Goal: Task Accomplishment & Management: Manage account settings

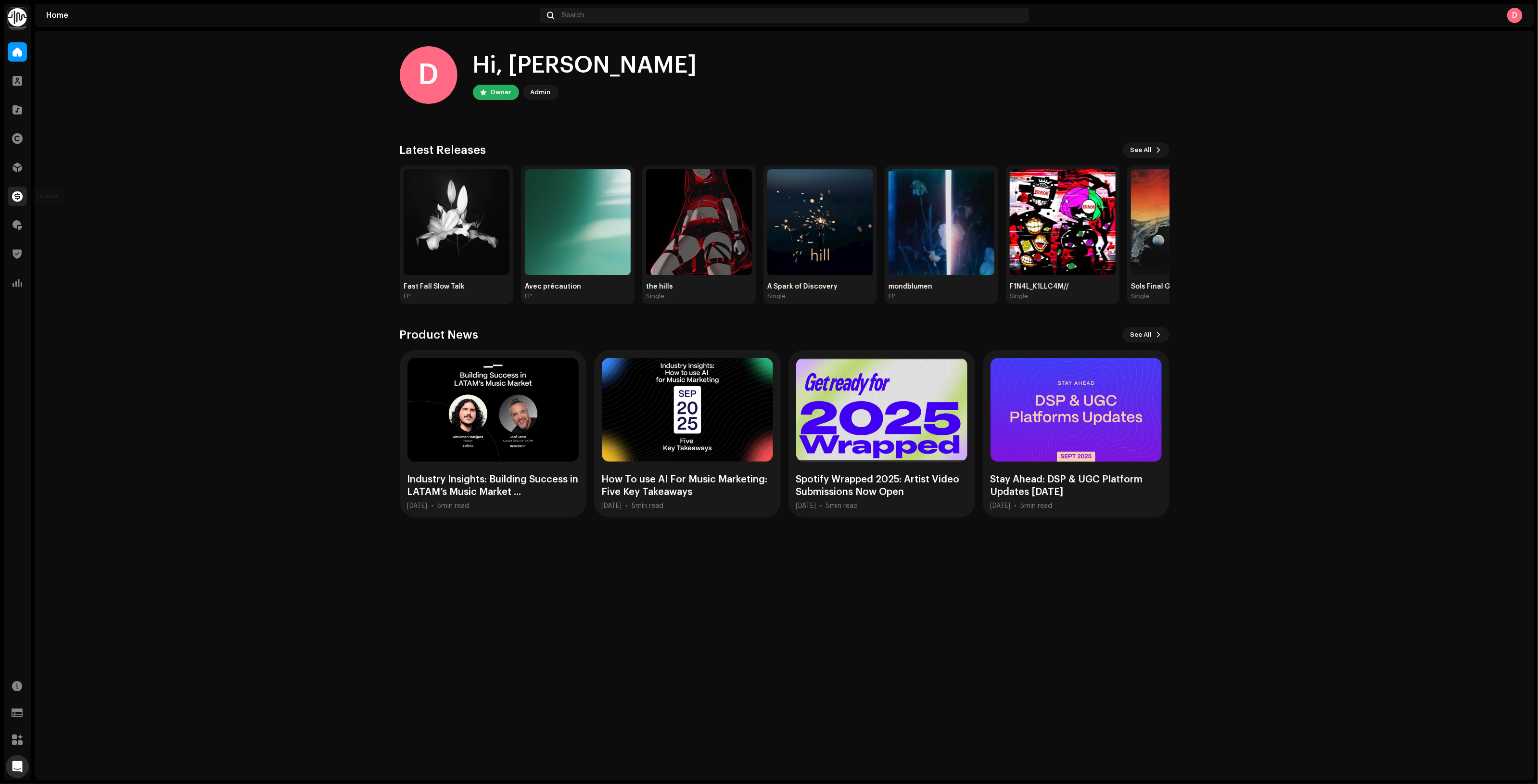
click at [13, 200] on span at bounding box center [17, 196] width 11 height 8
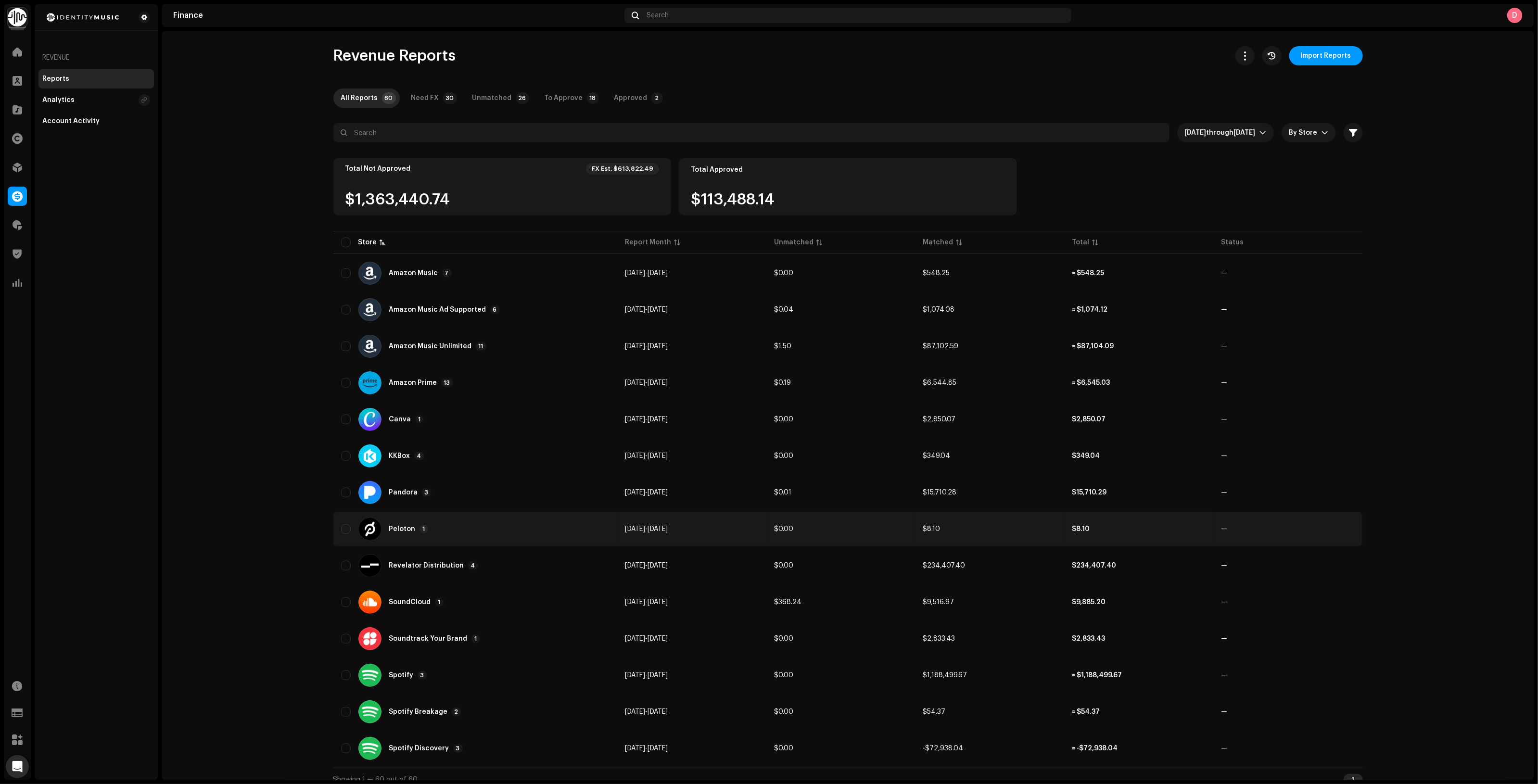
scroll to position [8, 0]
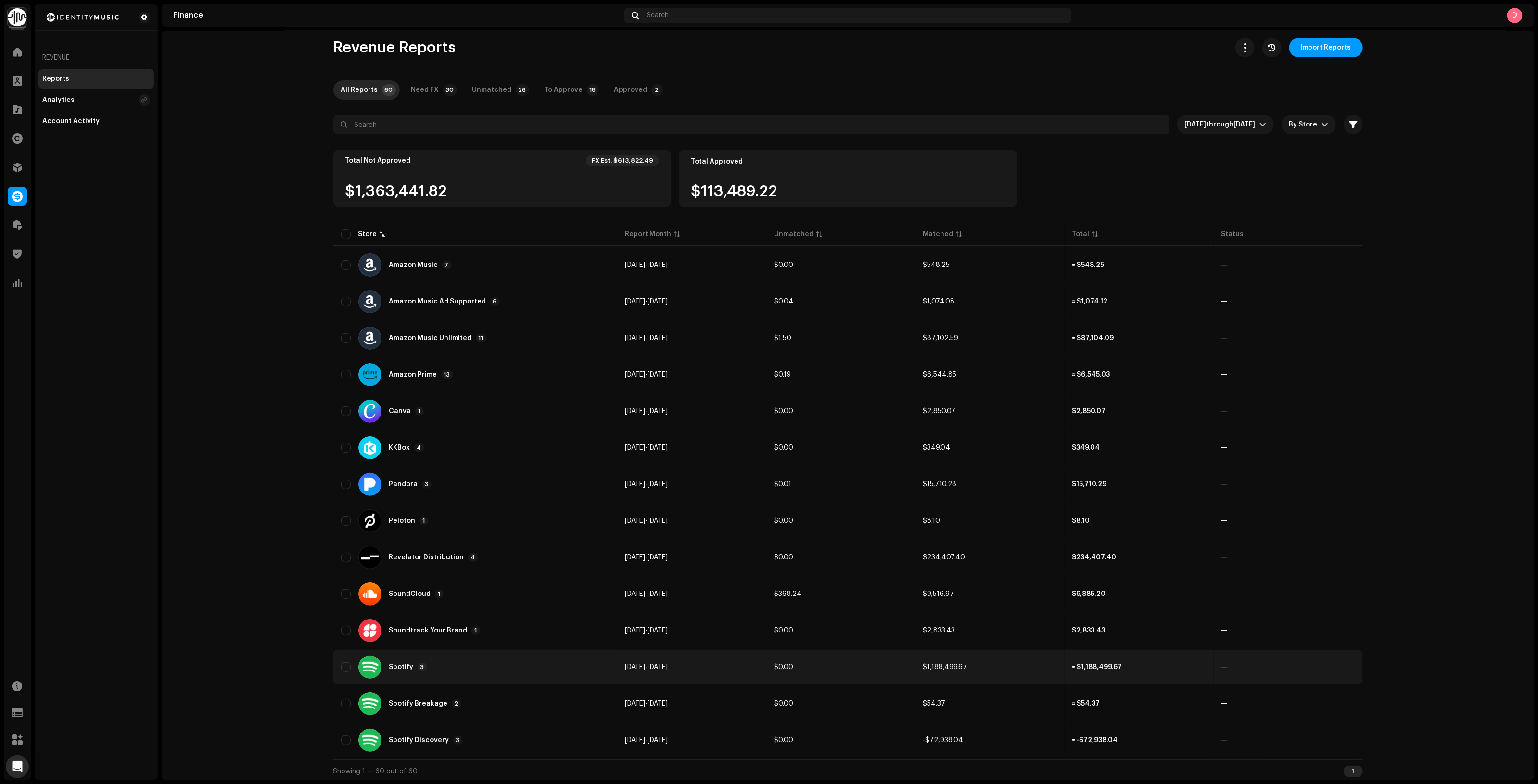
click at [496, 656] on div "Spotify 3" at bounding box center [475, 667] width 268 height 23
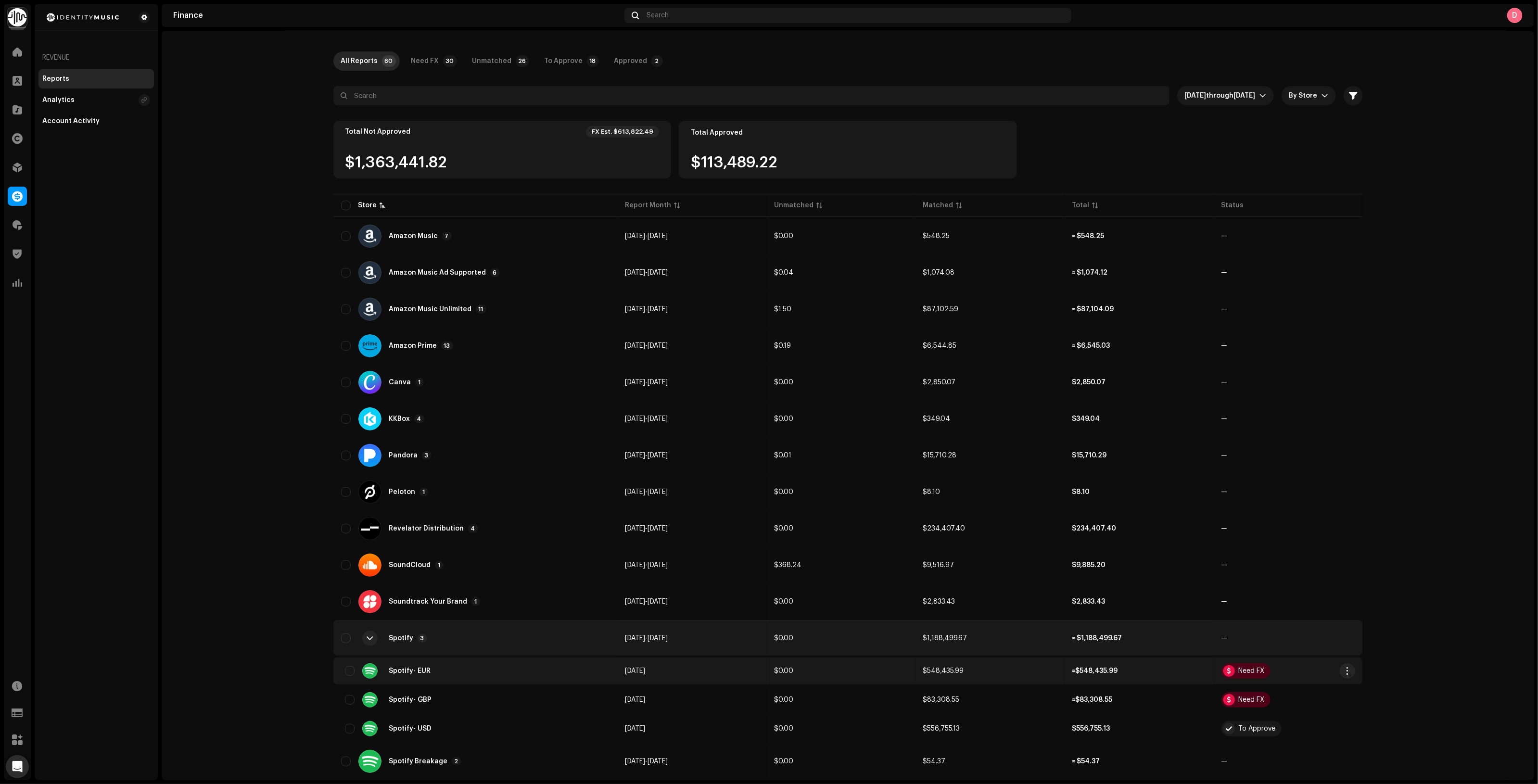
scroll to position [94, 0]
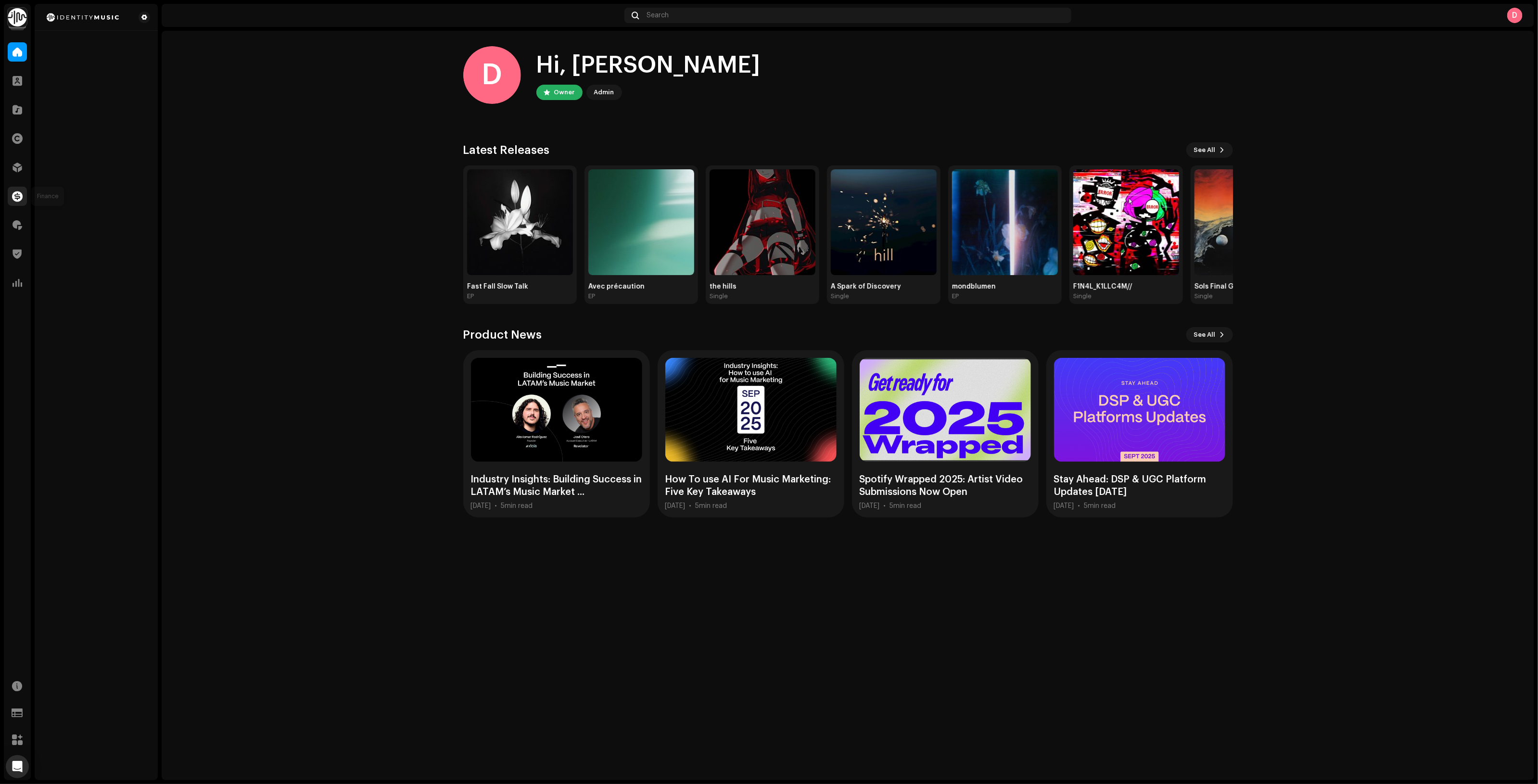
click at [17, 194] on span at bounding box center [17, 196] width 11 height 8
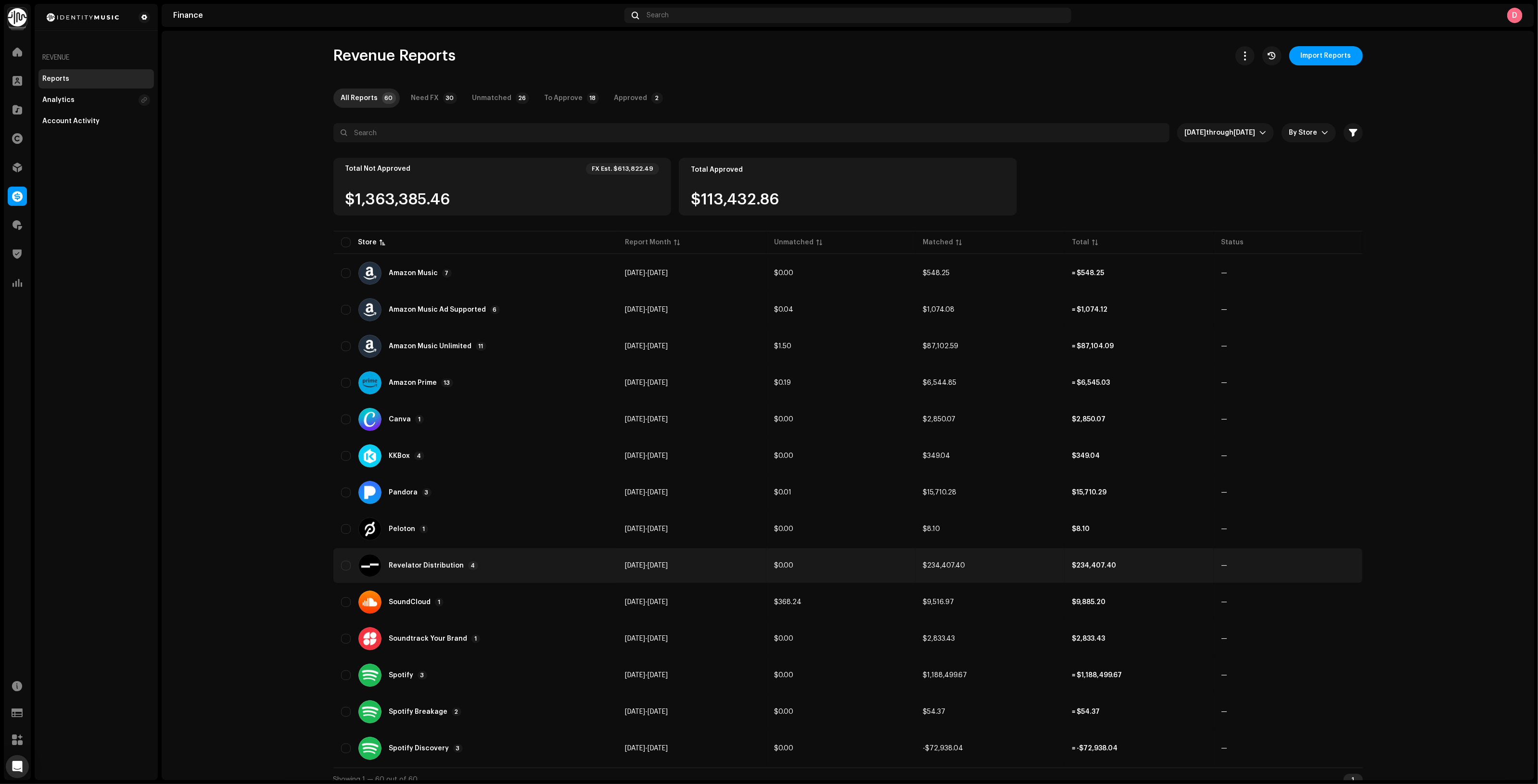
scroll to position [8, 0]
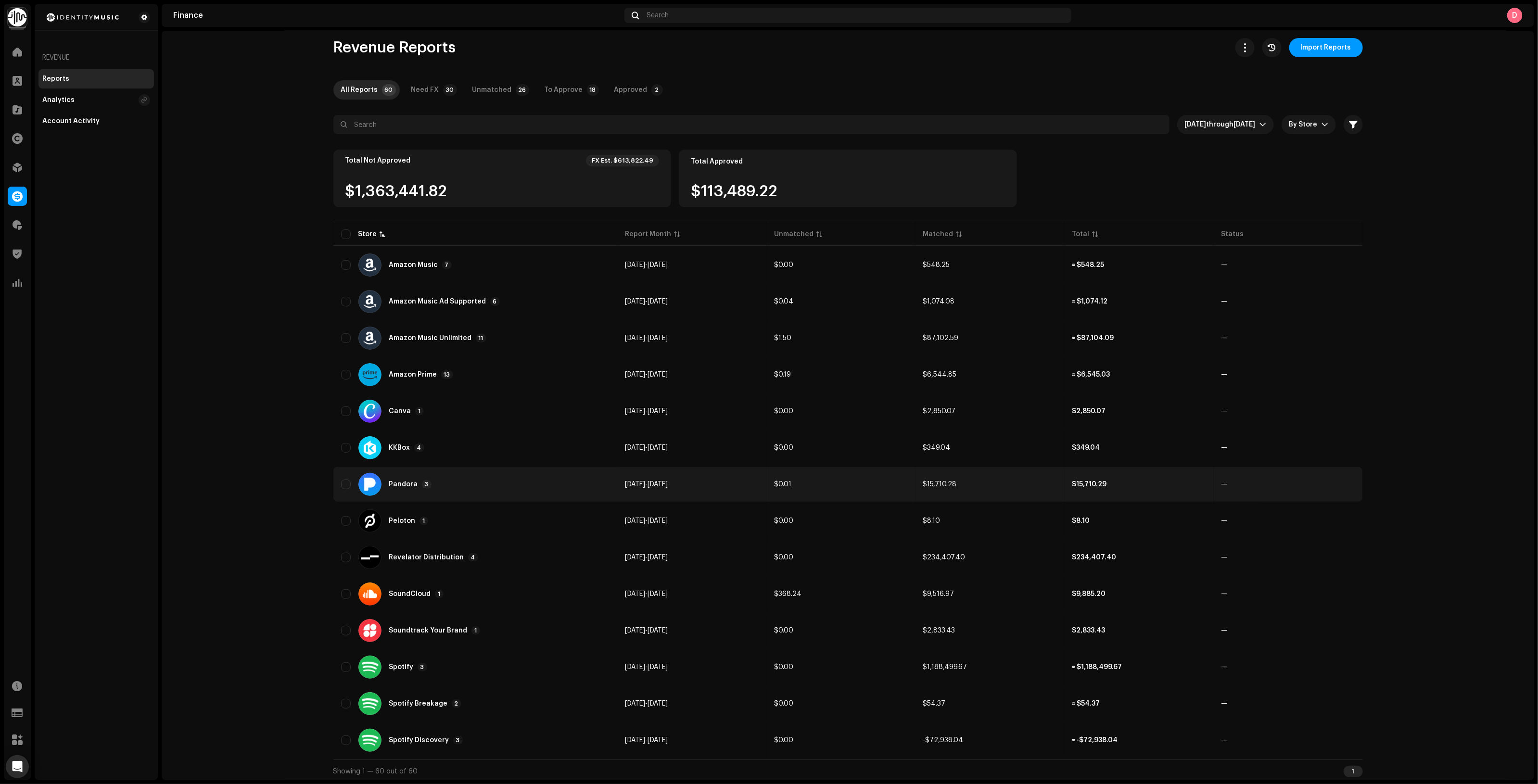
click at [600, 482] on div "Pandora 3" at bounding box center [475, 484] width 268 height 23
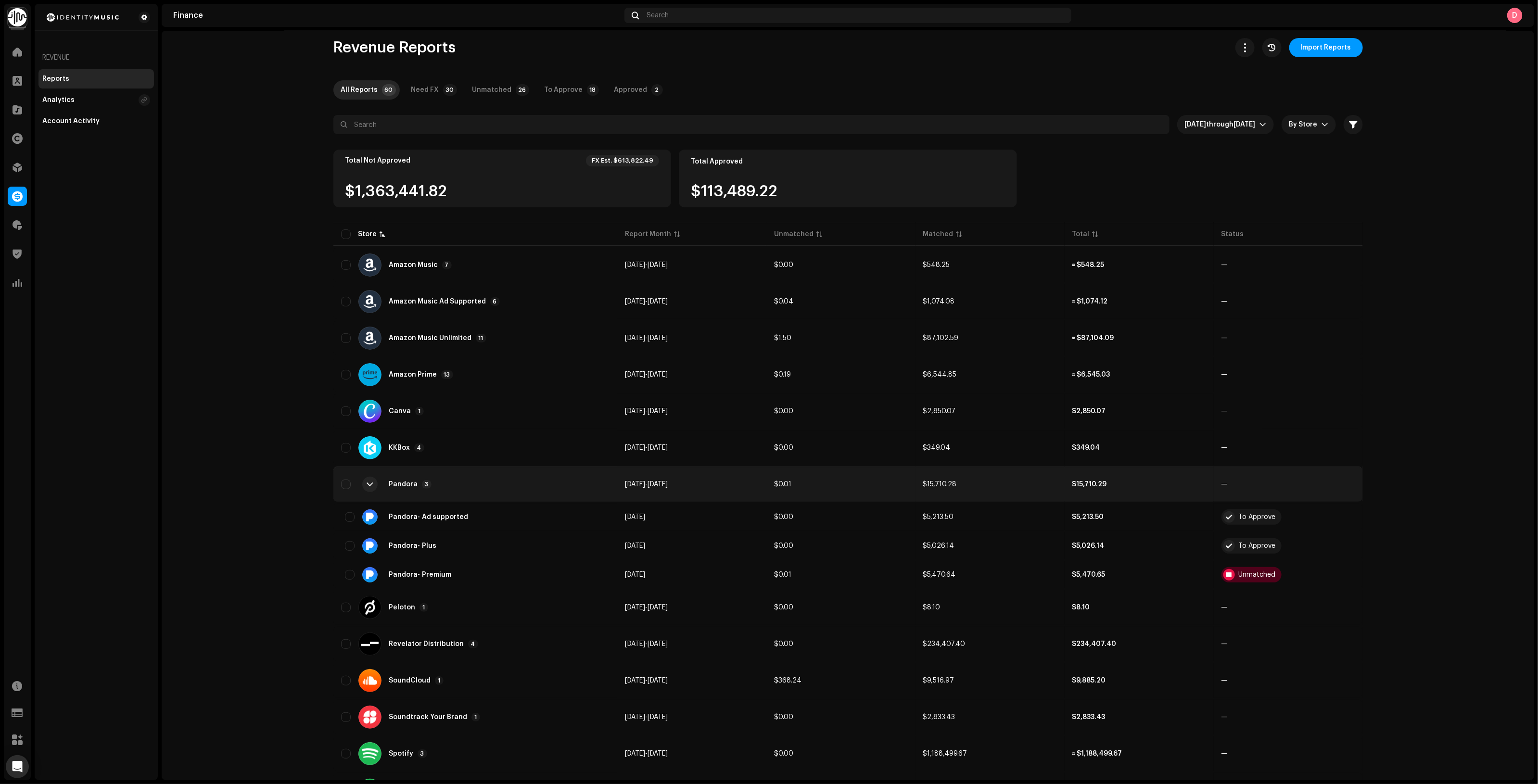
click at [600, 482] on div "Pandora 3" at bounding box center [475, 484] width 268 height 23
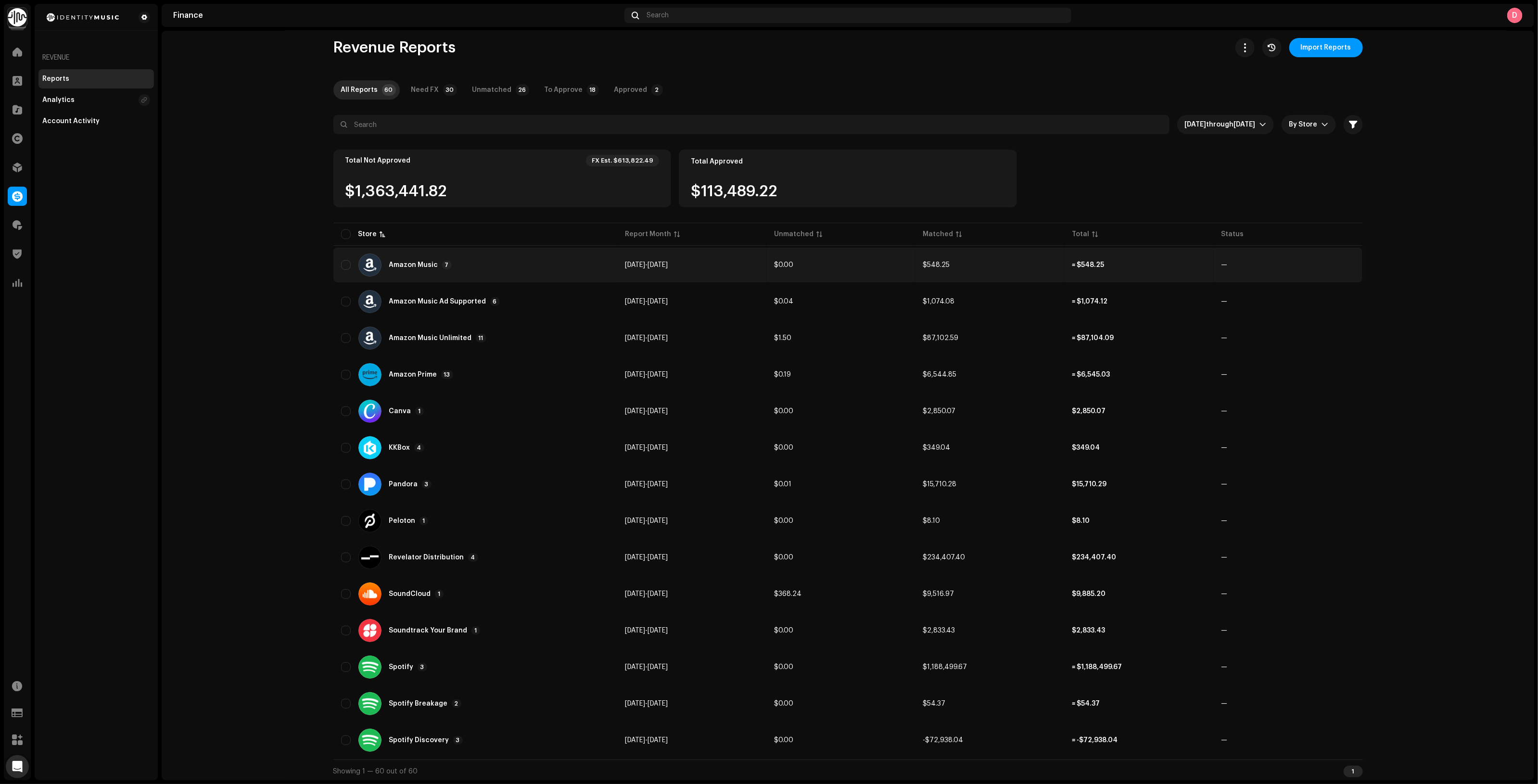
click at [511, 273] on div "Amazon Music 7" at bounding box center [475, 265] width 268 height 23
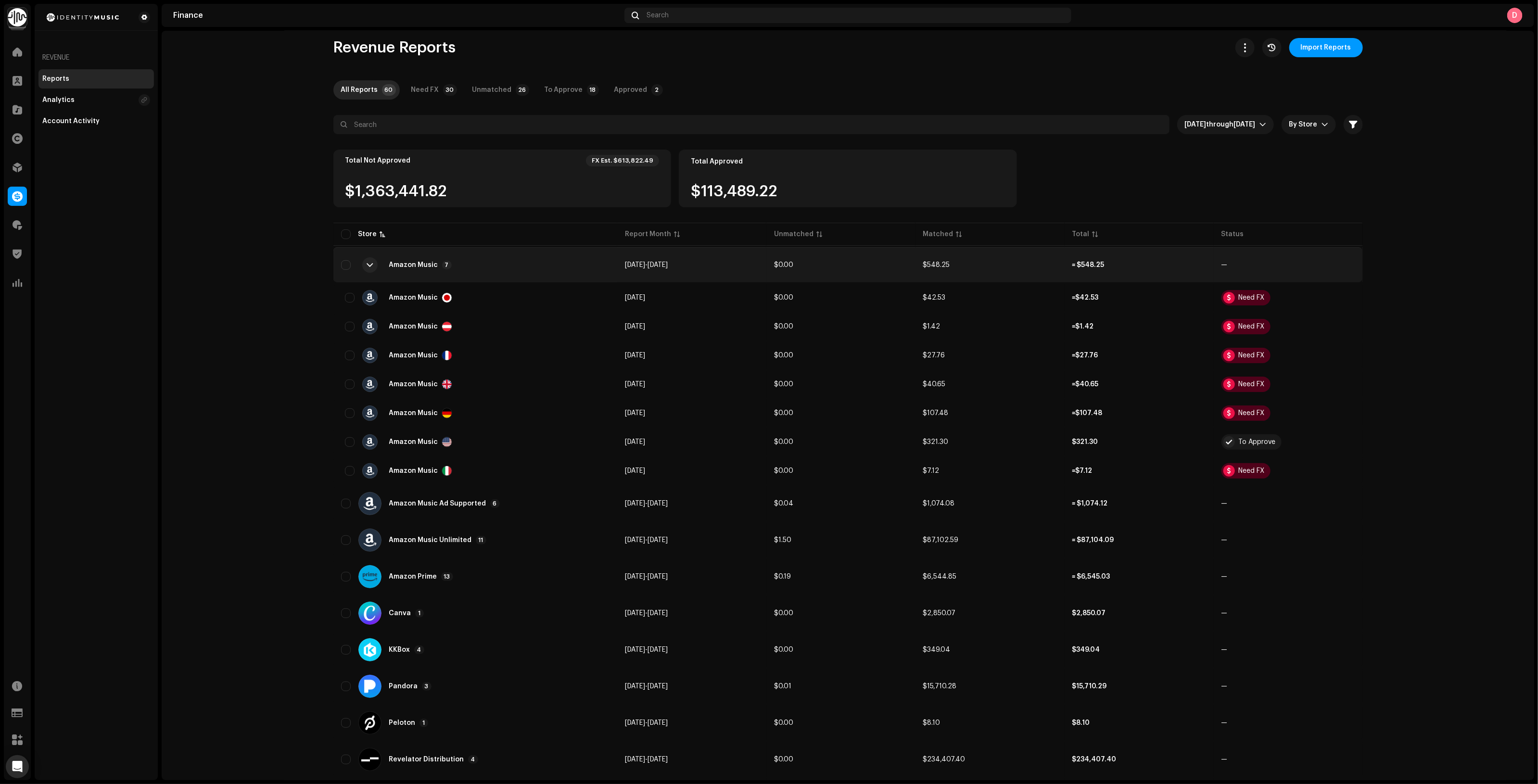
click at [511, 273] on div "Amazon Music 7" at bounding box center [475, 265] width 268 height 23
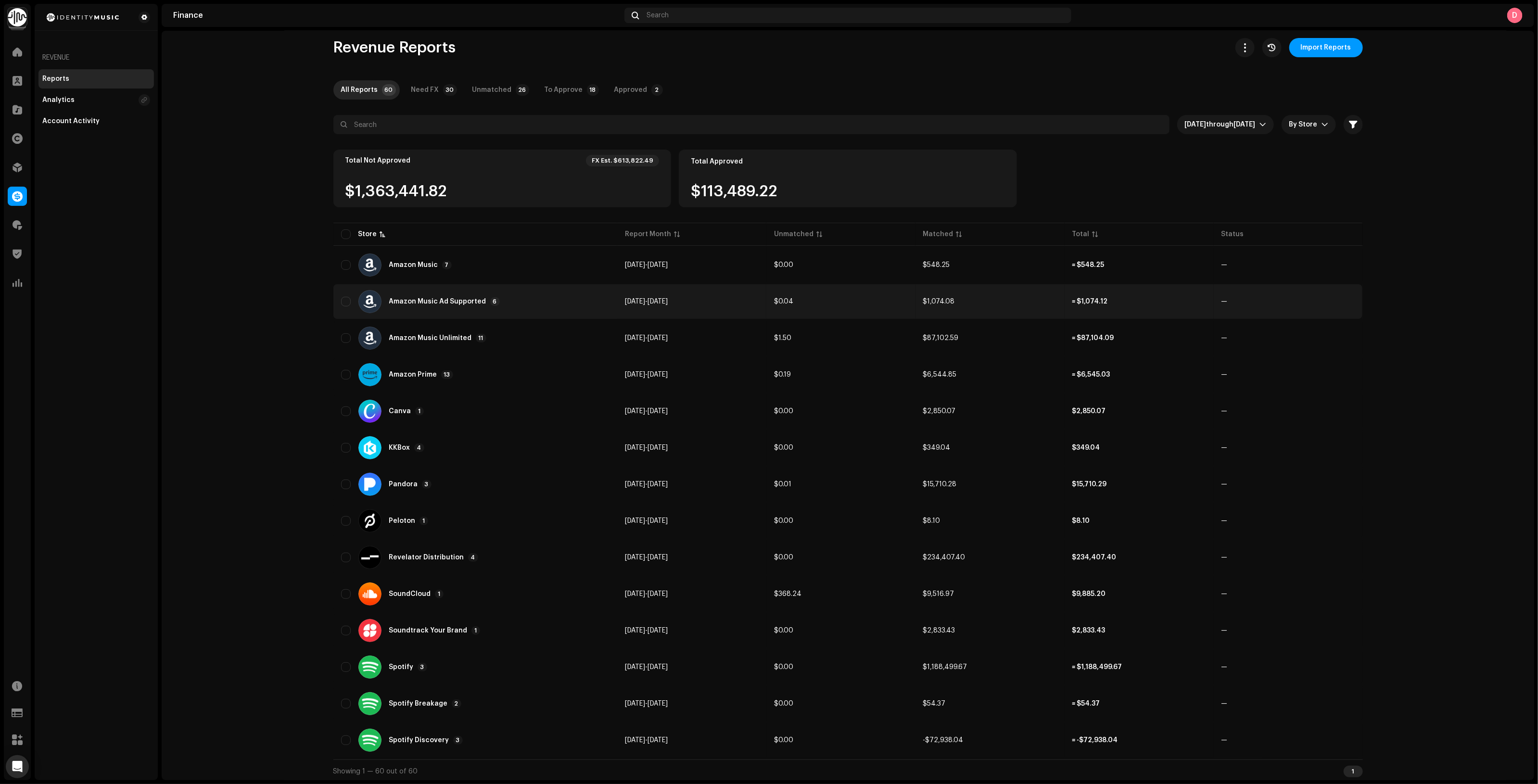
click at [522, 309] on div "Amazon Music Ad Supported 6" at bounding box center [475, 301] width 268 height 23
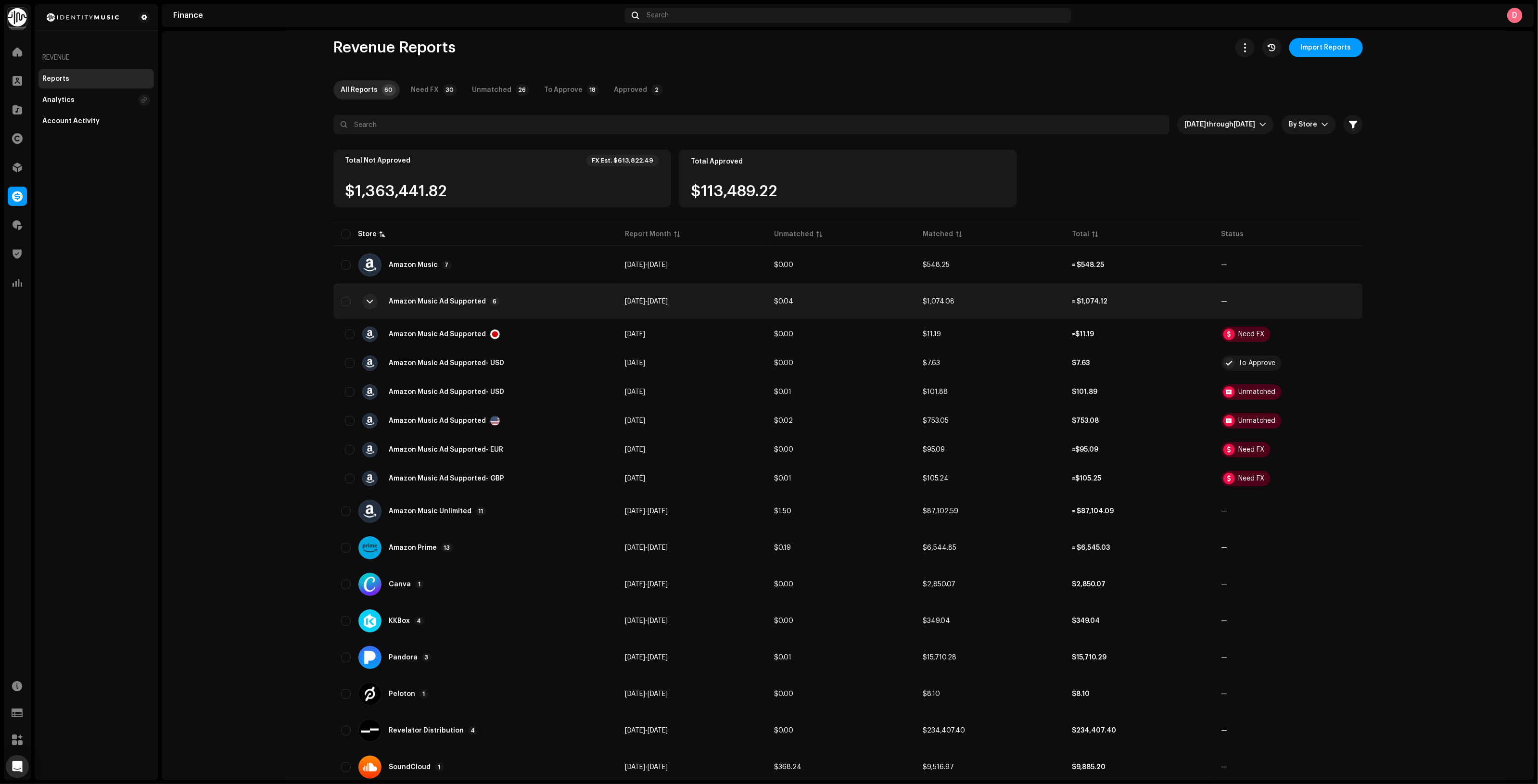
click at [523, 309] on div "Amazon Music Ad Supported 6" at bounding box center [475, 301] width 268 height 23
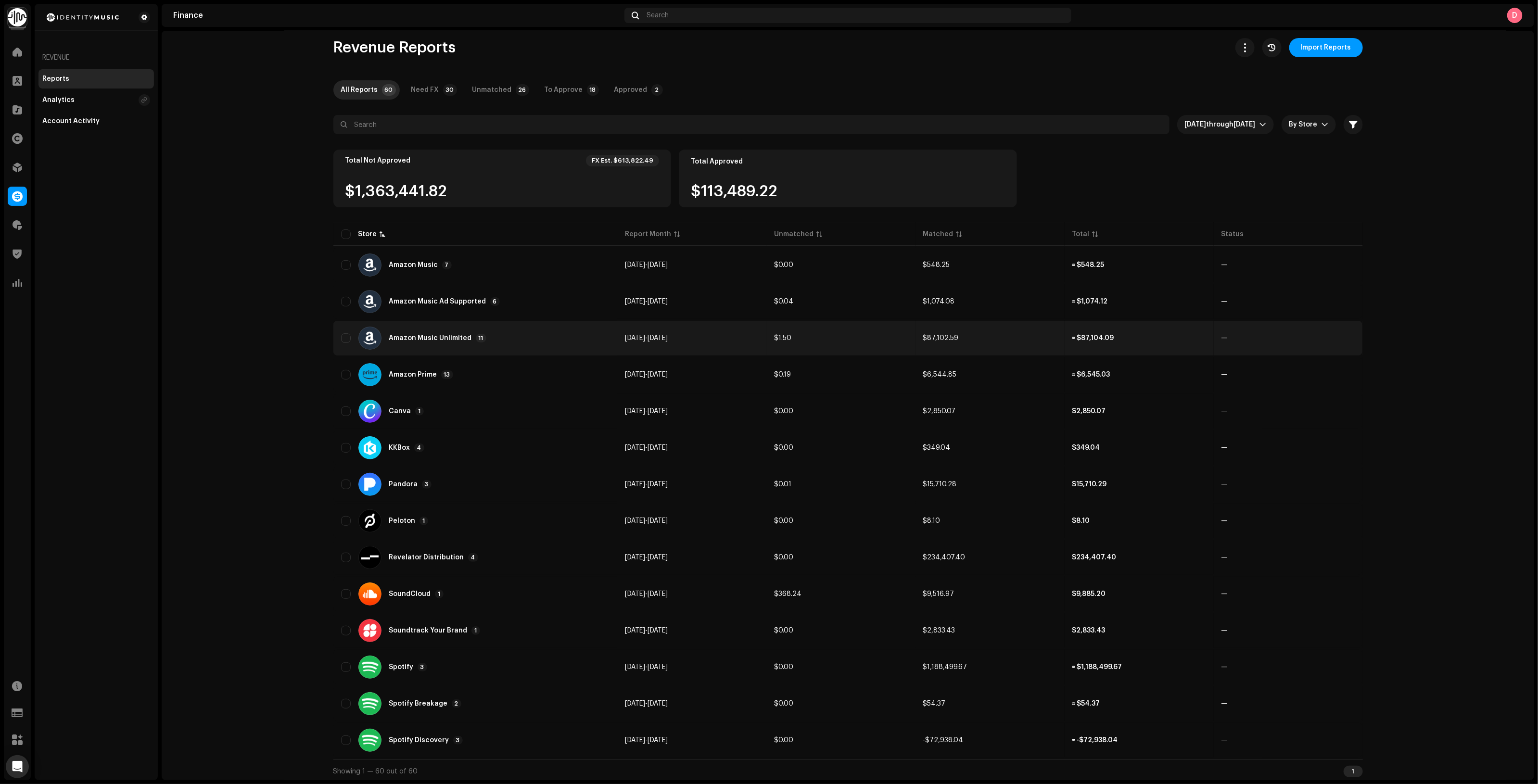
click at [521, 332] on div "Amazon Music Unlimited 11" at bounding box center [475, 338] width 268 height 23
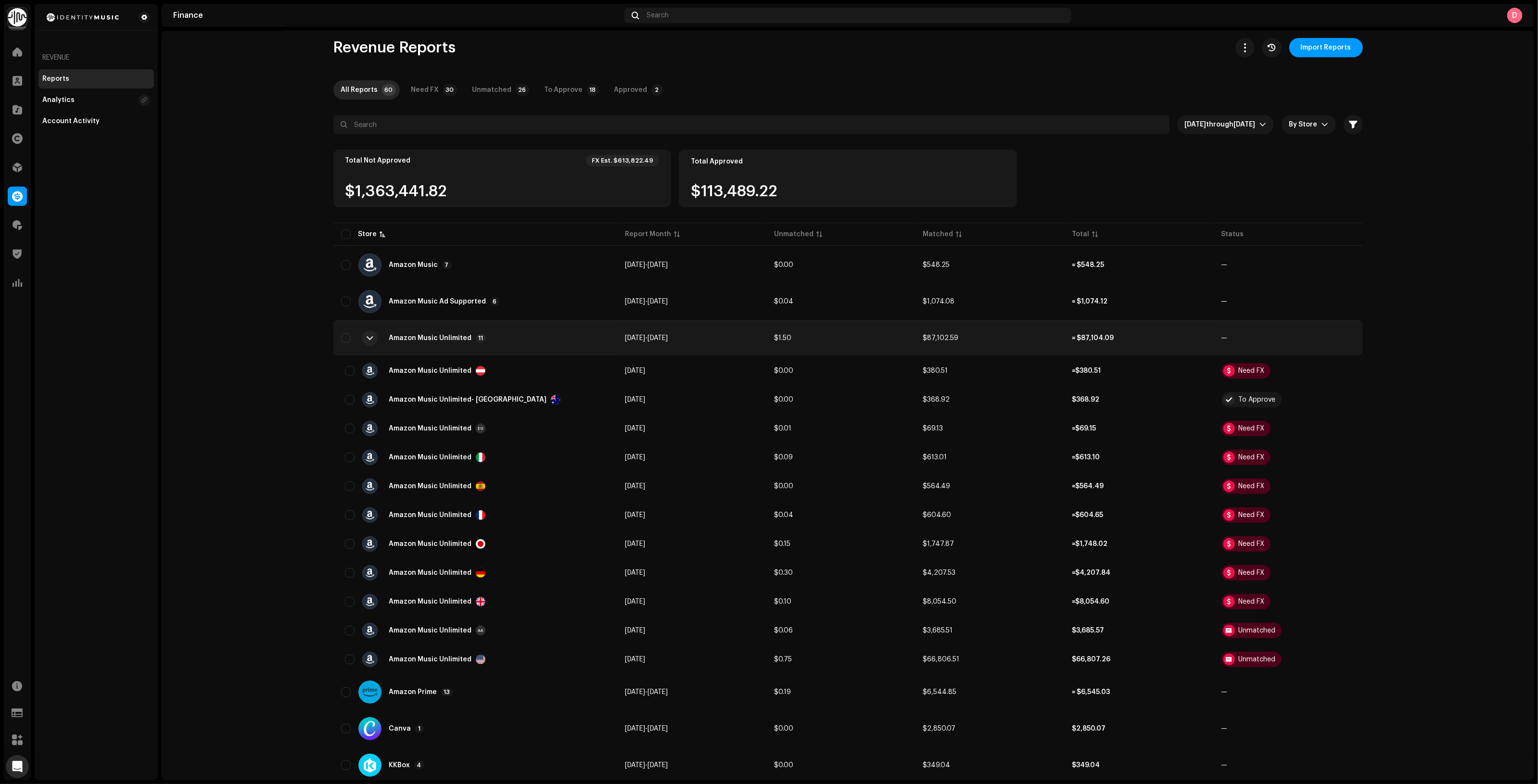
click at [521, 332] on div "Amazon Music Unlimited 11" at bounding box center [475, 338] width 268 height 23
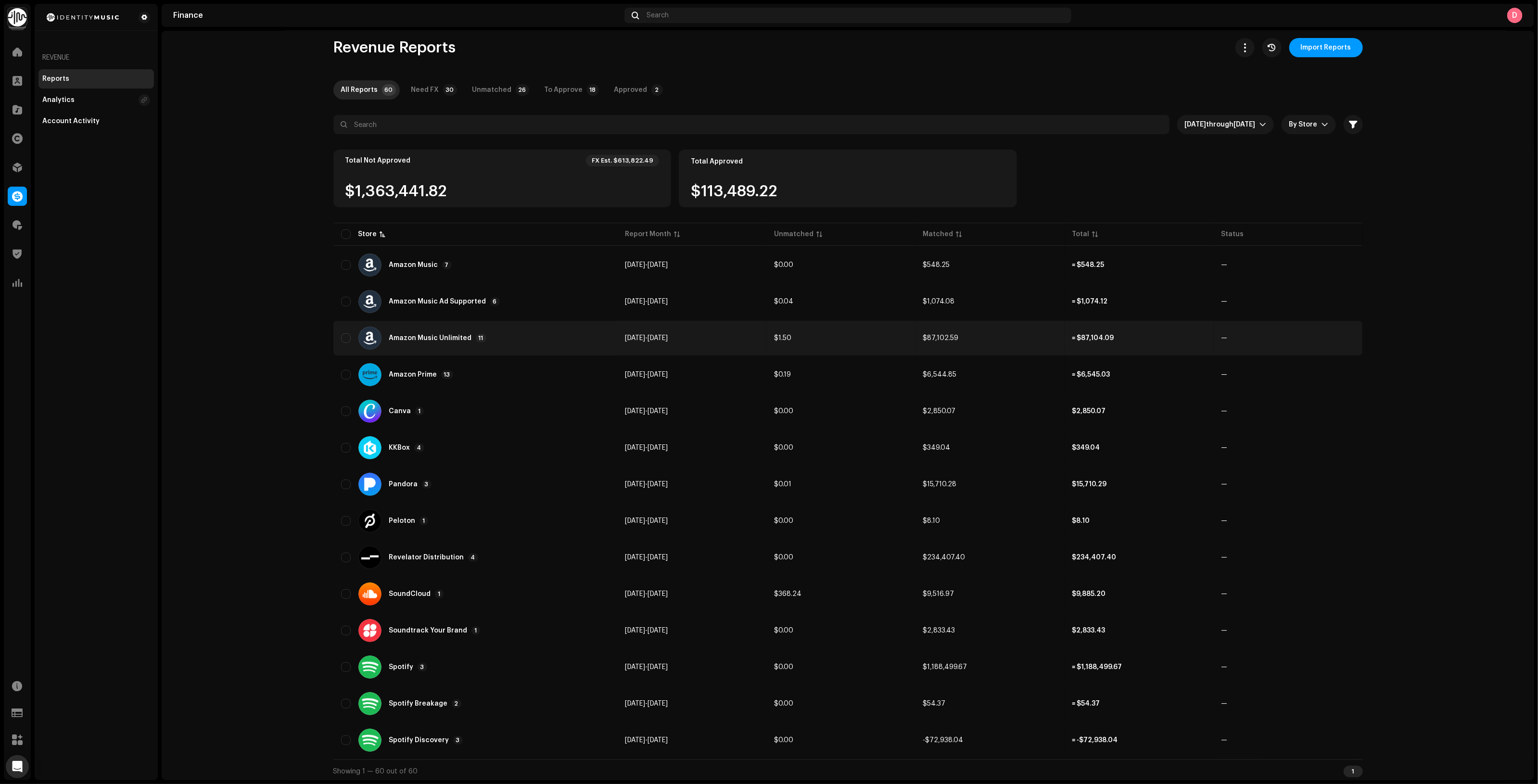
click at [521, 332] on div "Amazon Music Unlimited 11" at bounding box center [475, 338] width 268 height 23
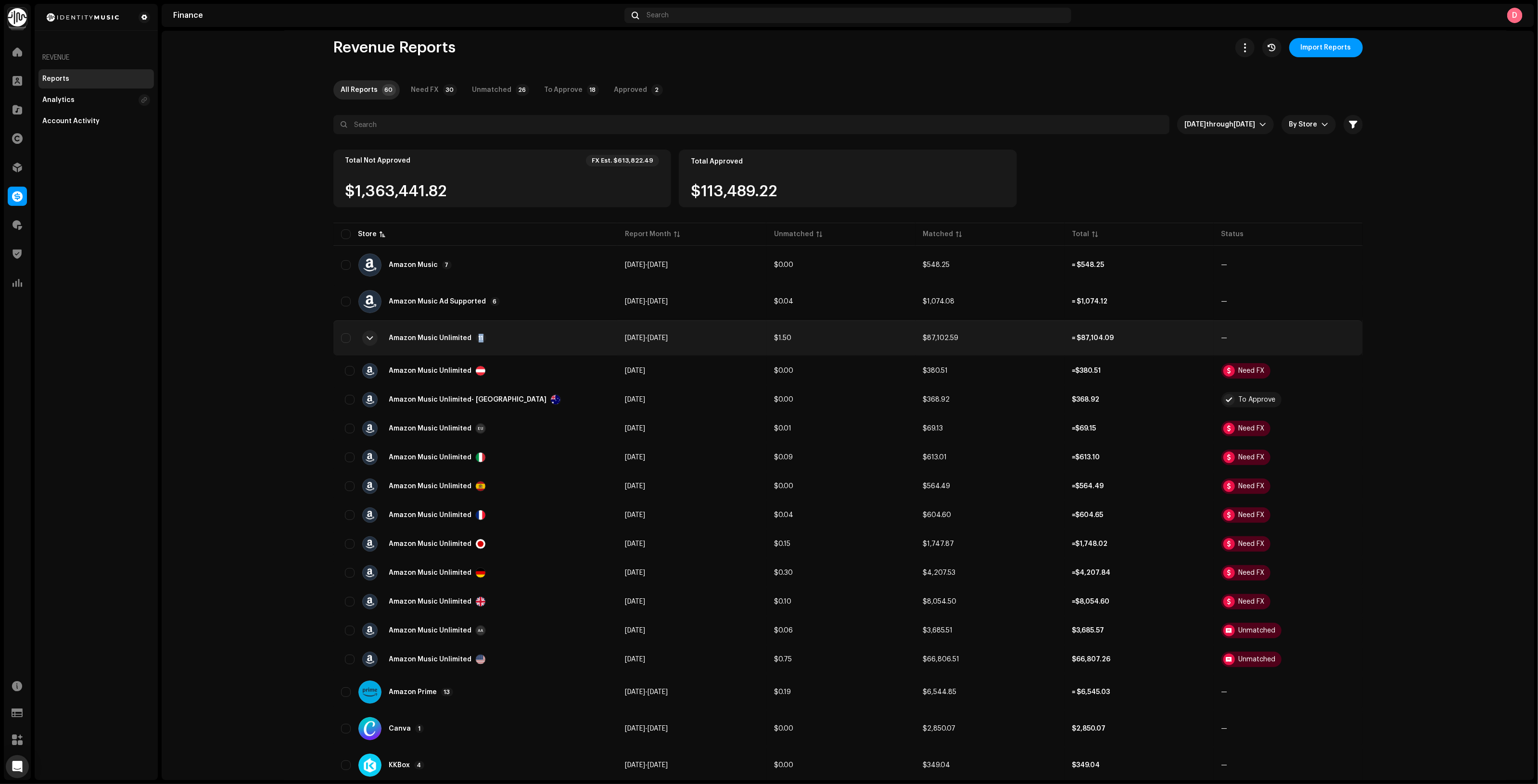
click at [522, 332] on div "Amazon Music Unlimited 11" at bounding box center [475, 338] width 268 height 23
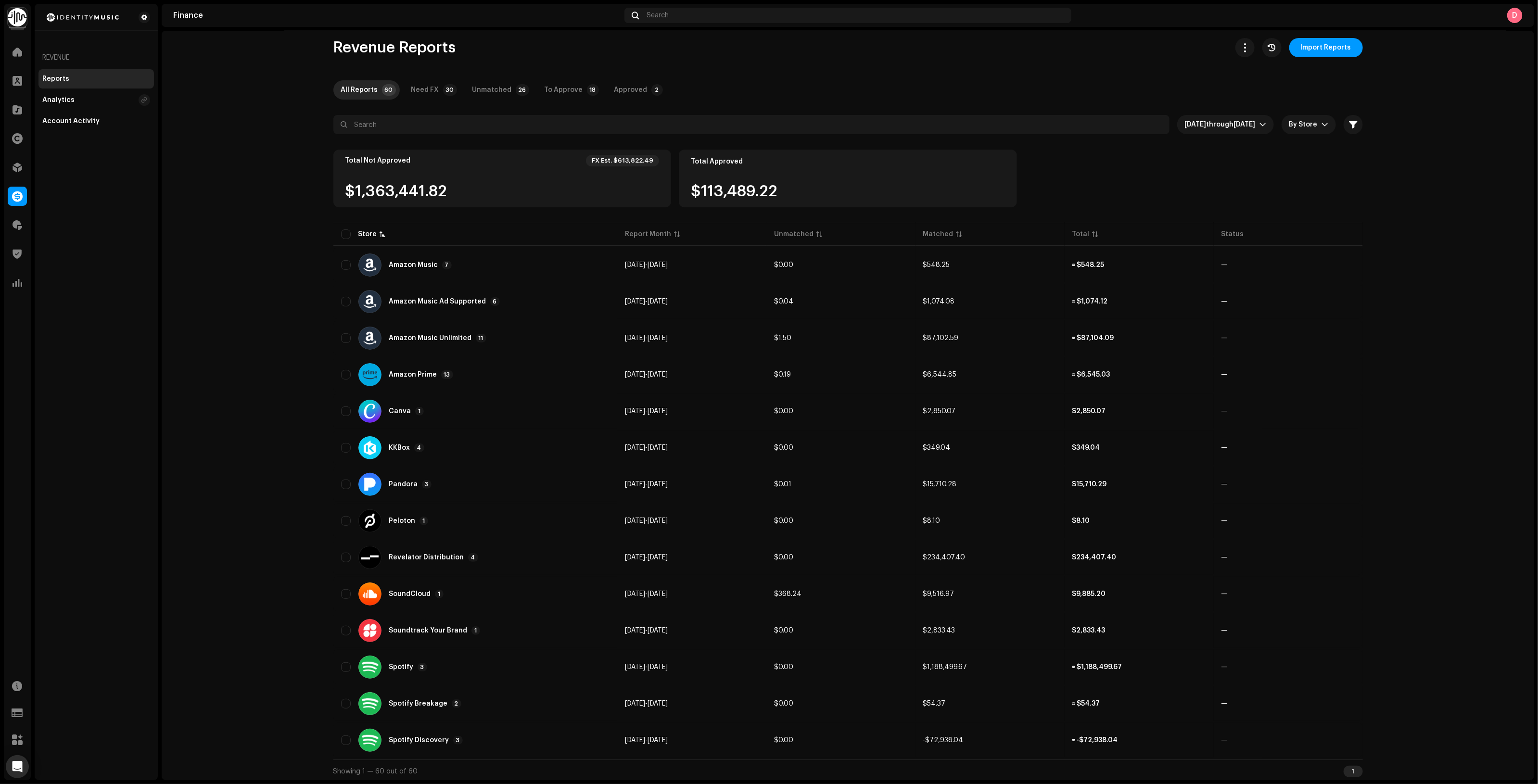
click at [208, 346] on finance-reports-list "Revenue Reports Import Reports All Reports 60 Need FX 30 Unmatched 26 To Approv…" at bounding box center [847, 410] width 1372 height 745
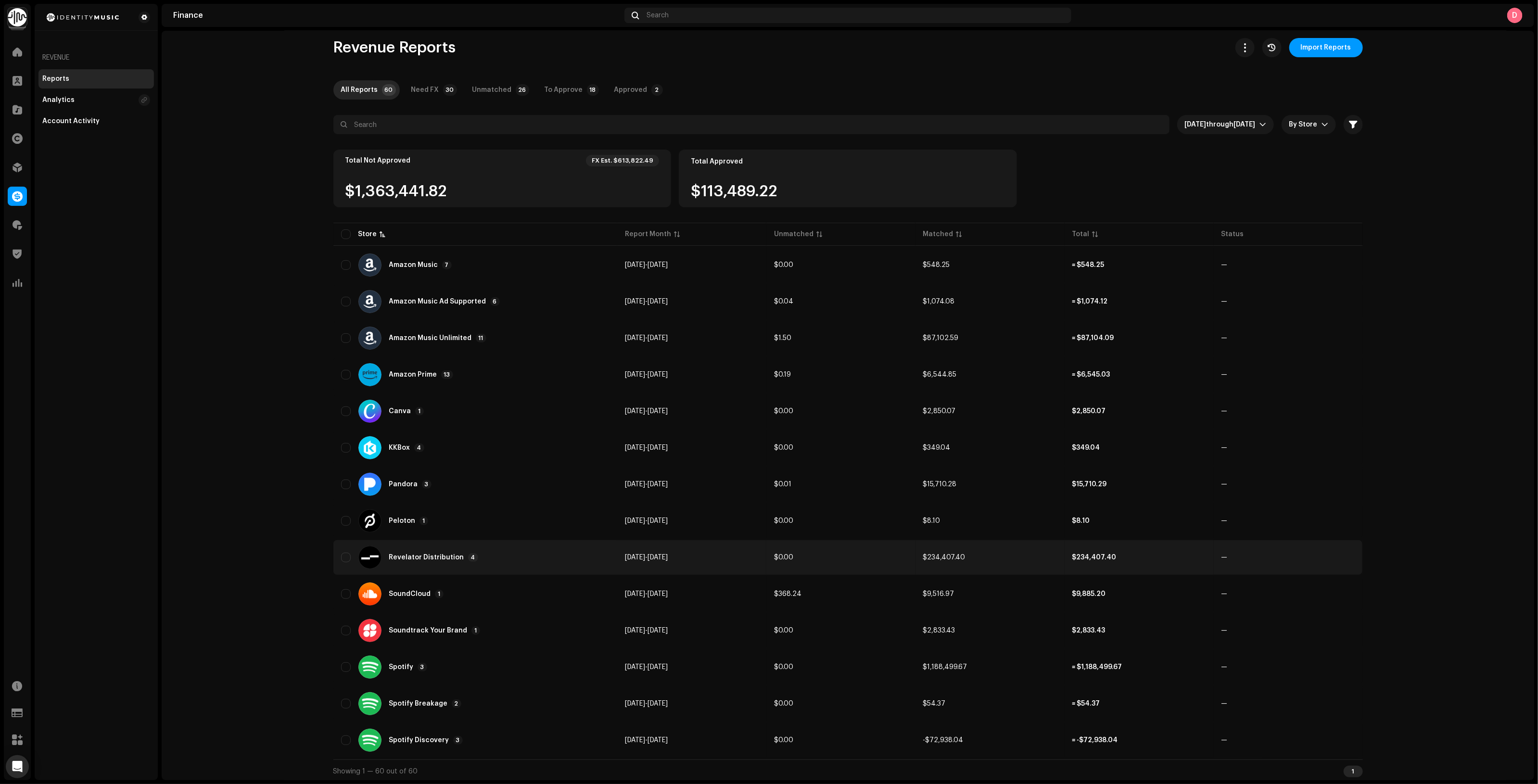
click at [547, 547] on div "Revelator Distribution 4" at bounding box center [475, 557] width 268 height 23
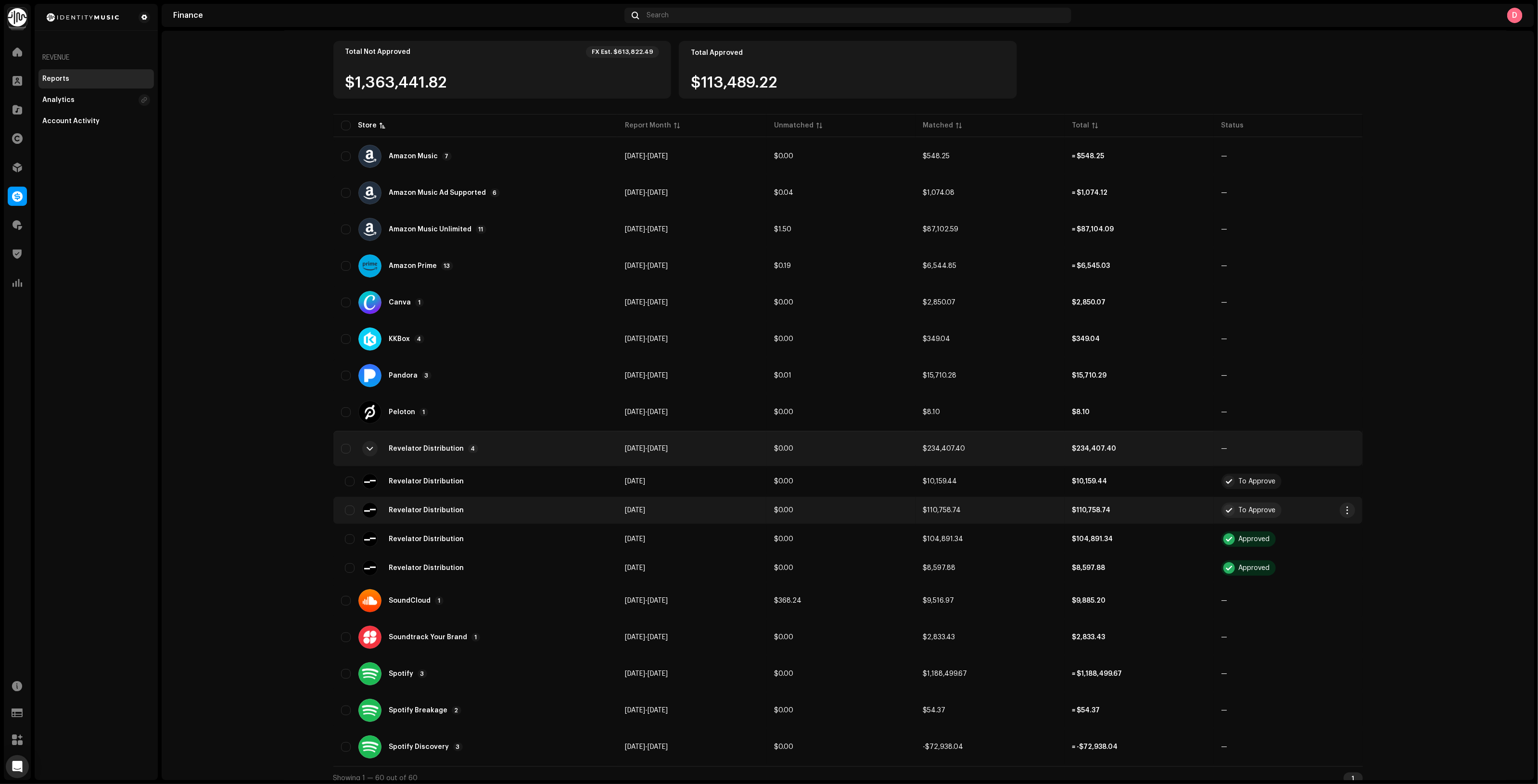
scroll to position [123, 0]
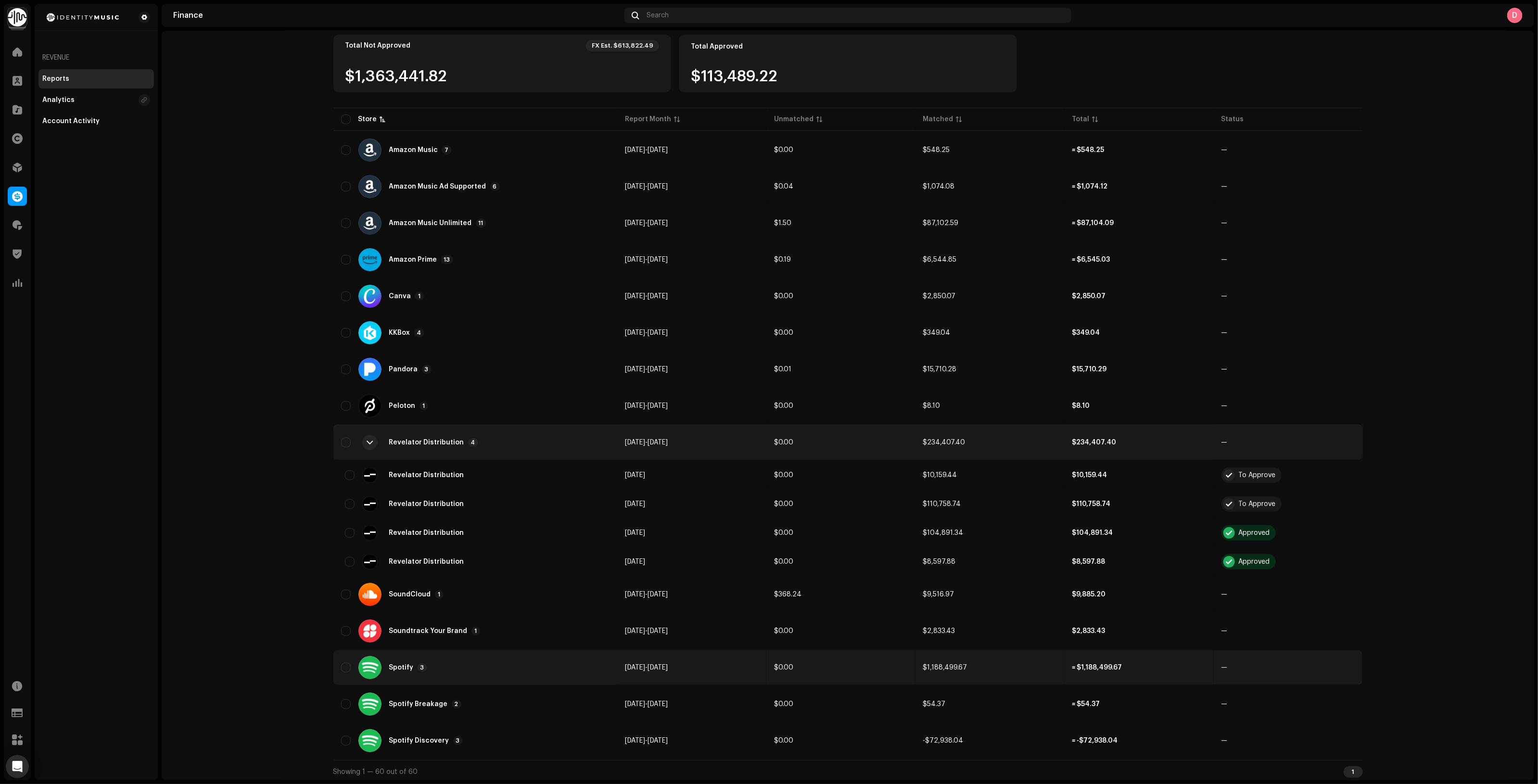
click at [519, 656] on div "Spotify 3" at bounding box center [475, 668] width 268 height 23
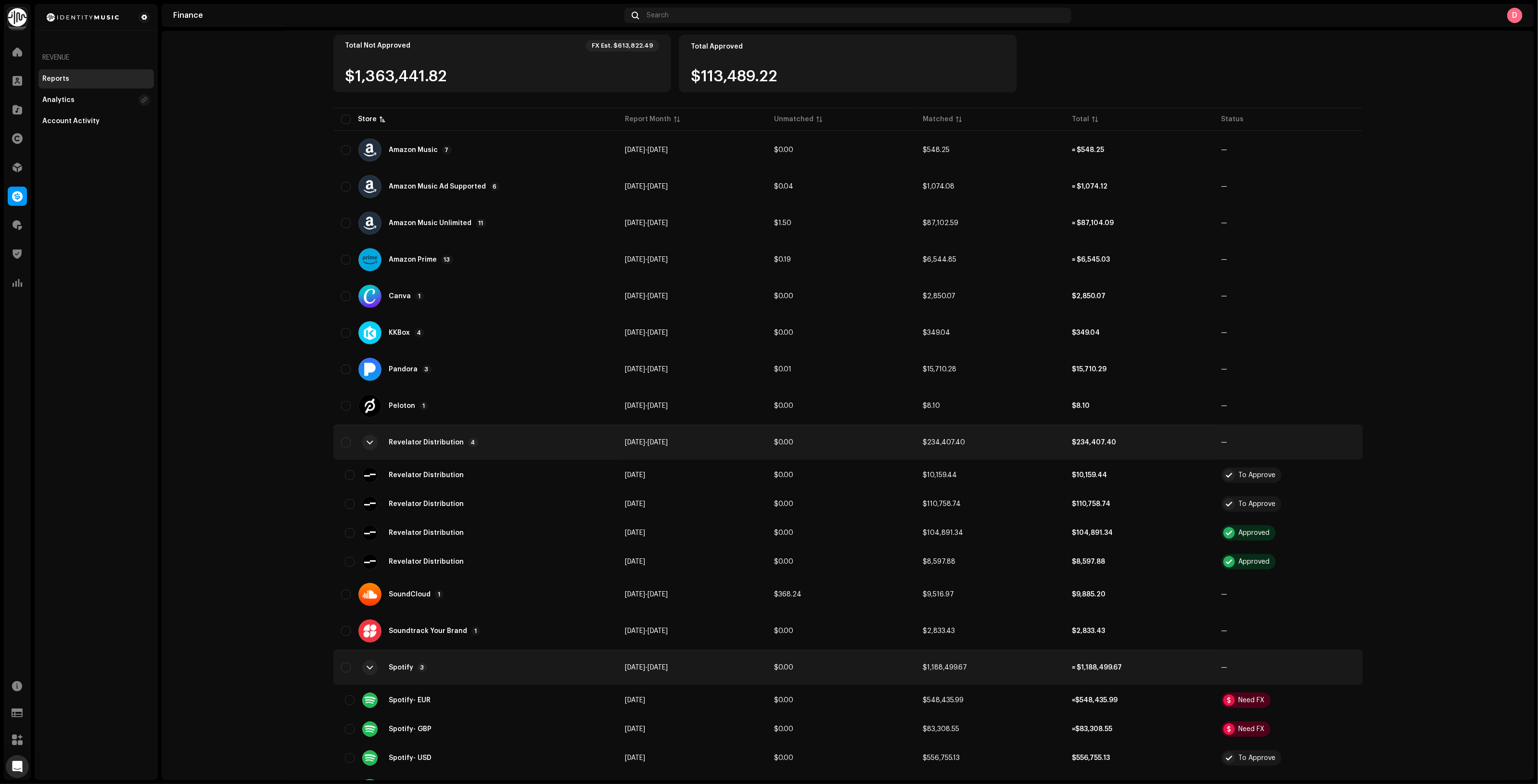
drag, startPoint x: 272, startPoint y: 207, endPoint x: 284, endPoint y: 209, distance: 12.2
click at [272, 207] on finance-reports-list "Revenue Reports Import Reports All Reports 60 Need FX 30 Unmatched 26 To Approv…" at bounding box center [847, 397] width 1372 height 947
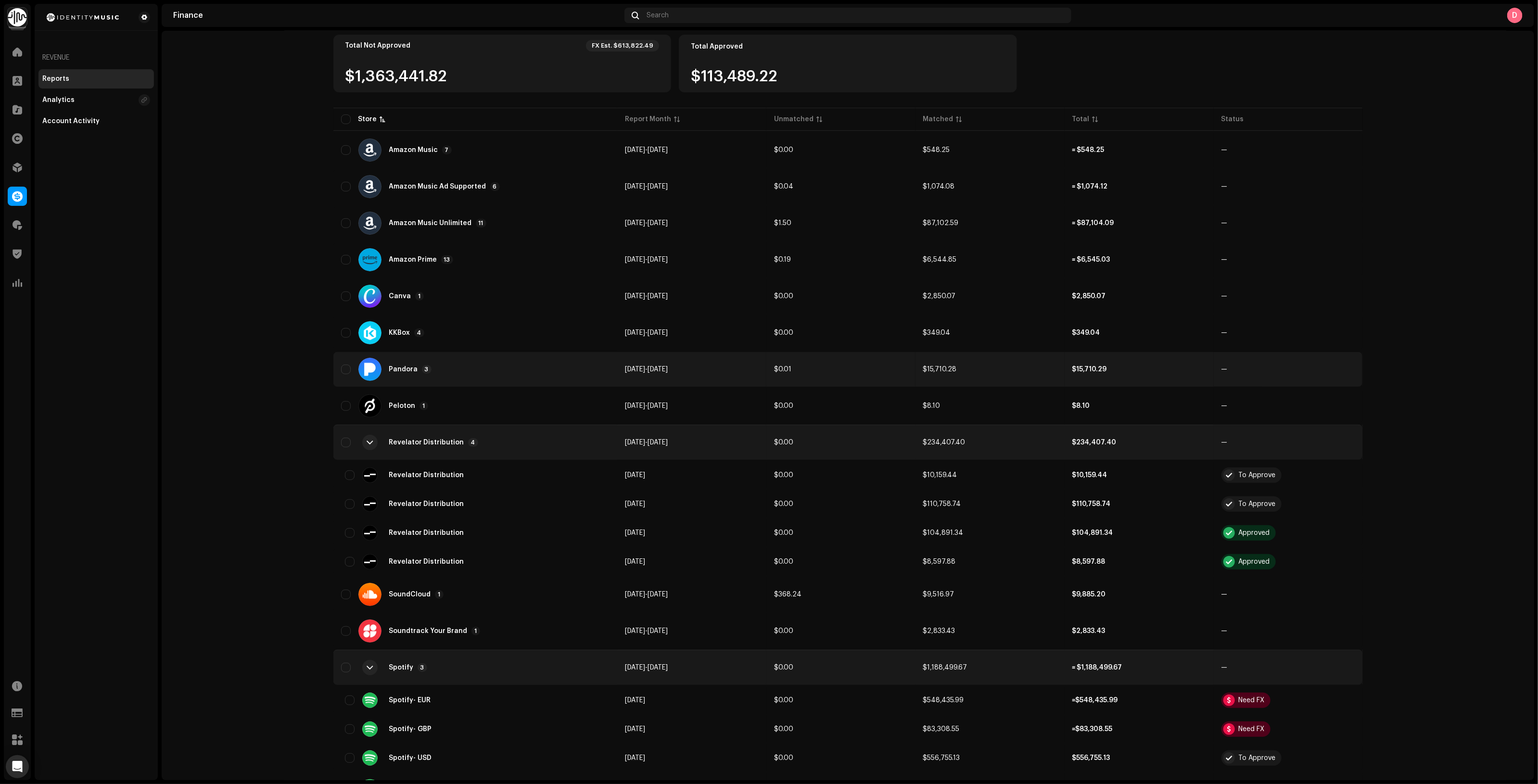
click at [467, 373] on div "Pandora 3" at bounding box center [475, 369] width 268 height 23
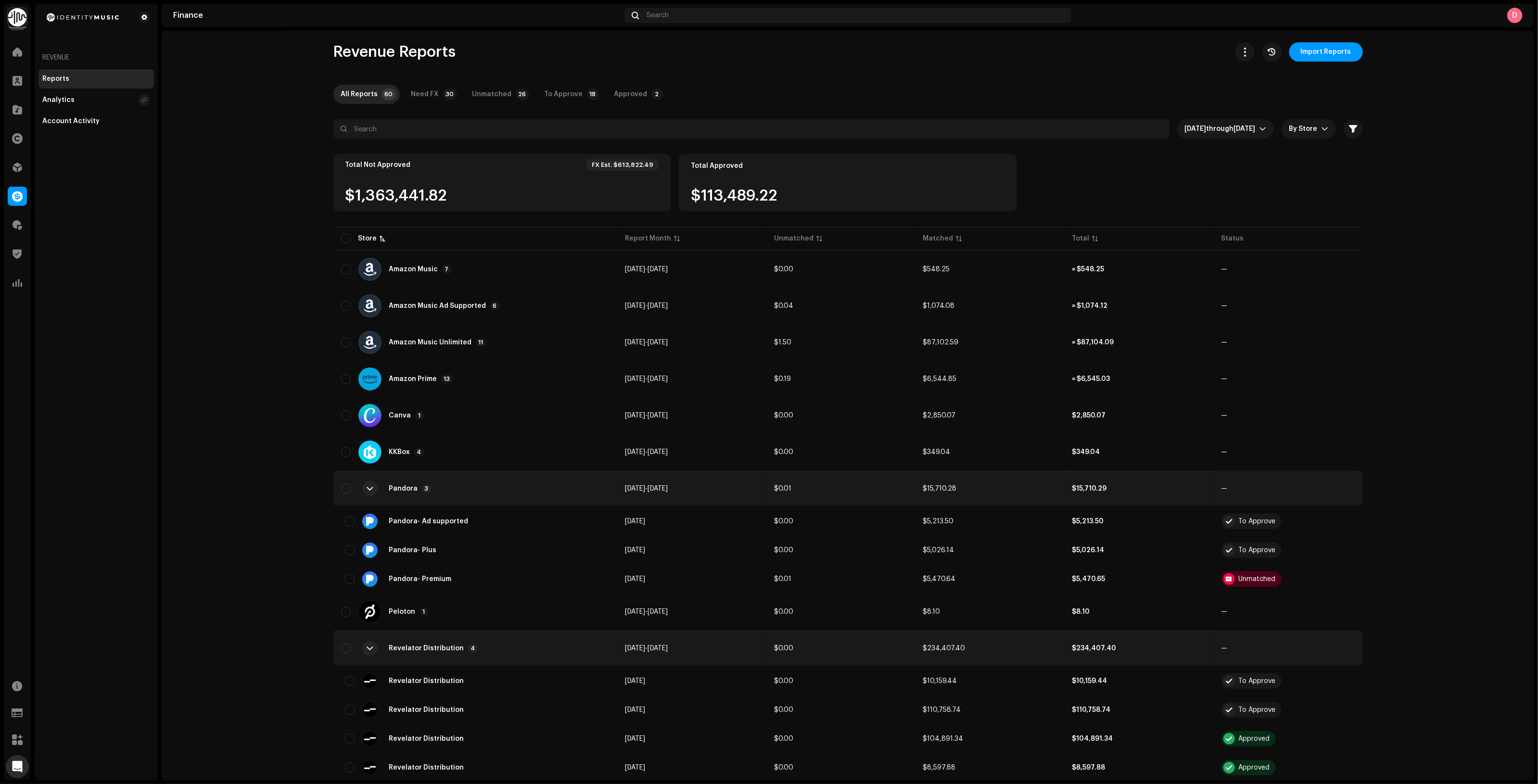
scroll to position [0, 0]
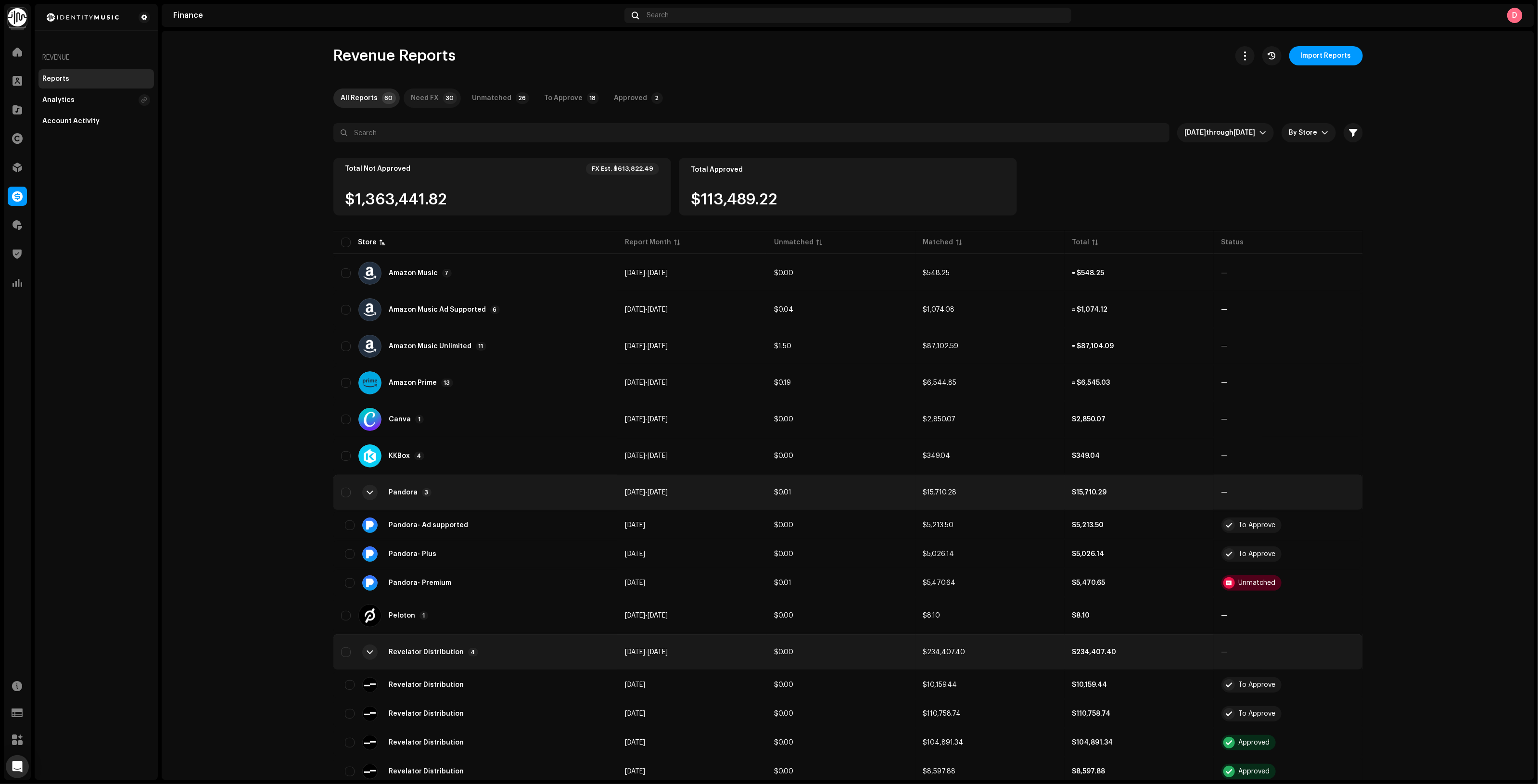
click at [411, 104] on div "Need FX" at bounding box center [425, 98] width 28 height 19
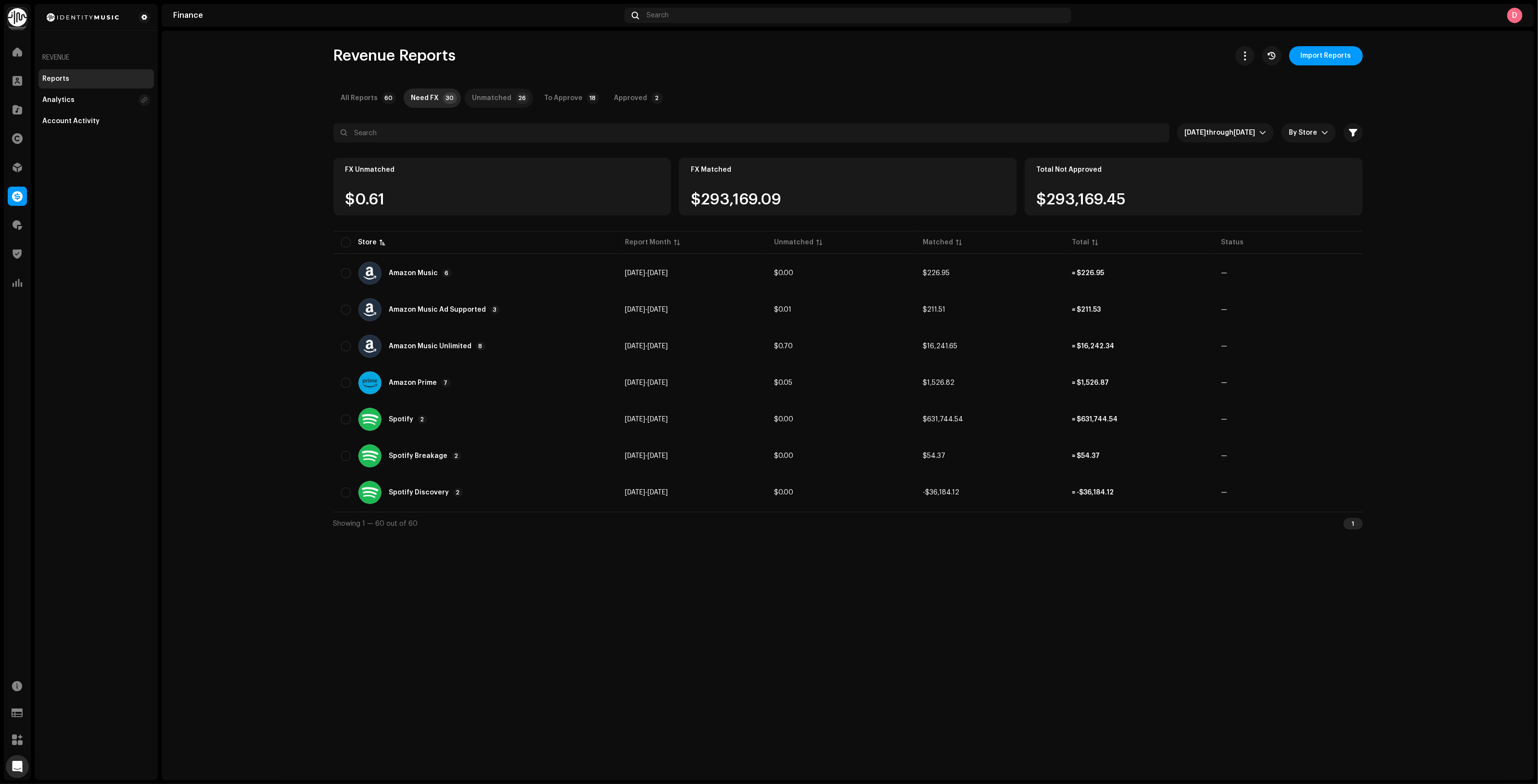
click at [487, 100] on div "Unmatched" at bounding box center [492, 98] width 39 height 19
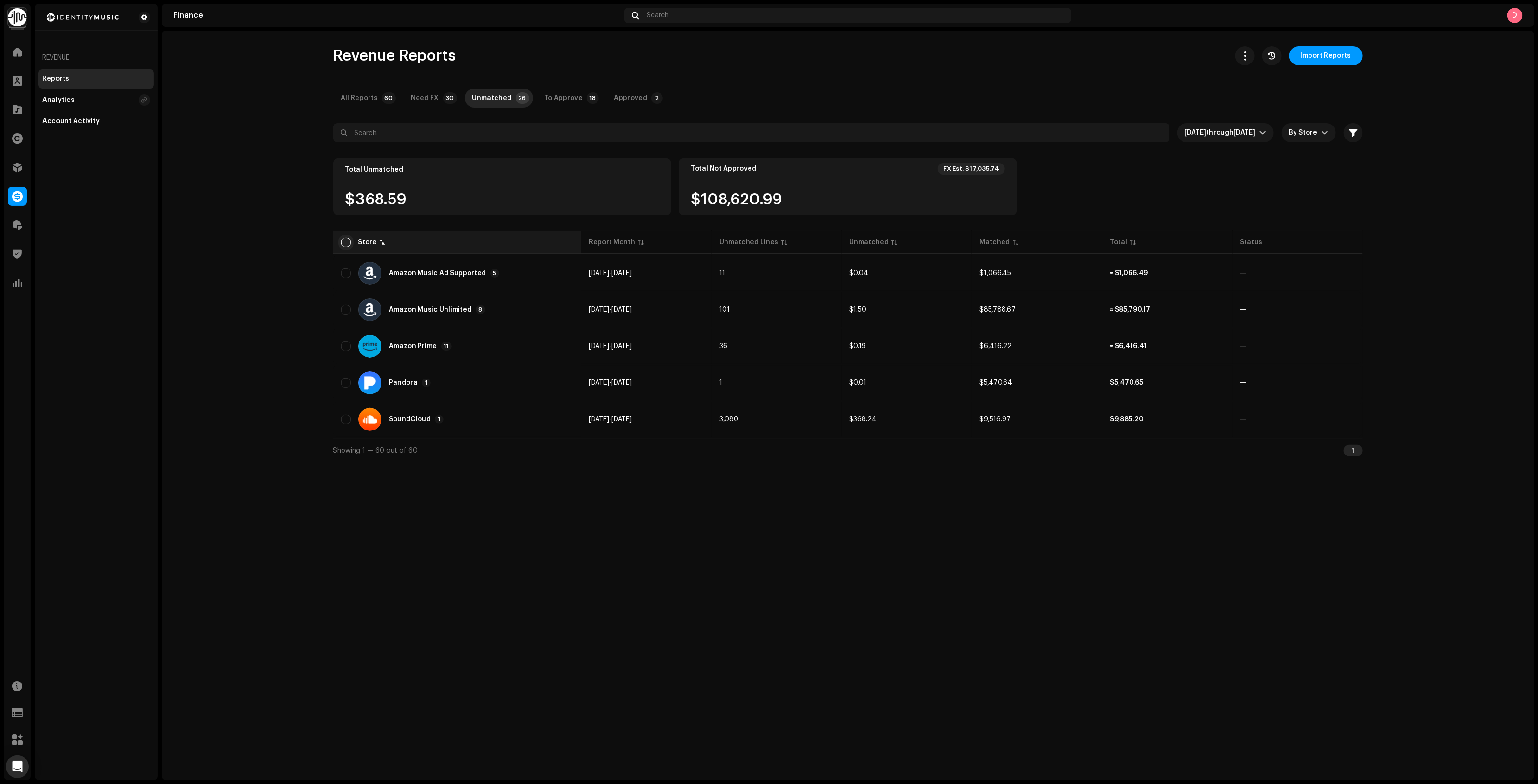
click at [346, 239] on input "checkbox" at bounding box center [345, 242] width 9 height 9
checkbox input "true"
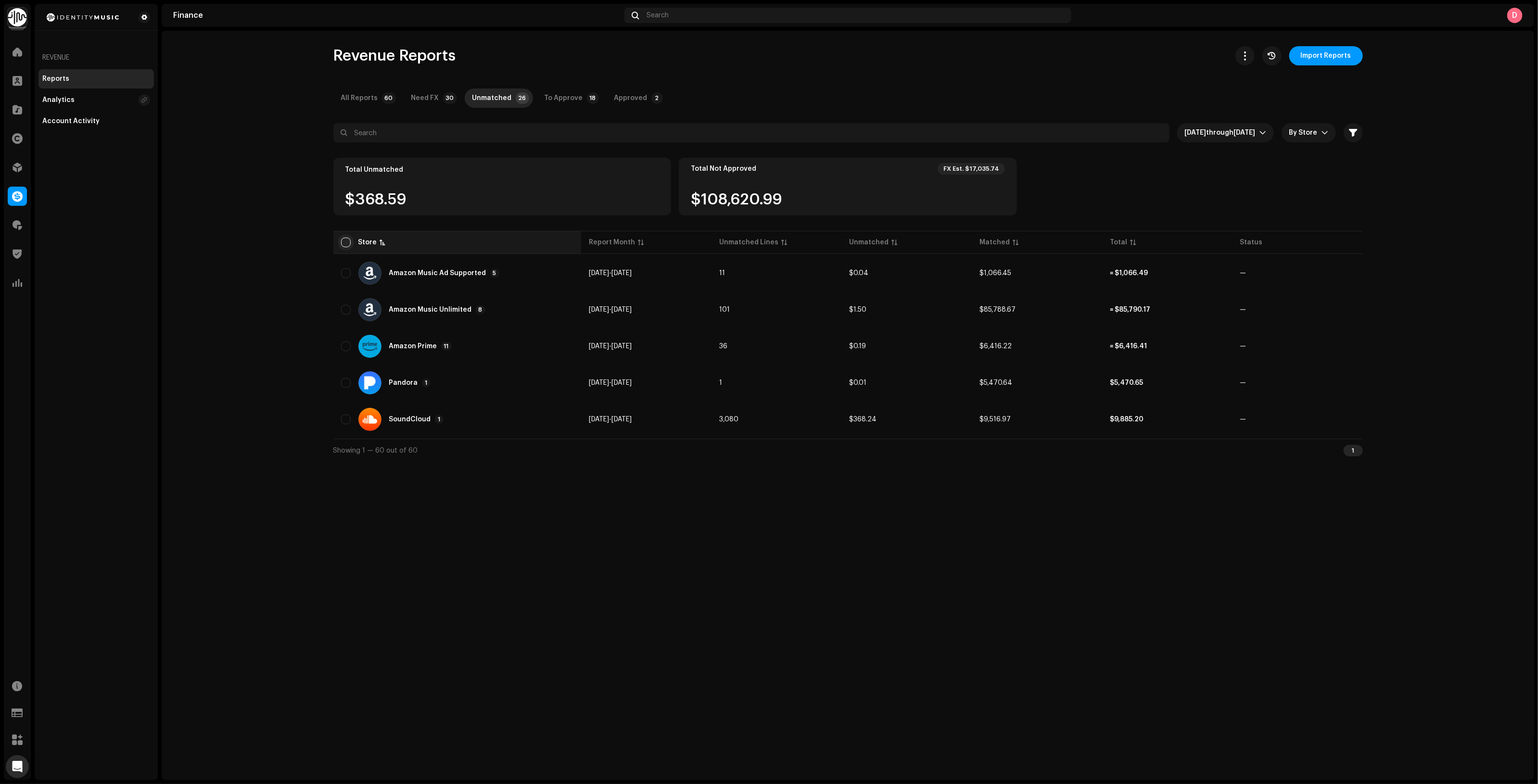
checkbox input "true"
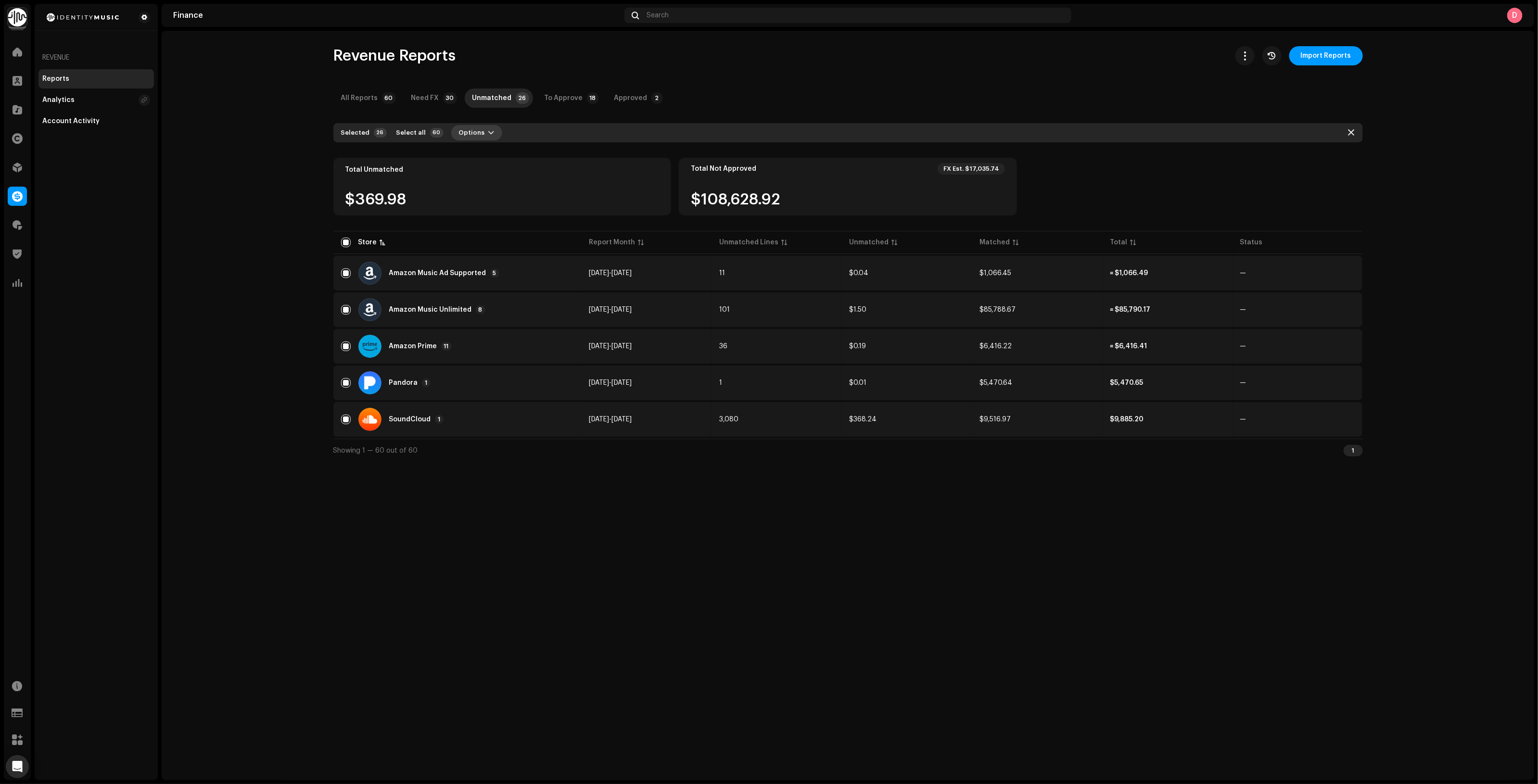
click at [459, 129] on span "Options" at bounding box center [472, 133] width 26 height 19
click at [489, 156] on span "Reprocess Unmatched" at bounding box center [491, 154] width 77 height 8
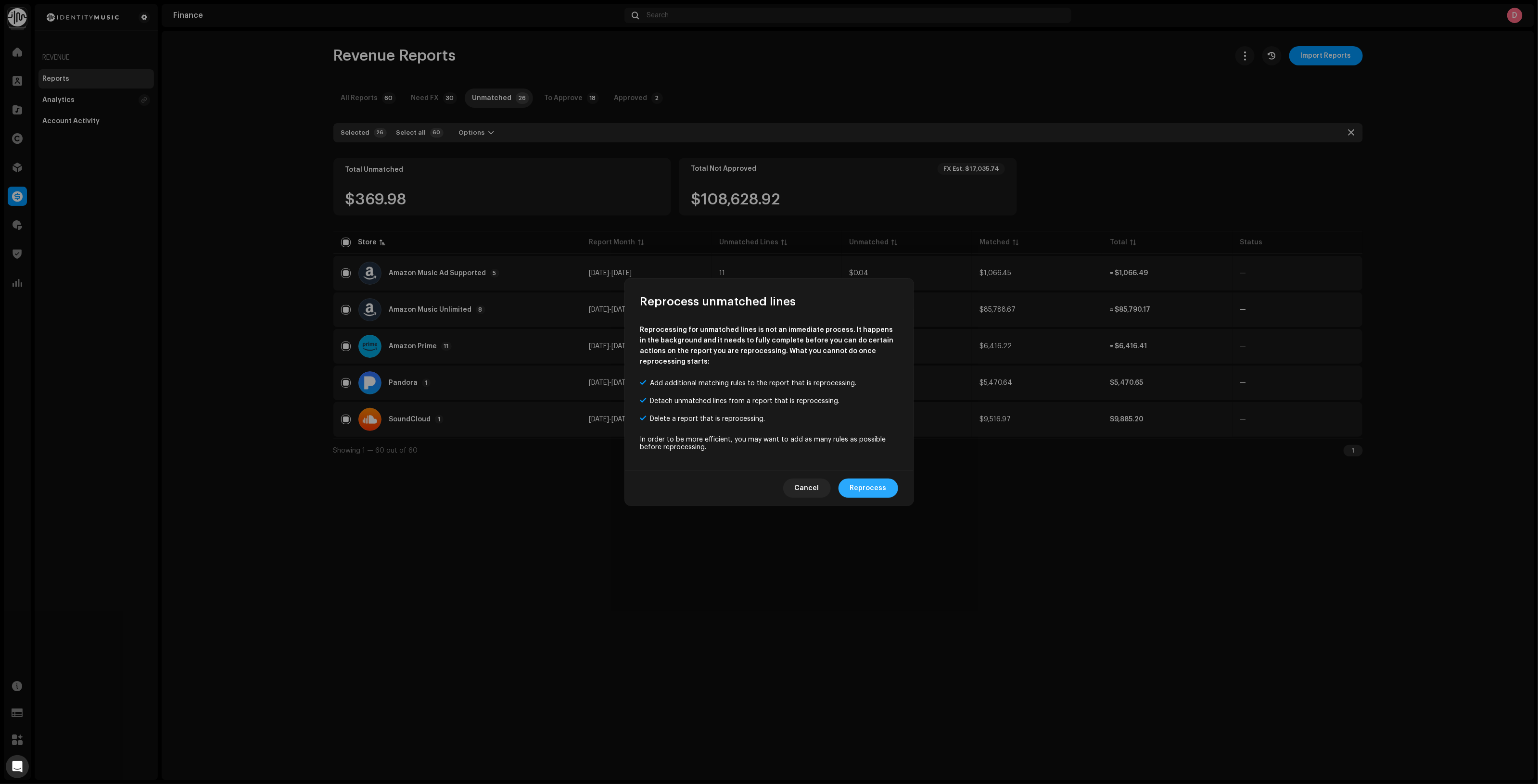
click at [883, 488] on span "Reprocess" at bounding box center [868, 488] width 37 height 19
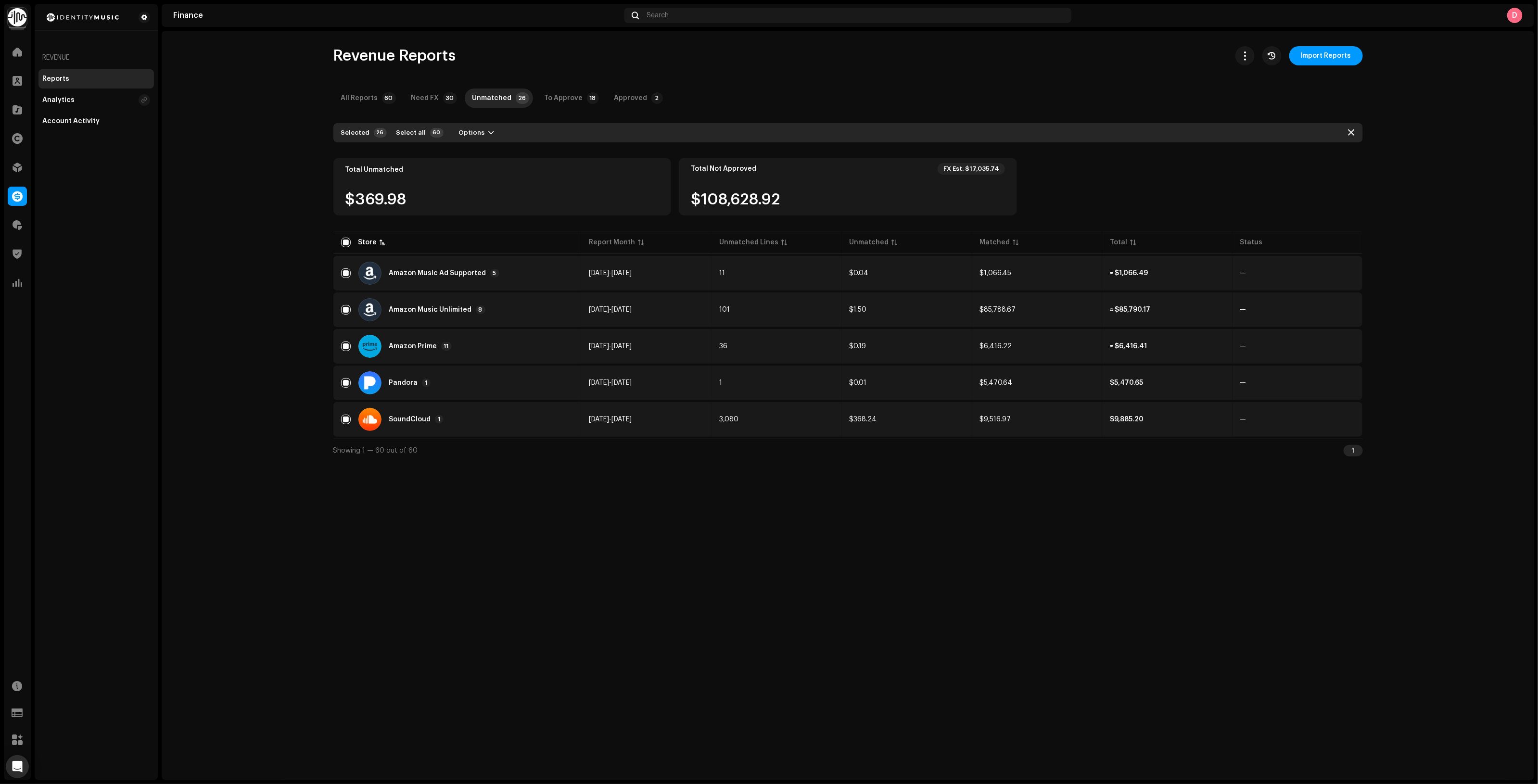
checkbox input "false"
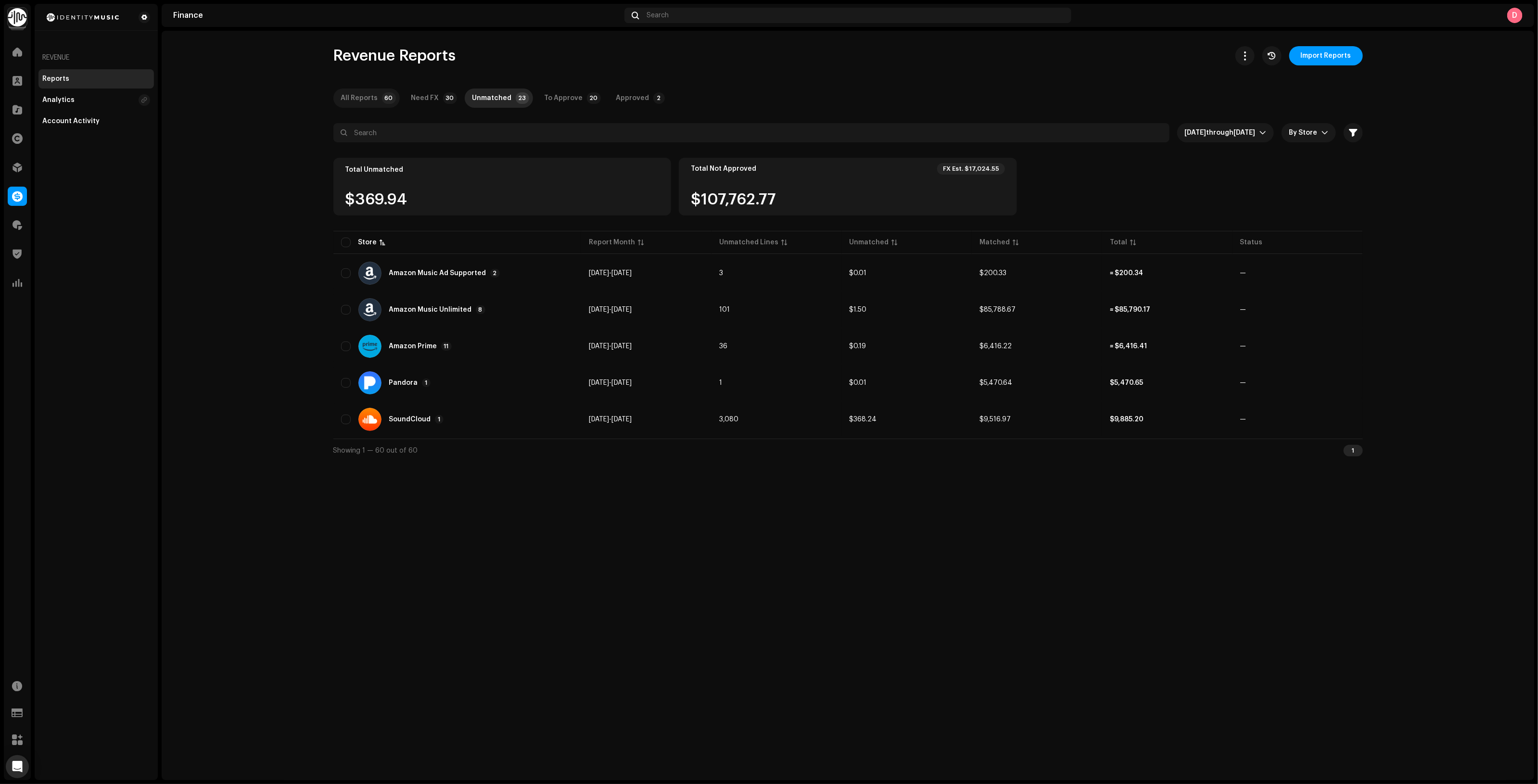
click at [367, 106] on div "All Reports" at bounding box center [359, 98] width 37 height 19
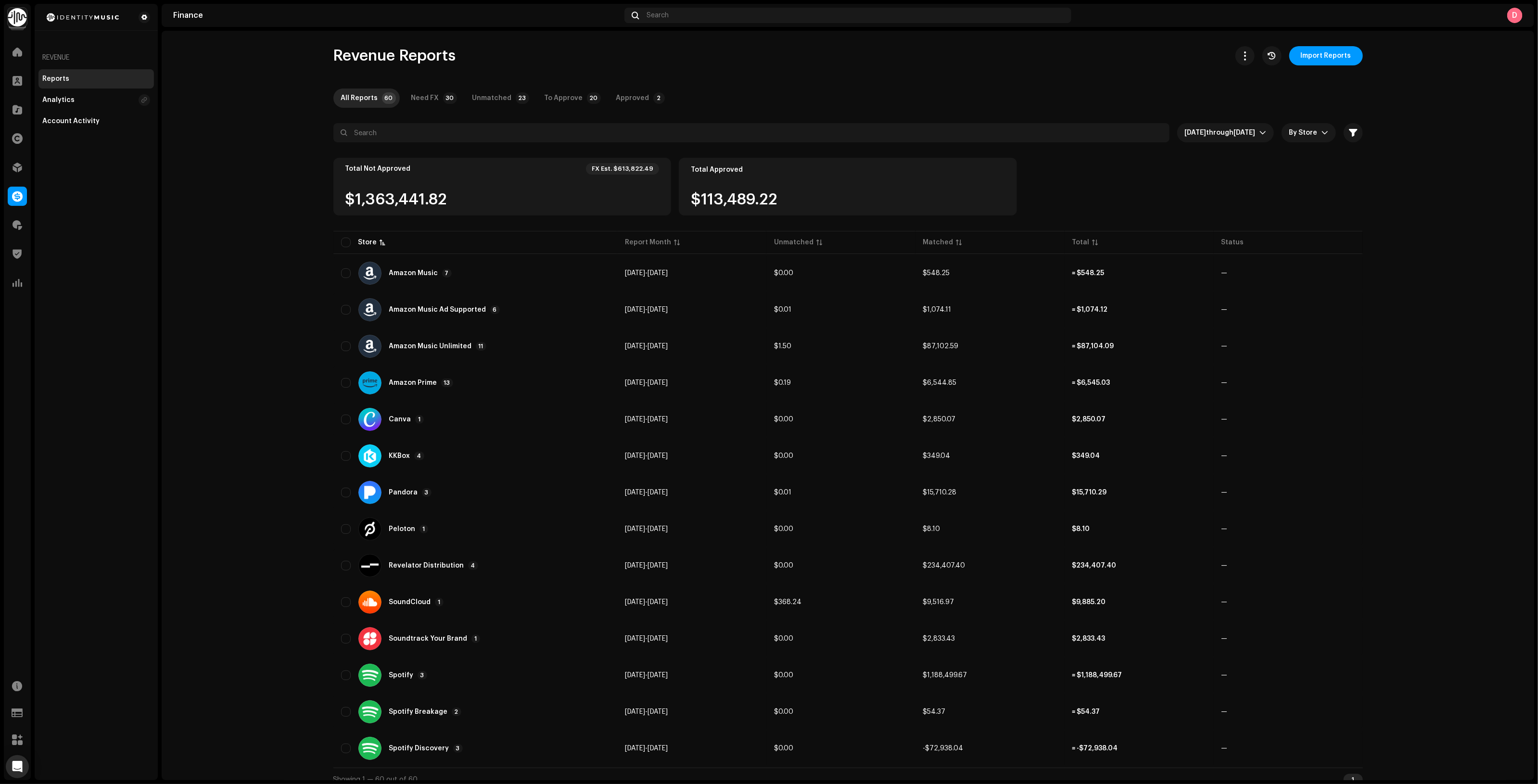
click at [1110, 50] on div "Revenue Reports Import Reports" at bounding box center [848, 55] width 1029 height 19
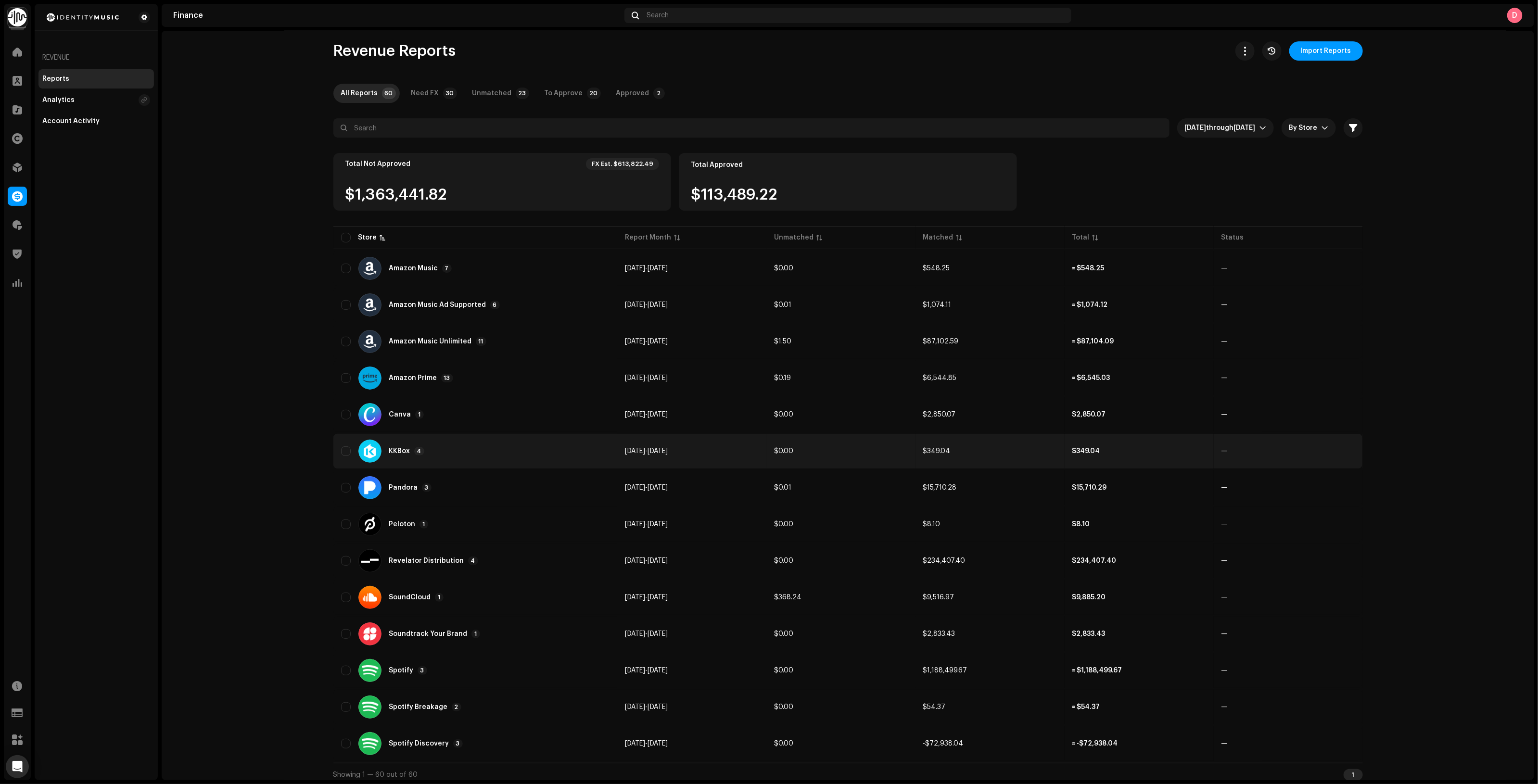
scroll to position [8, 0]
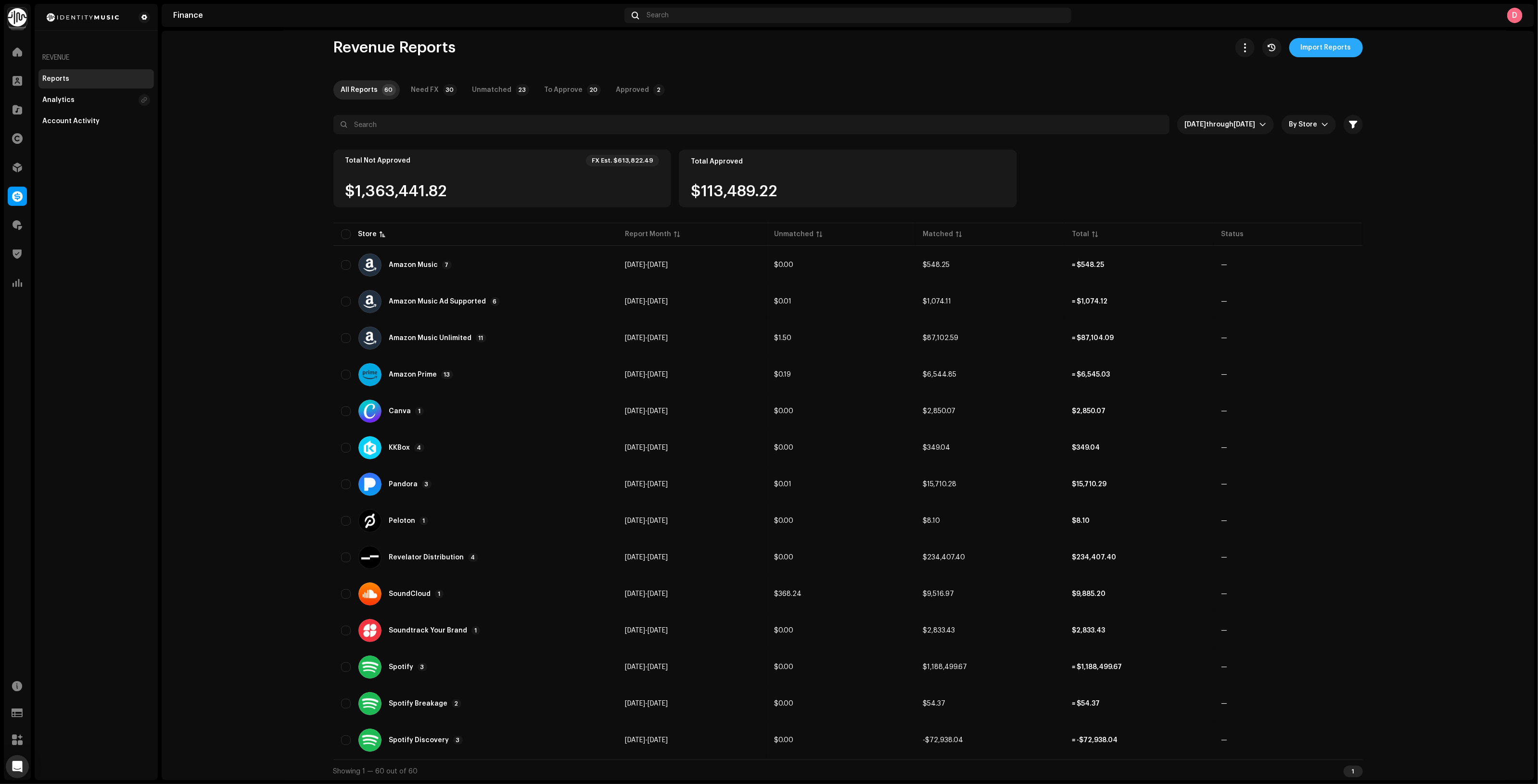
click at [1345, 46] on span "Import Reports" at bounding box center [1326, 47] width 50 height 19
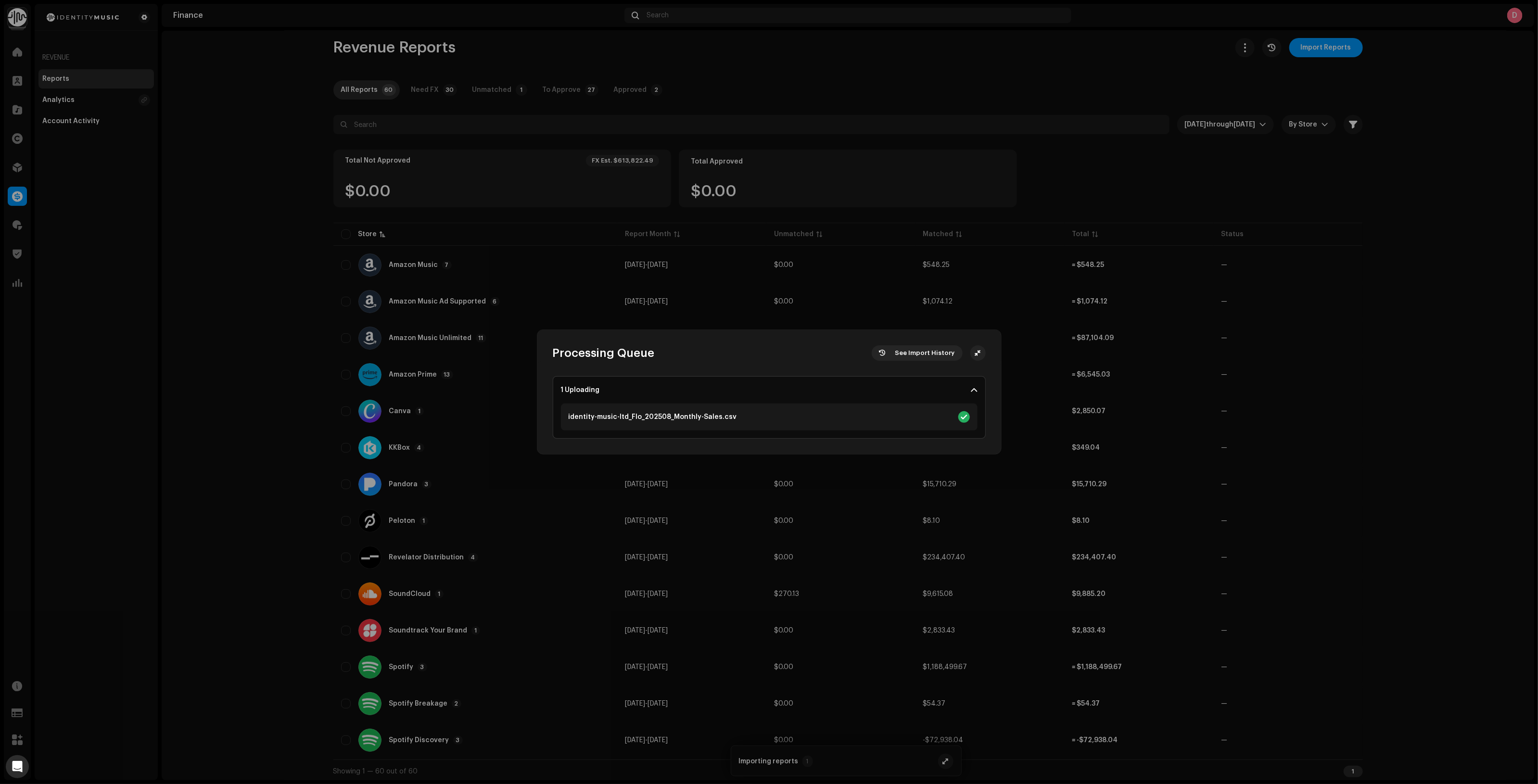
scroll to position [0, 0]
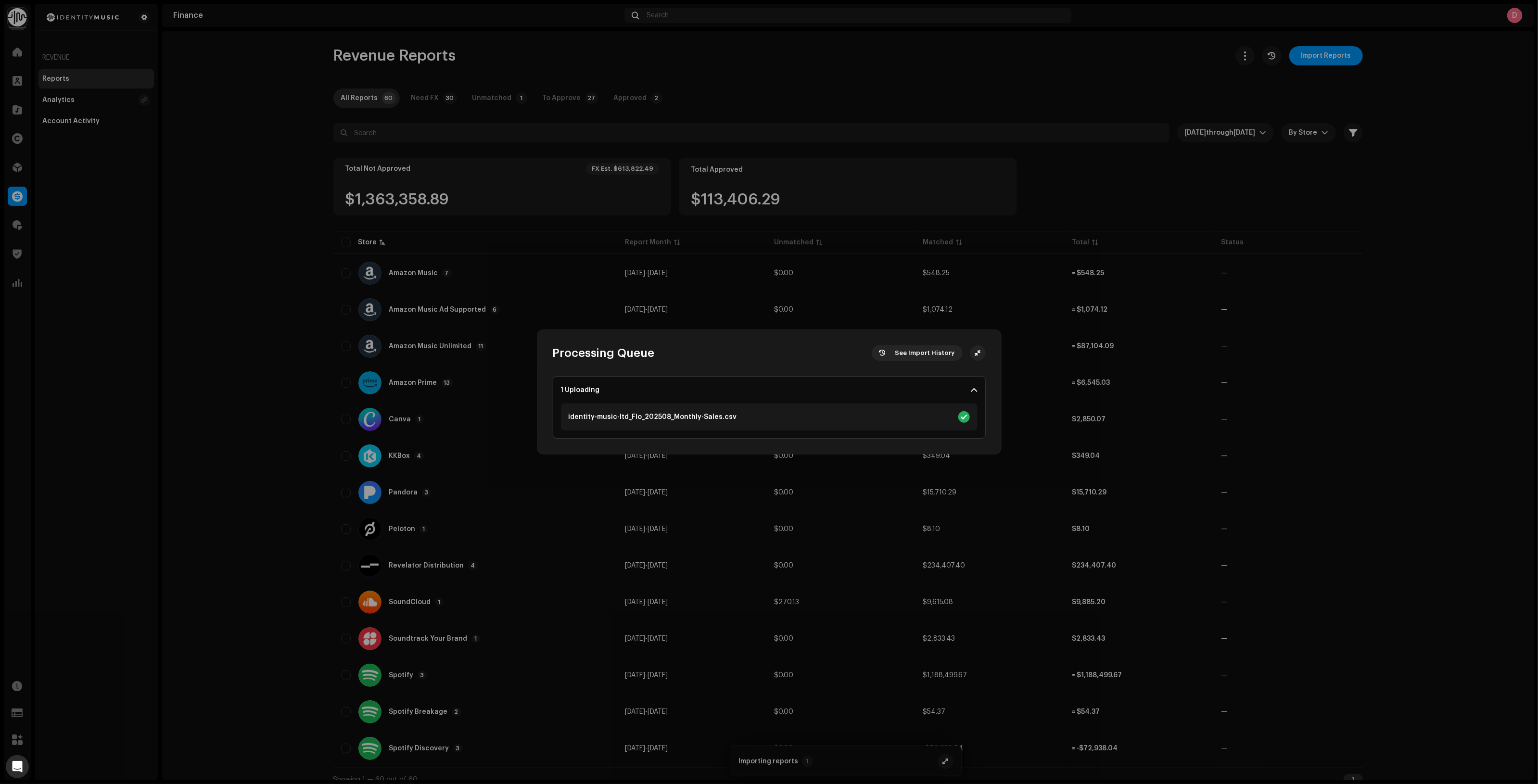
click at [1358, 255] on div "Processing Queue See Import History 1 Uploading identity-music-ltd_Flo_202508_M…" at bounding box center [769, 392] width 1538 height 784
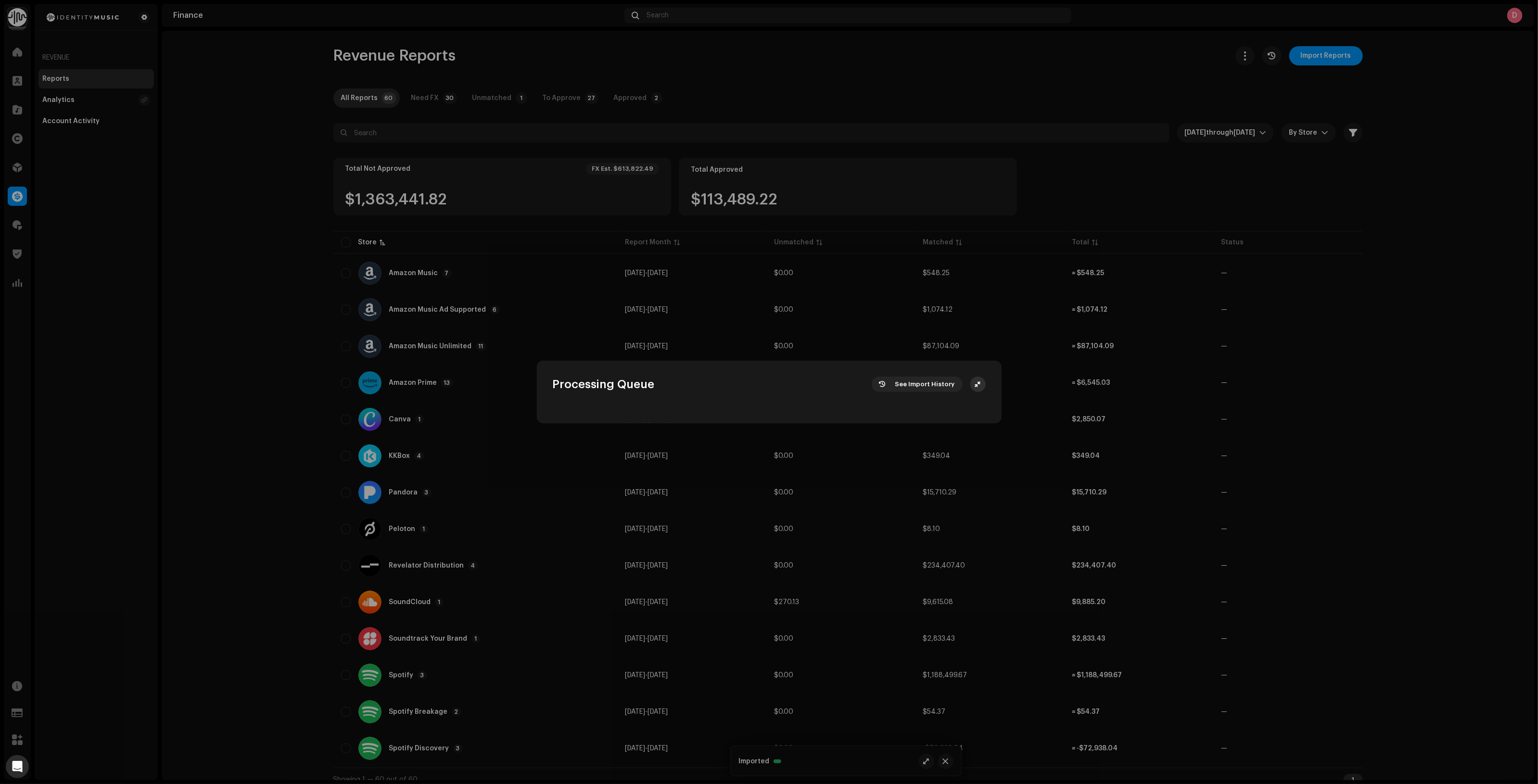
click at [978, 384] on icon "button" at bounding box center [978, 384] width 6 height 8
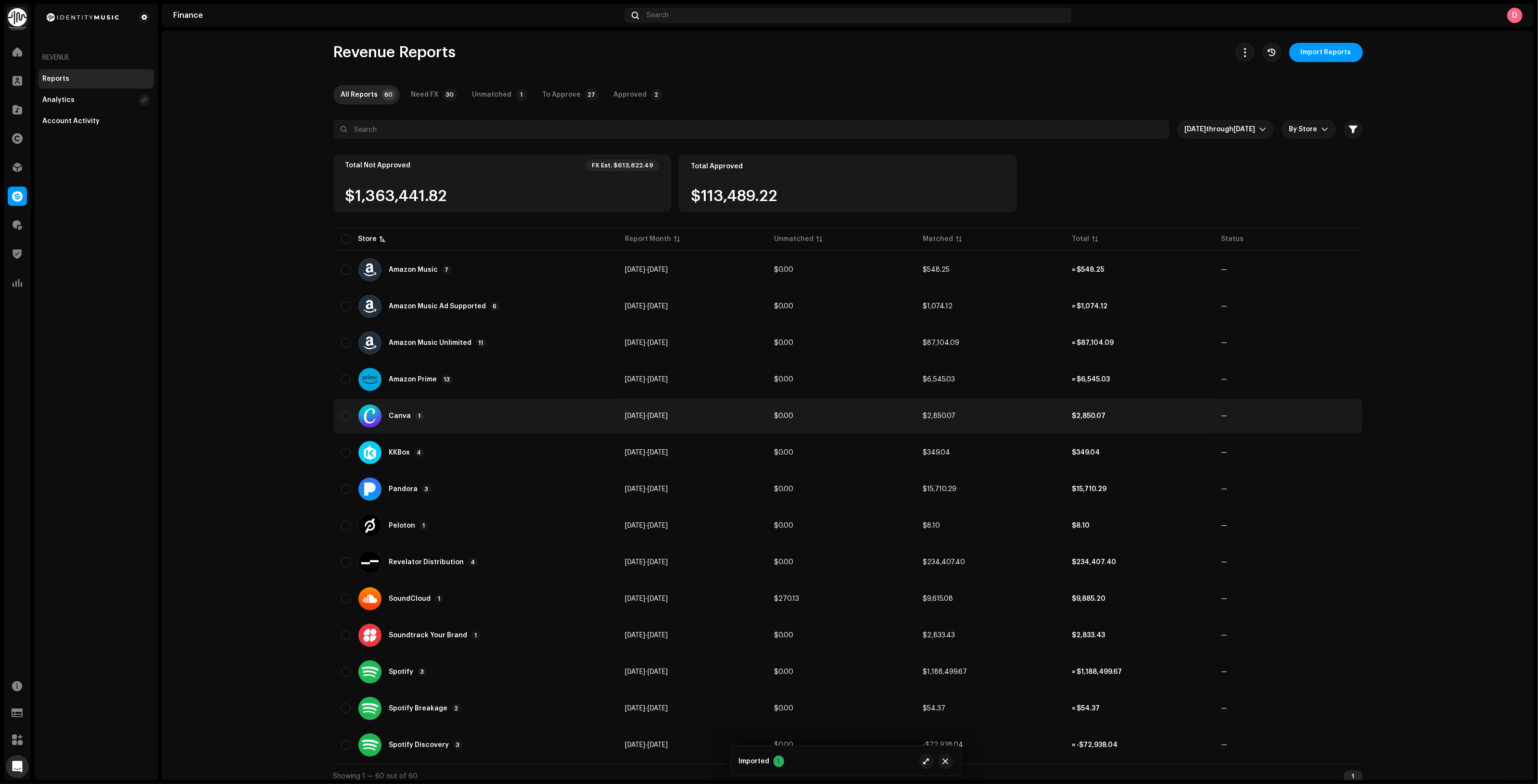
scroll to position [8, 0]
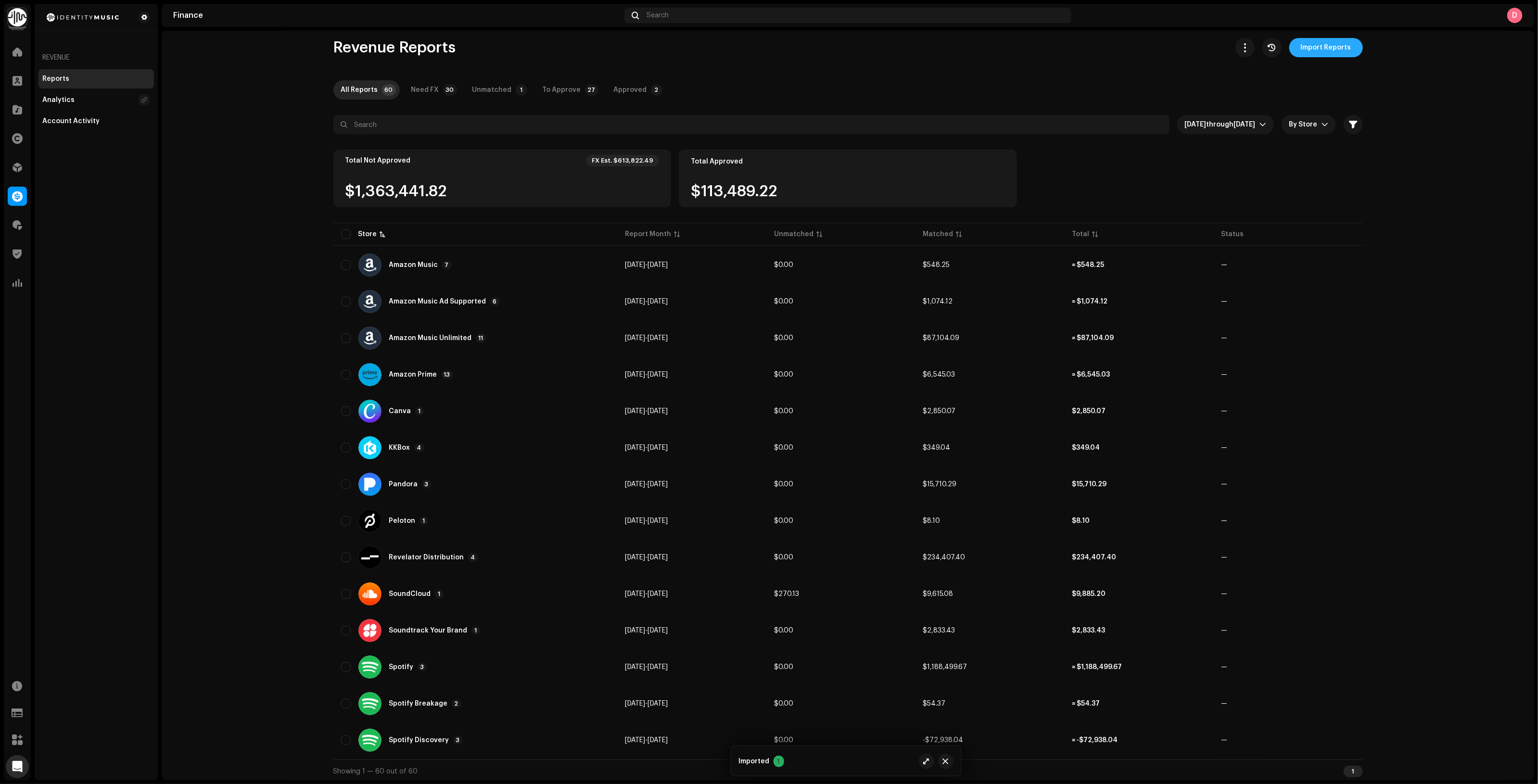
click at [1349, 47] on button "Import Reports" at bounding box center [1326, 47] width 74 height 19
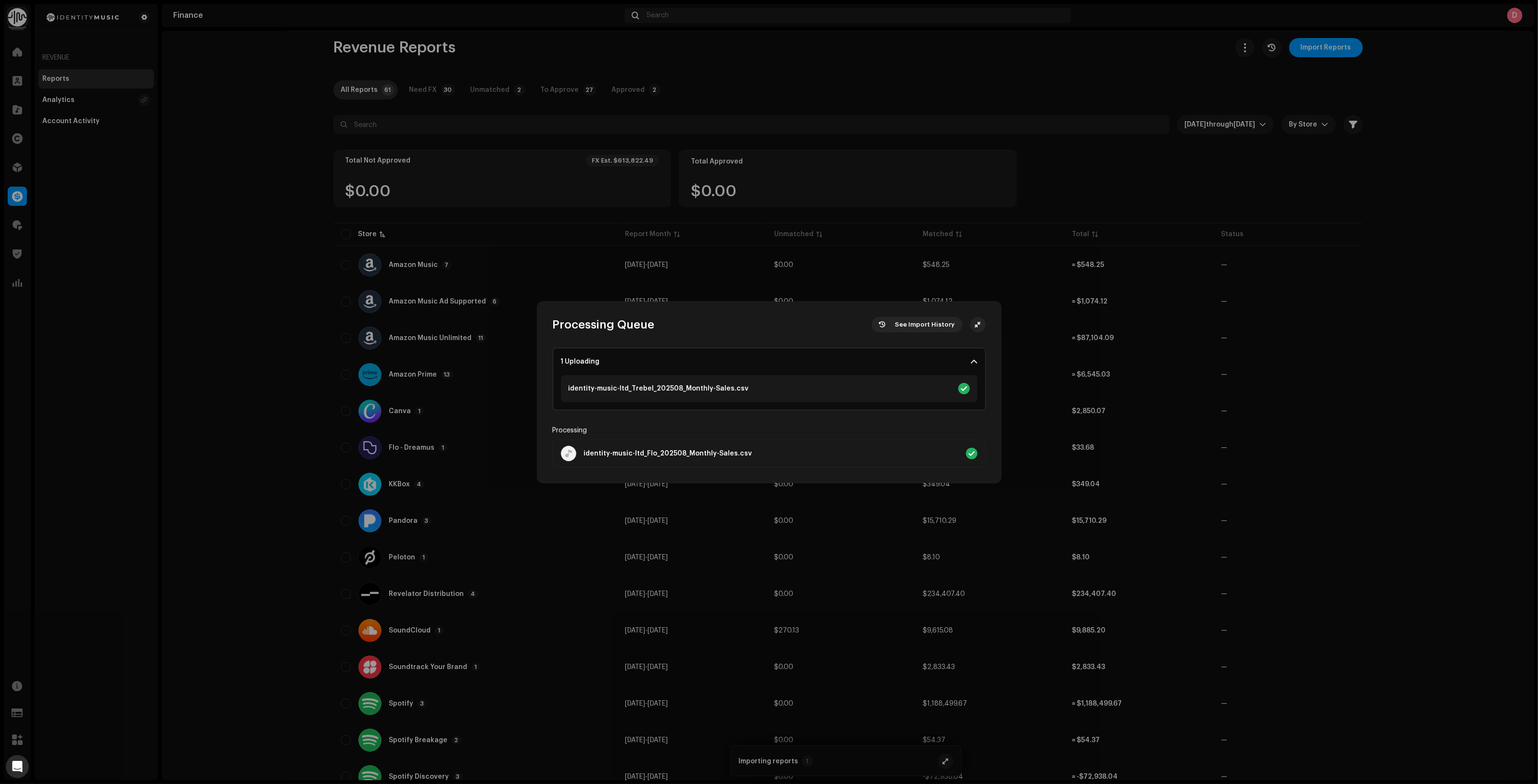
scroll to position [0, 0]
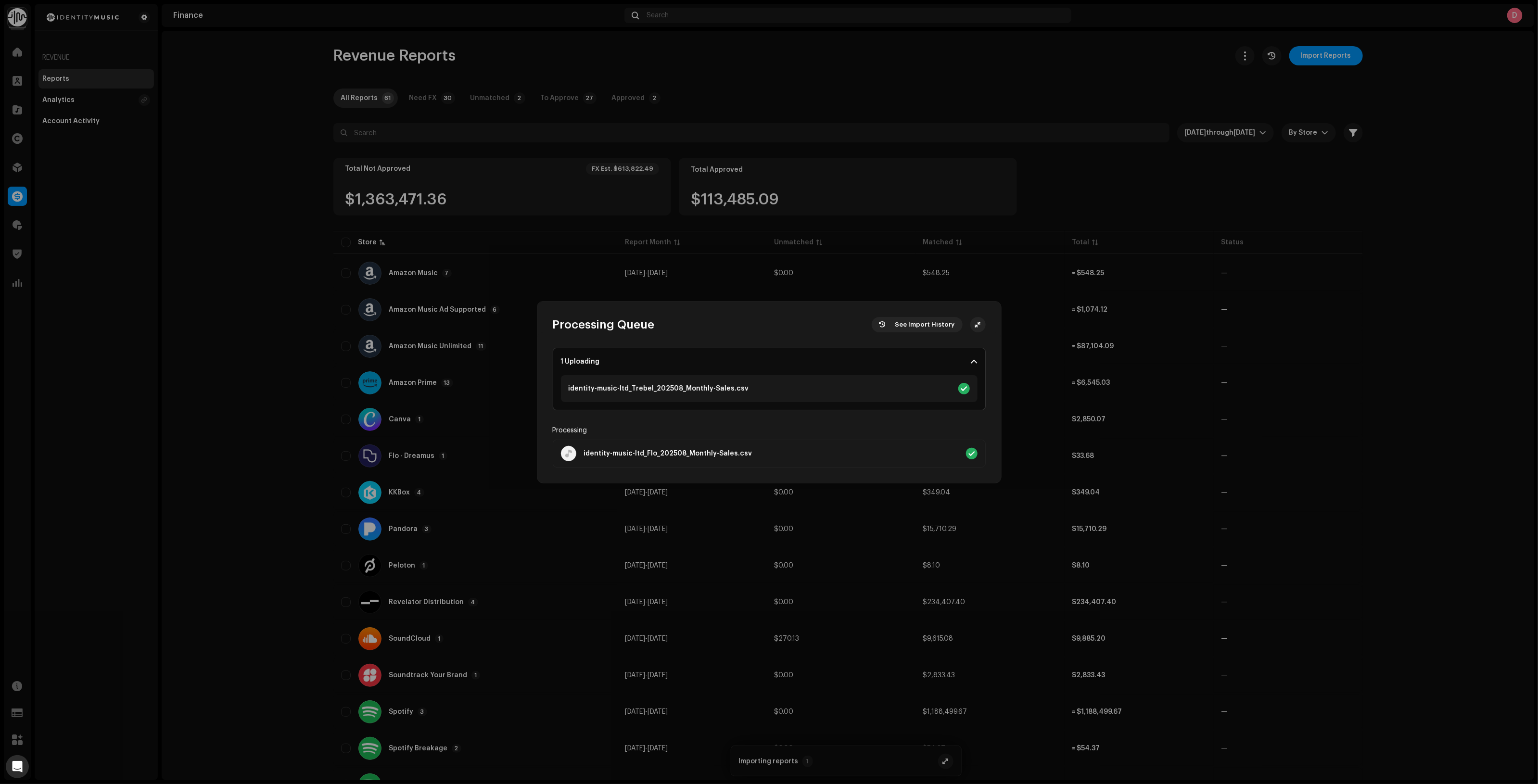
click at [1289, 345] on div "Processing Queue See Import History 1 Uploading identity-music-ltd_Trebel_20250…" at bounding box center [769, 392] width 1538 height 784
click at [986, 323] on div "Processing Queue See Import History" at bounding box center [769, 317] width 464 height 31
click at [983, 323] on button "button" at bounding box center [978, 324] width 15 height 15
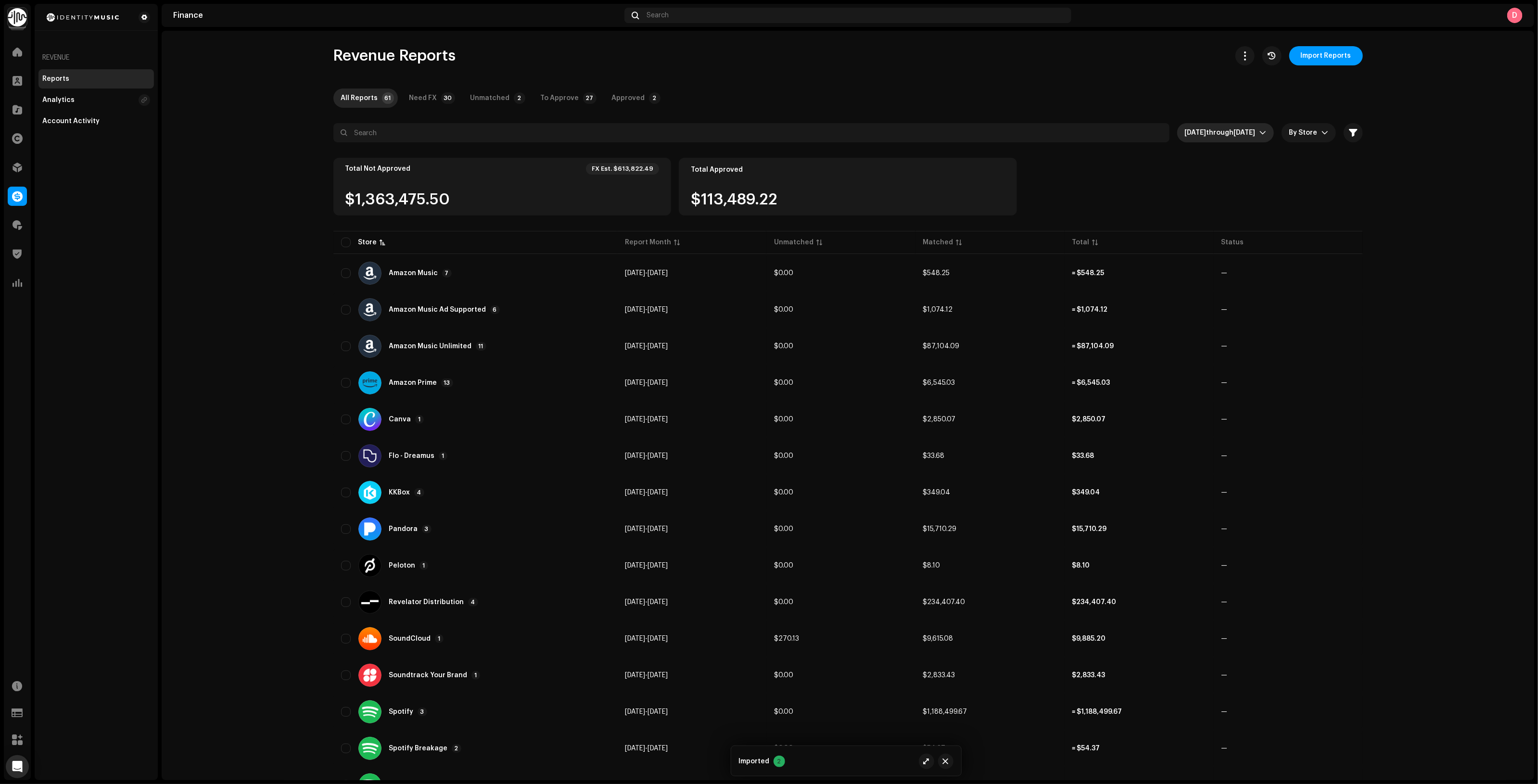
click at [1212, 138] on span "[DATE] through [DATE]" at bounding box center [1222, 133] width 75 height 19
click at [1219, 260] on span "Custom Range" at bounding box center [1222, 260] width 49 height 19
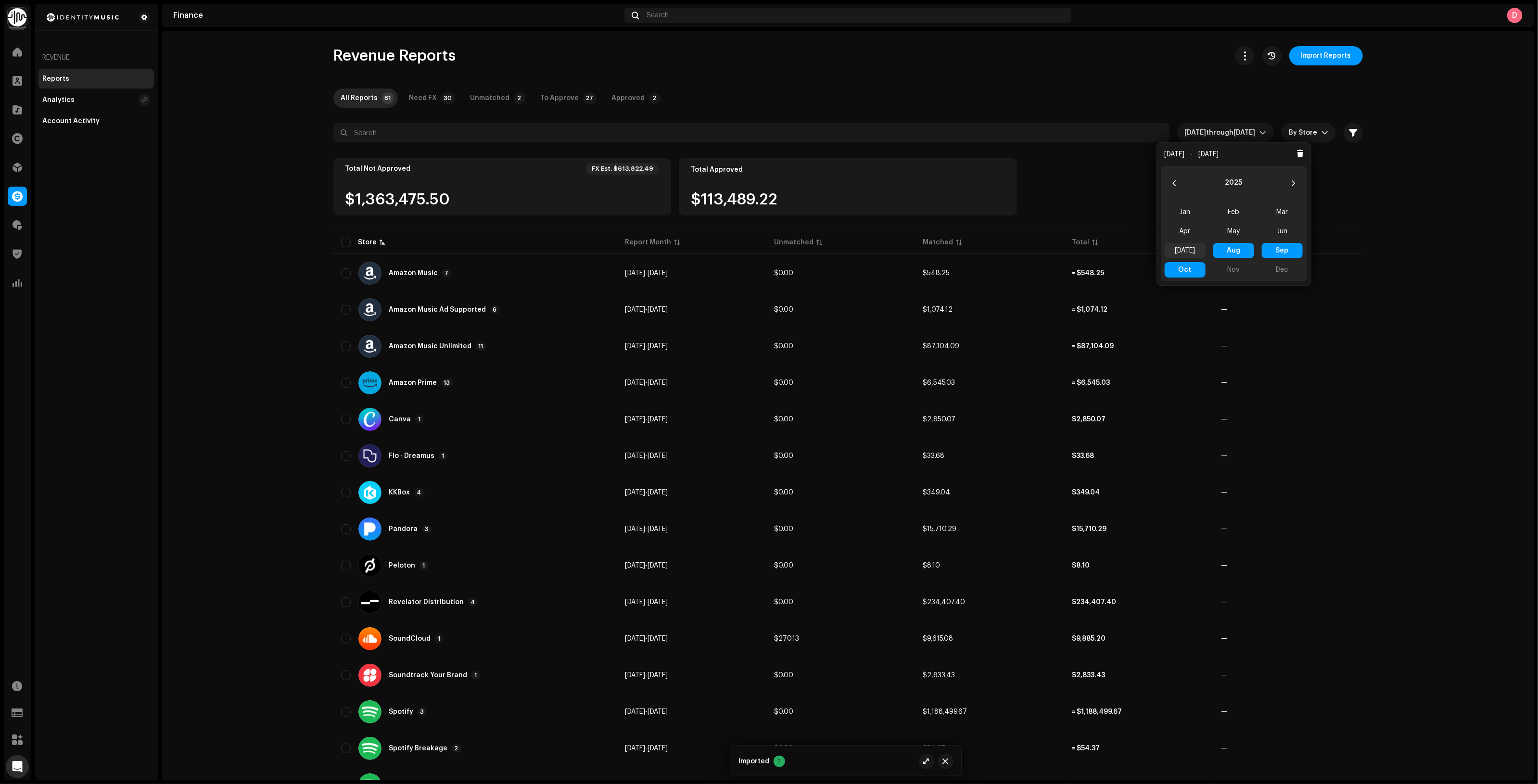
click at [1198, 249] on span "Jul" at bounding box center [1185, 250] width 41 height 15
click at [1198, 249] on span "Jul Jul" at bounding box center [1185, 250] width 41 height 15
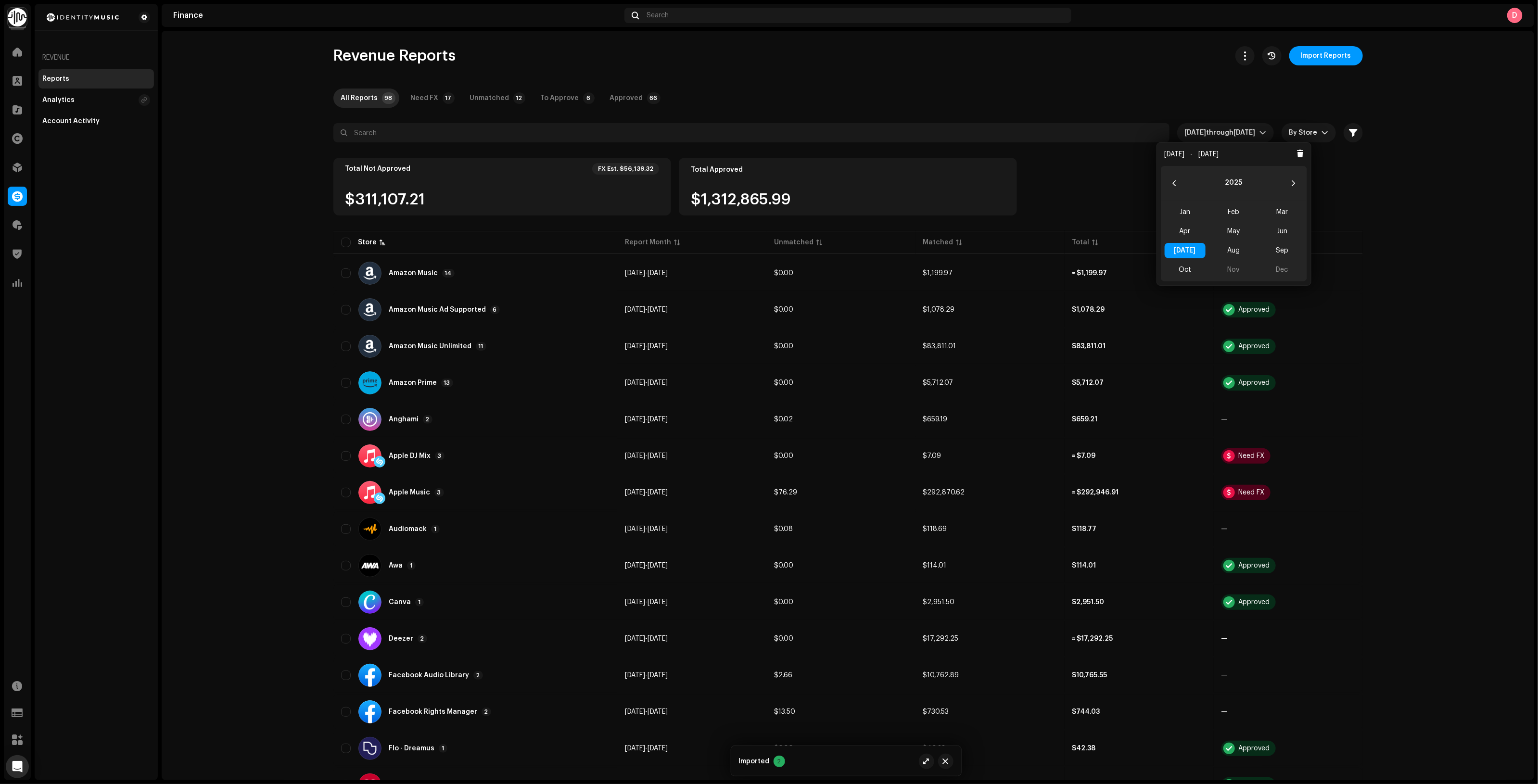
click at [1103, 102] on div "All Reports 98 Need FX 17 Unmatched 12 To Approve 6 Approved 66" at bounding box center [848, 98] width 1029 height 19
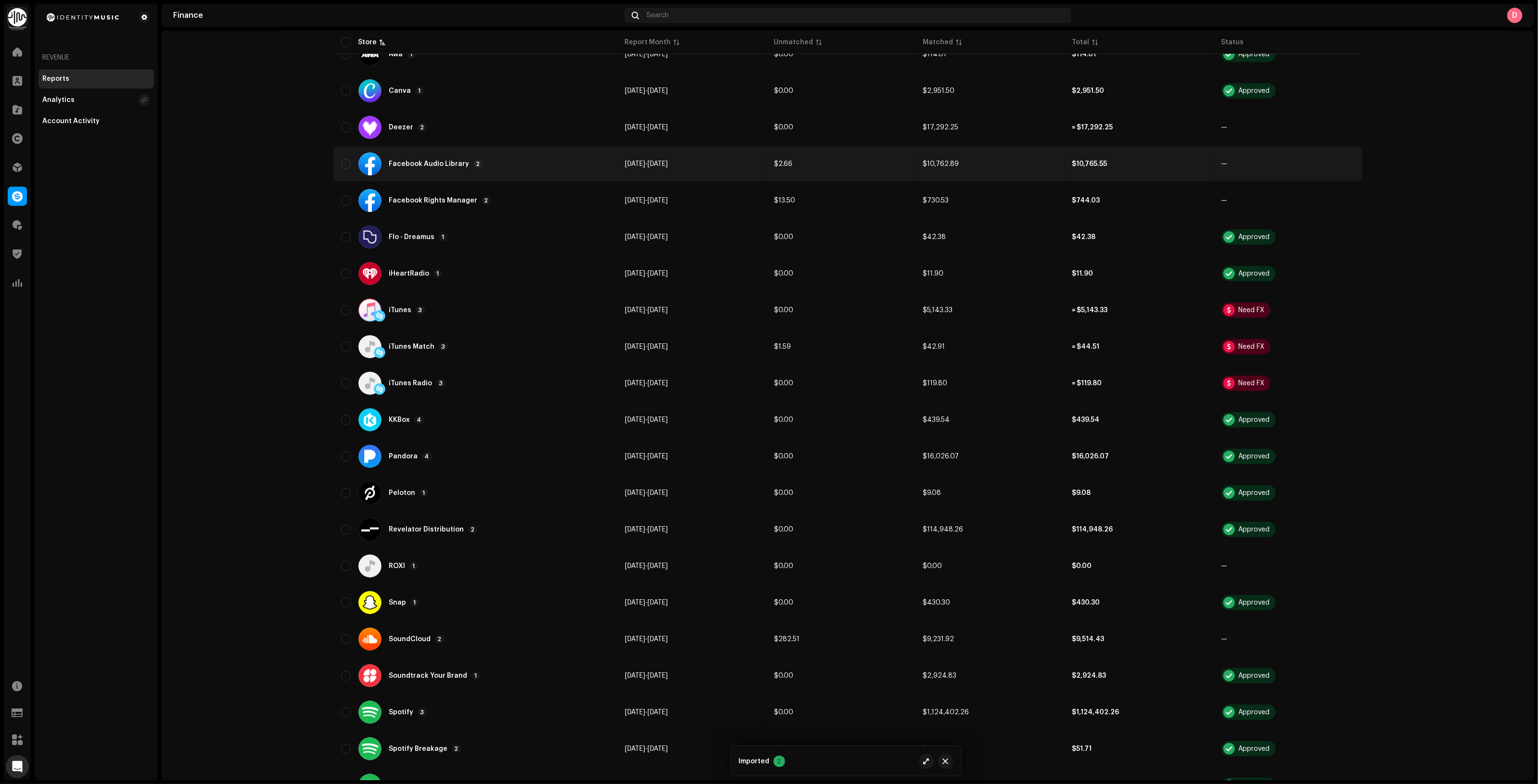
scroll to position [208, 0]
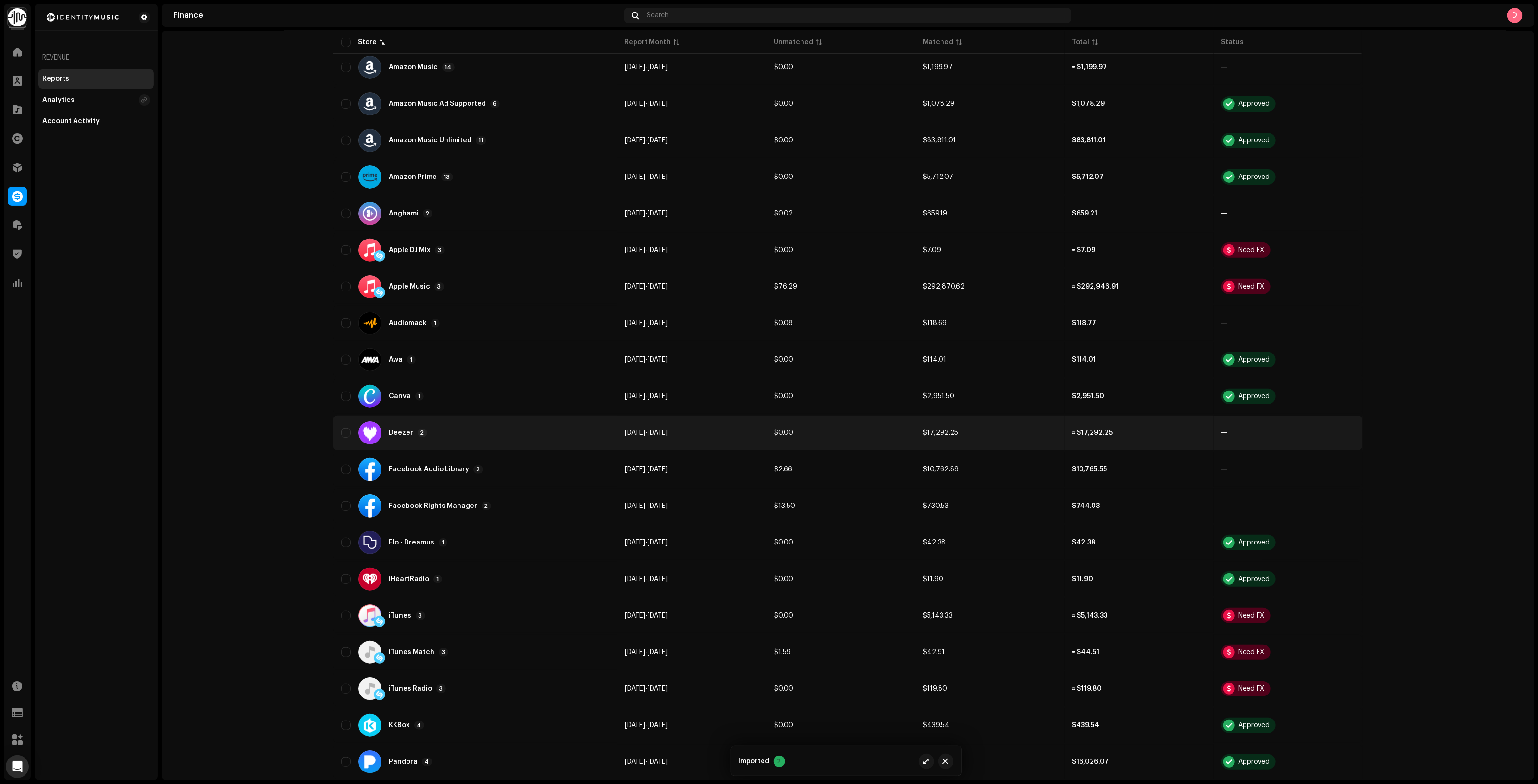
click at [557, 440] on div "Deezer 2" at bounding box center [475, 433] width 268 height 23
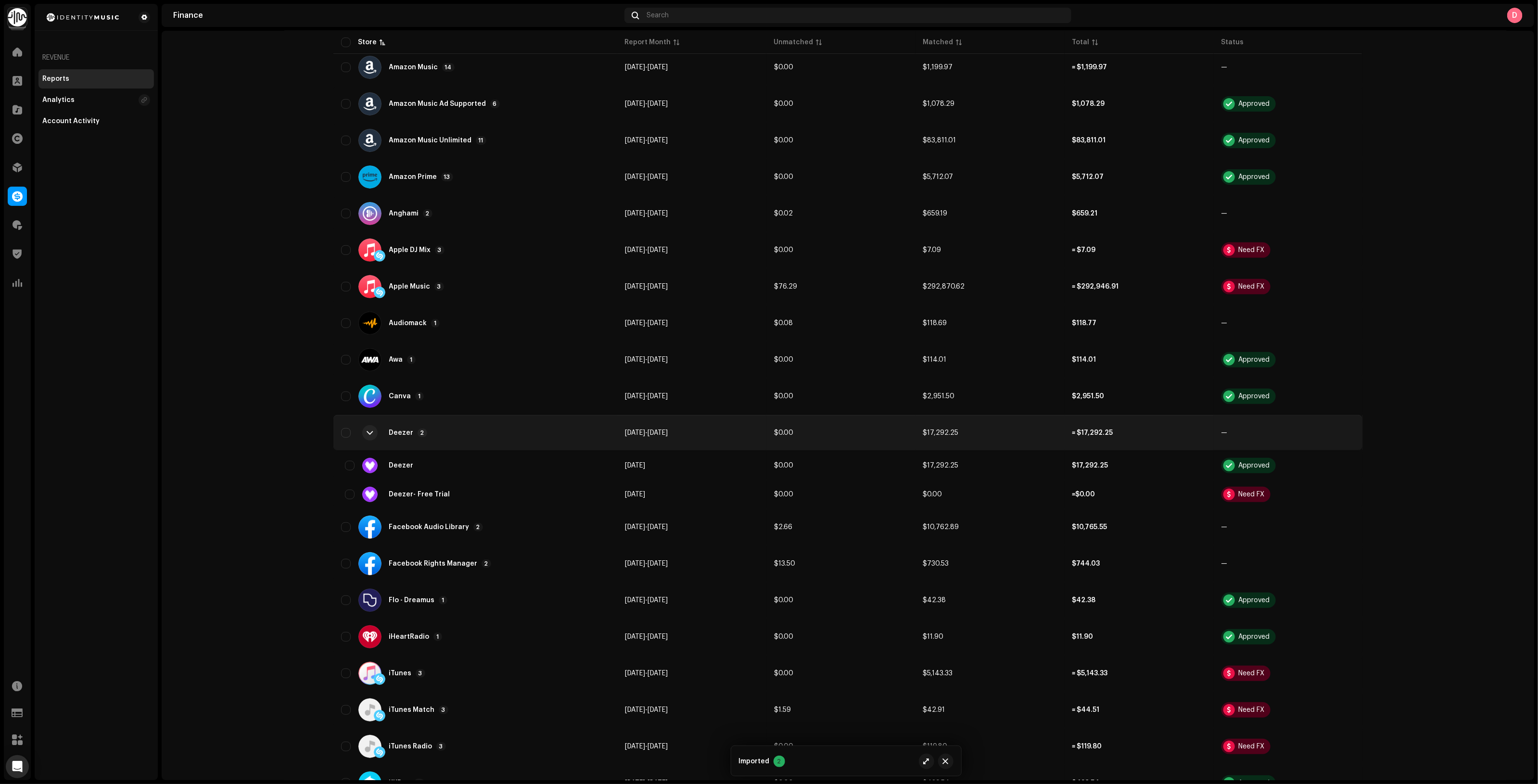
click at [558, 438] on div "Deezer 2" at bounding box center [475, 433] width 268 height 23
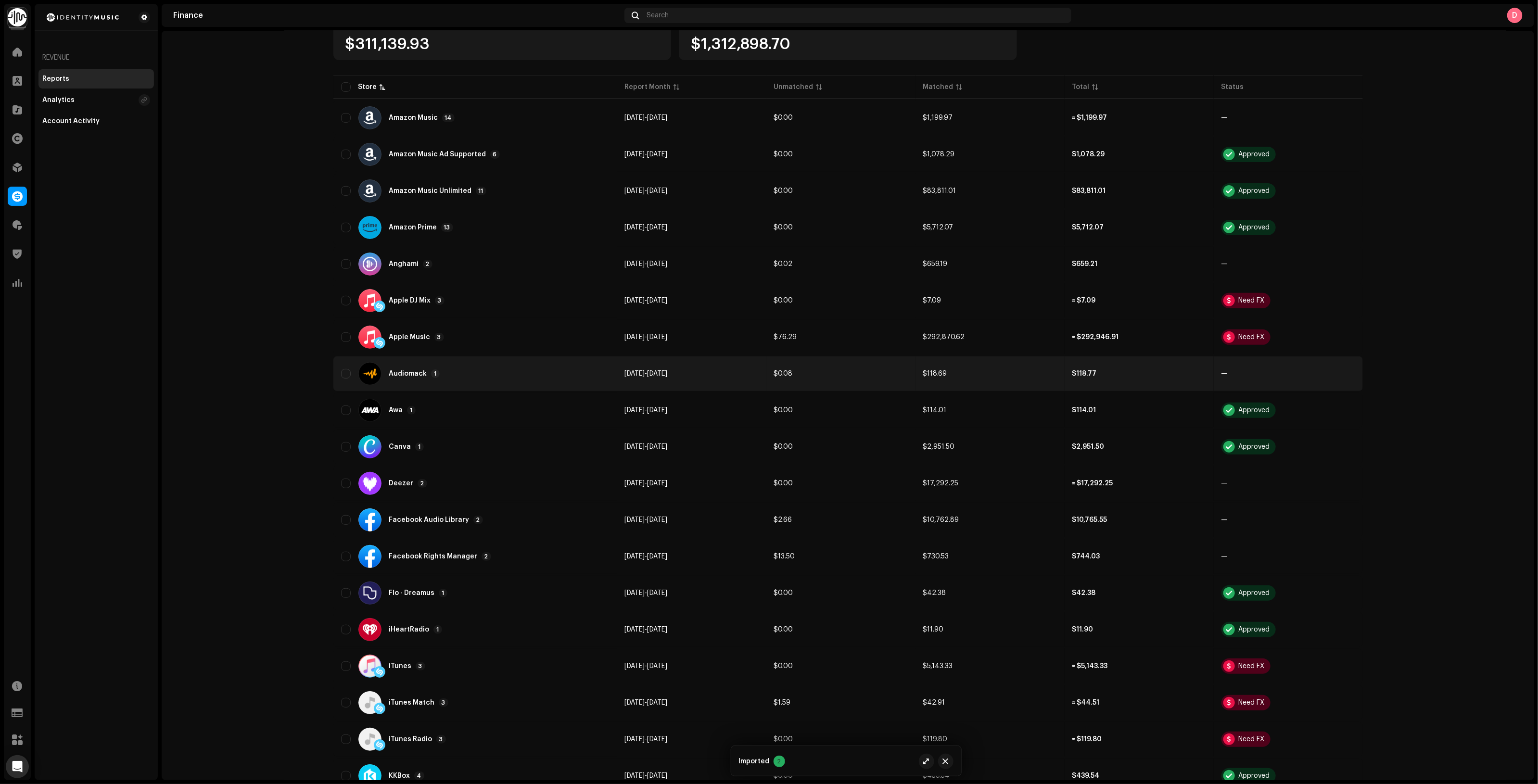
scroll to position [148, 0]
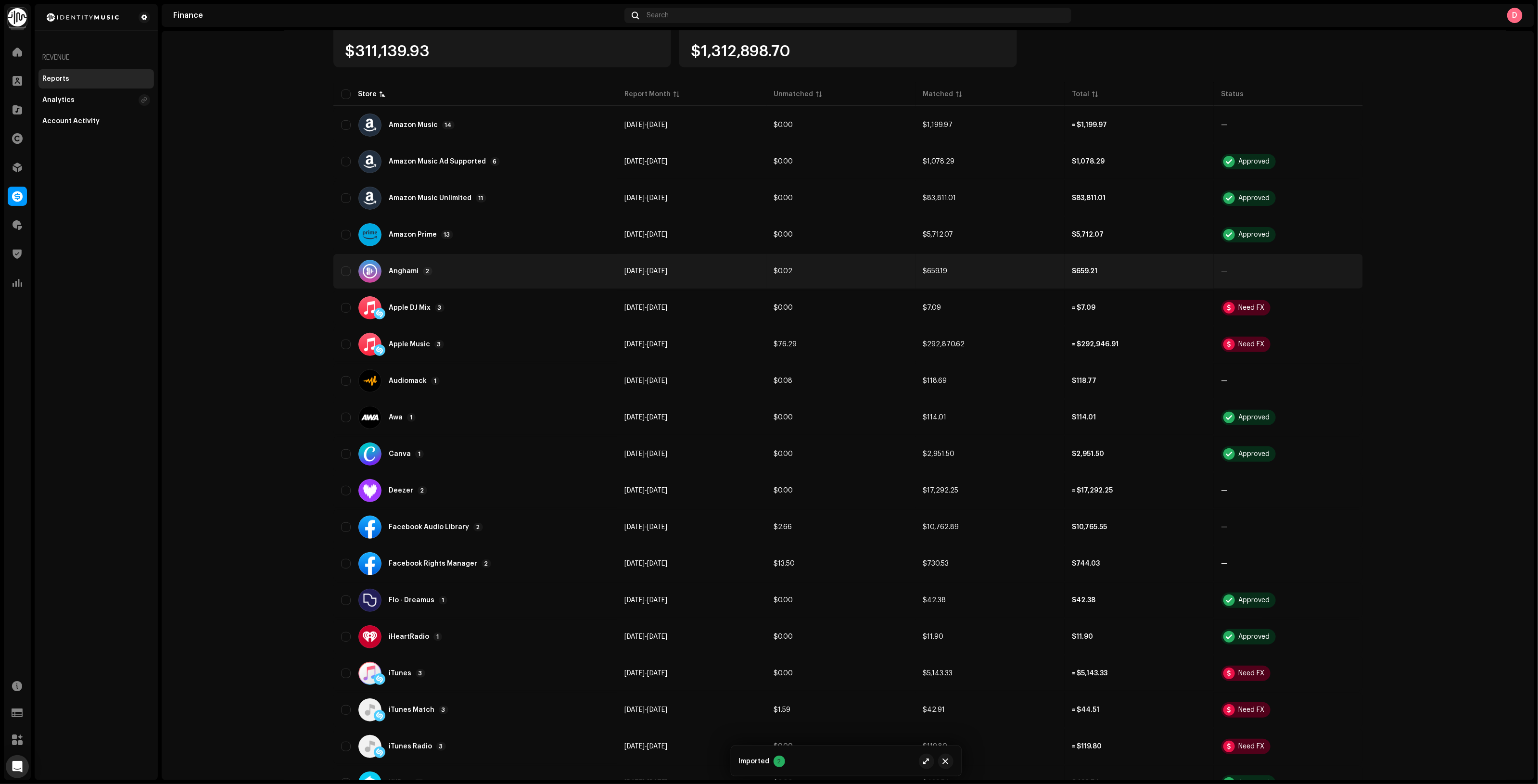
click at [560, 268] on div "Anghami 2" at bounding box center [475, 271] width 268 height 23
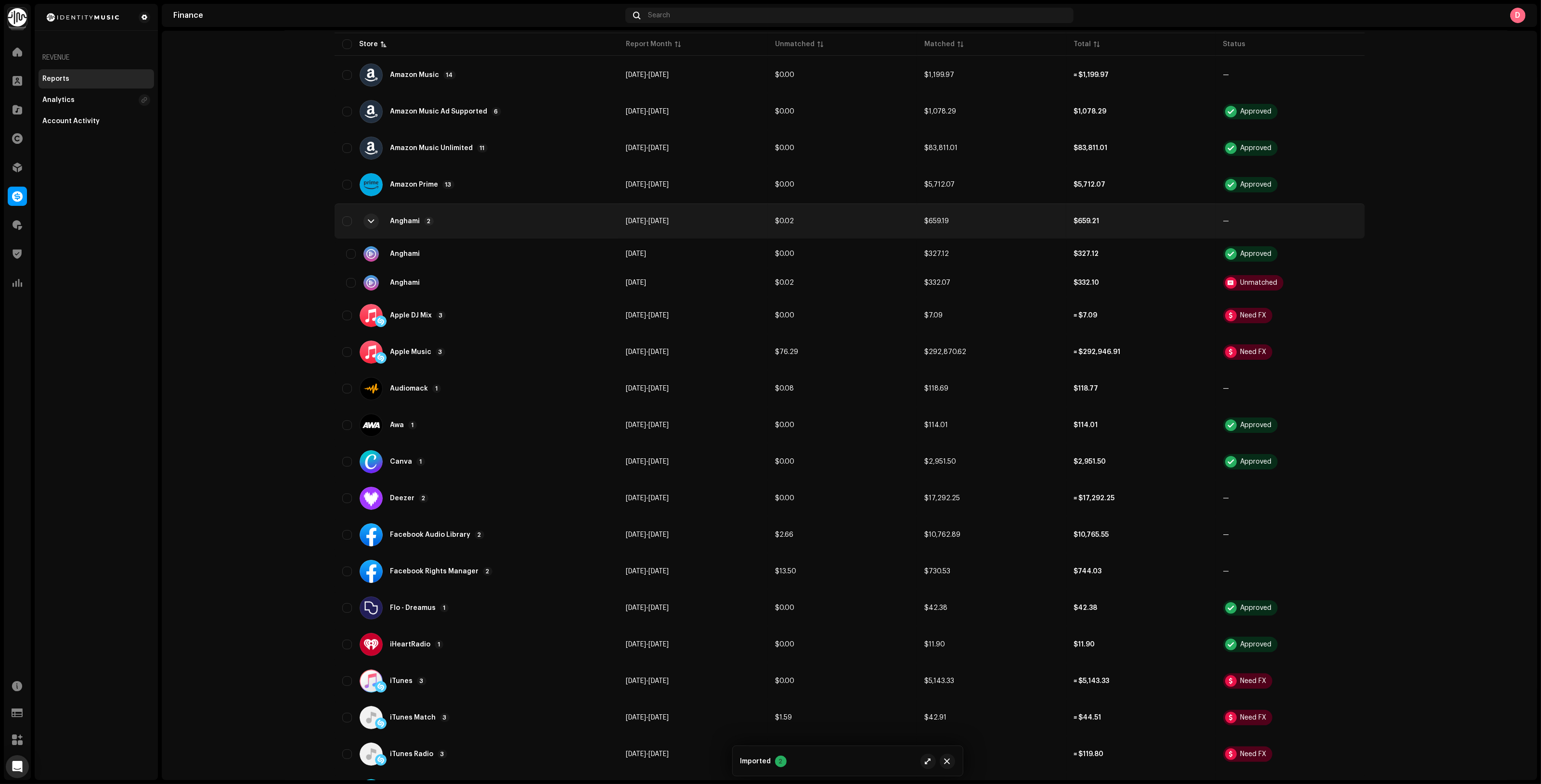
scroll to position [687, 0]
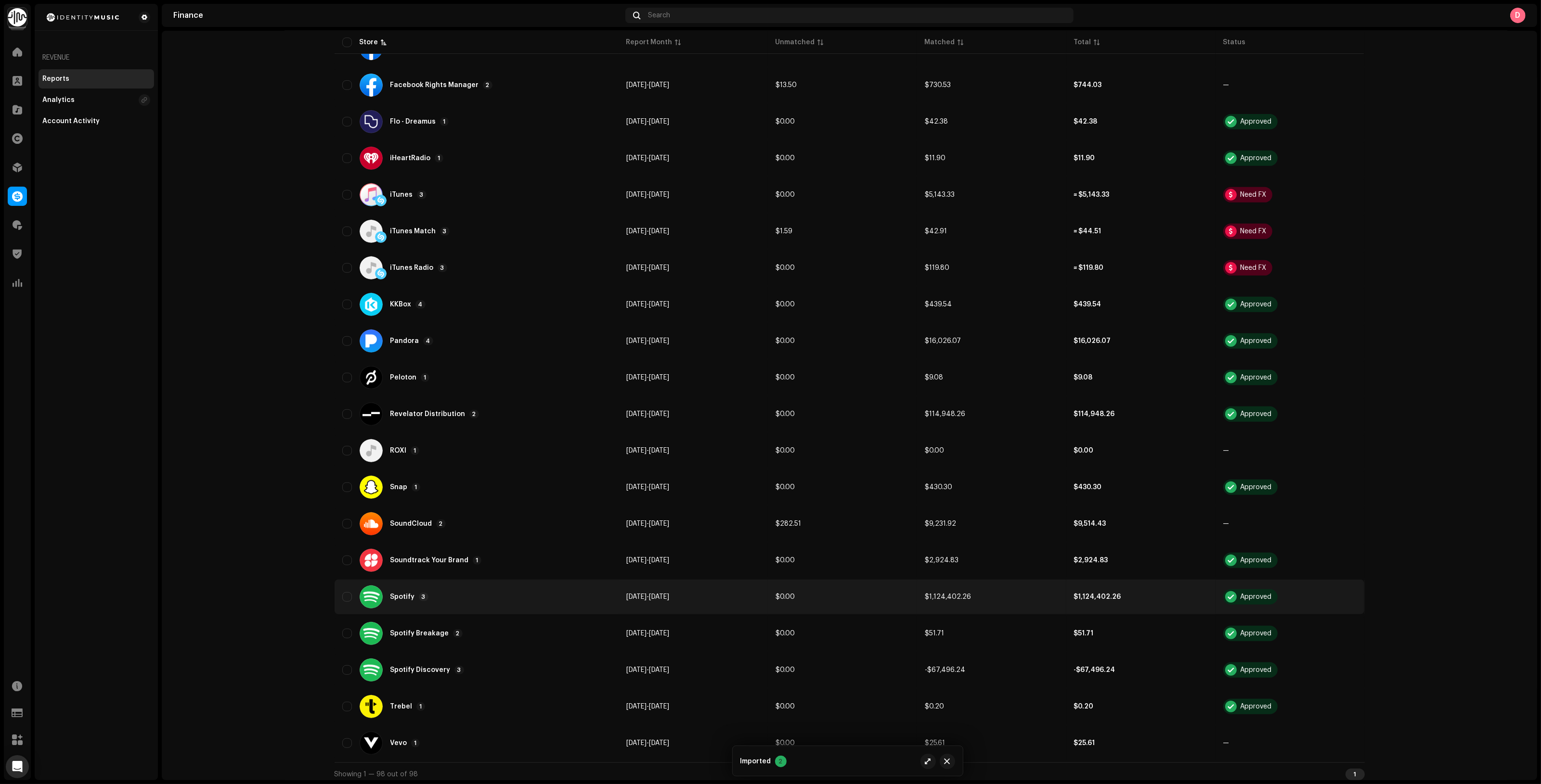
click at [478, 590] on div "Spotify 3" at bounding box center [477, 597] width 268 height 23
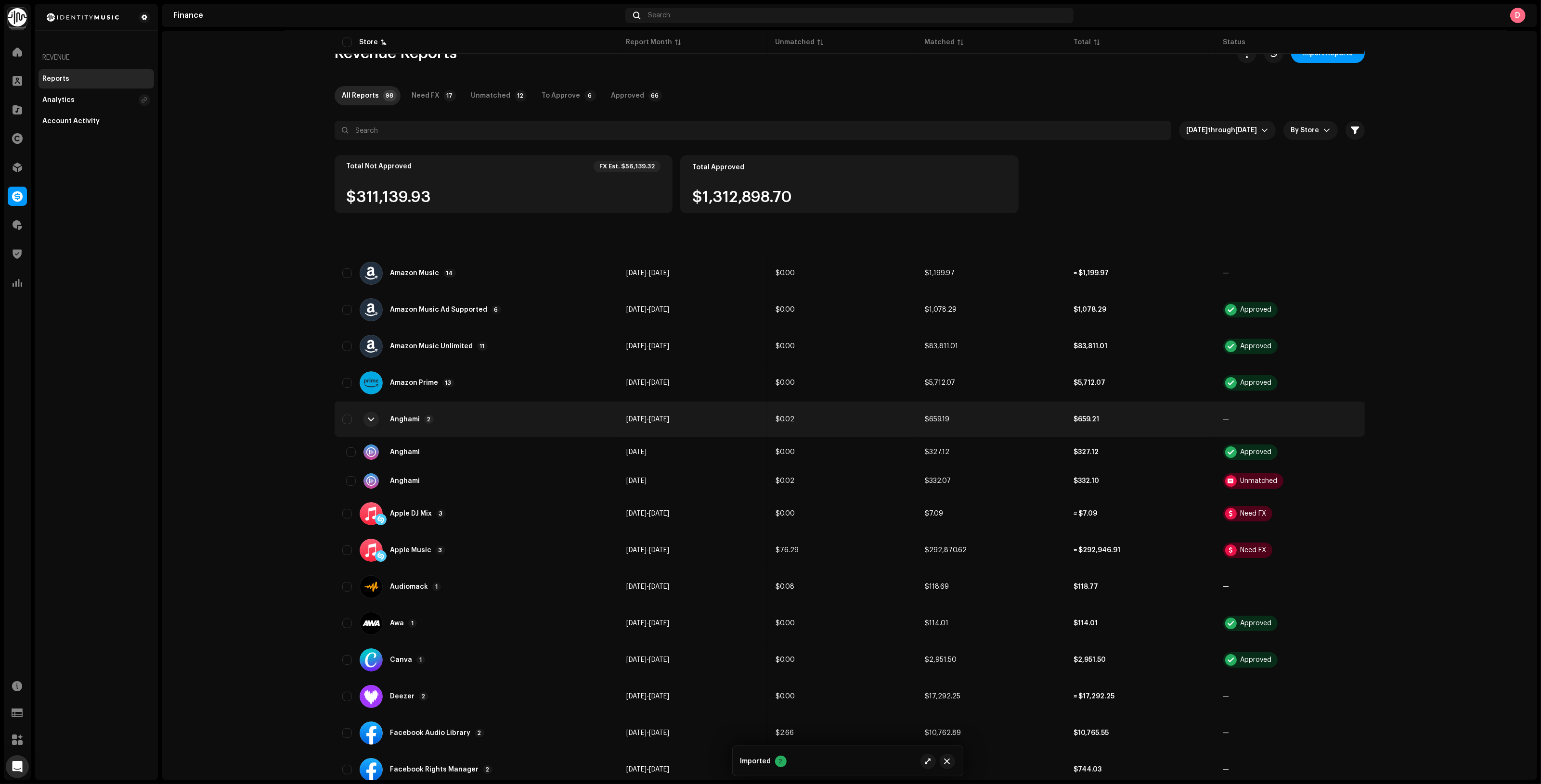
scroll to position [0, 0]
click at [1224, 129] on span "through" at bounding box center [1222, 132] width 27 height 6
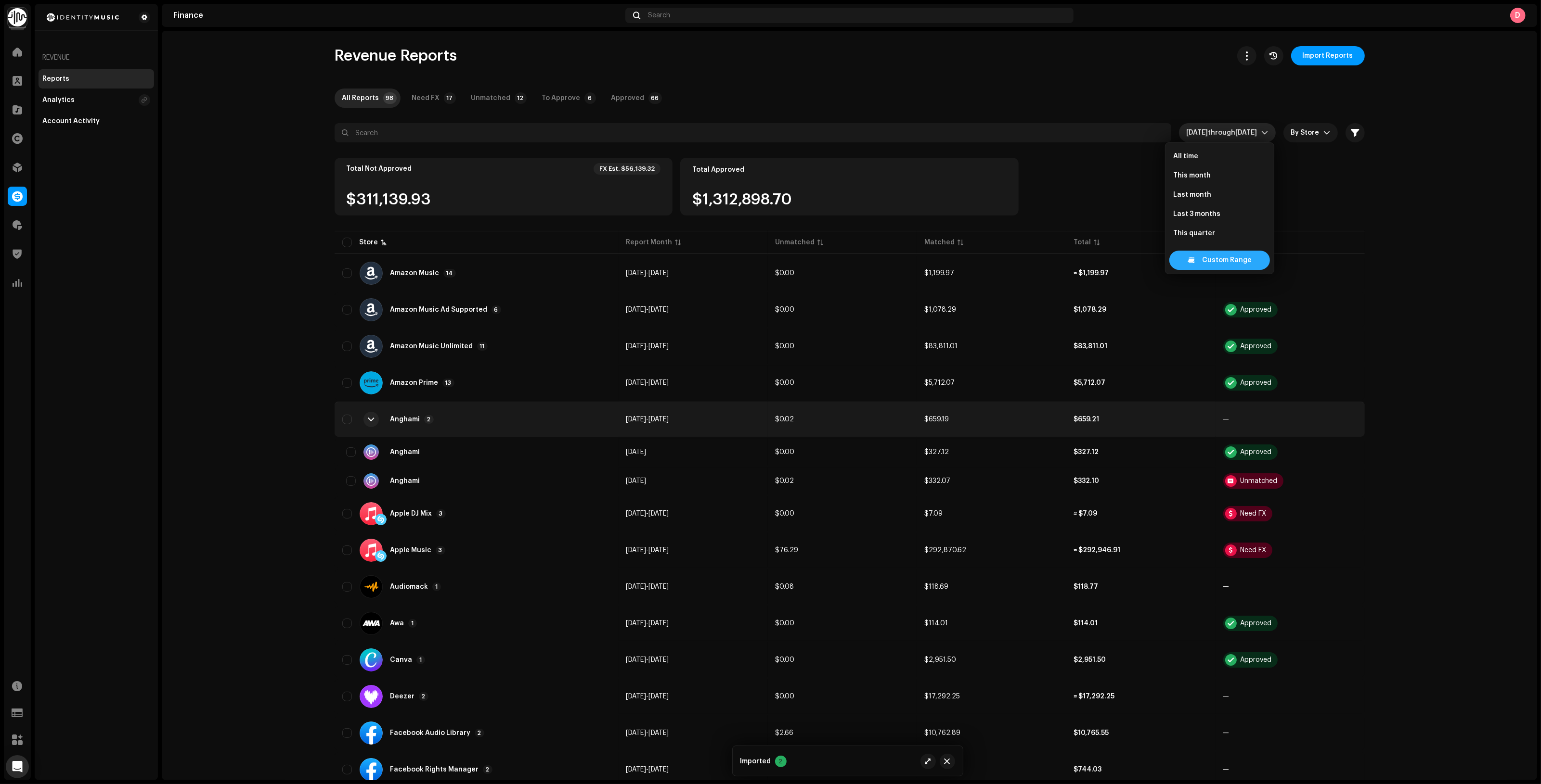
scroll to position [15, 0]
click at [1204, 258] on span "Custom Range" at bounding box center [1227, 260] width 50 height 19
click at [1257, 250] on span "Aug" at bounding box center [1242, 250] width 41 height 15
click at [1257, 249] on span "Aug Aug" at bounding box center [1242, 250] width 41 height 15
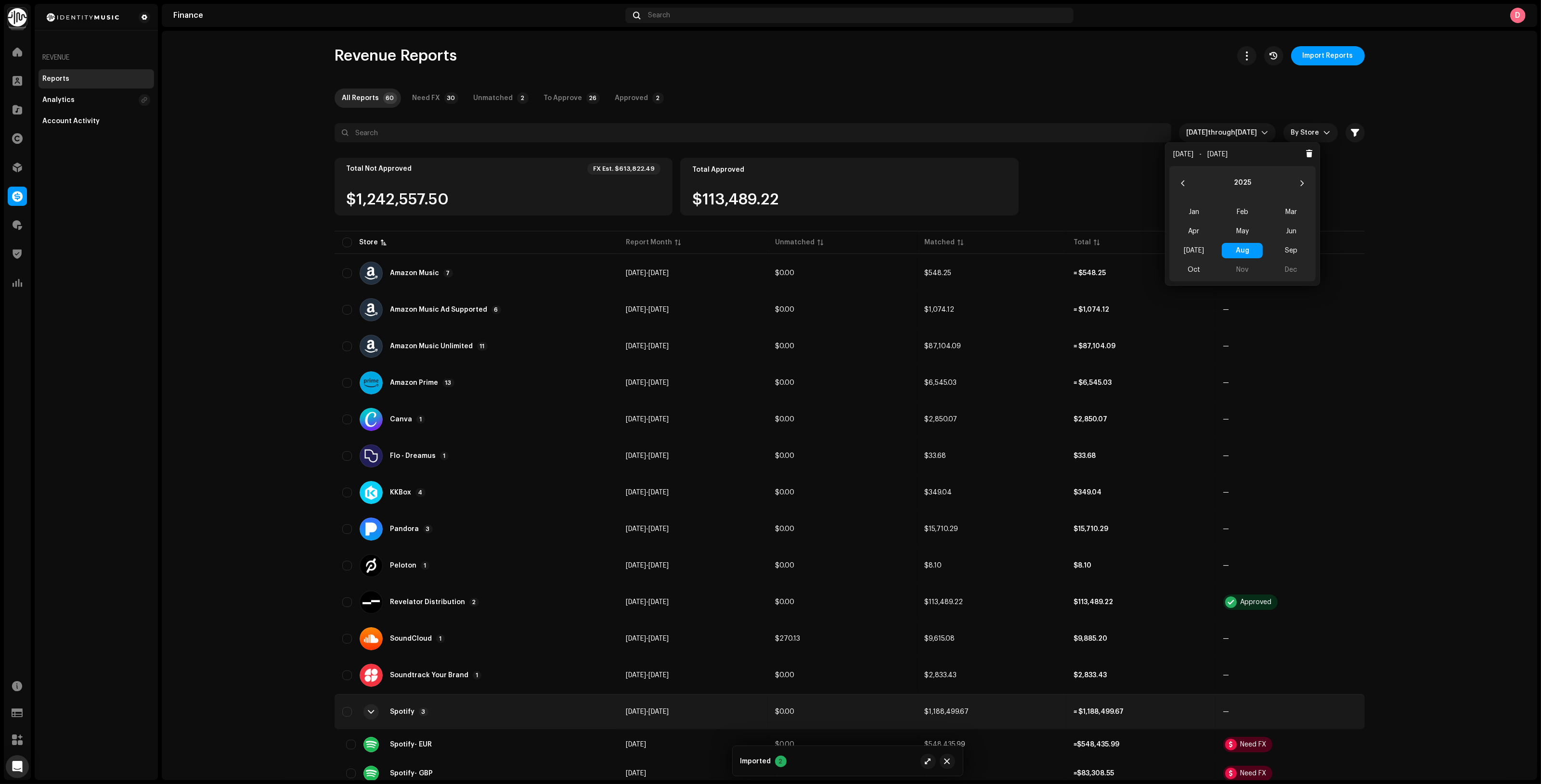
click at [1443, 179] on finance-reports-list "Revenue Reports Import Reports All Reports 60 Need FX 30 Unmatched 2 To Approve…" at bounding box center [849, 498] width 1375 height 905
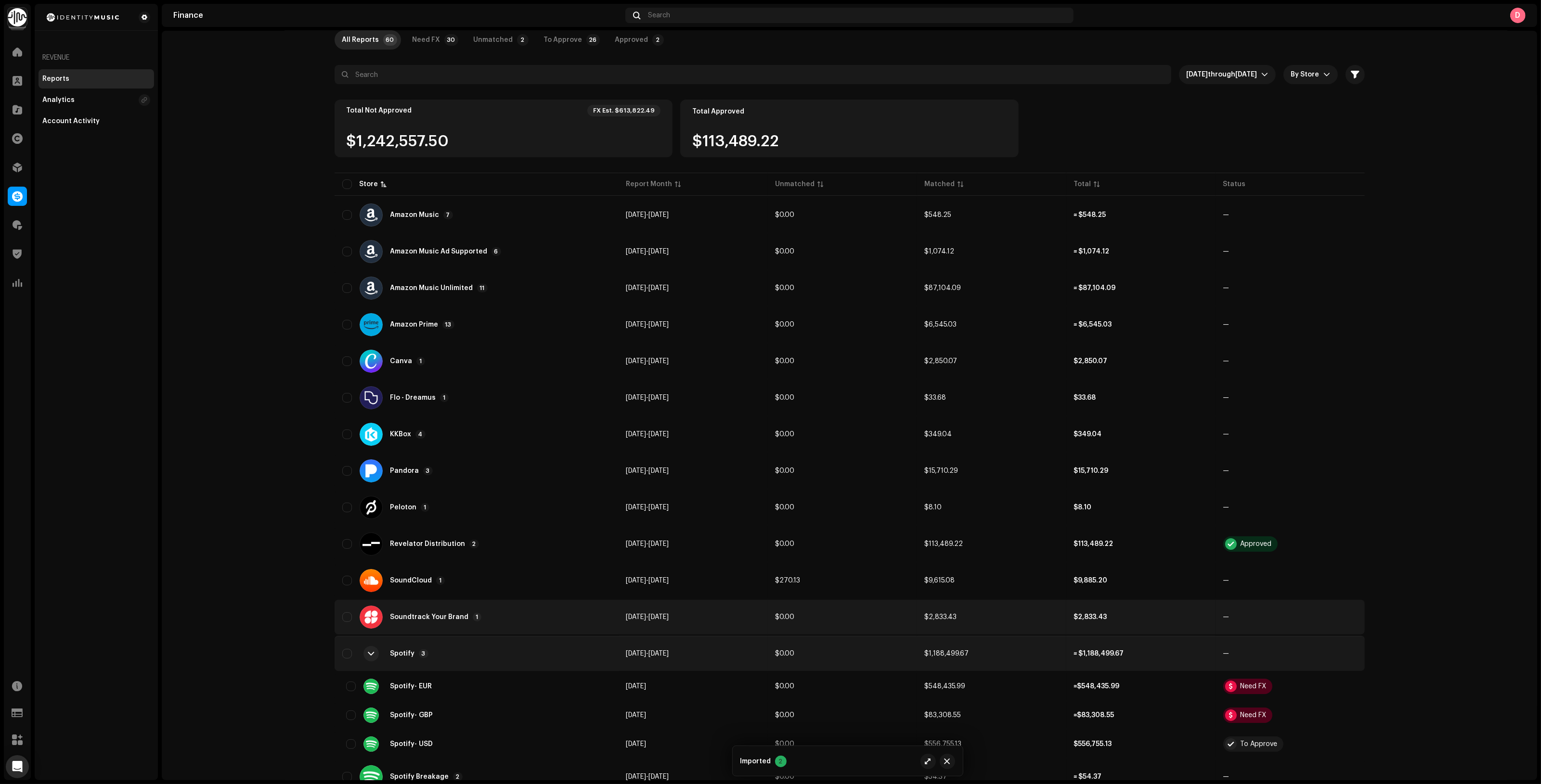
scroll to position [167, 0]
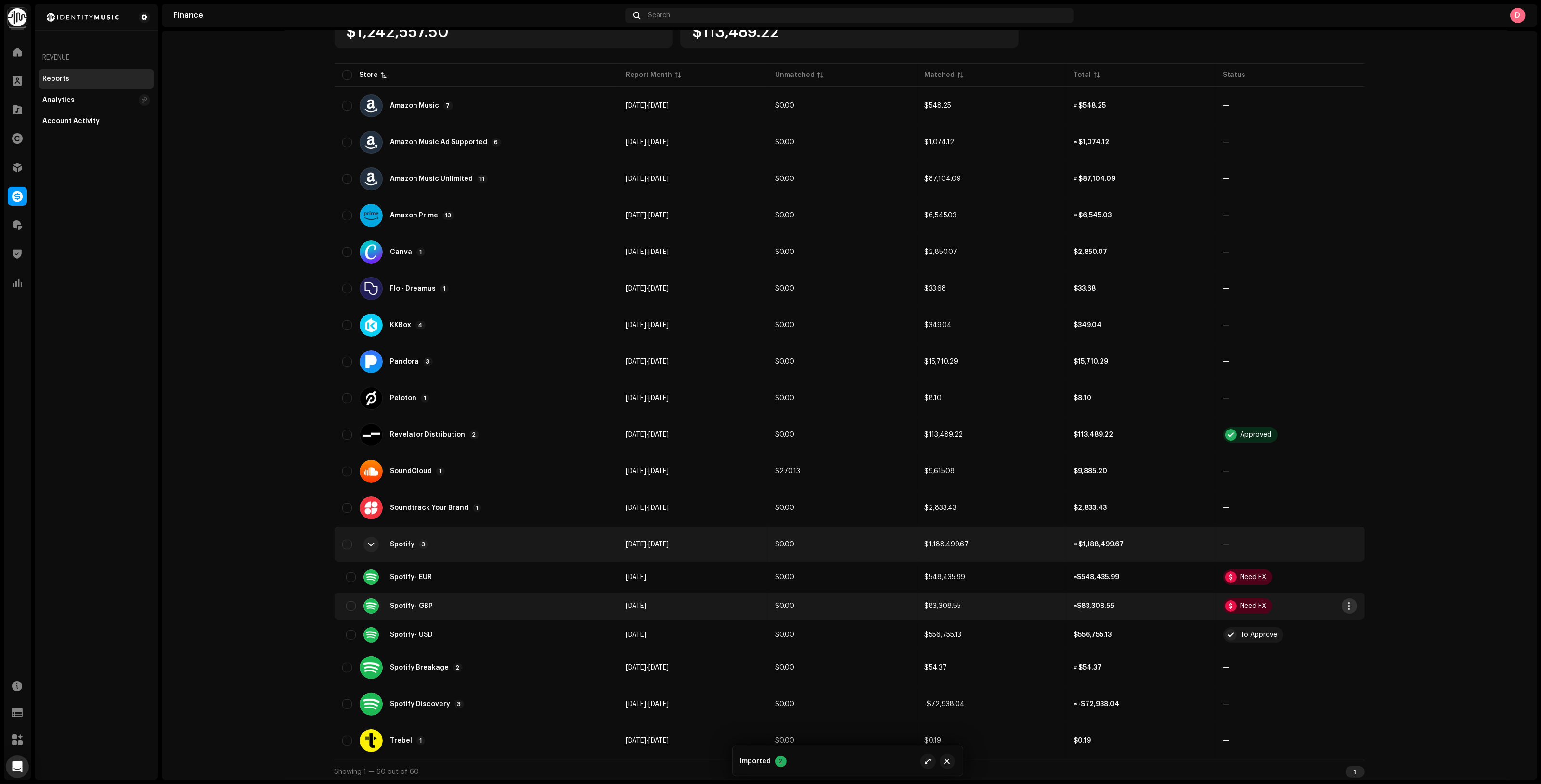
click at [1347, 603] on span "button" at bounding box center [1349, 606] width 7 height 8
click at [1360, 640] on div "Add FX & Tax" at bounding box center [1391, 644] width 97 height 19
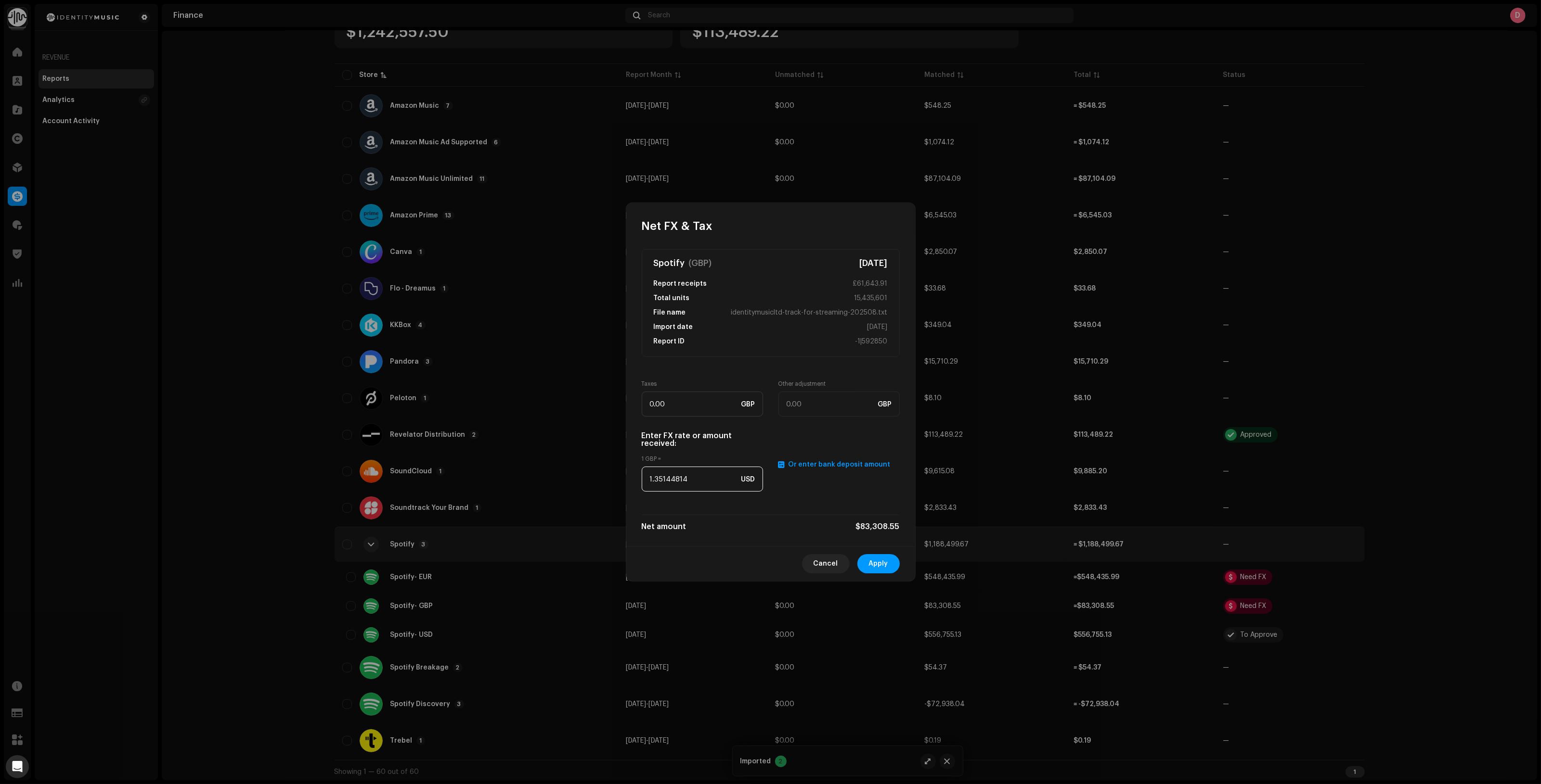
click at [698, 477] on input "1.35144814" at bounding box center [702, 479] width 121 height 25
paste input "2746"
type input "1.2746"
click at [891, 562] on button "Apply" at bounding box center [878, 564] width 42 height 19
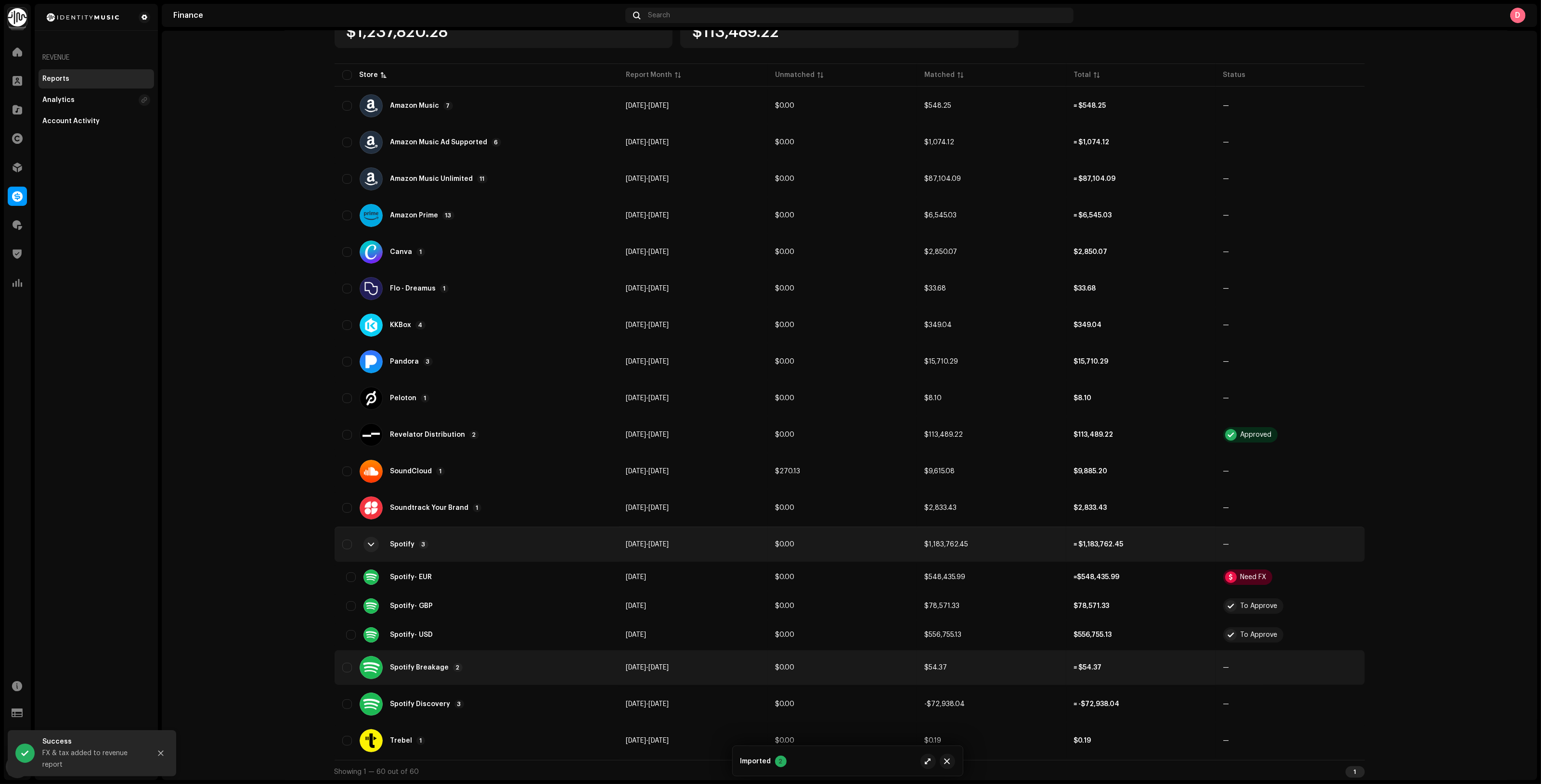
click at [487, 664] on div "Spotify Breakage 2" at bounding box center [477, 668] width 268 height 23
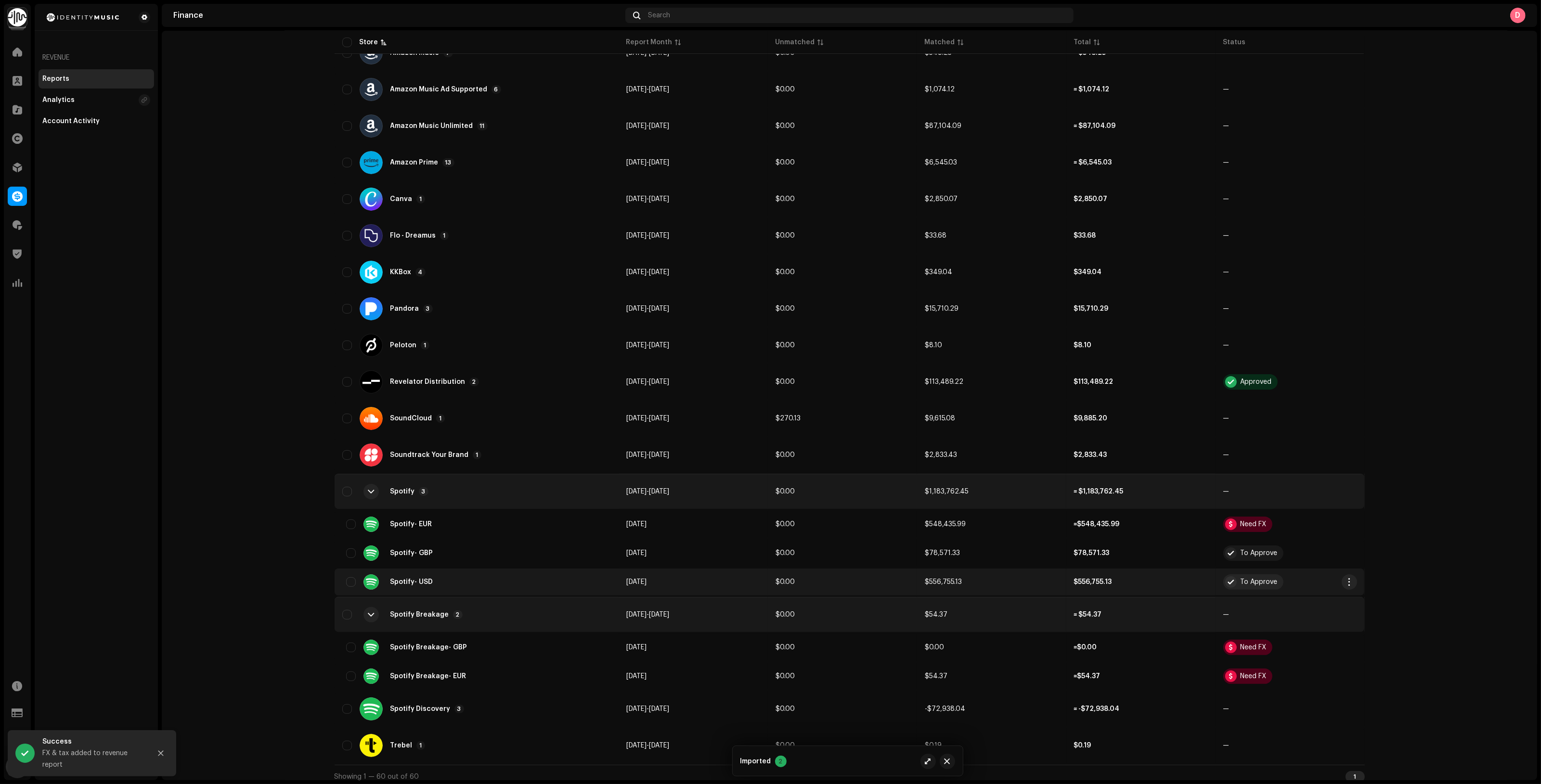
scroll to position [225, 0]
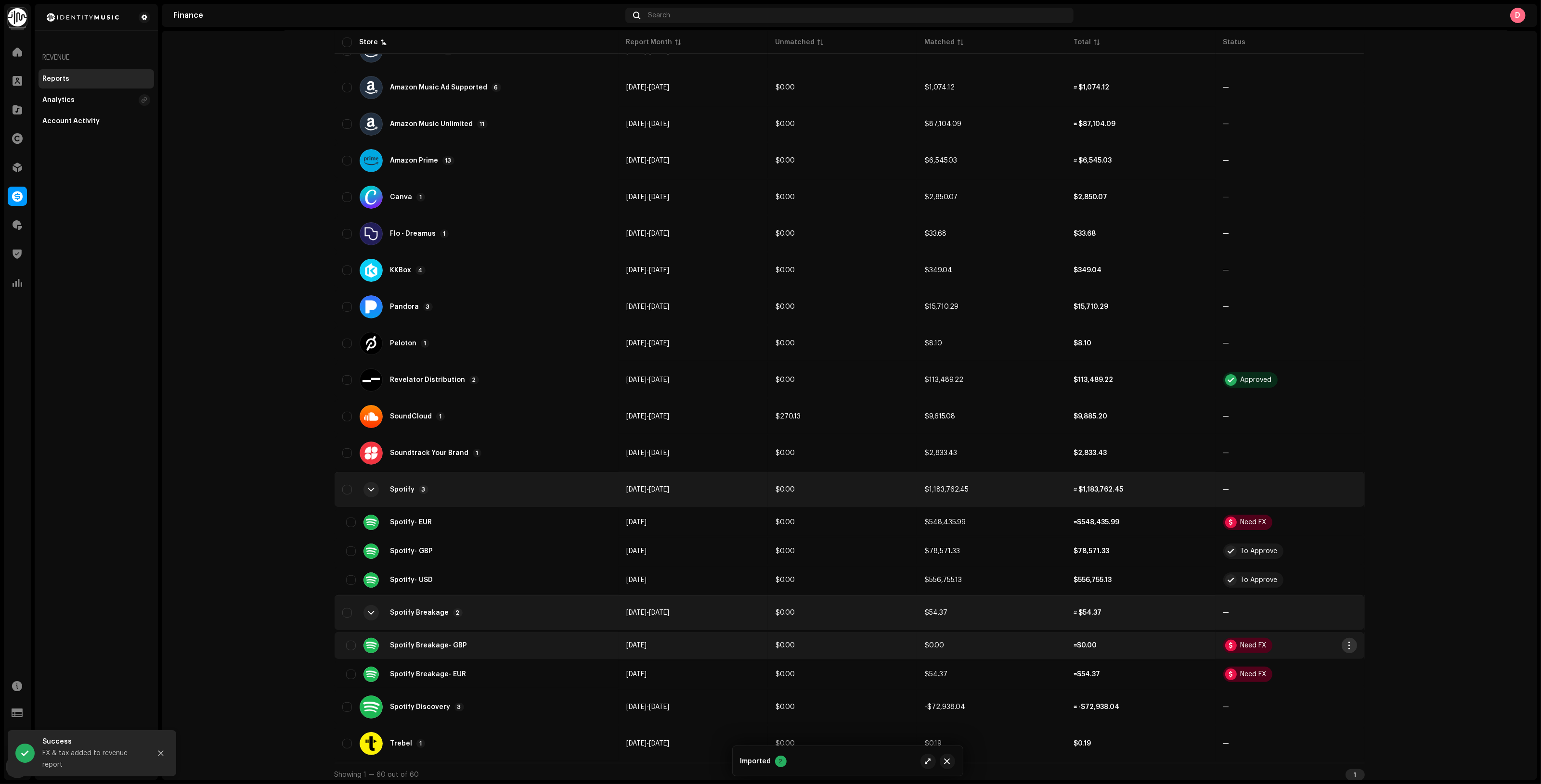
click at [1345, 643] on span "button" at bounding box center [1349, 646] width 7 height 8
click at [1377, 679] on div "Add FX & Tax" at bounding box center [1391, 684] width 97 height 19
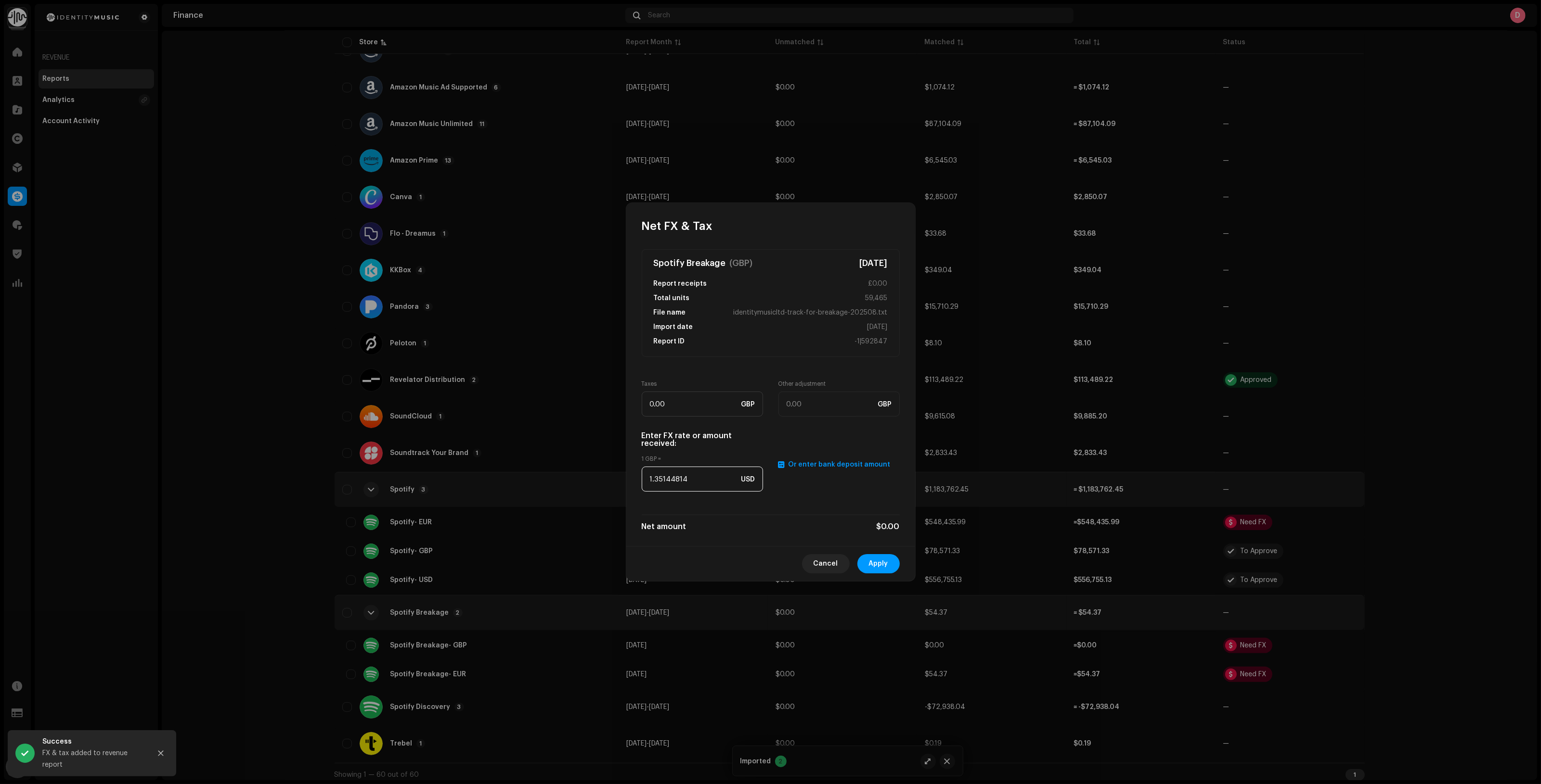
click at [692, 477] on input "1.35144814" at bounding box center [702, 479] width 121 height 25
paste input "2746"
type input "1.2746"
click at [887, 565] on span "Apply" at bounding box center [879, 564] width 19 height 19
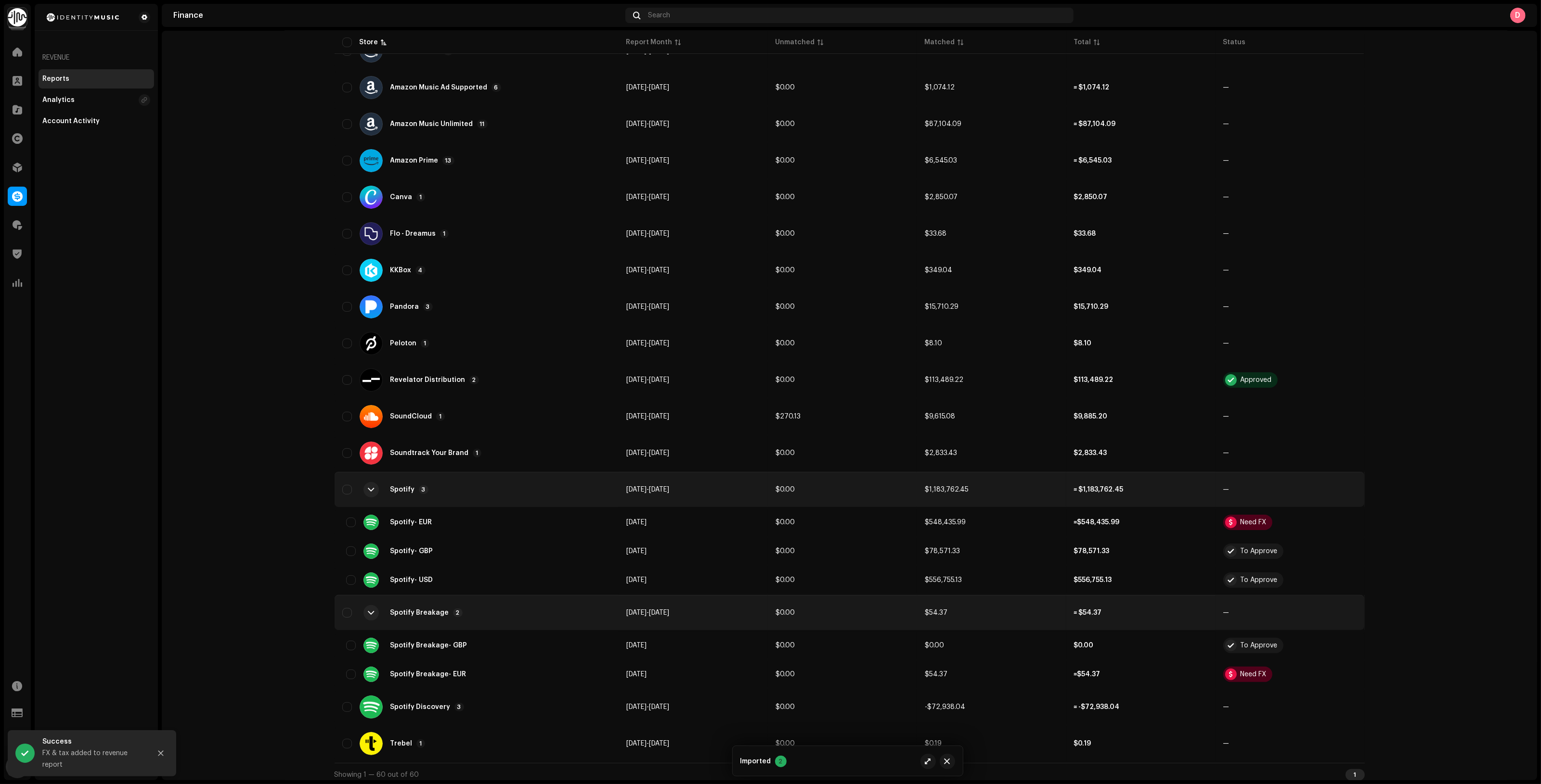
scroll to position [0, 0]
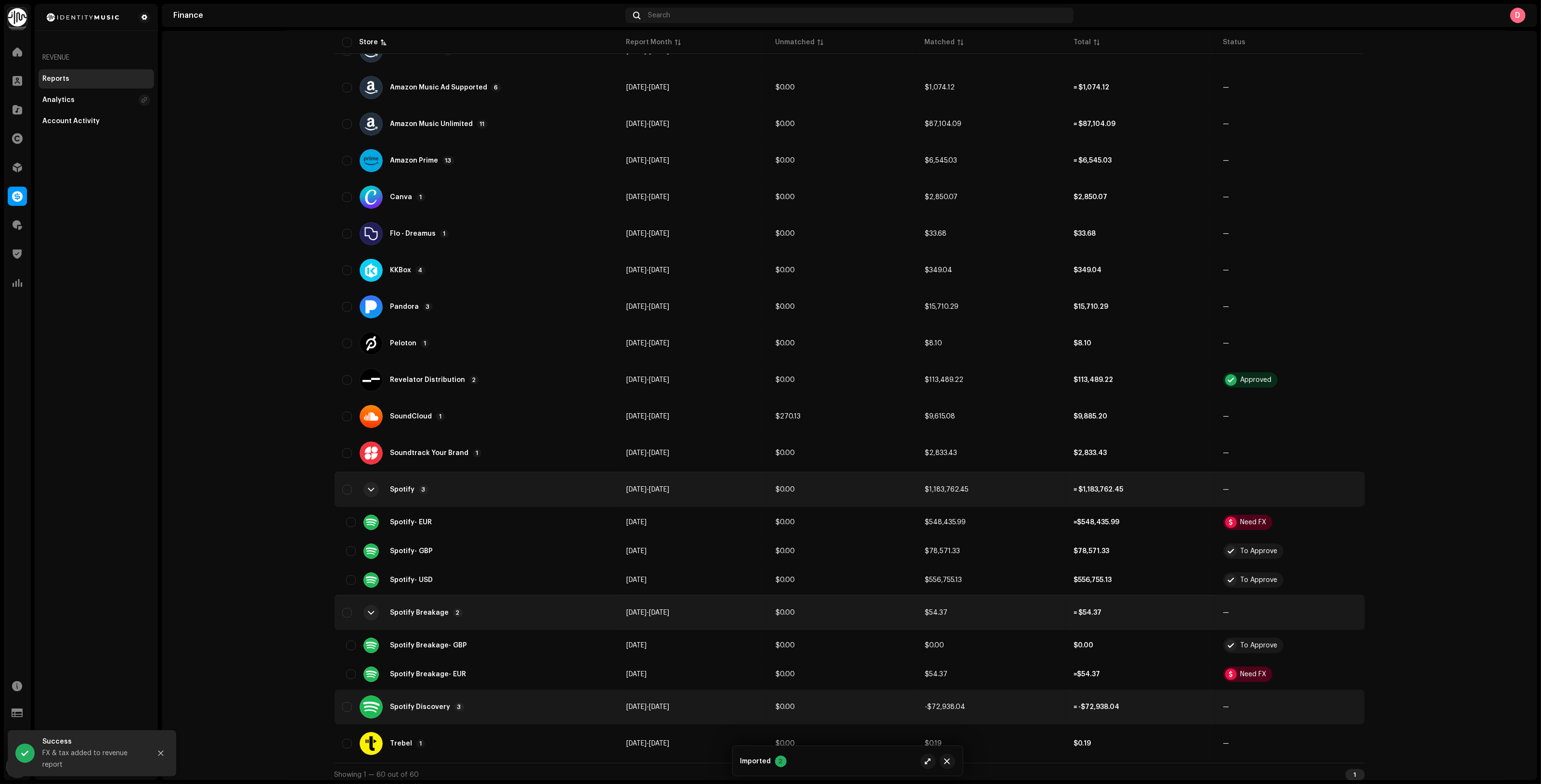
click at [525, 700] on div "Spotify Discovery 3" at bounding box center [477, 707] width 268 height 23
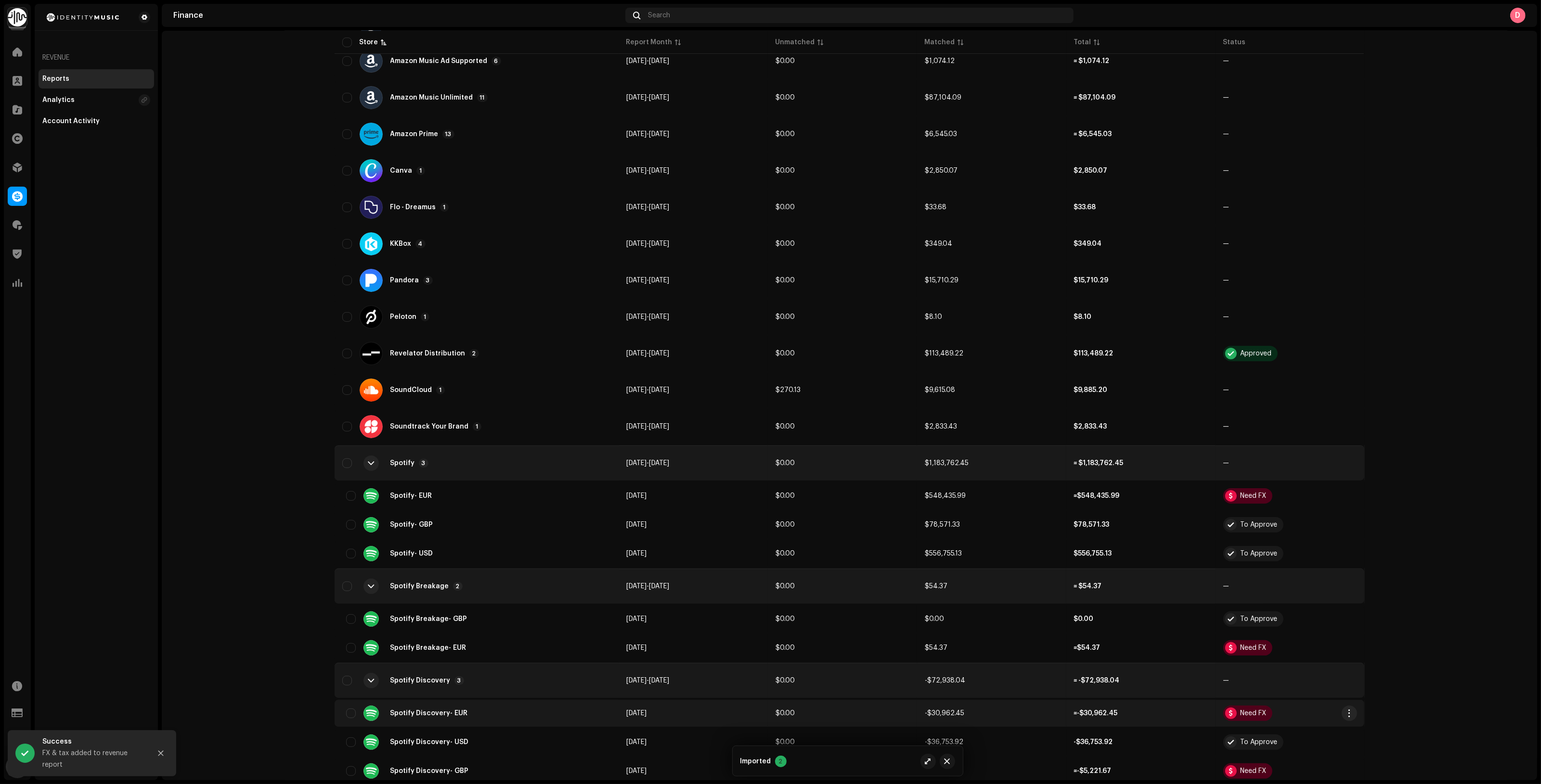
scroll to position [313, 0]
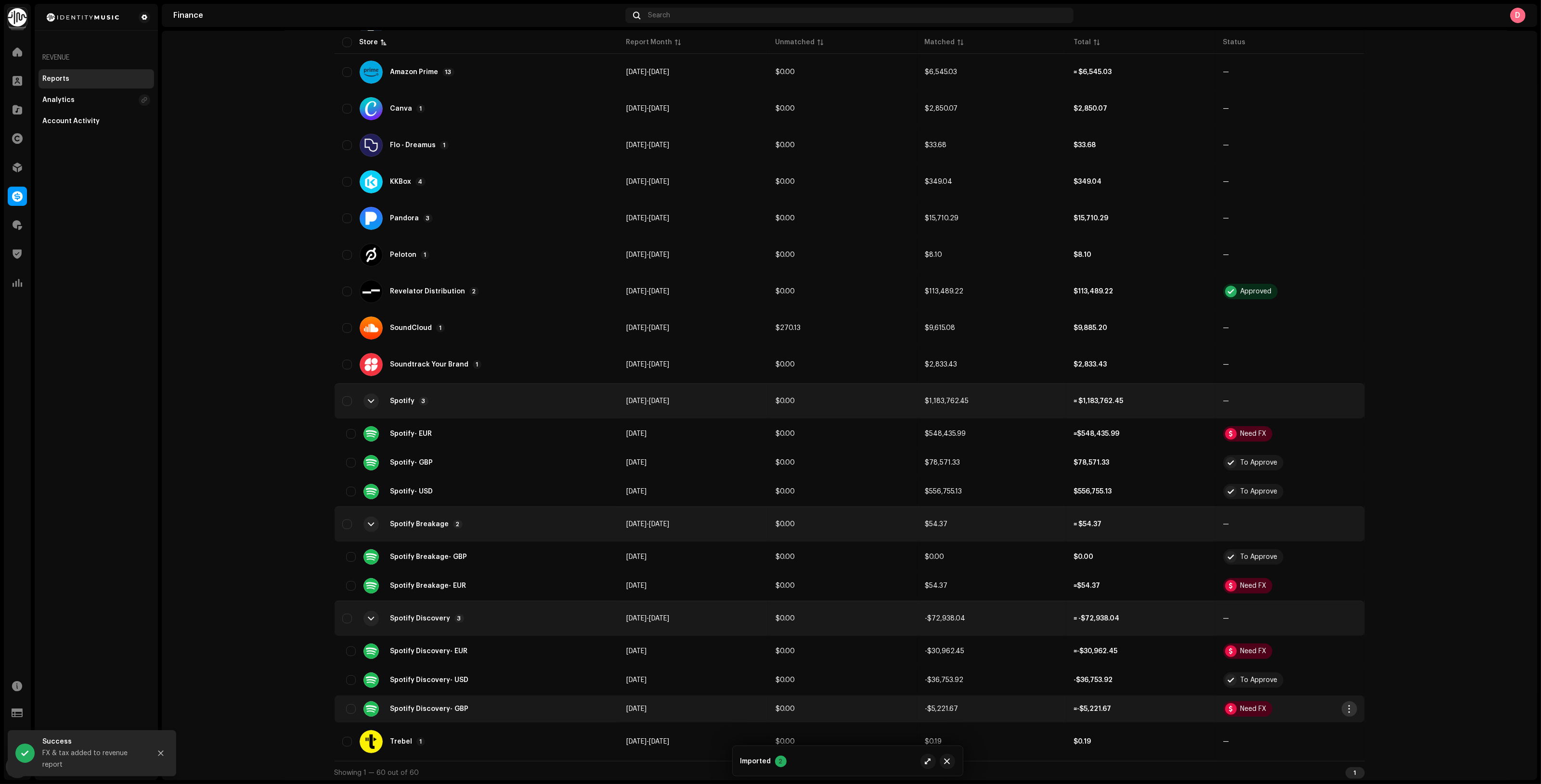
click at [1345, 705] on span "button" at bounding box center [1349, 709] width 7 height 8
click at [1398, 621] on div "Add FX & Tax" at bounding box center [1391, 625] width 97 height 19
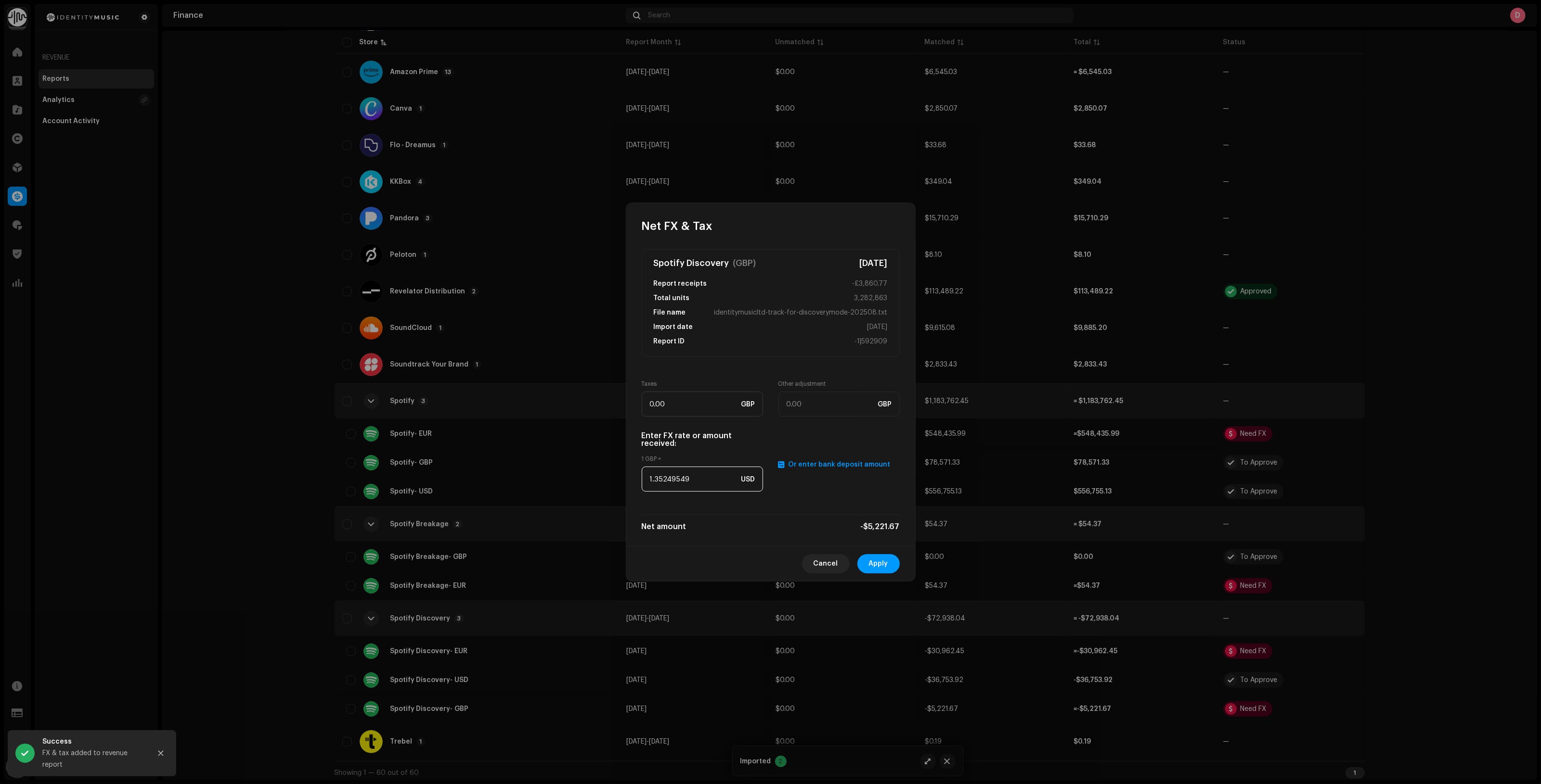
click at [698, 484] on input "1.35249549" at bounding box center [702, 479] width 121 height 25
paste input "2746"
type input "1.2746"
click at [891, 566] on button "Apply" at bounding box center [878, 564] width 42 height 19
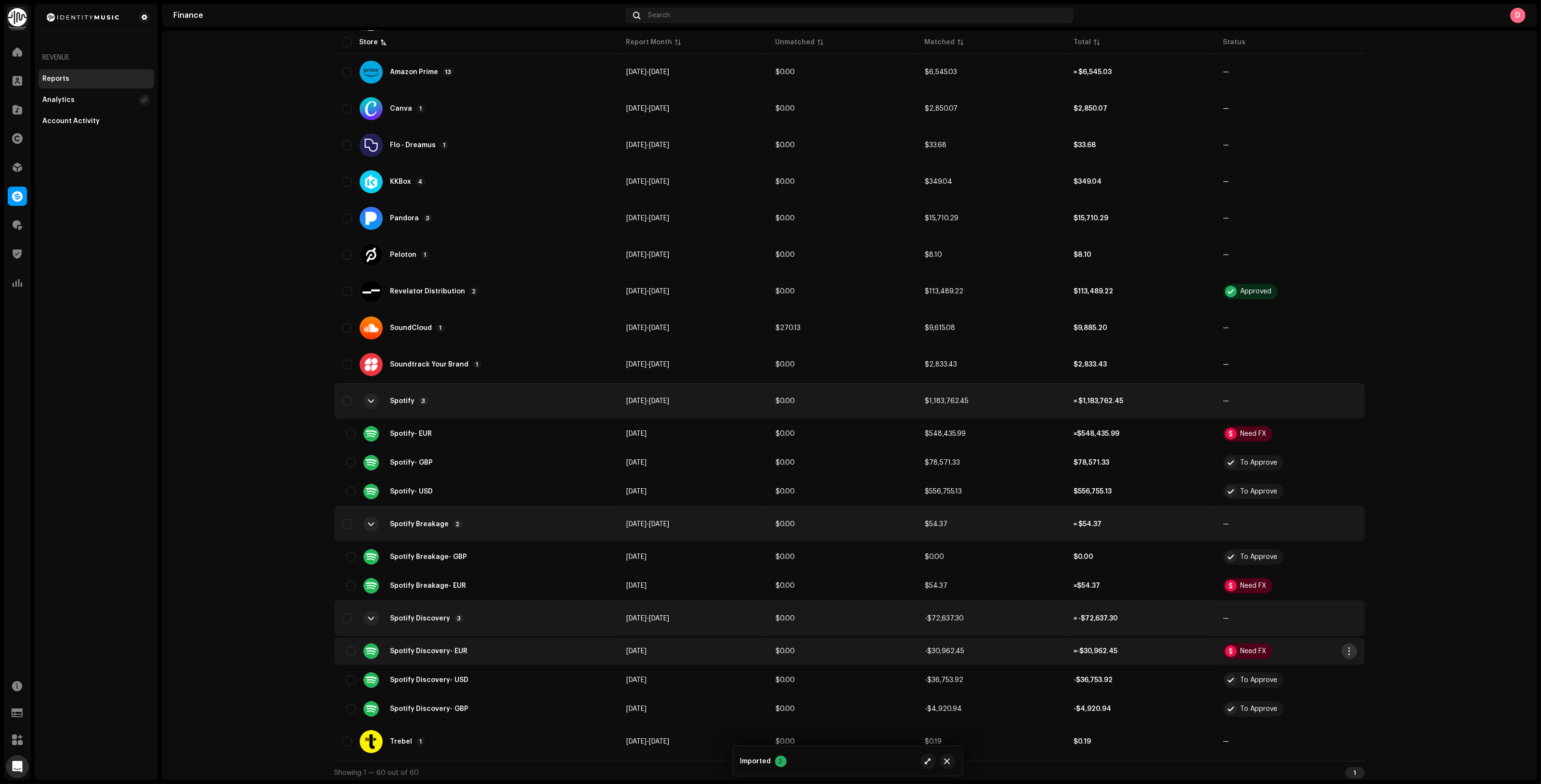
click at [1348, 648] on span "button" at bounding box center [1349, 651] width 7 height 8
click at [1364, 689] on span "Add FX & Tax" at bounding box center [1369, 689] width 43 height 8
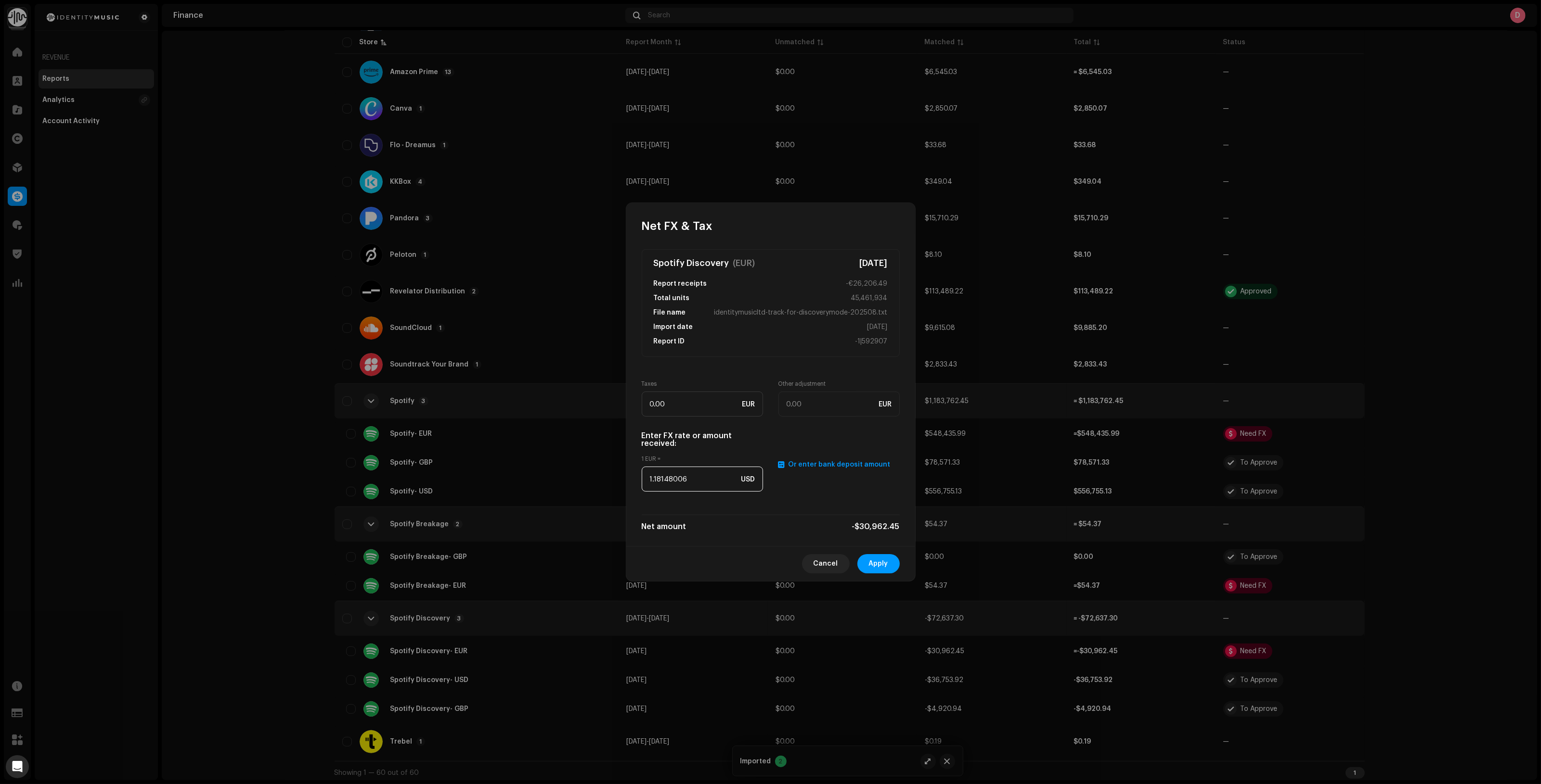
click at [685, 471] on input "1.18148006" at bounding box center [702, 479] width 121 height 25
click at [686, 471] on input "1.18148006" at bounding box center [702, 479] width 121 height 25
paste input "079"
type input "1.1079"
click at [888, 565] on button "Apply" at bounding box center [878, 564] width 42 height 19
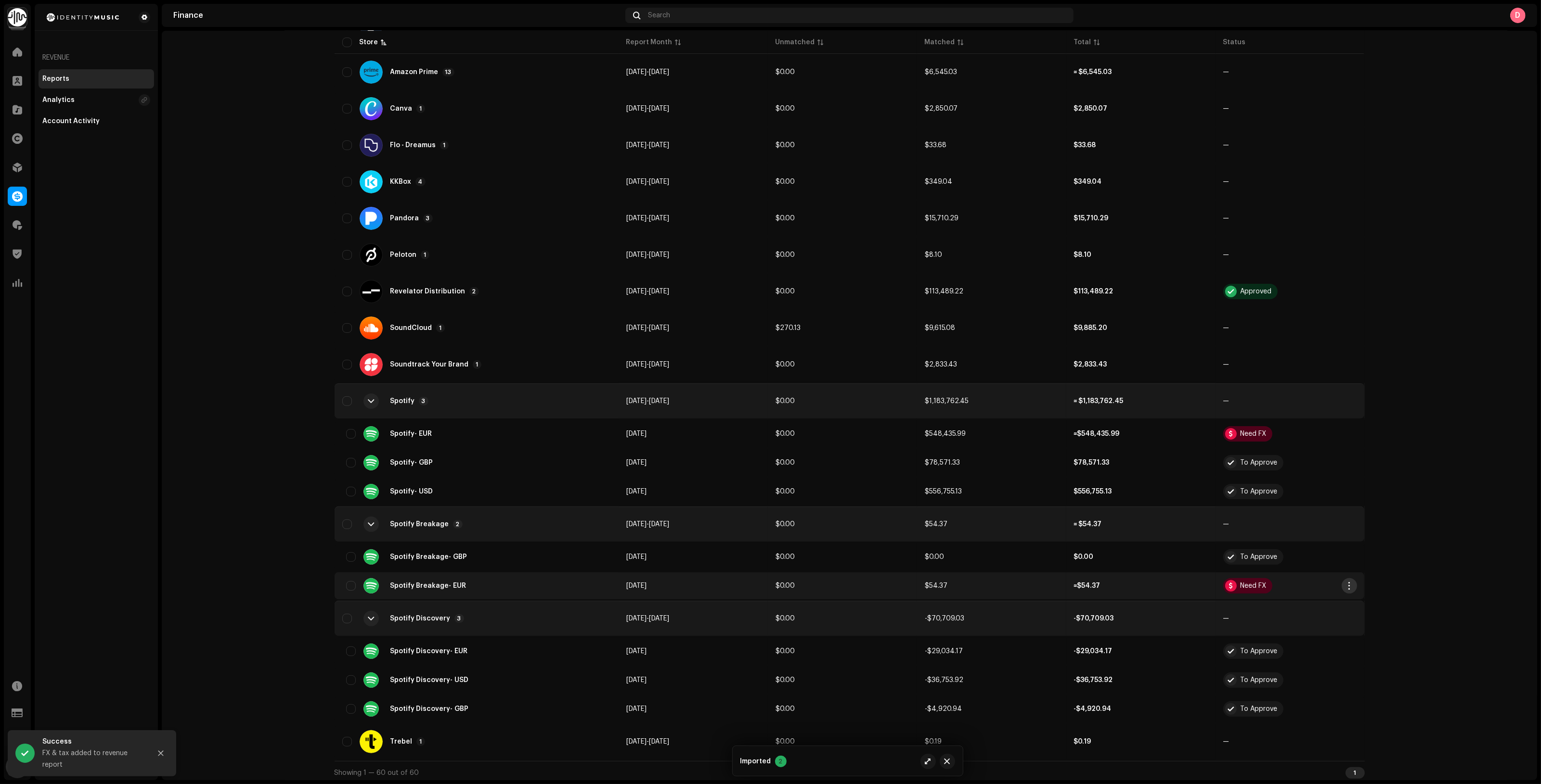
click at [1349, 582] on span "button" at bounding box center [1349, 585] width 7 height 8
click at [1355, 625] on span "Add FX & Tax" at bounding box center [1369, 623] width 43 height 8
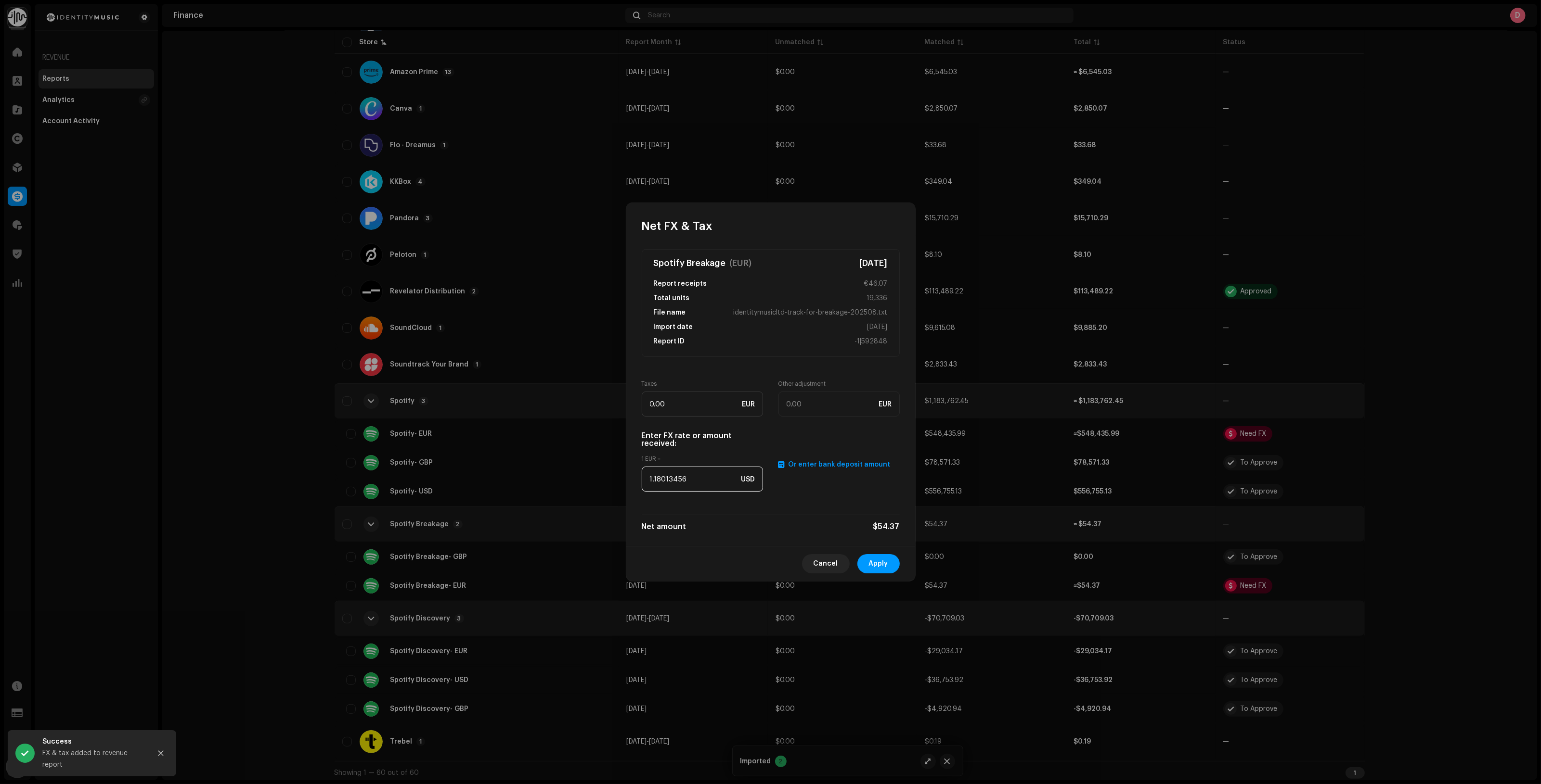
click at [687, 479] on input "1.18013456" at bounding box center [702, 479] width 121 height 25
click at [688, 479] on input "1.18013456" at bounding box center [702, 479] width 121 height 25
paste input "079"
type input "1.1079"
click at [887, 565] on span "Apply" at bounding box center [879, 564] width 19 height 19
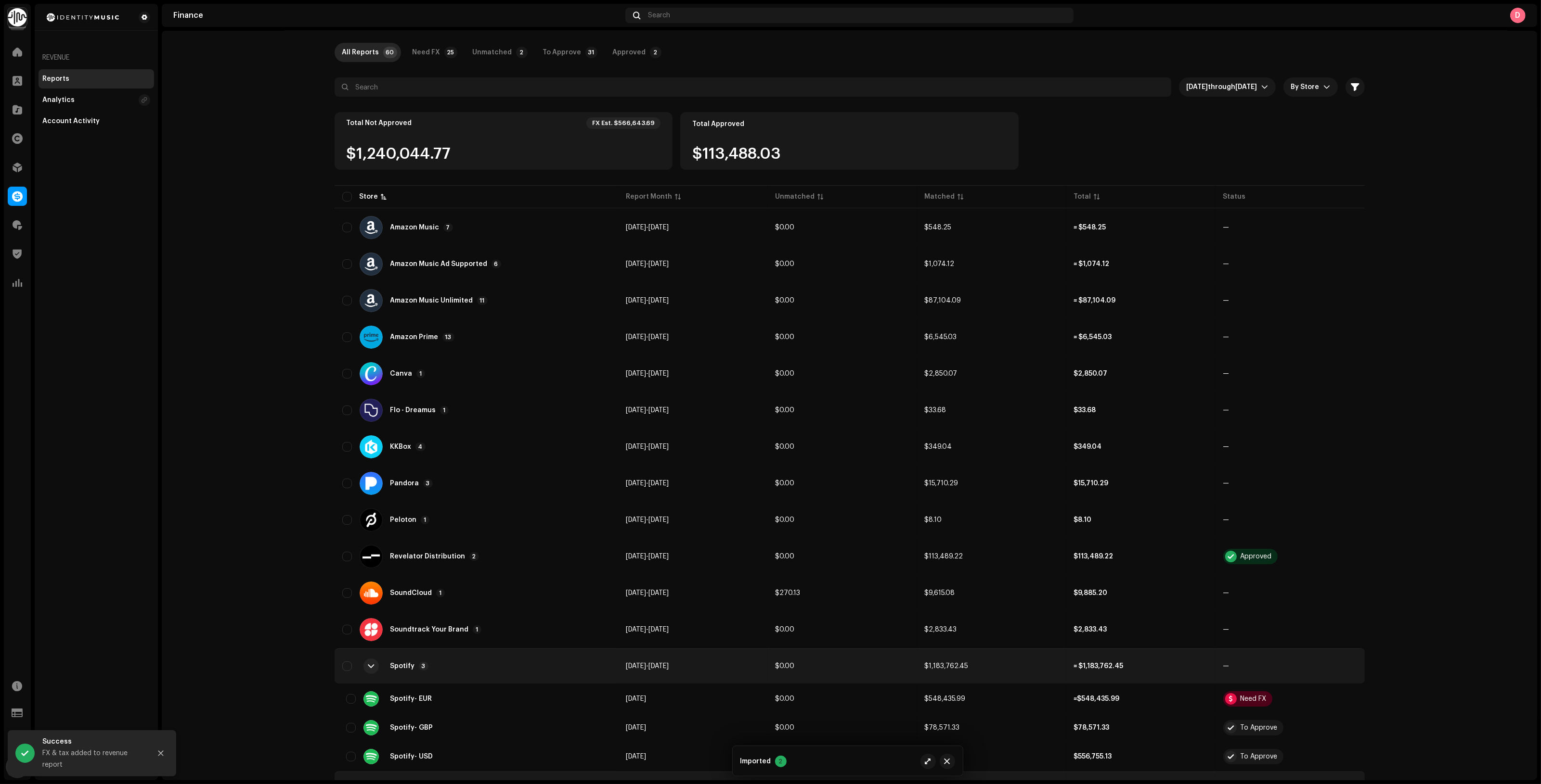
scroll to position [301, 0]
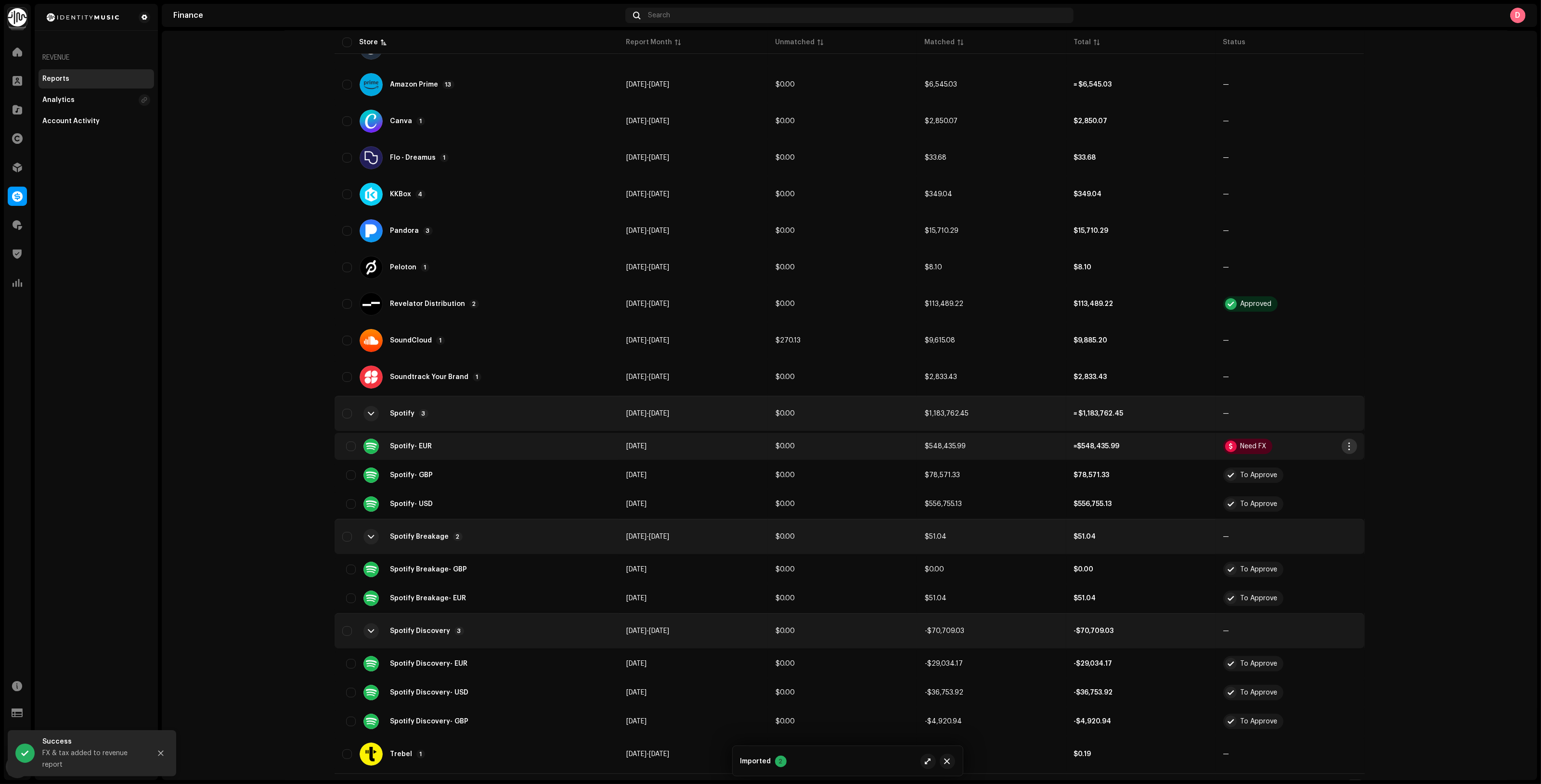
click at [1350, 443] on button "button" at bounding box center [1349, 446] width 15 height 15
click at [1359, 476] on div "Add FX & Tax" at bounding box center [1391, 485] width 97 height 19
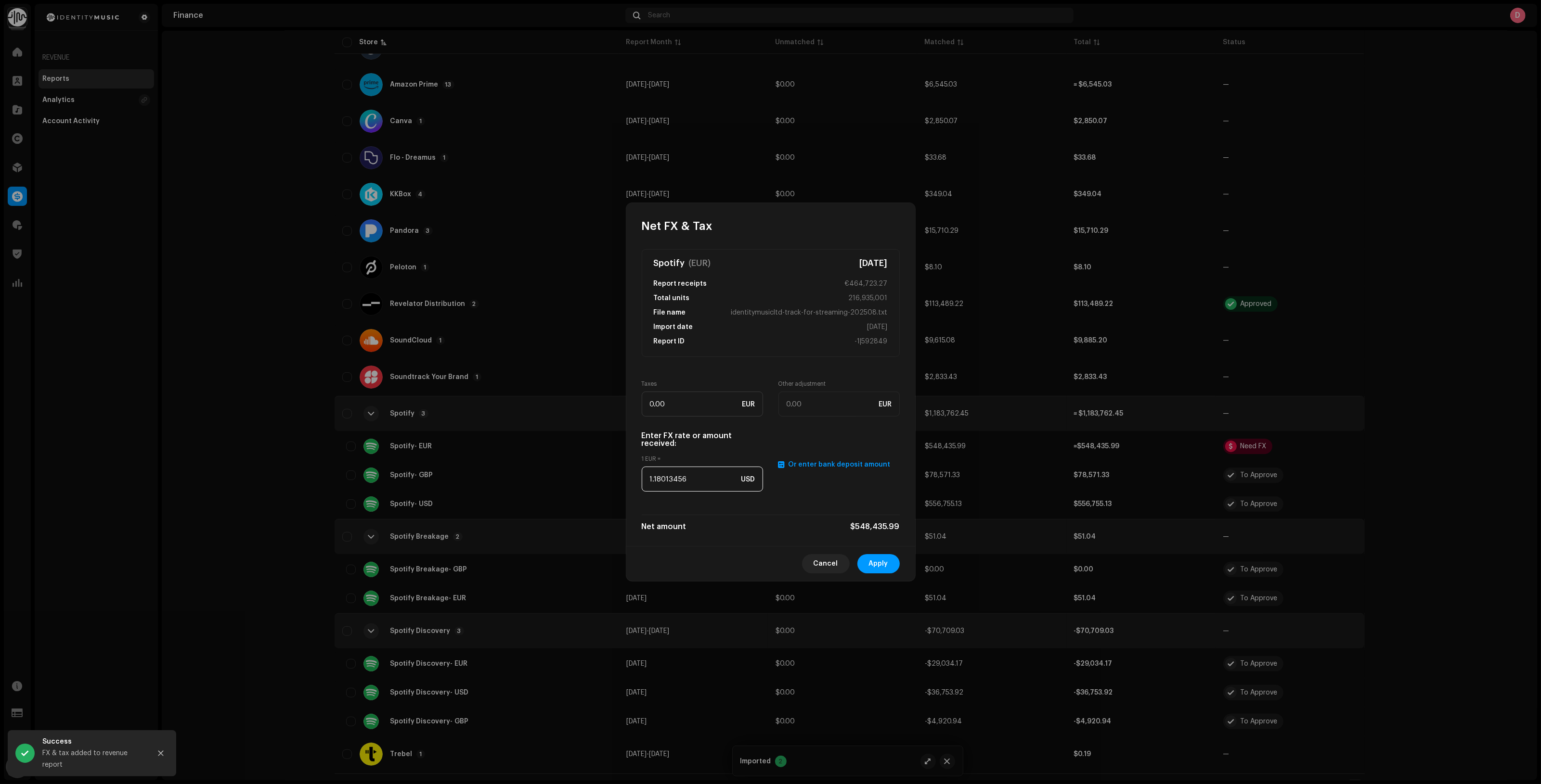
click at [699, 486] on input "1.18013456" at bounding box center [702, 479] width 121 height 25
paste input "079"
type input "1.1079"
click at [880, 561] on span "Apply" at bounding box center [879, 564] width 19 height 19
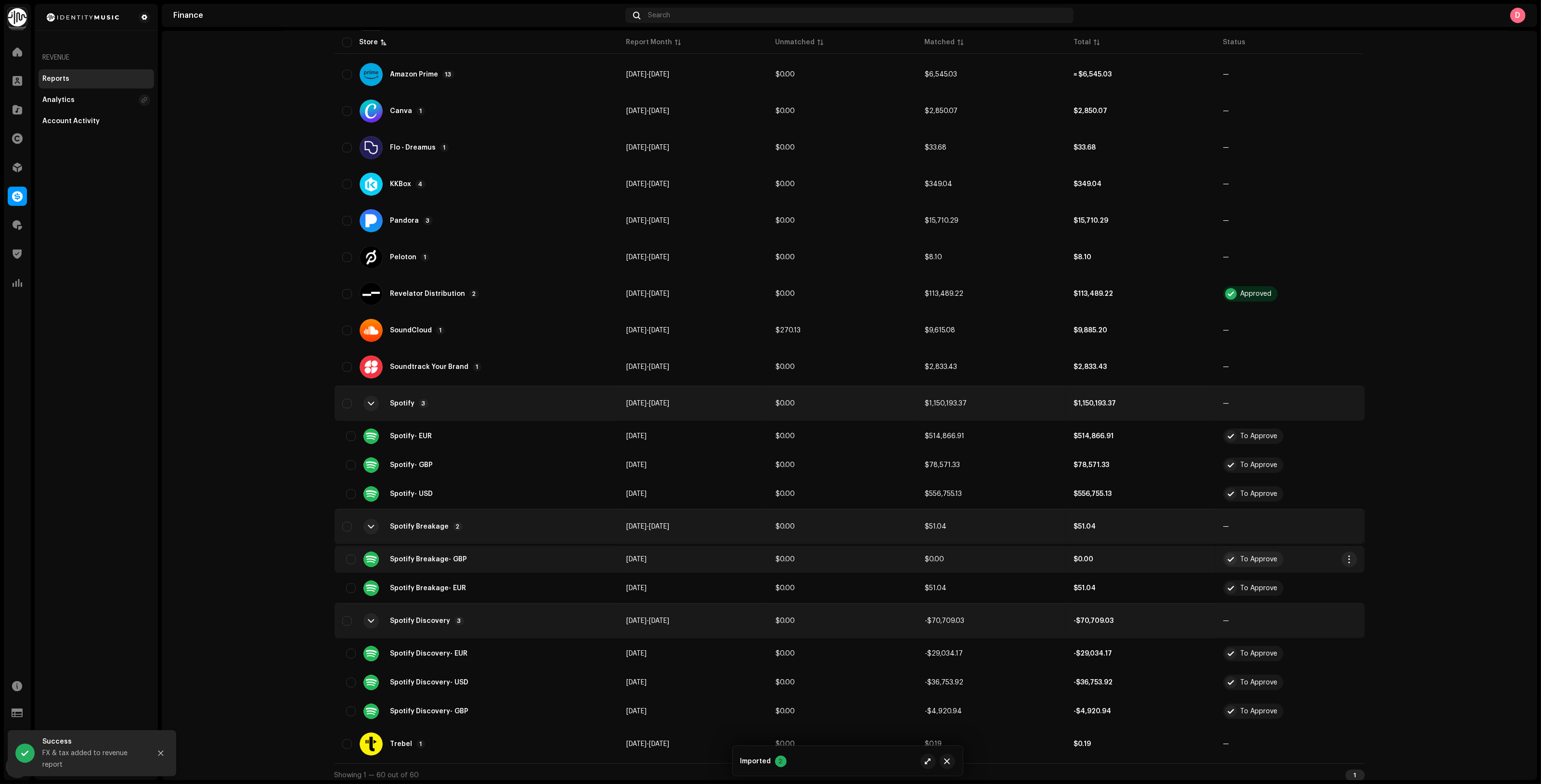
scroll to position [313, 0]
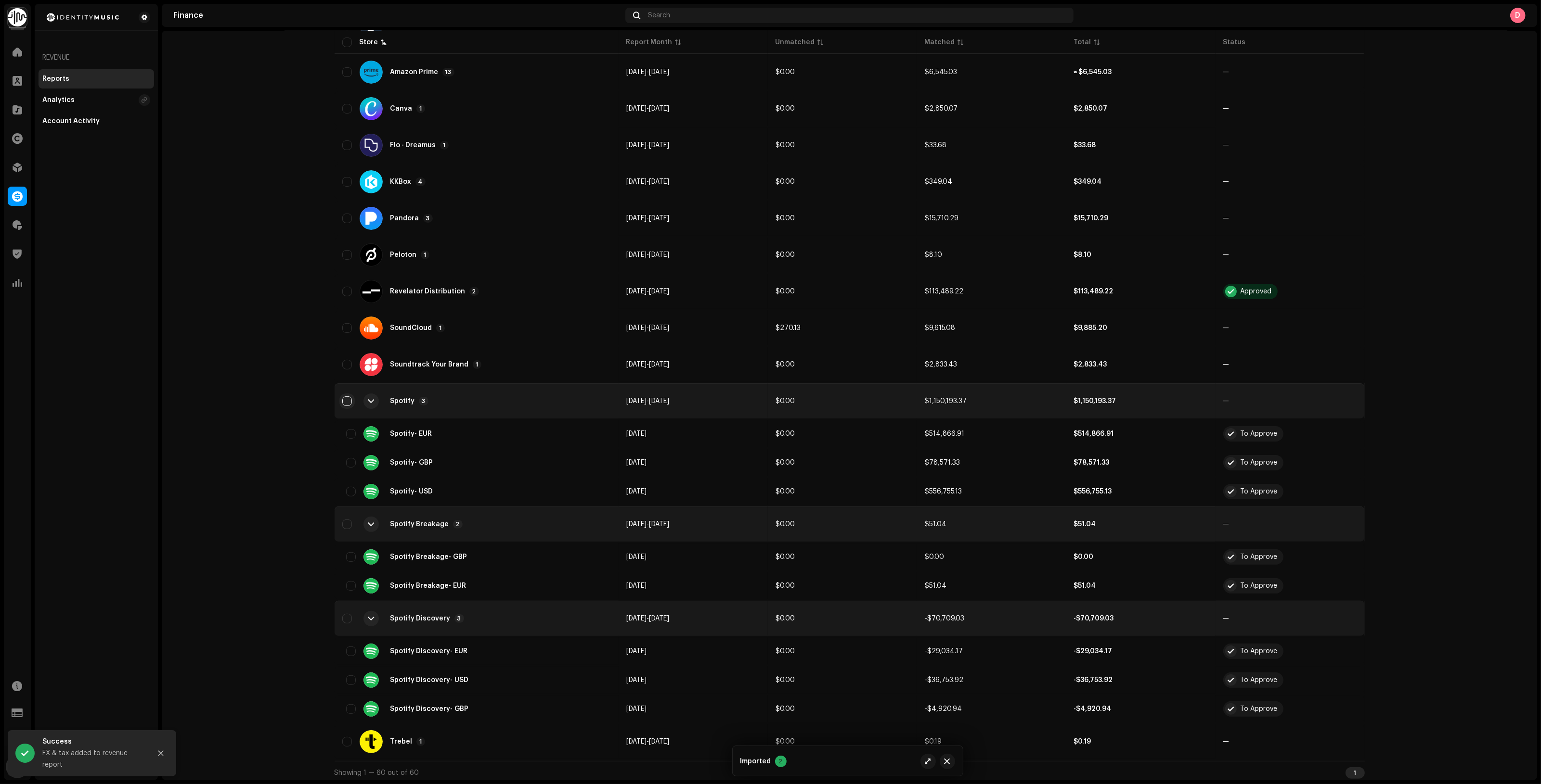
click at [342, 400] on input "checkbox" at bounding box center [347, 401] width 9 height 9
checkbox input "true"
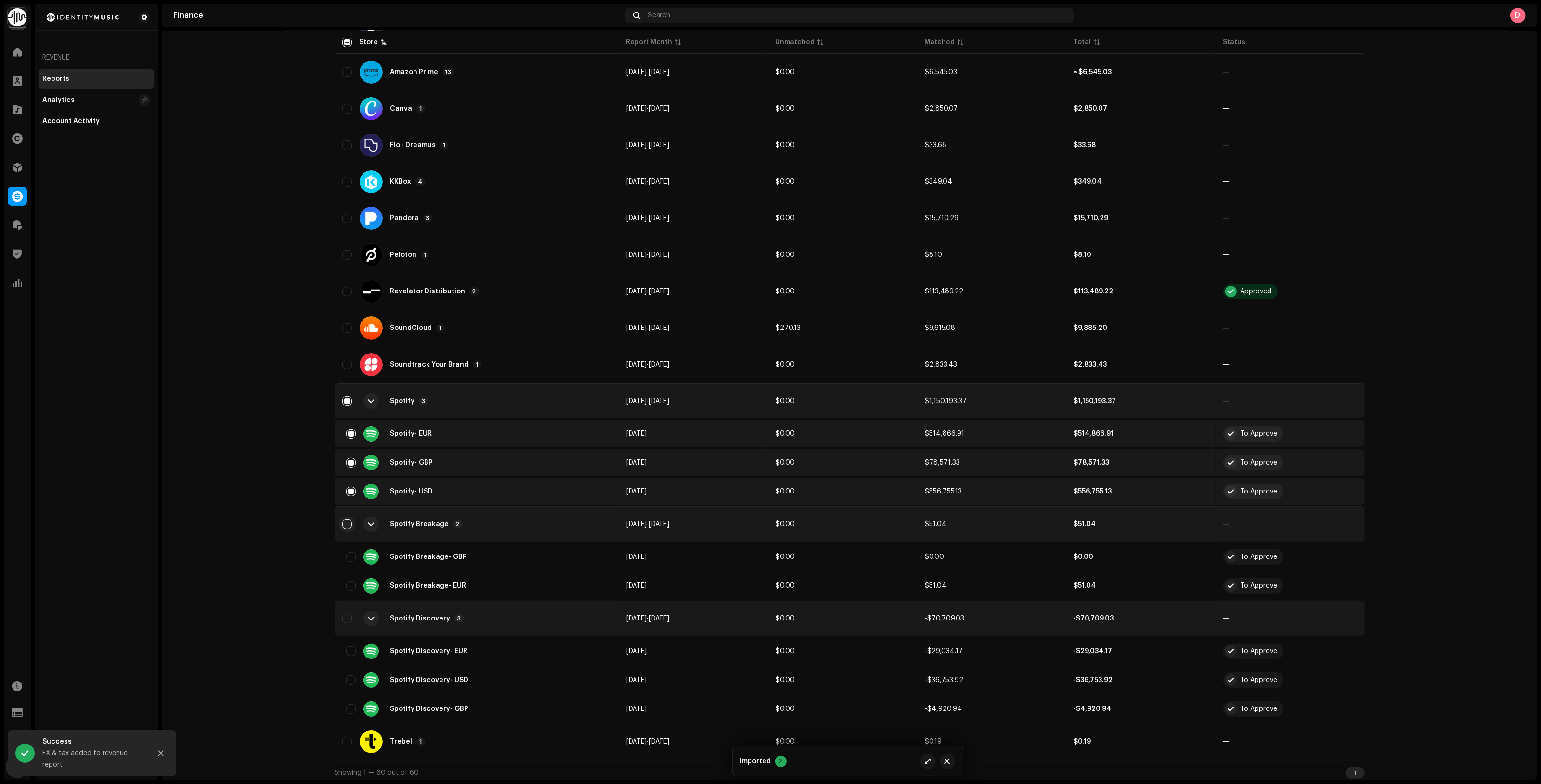
click at [345, 519] on input "Row Unselected" at bounding box center [347, 524] width 9 height 9
checkbox input "true"
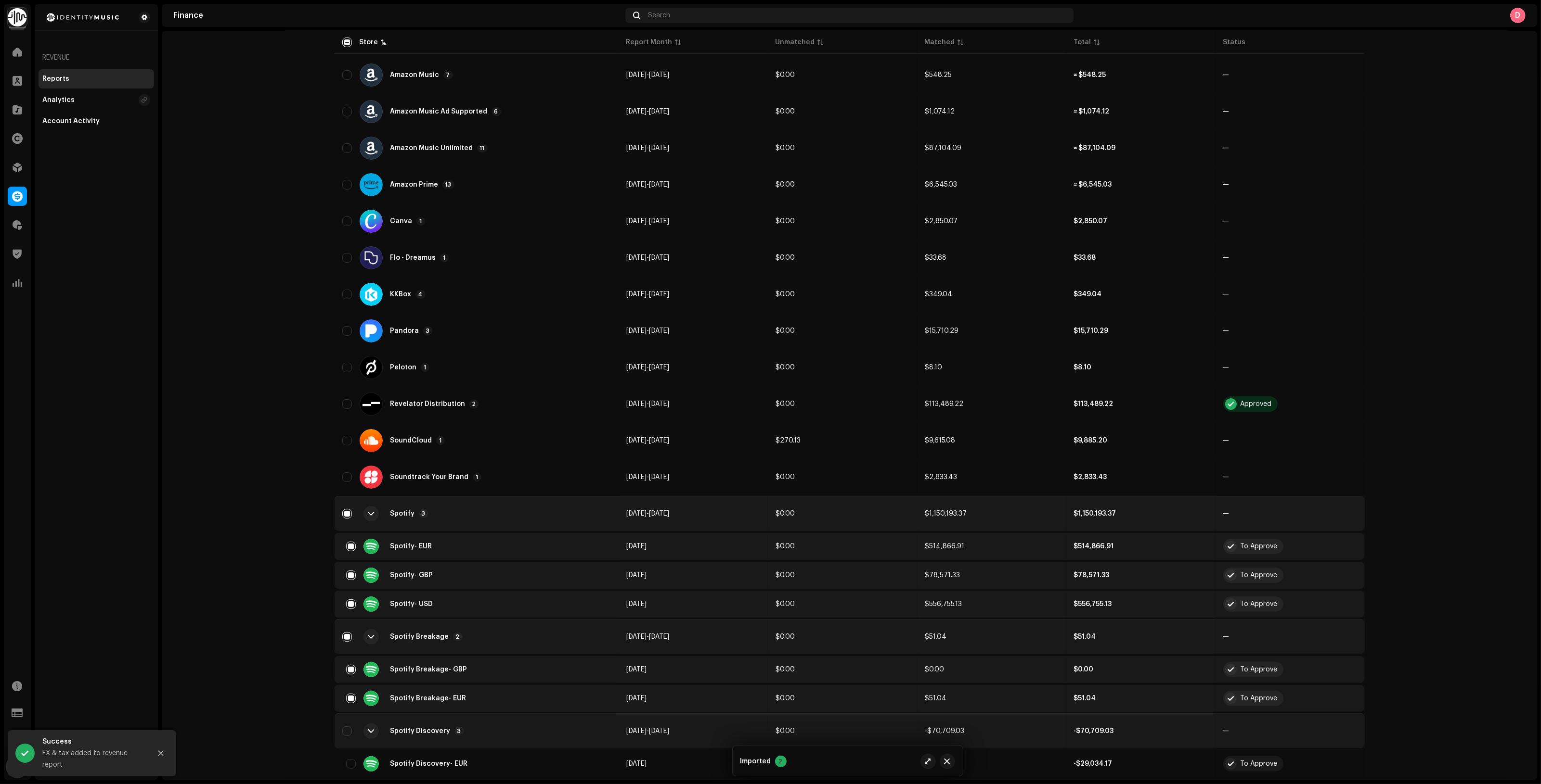
scroll to position [0, 0]
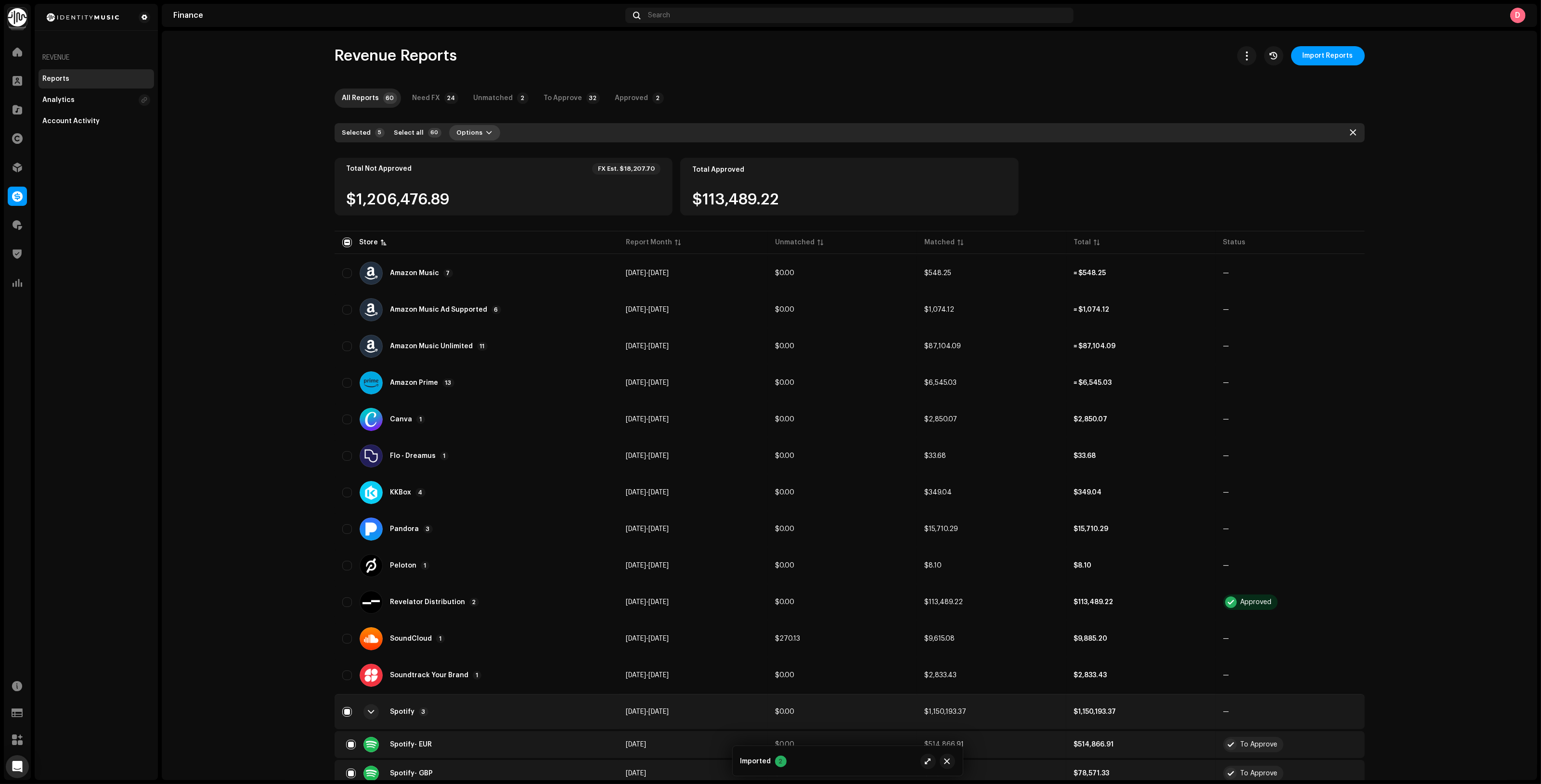
click at [467, 128] on span "Options" at bounding box center [469, 133] width 26 height 19
click at [494, 151] on span "Add Adjustment" at bounding box center [476, 154] width 55 height 8
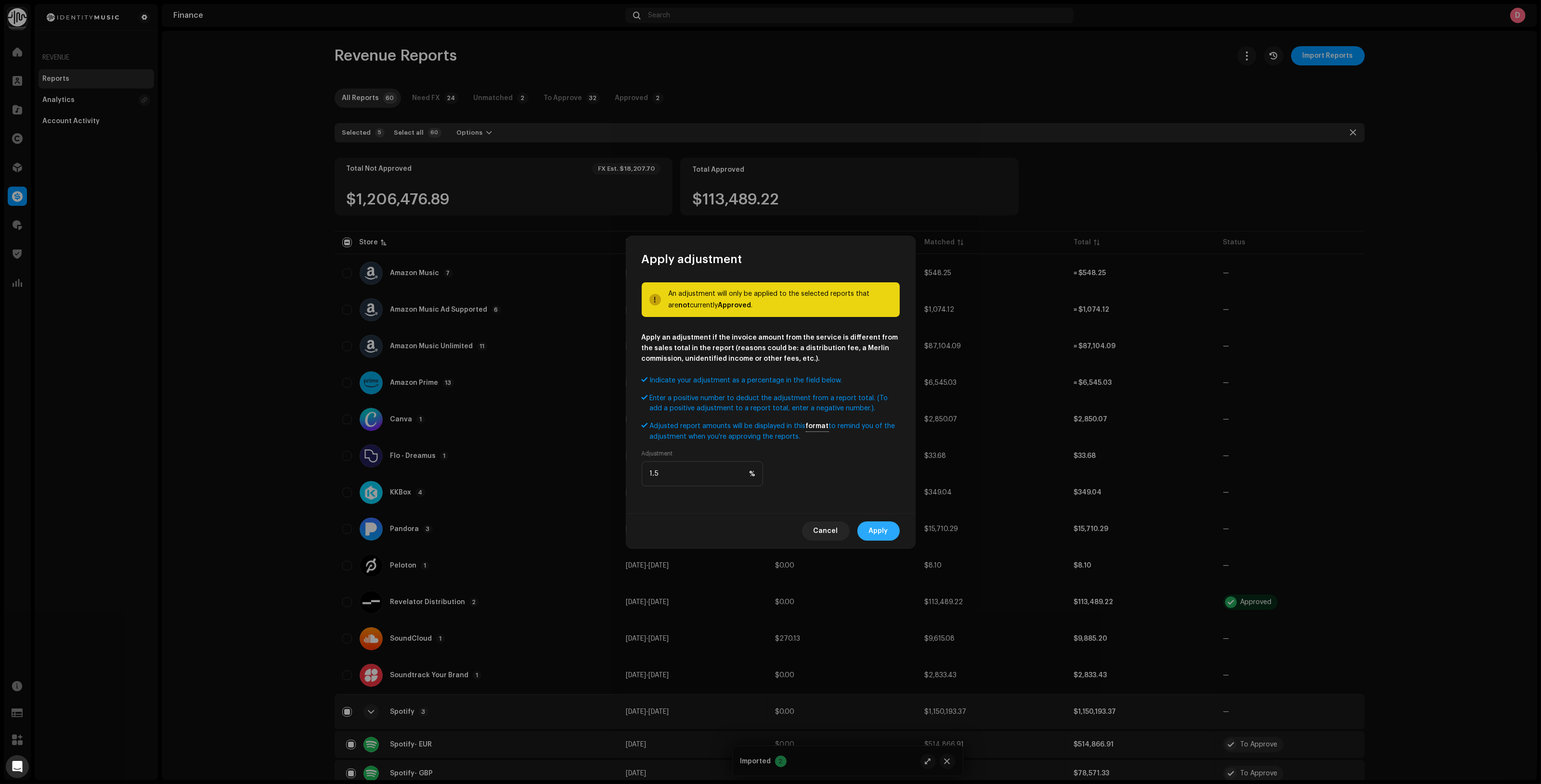
type input "1.5"
click at [884, 524] on span "Apply" at bounding box center [879, 531] width 19 height 19
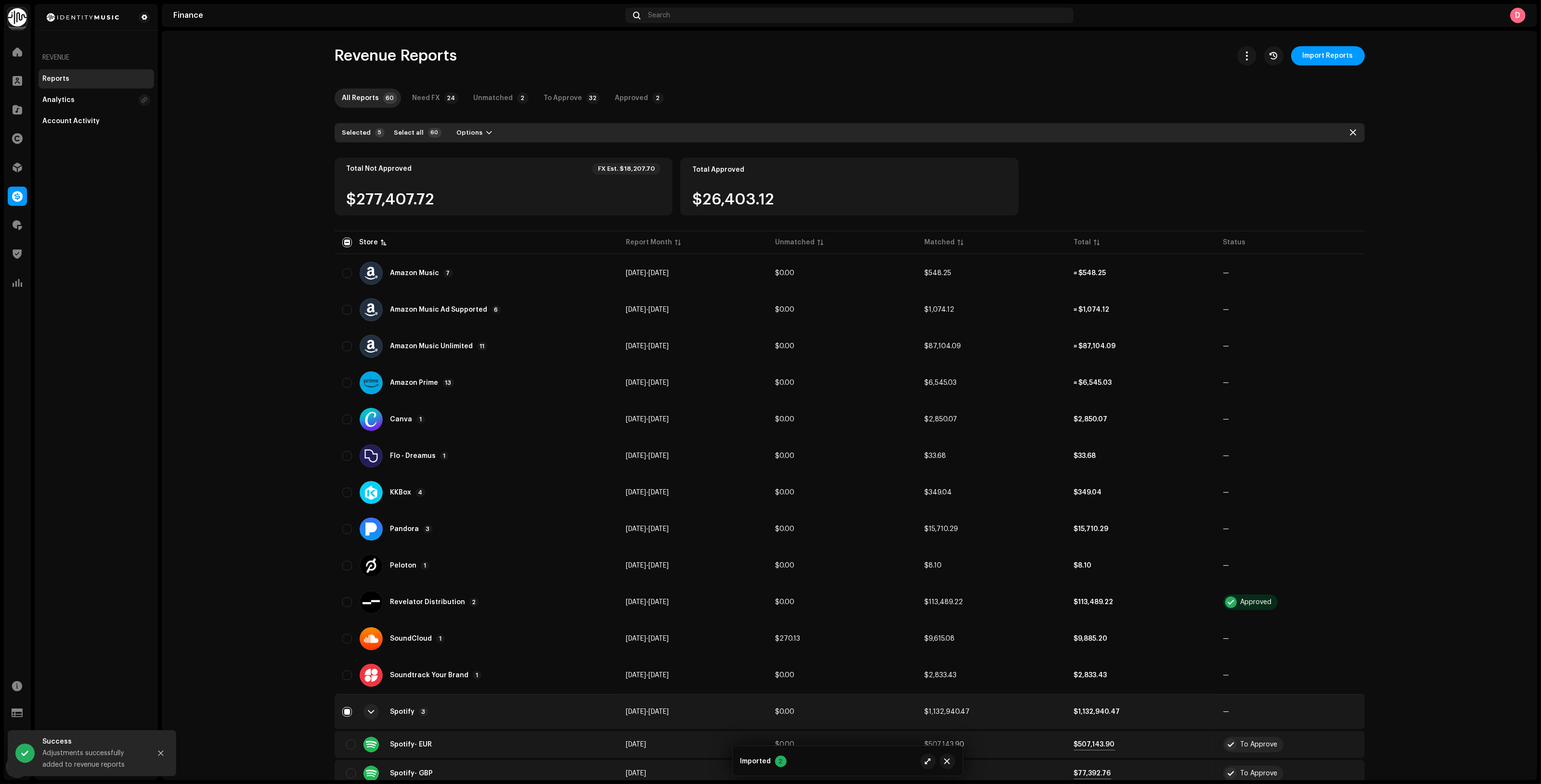
scroll to position [311, 0]
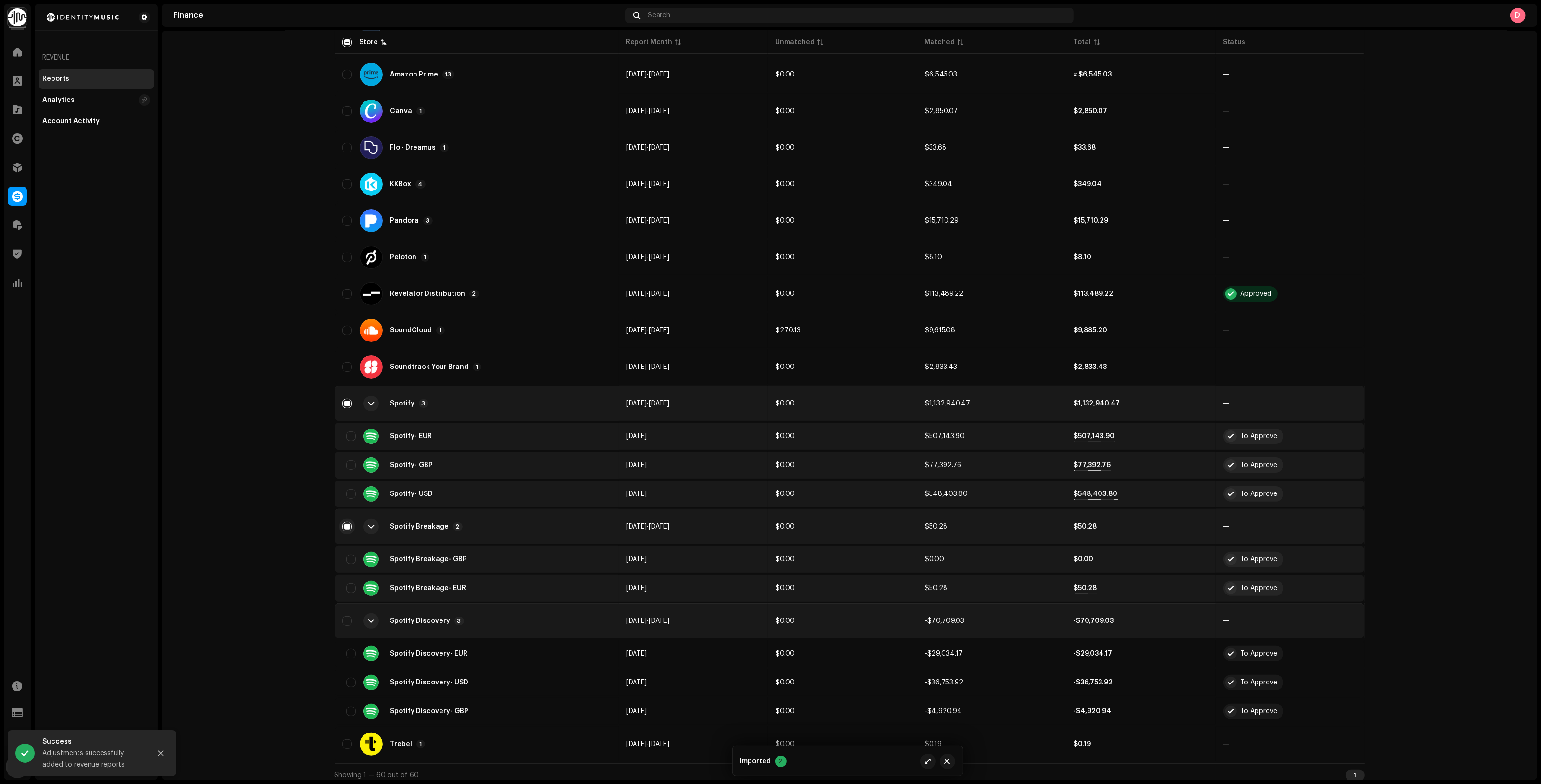
click at [345, 525] on input "checkbox" at bounding box center [347, 526] width 9 height 9
checkbox input "false"
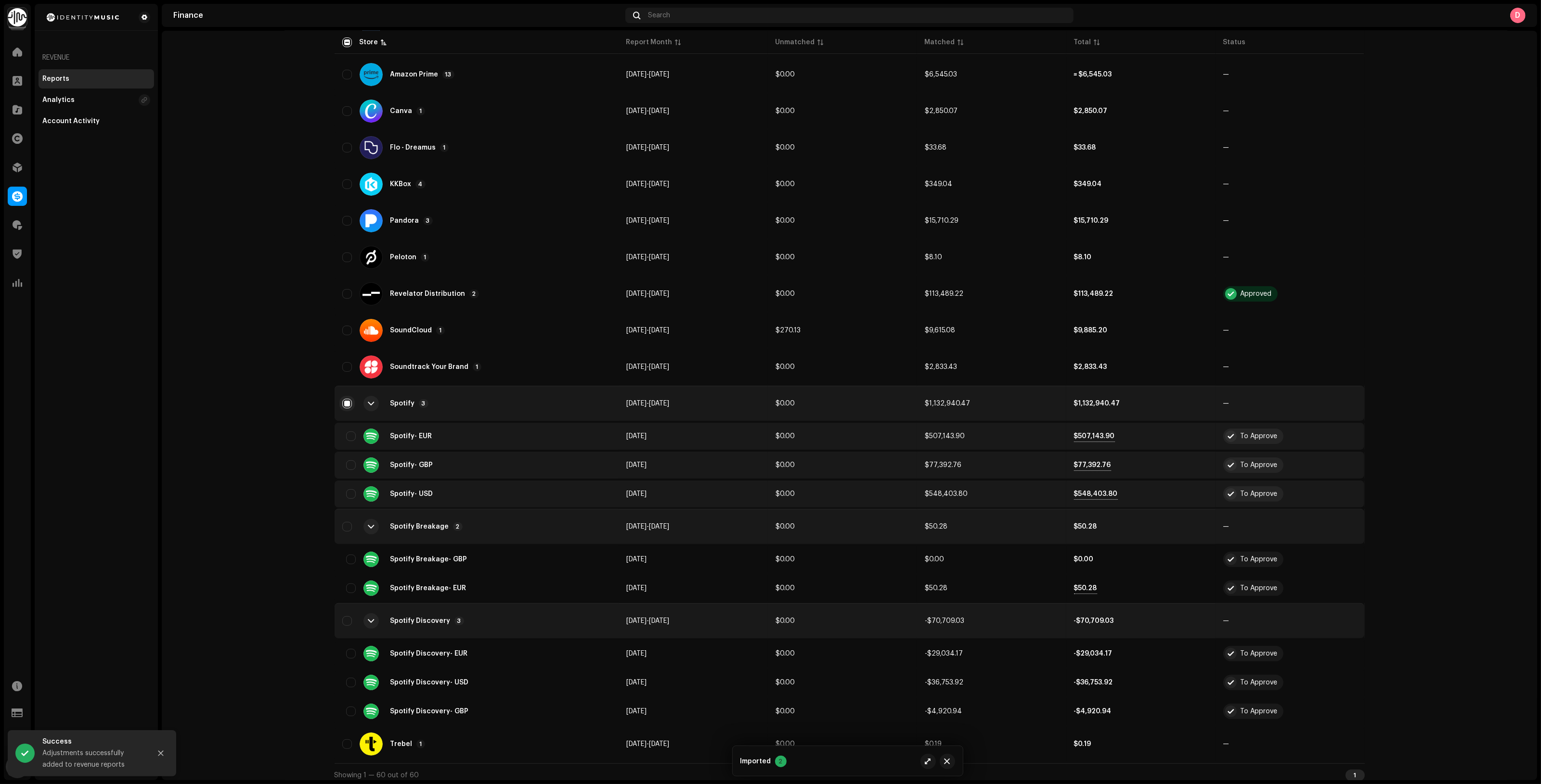
click at [343, 399] on input "Row Selected" at bounding box center [347, 403] width 9 height 9
checkbox input "false"
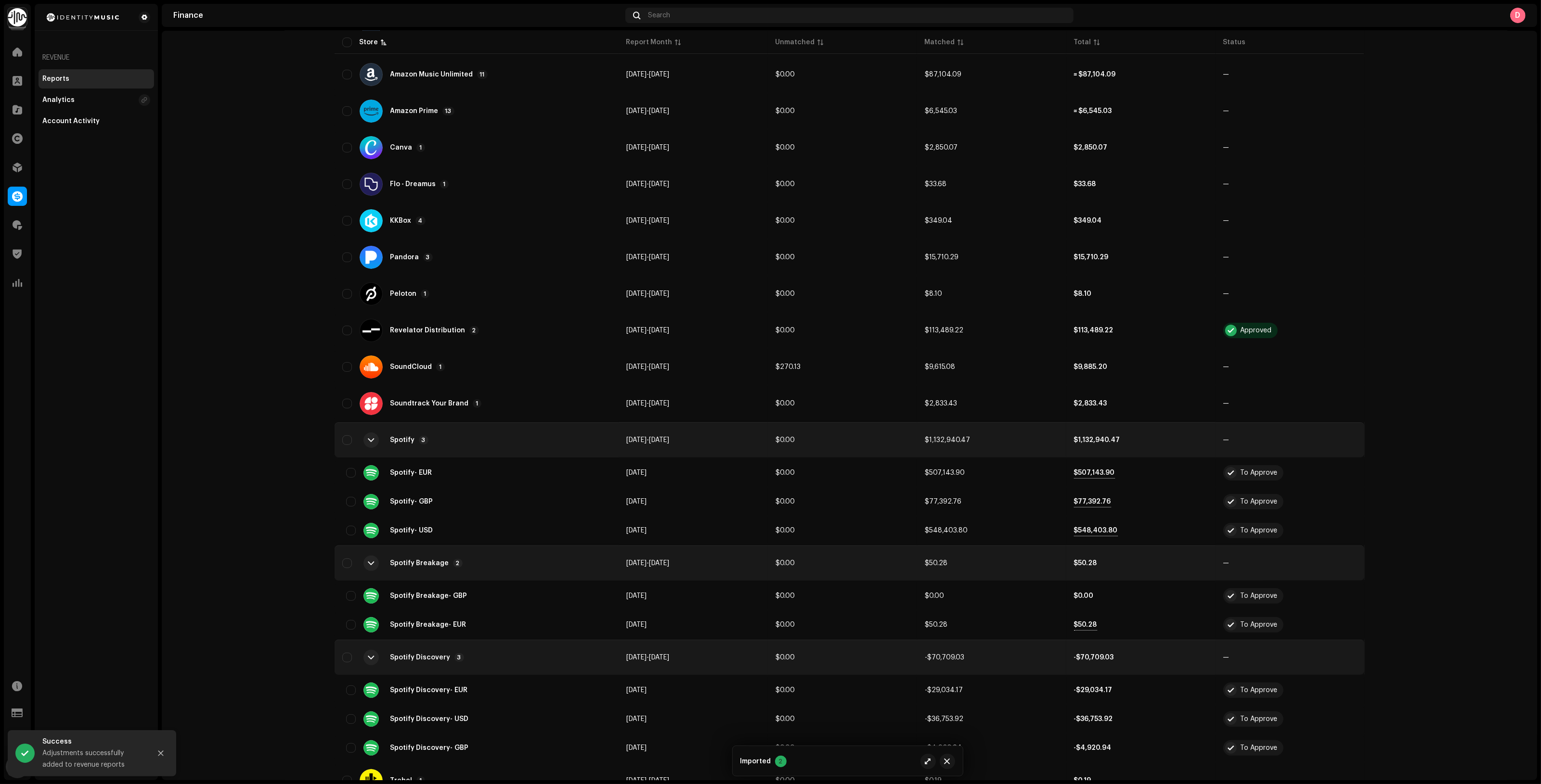
scroll to position [0, 0]
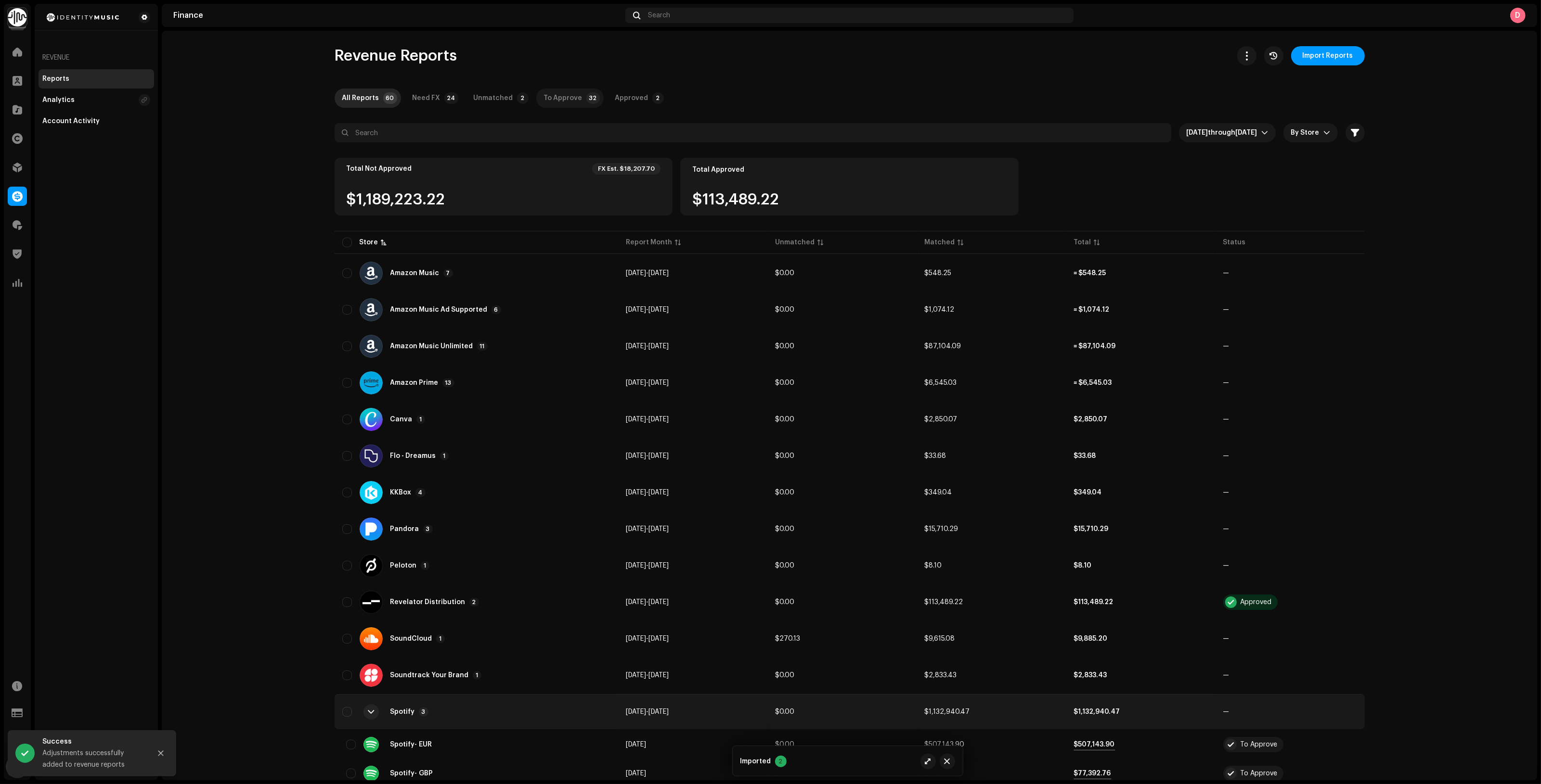
click at [574, 94] on p-tab "To Approve 32" at bounding box center [570, 98] width 67 height 19
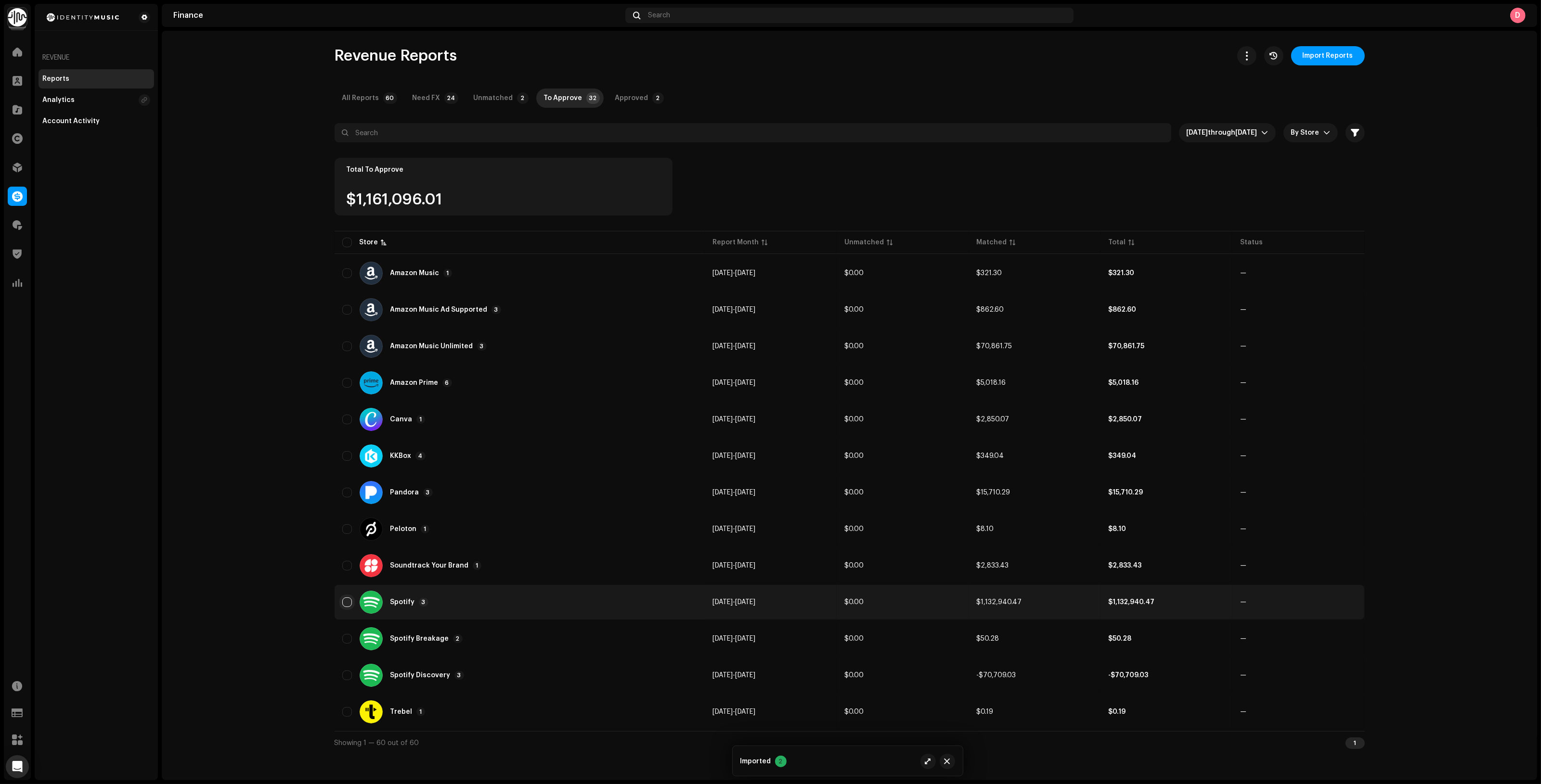
click at [348, 602] on input "checkbox" at bounding box center [347, 602] width 9 height 9
checkbox input "true"
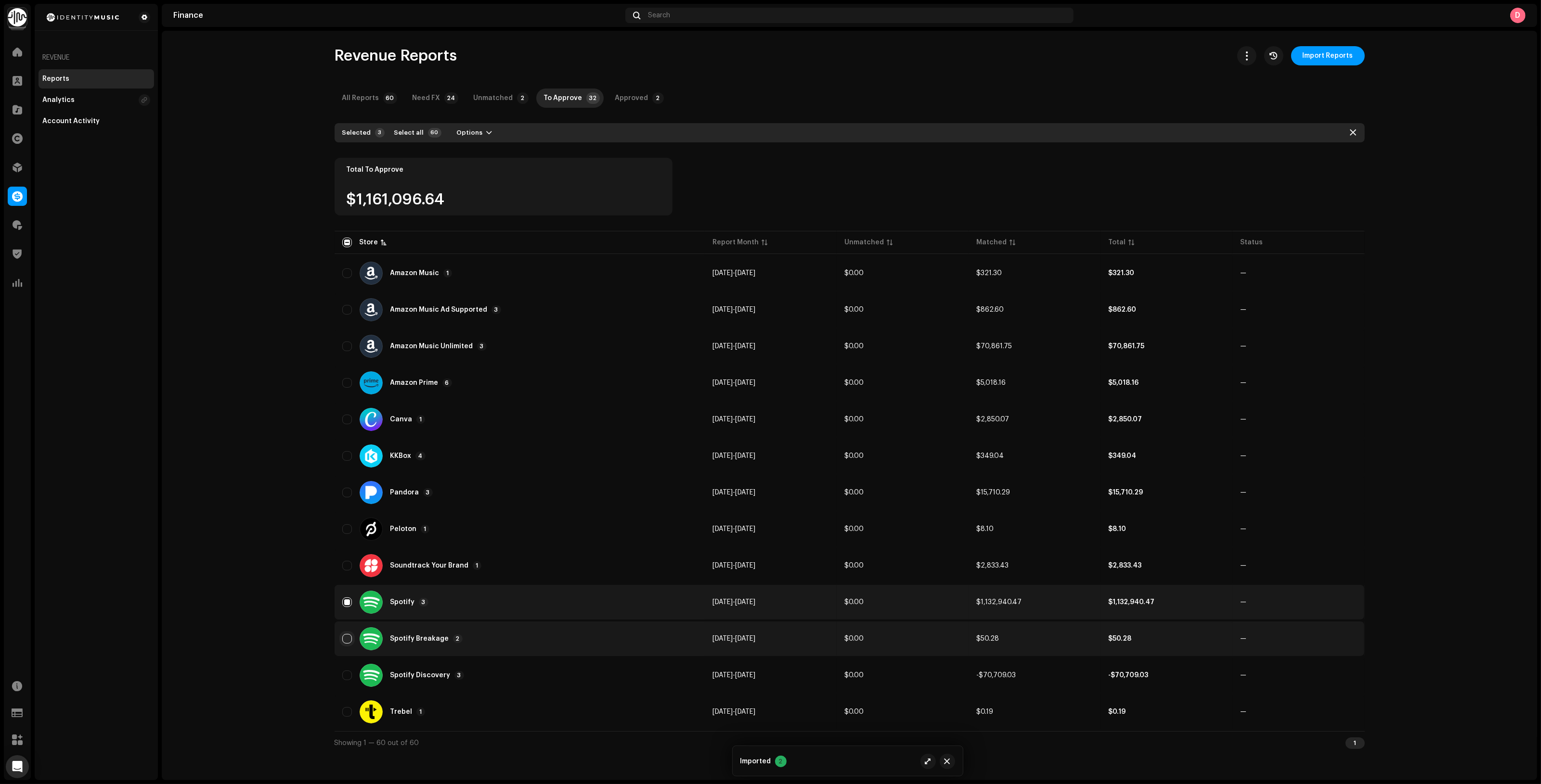
click at [347, 639] on input "Row Unselected" at bounding box center [347, 638] width 9 height 9
checkbox input "true"
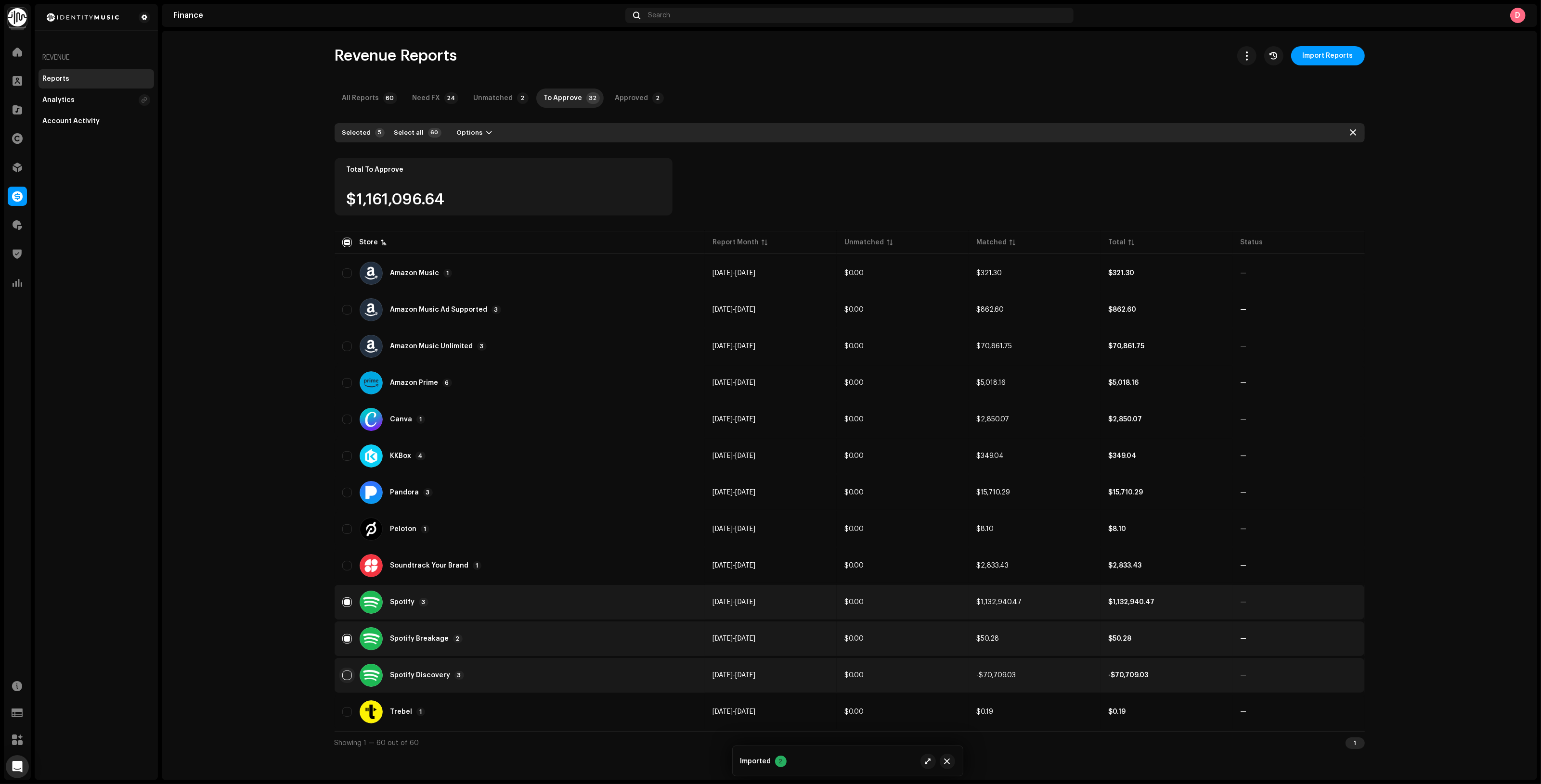
click at [346, 674] on input "Row Unselected" at bounding box center [347, 675] width 9 height 9
checkbox input "true"
click at [465, 136] on span "Options" at bounding box center [469, 133] width 26 height 19
click at [479, 149] on div "Add Adjustment" at bounding box center [496, 154] width 97 height 19
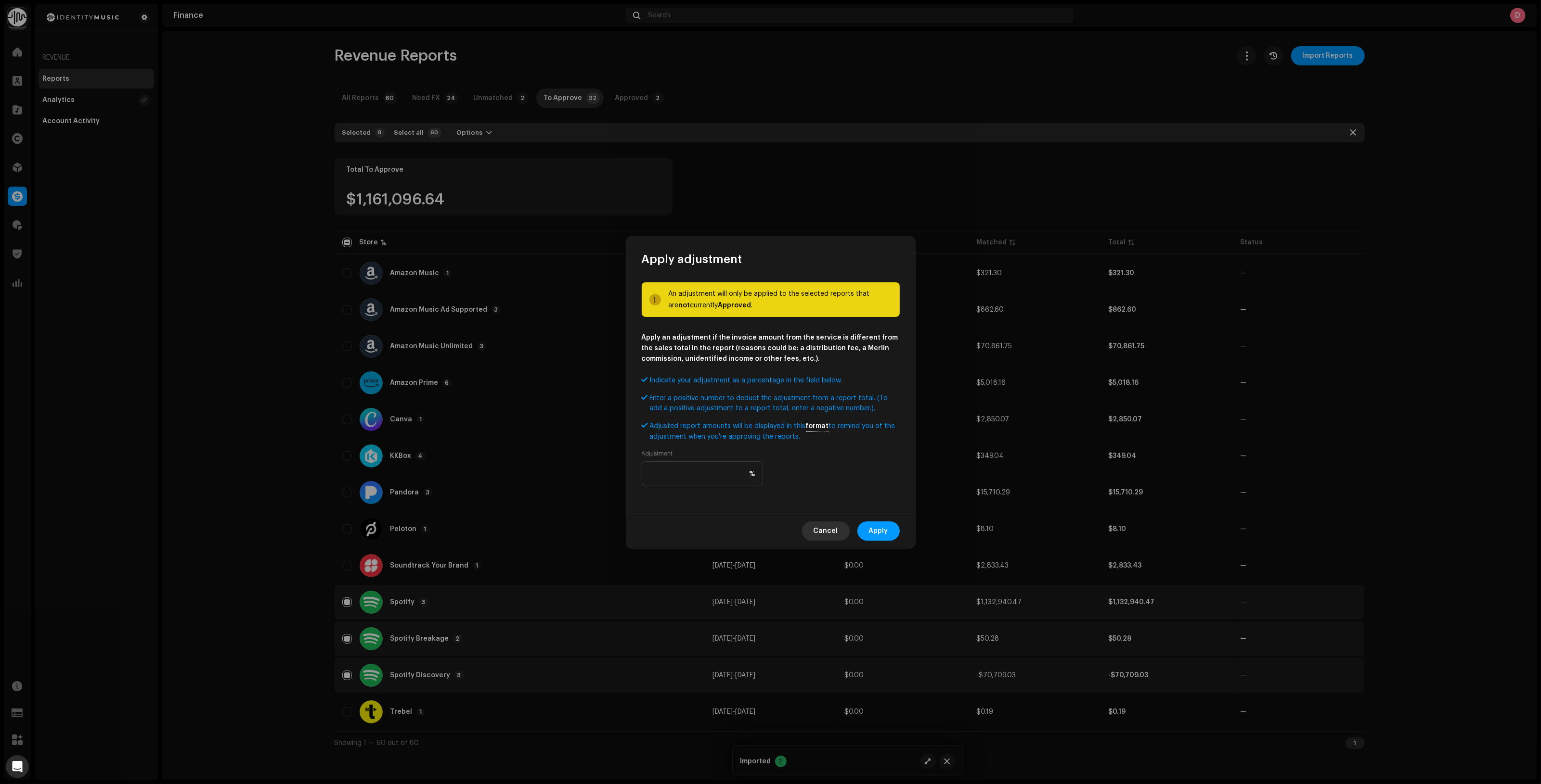
click at [828, 535] on span "Cancel" at bounding box center [825, 531] width 24 height 19
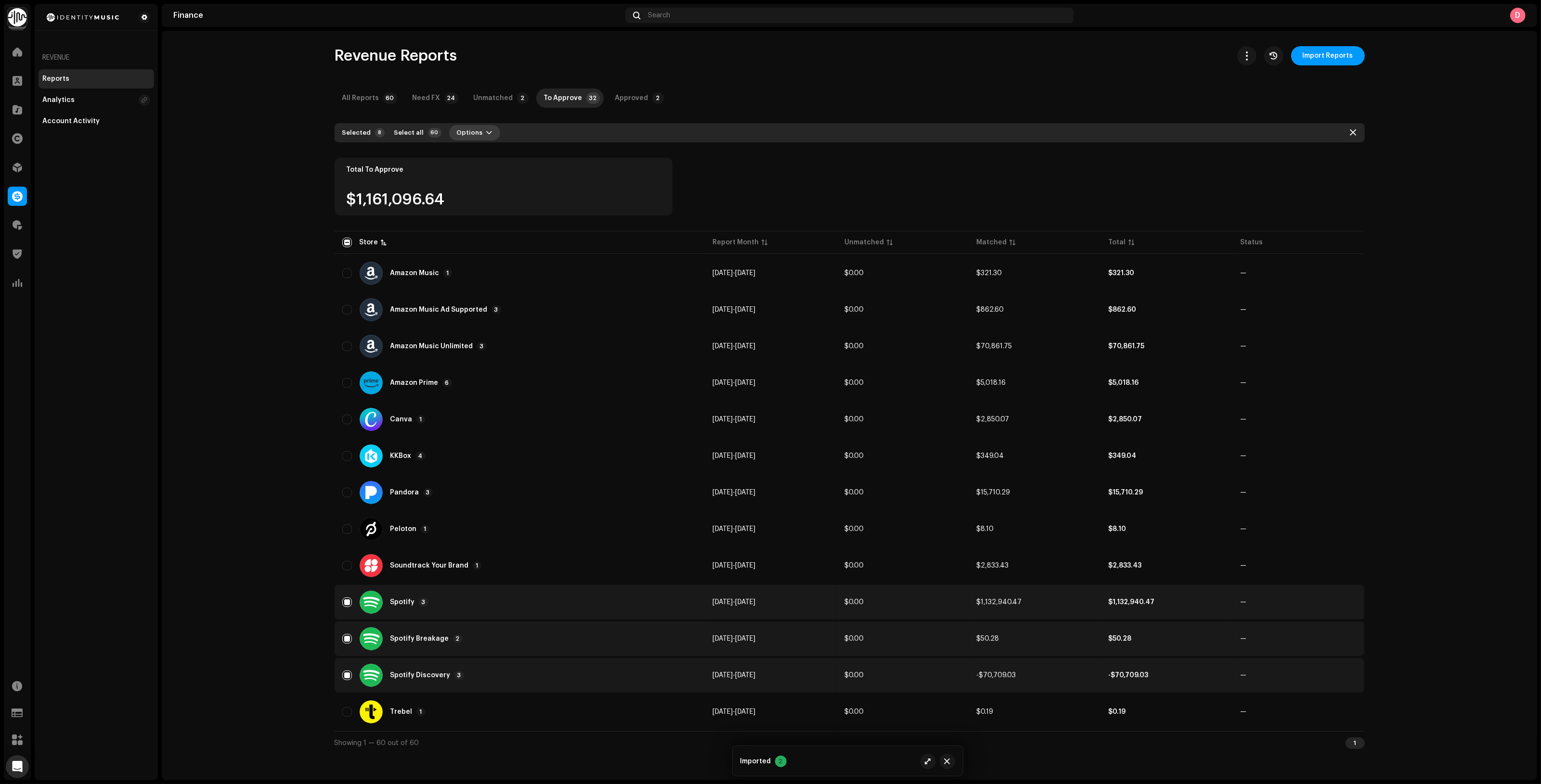
click at [477, 130] on button "Options" at bounding box center [474, 132] width 51 height 15
click at [495, 174] on div "Approve" at bounding box center [496, 174] width 90 height 8
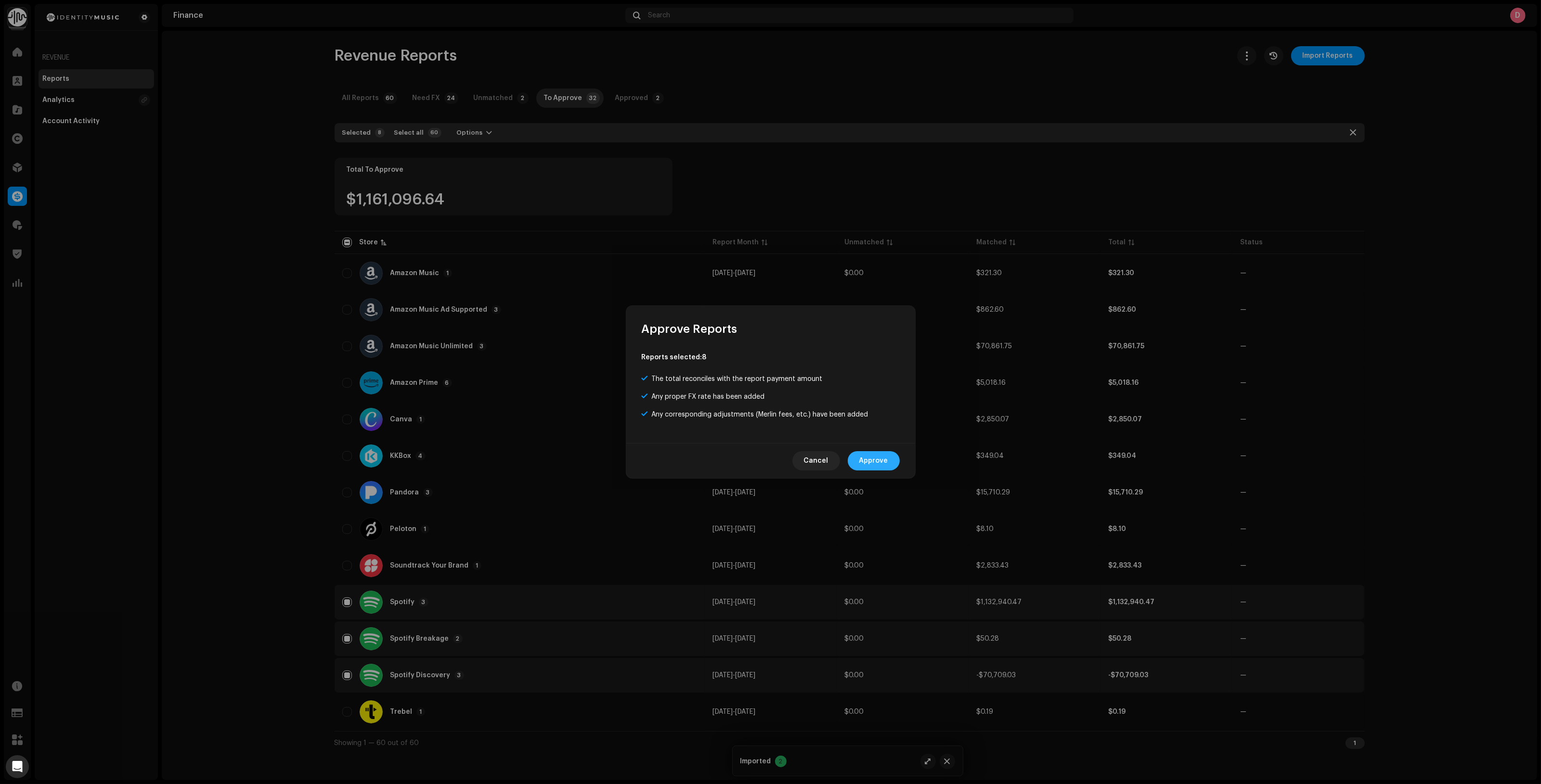
click at [877, 459] on span "Approve" at bounding box center [873, 461] width 29 height 19
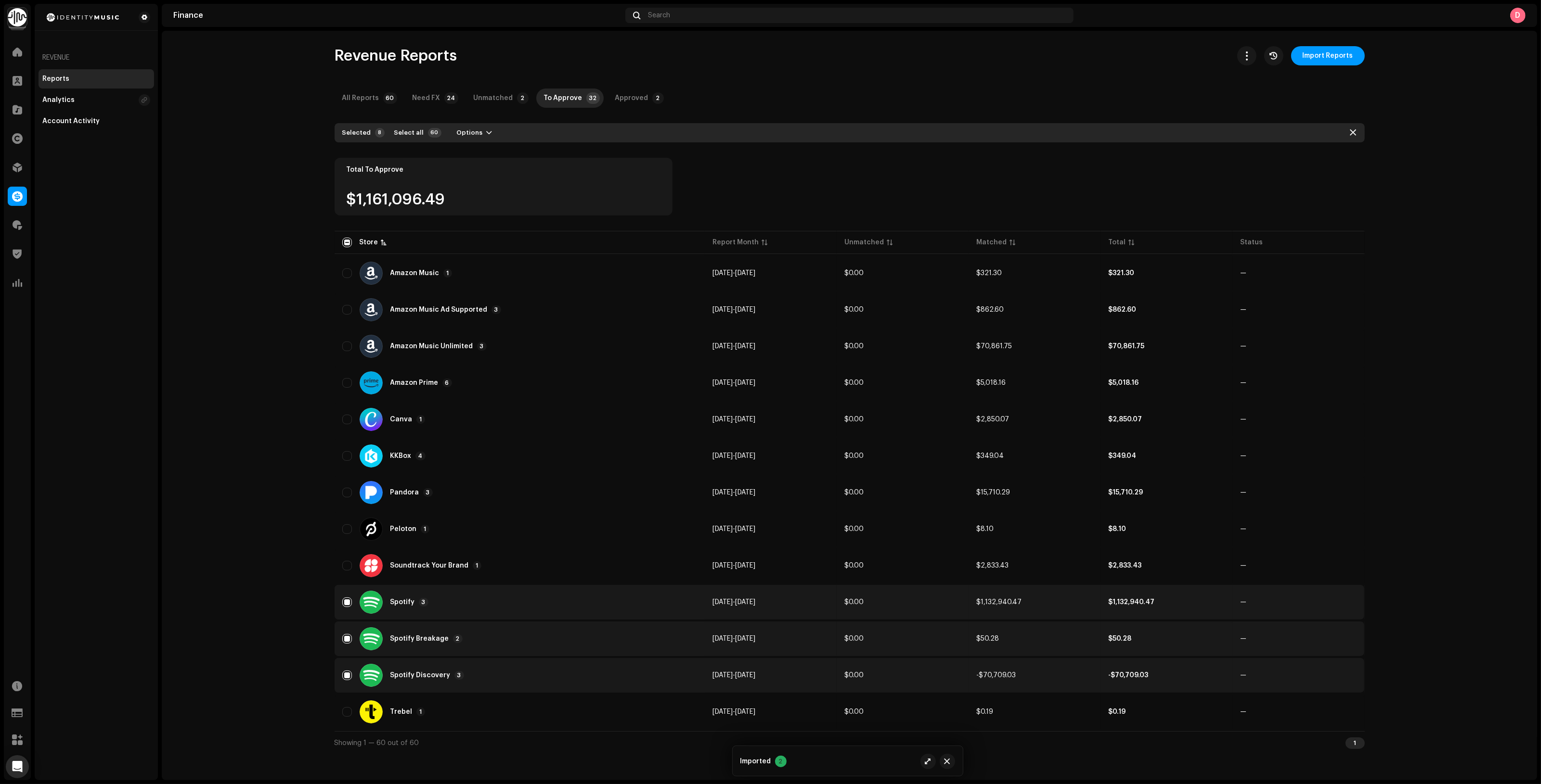
checkbox input "false"
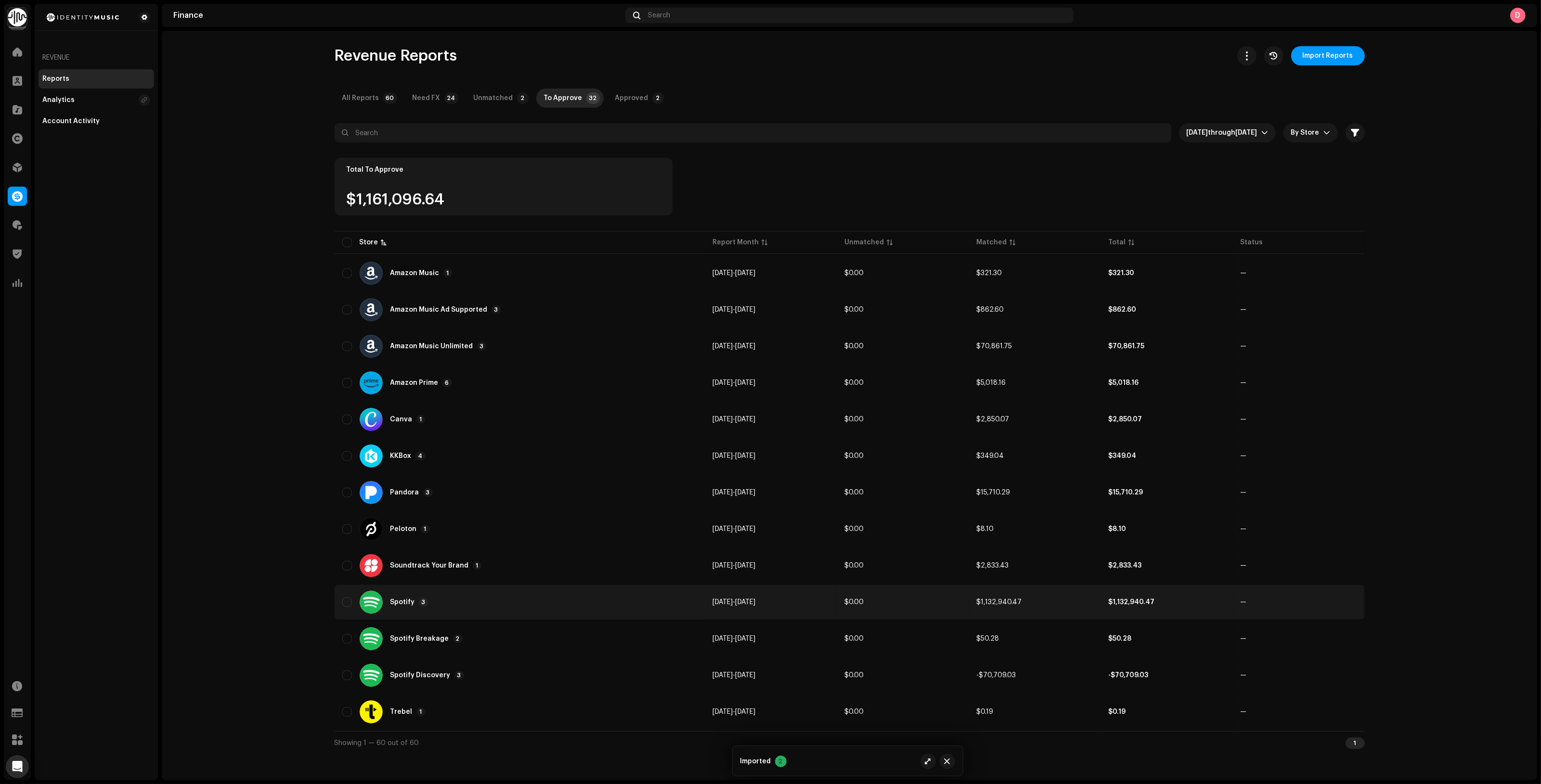
click at [489, 608] on div "Spotify 3" at bounding box center [520, 603] width 355 height 23
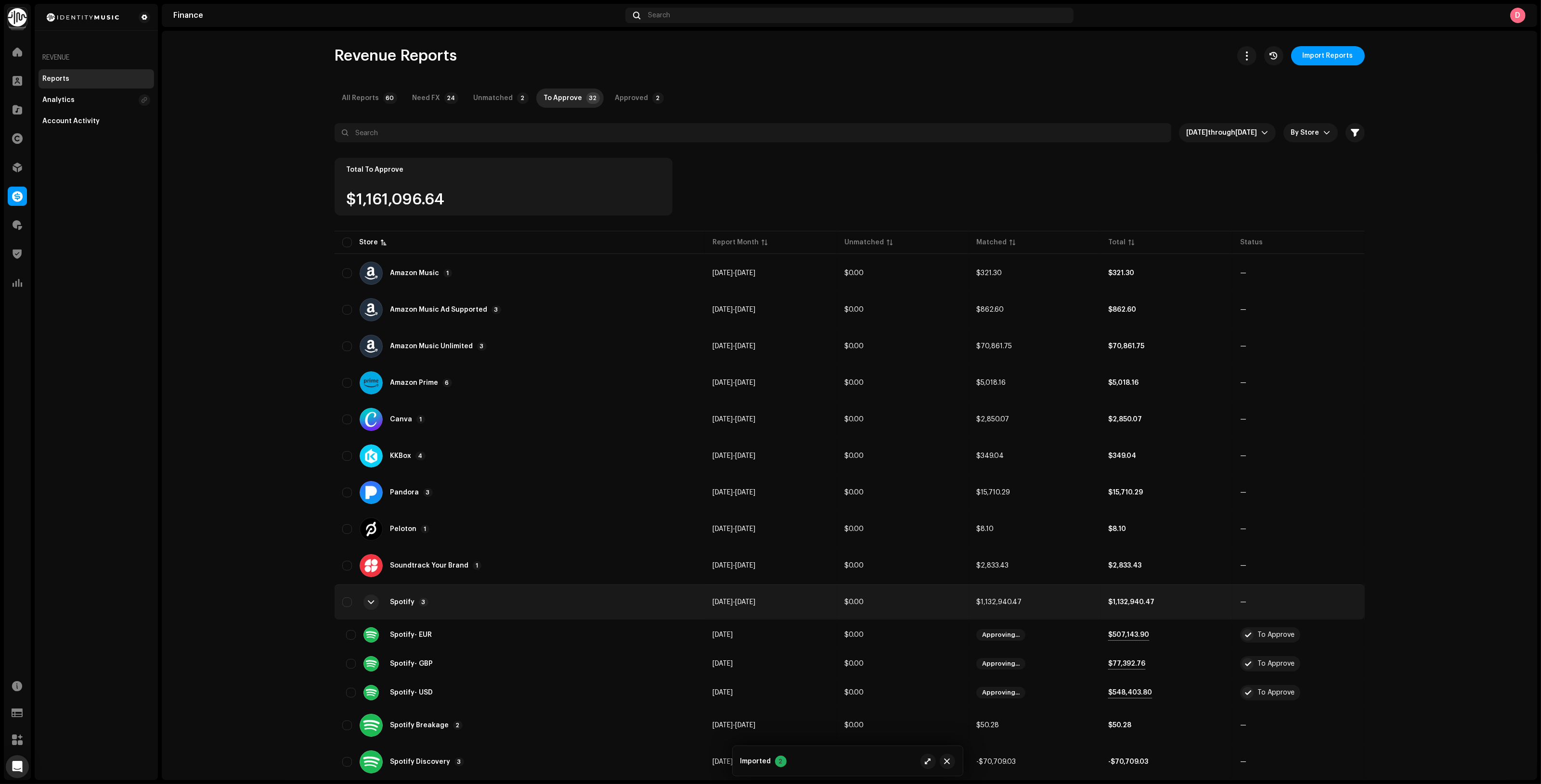
click at [501, 609] on div "Spotify 3" at bounding box center [520, 603] width 355 height 23
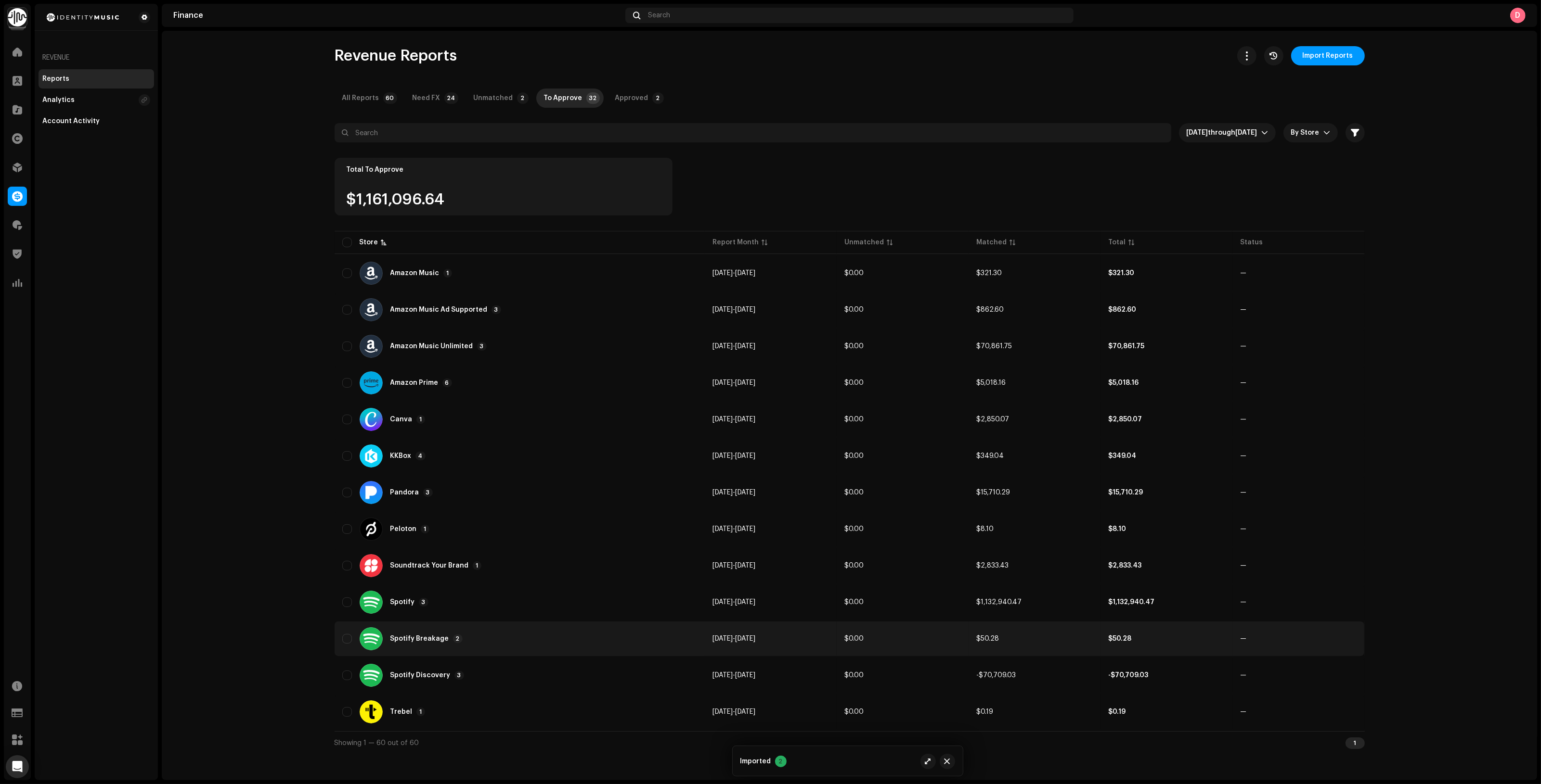
click at [505, 633] on div "Spotify Breakage 2" at bounding box center [520, 639] width 355 height 23
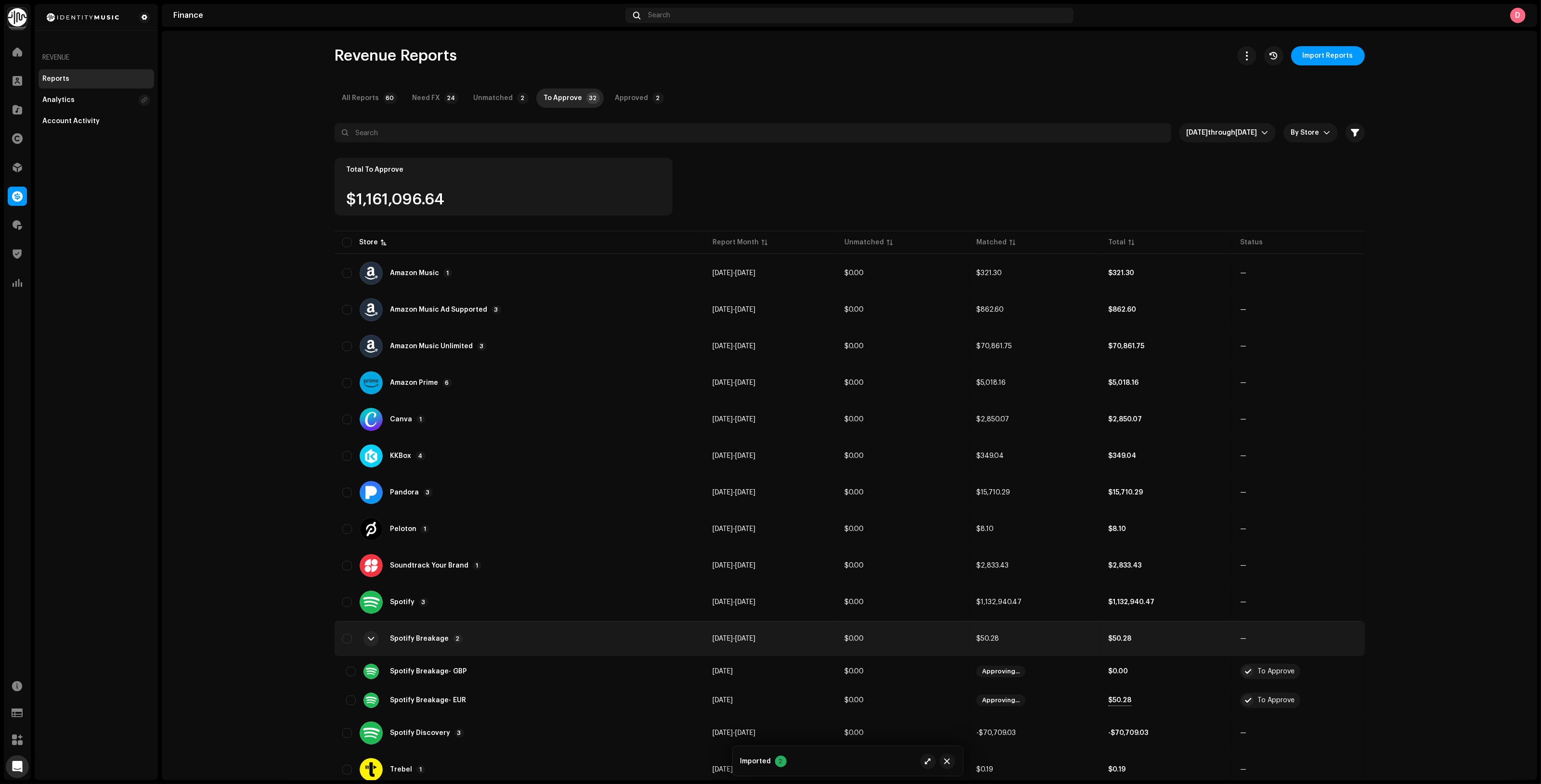
click at [505, 633] on div "Spotify Breakage 2" at bounding box center [520, 639] width 355 height 23
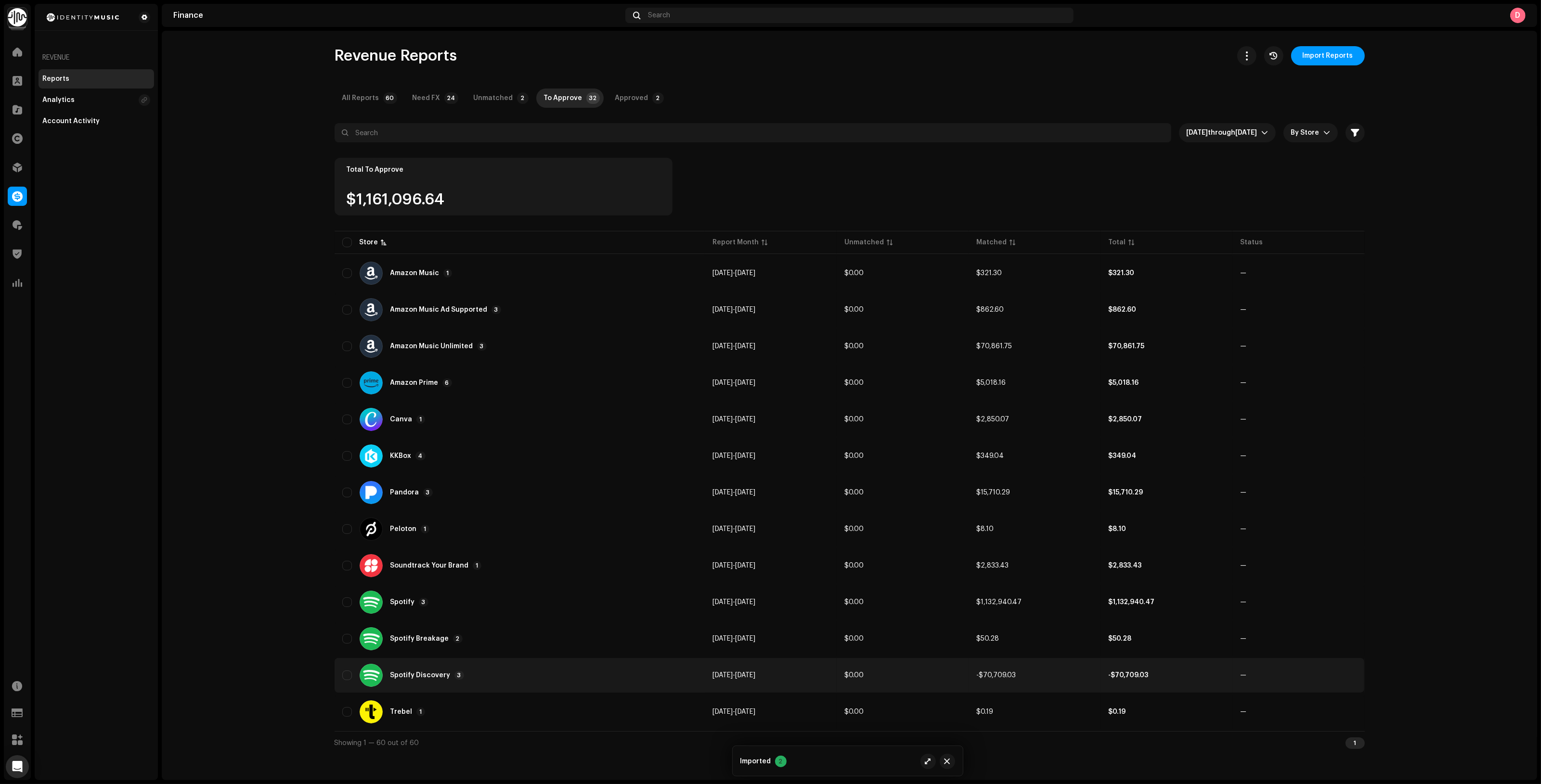
click at [485, 676] on div "Spotify Discovery 3" at bounding box center [520, 676] width 355 height 23
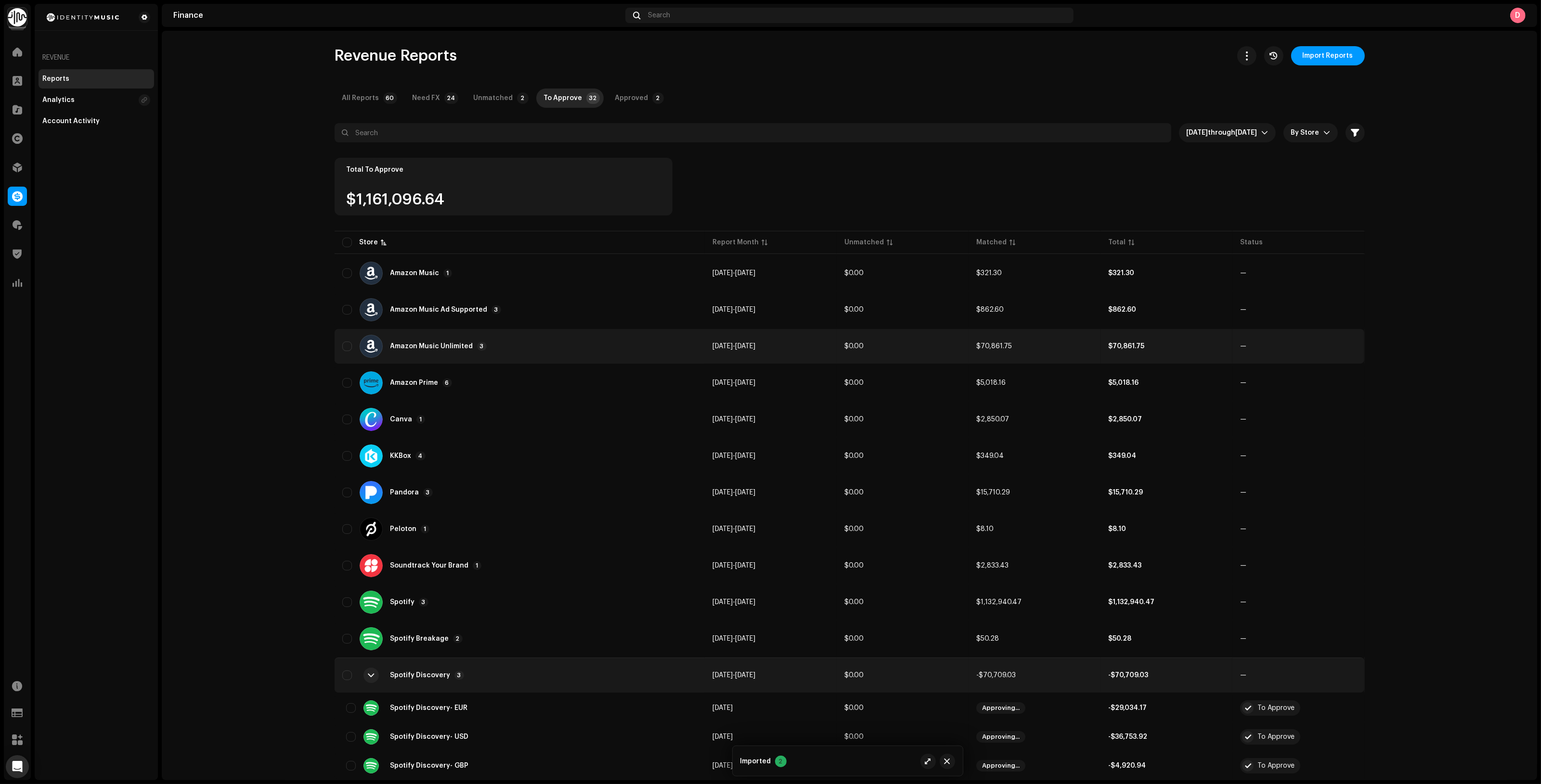
click at [535, 341] on div "Amazon Music Unlimited 3" at bounding box center [520, 346] width 355 height 23
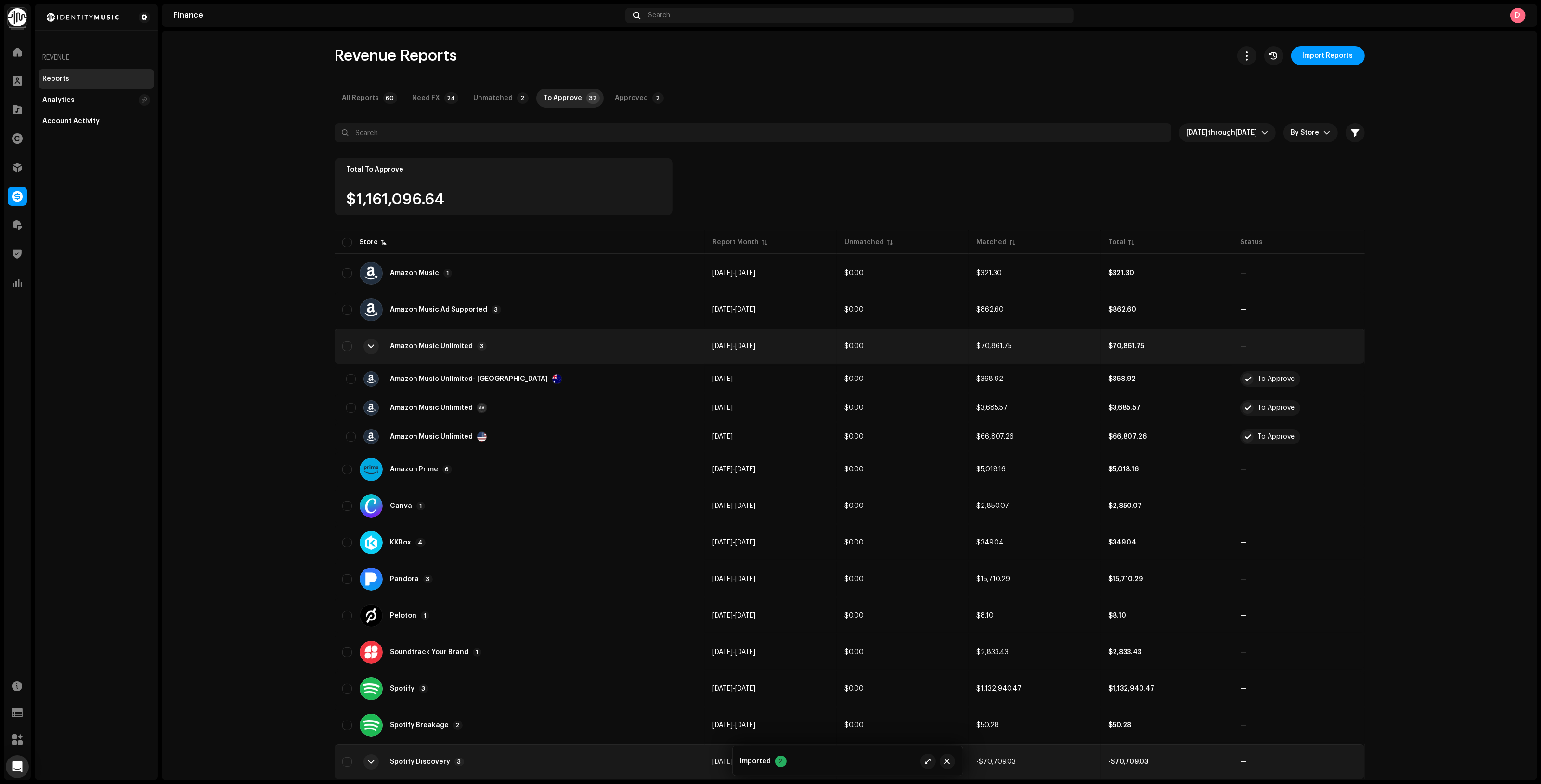
click at [533, 337] on div "Amazon Music Unlimited 3" at bounding box center [520, 346] width 355 height 23
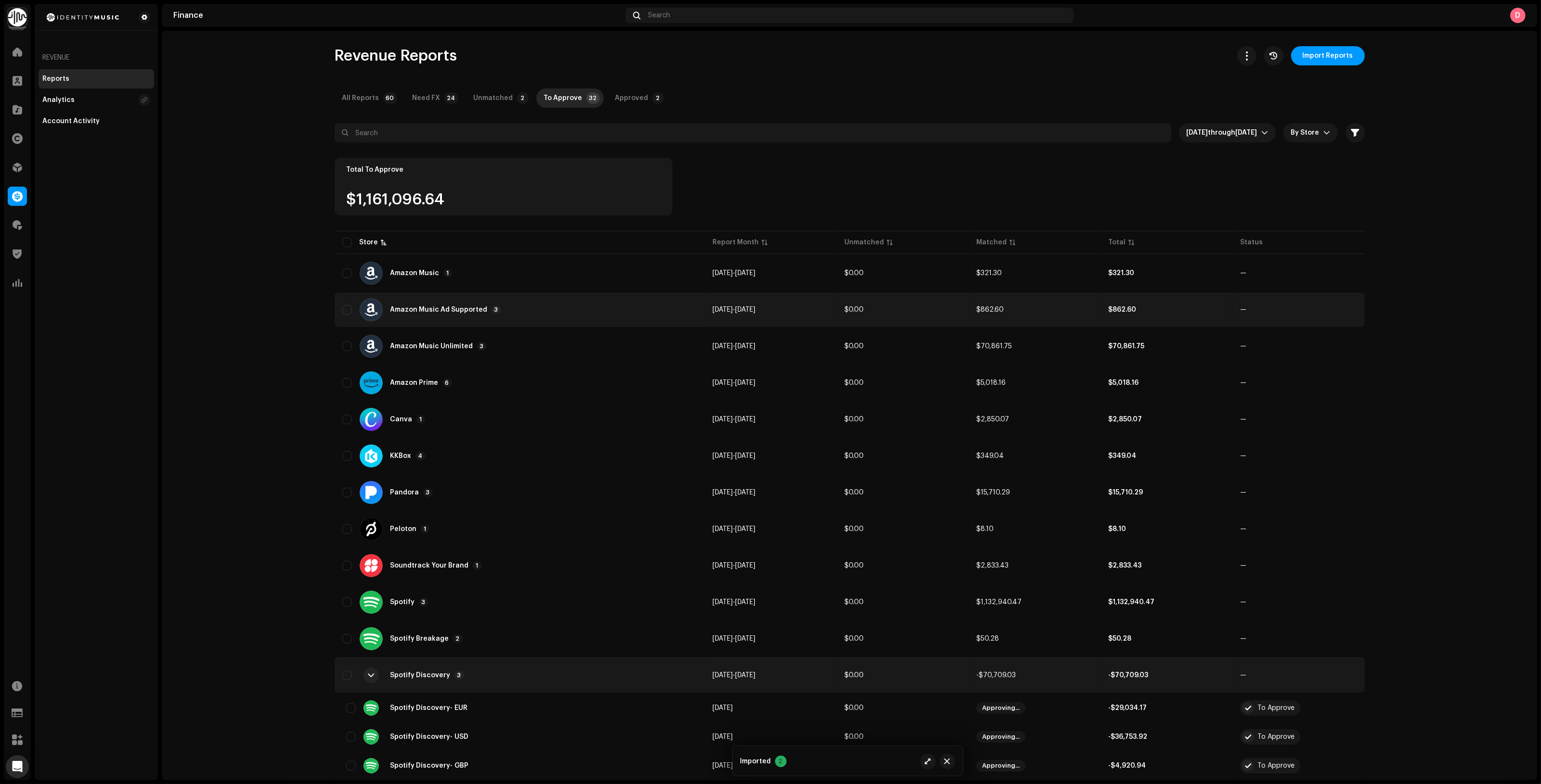
click at [533, 318] on div "Amazon Music Ad Supported 3" at bounding box center [520, 310] width 355 height 23
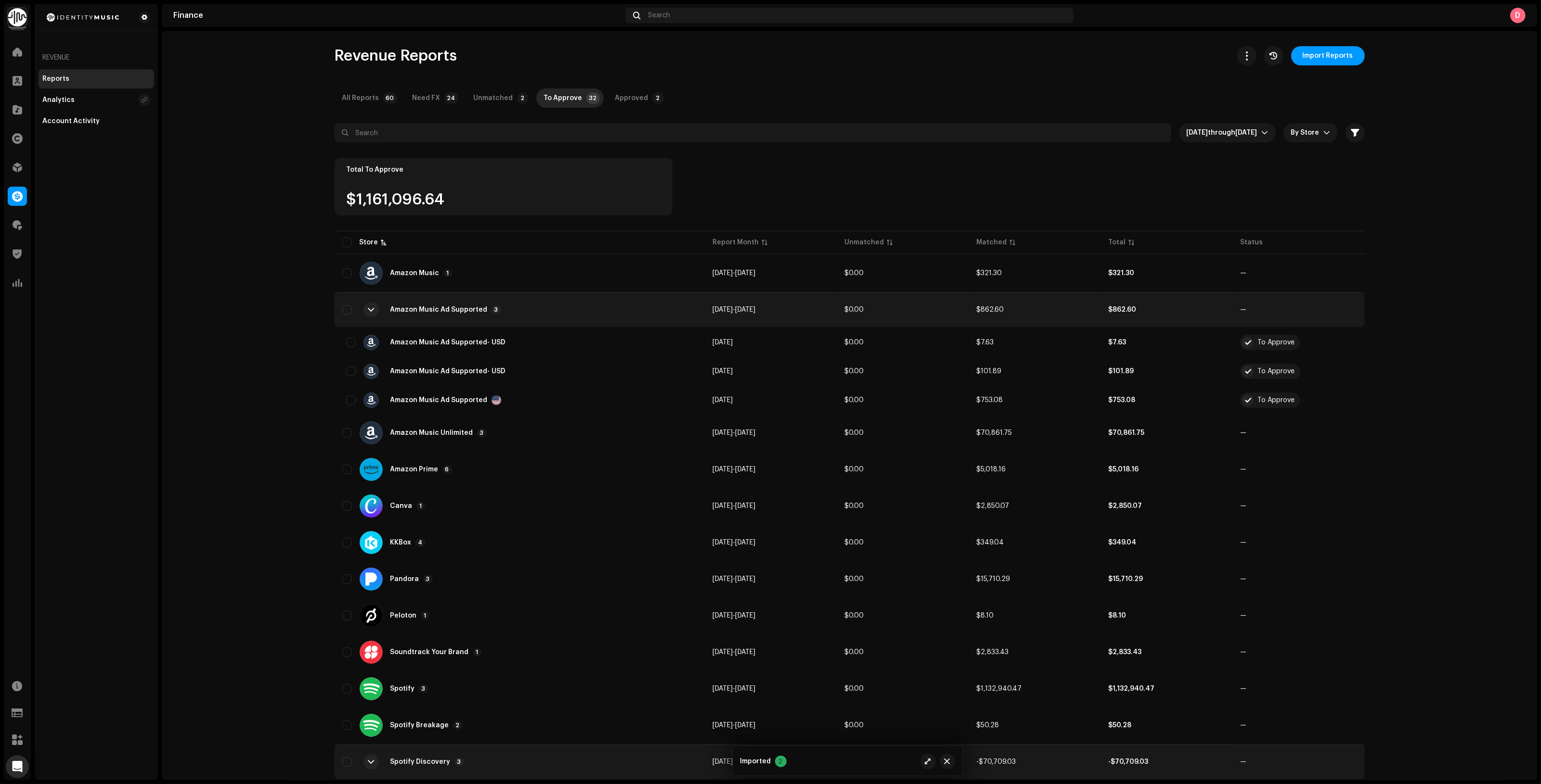
click at [533, 318] on div "Amazon Music Ad Supported 3" at bounding box center [520, 310] width 355 height 23
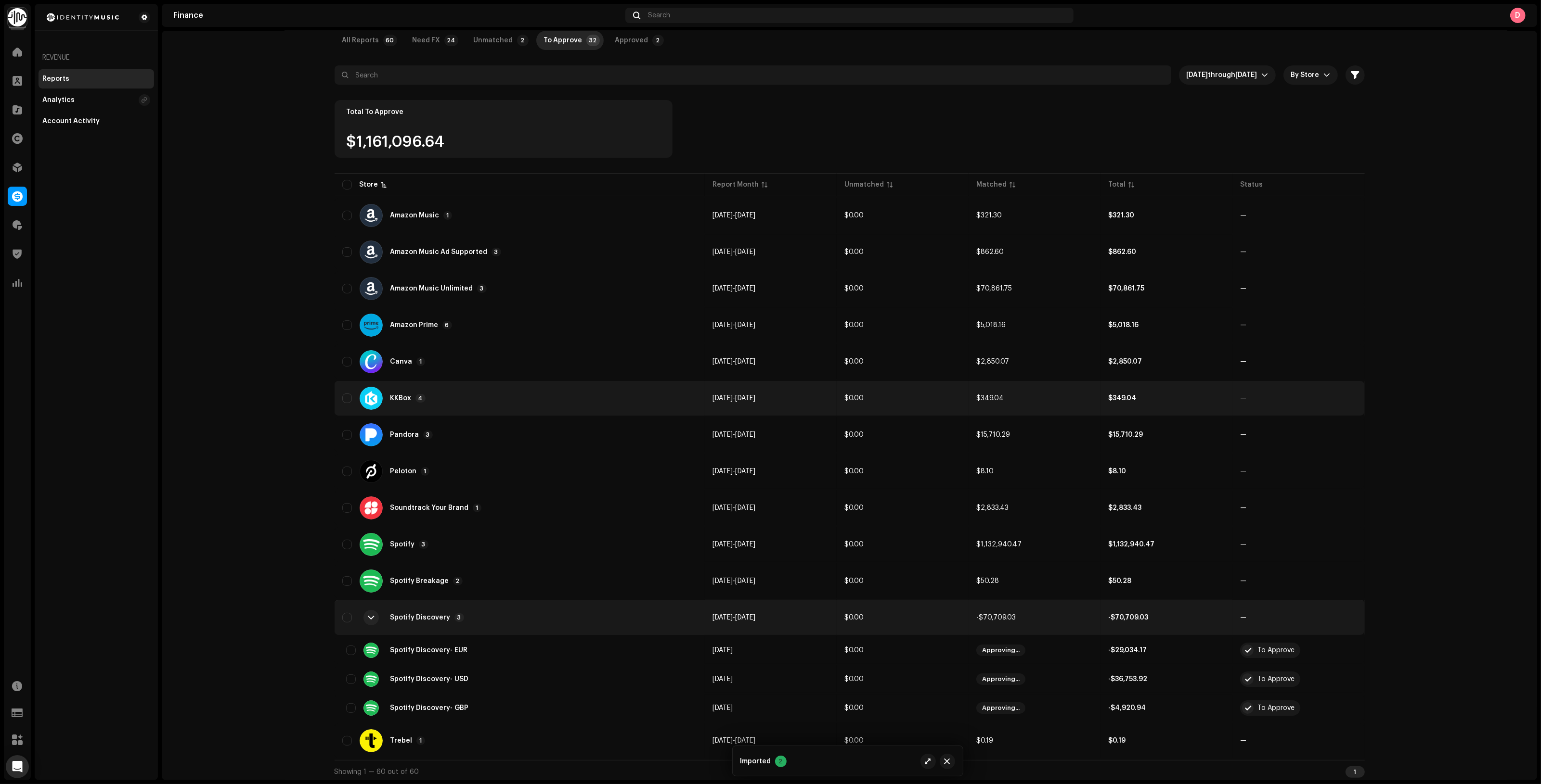
scroll to position [58, 0]
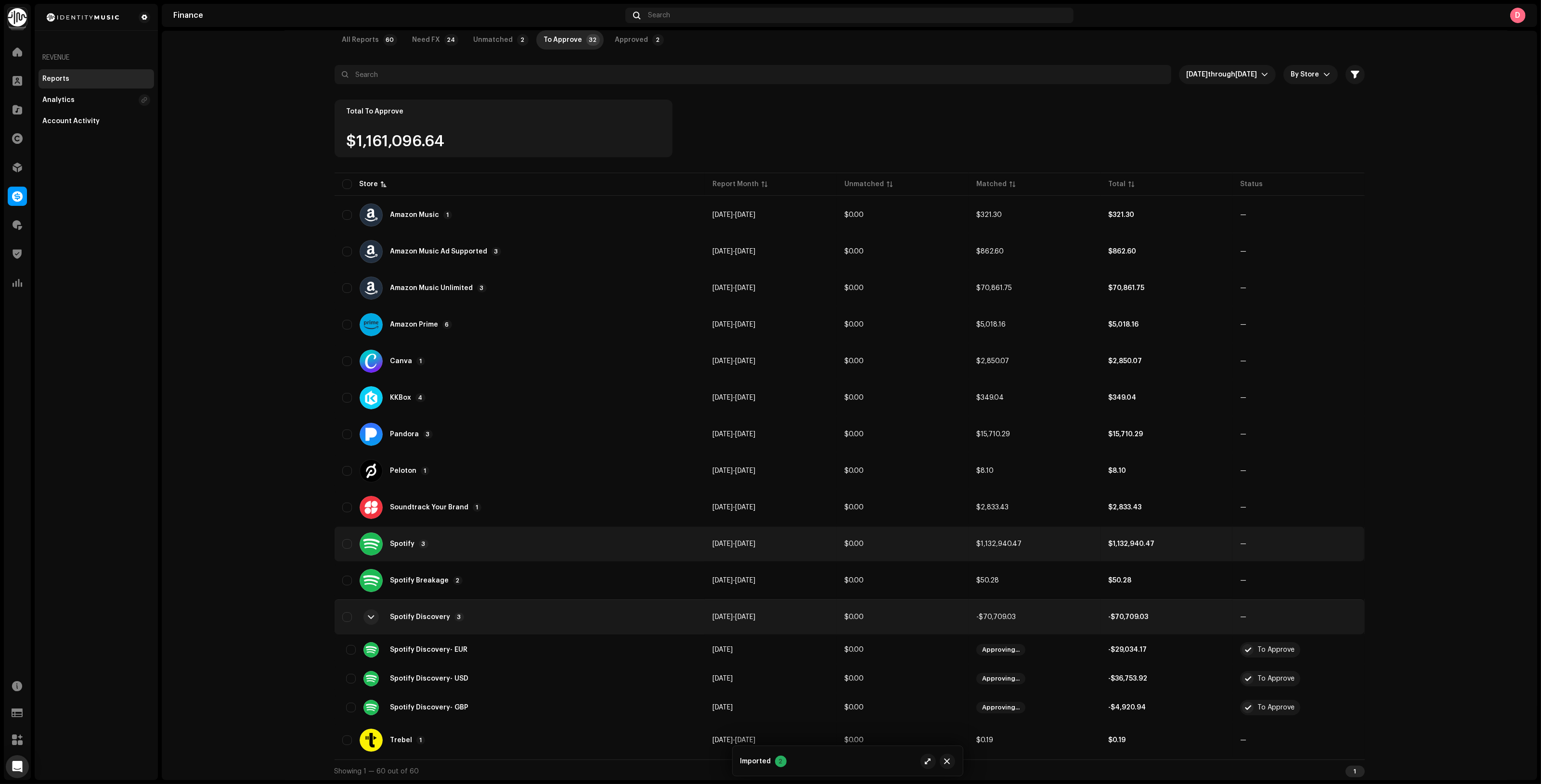
click at [487, 540] on div "Spotify 3" at bounding box center [520, 544] width 355 height 23
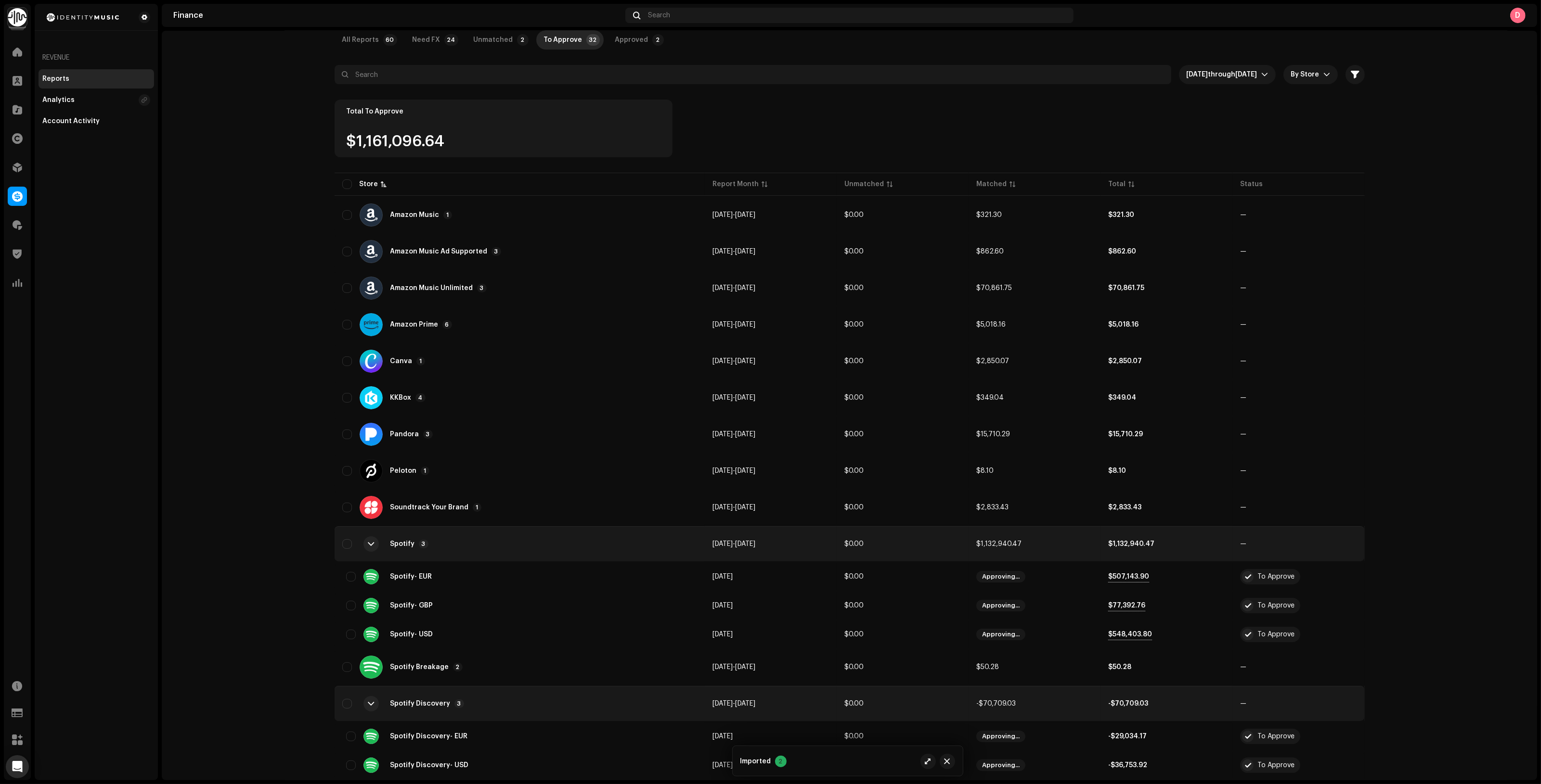
click at [485, 542] on div "Spotify 3" at bounding box center [520, 544] width 355 height 23
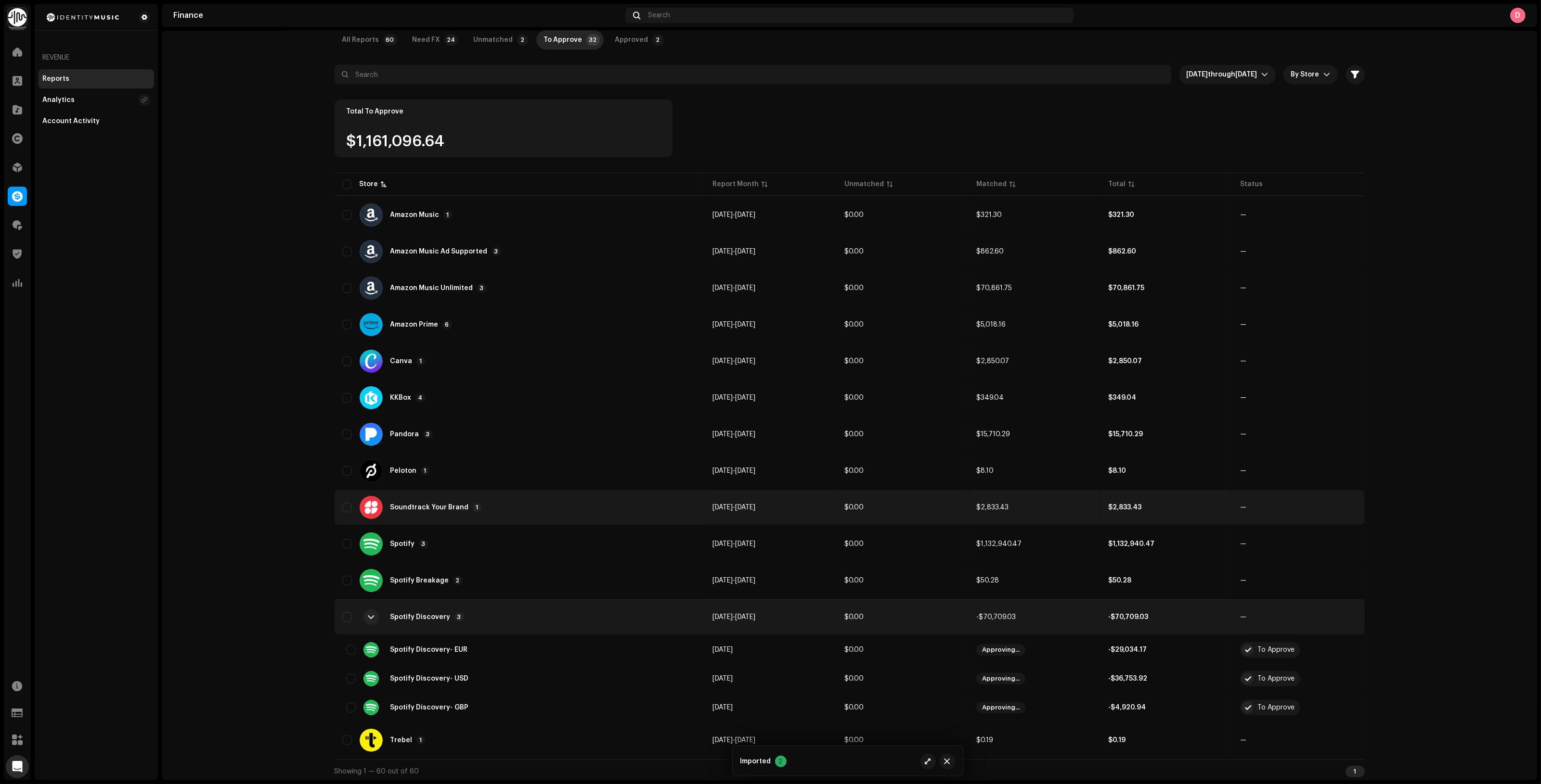
click at [494, 516] on div "Soundtrack Your Brand 1" at bounding box center [520, 507] width 355 height 23
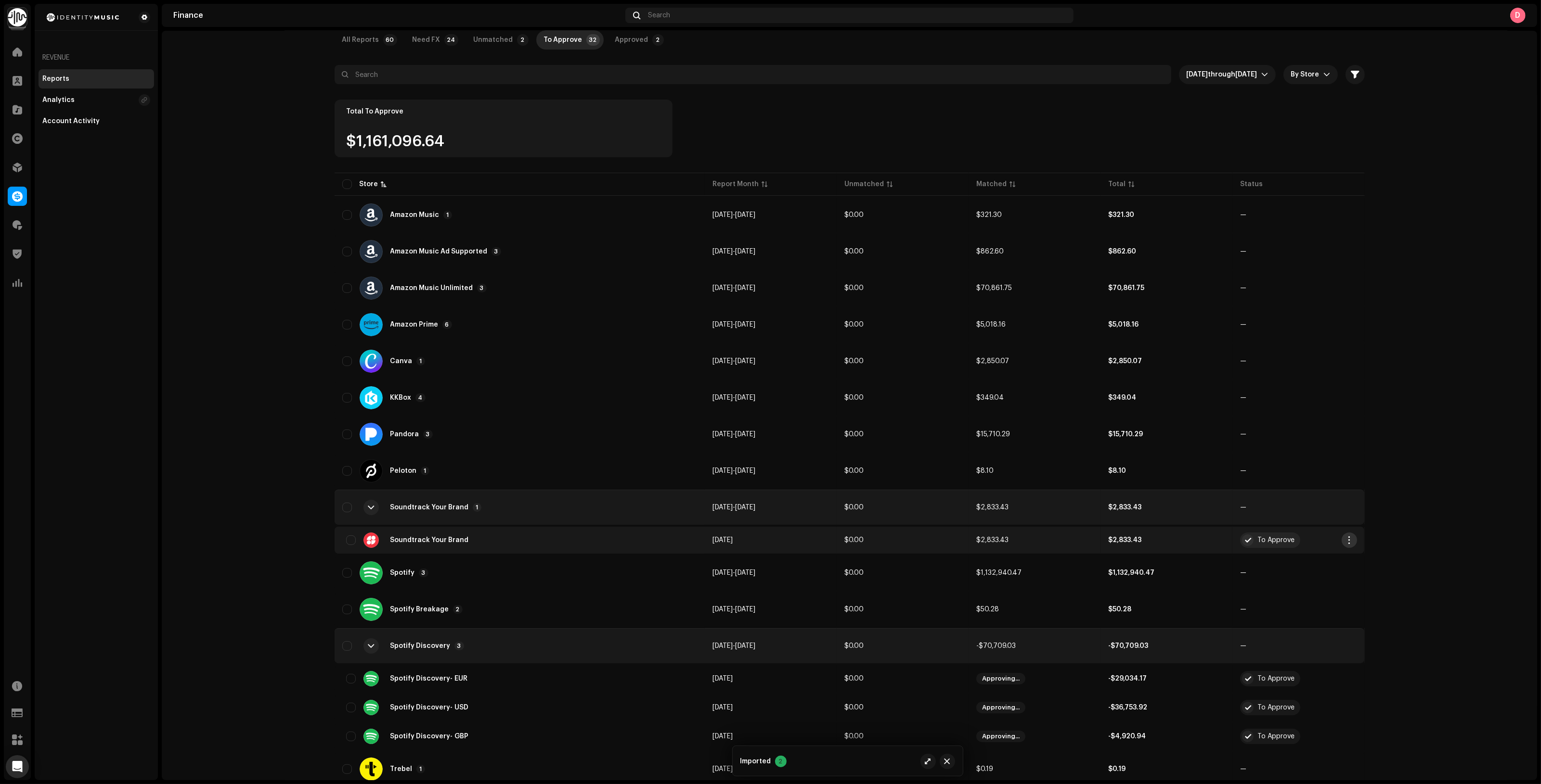
click at [1345, 537] on span "button" at bounding box center [1349, 540] width 7 height 8
click at [1372, 598] on span "Add Adjustment" at bounding box center [1374, 599] width 55 height 8
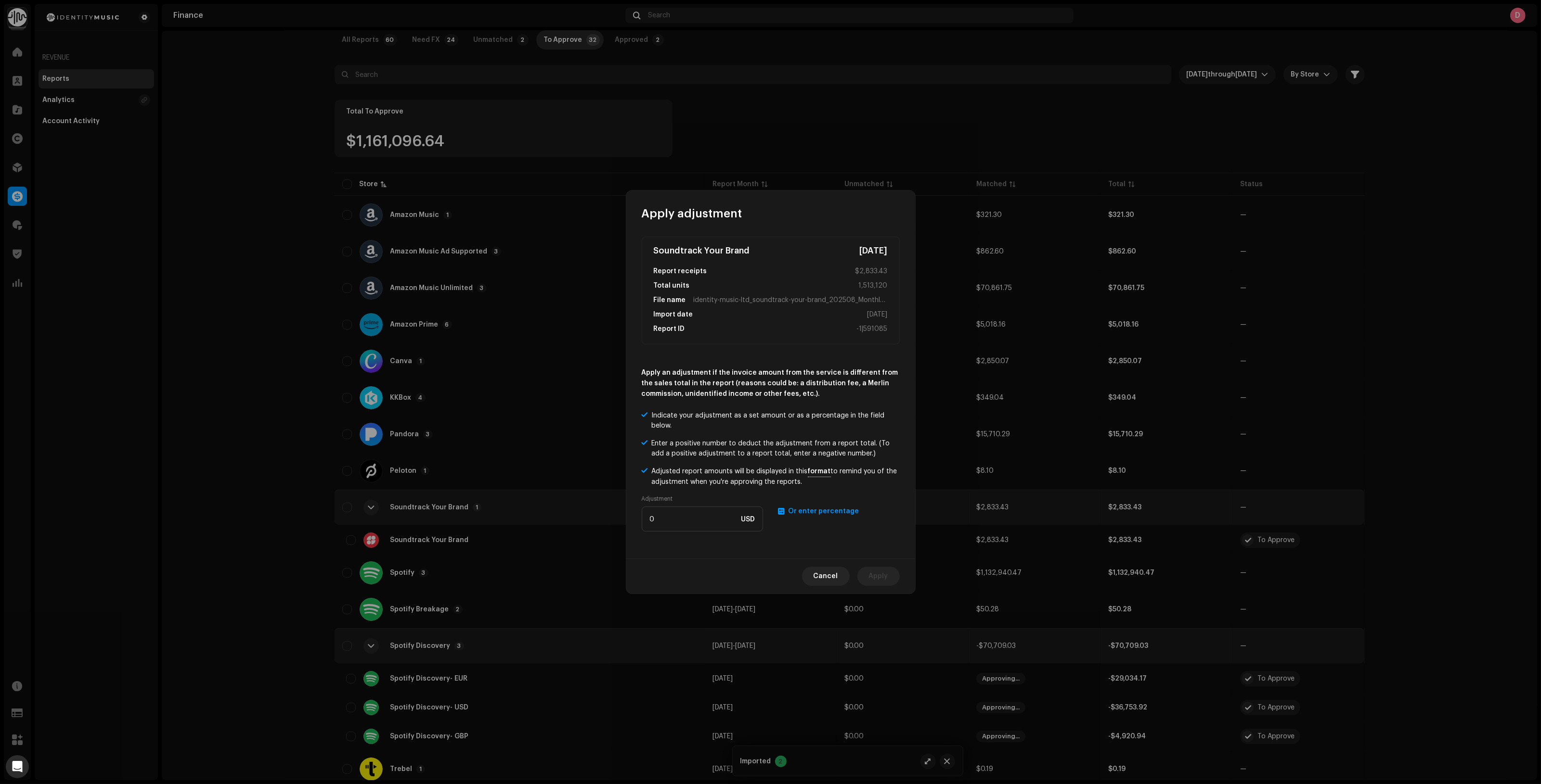
click at [790, 514] on span "Or enter percentage" at bounding box center [824, 511] width 71 height 6
click at [720, 522] on input "number" at bounding box center [702, 519] width 121 height 25
type input "1.5"
click at [881, 576] on span "Apply" at bounding box center [879, 576] width 19 height 19
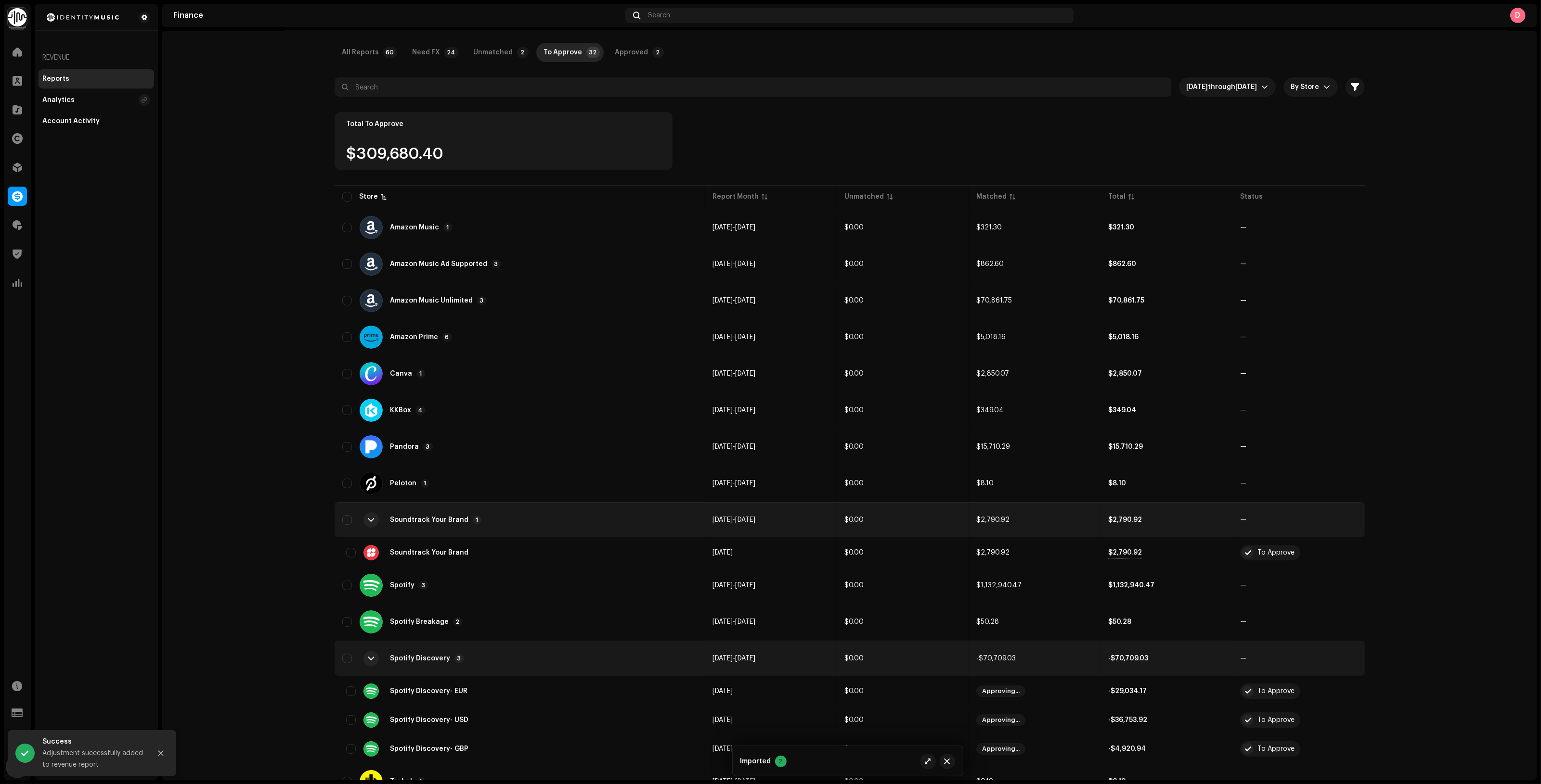
scroll to position [0, 0]
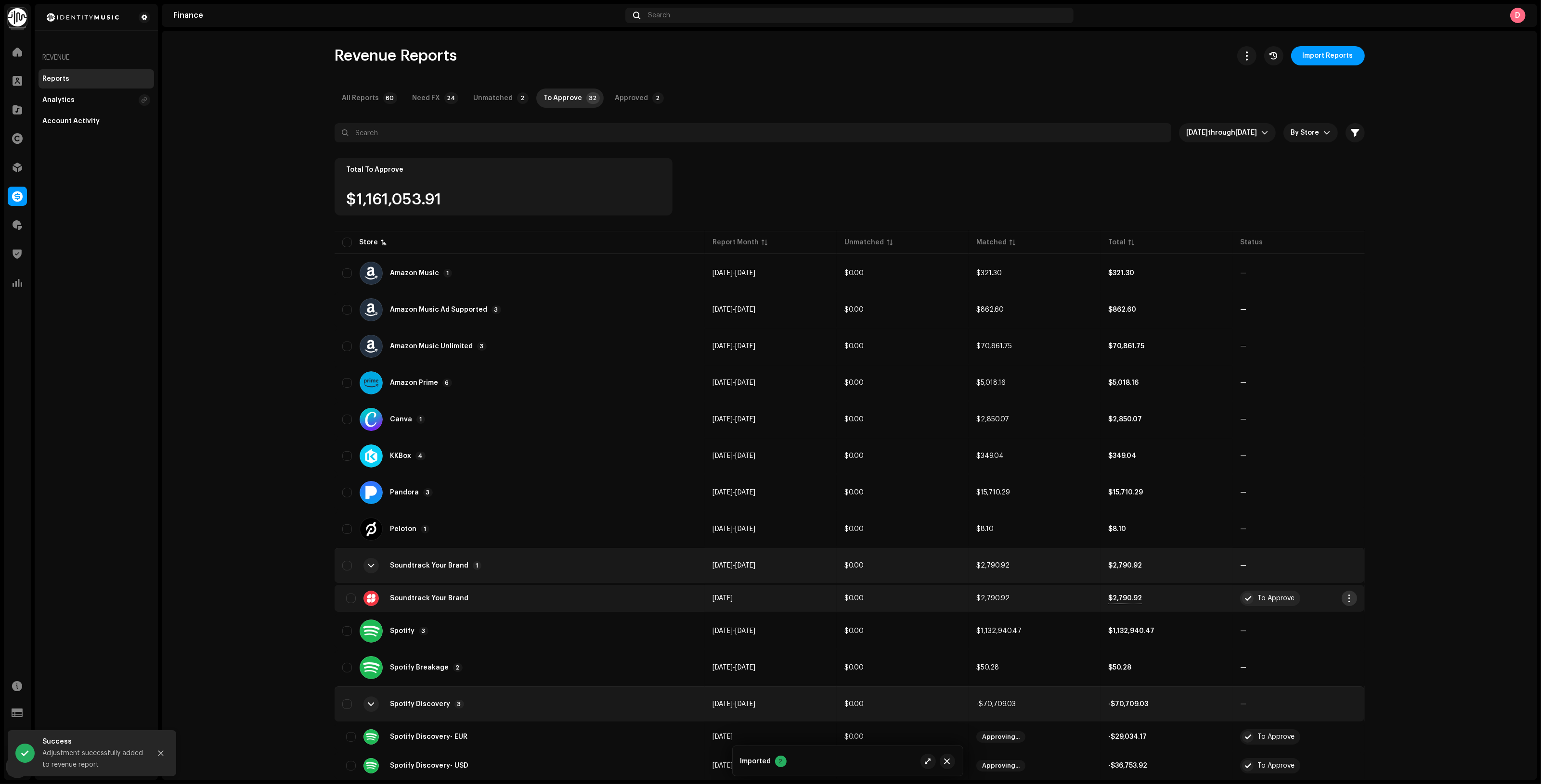
click at [1349, 598] on span "button" at bounding box center [1349, 598] width 7 height 8
click at [1365, 620] on span "Approve" at bounding box center [1362, 618] width 29 height 8
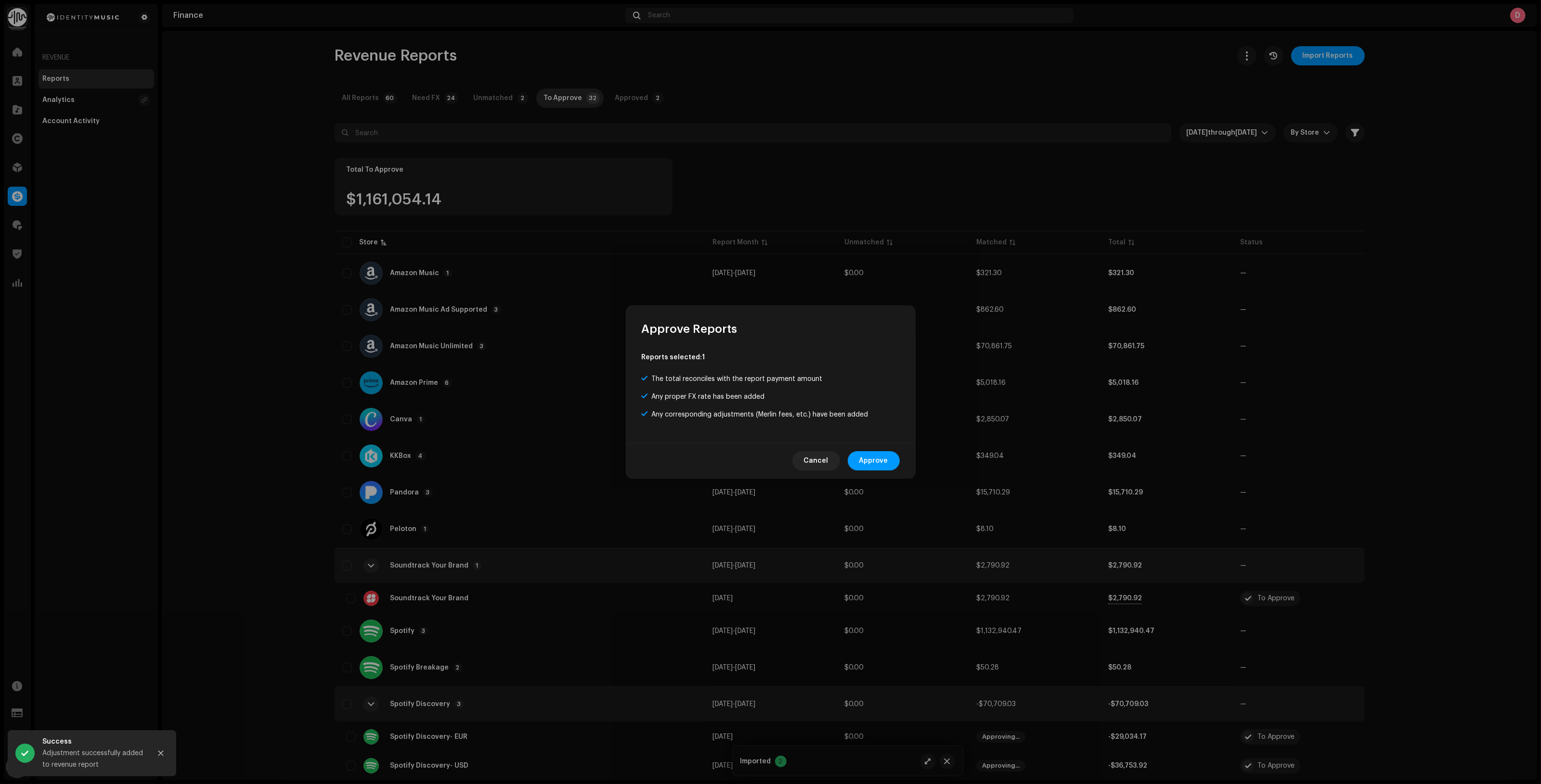
click at [884, 450] on div "Cancel Approve" at bounding box center [771, 461] width 289 height 35
click at [877, 458] on span "Approve" at bounding box center [873, 461] width 29 height 19
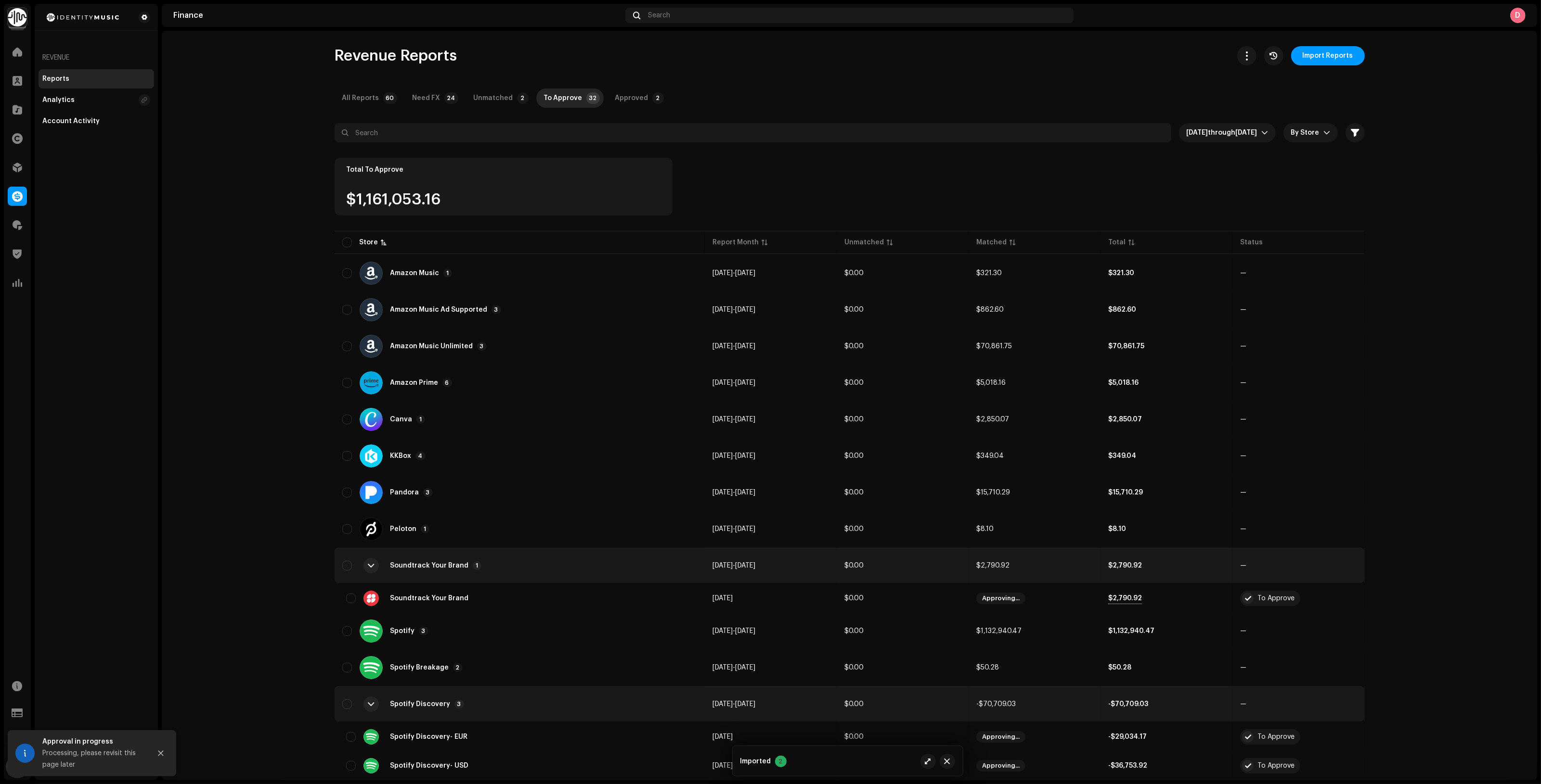
click at [544, 552] on td "Soundtrack Your Brand 1" at bounding box center [520, 566] width 370 height 34
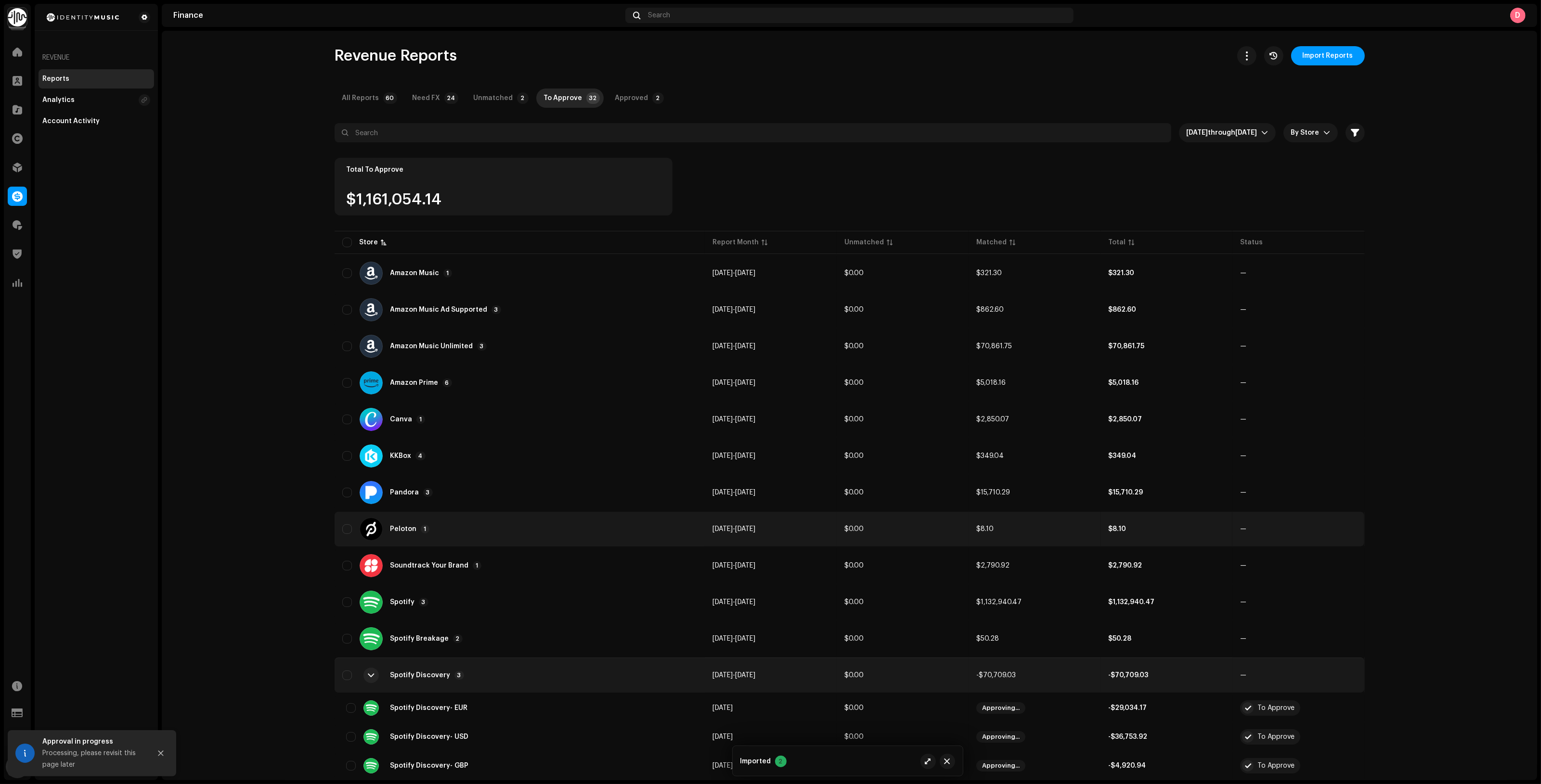
click at [519, 516] on td "Peloton 1" at bounding box center [520, 529] width 370 height 34
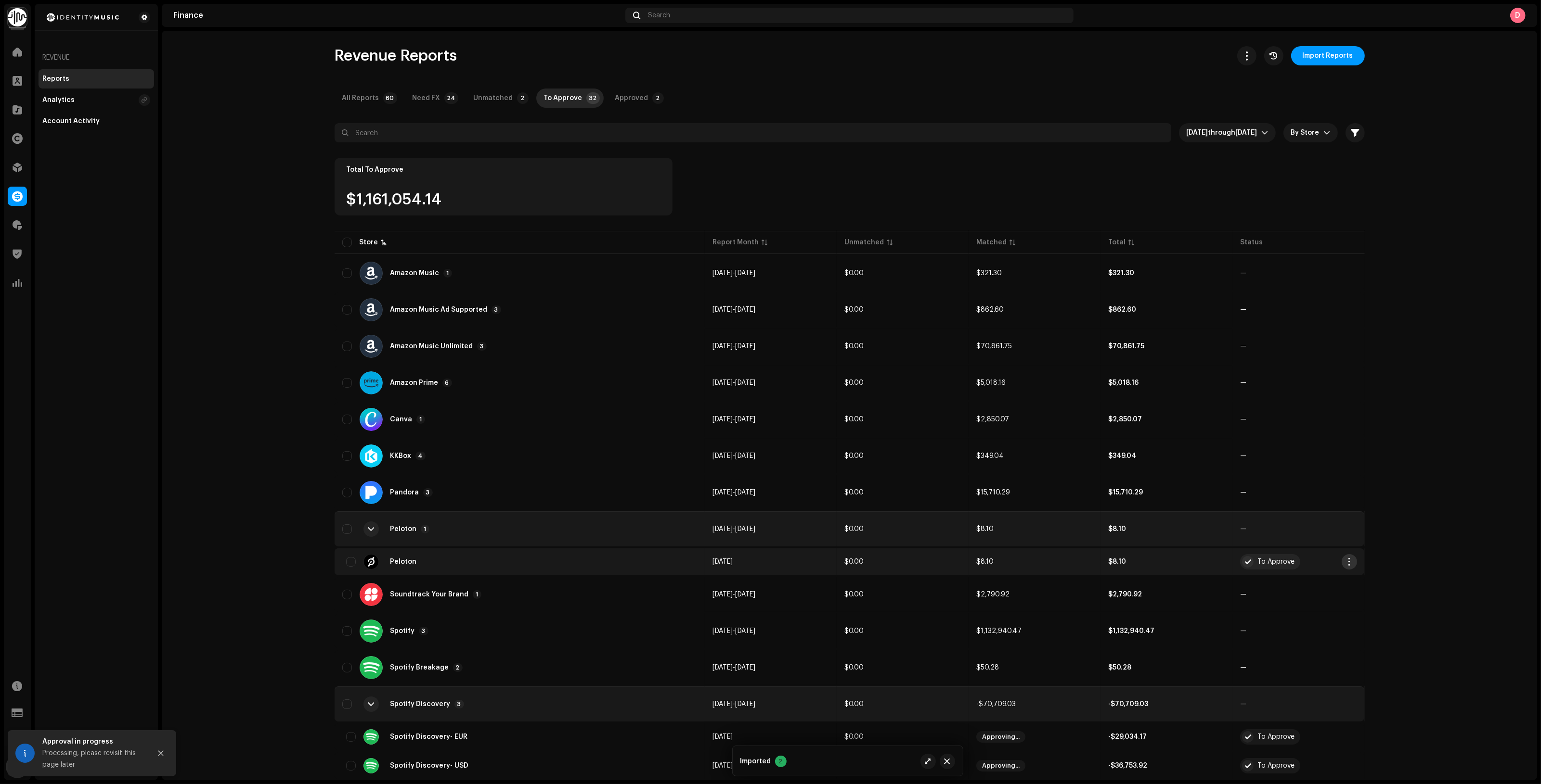
click at [1345, 562] on span "button" at bounding box center [1349, 562] width 7 height 8
click at [1362, 624] on span "Add Adjustment" at bounding box center [1374, 620] width 55 height 8
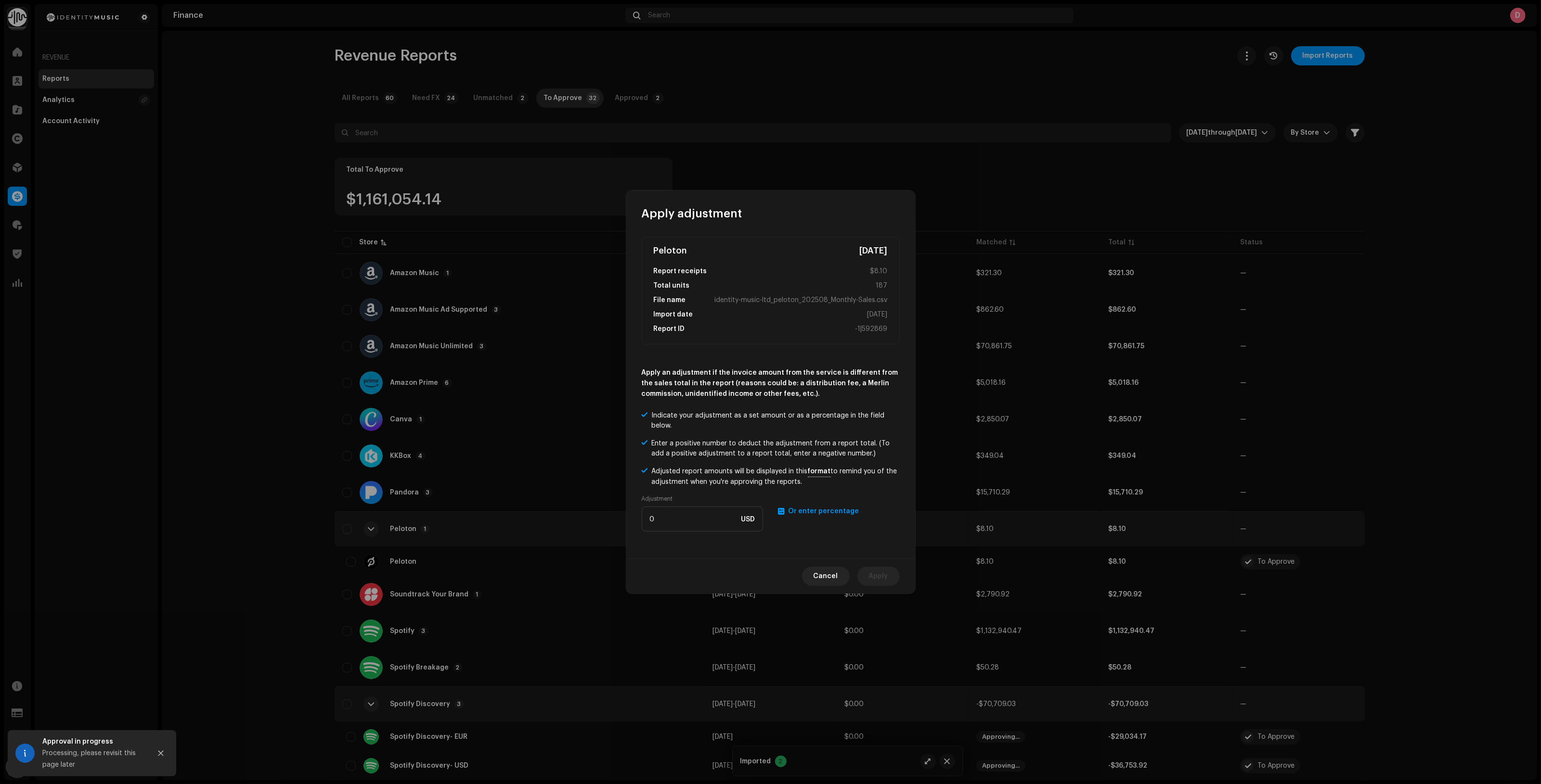
click at [827, 511] on span "Or enter percentage" at bounding box center [824, 511] width 71 height 6
click at [727, 519] on input "number" at bounding box center [702, 519] width 121 height 25
type input "1.5"
click at [882, 578] on span "Apply" at bounding box center [879, 576] width 19 height 19
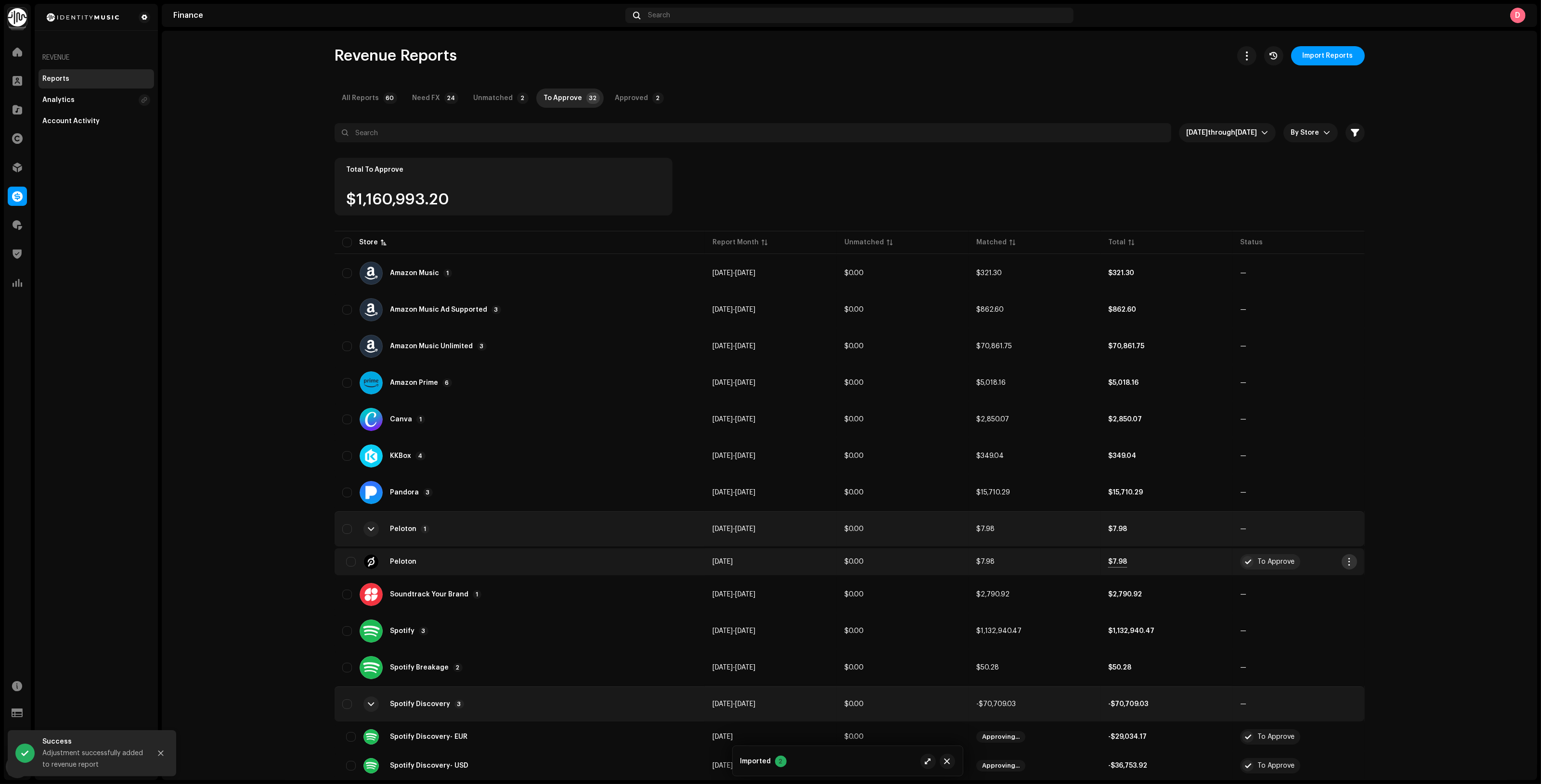
click at [1352, 554] on button "button" at bounding box center [1349, 562] width 15 height 15
click at [1353, 585] on span "Approve" at bounding box center [1362, 582] width 29 height 8
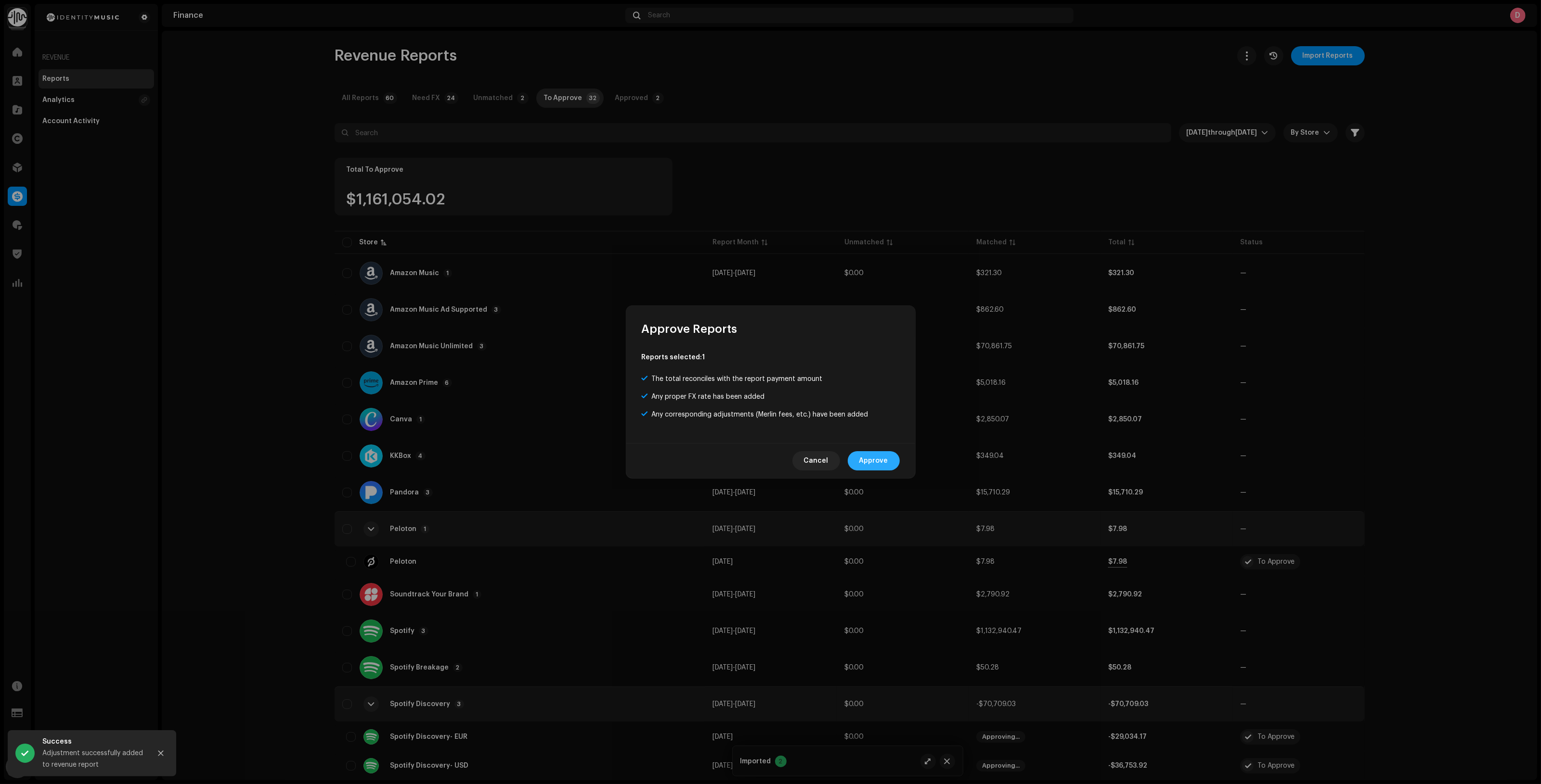
click at [881, 460] on span "Approve" at bounding box center [873, 461] width 29 height 19
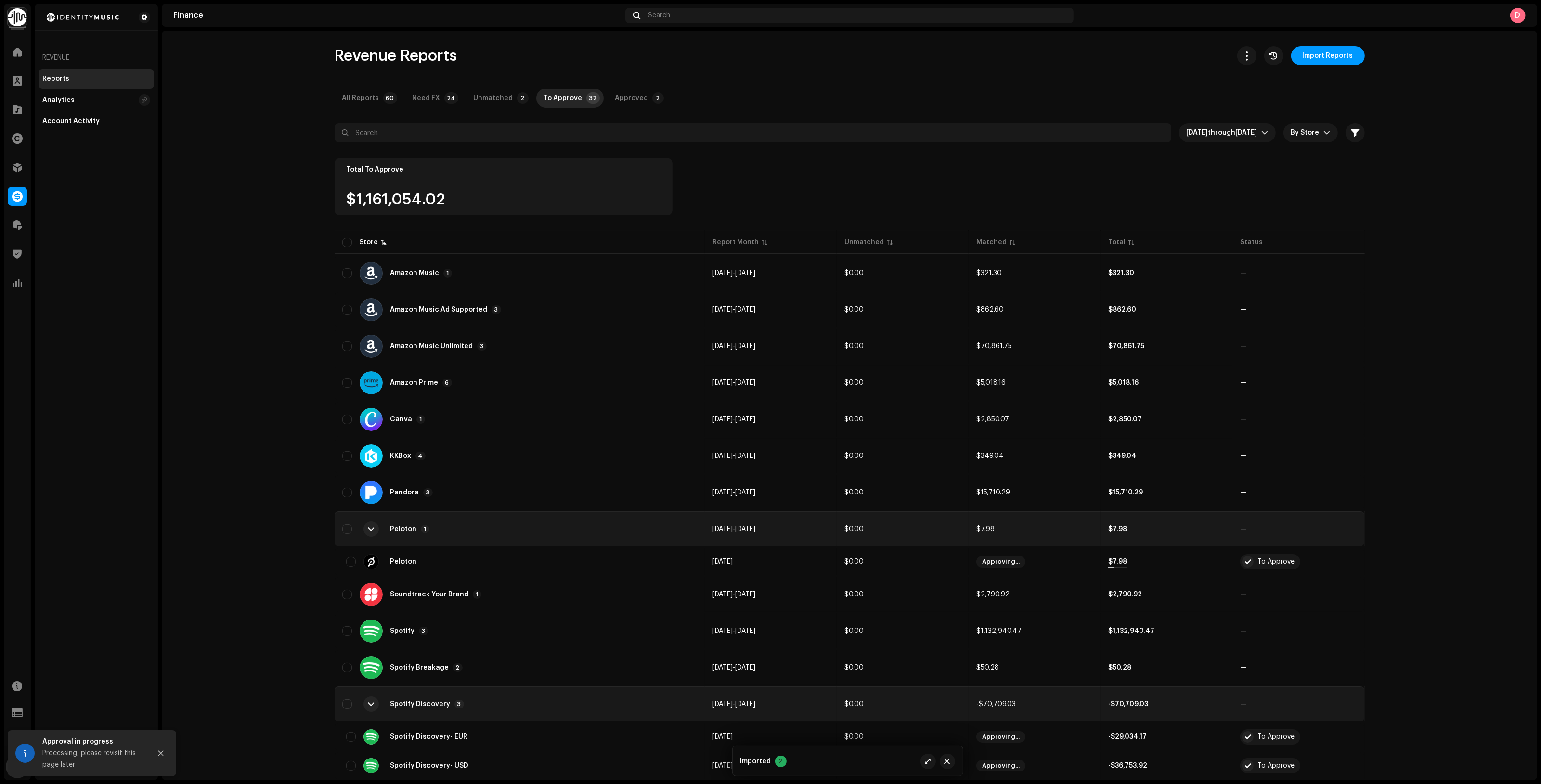
click at [622, 520] on div "Peloton 1" at bounding box center [520, 529] width 355 height 23
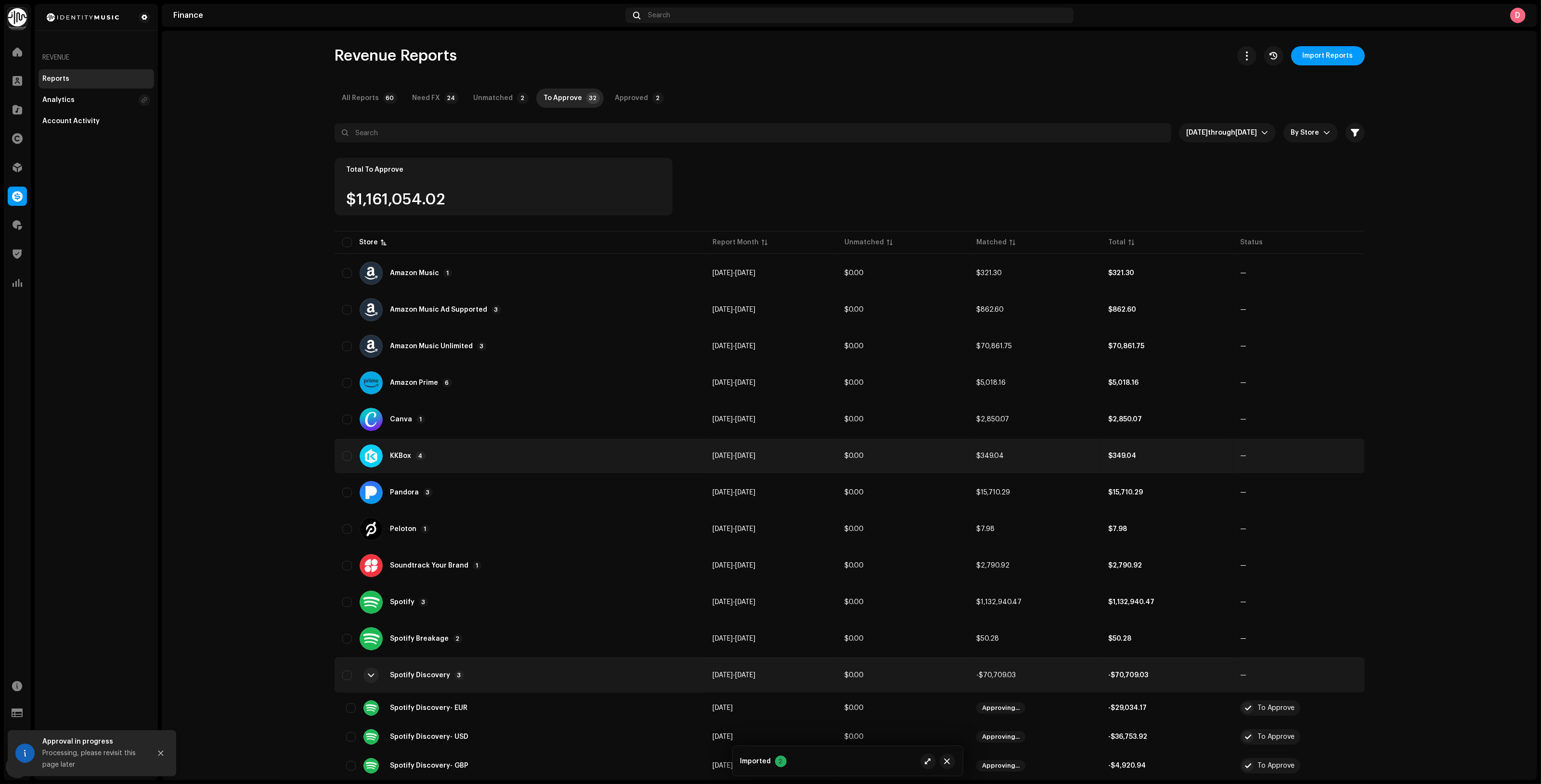
click at [525, 455] on div "KKBox 4" at bounding box center [520, 456] width 355 height 23
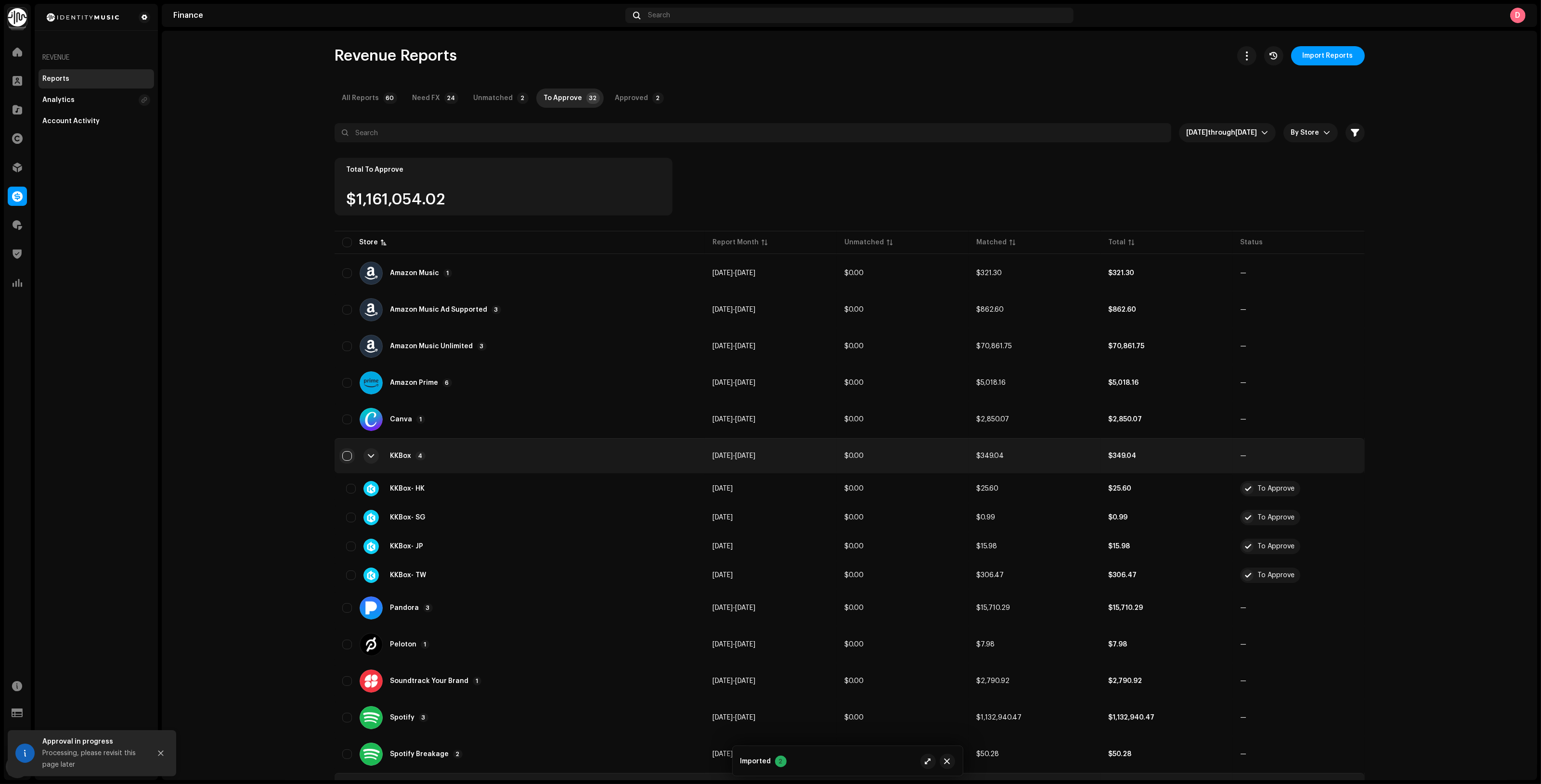
click at [342, 452] on input "Row Unselected" at bounding box center [347, 455] width 9 height 9
checkbox input "true"
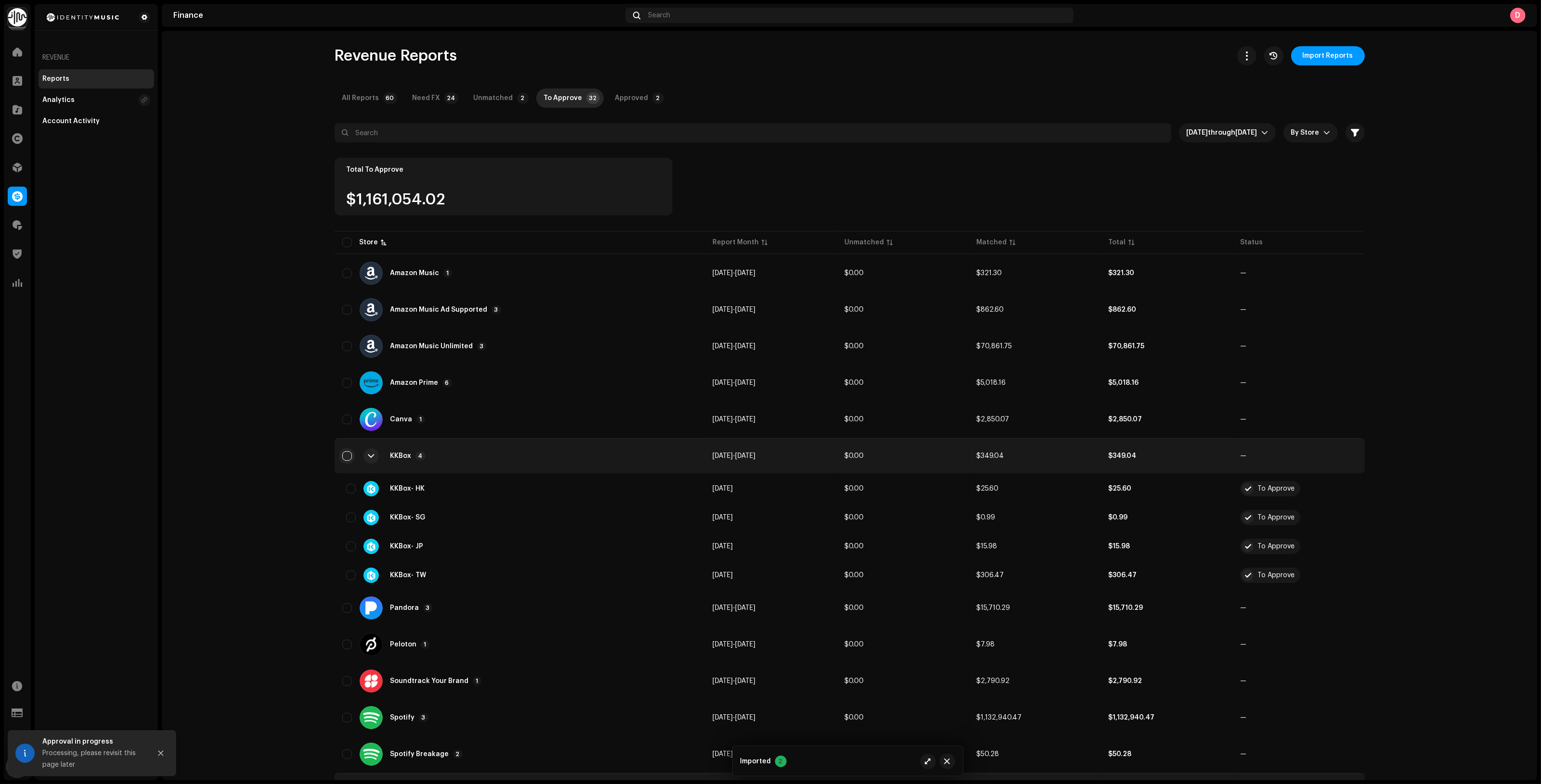
checkbox input "true"
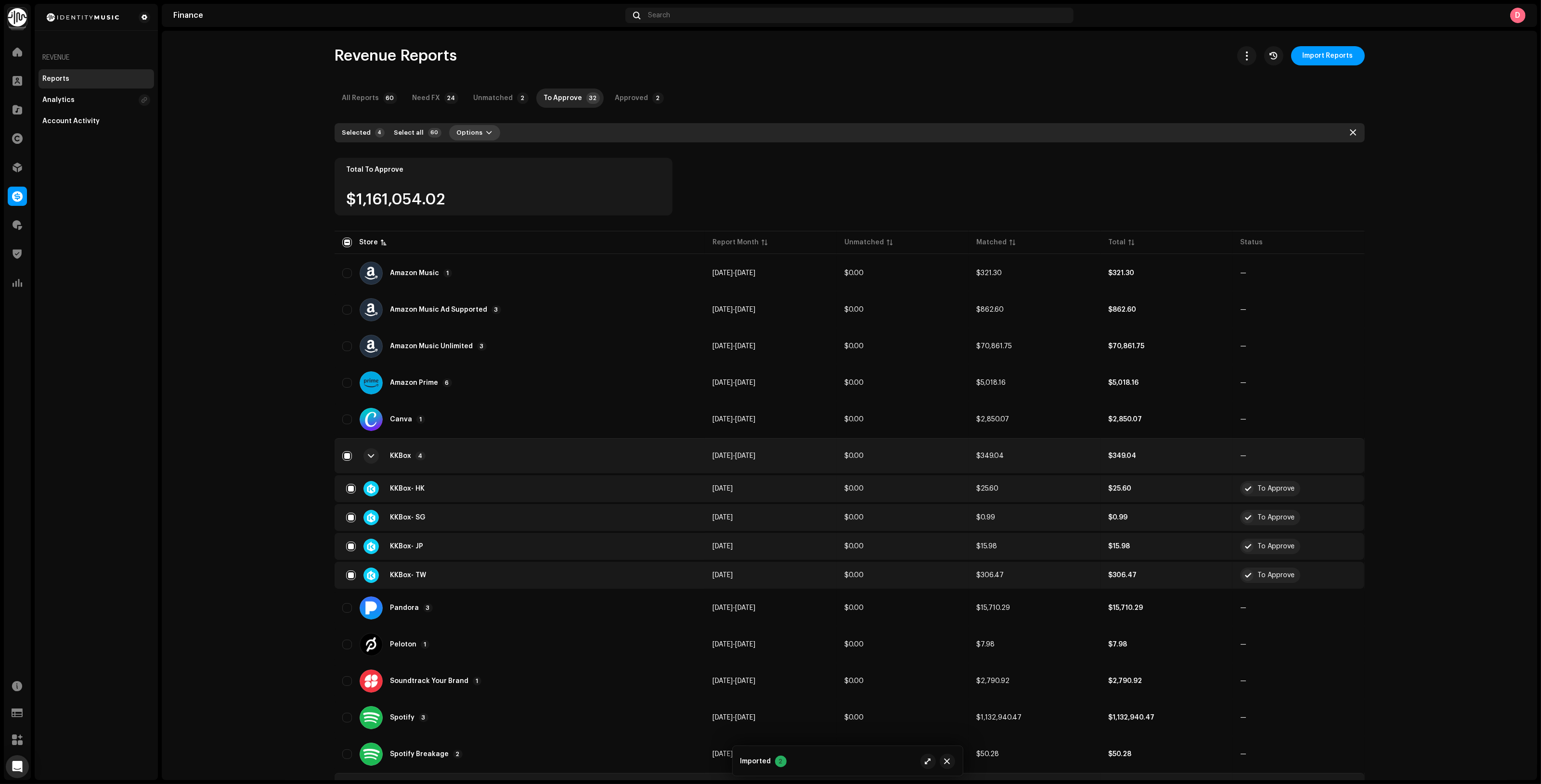
click at [461, 138] on span "Options" at bounding box center [469, 133] width 26 height 19
click at [470, 156] on span "Add Adjustment" at bounding box center [476, 154] width 55 height 8
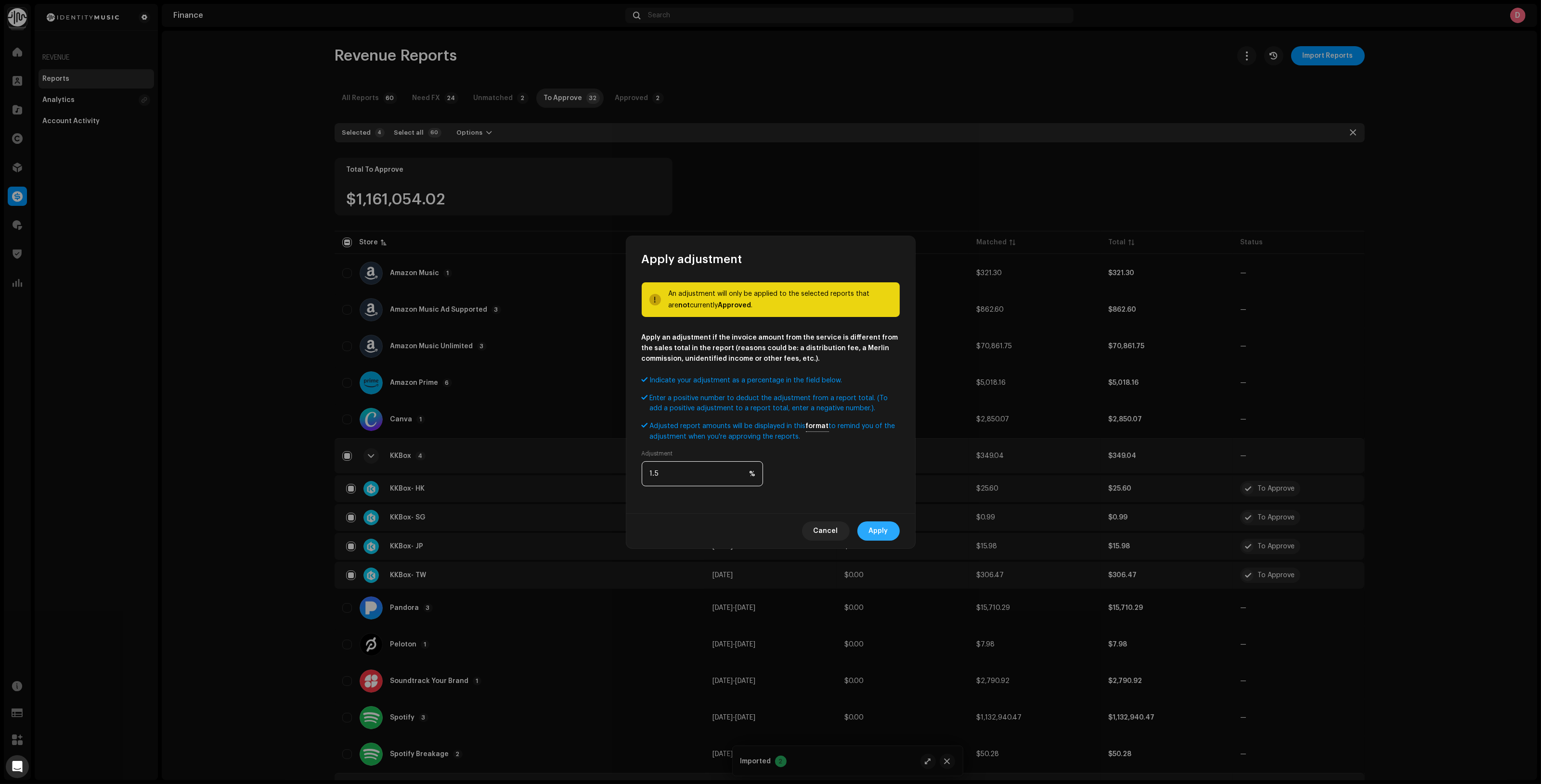
type input "1.5"
click at [892, 532] on button "Apply" at bounding box center [878, 531] width 42 height 19
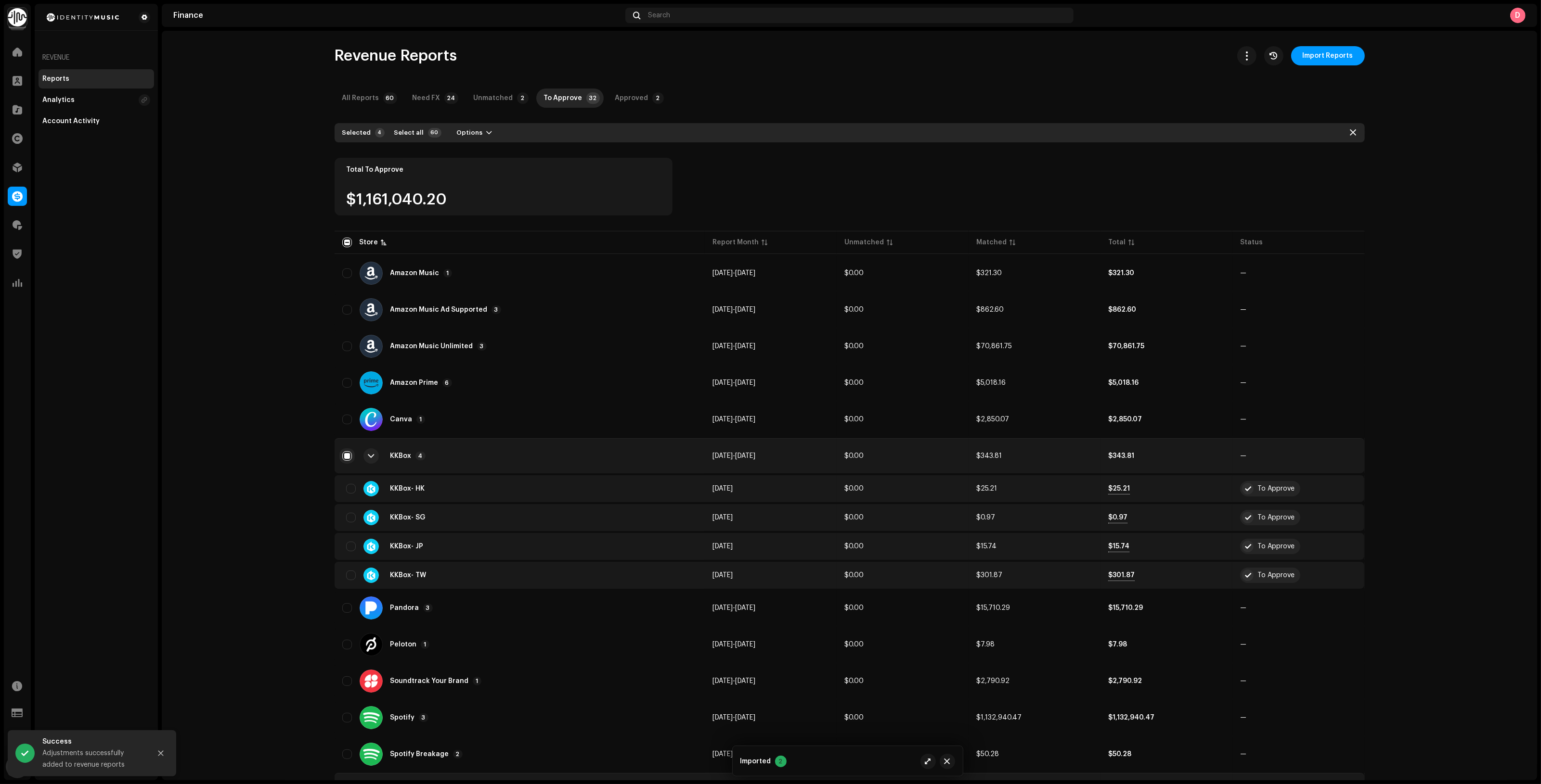
click at [343, 453] on input "checkbox" at bounding box center [347, 455] width 9 height 9
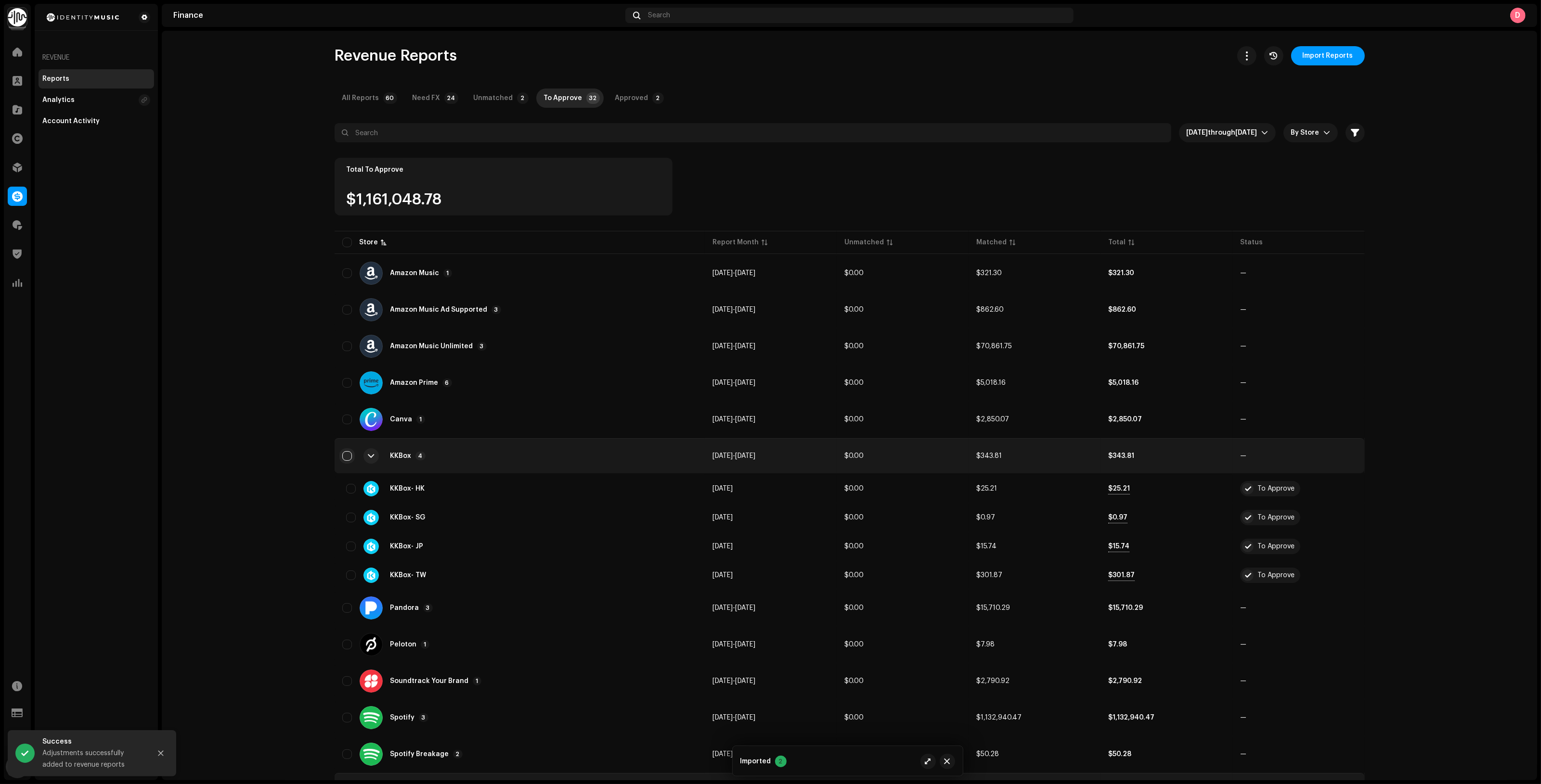
click at [345, 456] on input "Row Unselected" at bounding box center [347, 455] width 9 height 9
checkbox input "true"
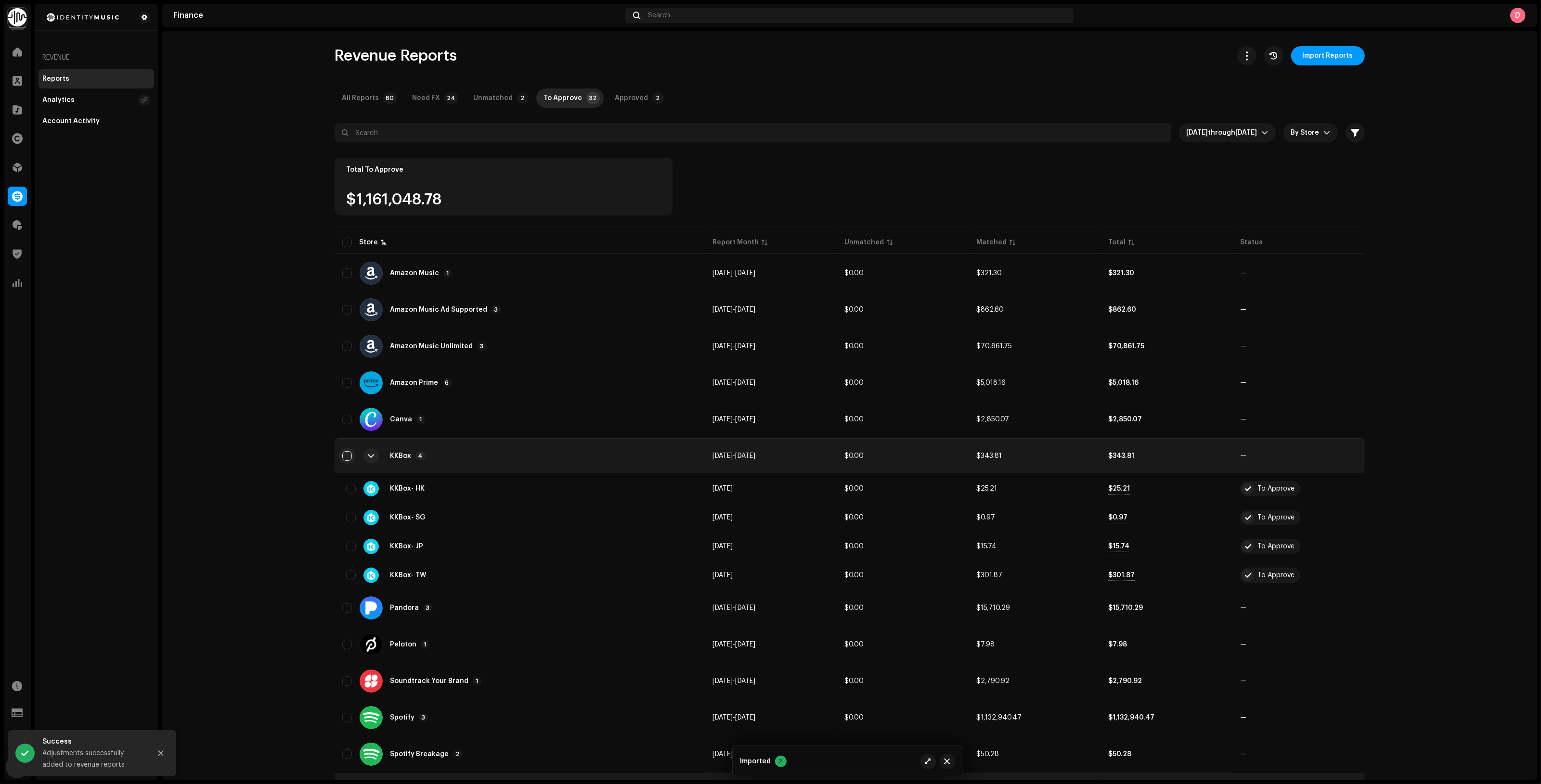
checkbox input "true"
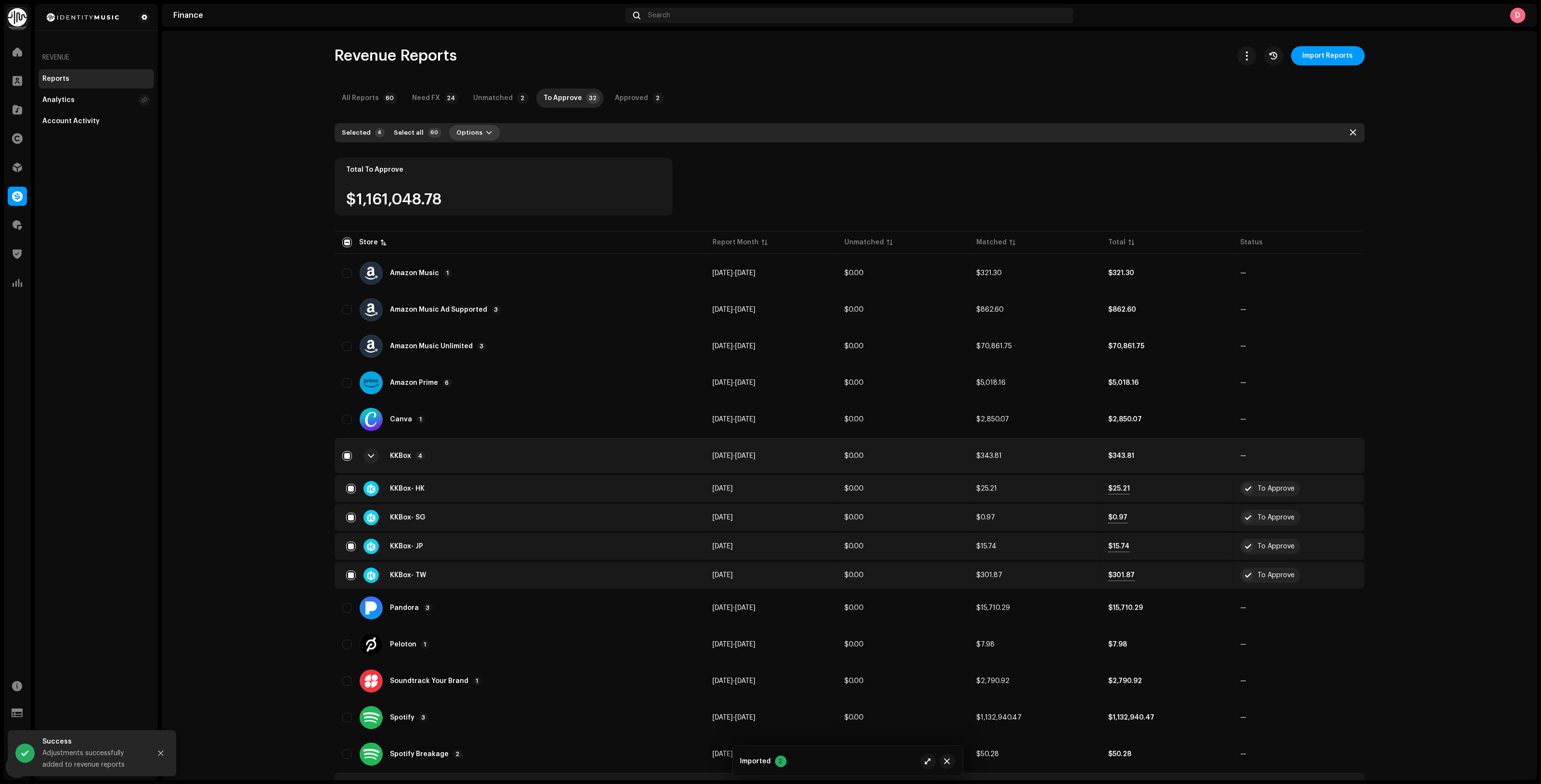
click at [487, 133] on span "button" at bounding box center [490, 133] width 6 height 8
click at [495, 174] on div "Approve" at bounding box center [493, 174] width 90 height 8
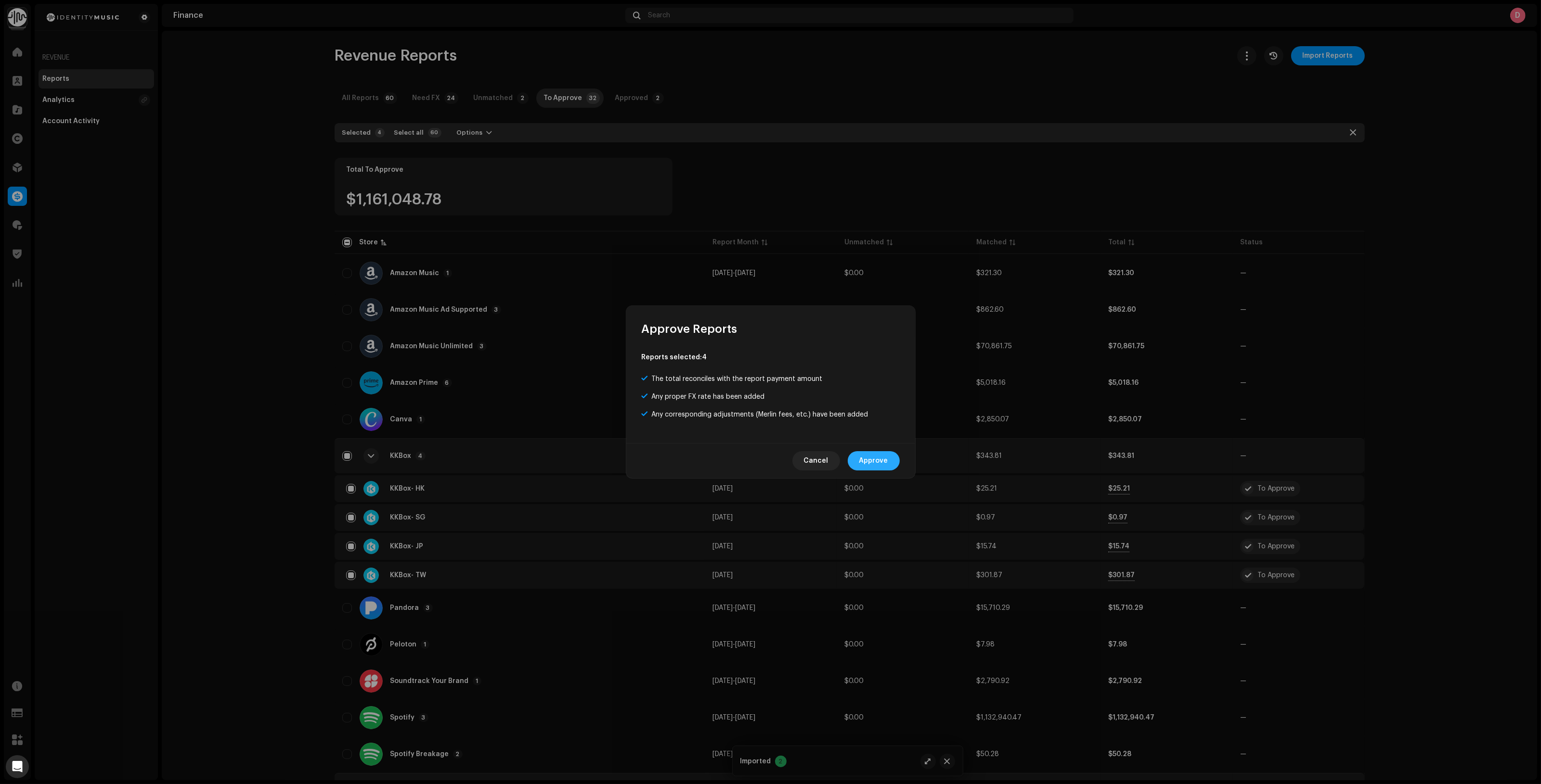
click at [879, 463] on span "Approve" at bounding box center [873, 461] width 29 height 19
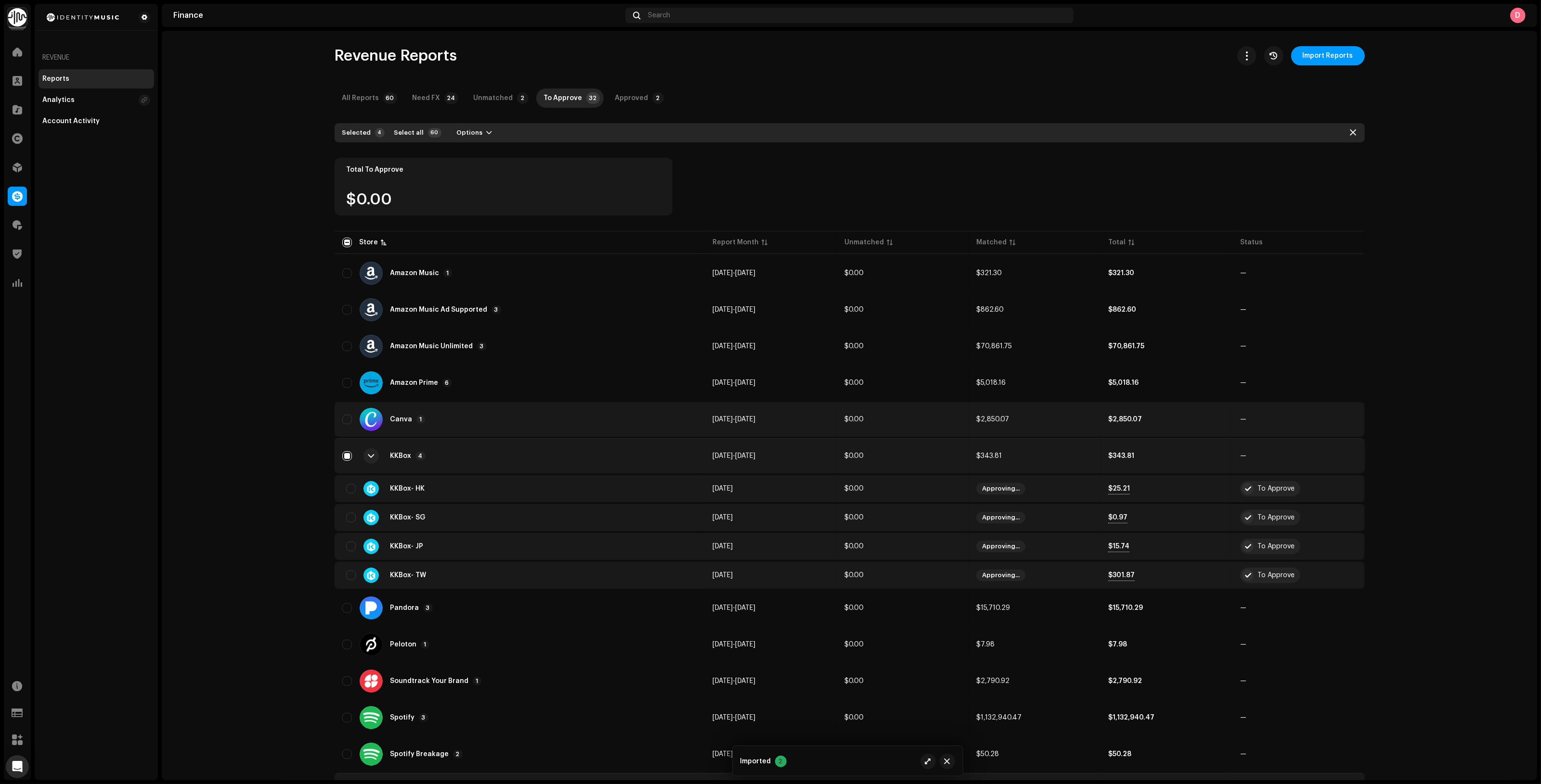
checkbox input "false"
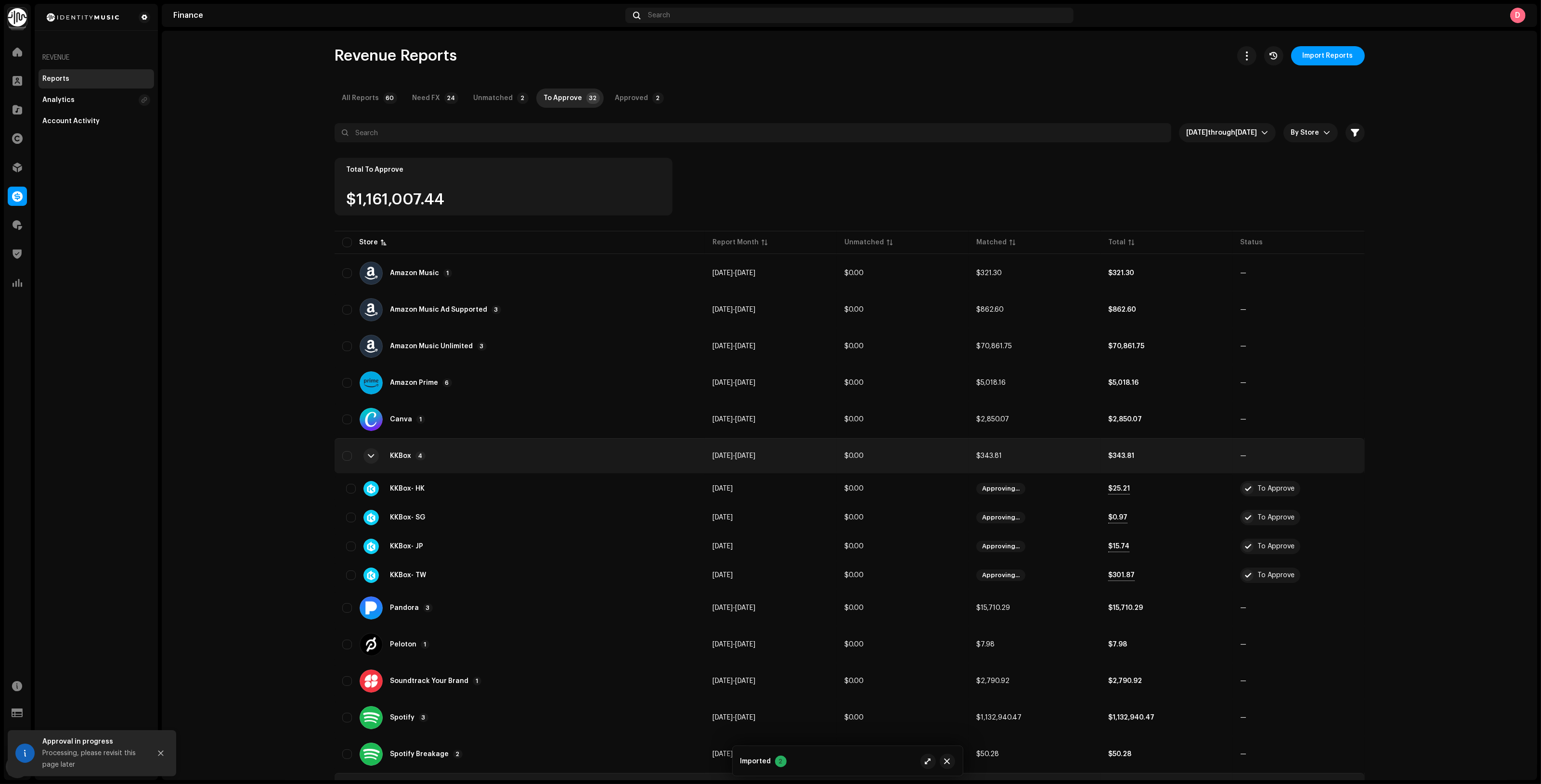
click at [502, 458] on div "KKBox 4" at bounding box center [520, 456] width 355 height 23
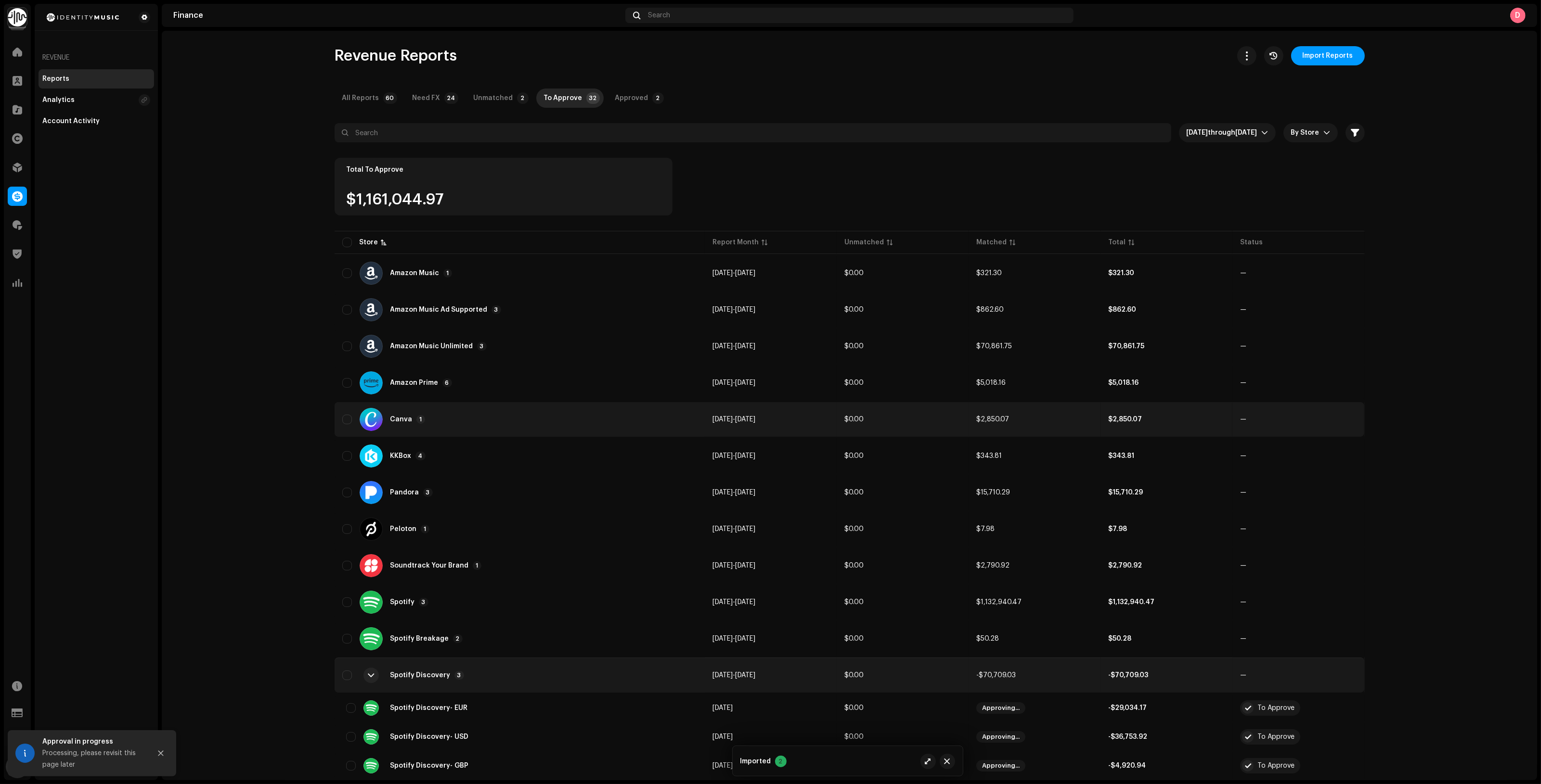
click at [482, 414] on div "Canva 1" at bounding box center [520, 420] width 355 height 23
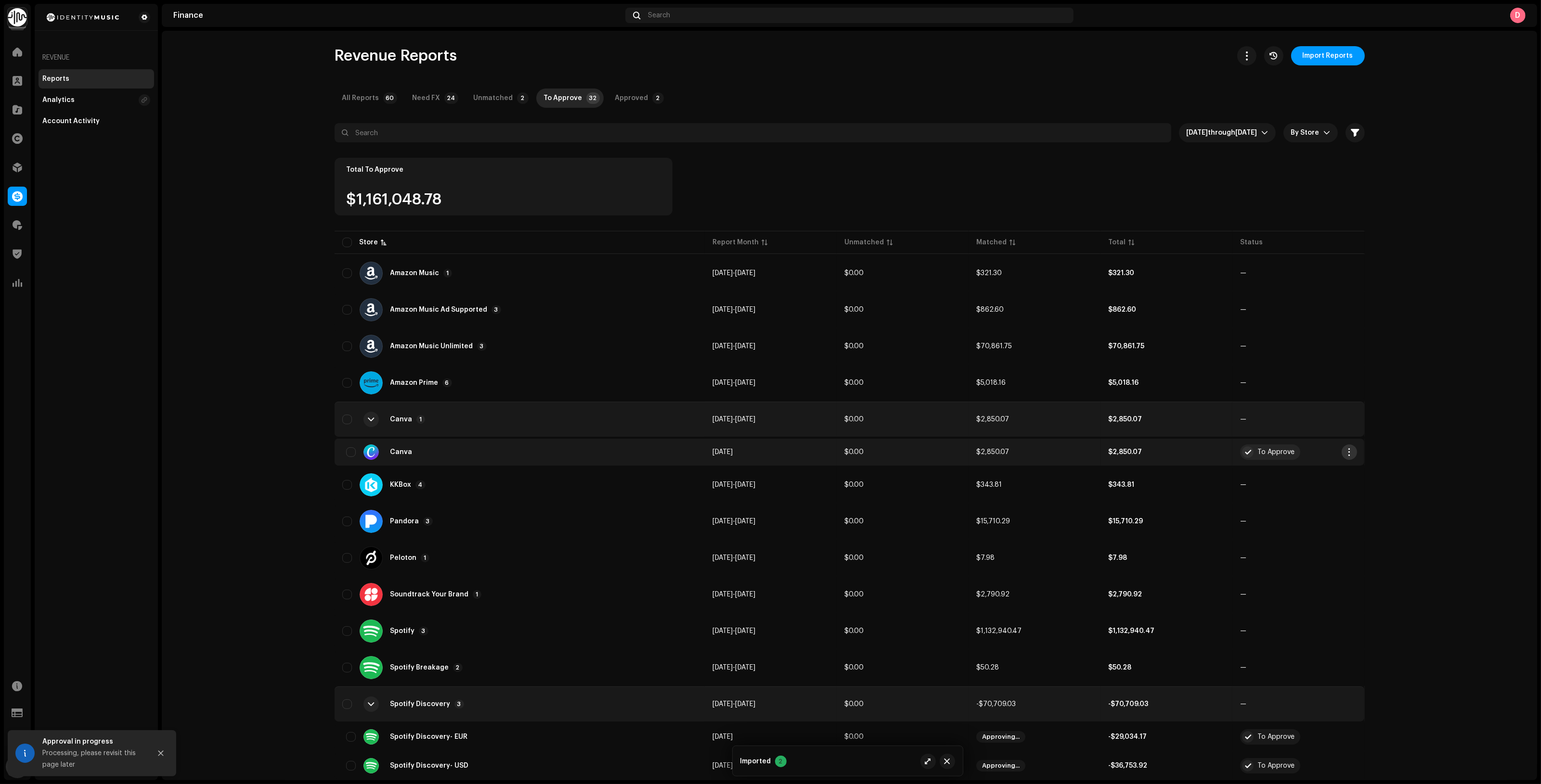
click at [1345, 450] on span "button" at bounding box center [1349, 452] width 7 height 8
click at [1379, 511] on span "Add Adjustment" at bounding box center [1374, 511] width 55 height 8
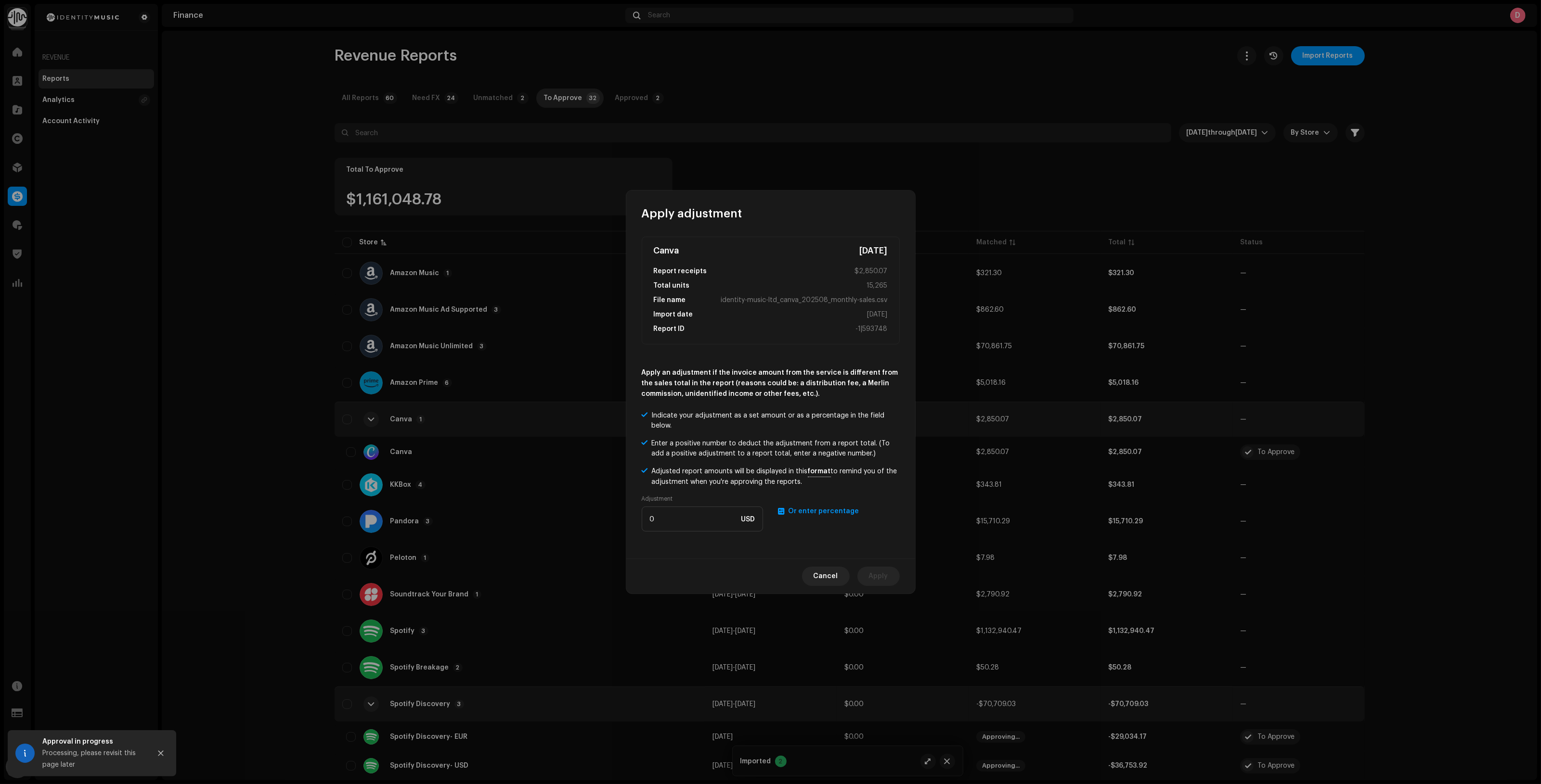
click at [797, 506] on re-a-text-switch "Or enter USD amount Or enter percentage" at bounding box center [838, 524] width 121 height 37
click at [706, 518] on input "0" at bounding box center [702, 519] width 121 height 25
click at [848, 513] on span "Or enter percentage" at bounding box center [824, 511] width 71 height 6
click at [717, 517] on input "number" at bounding box center [702, 519] width 121 height 25
type input "1.5"
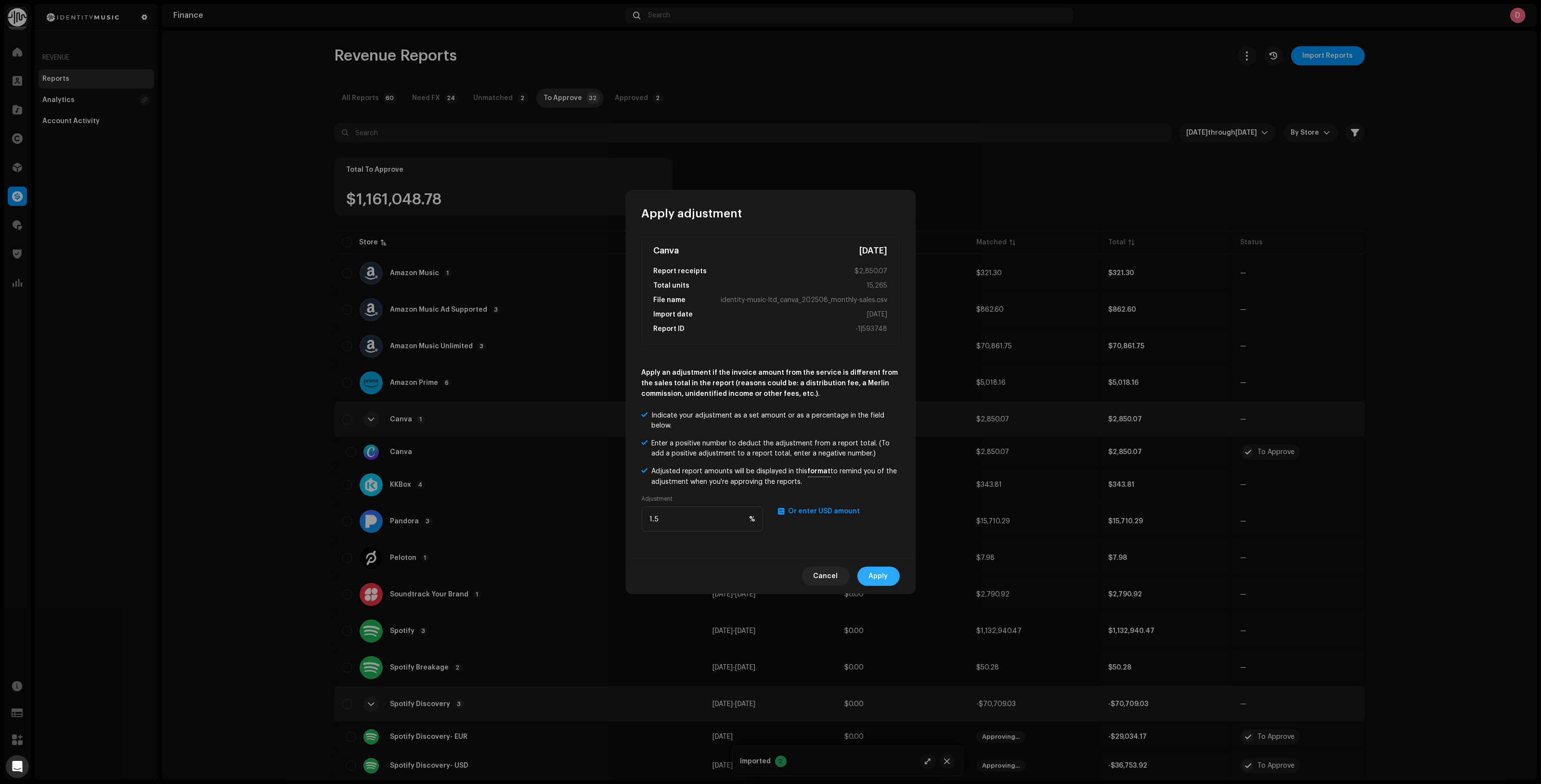
click at [876, 575] on span "Apply" at bounding box center [879, 576] width 19 height 19
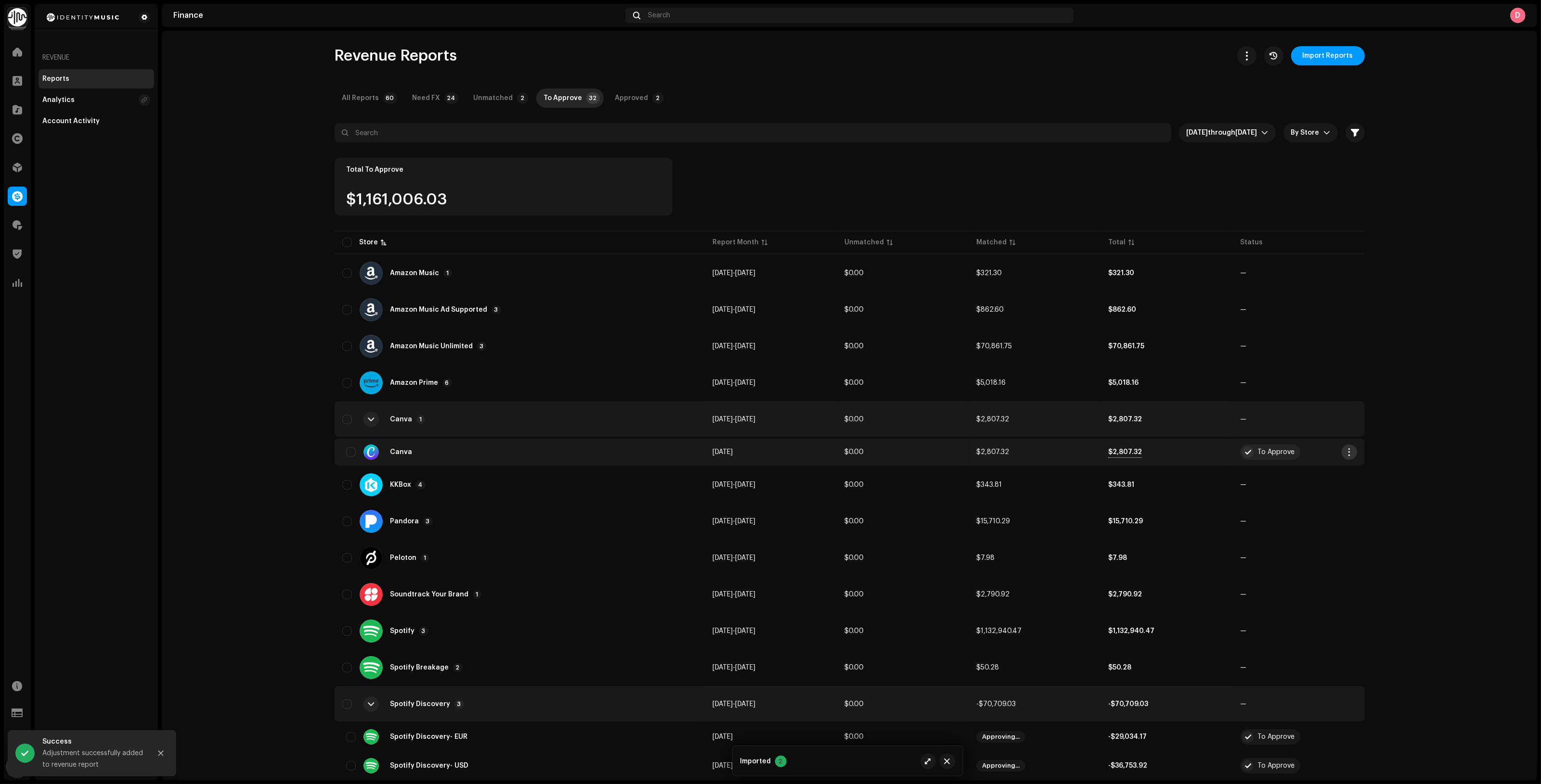
click at [1352, 450] on button "button" at bounding box center [1349, 452] width 15 height 15
click at [1369, 476] on span "Approve" at bounding box center [1362, 473] width 29 height 8
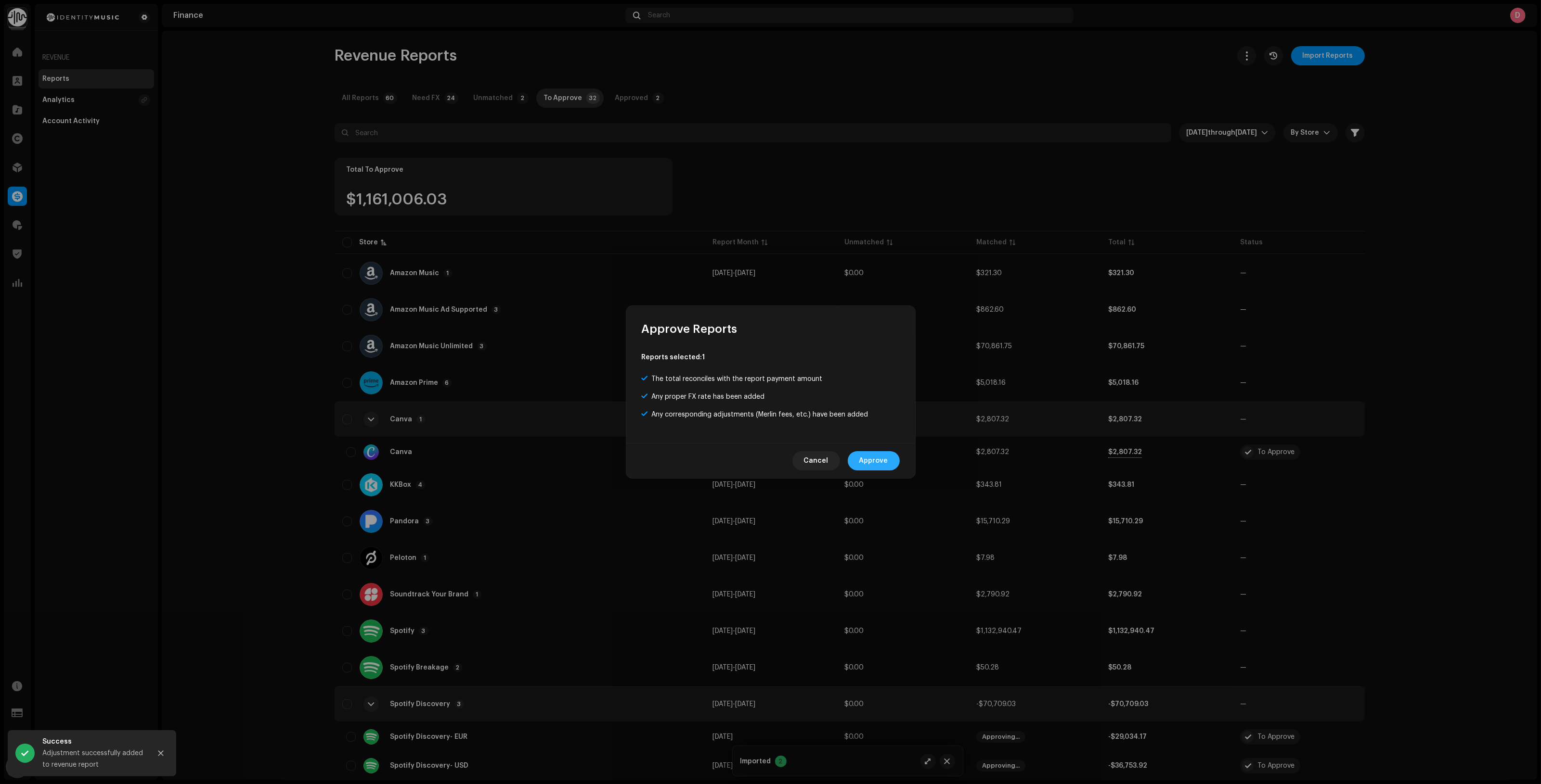
click at [873, 463] on span "Approve" at bounding box center [873, 461] width 29 height 19
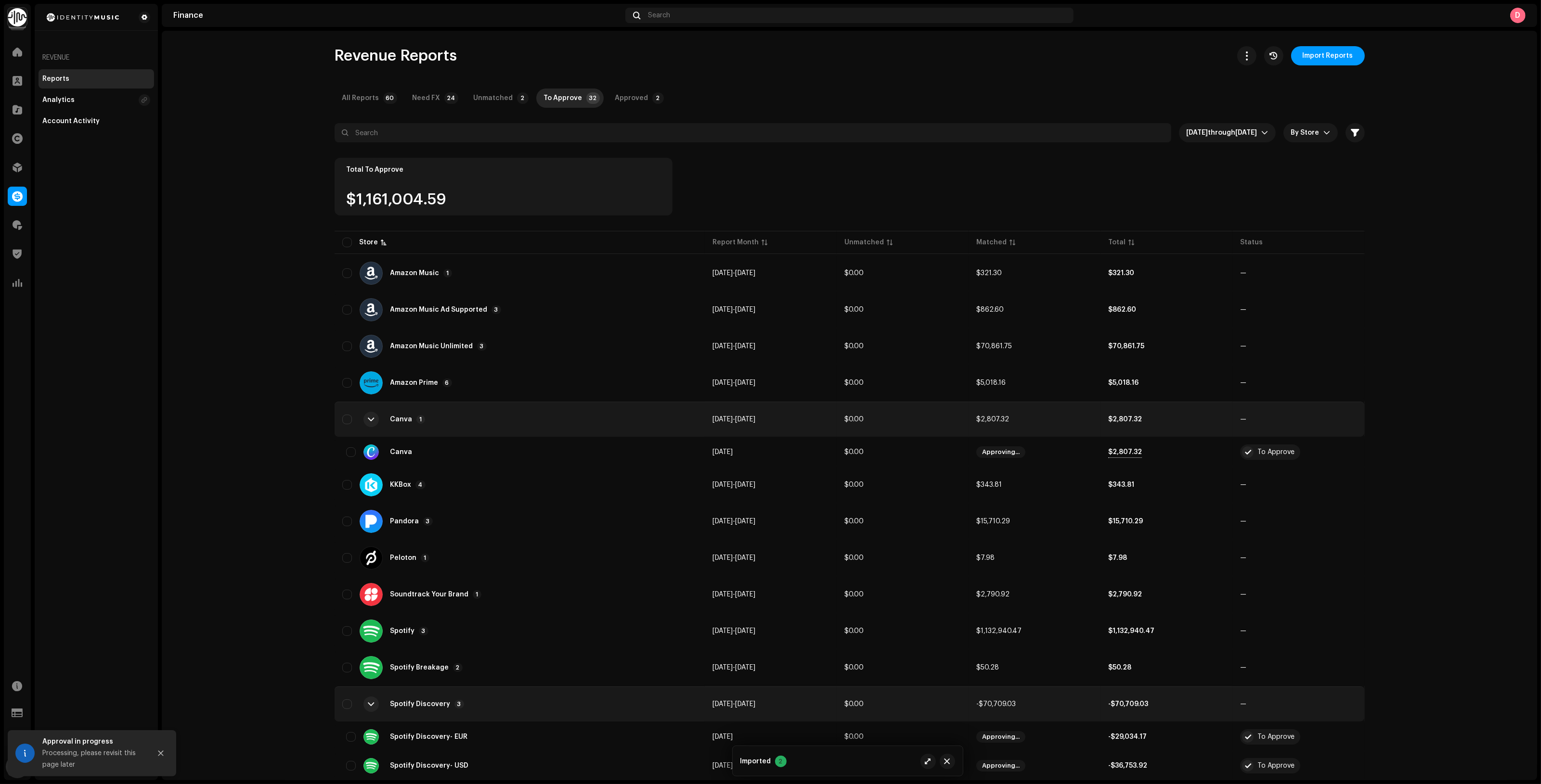
click at [502, 414] on div "Canva 1" at bounding box center [520, 420] width 355 height 23
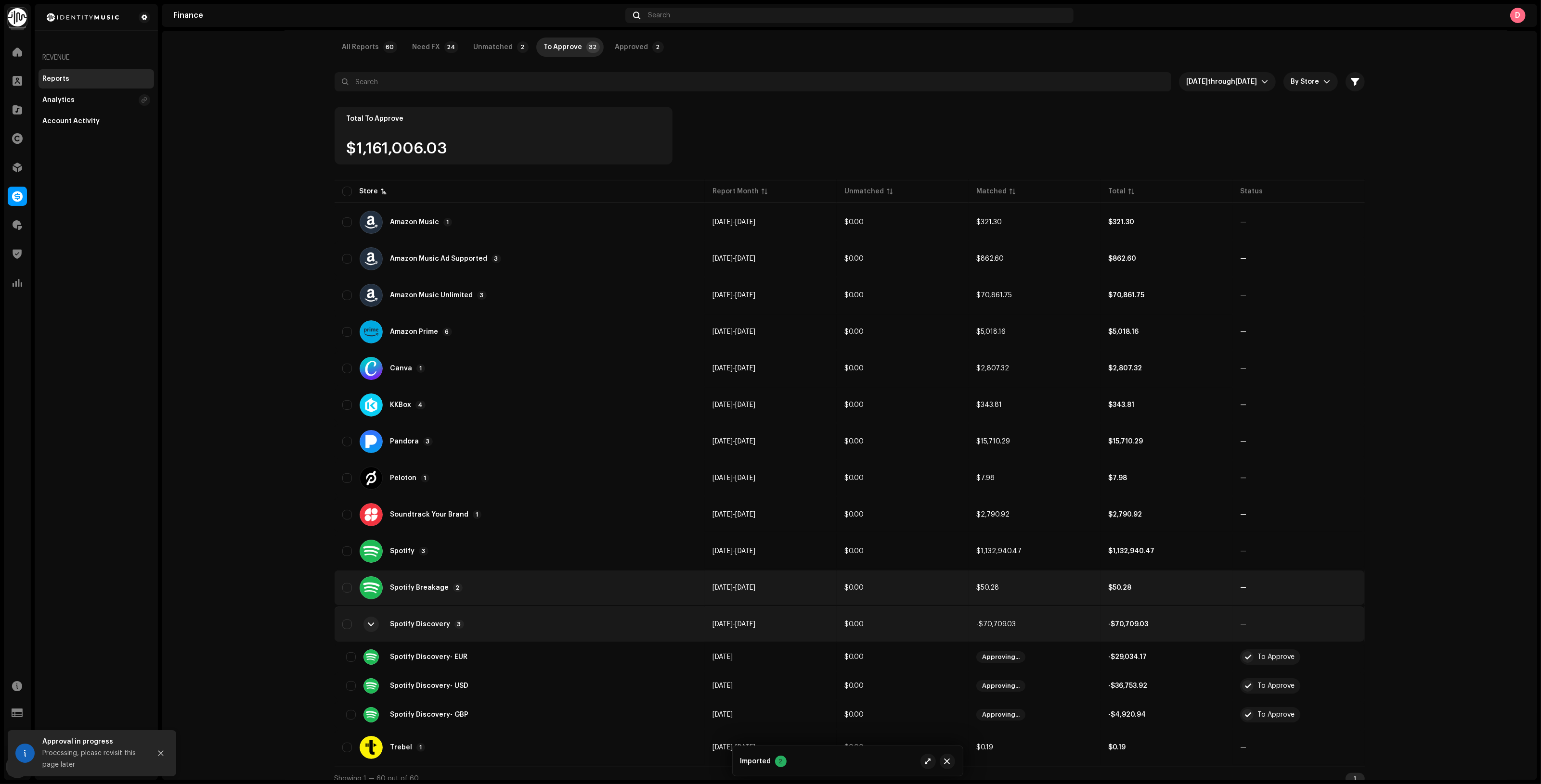
scroll to position [58, 0]
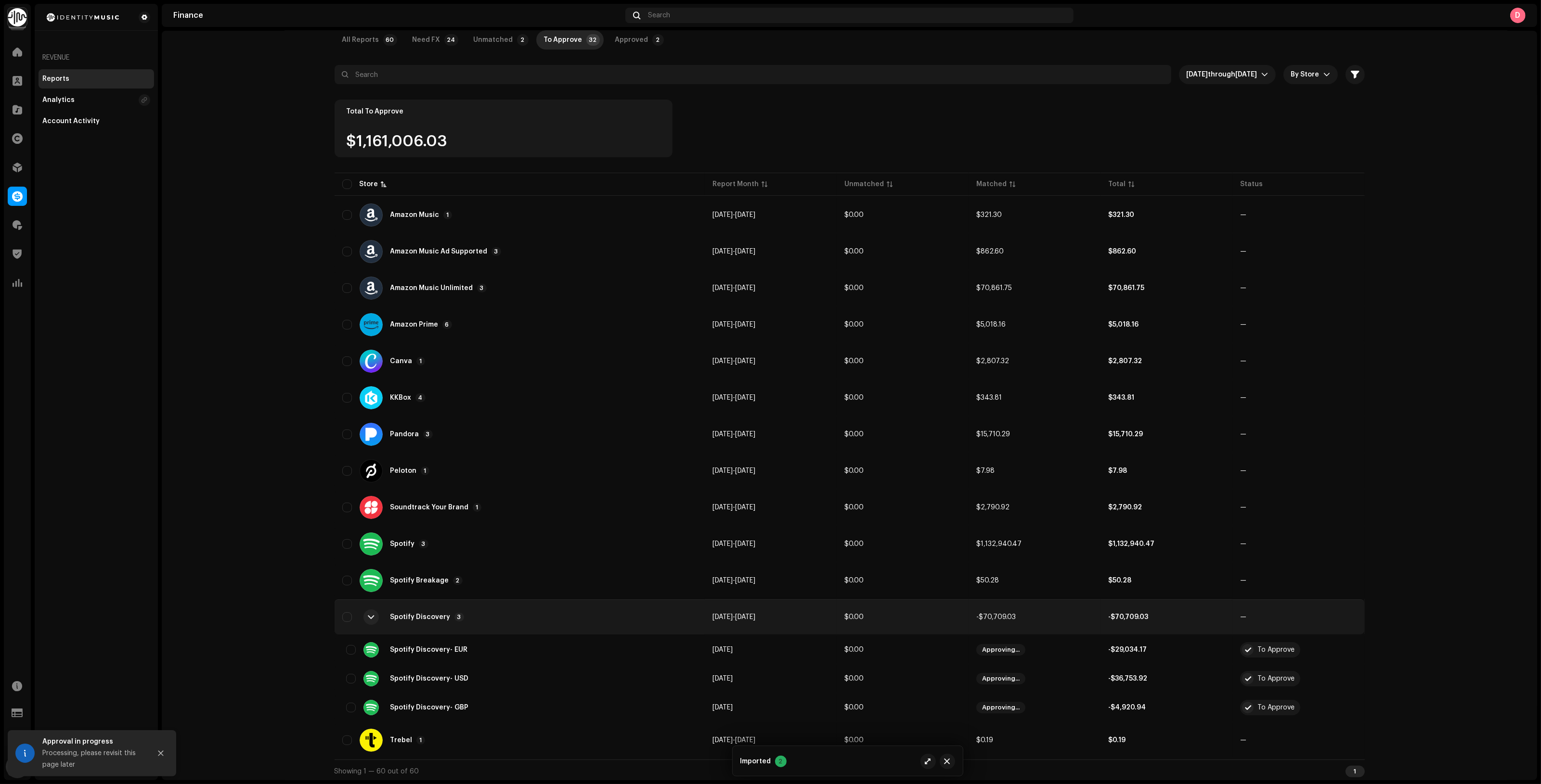
click at [513, 619] on div "Spotify Discovery 3" at bounding box center [520, 617] width 355 height 23
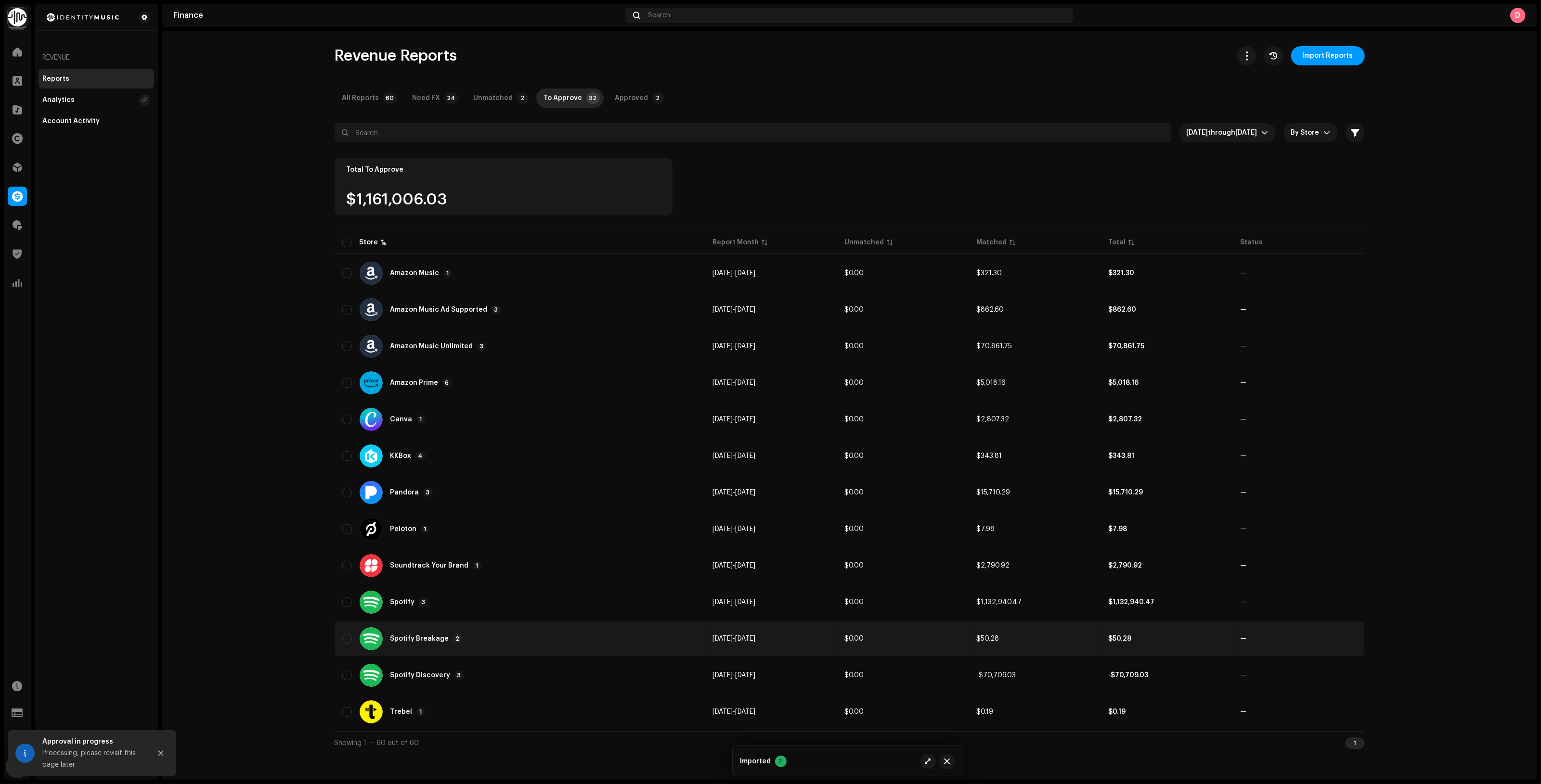
scroll to position [0, 0]
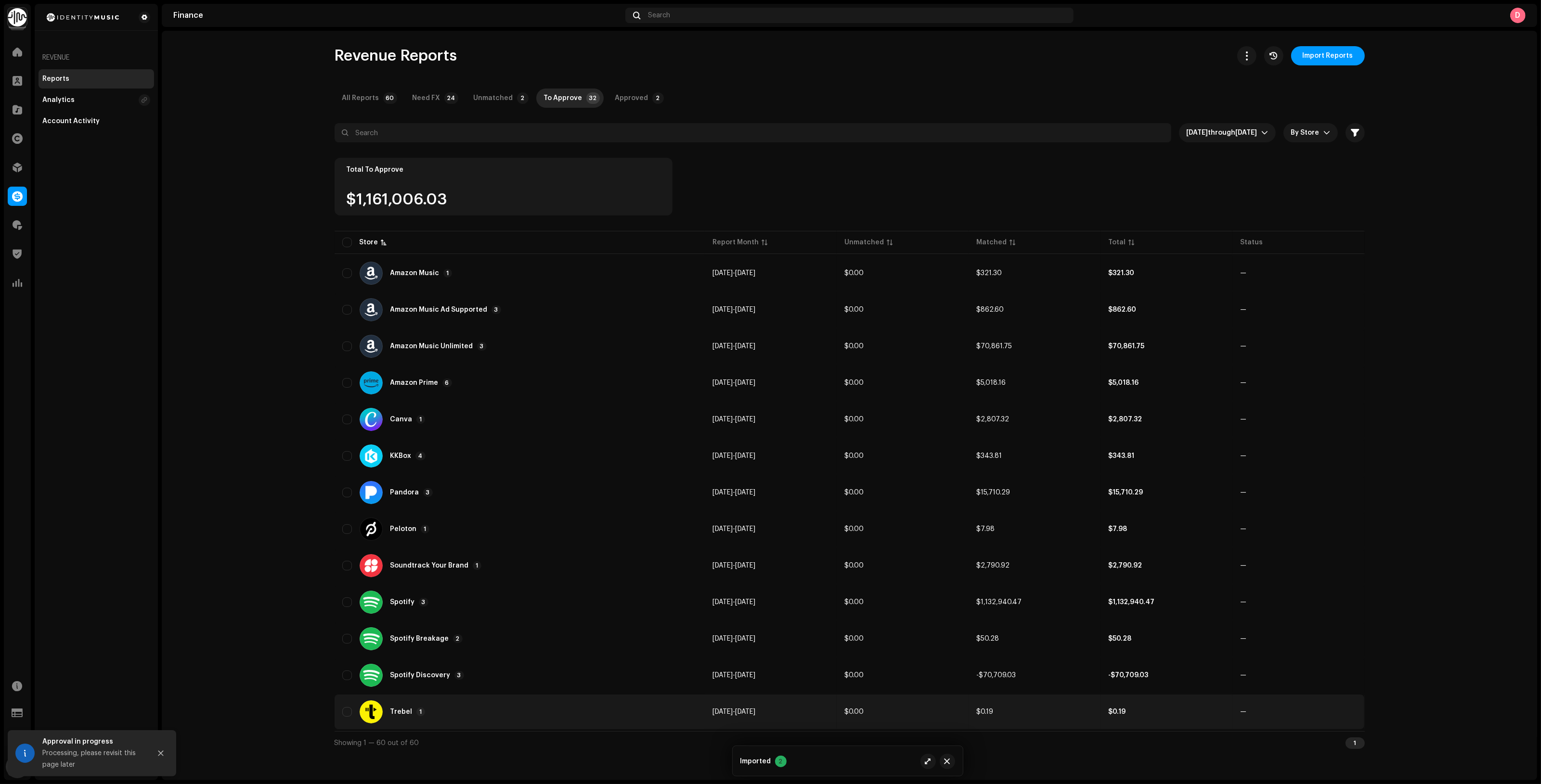
click at [549, 703] on div "Trebel 1" at bounding box center [520, 712] width 355 height 23
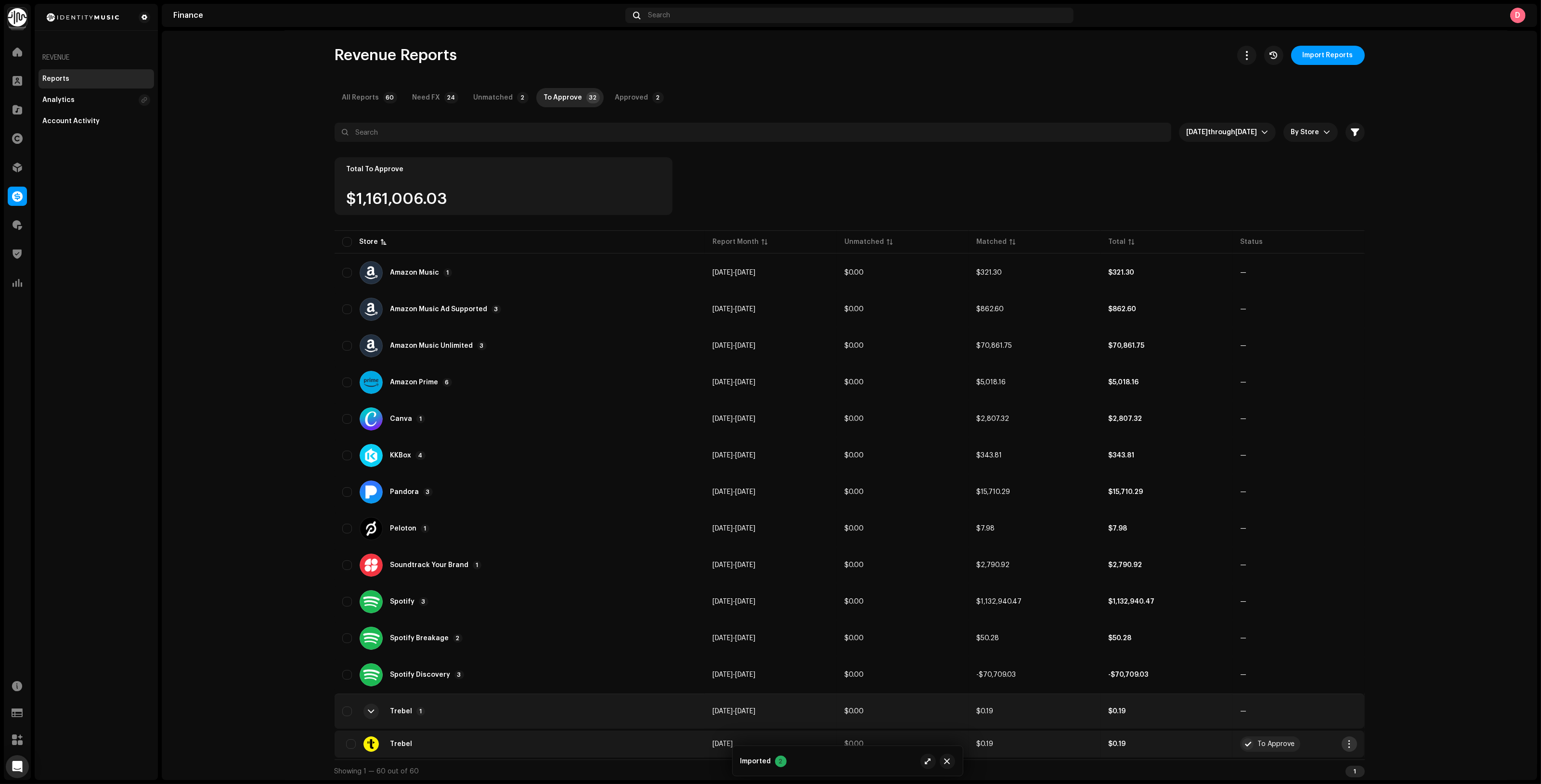
click at [1348, 745] on span "button" at bounding box center [1349, 744] width 7 height 8
click at [1366, 681] on span "Add Adjustment" at bounding box center [1374, 682] width 55 height 8
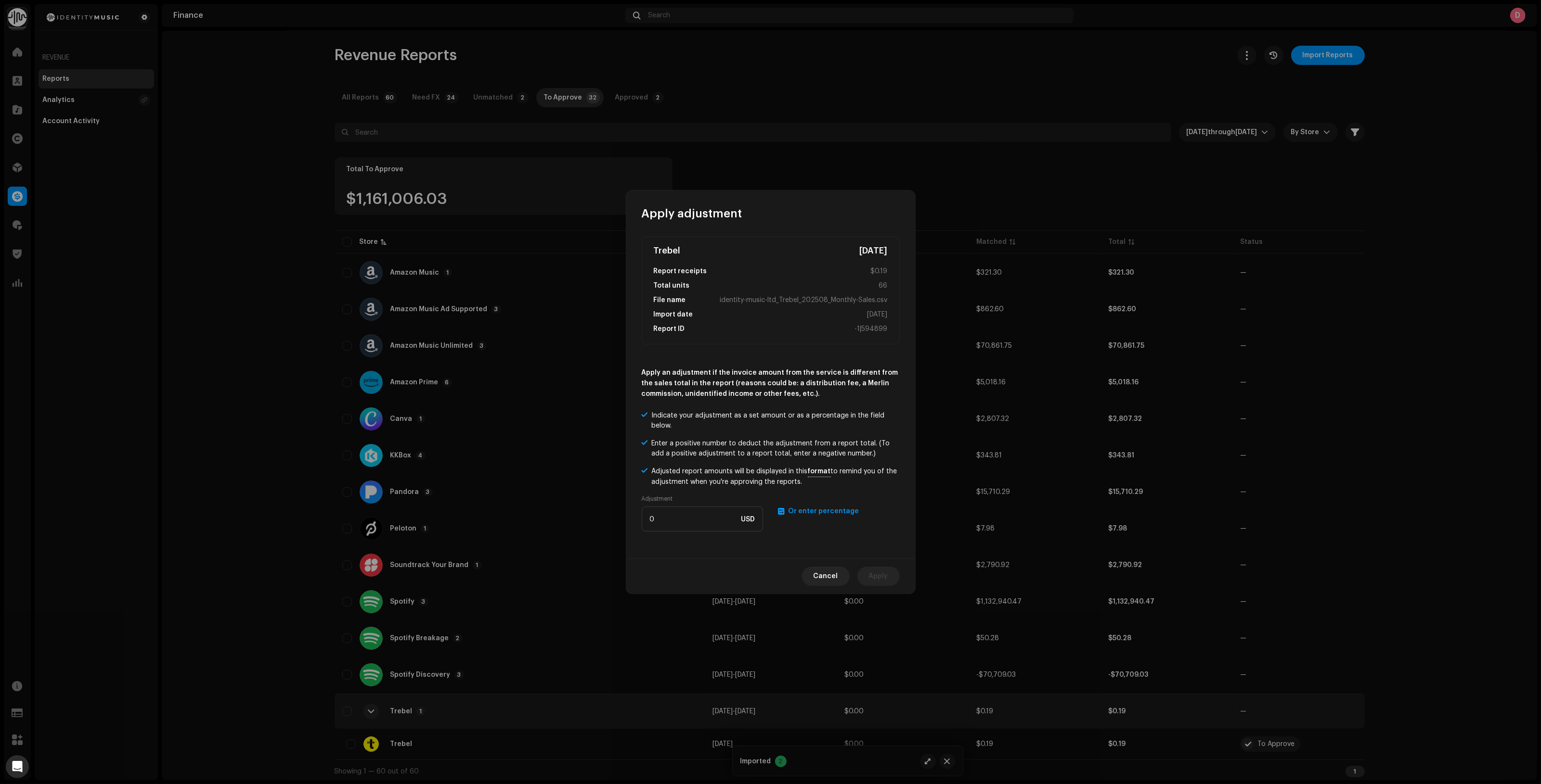
drag, startPoint x: 821, startPoint y: 511, endPoint x: 787, endPoint y: 511, distance: 34.0
click at [819, 511] on span "Or enter percentage" at bounding box center [824, 511] width 71 height 6
click at [713, 520] on input "number" at bounding box center [702, 519] width 121 height 25
type input "1.5"
click at [886, 580] on span "Apply" at bounding box center [879, 576] width 19 height 19
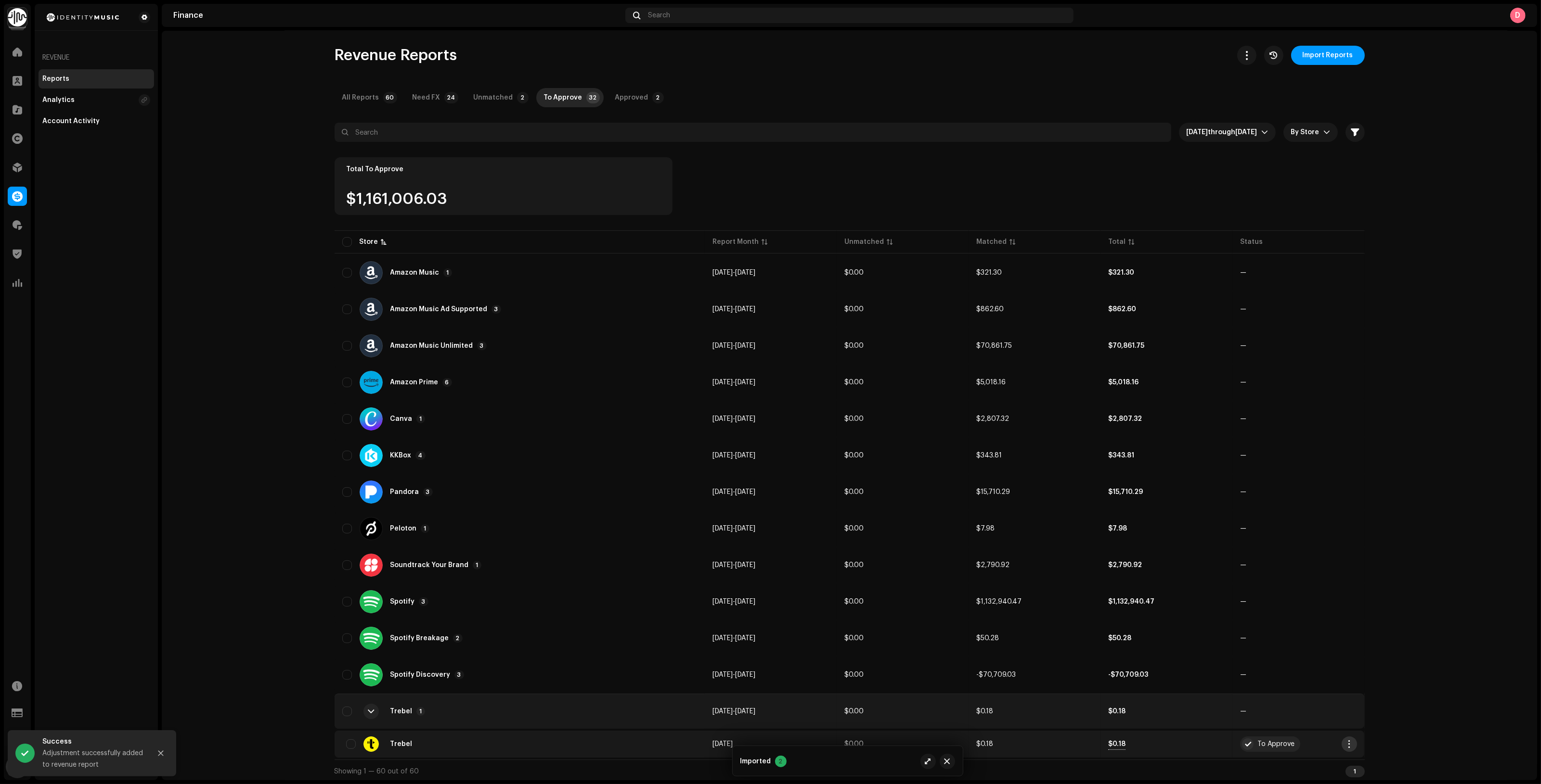
click at [1346, 742] on span "button" at bounding box center [1349, 744] width 7 height 8
click at [1390, 646] on div "Approve" at bounding box center [1392, 643] width 90 height 8
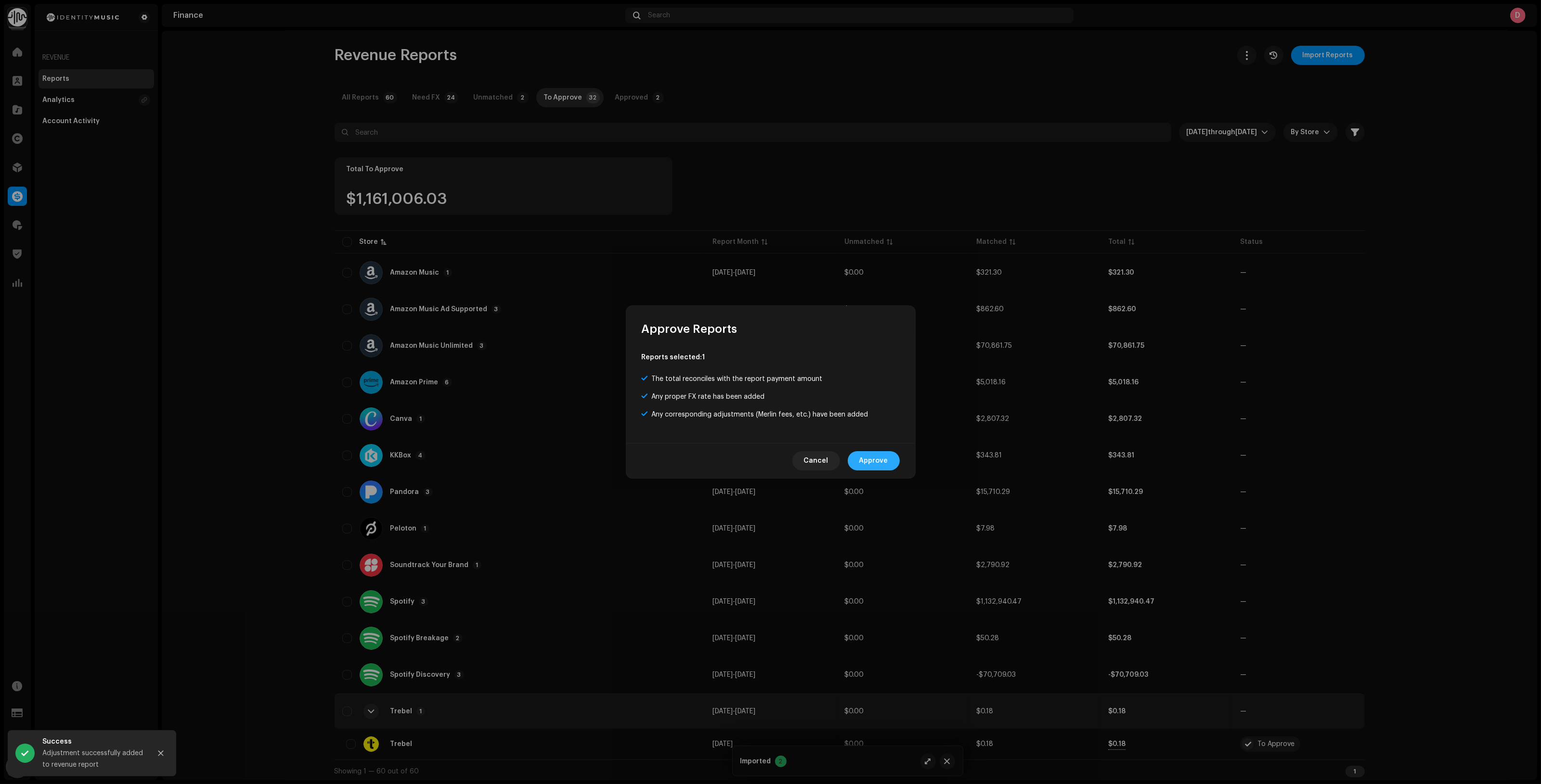
click at [884, 461] on span "Approve" at bounding box center [873, 461] width 29 height 19
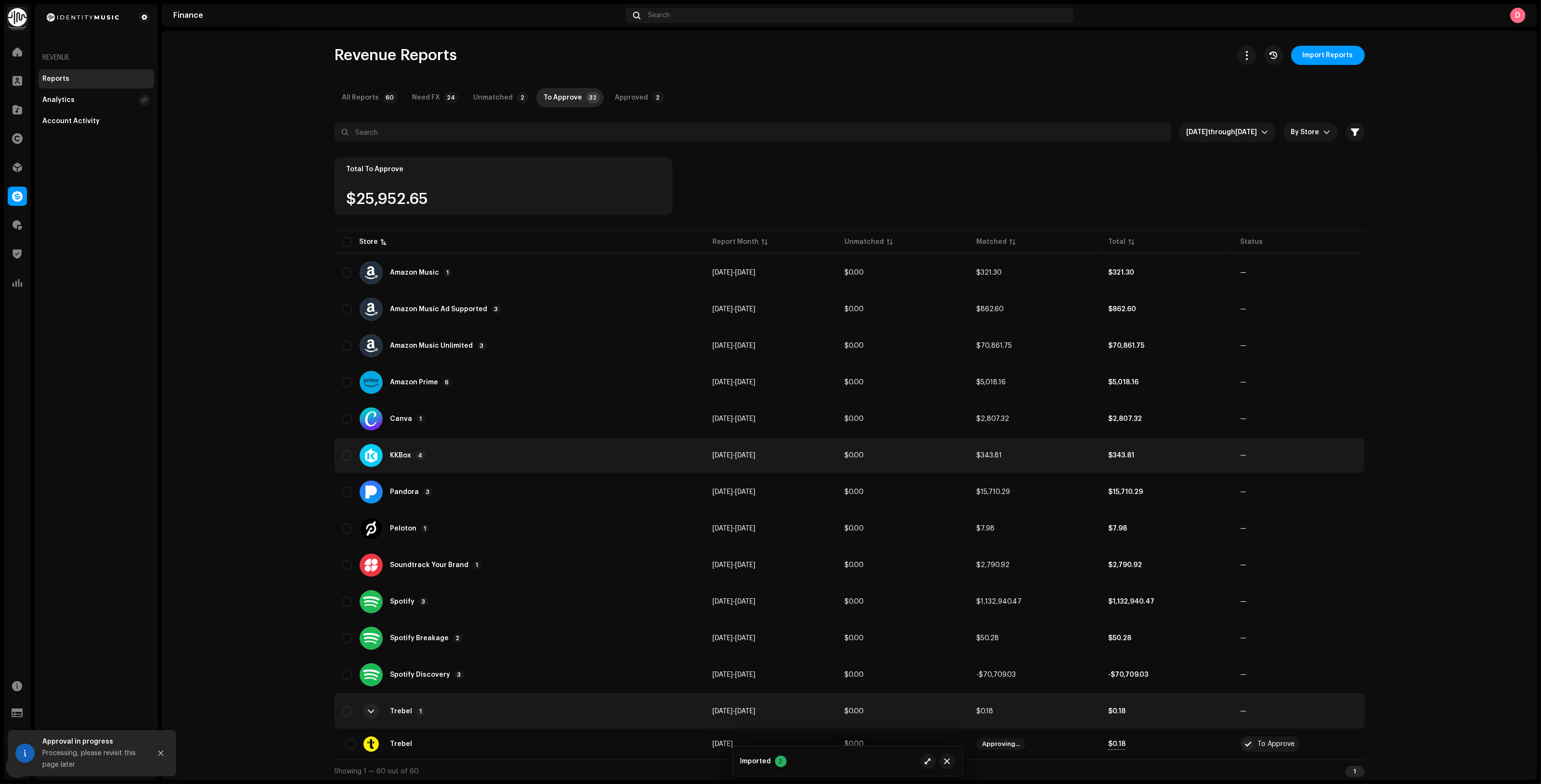
scroll to position [0, 0]
click at [541, 718] on div "Trebel 1" at bounding box center [520, 712] width 355 height 23
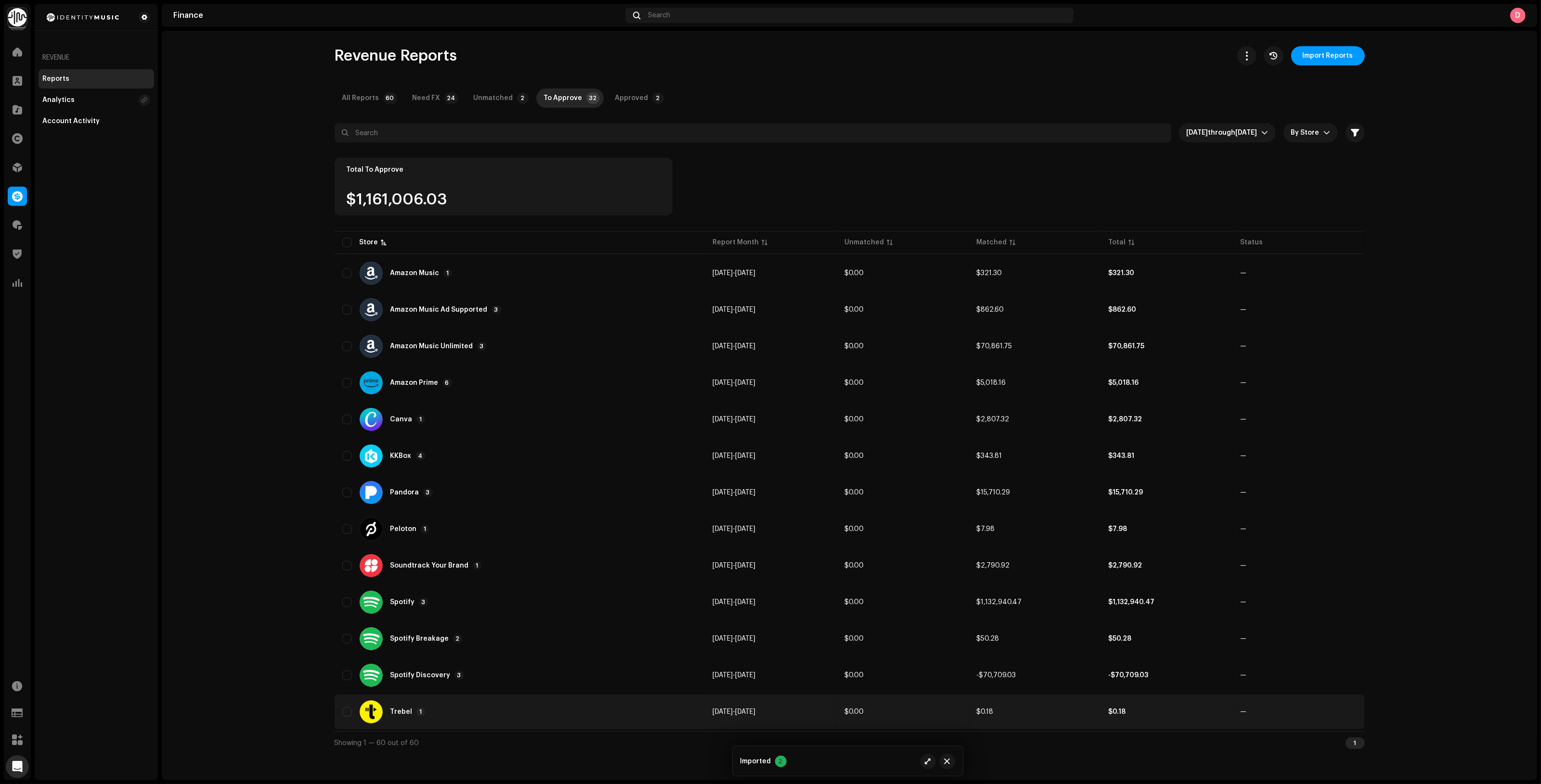
click at [616, 712] on div "Trebel 1" at bounding box center [520, 712] width 355 height 23
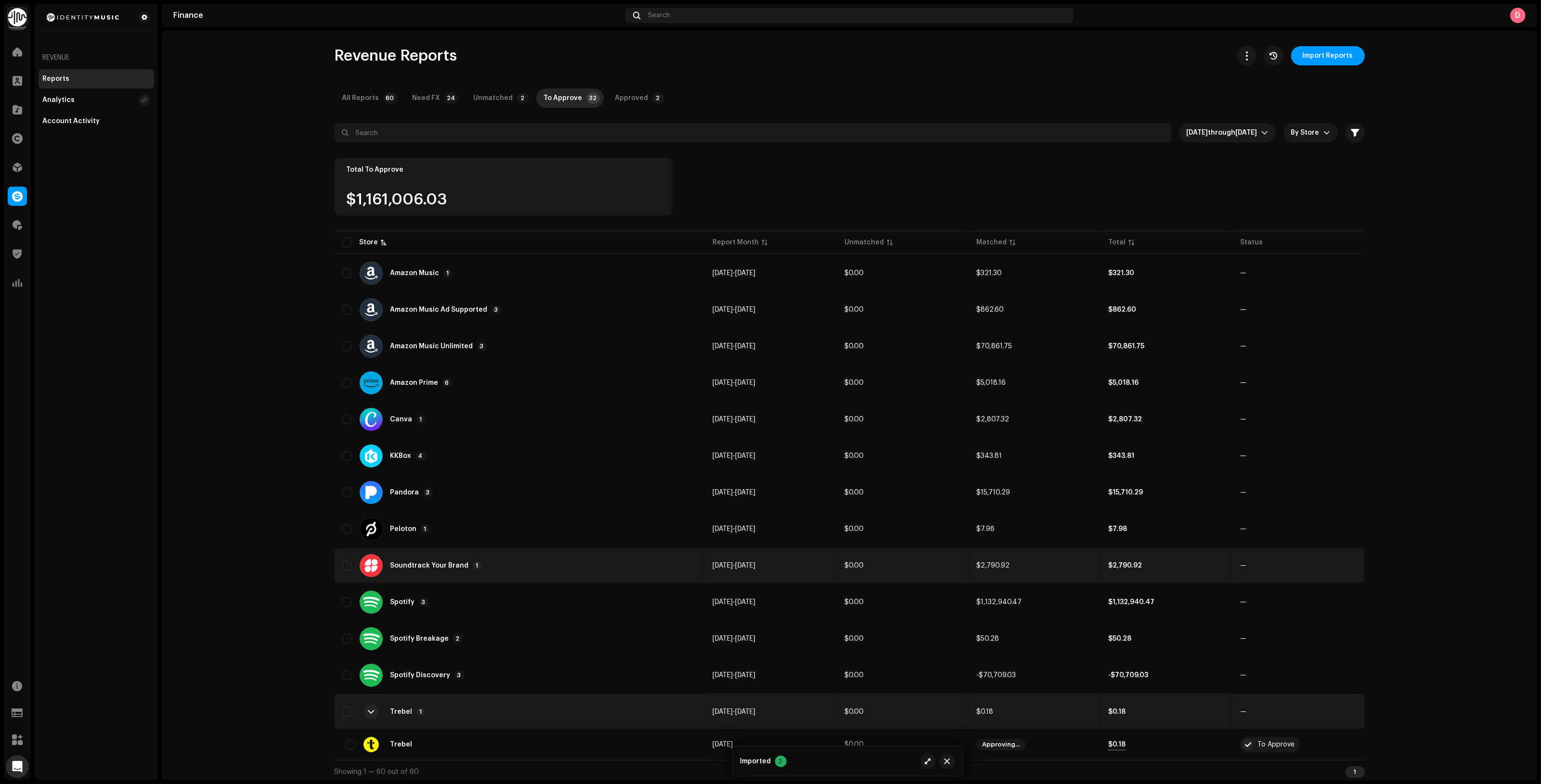
scroll to position [1, 0]
click at [500, 556] on div "Soundtrack Your Brand 1" at bounding box center [520, 565] width 355 height 23
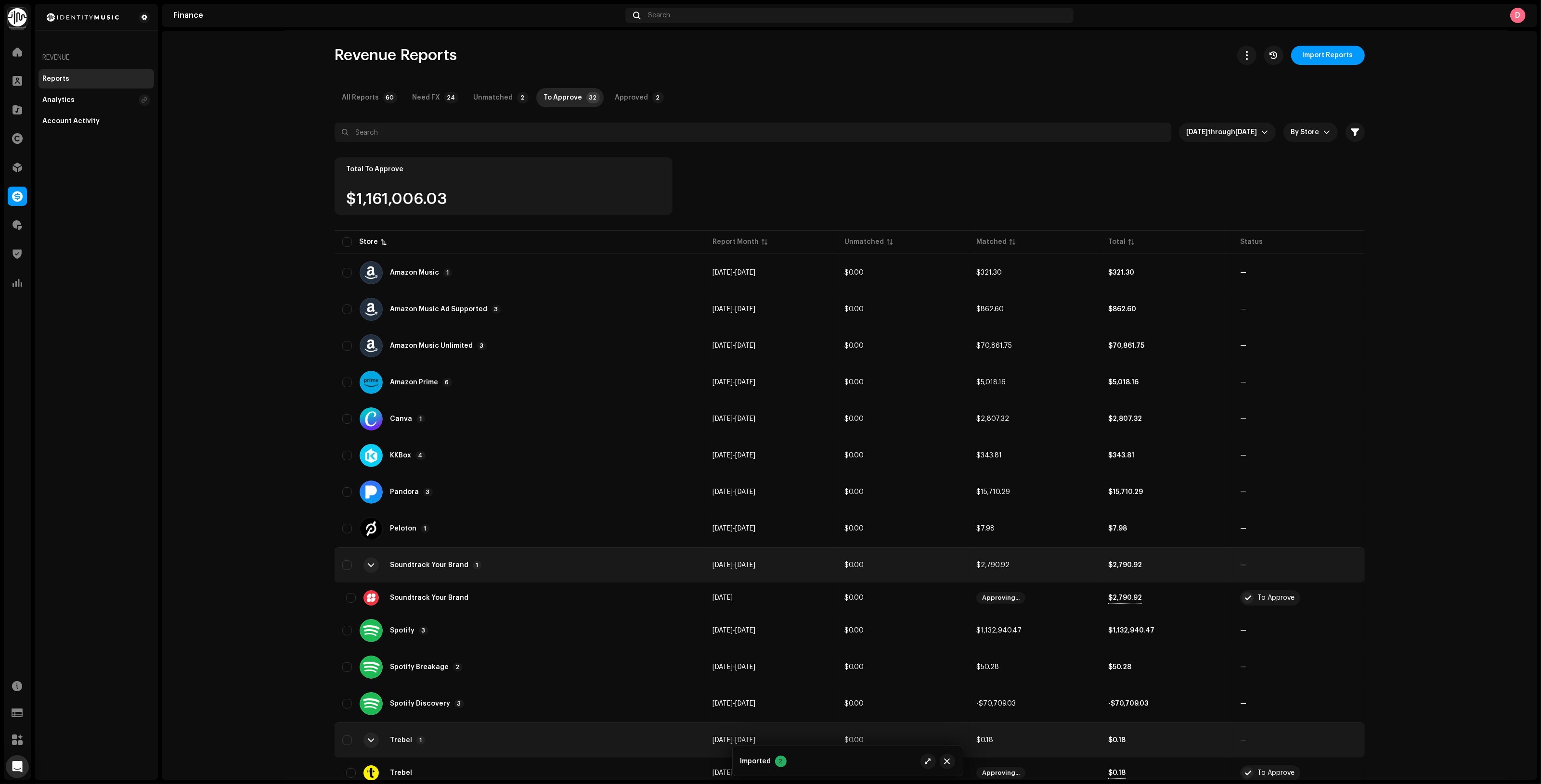
click at [500, 559] on div "Soundtrack Your Brand 1" at bounding box center [520, 565] width 355 height 23
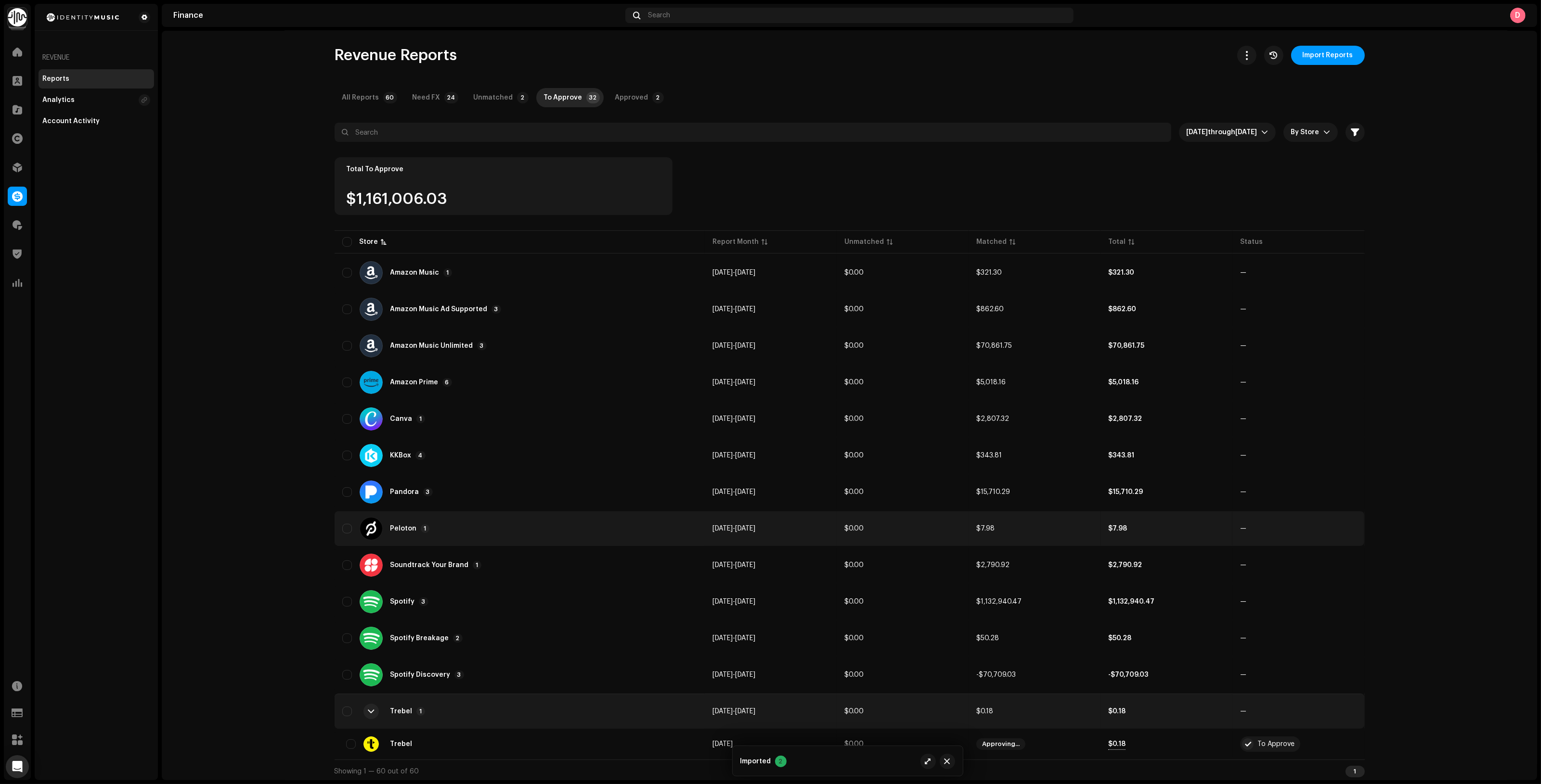
click at [494, 528] on div "Peloton 1" at bounding box center [520, 529] width 355 height 23
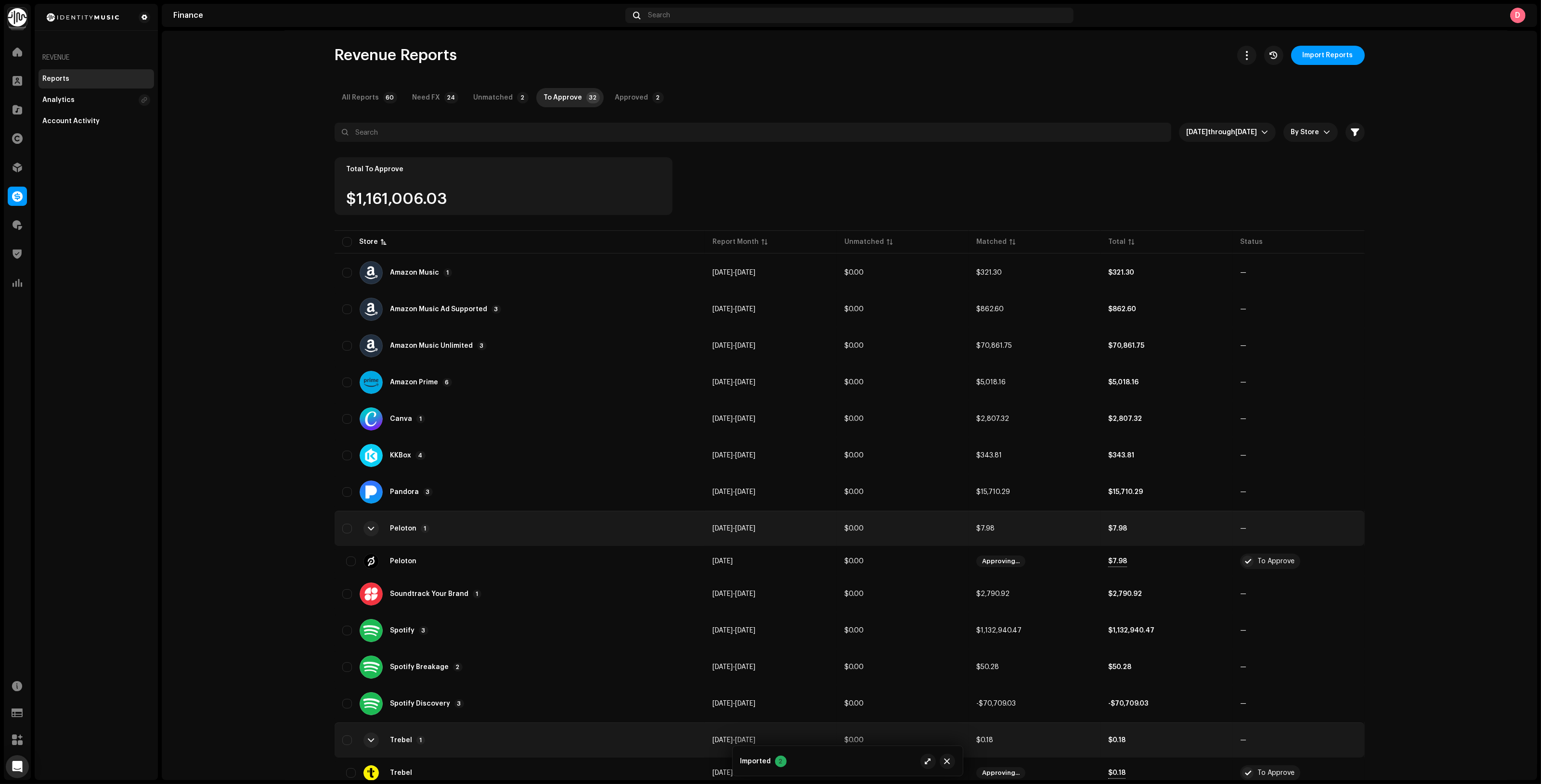
click at [495, 527] on div "Peloton 1" at bounding box center [520, 529] width 355 height 23
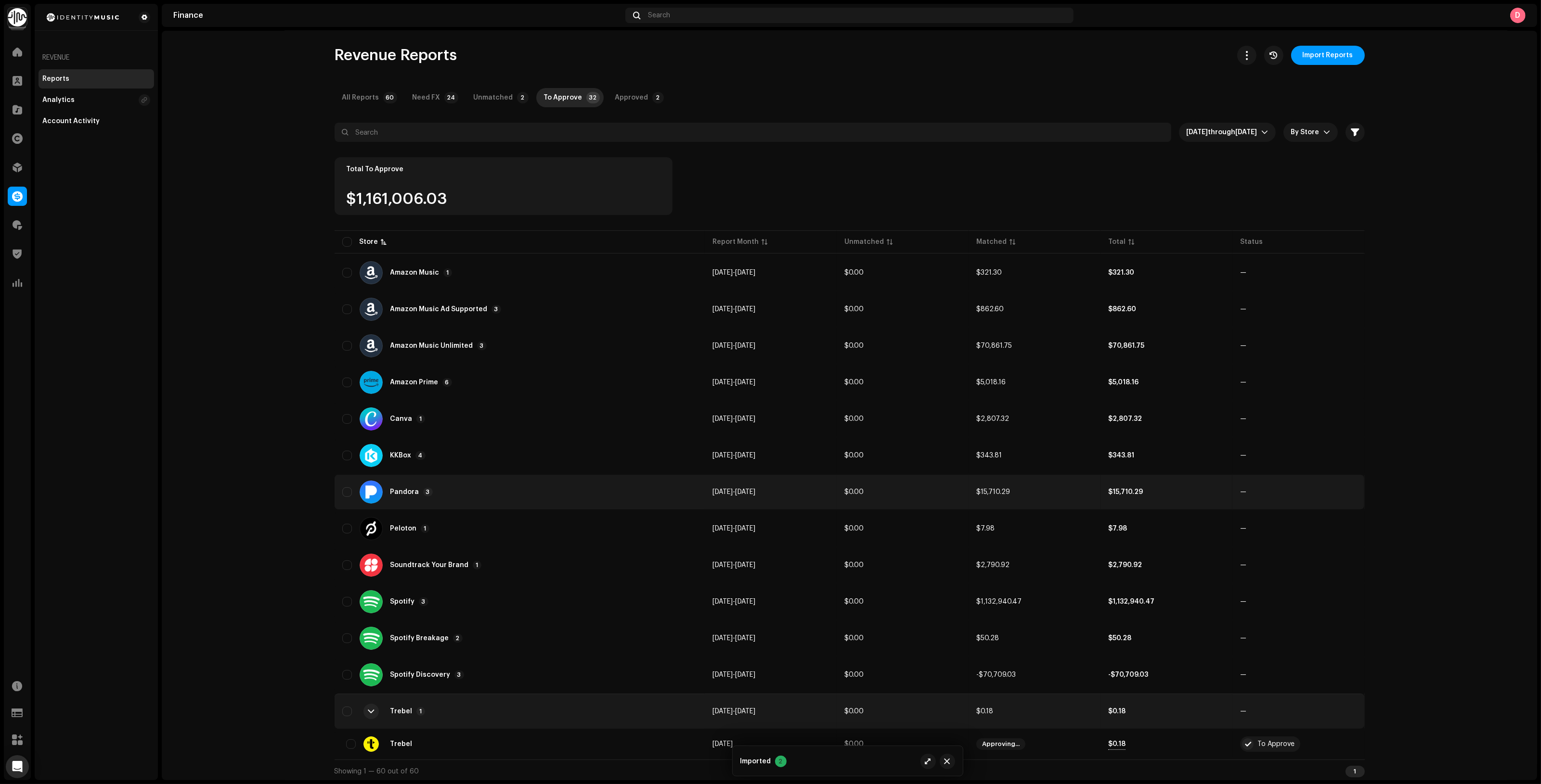
click at [485, 496] on div "Pandora 3" at bounding box center [520, 492] width 355 height 23
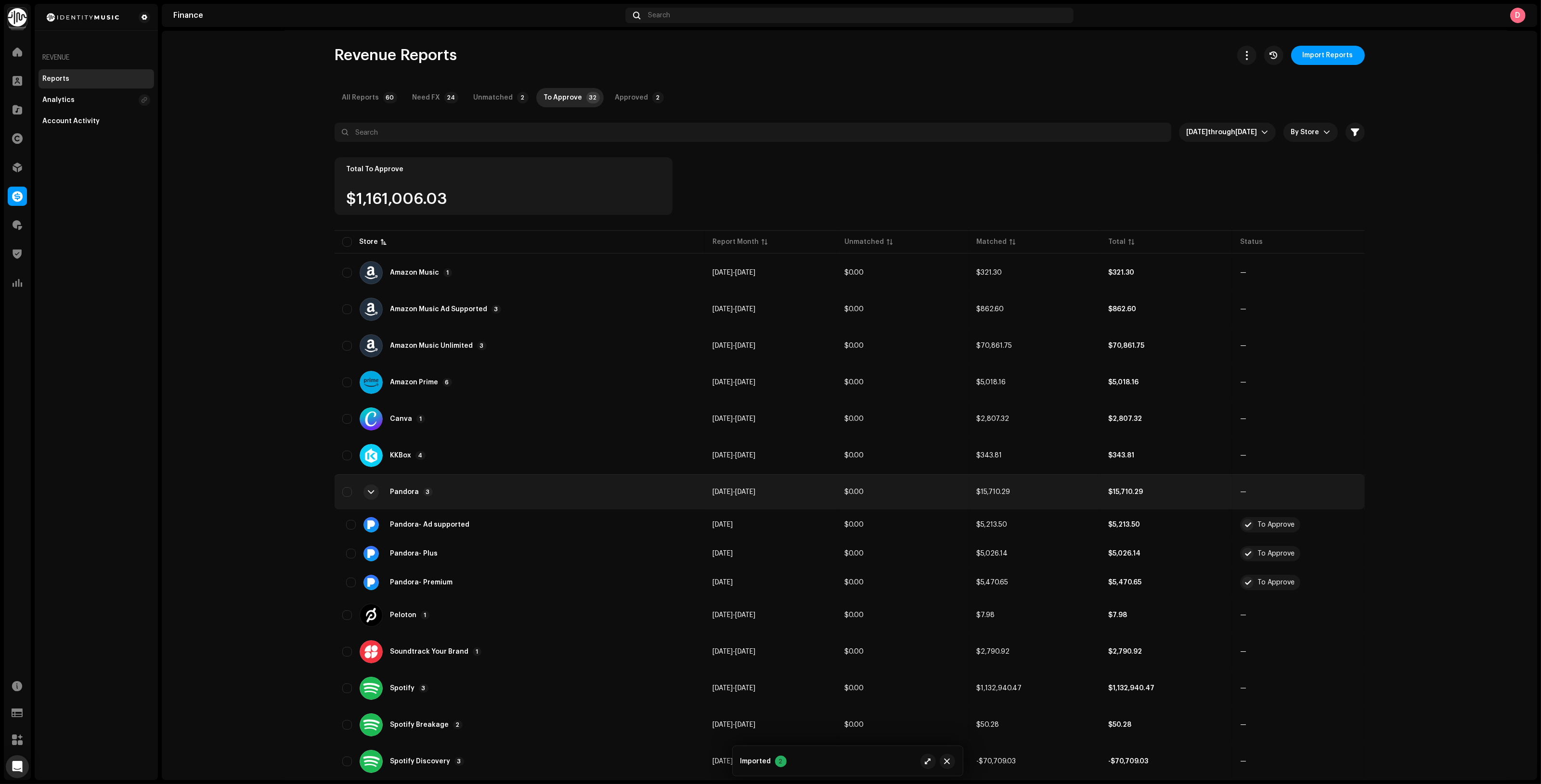
click at [485, 496] on div "Pandora 3" at bounding box center [520, 492] width 355 height 23
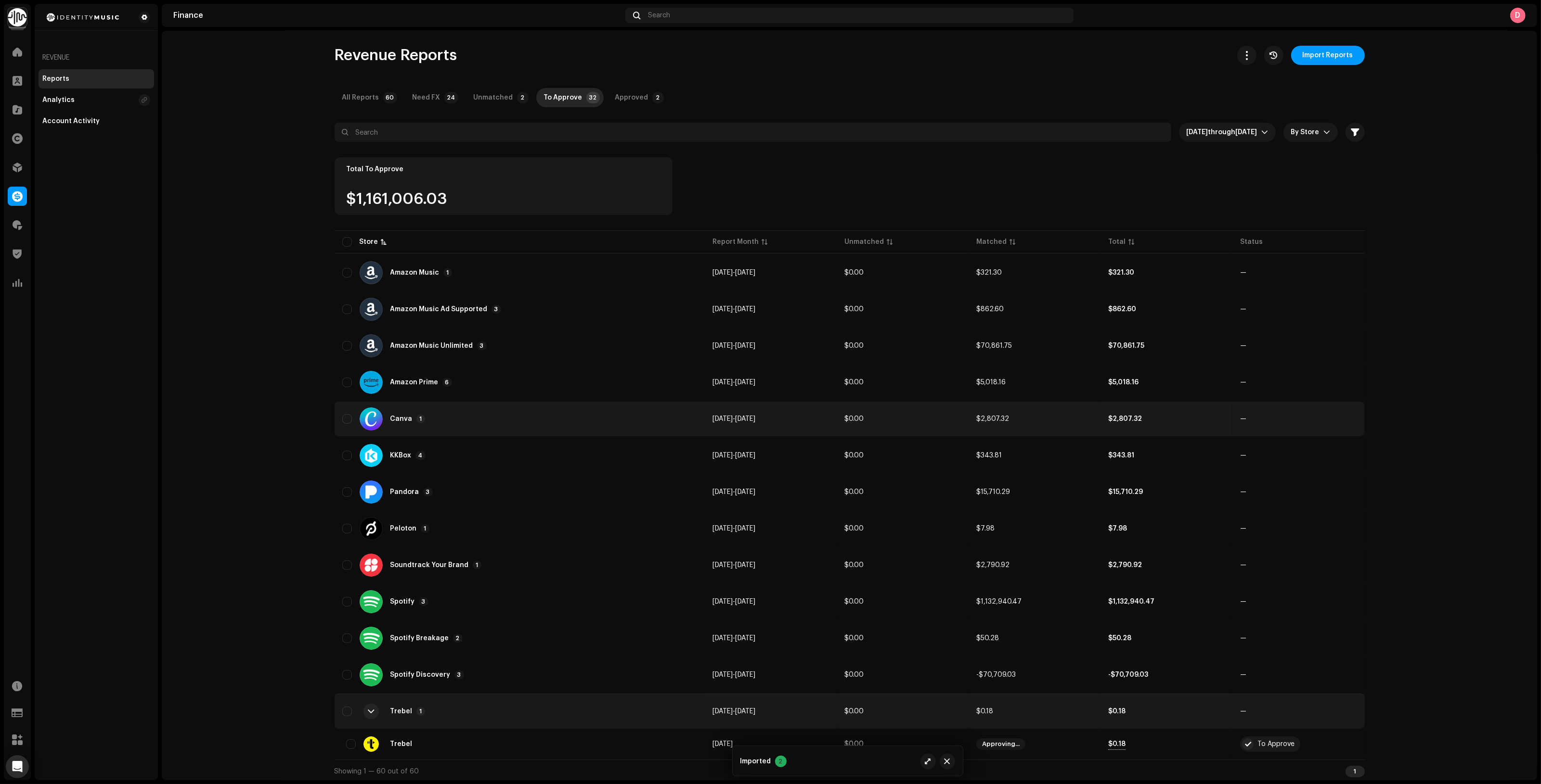
click at [473, 426] on div "Canva 1" at bounding box center [520, 419] width 355 height 23
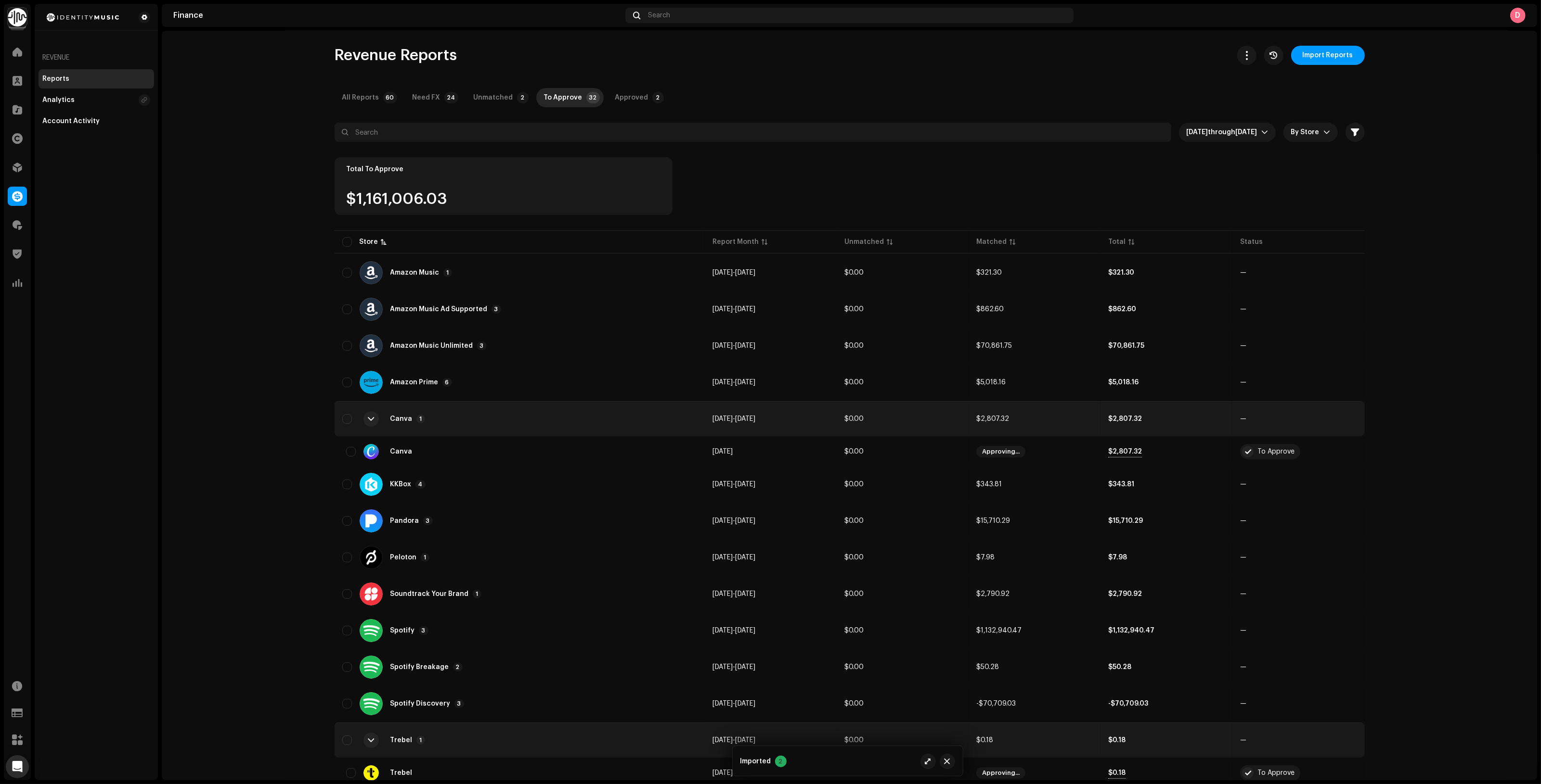
click at [473, 426] on div "Canva 1" at bounding box center [520, 419] width 355 height 23
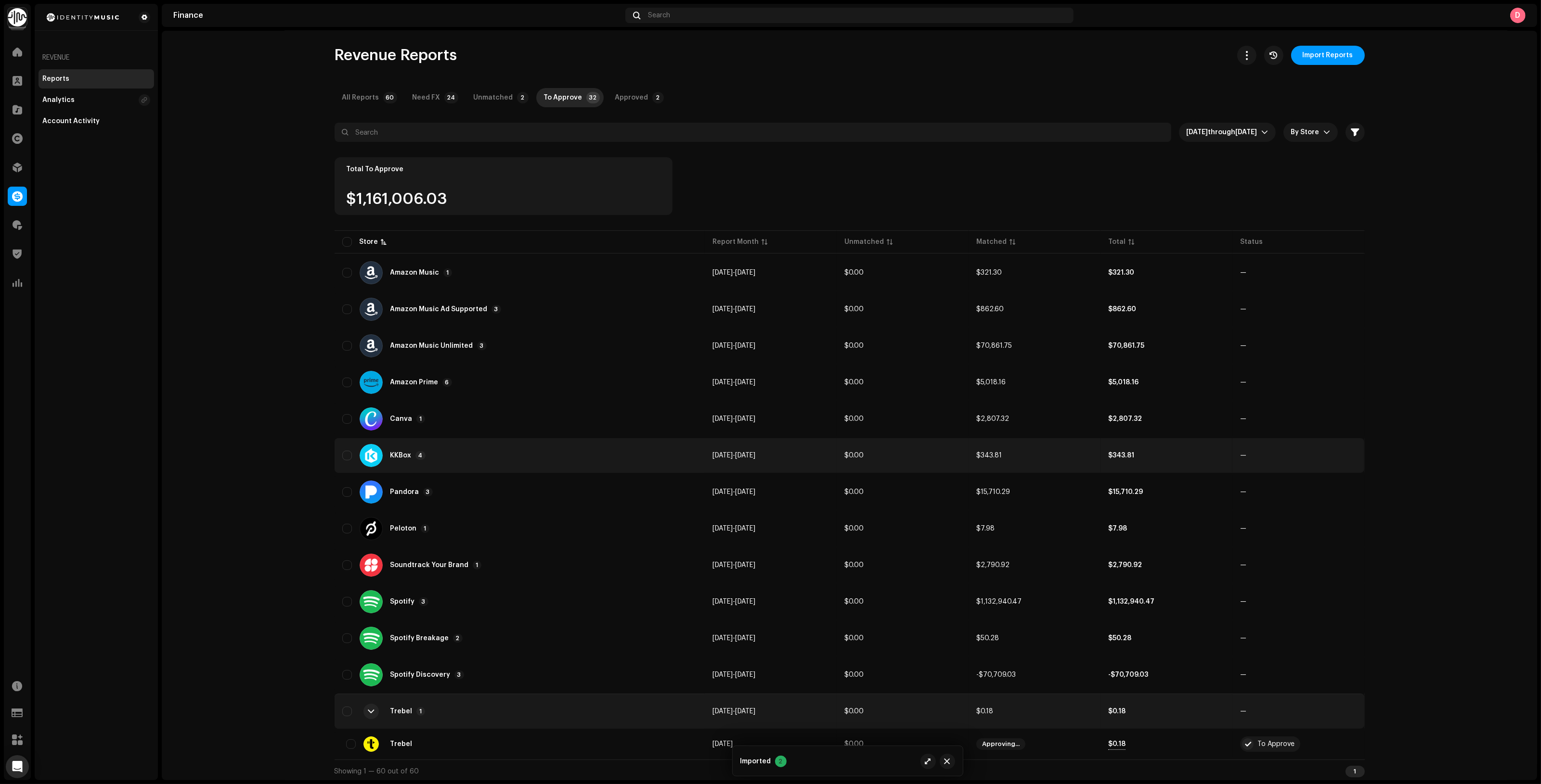
click at [475, 455] on div "KKBox 4" at bounding box center [520, 455] width 355 height 23
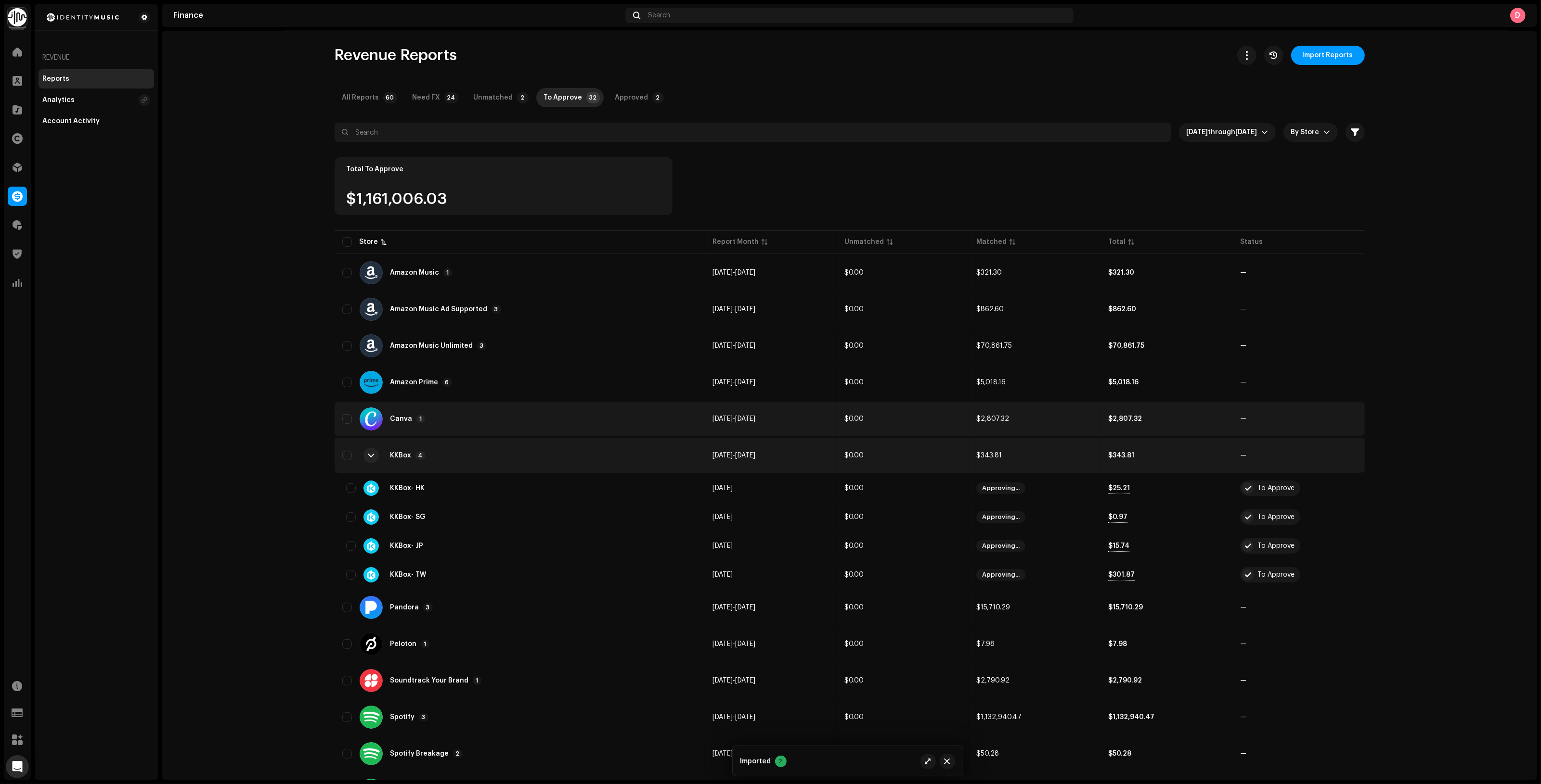
drag, startPoint x: 475, startPoint y: 455, endPoint x: 472, endPoint y: 433, distance: 22.2
click at [476, 455] on div "KKBox 4" at bounding box center [520, 455] width 355 height 23
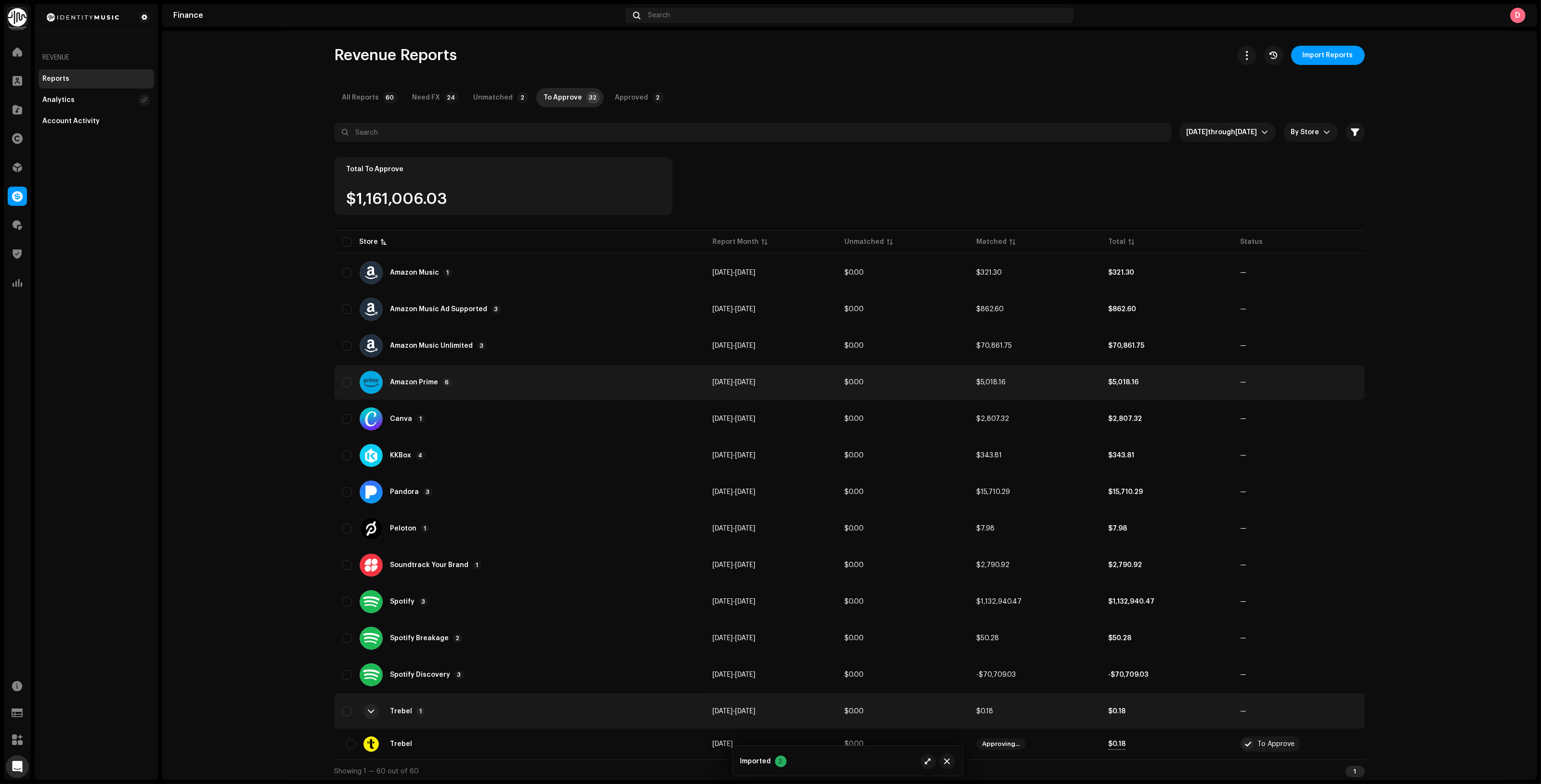
click at [459, 367] on td "Amazon Prime 6" at bounding box center [520, 382] width 370 height 34
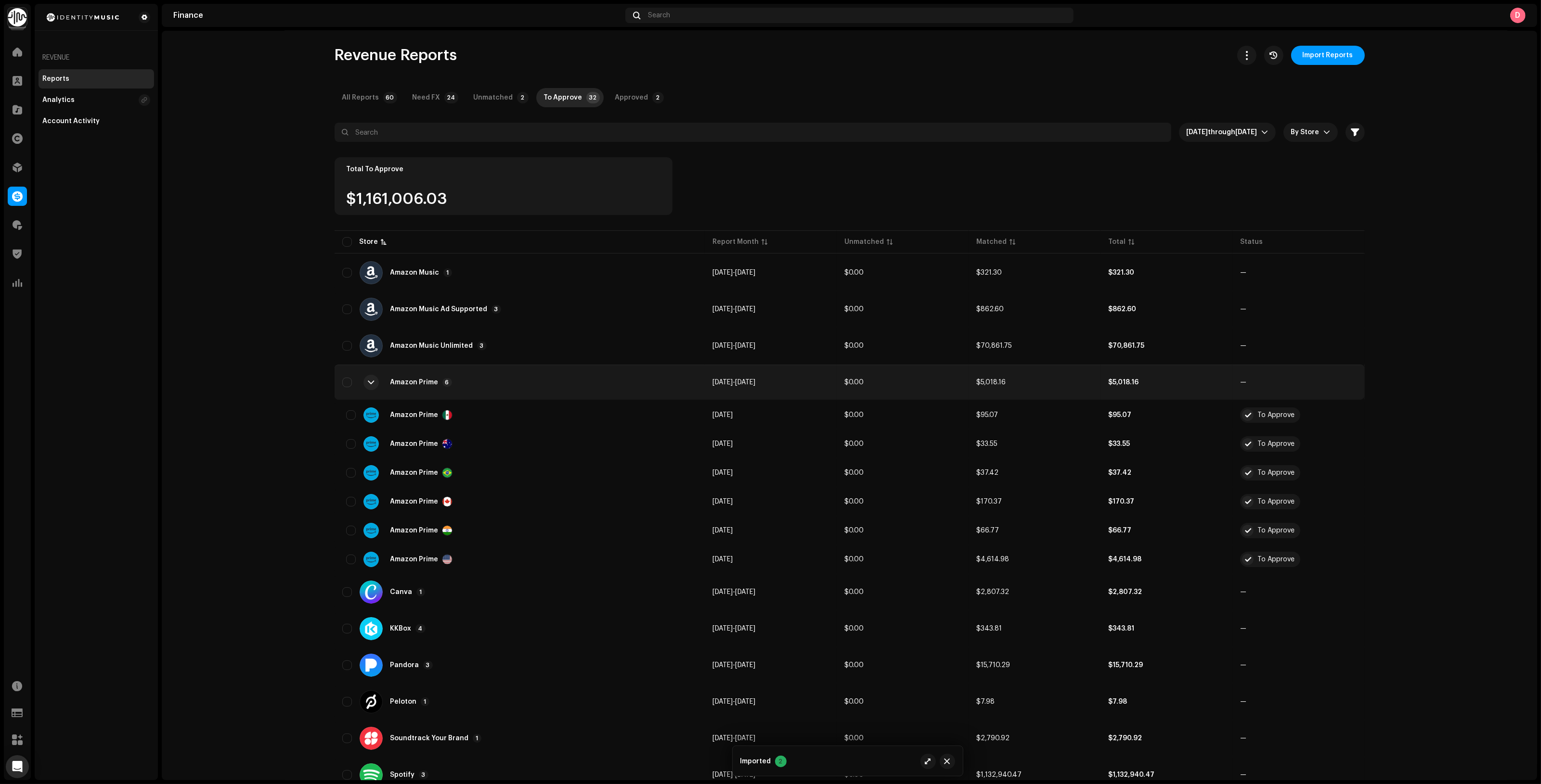
click at [461, 376] on div "Amazon Prime 6" at bounding box center [520, 382] width 355 height 23
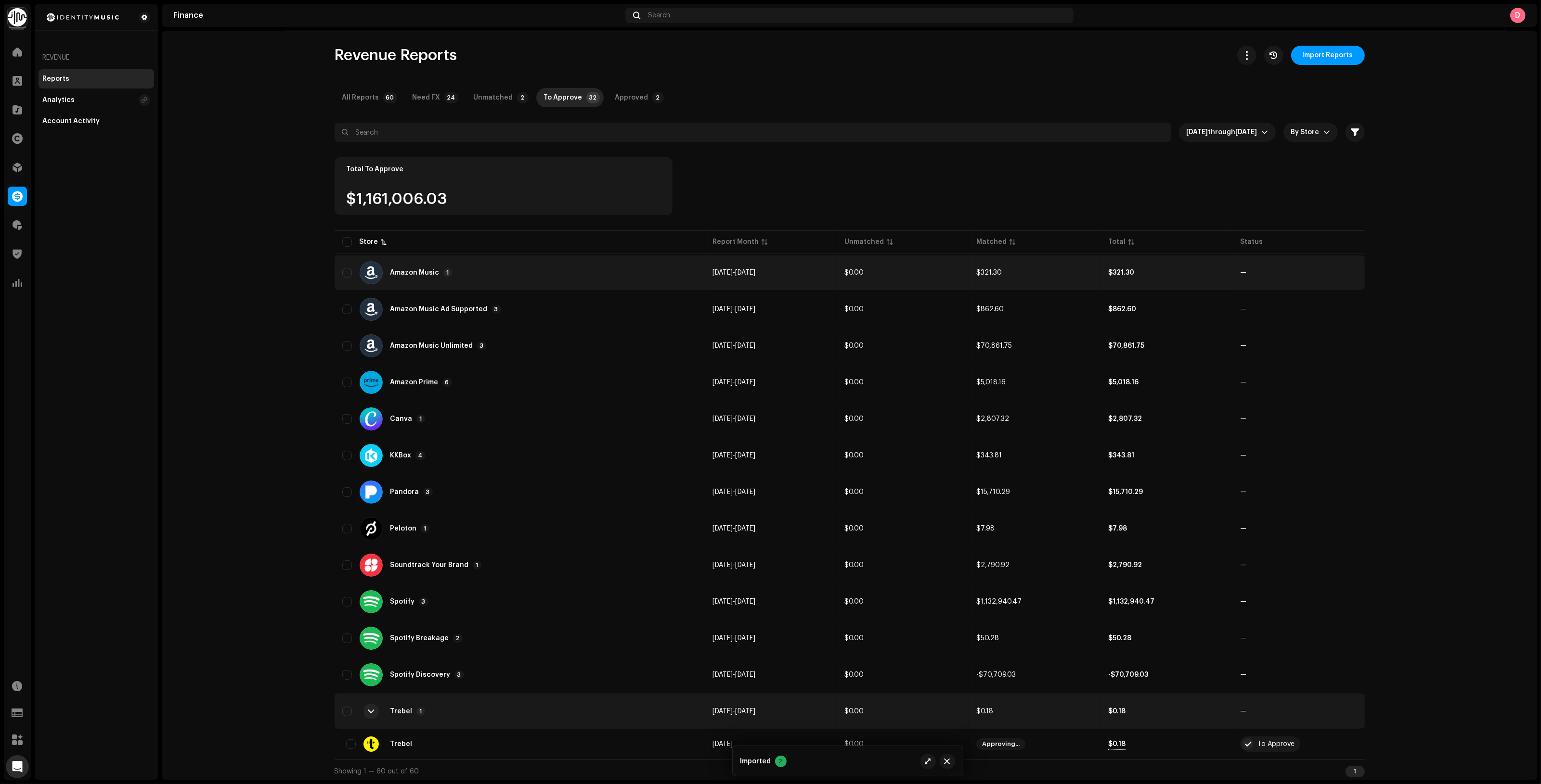
click at [444, 273] on p-badge "1" at bounding box center [448, 273] width 9 height 9
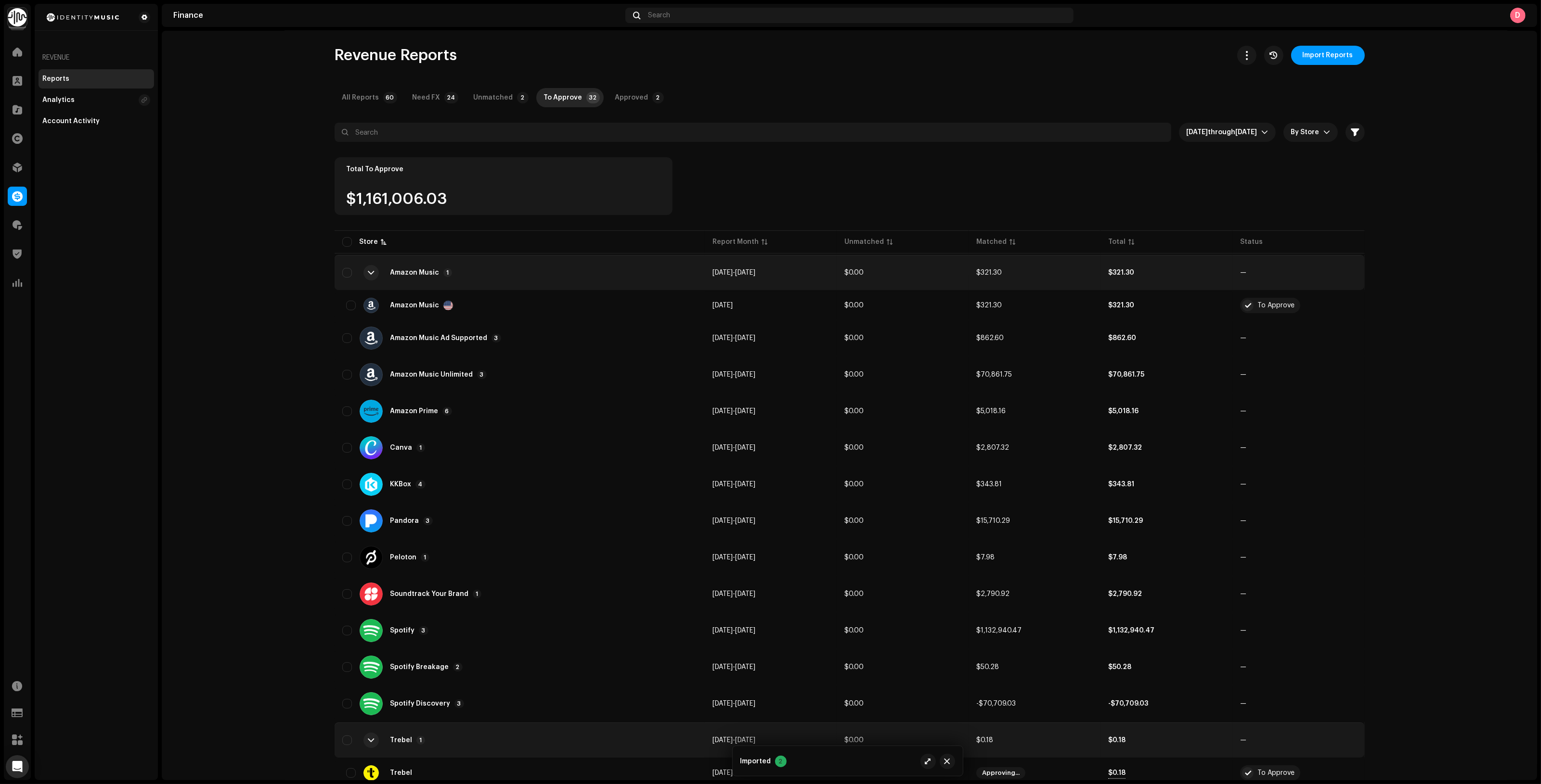
click at [437, 273] on div "Amazon Music 1" at bounding box center [421, 273] width 62 height 9
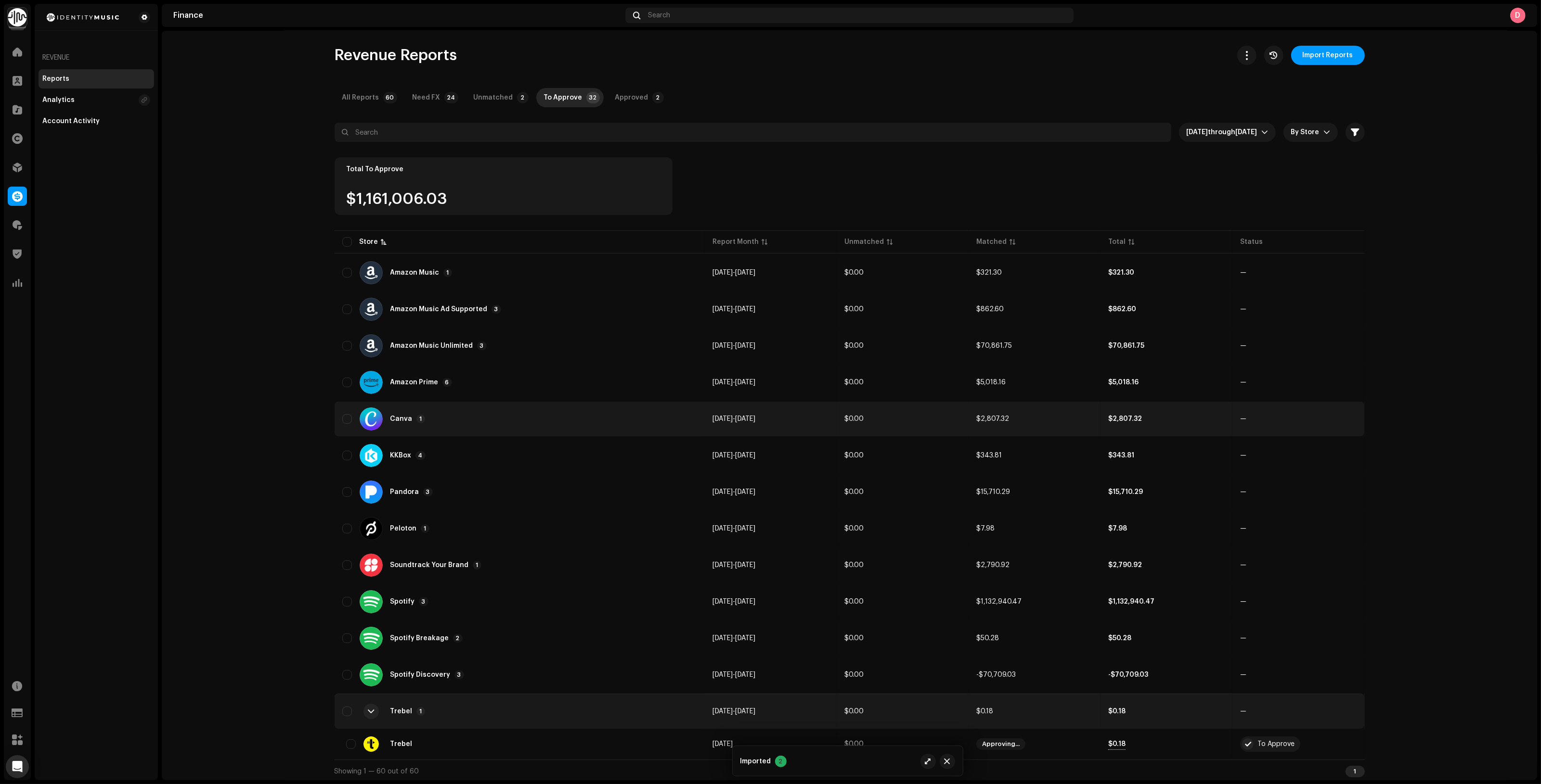
click at [496, 423] on div "Canva 1" at bounding box center [520, 419] width 355 height 23
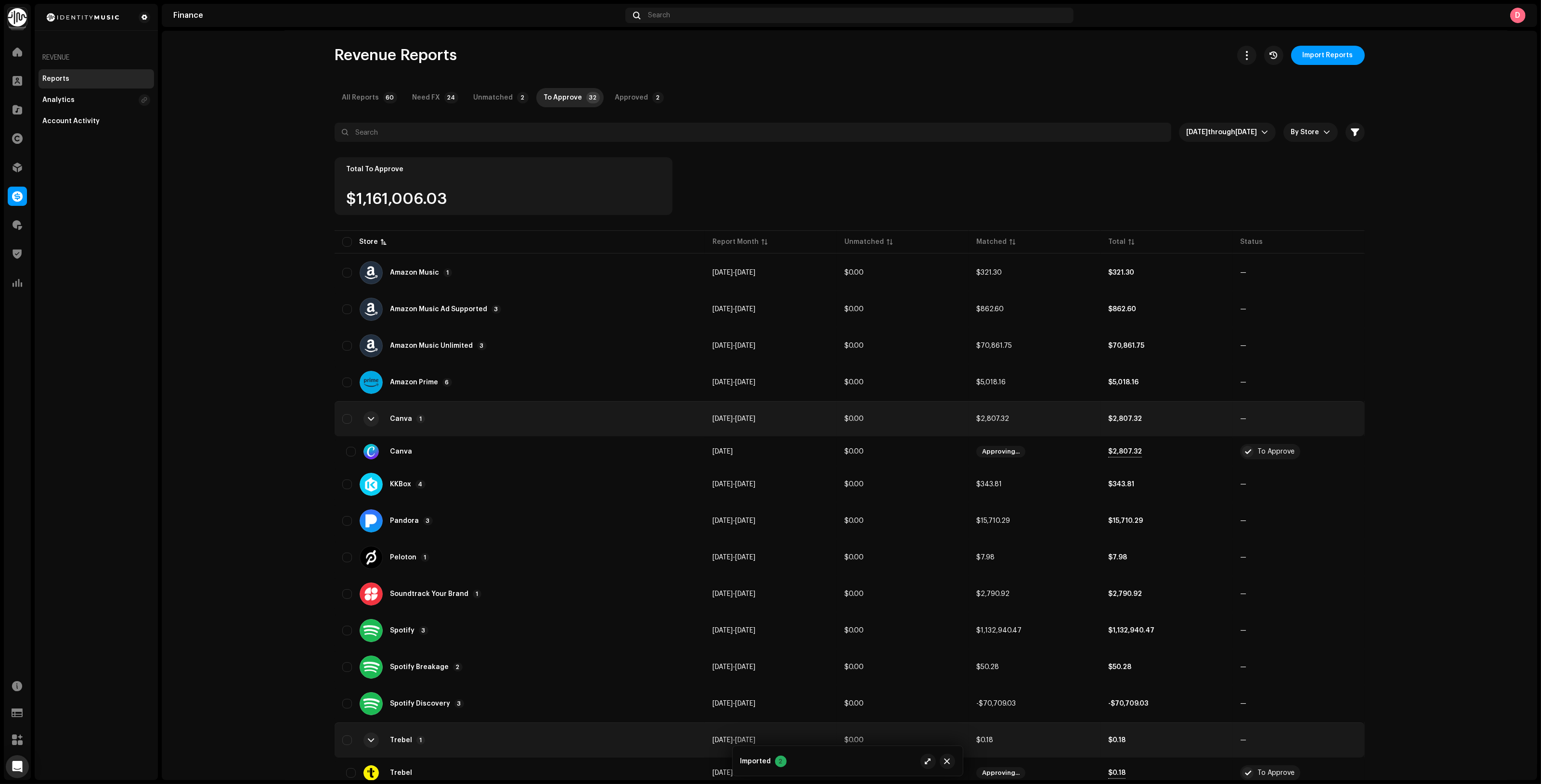
click at [496, 421] on div "Canva 1" at bounding box center [520, 419] width 355 height 23
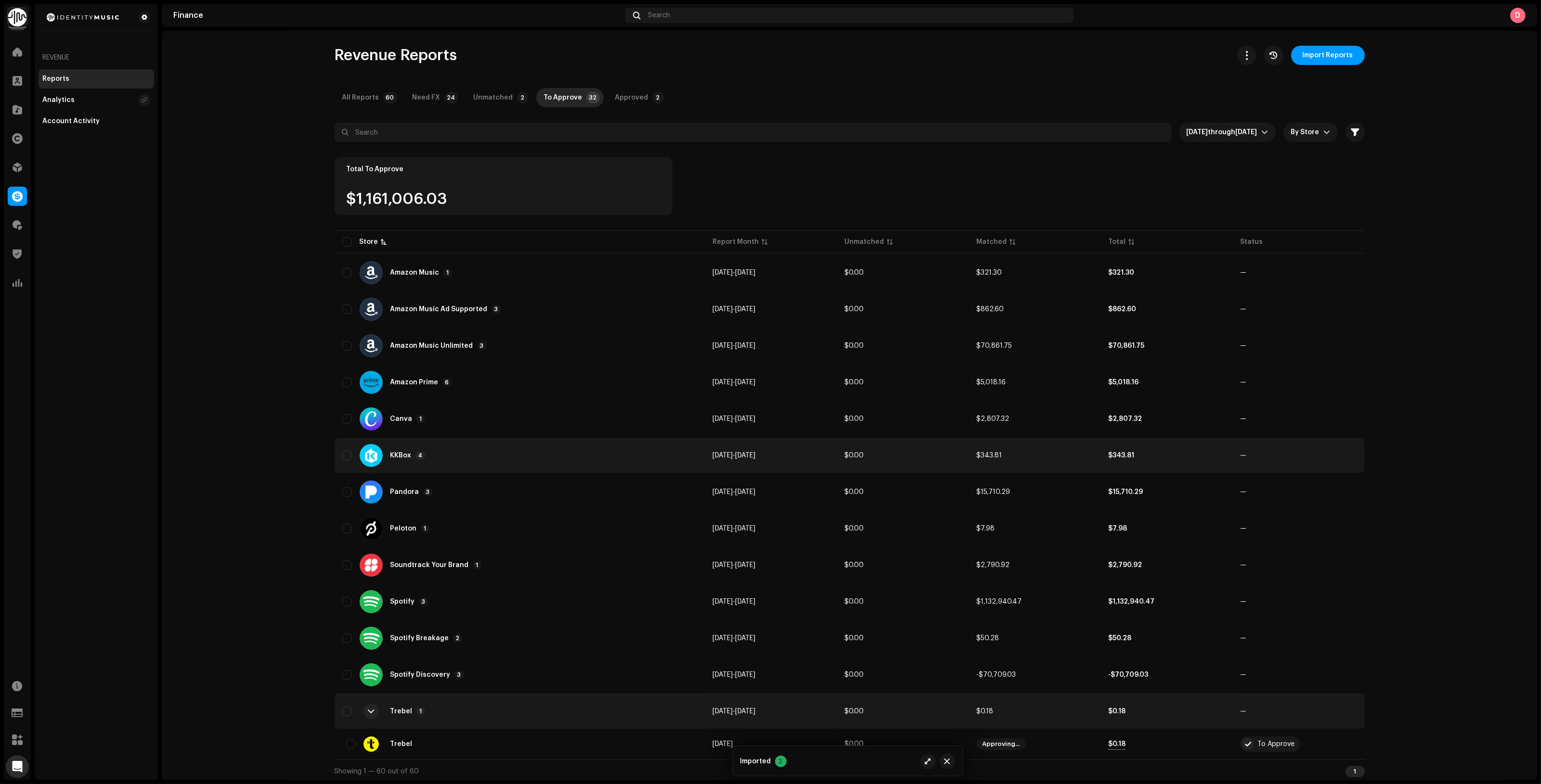
click at [470, 450] on div "KKBox 4" at bounding box center [520, 455] width 355 height 23
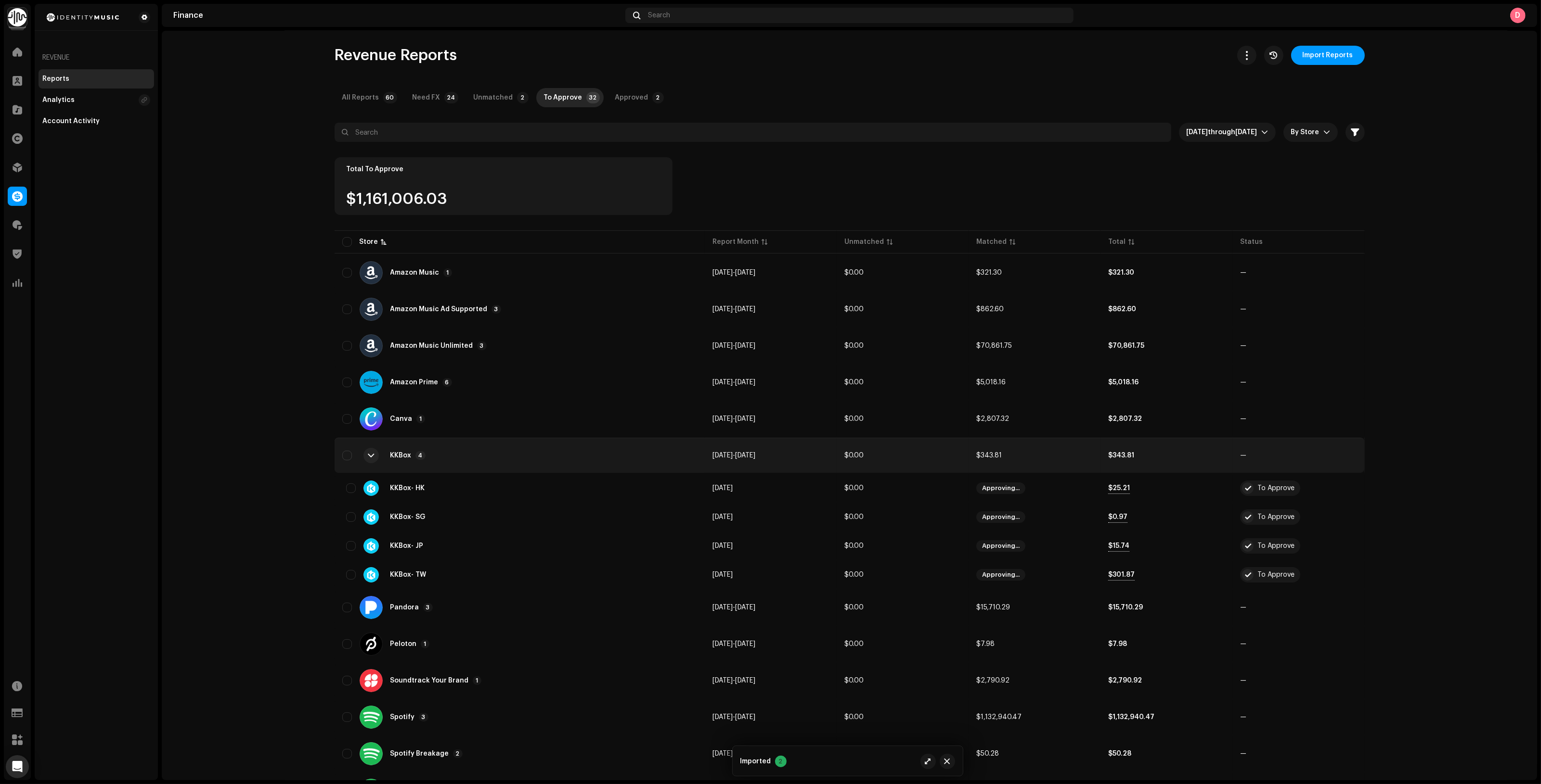
click at [473, 450] on div "KKBox 4" at bounding box center [520, 455] width 355 height 23
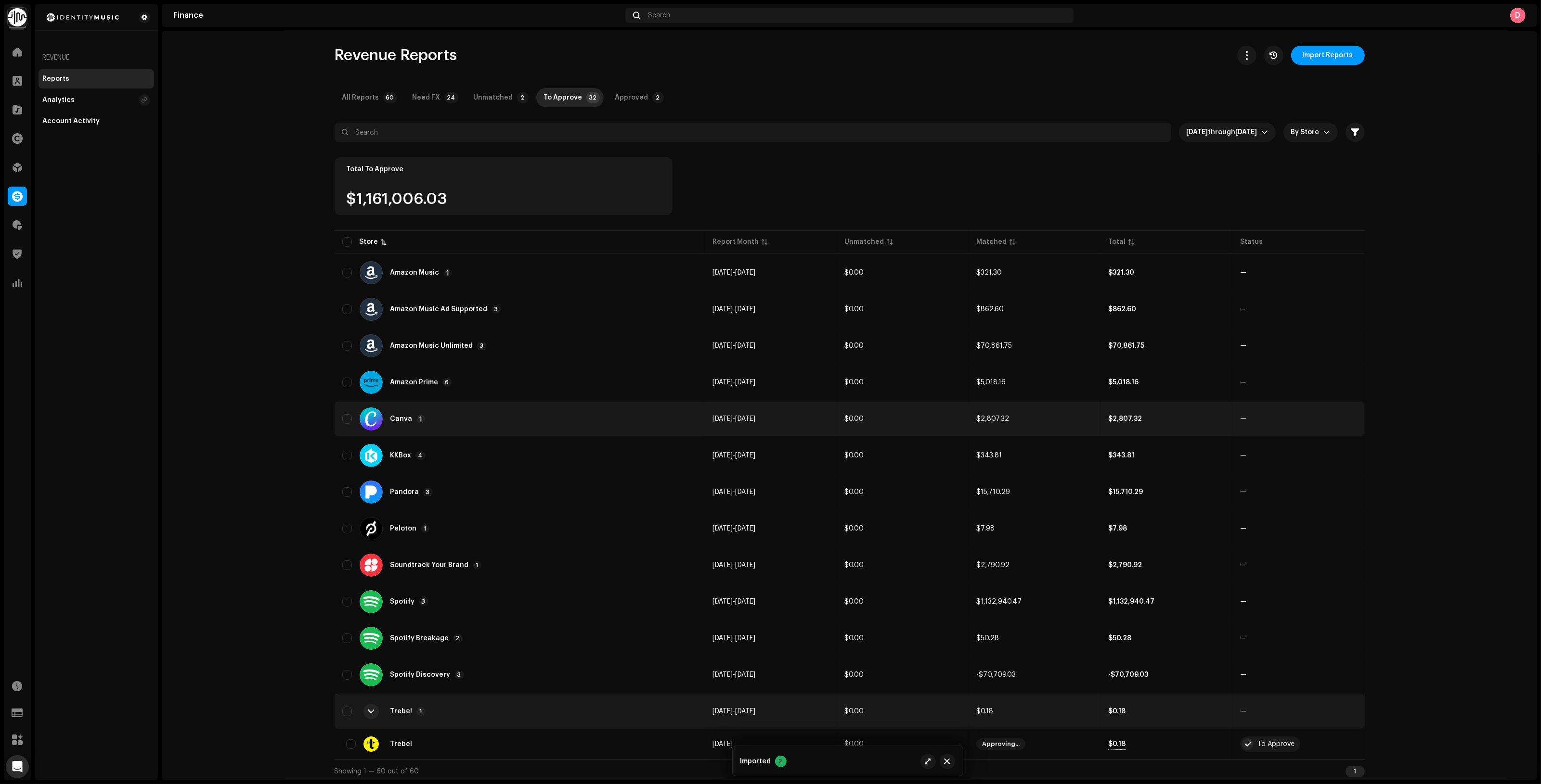
click at [473, 418] on div "Canva 1" at bounding box center [520, 419] width 355 height 23
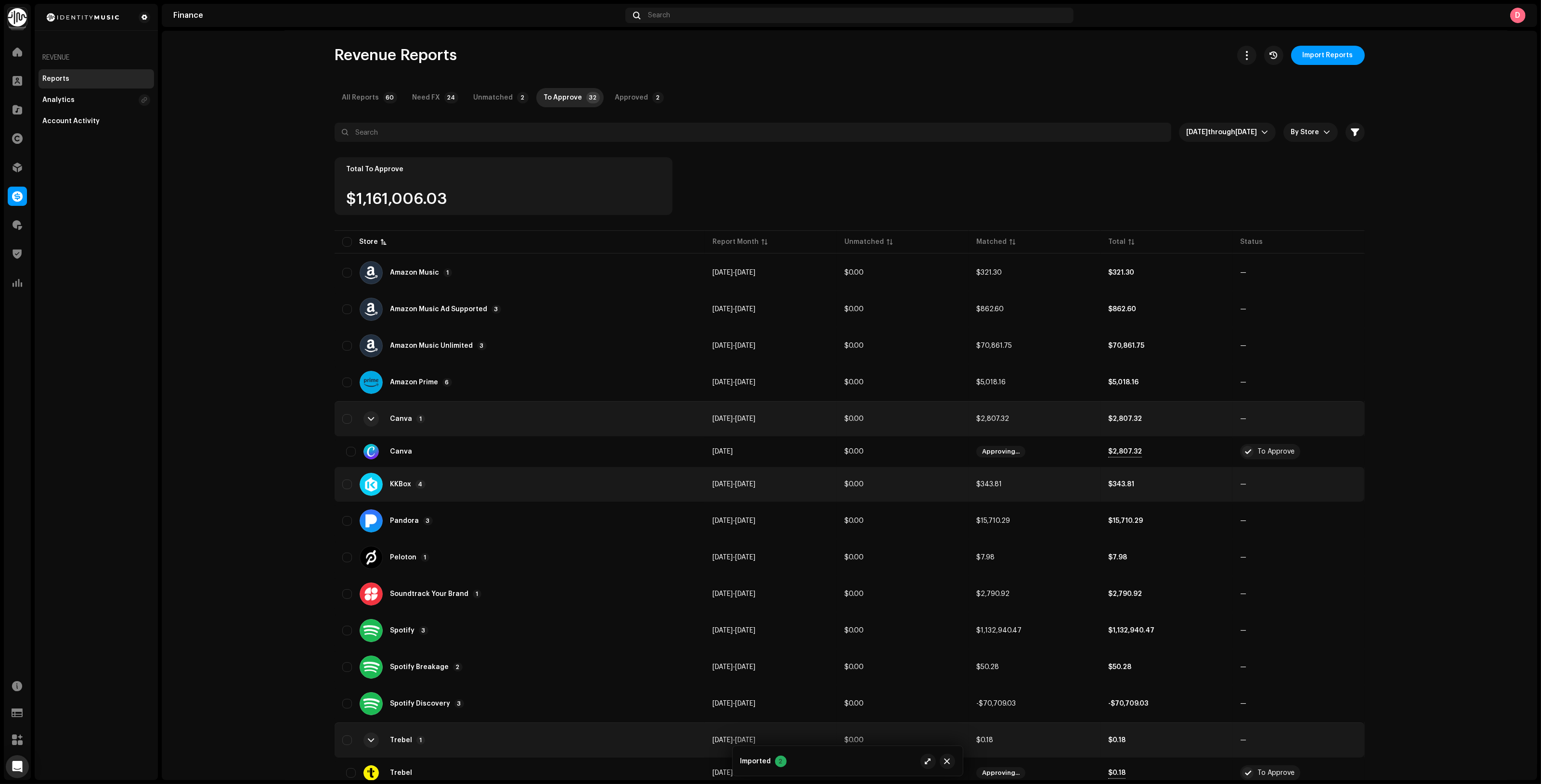
drag, startPoint x: 473, startPoint y: 418, endPoint x: 466, endPoint y: 444, distance: 26.9
click at [473, 418] on div "Canva 1" at bounding box center [520, 419] width 355 height 23
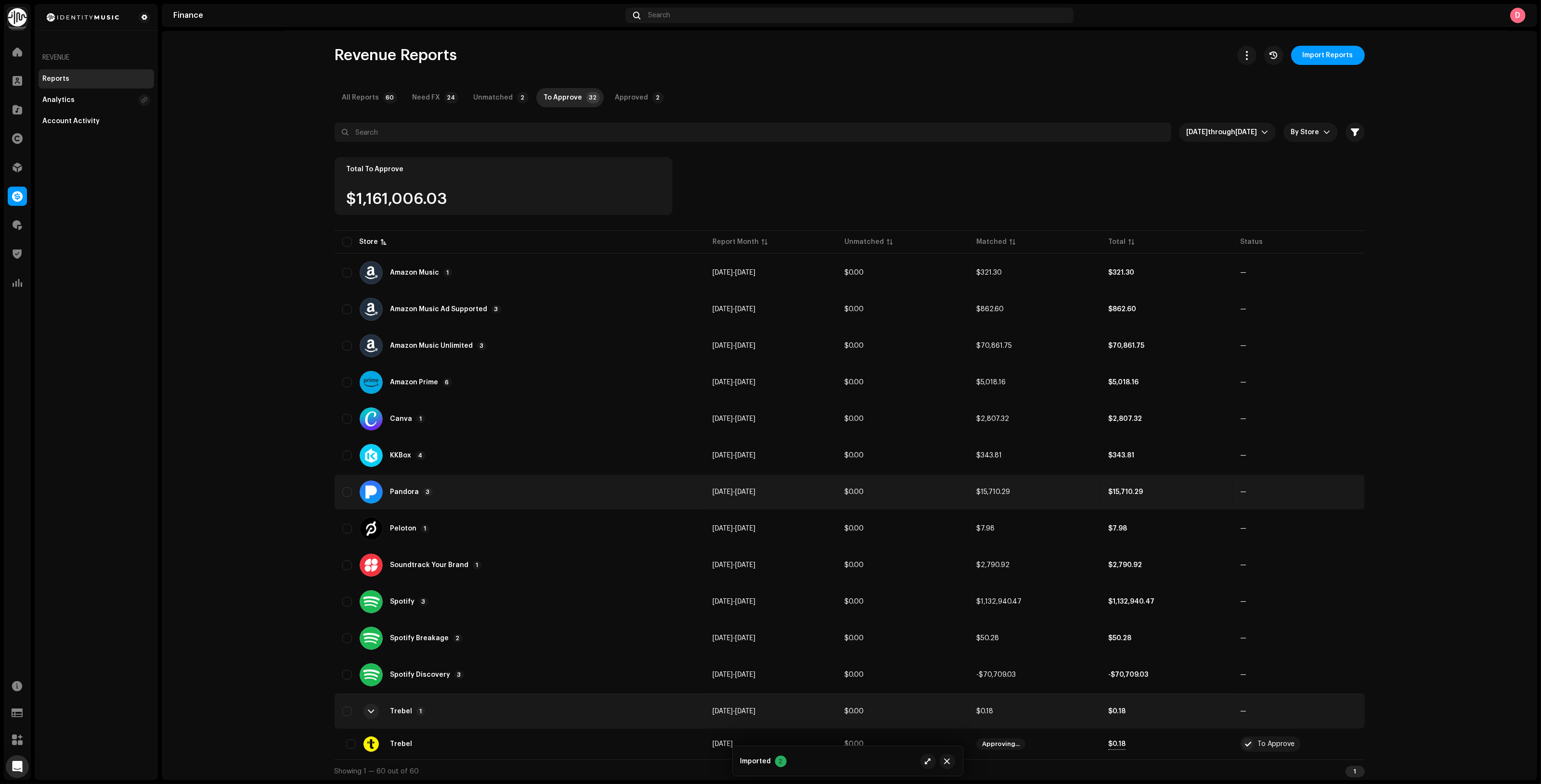
click at [455, 493] on div "Pandora 3" at bounding box center [520, 492] width 355 height 23
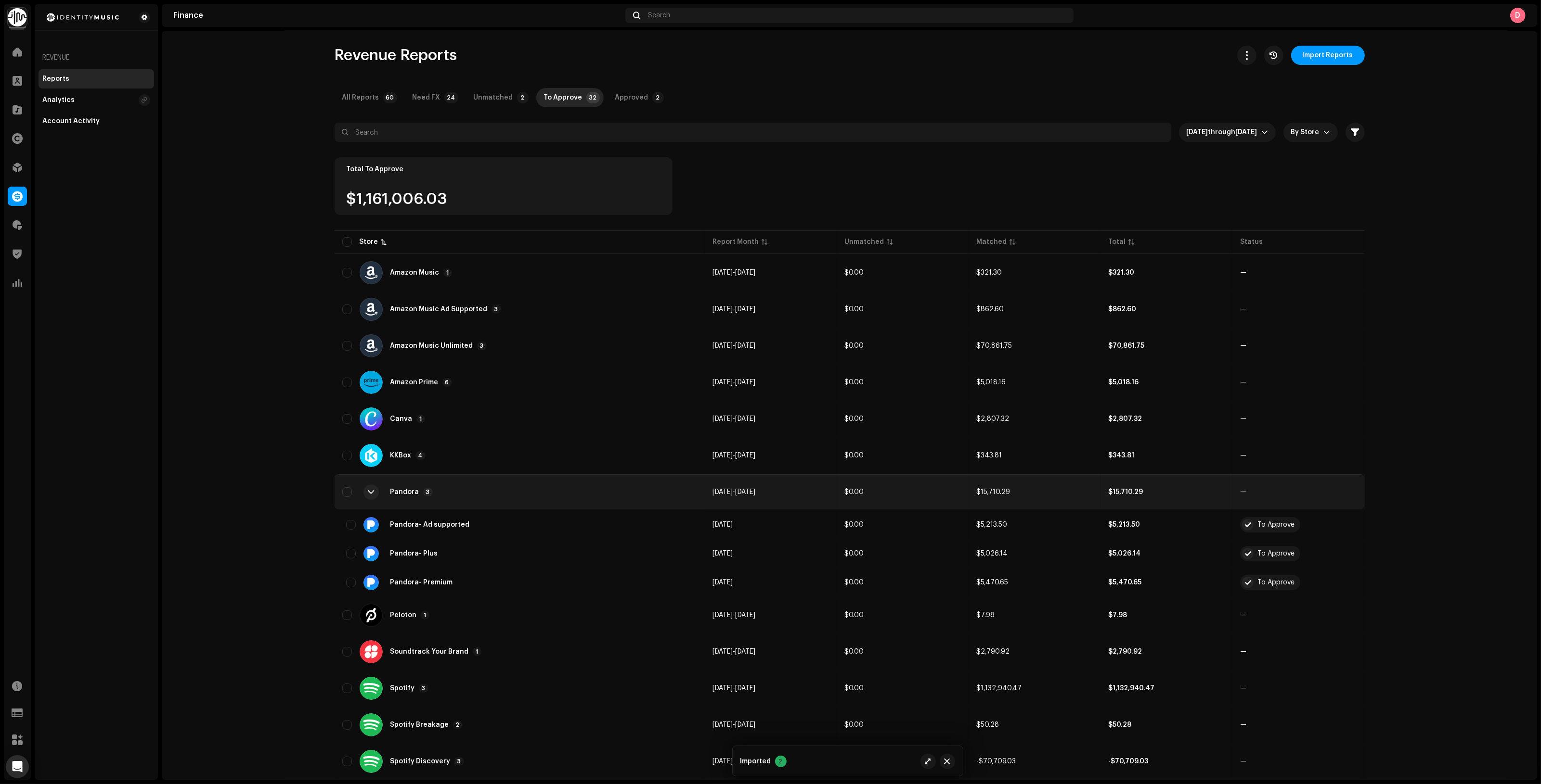
click at [456, 492] on div "Pandora 3" at bounding box center [520, 492] width 355 height 23
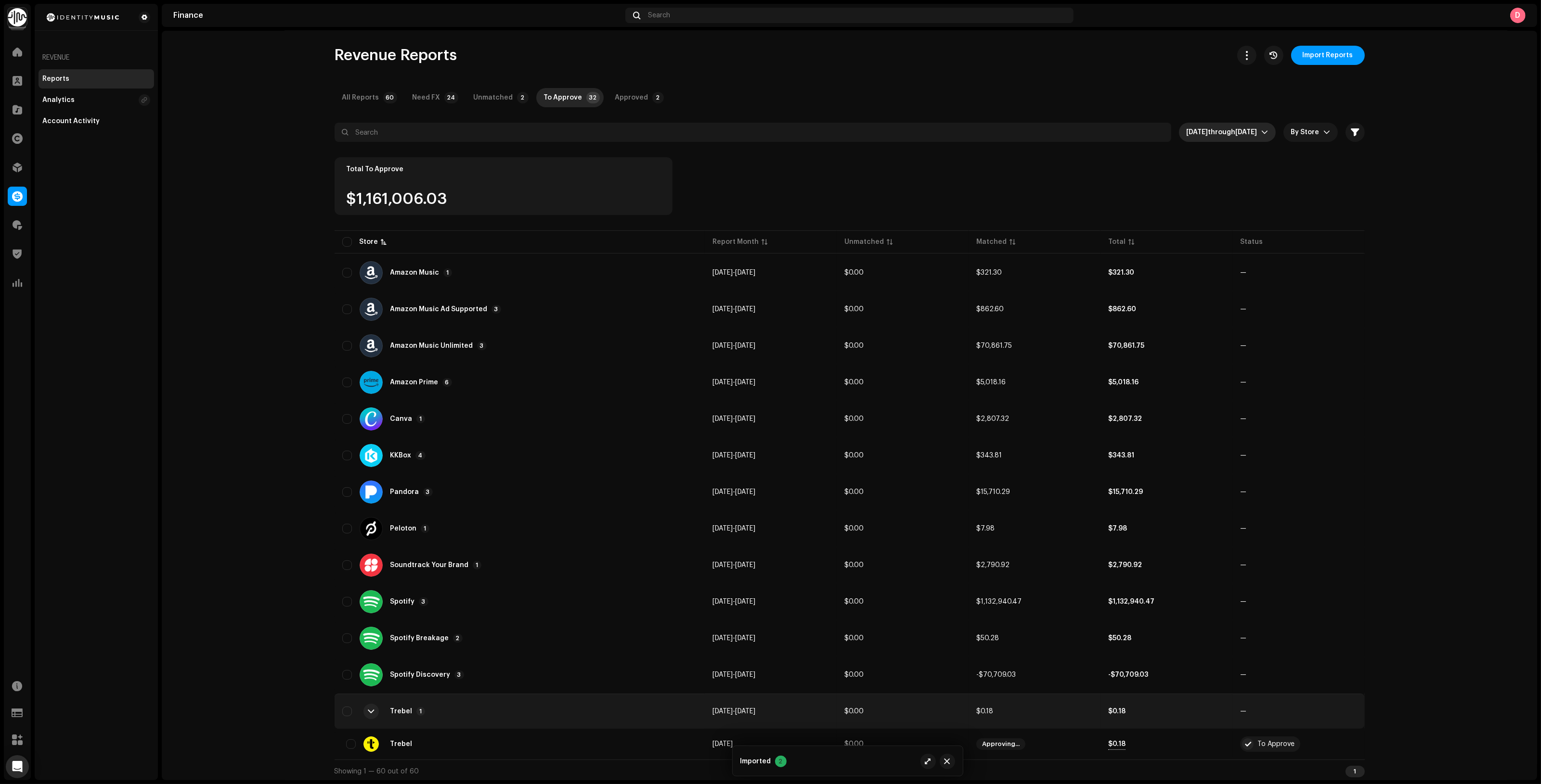
click at [1208, 133] on span "through" at bounding box center [1222, 132] width 27 height 6
click at [1195, 163] on li "All time" at bounding box center [1216, 156] width 109 height 19
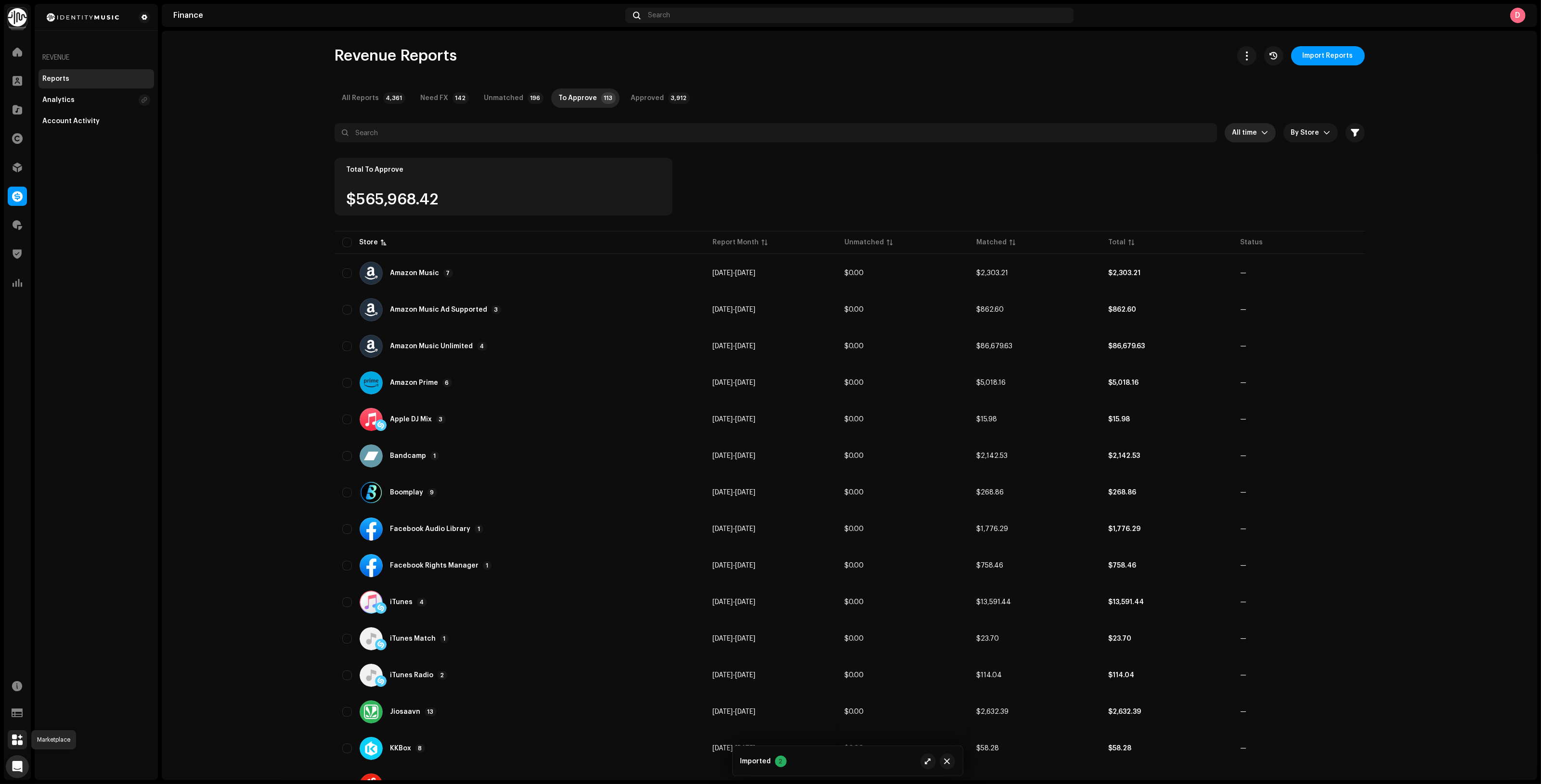
click at [18, 736] on span at bounding box center [17, 740] width 11 height 8
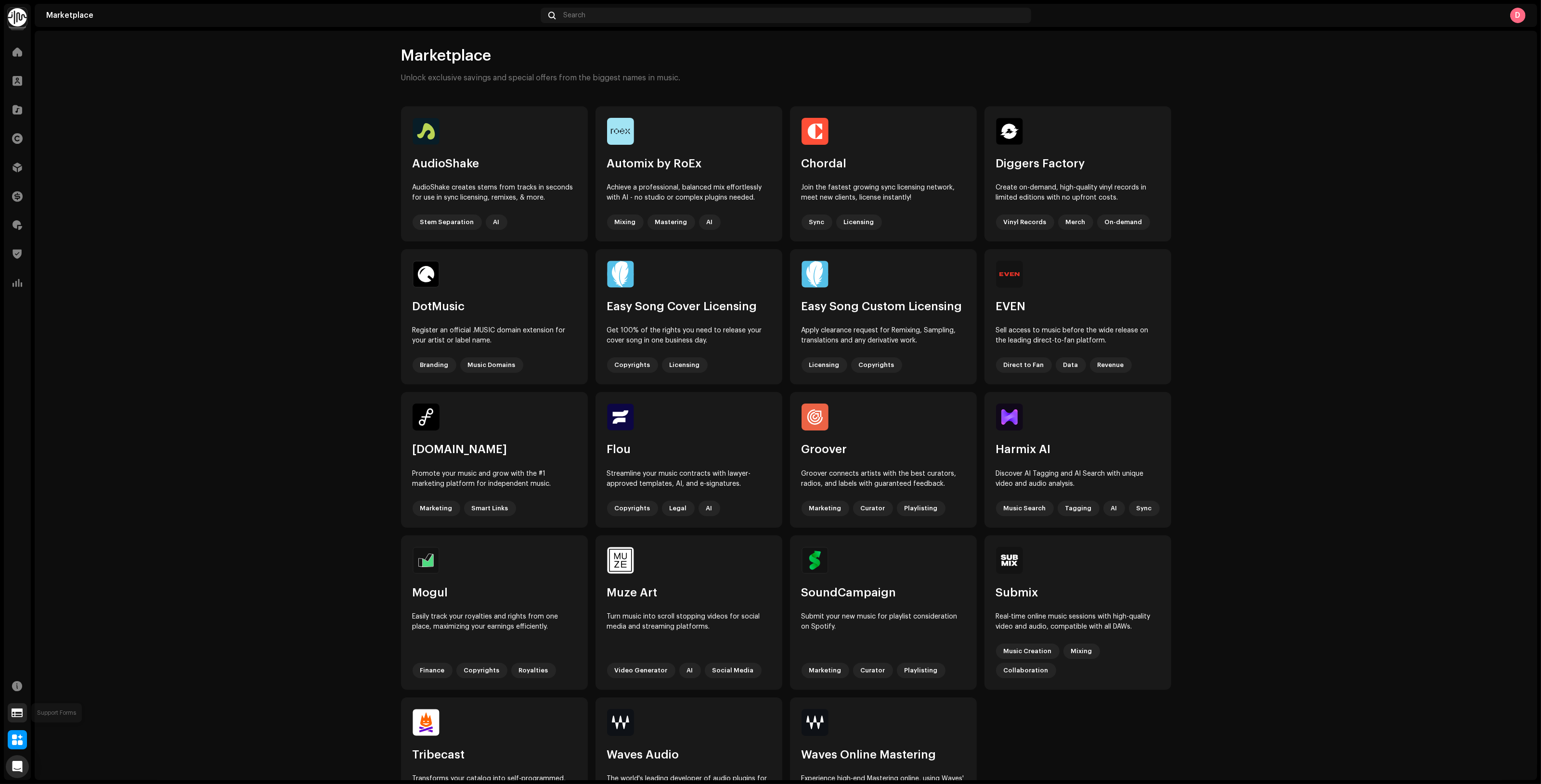
click at [18, 715] on span at bounding box center [17, 713] width 11 height 8
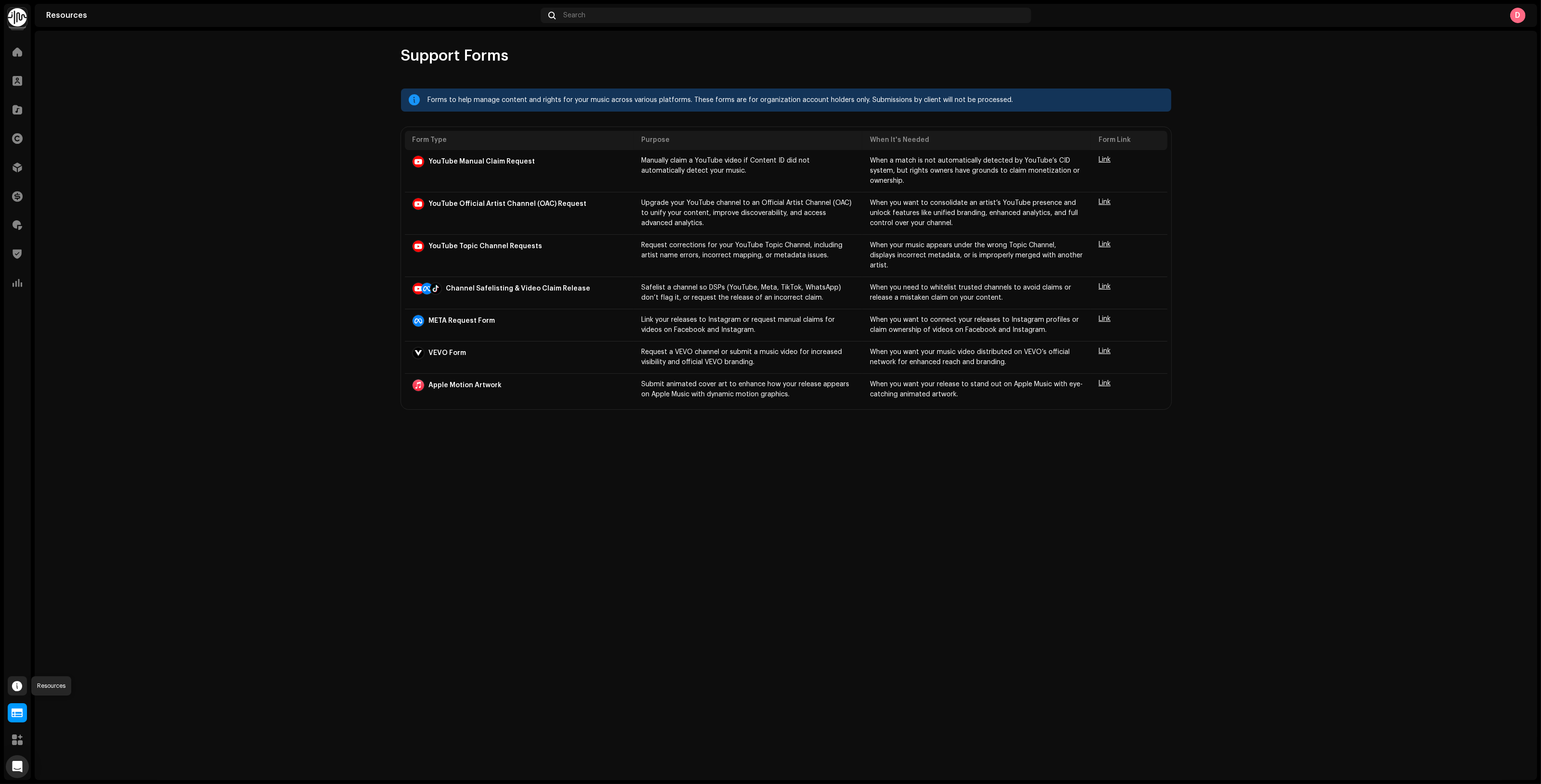
click at [17, 679] on div at bounding box center [17, 686] width 19 height 19
click at [18, 199] on span at bounding box center [17, 196] width 11 height 8
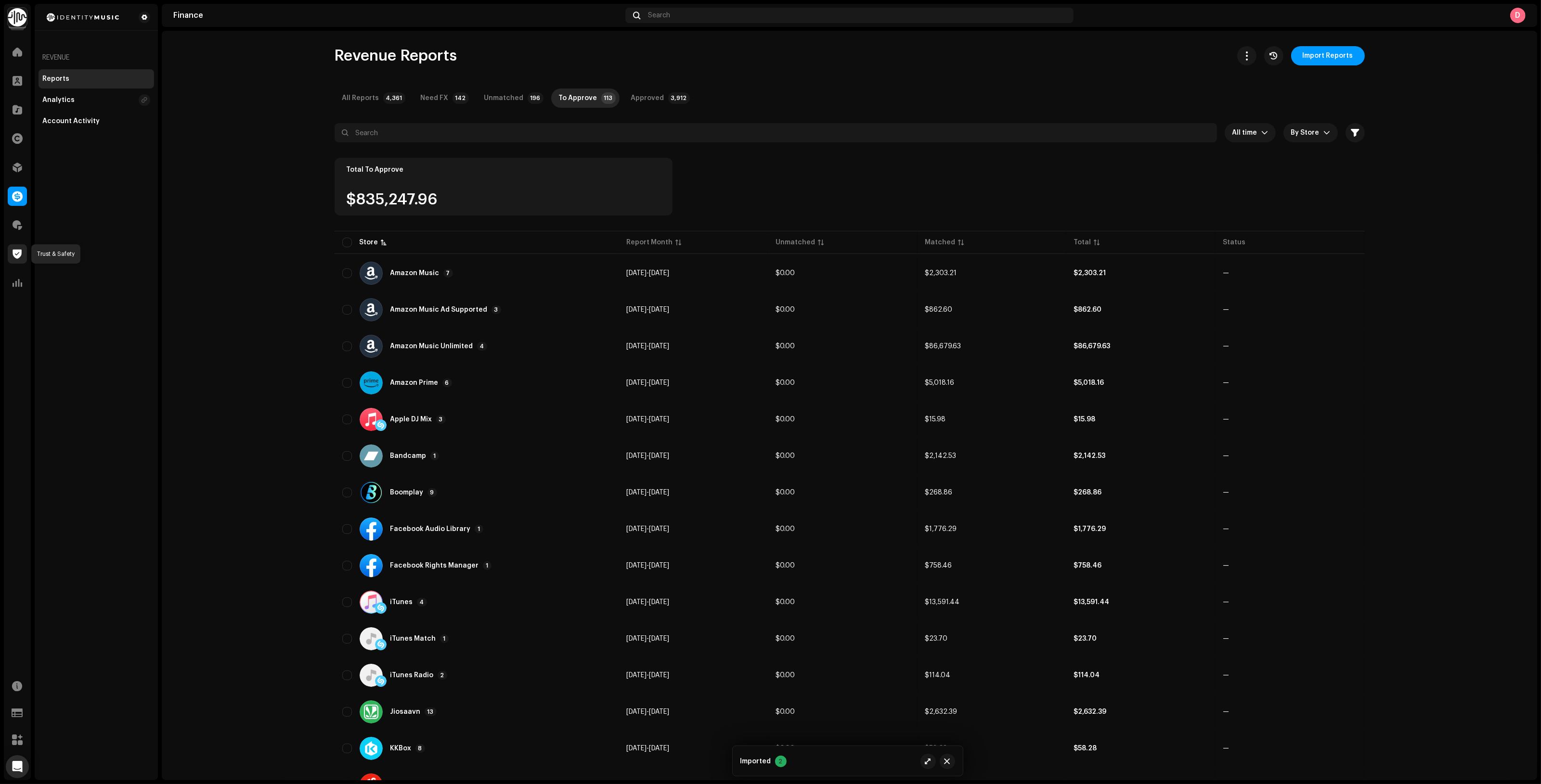
click at [22, 252] on div at bounding box center [17, 254] width 19 height 19
click at [19, 256] on span at bounding box center [17, 254] width 9 height 8
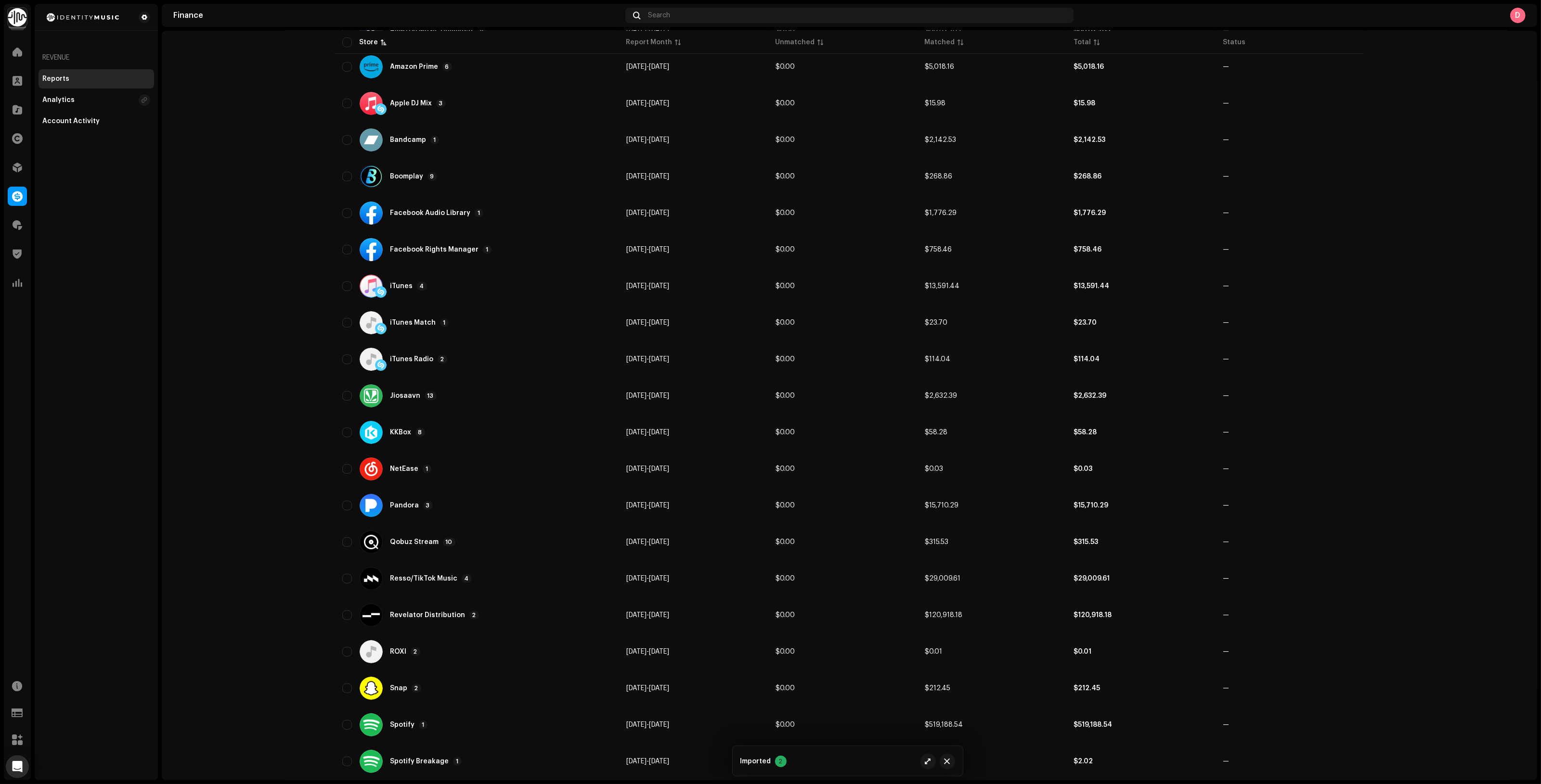
scroll to position [421, 0]
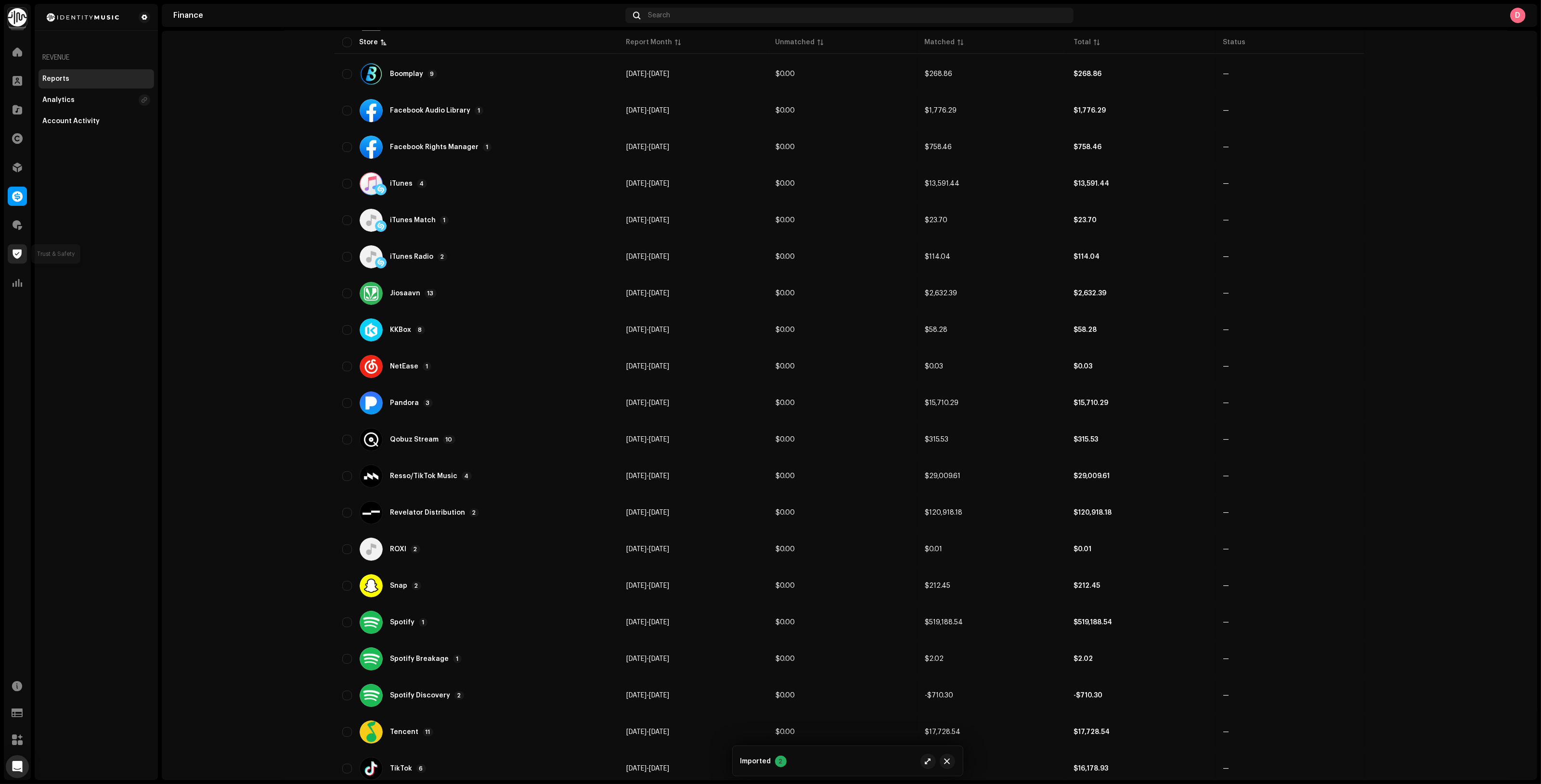
click at [17, 256] on span at bounding box center [17, 254] width 9 height 8
click at [18, 225] on span at bounding box center [17, 225] width 9 height 8
click at [16, 166] on span at bounding box center [17, 167] width 9 height 8
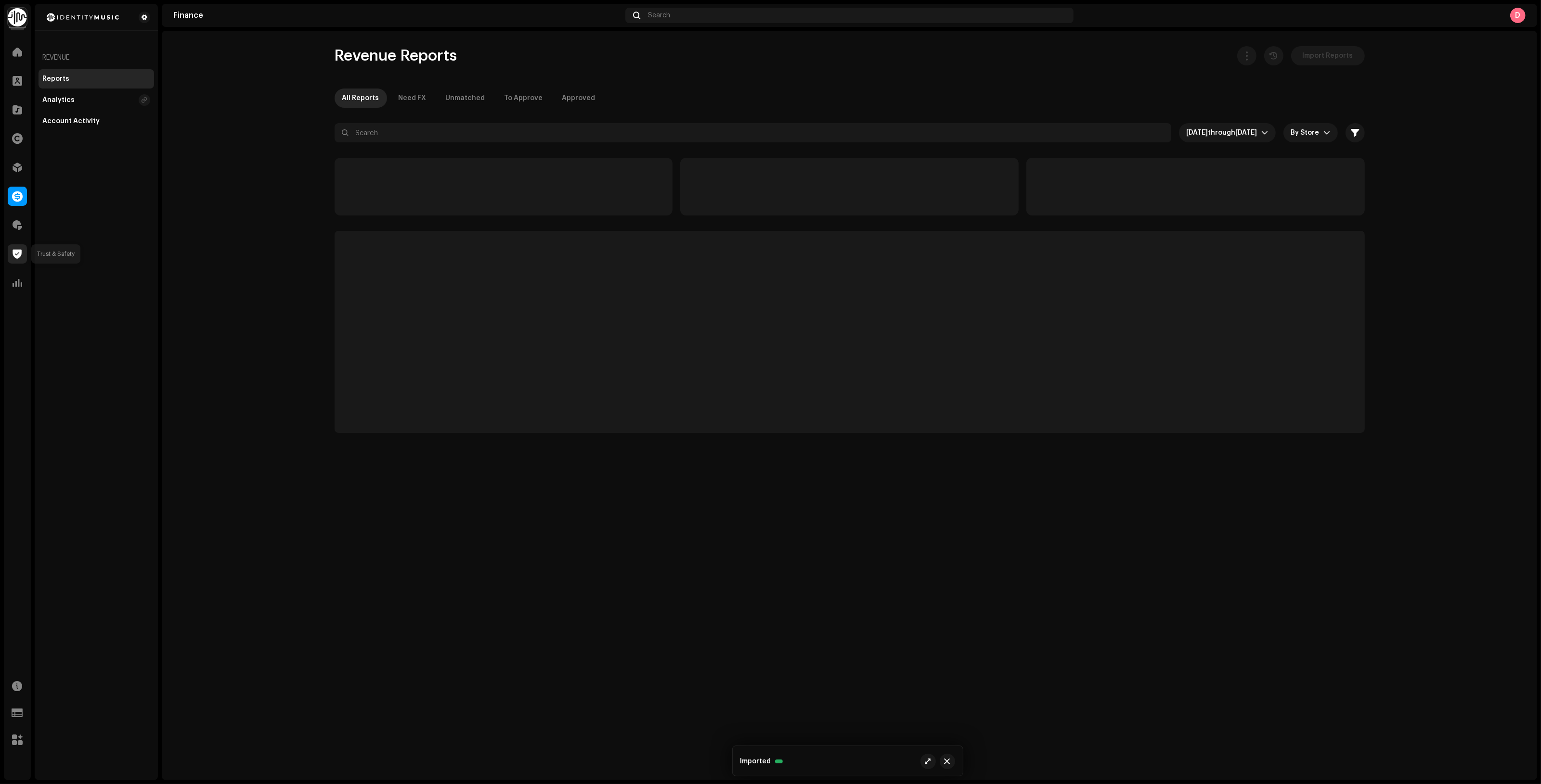
click at [17, 250] on span at bounding box center [17, 254] width 9 height 8
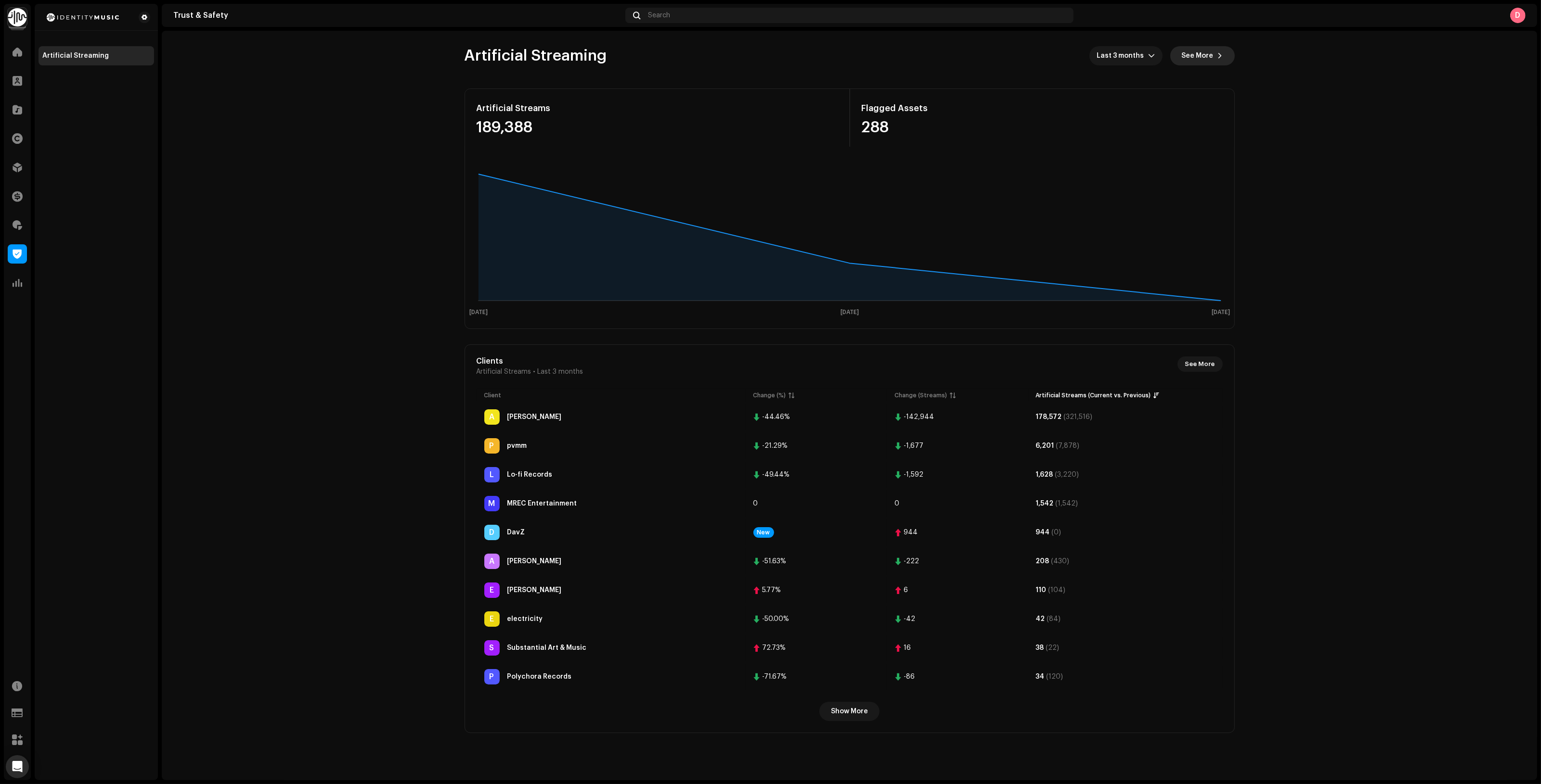
click at [1221, 50] on button "See More" at bounding box center [1202, 55] width 65 height 19
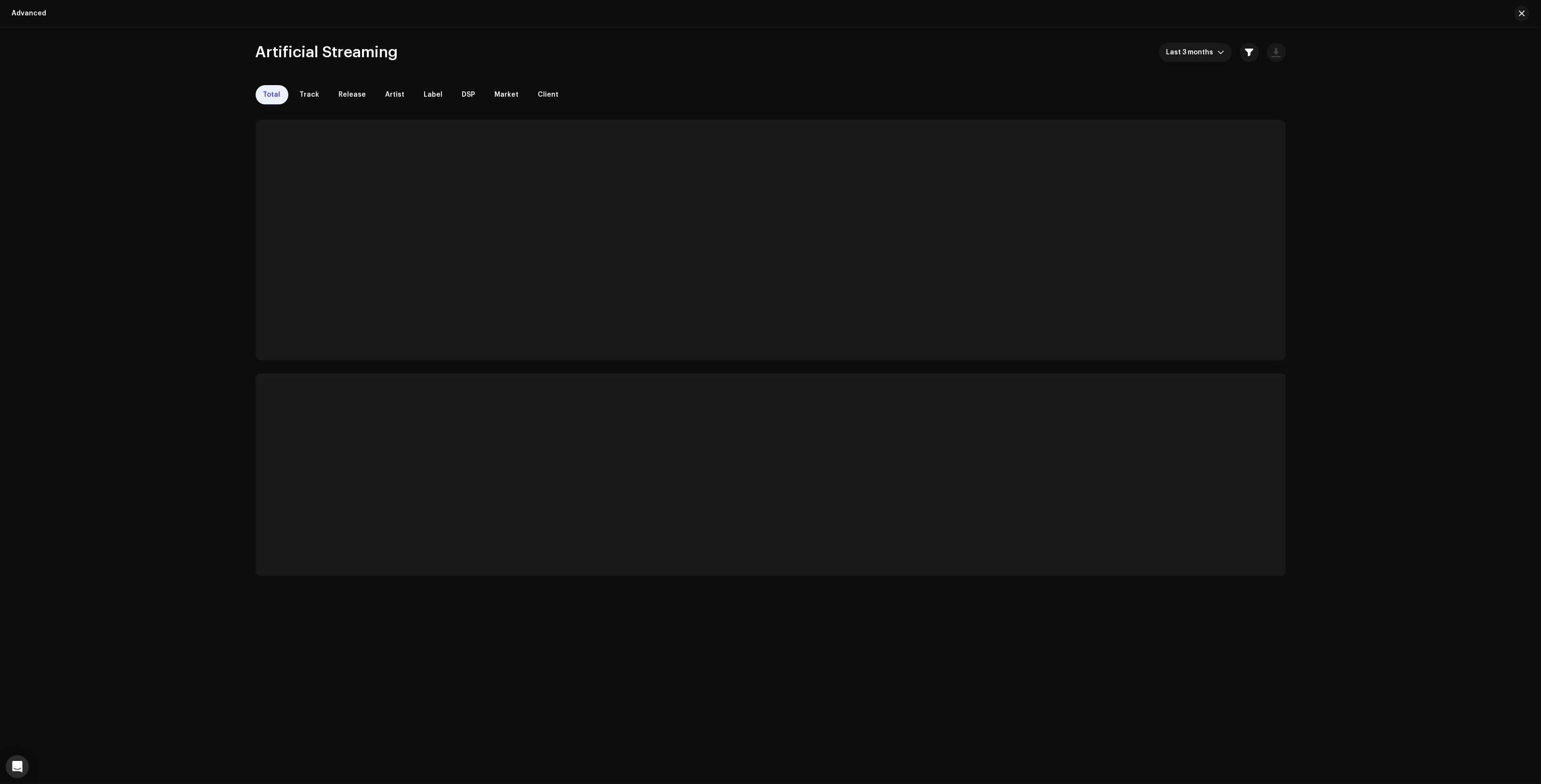
click at [1522, 11] on span "button" at bounding box center [1522, 13] width 6 height 8
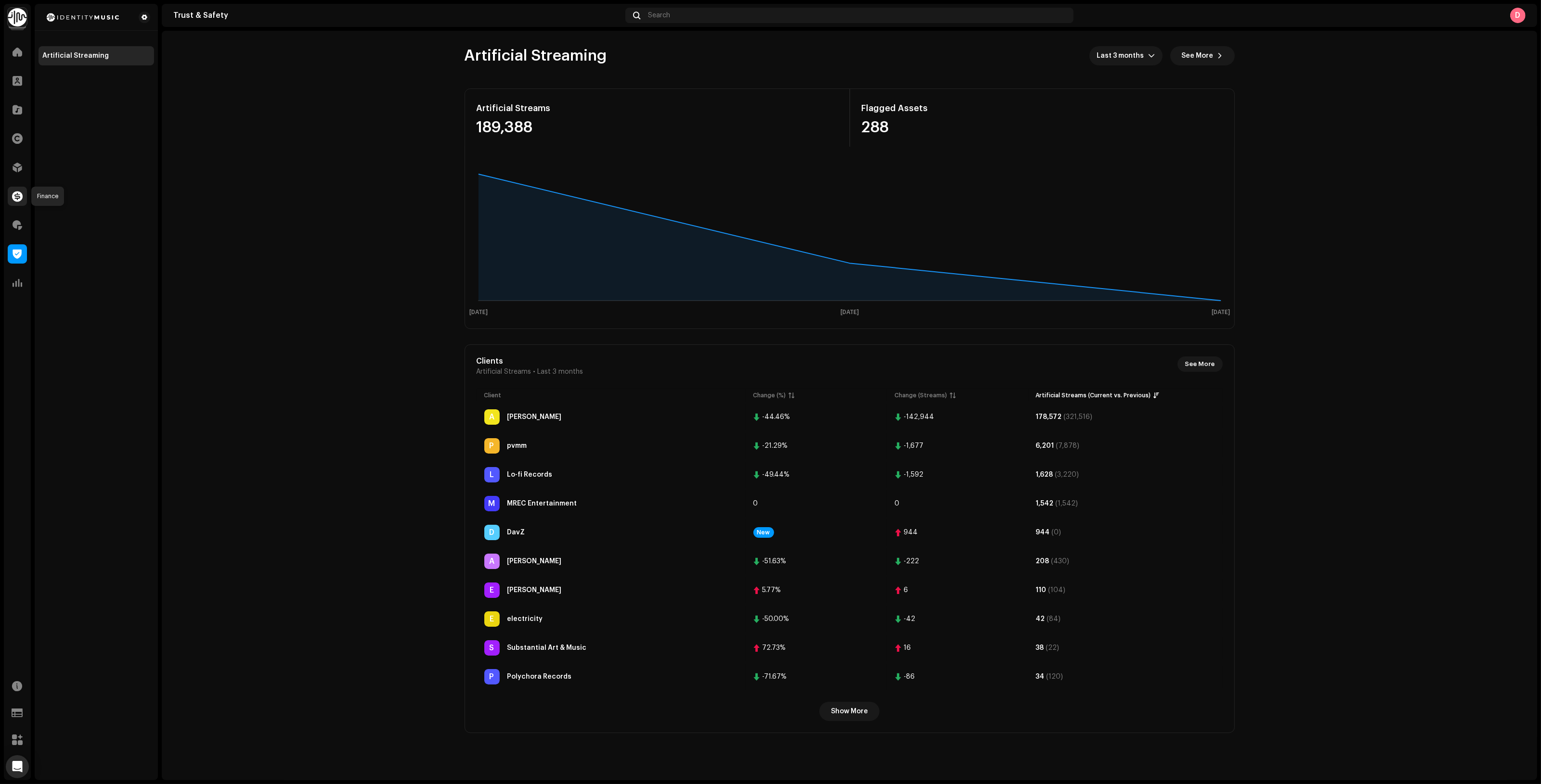
click at [20, 197] on span at bounding box center [17, 196] width 11 height 8
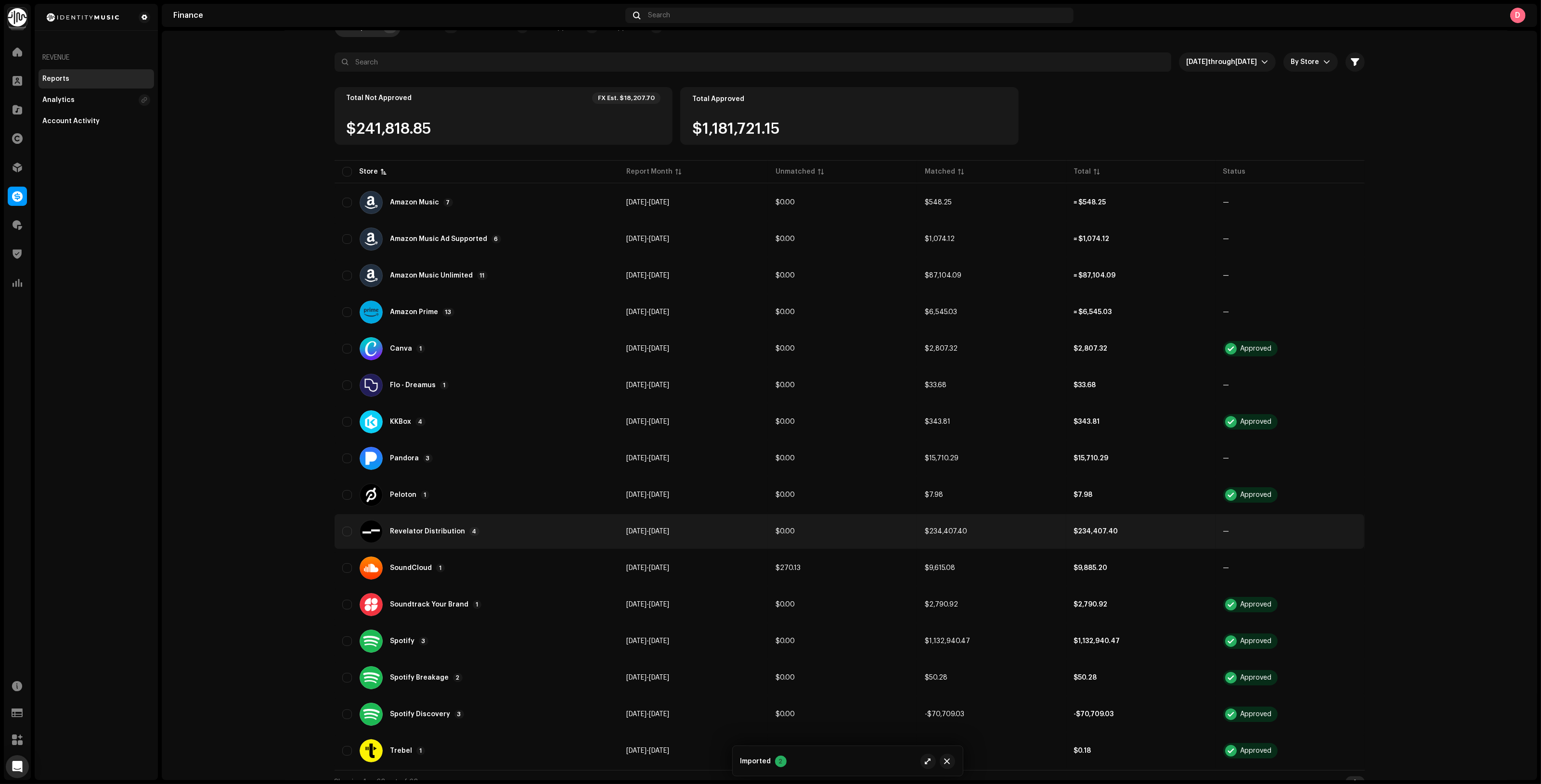
scroll to position [81, 0]
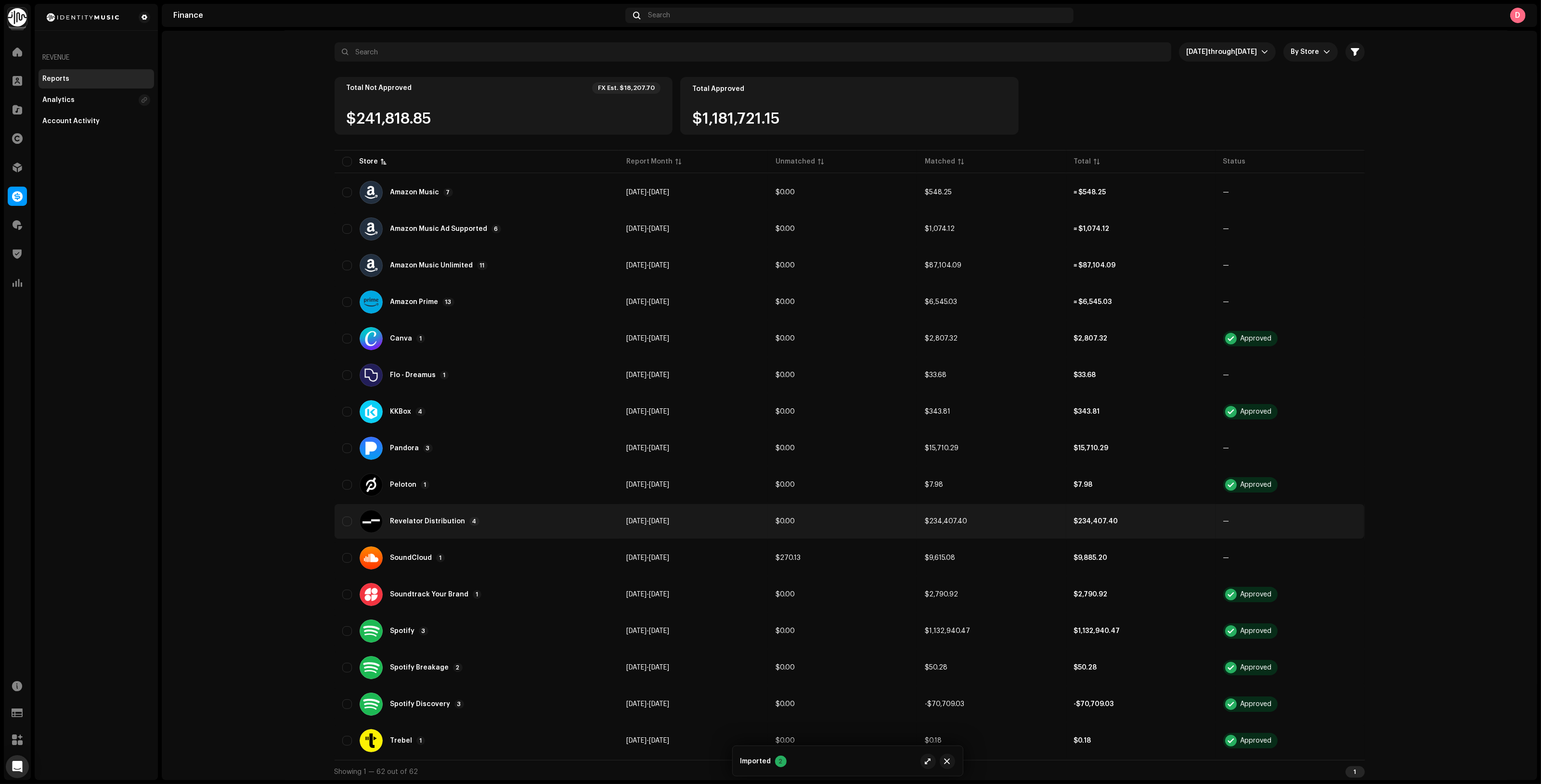
click at [528, 516] on div "Revelator Distribution 4" at bounding box center [477, 521] width 268 height 23
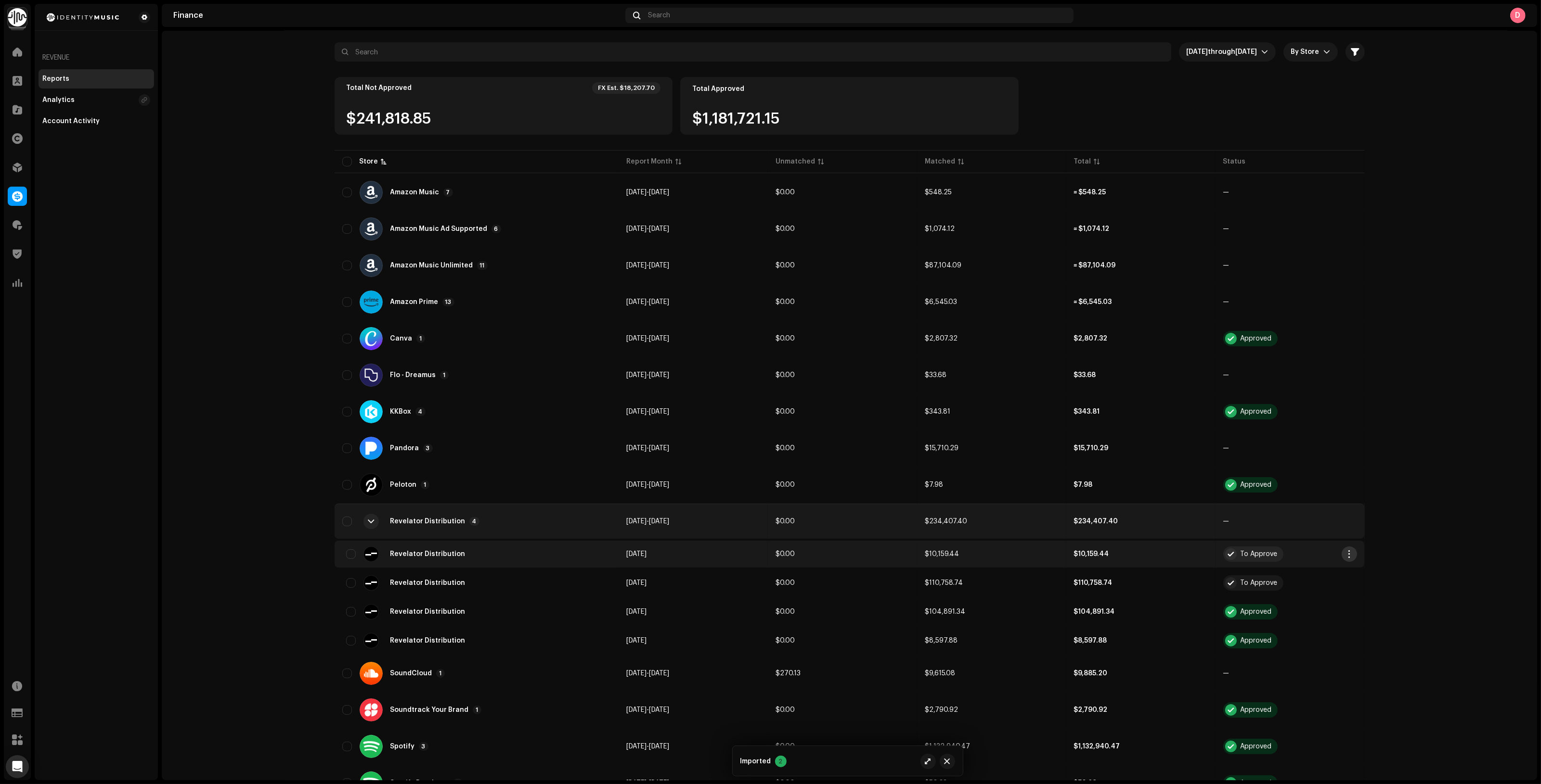
click at [1345, 550] on span "button" at bounding box center [1349, 554] width 7 height 8
click at [1397, 613] on span "Add Adjustment" at bounding box center [1374, 612] width 55 height 8
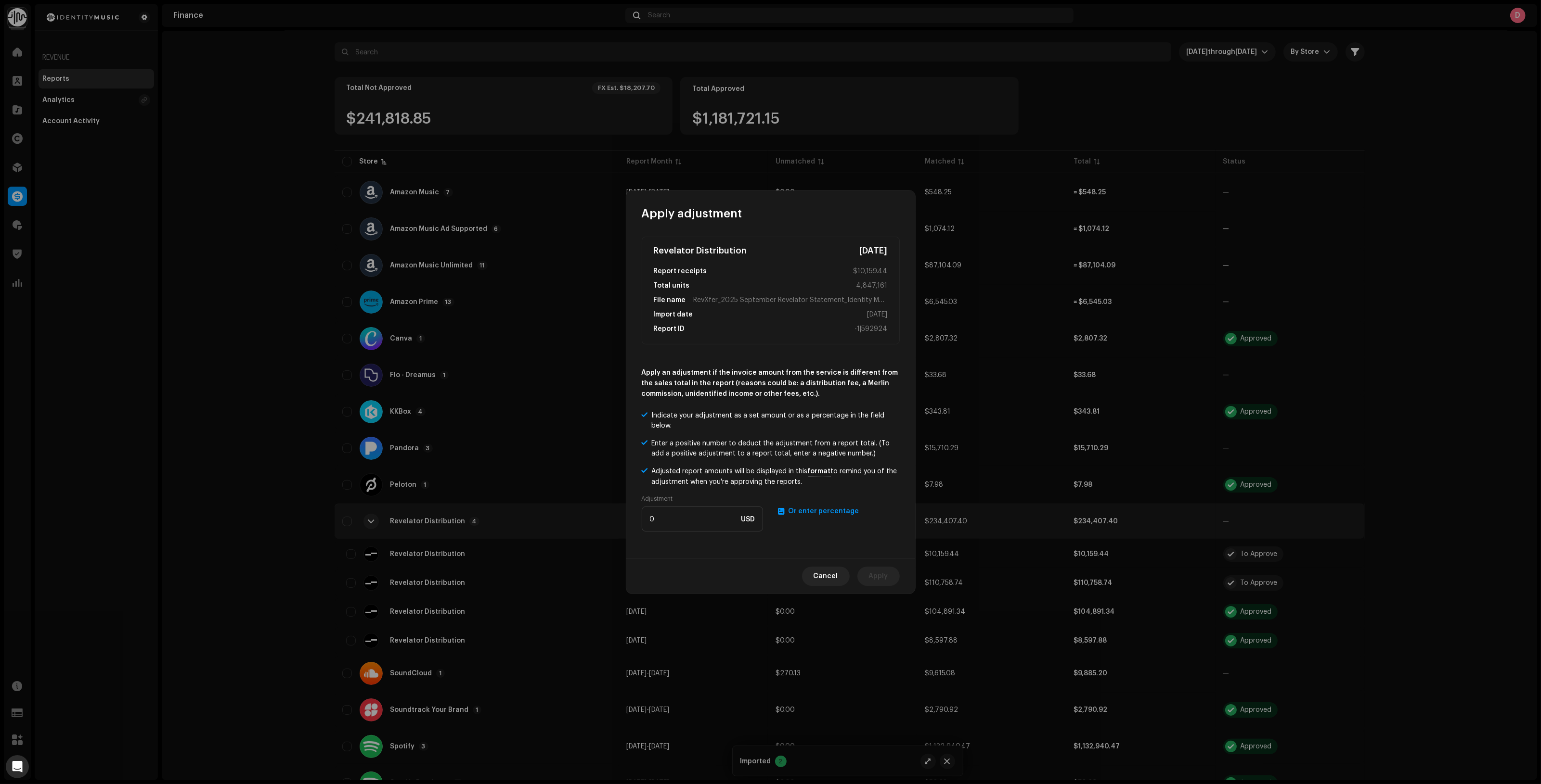
click at [818, 509] on span "Or enter percentage" at bounding box center [824, 511] width 71 height 6
click at [690, 520] on input "number" at bounding box center [702, 519] width 121 height 25
type input "1.5"
click at [881, 576] on span "Apply" at bounding box center [879, 576] width 19 height 19
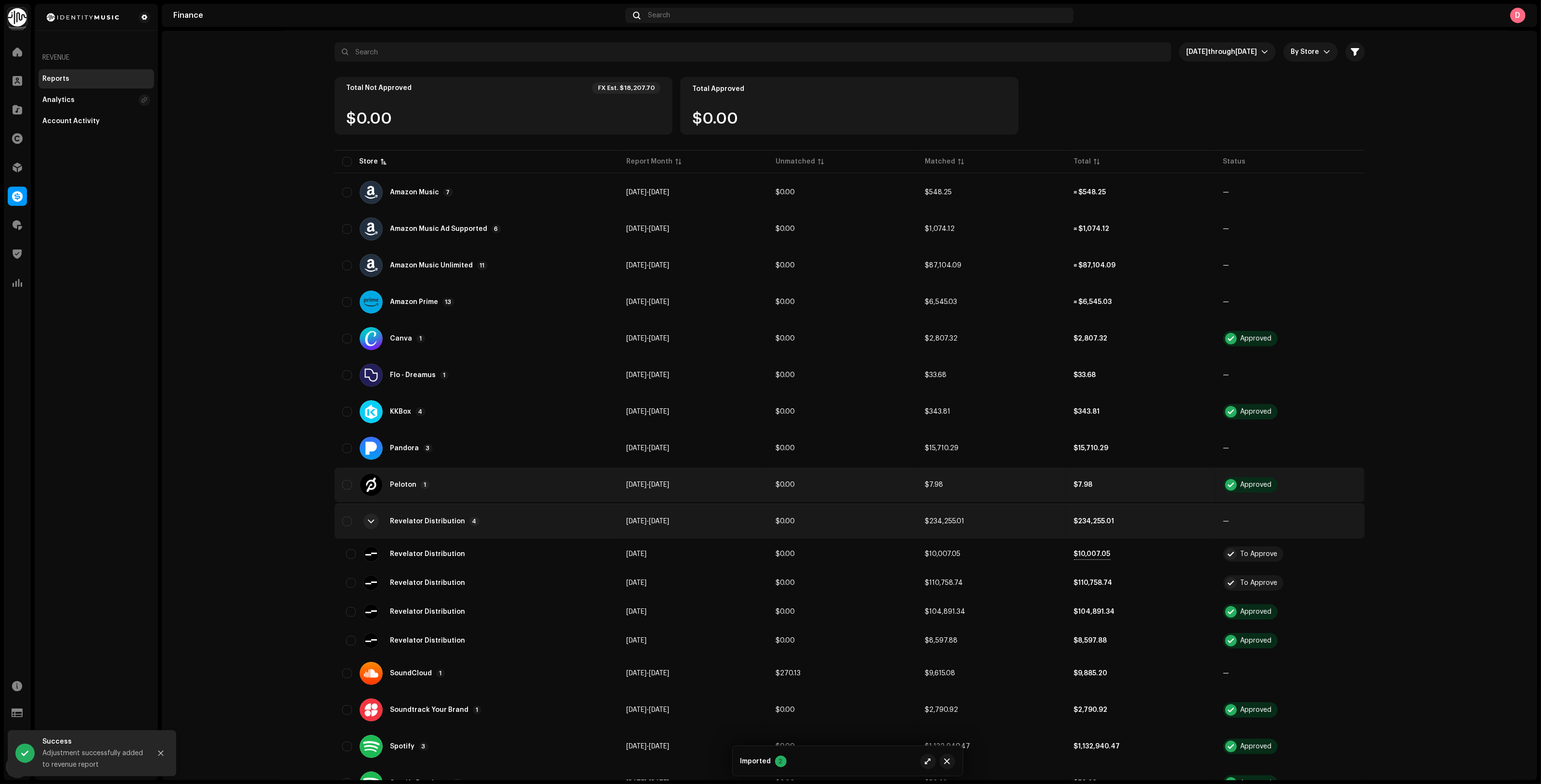
scroll to position [0, 0]
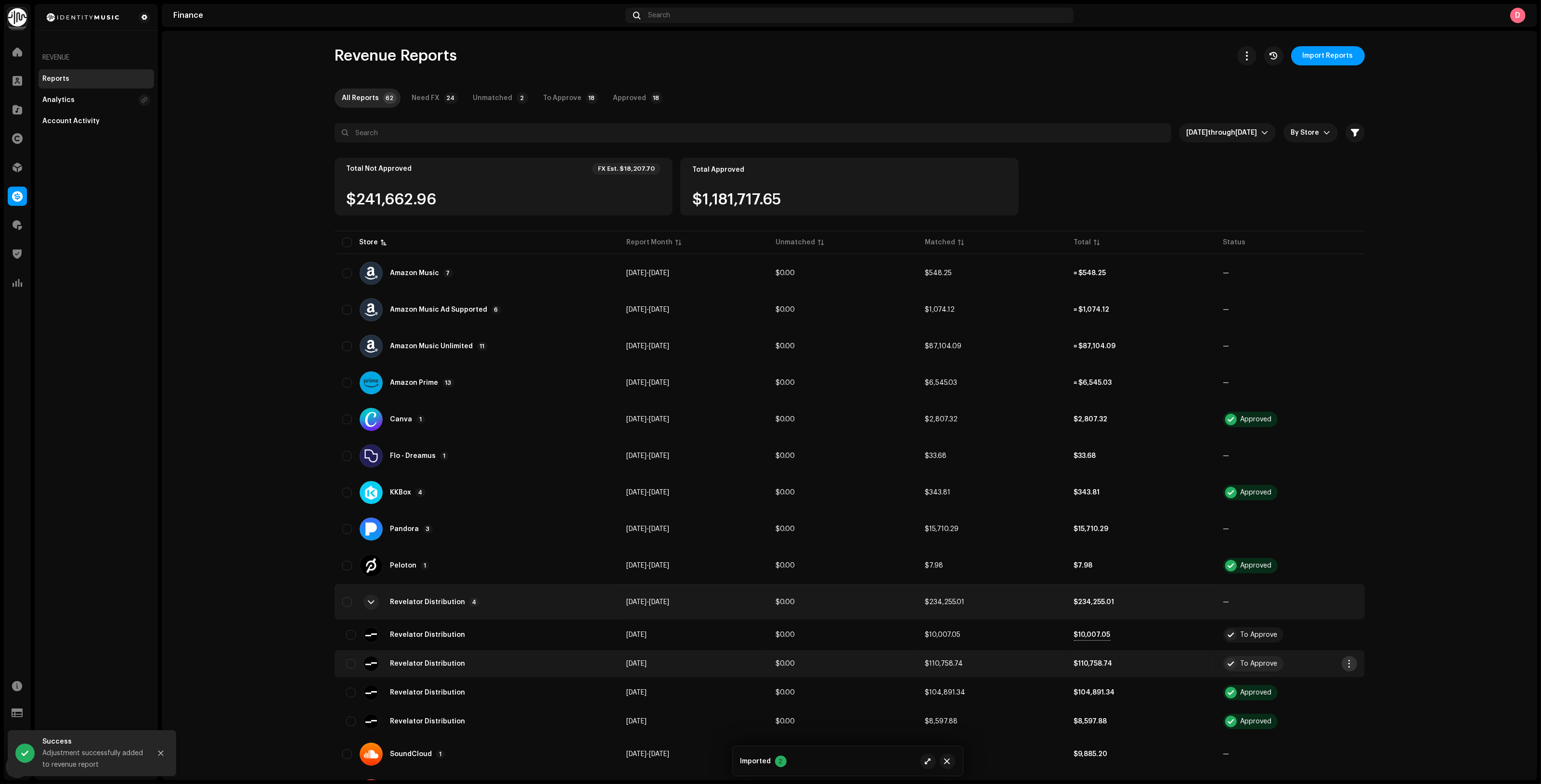
click at [1347, 662] on span "button" at bounding box center [1349, 663] width 7 height 8
click at [1382, 724] on span "Add Adjustment" at bounding box center [1374, 722] width 55 height 8
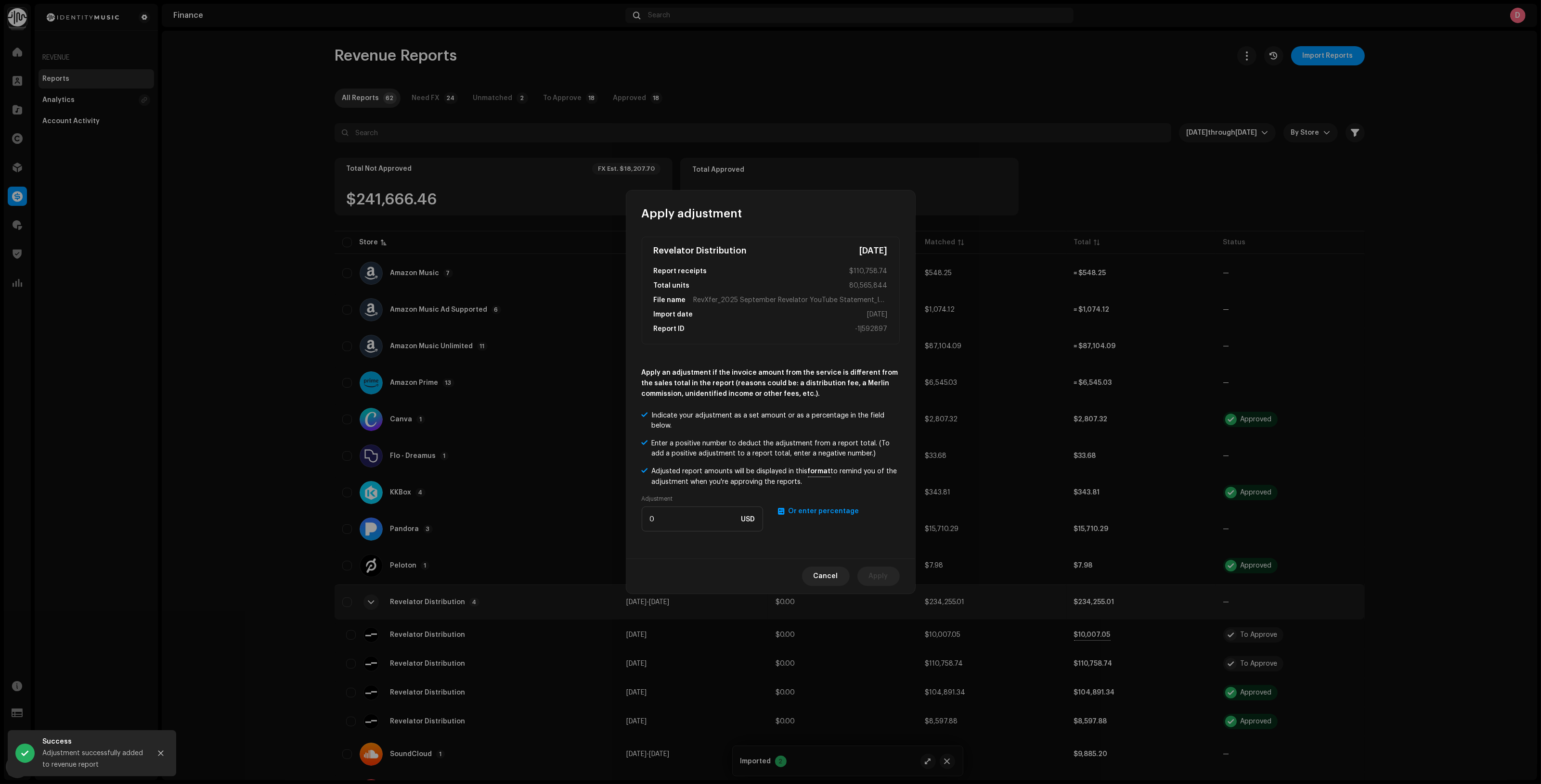
drag, startPoint x: 805, startPoint y: 506, endPoint x: 797, endPoint y: 510, distance: 8.9
click at [805, 506] on re-a-text-switch "Or enter USD amount Or enter percentage" at bounding box center [838, 524] width 121 height 37
click at [823, 515] on re-a-text-switch "Or enter USD amount Or enter percentage" at bounding box center [838, 524] width 121 height 37
click at [812, 509] on span "Or enter percentage" at bounding box center [824, 511] width 71 height 6
click at [699, 519] on input "number" at bounding box center [702, 519] width 121 height 25
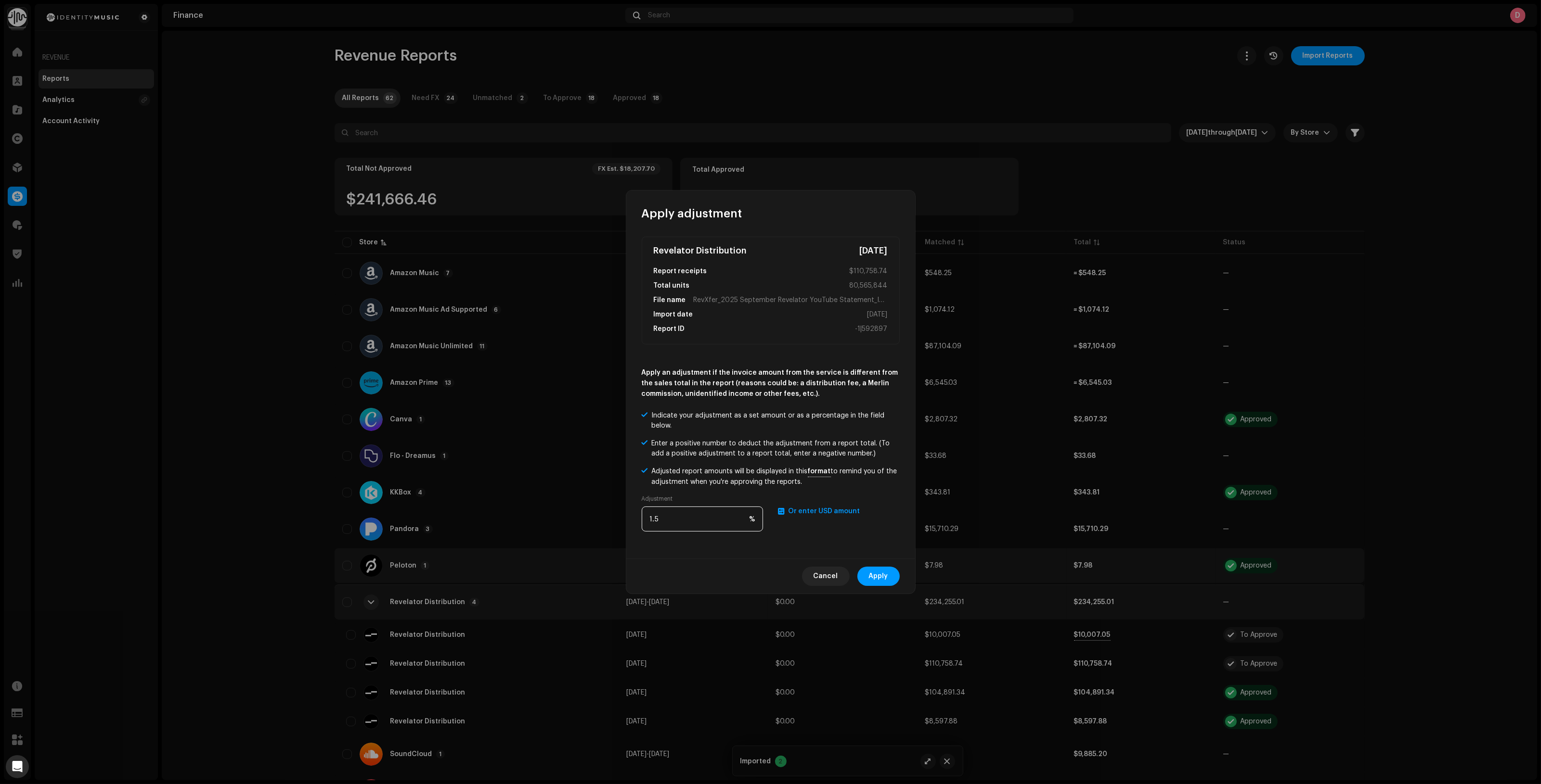
type input "1.5"
click at [878, 572] on span "Apply" at bounding box center [879, 576] width 19 height 19
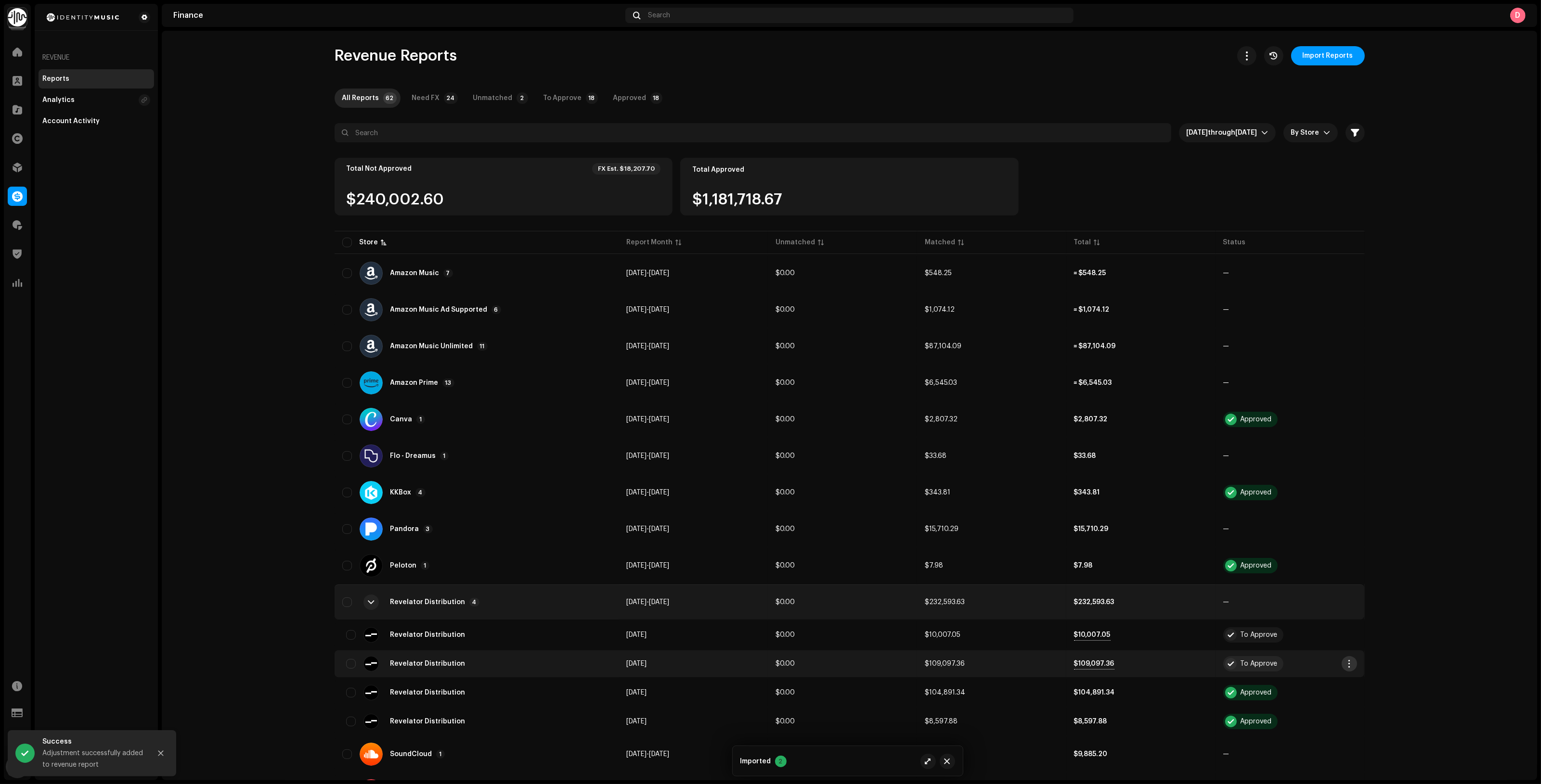
click at [1345, 662] on span "button" at bounding box center [1349, 663] width 7 height 8
click at [1359, 681] on span "Approve" at bounding box center [1362, 684] width 29 height 8
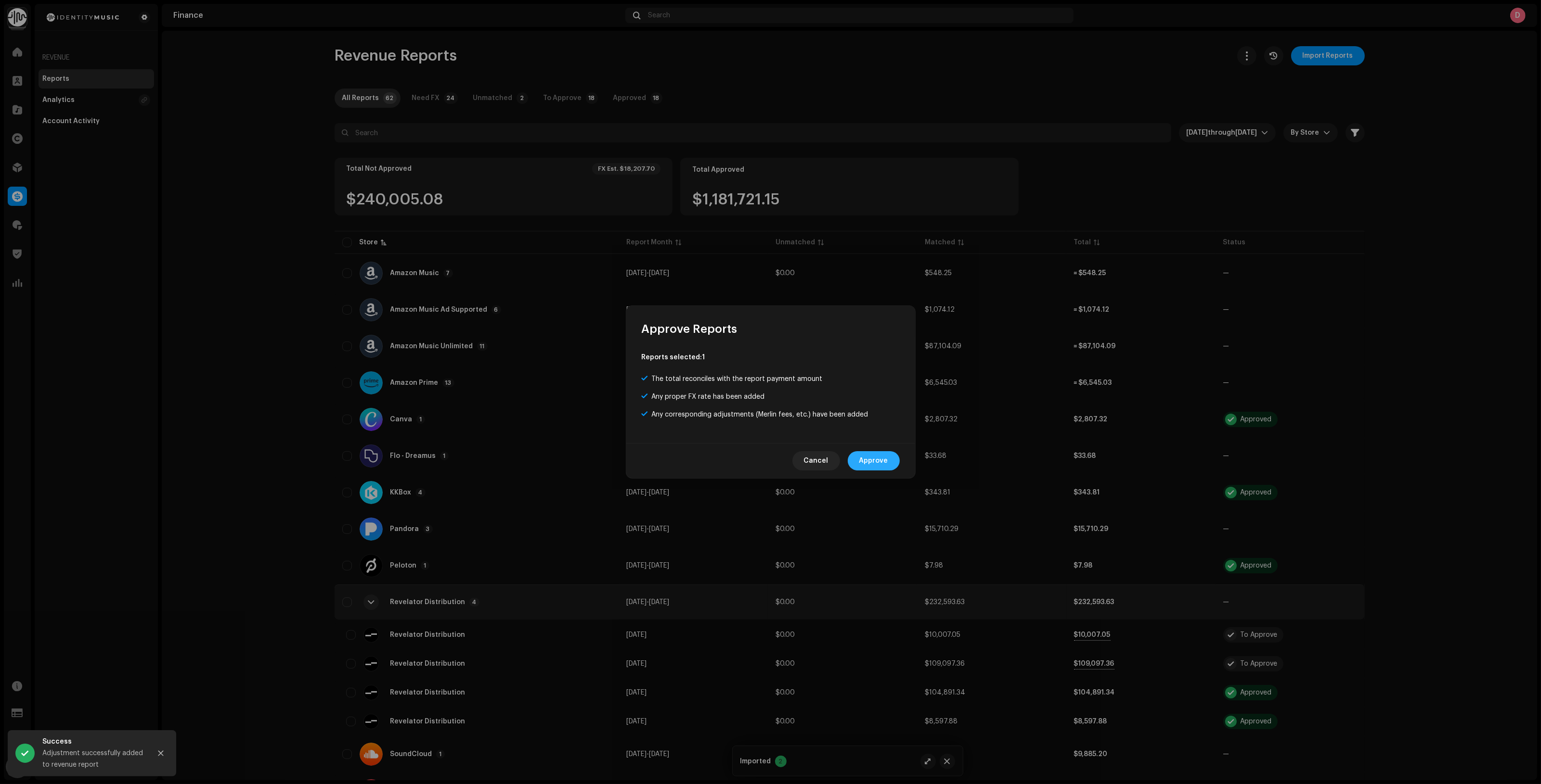
click at [889, 458] on button "Approve" at bounding box center [873, 461] width 52 height 19
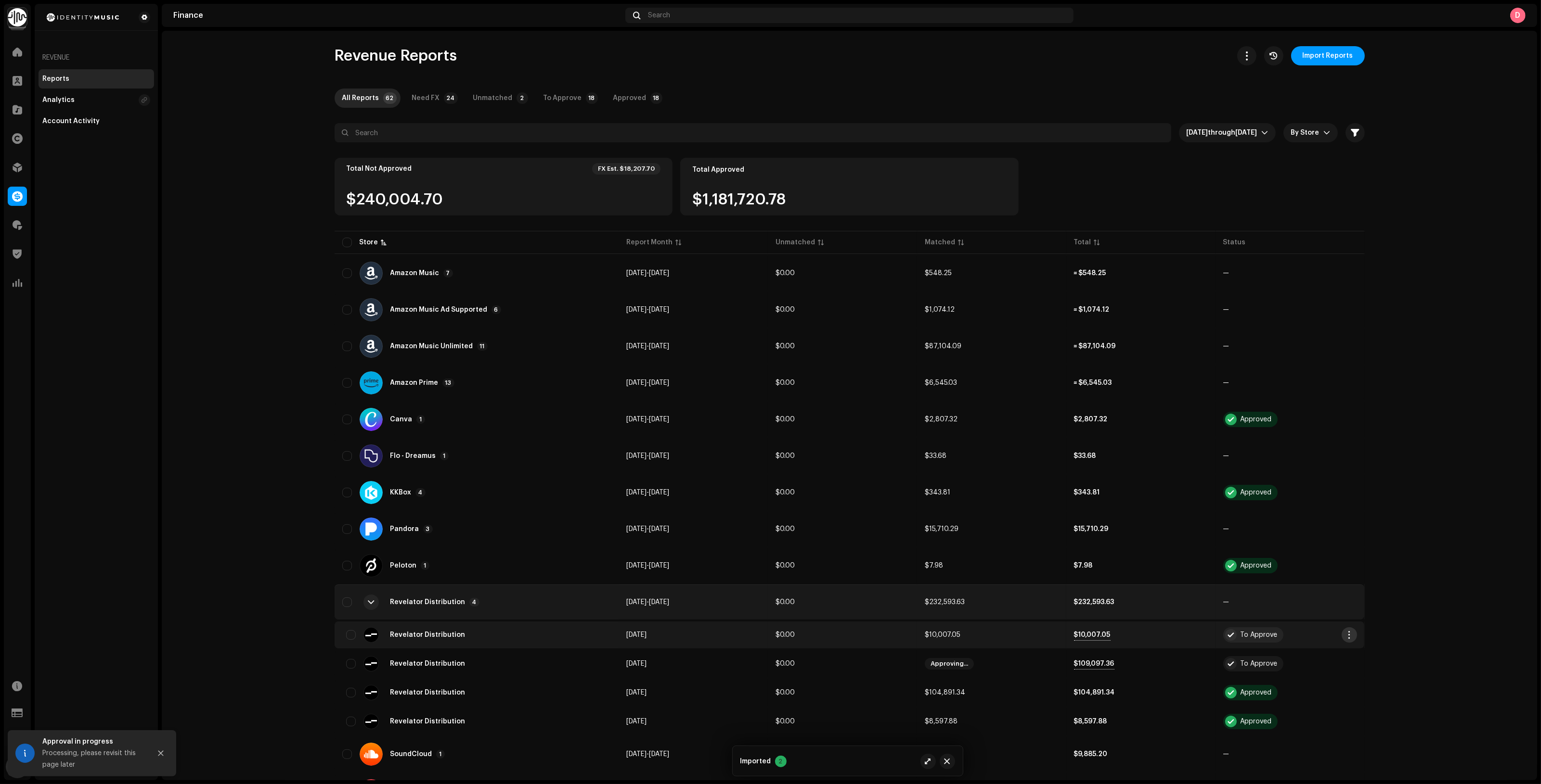
click at [1346, 634] on span "button" at bounding box center [1349, 635] width 7 height 8
click at [1367, 656] on span "Approve" at bounding box center [1362, 655] width 29 height 8
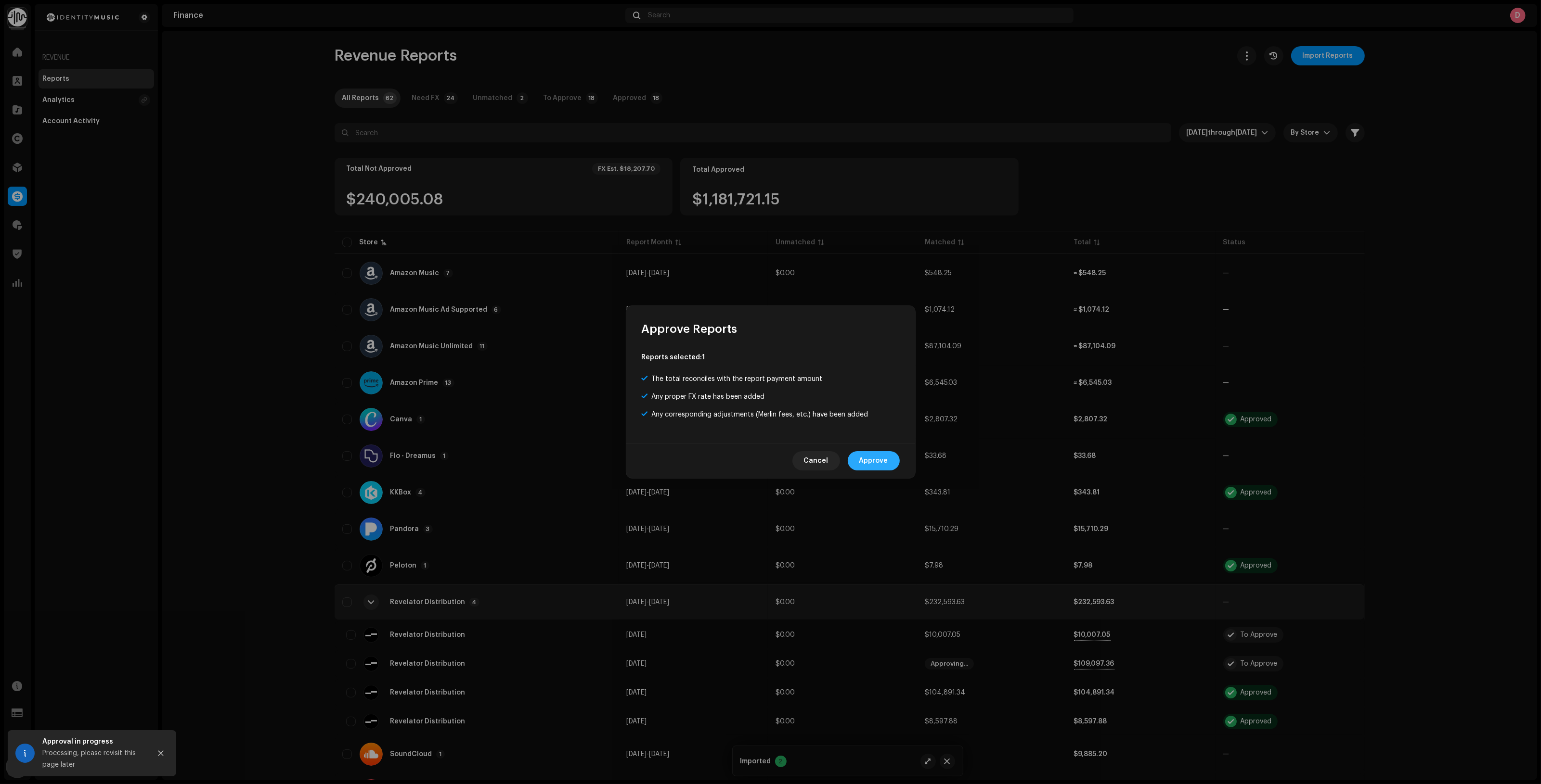
click at [892, 463] on button "Approve" at bounding box center [873, 461] width 52 height 19
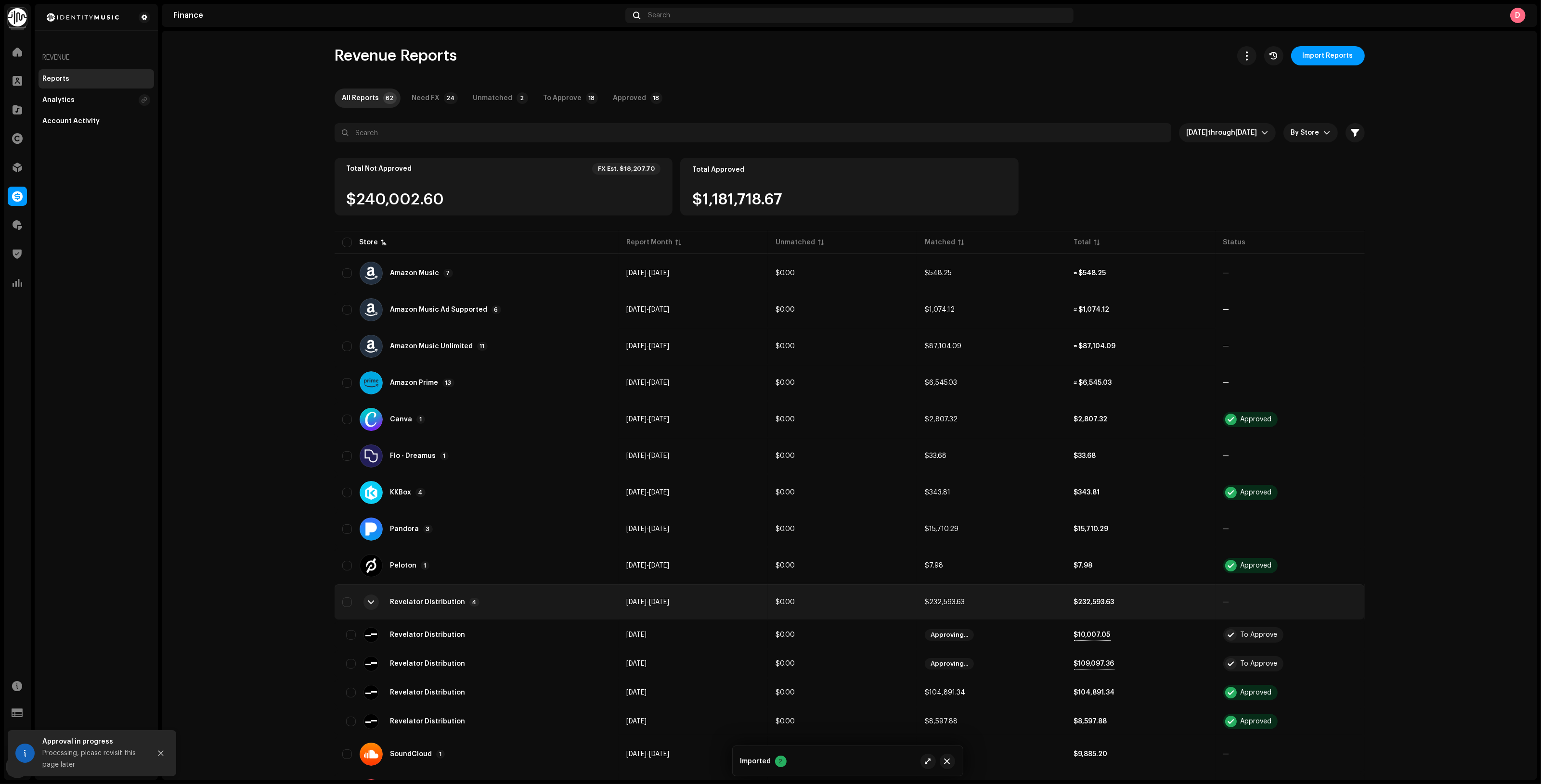
click at [1002, 598] on td "$232,593.63" at bounding box center [992, 603] width 149 height 34
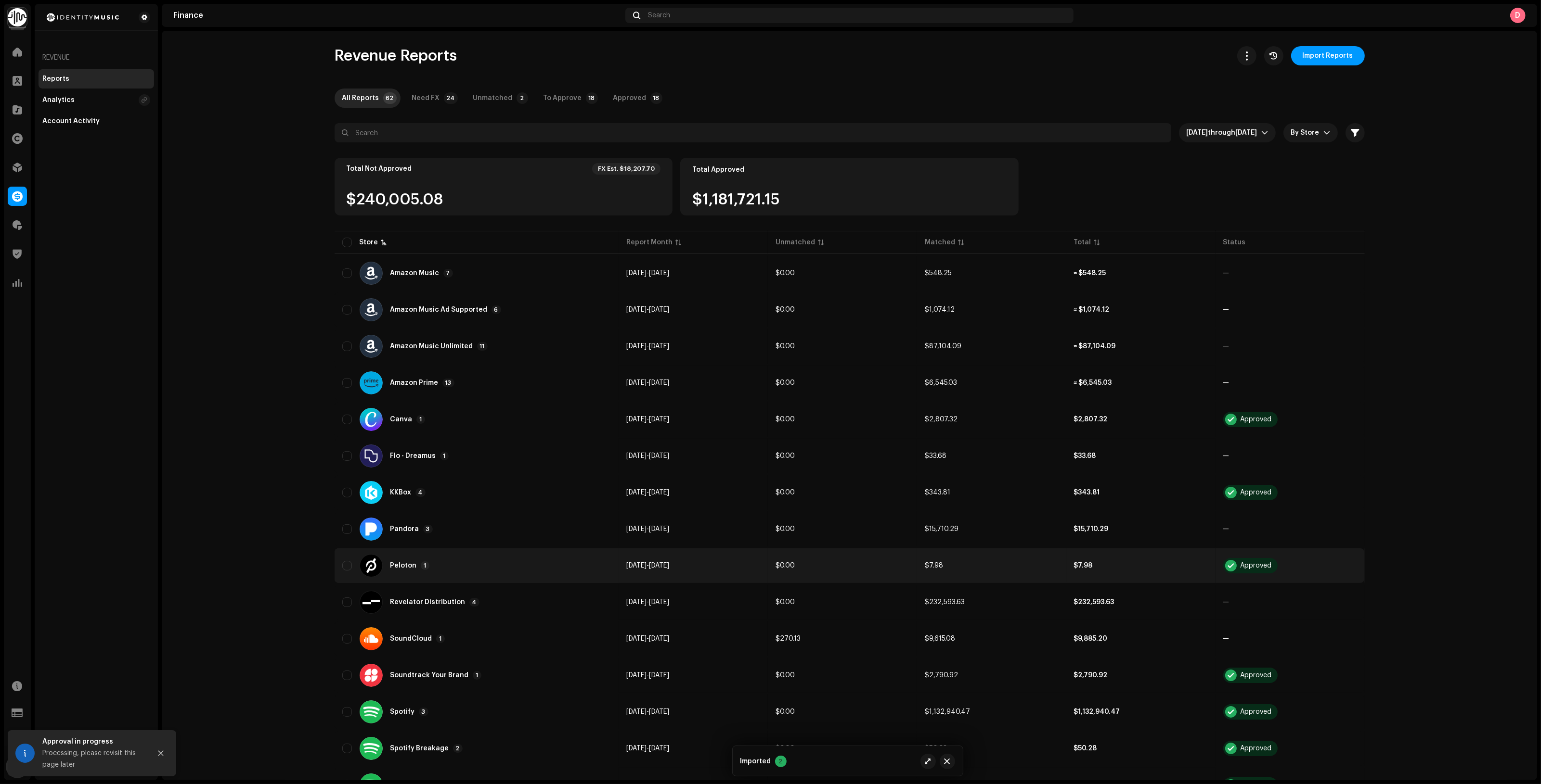
click at [581, 560] on div "Peloton 1" at bounding box center [477, 566] width 268 height 23
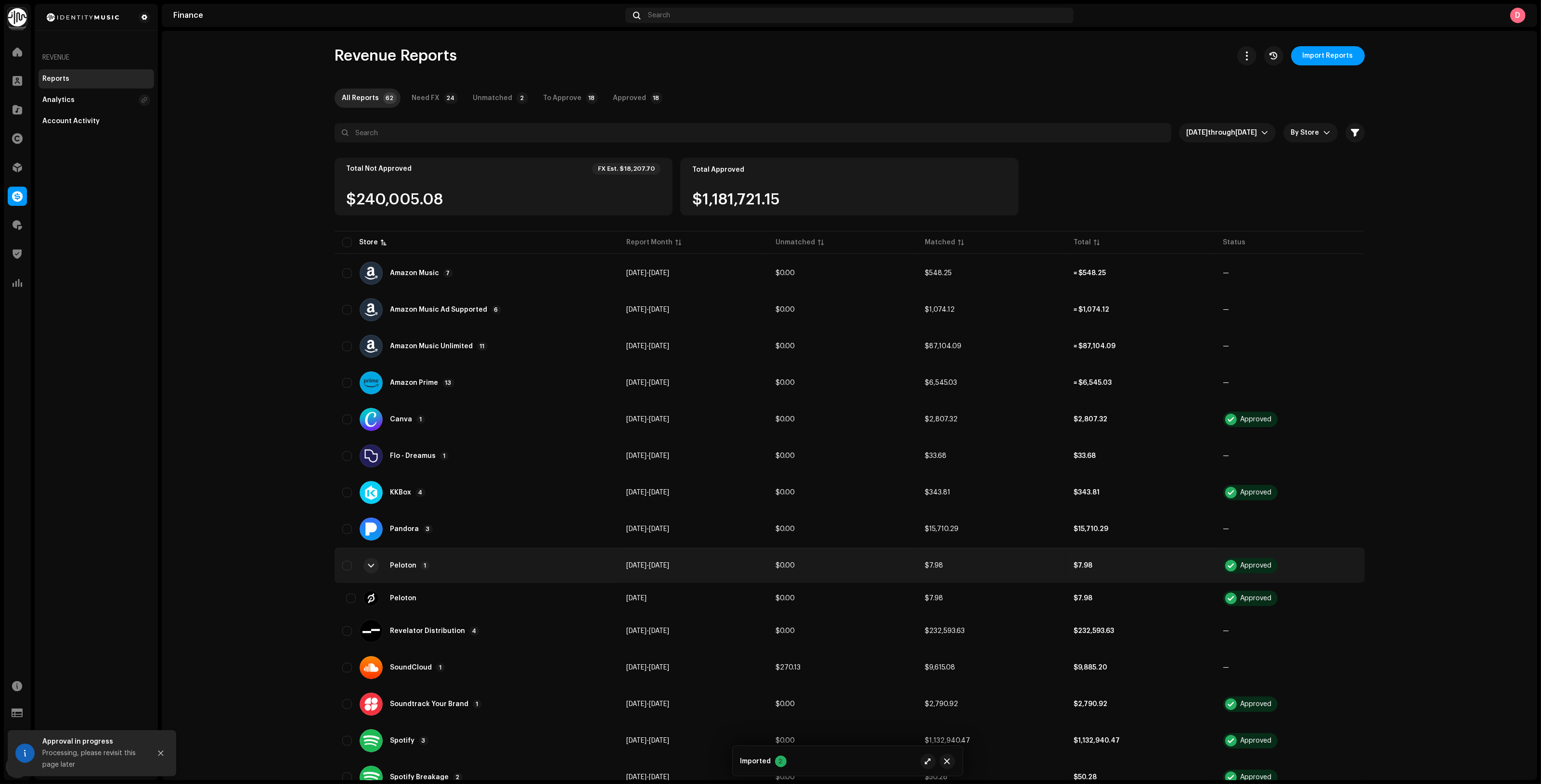
click at [579, 560] on div "Peloton 1" at bounding box center [477, 566] width 268 height 23
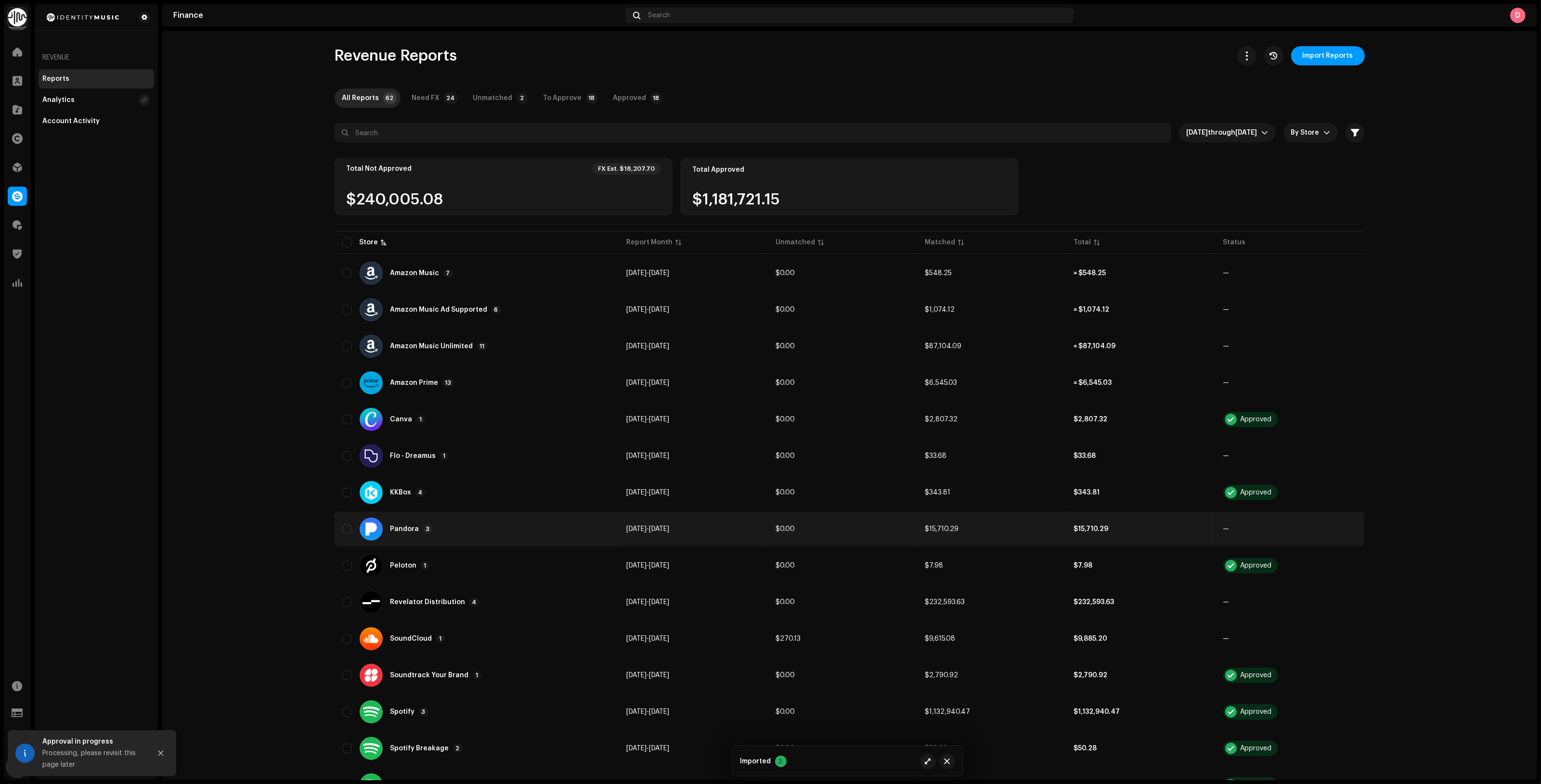
click at [566, 523] on div "Pandora 3" at bounding box center [477, 529] width 268 height 23
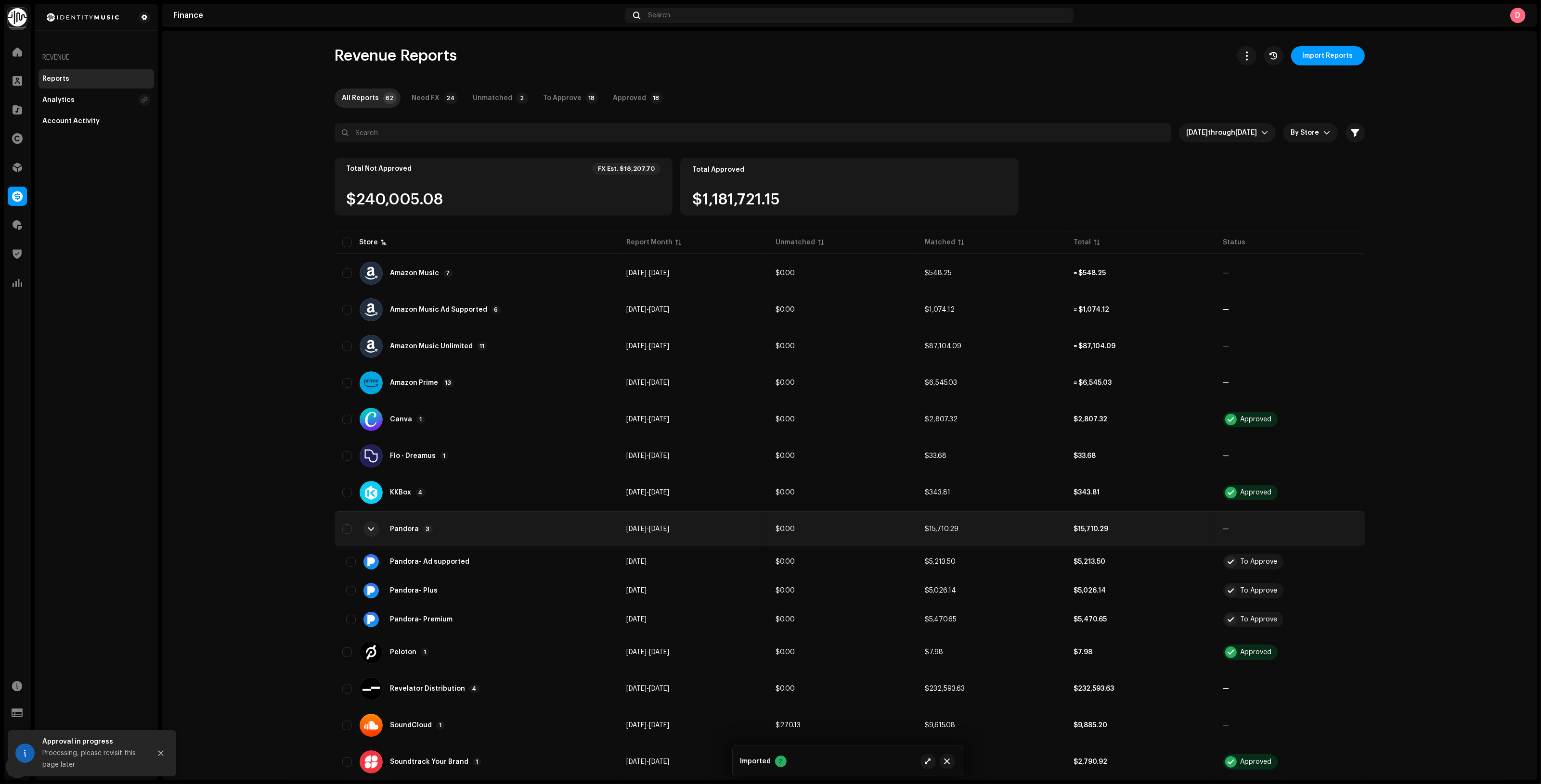
click at [568, 523] on div "Pandora 3" at bounding box center [477, 529] width 268 height 23
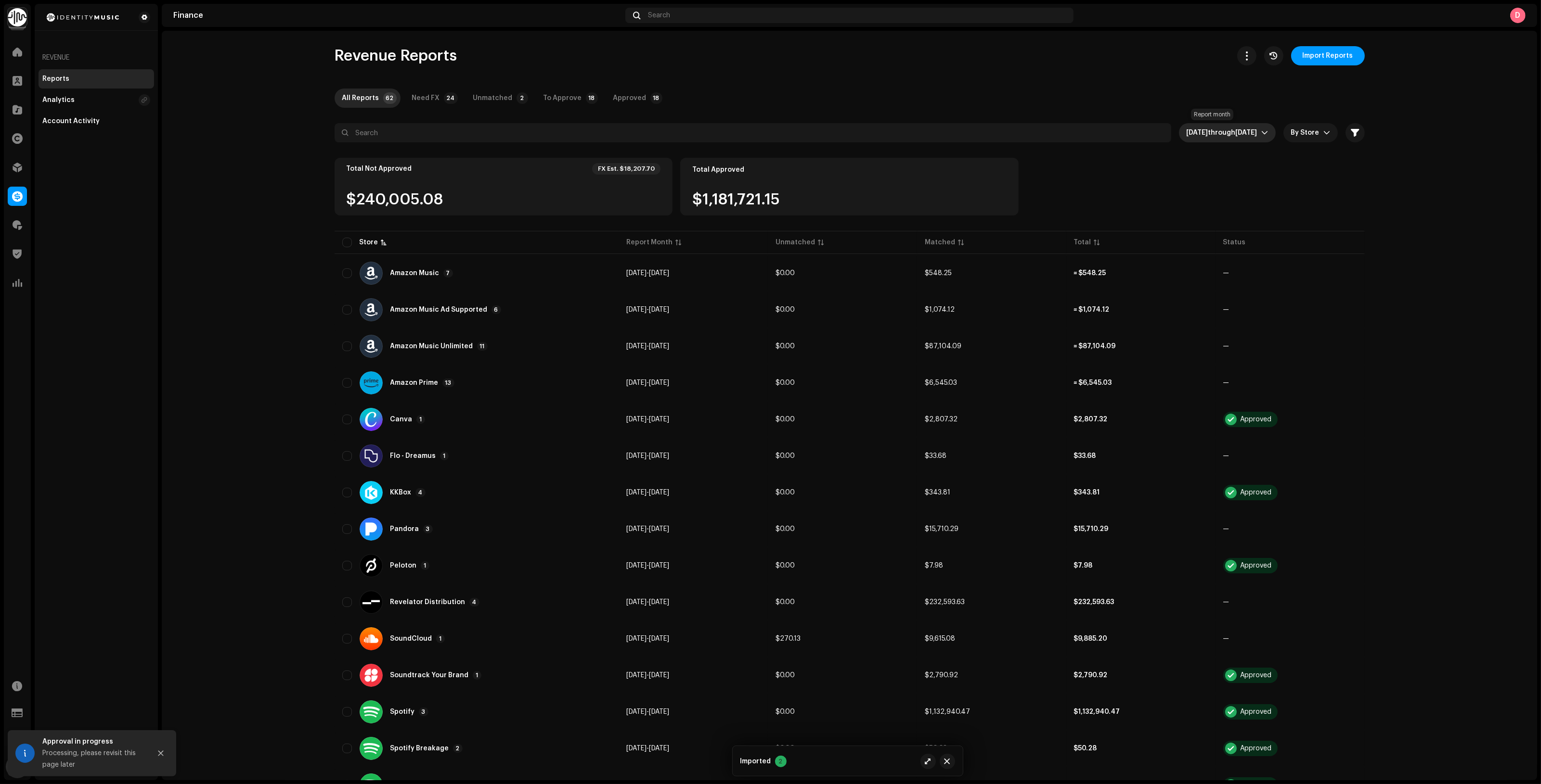
click at [1208, 133] on span "through" at bounding box center [1222, 132] width 27 height 6
click at [1209, 157] on li "All time" at bounding box center [1217, 156] width 108 height 19
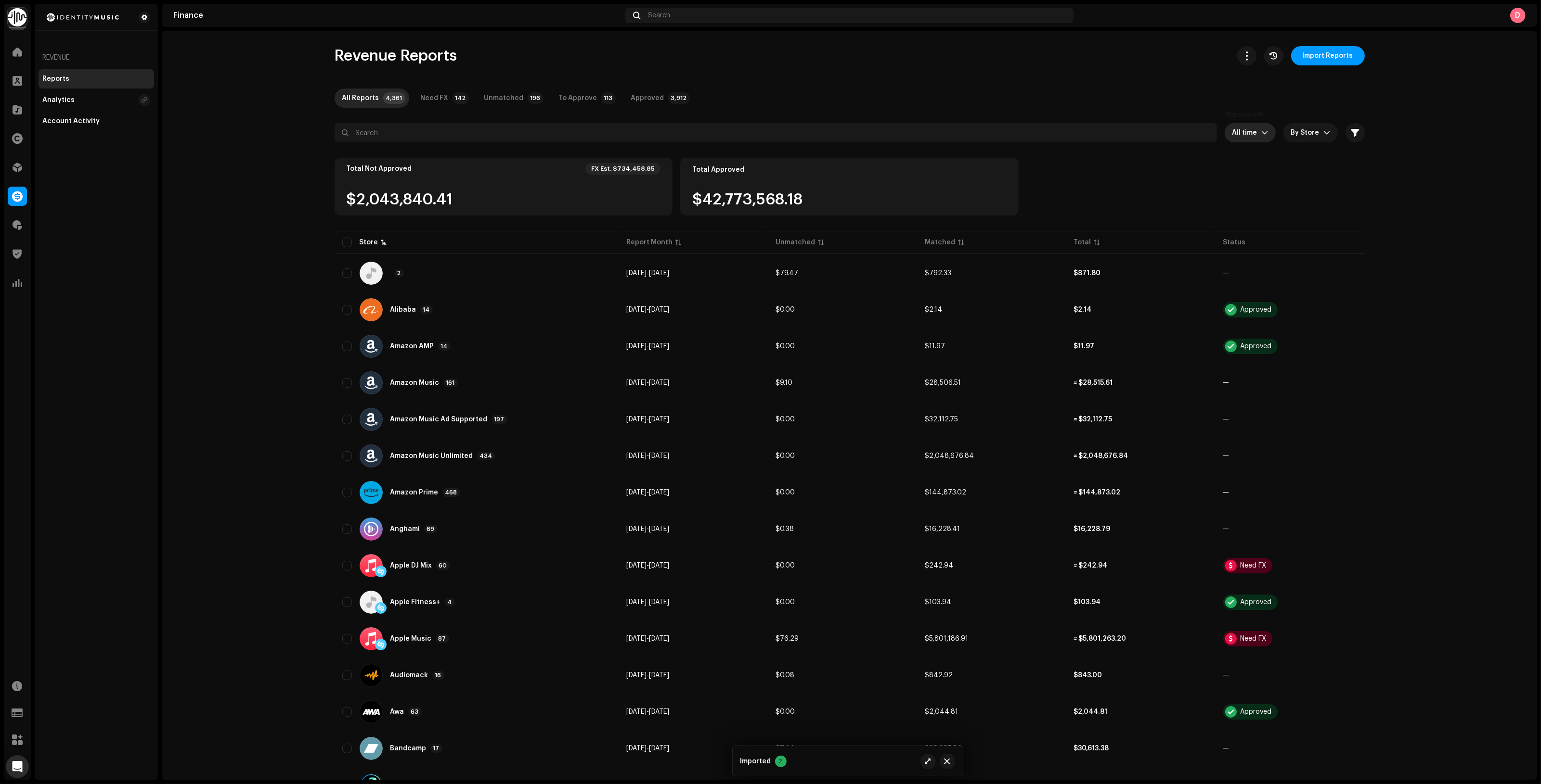
click at [1252, 135] on span "All time" at bounding box center [1247, 133] width 29 height 19
click at [1269, 258] on span "Custom Range" at bounding box center [1278, 260] width 50 height 19
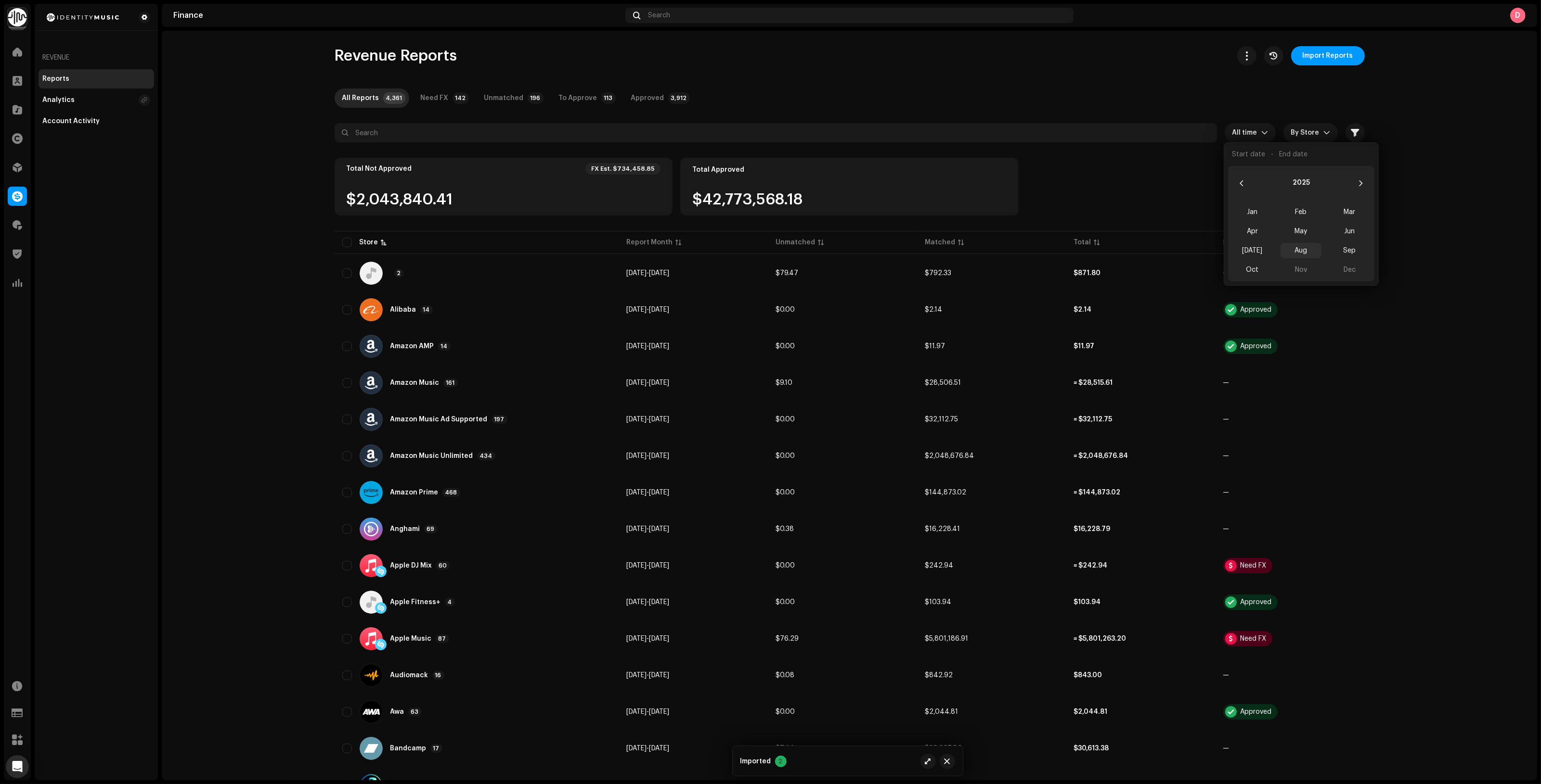
click at [1310, 247] on span "Aug" at bounding box center [1301, 250] width 41 height 15
click at [1302, 250] on span "Aug Aug" at bounding box center [1301, 250] width 41 height 15
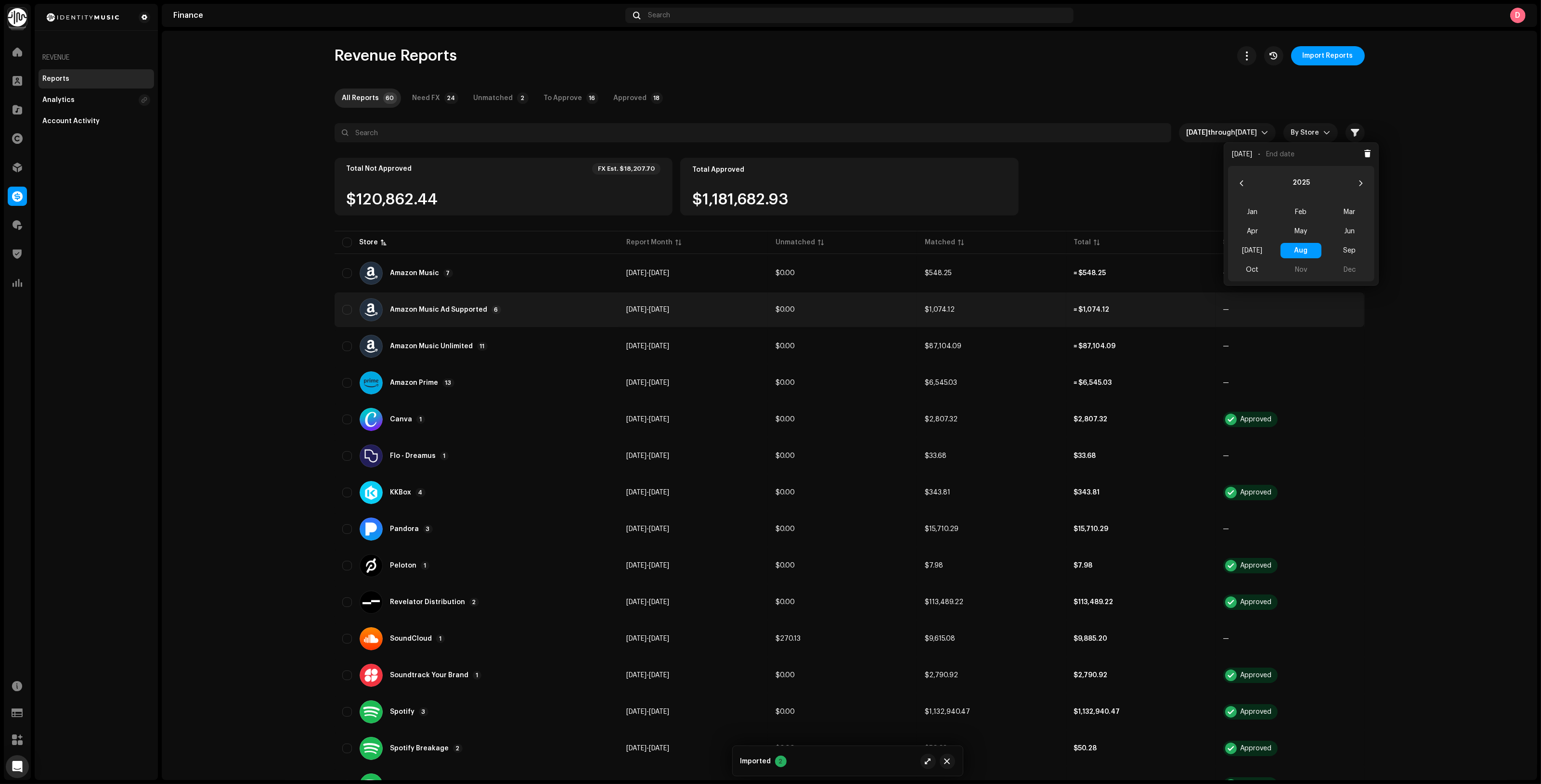
click at [541, 298] on div "Amazon Music Ad Supported 6" at bounding box center [477, 310] width 268 height 23
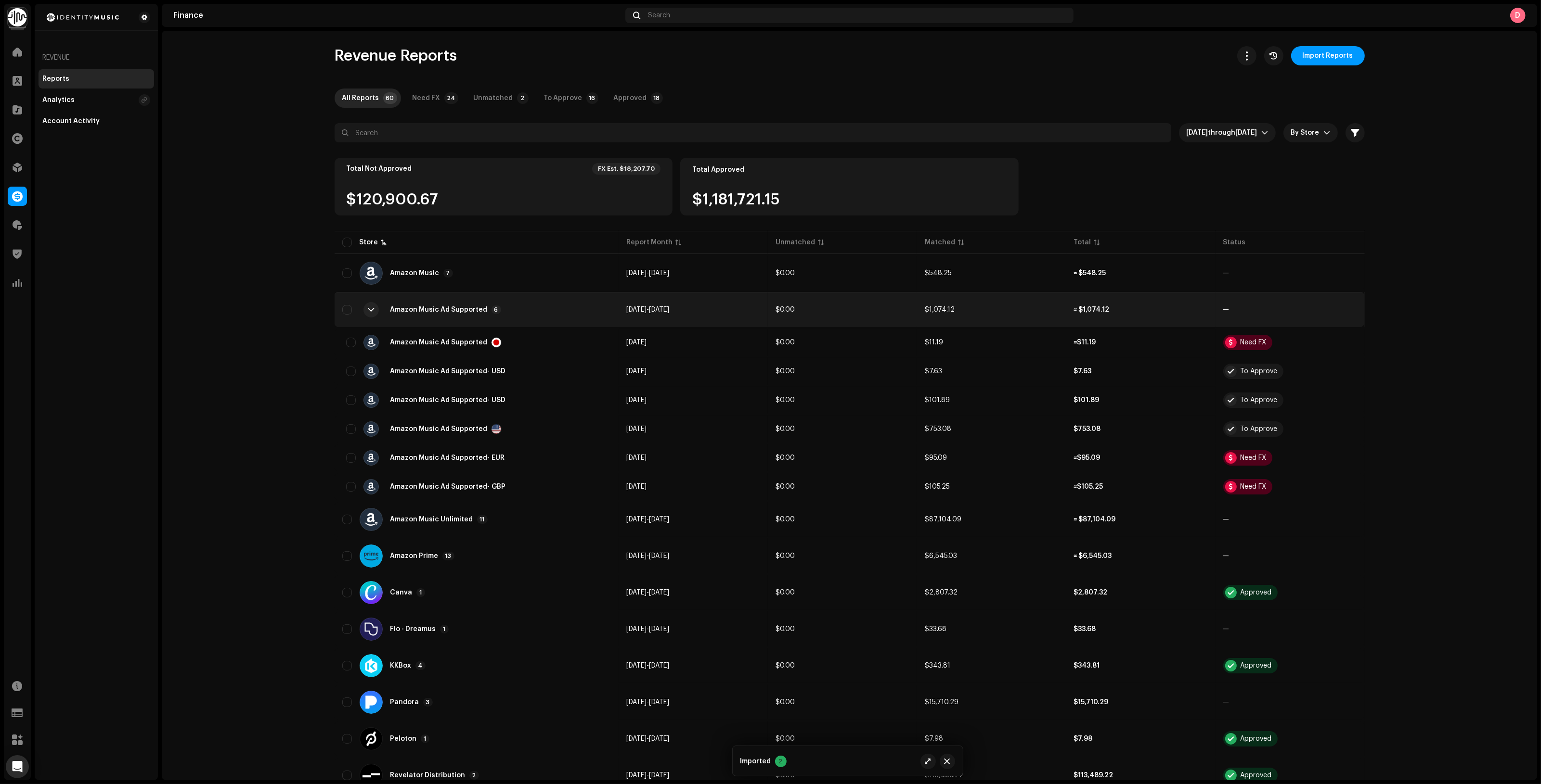
click at [538, 302] on div "Amazon Music Ad Supported 6" at bounding box center [477, 310] width 268 height 23
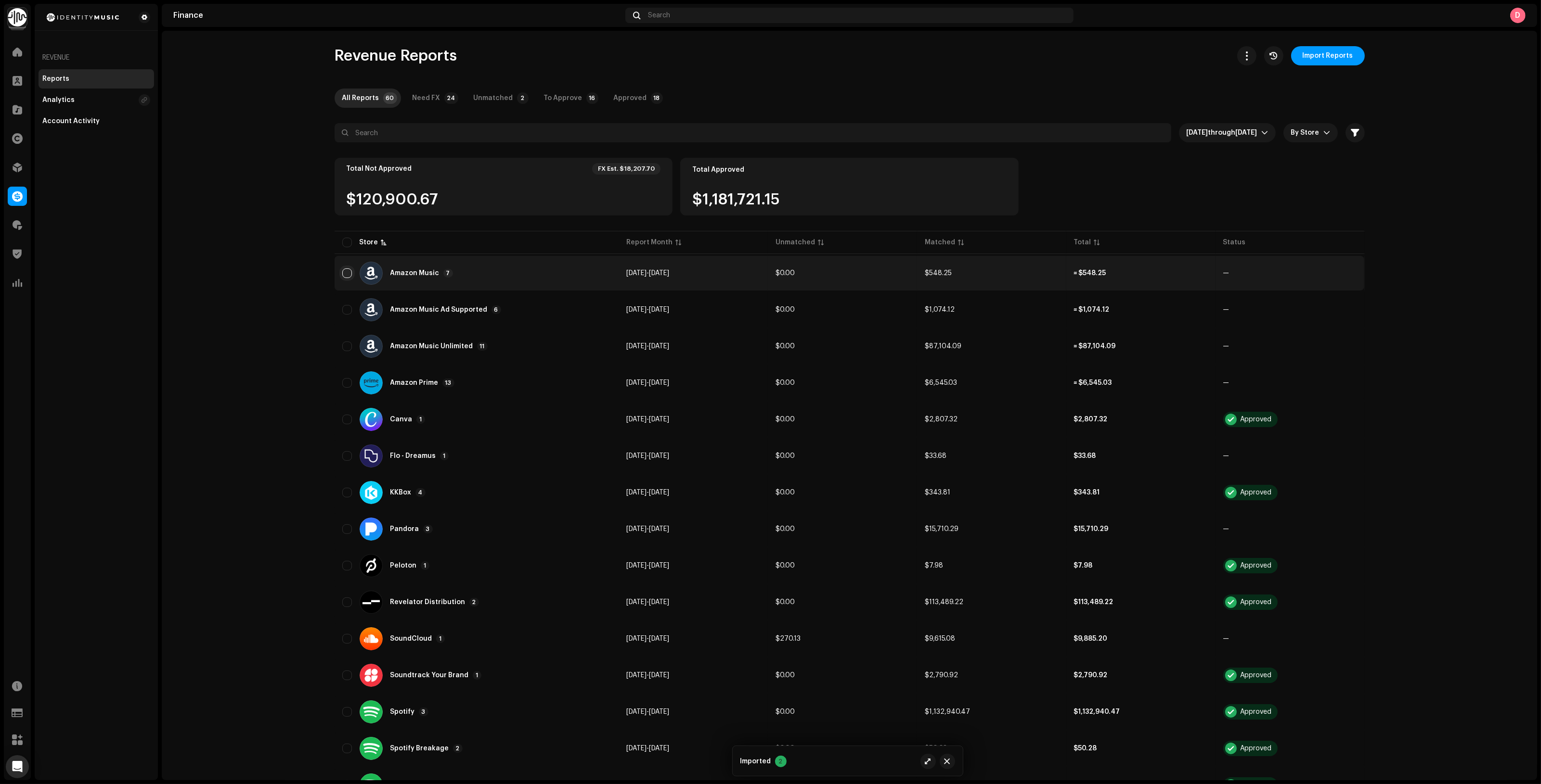
click at [342, 273] on input "checkbox" at bounding box center [347, 273] width 9 height 9
checkbox input "true"
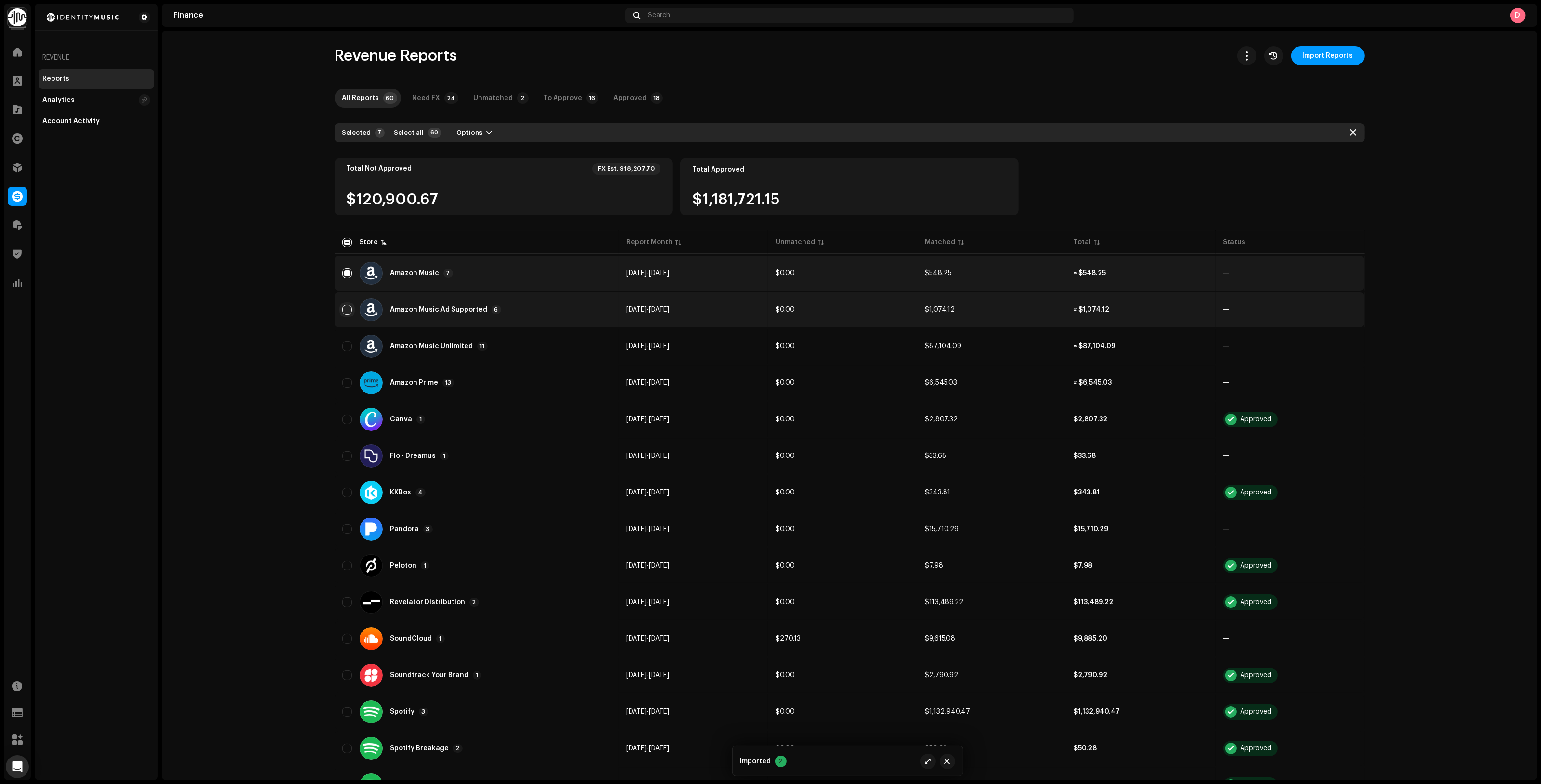
click at [345, 309] on input "Row Unselected" at bounding box center [347, 309] width 9 height 9
checkbox input "true"
click at [343, 344] on input "Row Unselected" at bounding box center [347, 346] width 9 height 9
checkbox input "true"
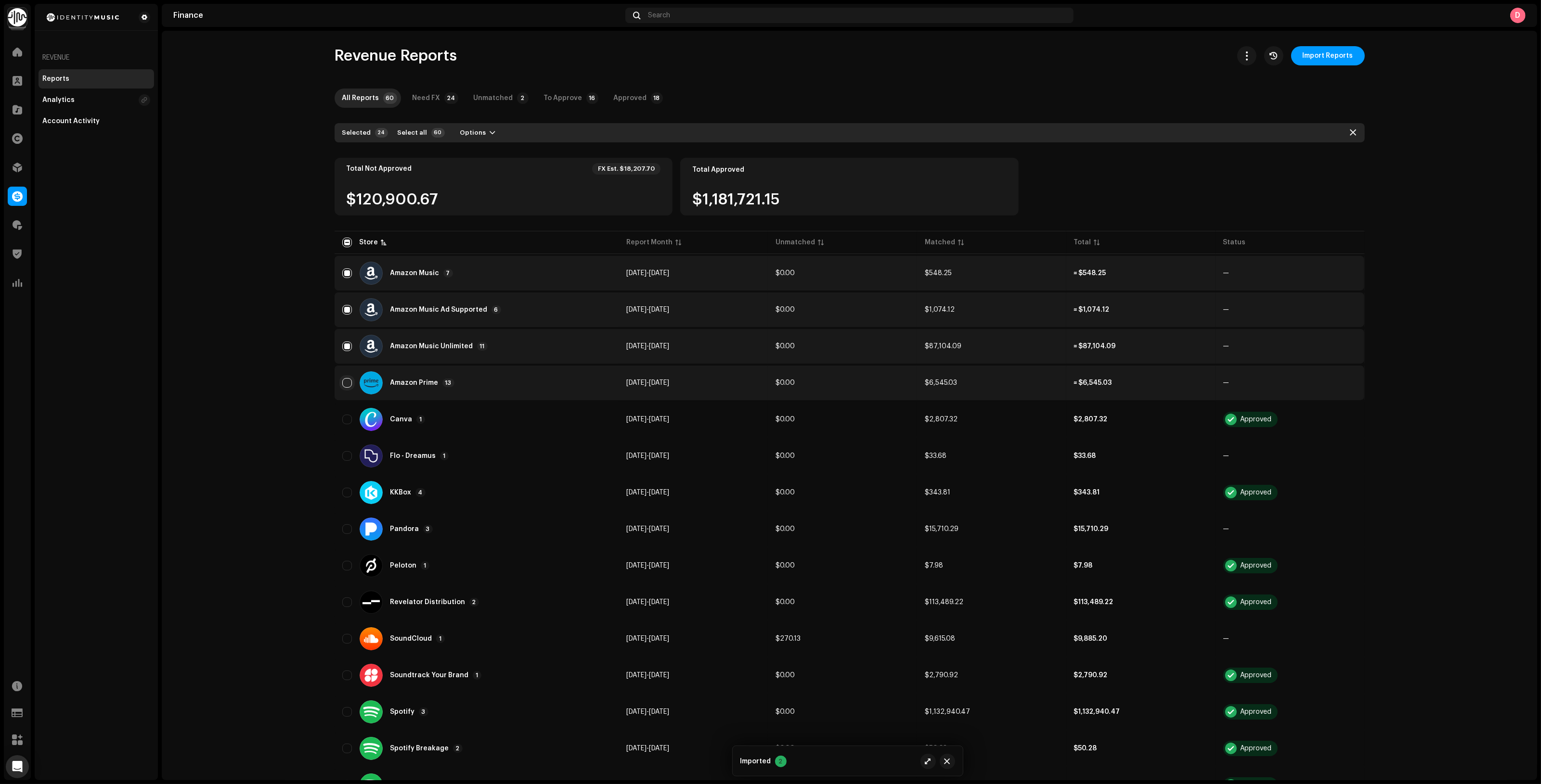
click at [342, 385] on input "Row Unselected" at bounding box center [347, 382] width 9 height 9
click at [343, 380] on input "Row Selected" at bounding box center [347, 382] width 9 height 9
checkbox input "false"
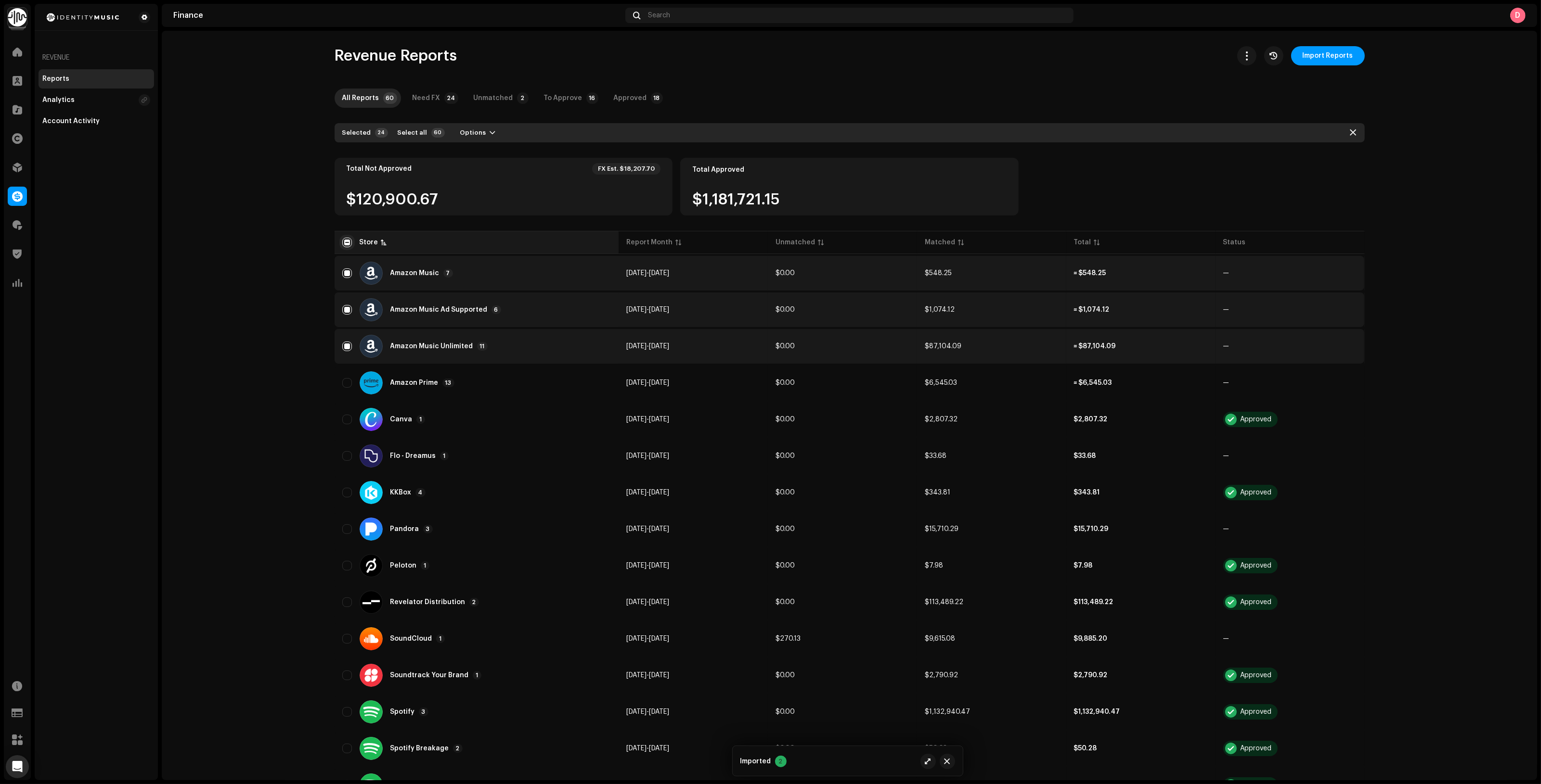
click at [345, 245] on input "checkbox" at bounding box center [347, 242] width 9 height 9
checkbox input "true"
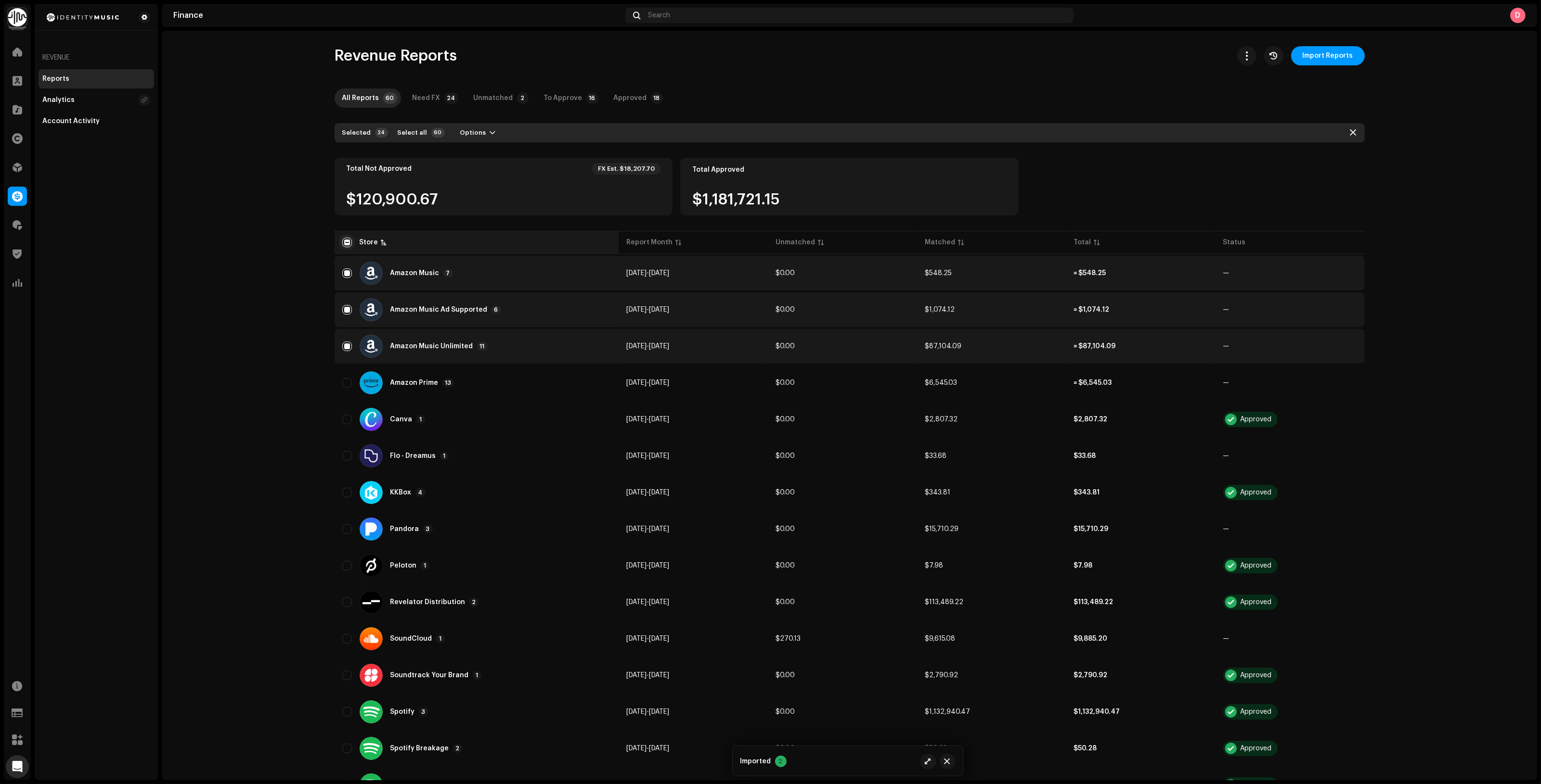
checkbox input "true"
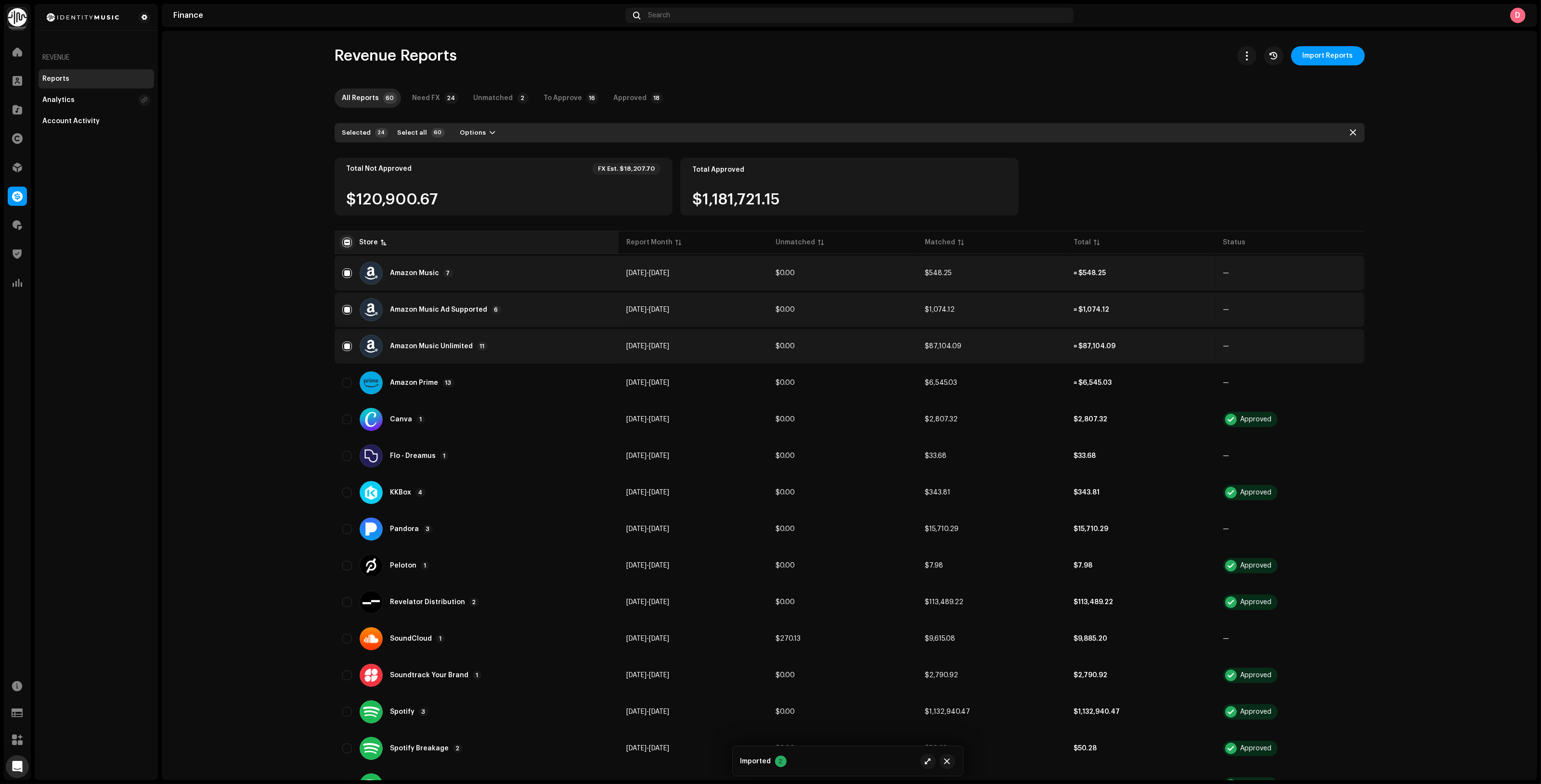
checkbox input "true"
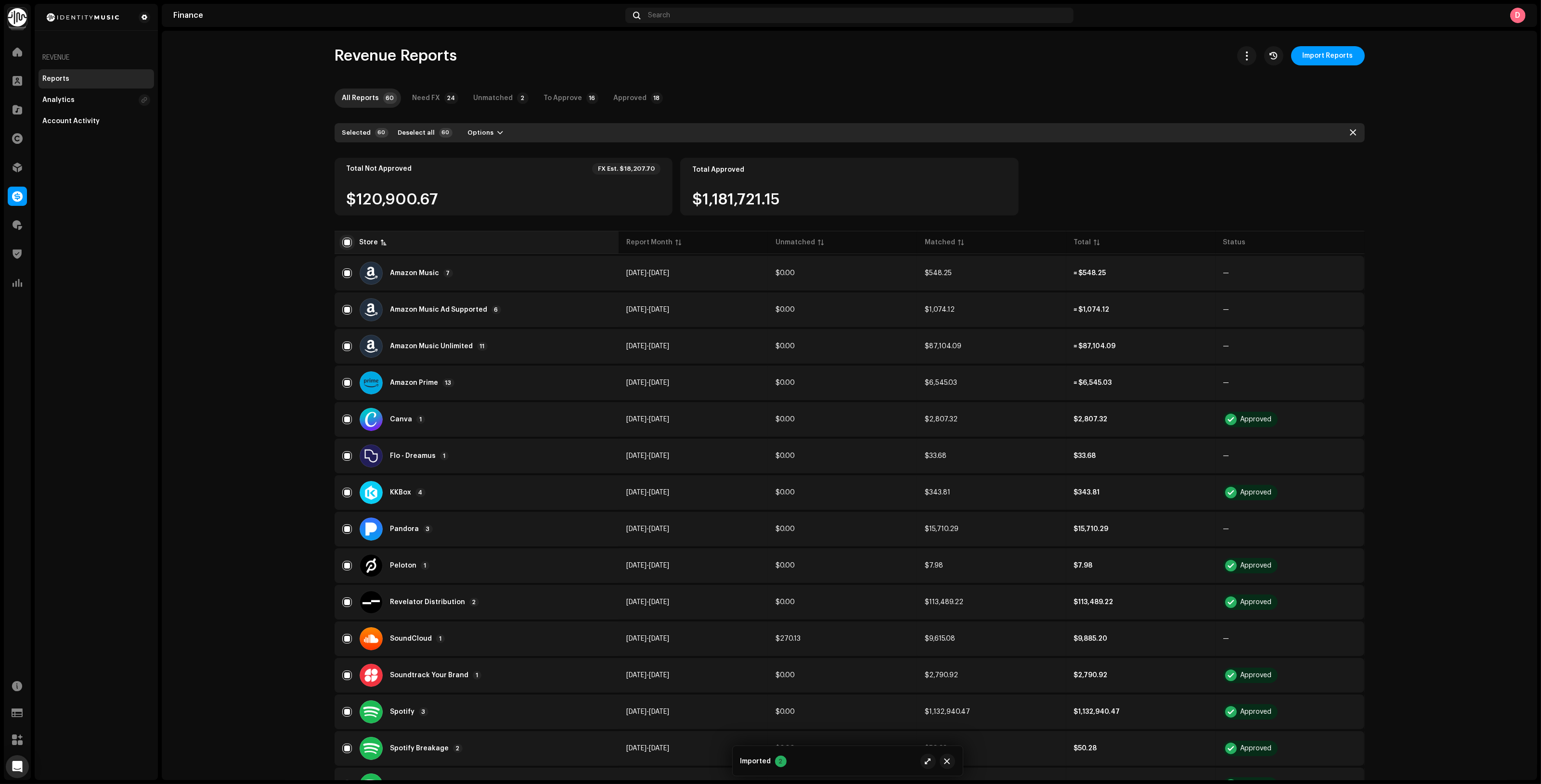
click at [347, 243] on input "checkbox" at bounding box center [347, 242] width 9 height 9
checkbox input "false"
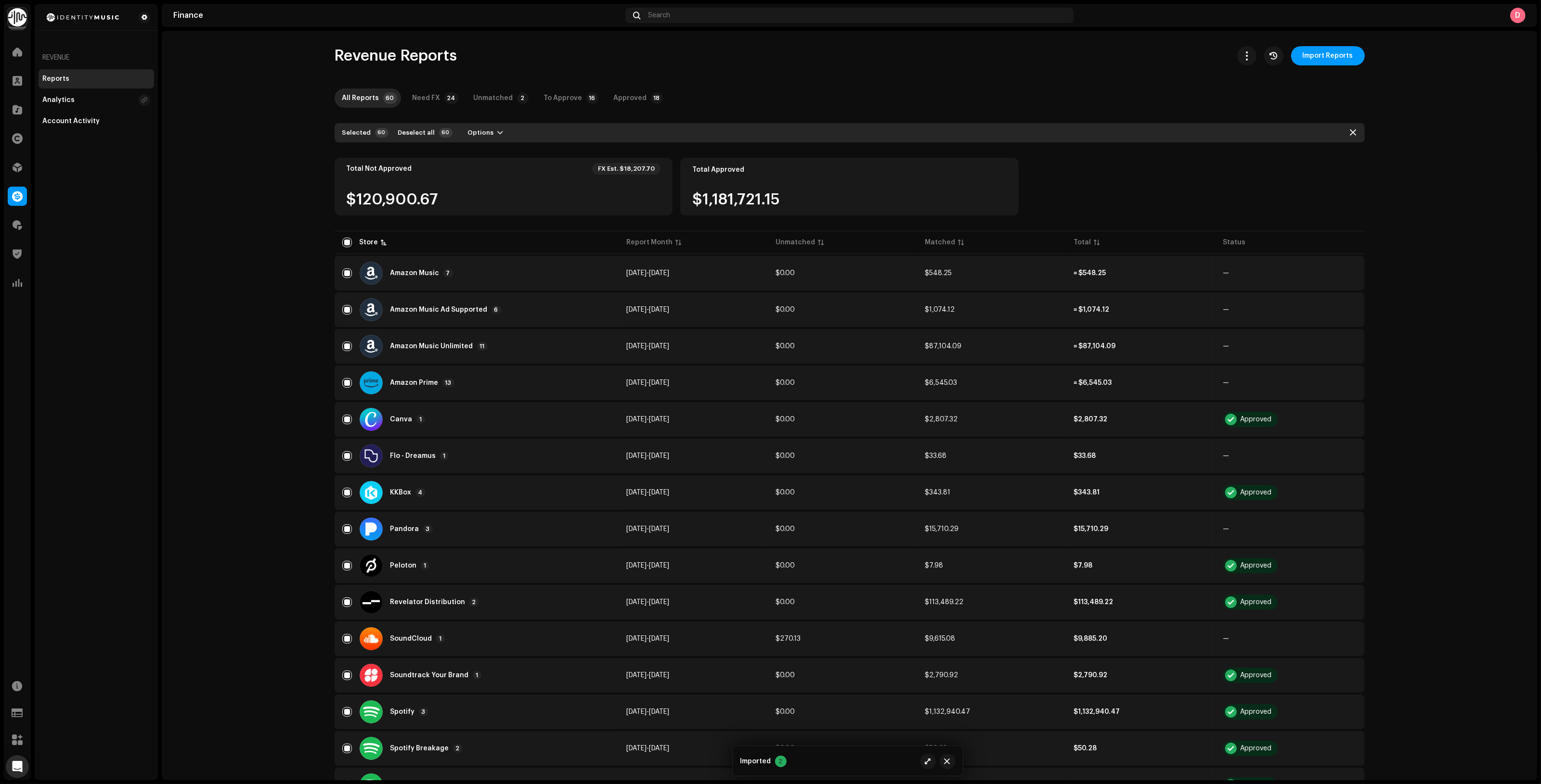
checkbox input "false"
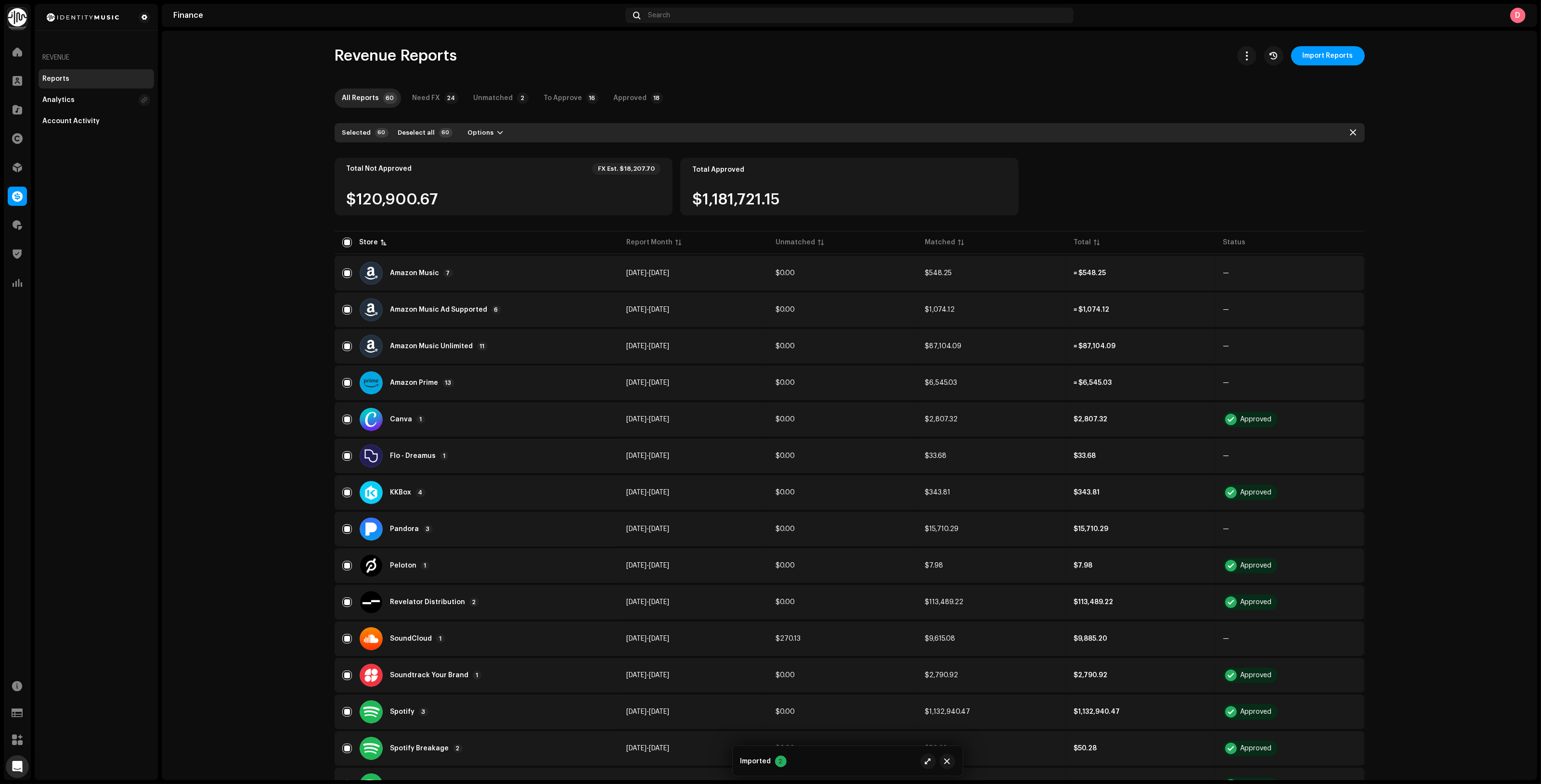
checkbox input "false"
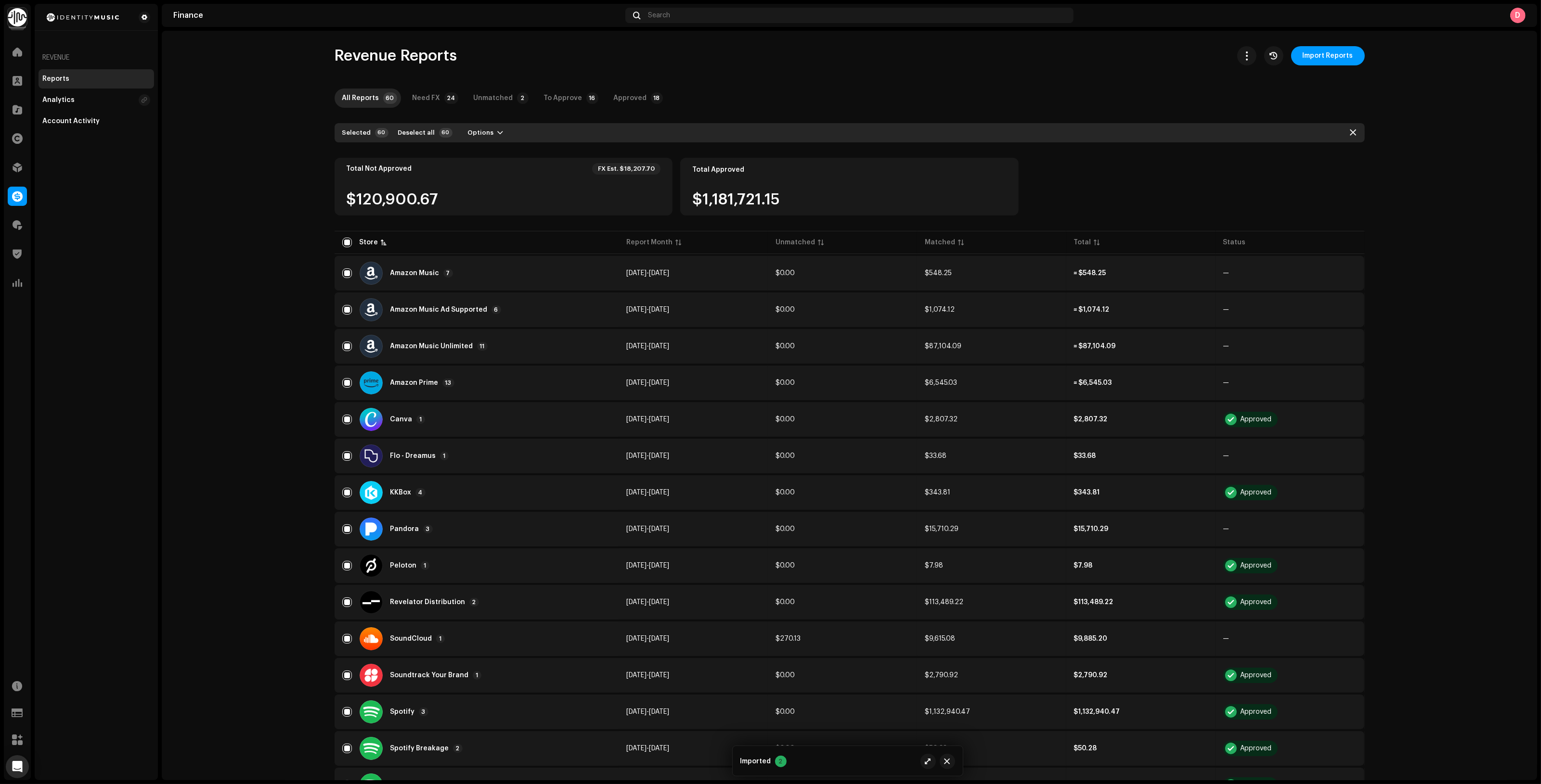
checkbox input "false"
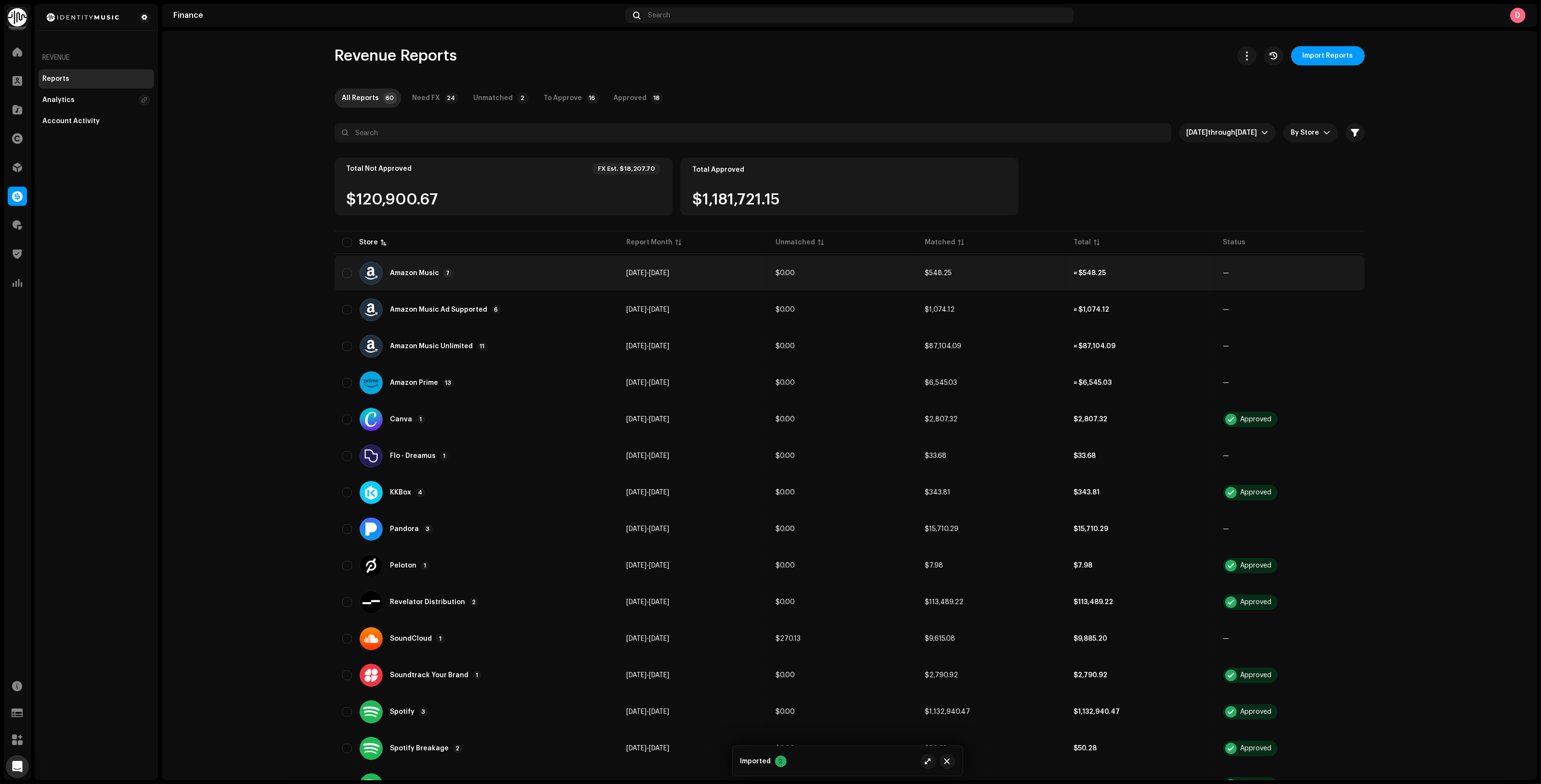
click at [540, 278] on div "Amazon Music 7" at bounding box center [477, 273] width 268 height 23
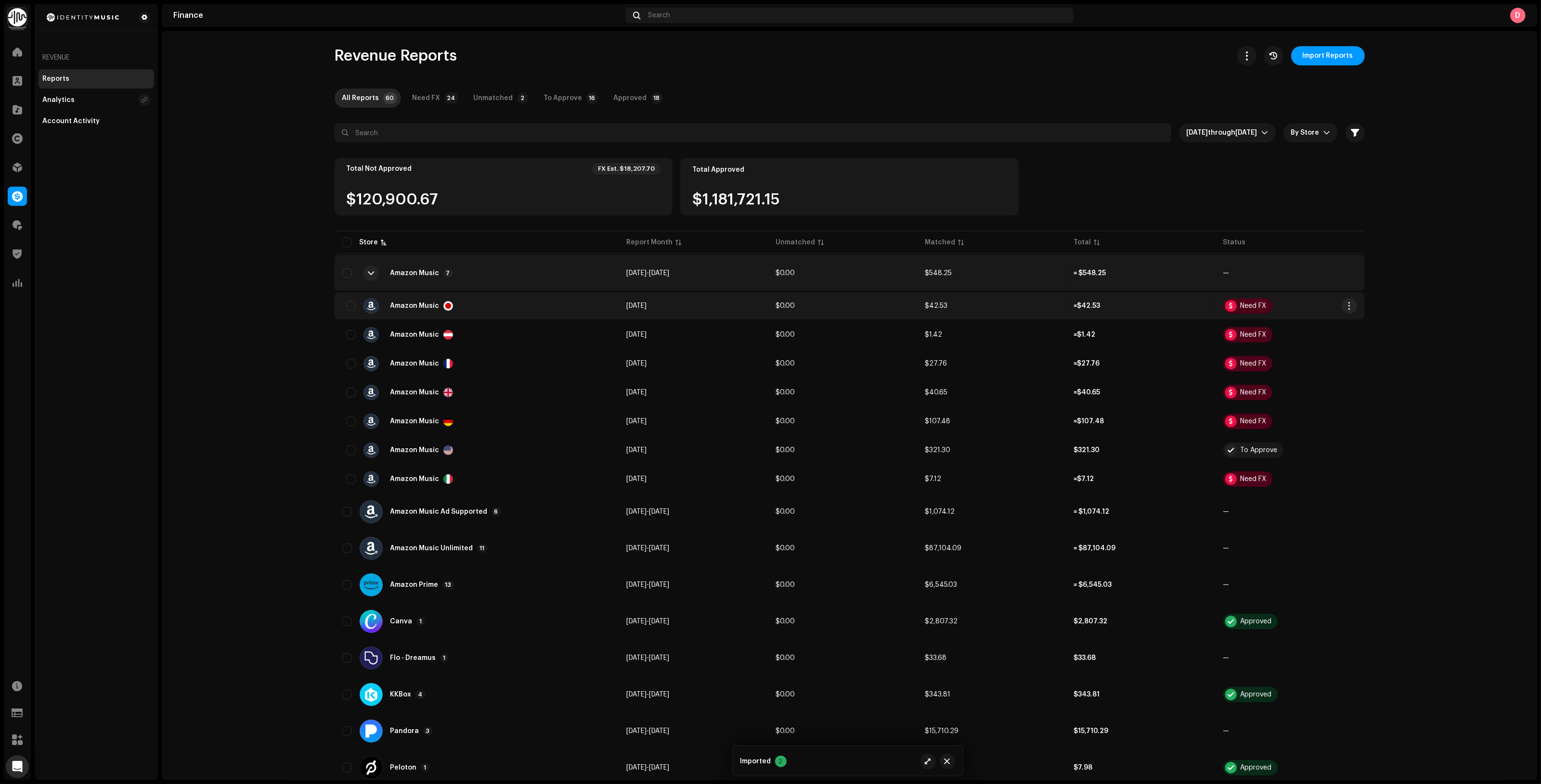
click at [589, 303] on div "Amazon Music" at bounding box center [477, 306] width 268 height 15
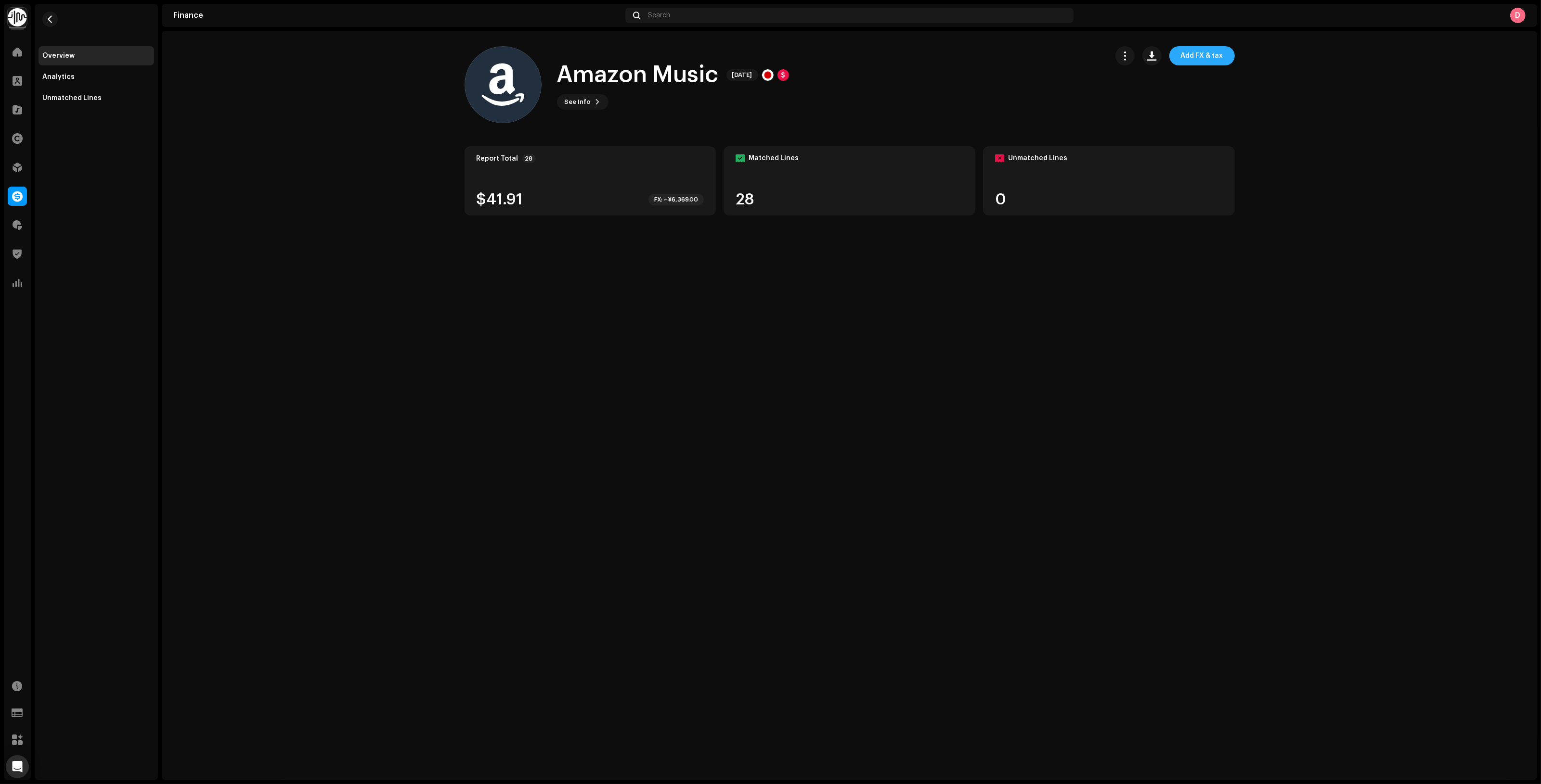
click at [1214, 57] on span "Add FX & tax" at bounding box center [1202, 55] width 42 height 19
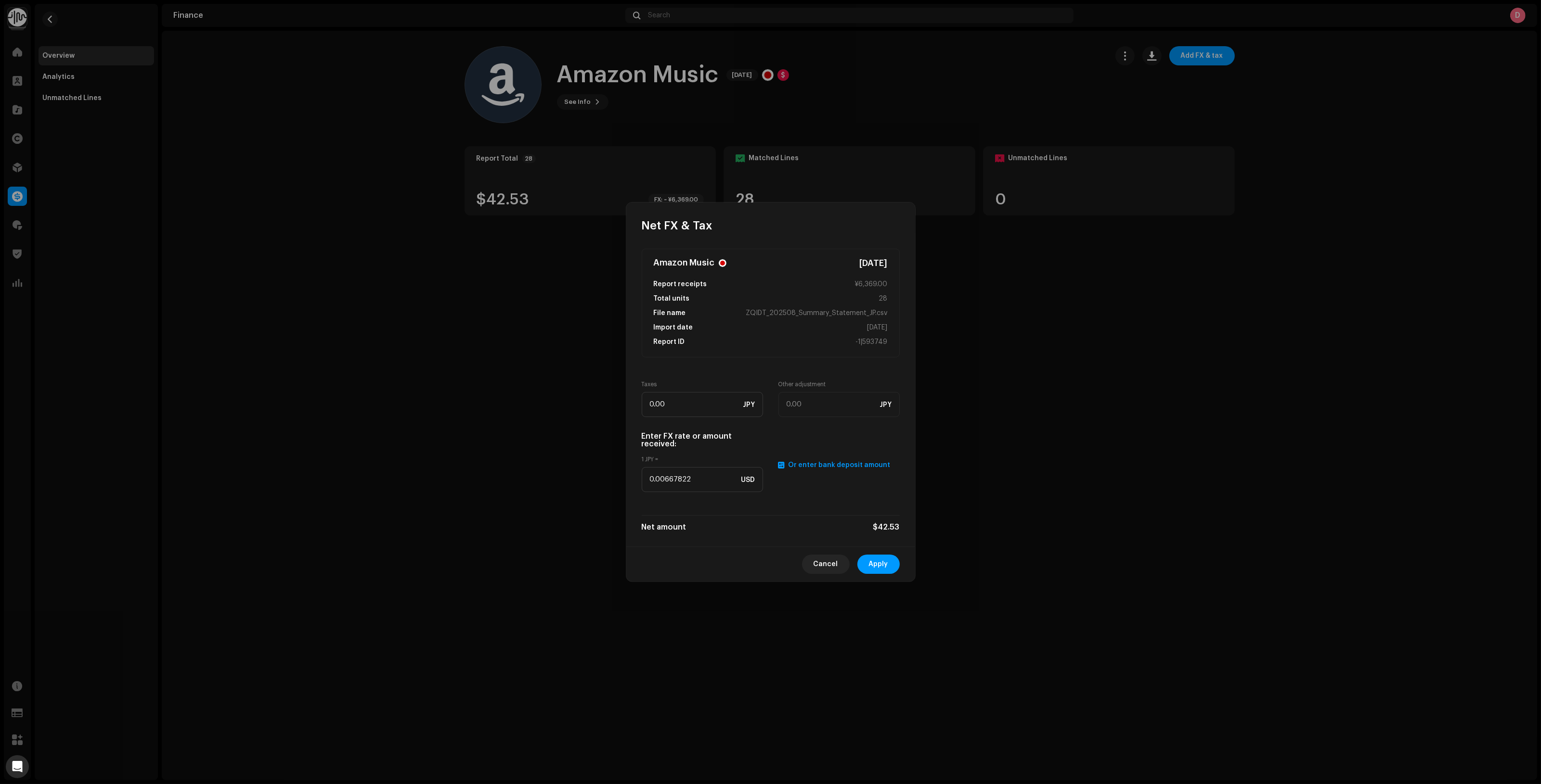
drag, startPoint x: 893, startPoint y: 559, endPoint x: 888, endPoint y: 559, distance: 5.0
click at [893, 559] on button "Apply" at bounding box center [878, 564] width 42 height 19
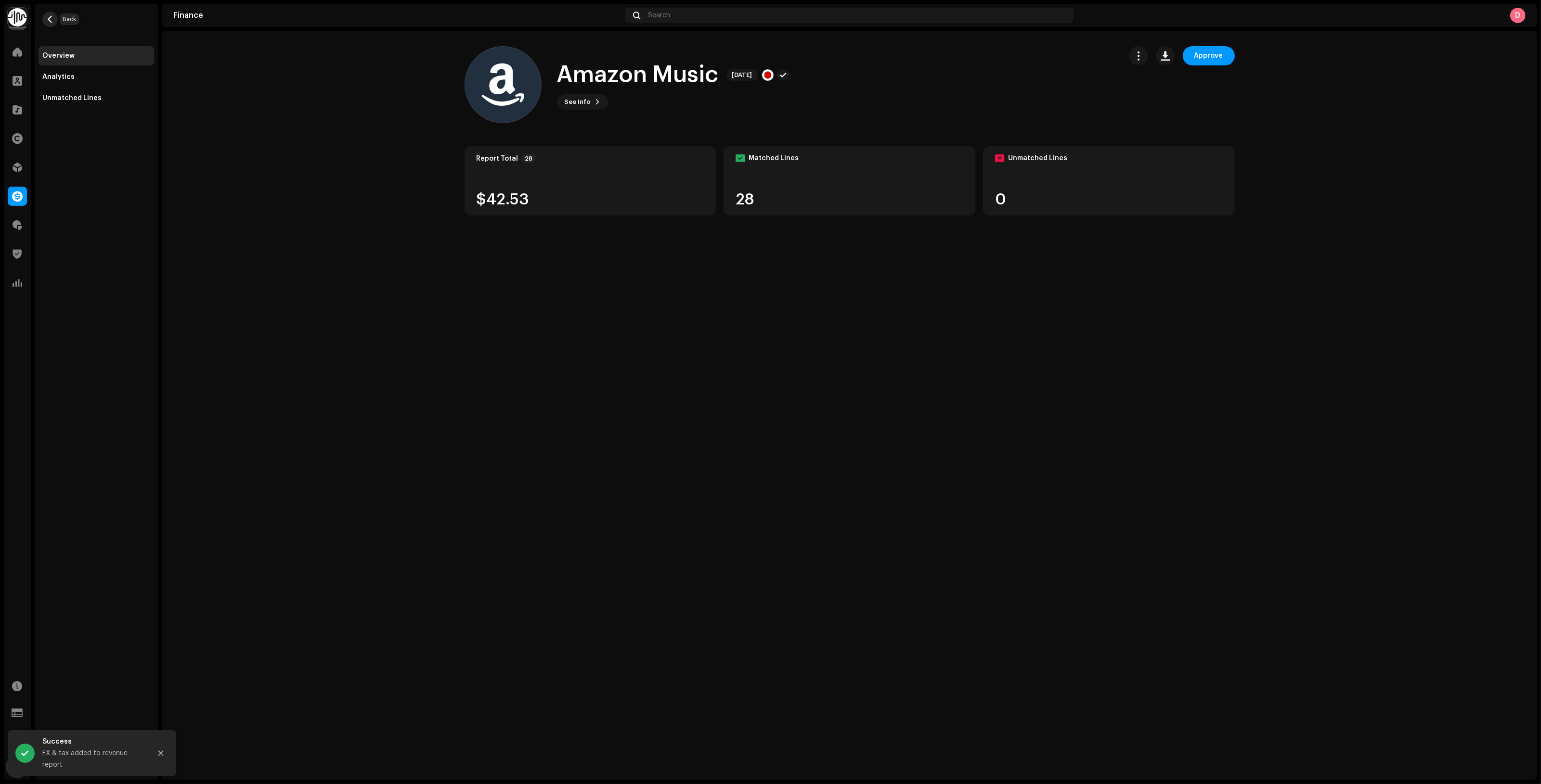
click at [48, 19] on span "button" at bounding box center [50, 19] width 7 height 8
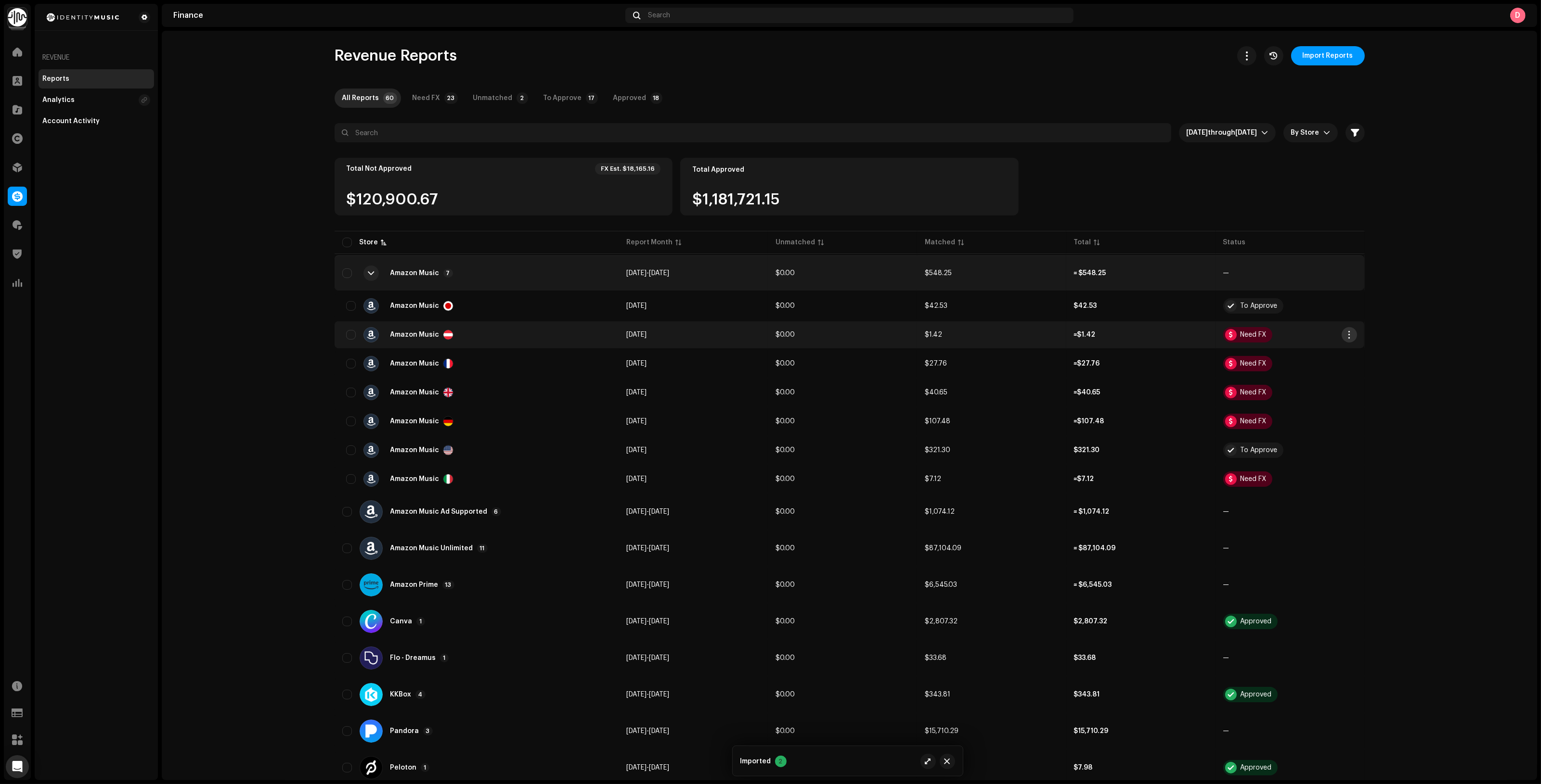
click at [1345, 336] on span "button" at bounding box center [1349, 334] width 7 height 8
click at [1364, 372] on span "Add FX & Tax" at bounding box center [1369, 375] width 43 height 8
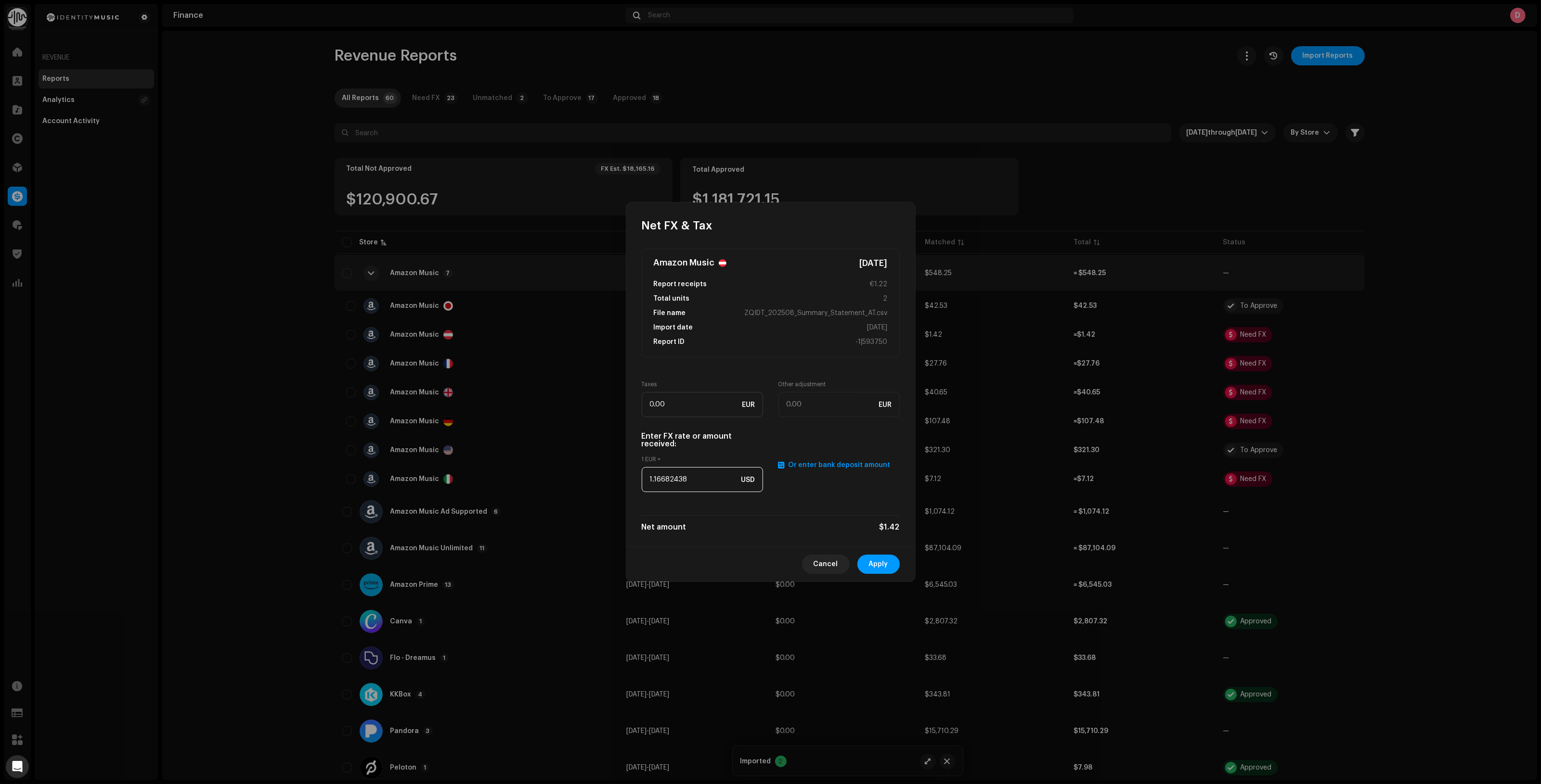
click at [690, 471] on input "1.16682438" at bounding box center [702, 479] width 121 height 25
click at [690, 471] on input "1.16682438" at bounding box center [702, 479] width 121 height 25
paste input "079"
type input "1.1079"
click at [884, 559] on span "Apply" at bounding box center [879, 564] width 19 height 19
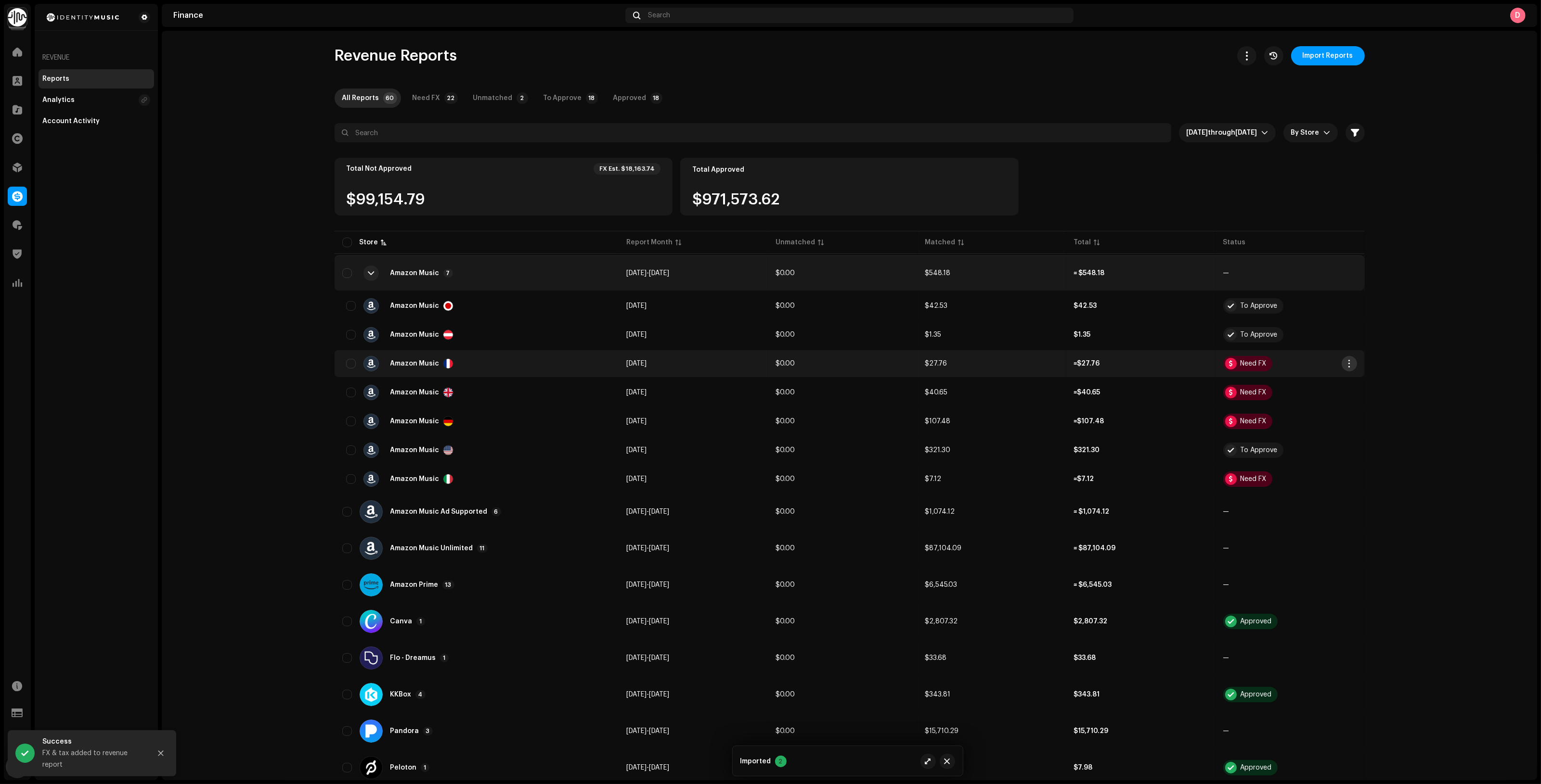
click at [1345, 366] on span "button" at bounding box center [1349, 364] width 7 height 8
click at [1364, 400] on div "Add FX & Tax" at bounding box center [1391, 404] width 97 height 19
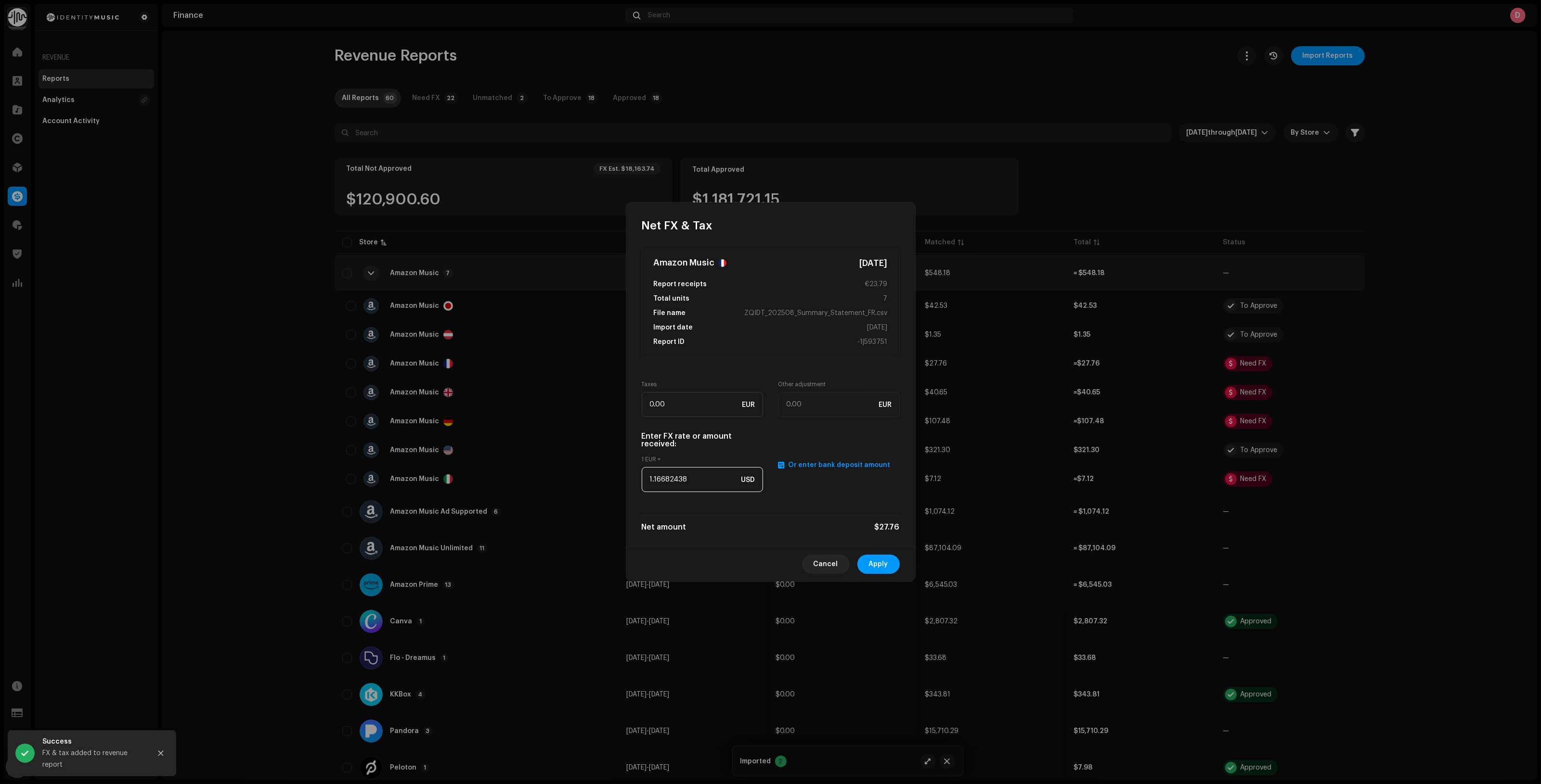
click at [694, 486] on input "1.16682438" at bounding box center [702, 479] width 121 height 25
paste input "079"
type input "1.1079"
click at [881, 563] on span "Apply" at bounding box center [879, 564] width 19 height 19
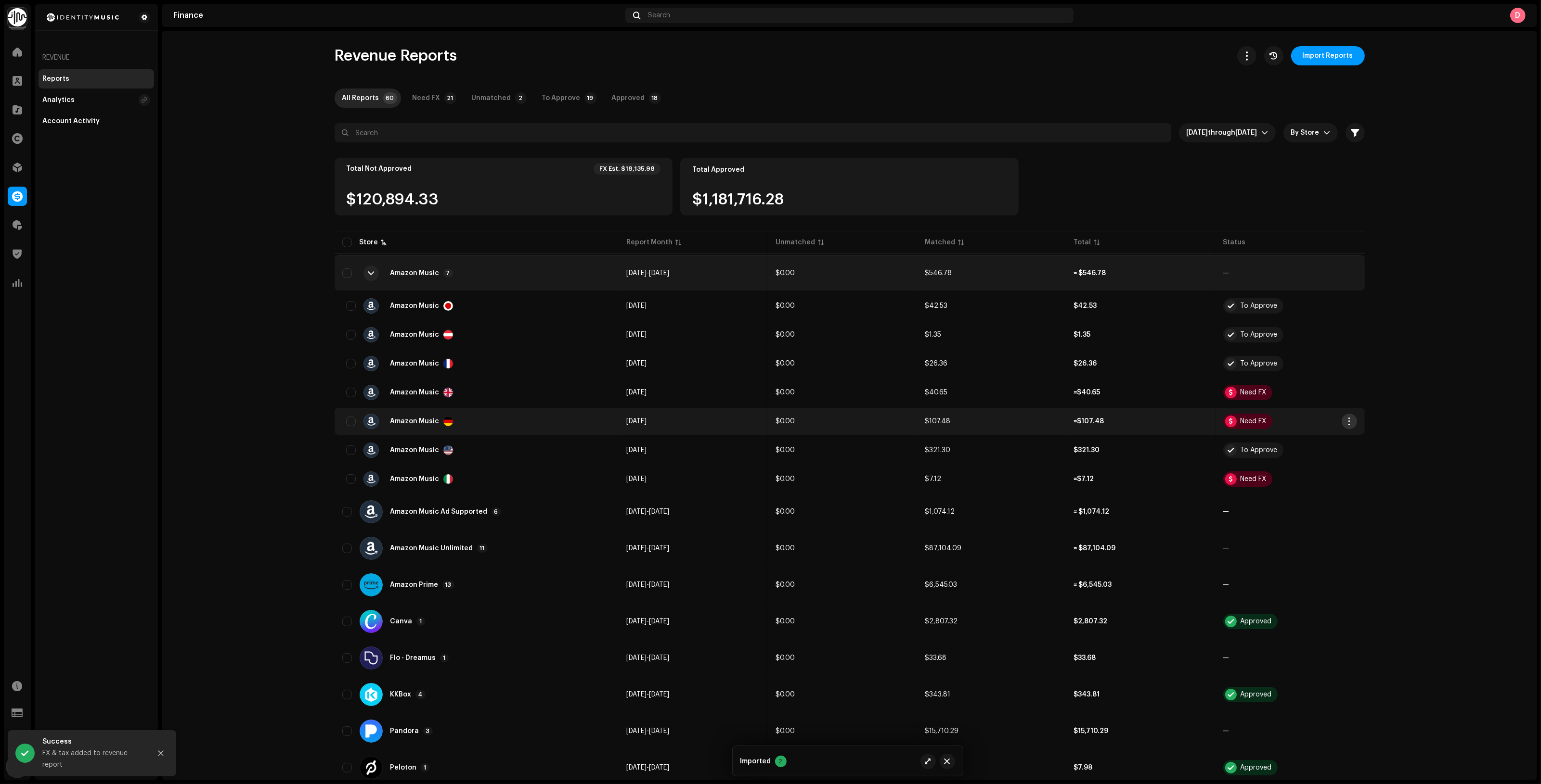
click at [1345, 421] on span "button" at bounding box center [1349, 421] width 7 height 8
click at [1357, 463] on span "Add FX & Tax" at bounding box center [1369, 461] width 43 height 8
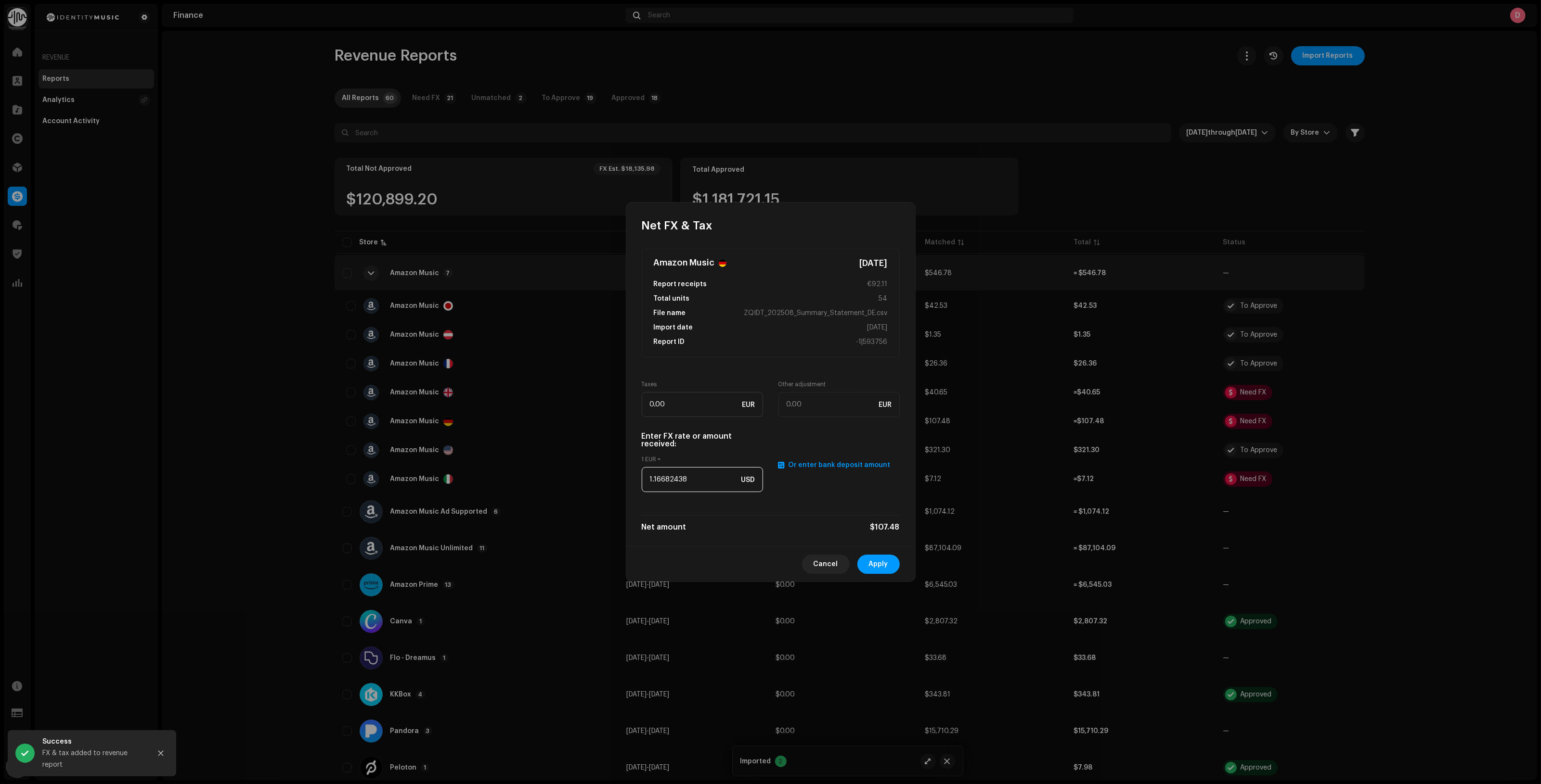
click at [688, 478] on input "1.16682438" at bounding box center [702, 479] width 121 height 25
paste input "079"
type input "1.1079"
click at [891, 564] on button "Apply" at bounding box center [878, 564] width 42 height 19
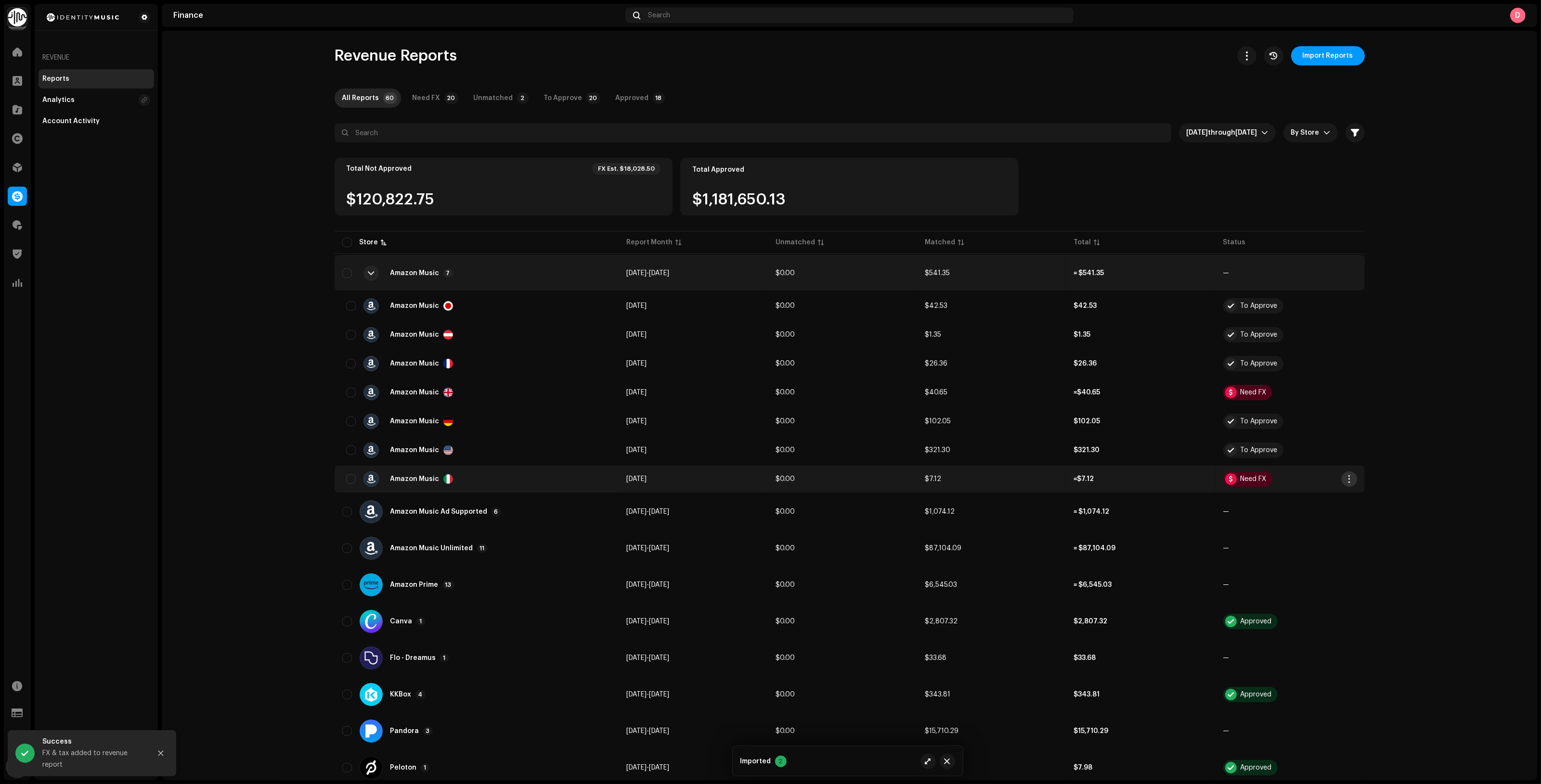
click at [1350, 480] on button "button" at bounding box center [1349, 478] width 15 height 15
click at [1374, 515] on span "Add FX & Tax" at bounding box center [1369, 519] width 43 height 8
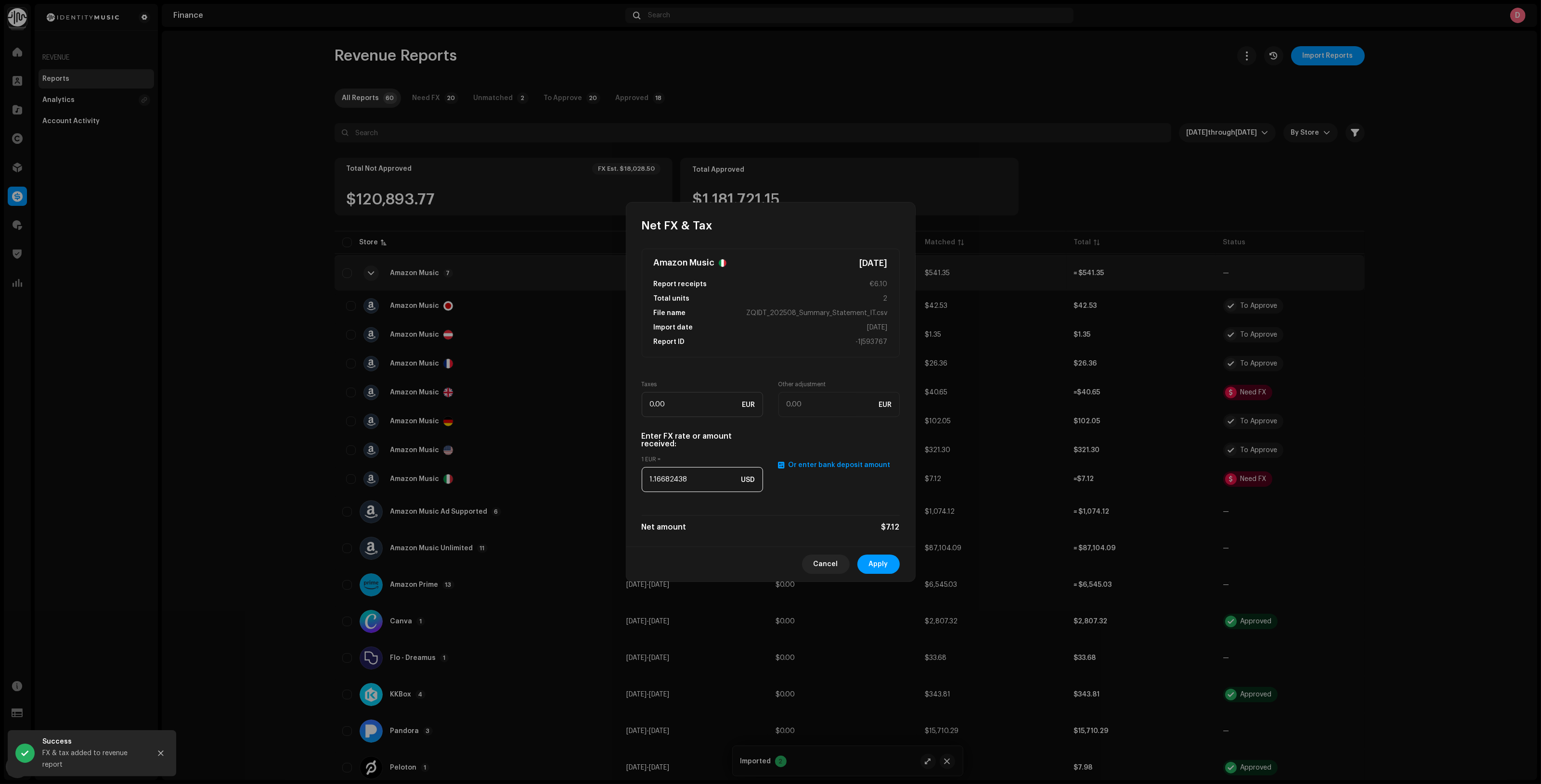
click at [699, 476] on input "1.16682438" at bounding box center [702, 479] width 121 height 25
drag, startPoint x: 699, startPoint y: 476, endPoint x: 703, endPoint y: 479, distance: 5.0
click at [699, 476] on input "1.16682438" at bounding box center [702, 479] width 121 height 25
paste input "079"
type input "1.1079"
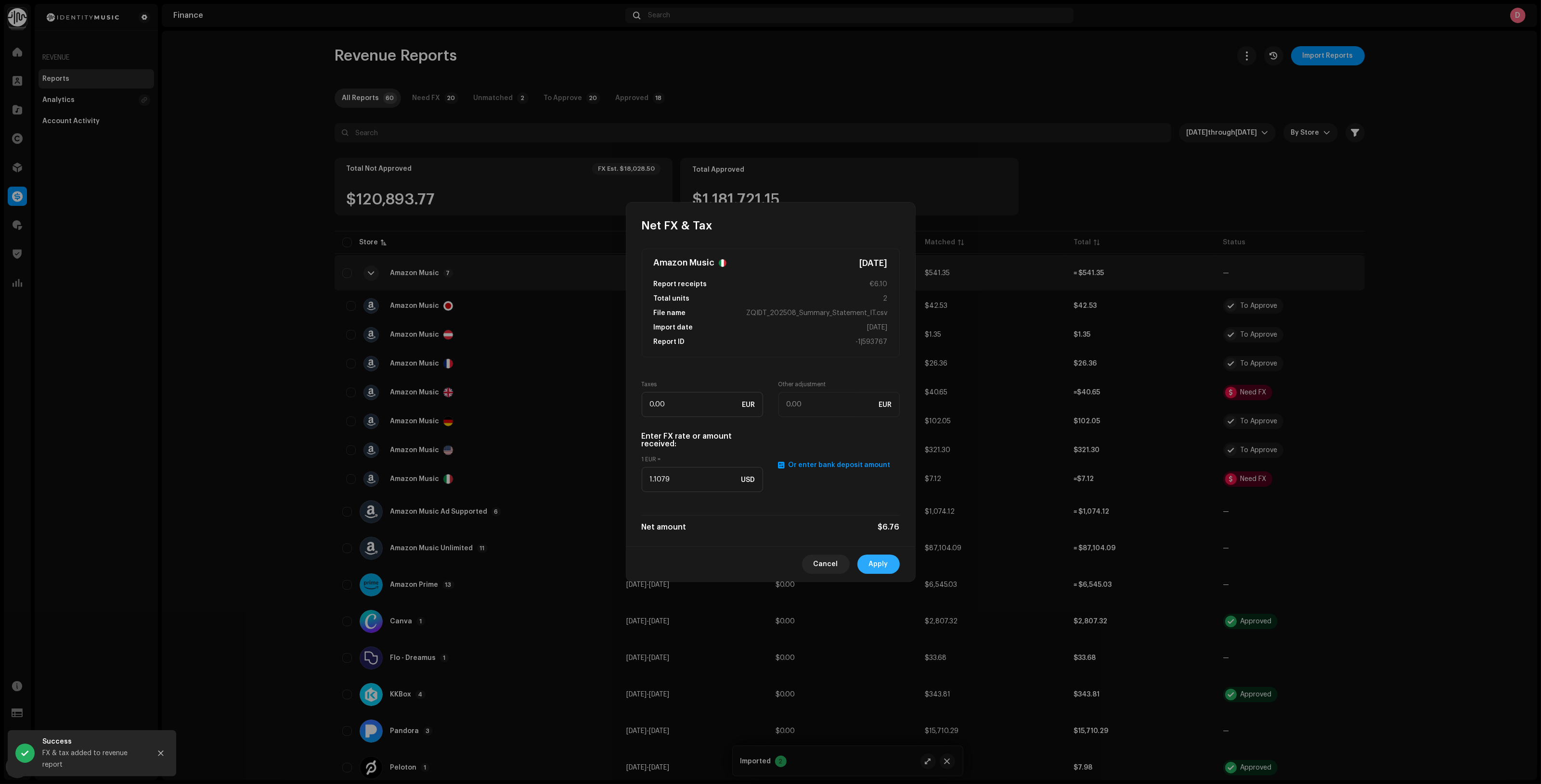
click at [874, 563] on span "Apply" at bounding box center [879, 564] width 19 height 19
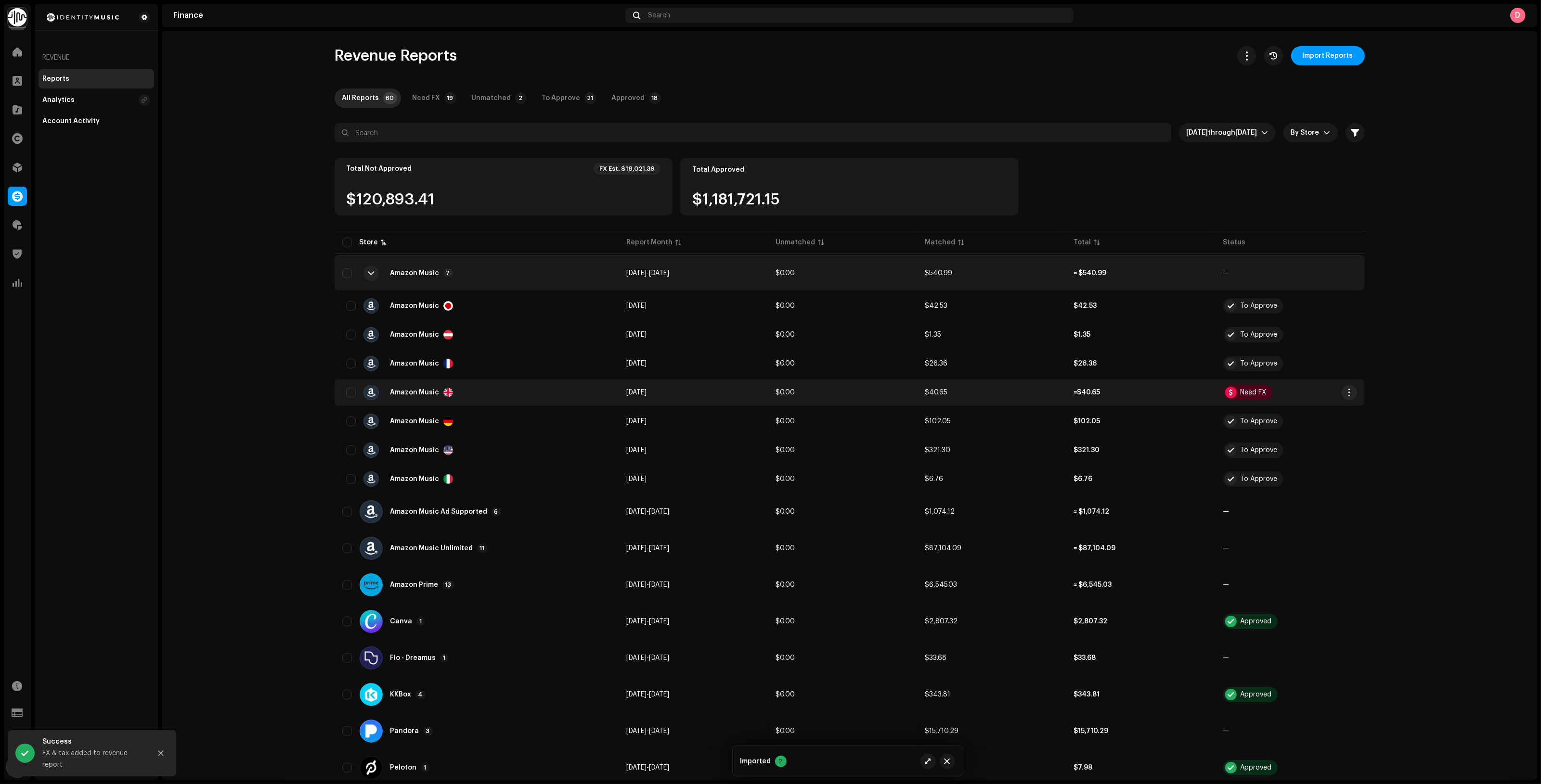
drag, startPoint x: 1345, startPoint y: 395, endPoint x: 1346, endPoint y: 400, distance: 5.1
click at [1345, 395] on span "button" at bounding box center [1349, 392] width 7 height 8
drag, startPoint x: 1346, startPoint y: 400, endPoint x: 1365, endPoint y: 421, distance: 28.3
click at [1364, 421] on div "Approve" at bounding box center [1391, 413] width 97 height 19
click at [1349, 395] on span "button" at bounding box center [1349, 392] width 7 height 8
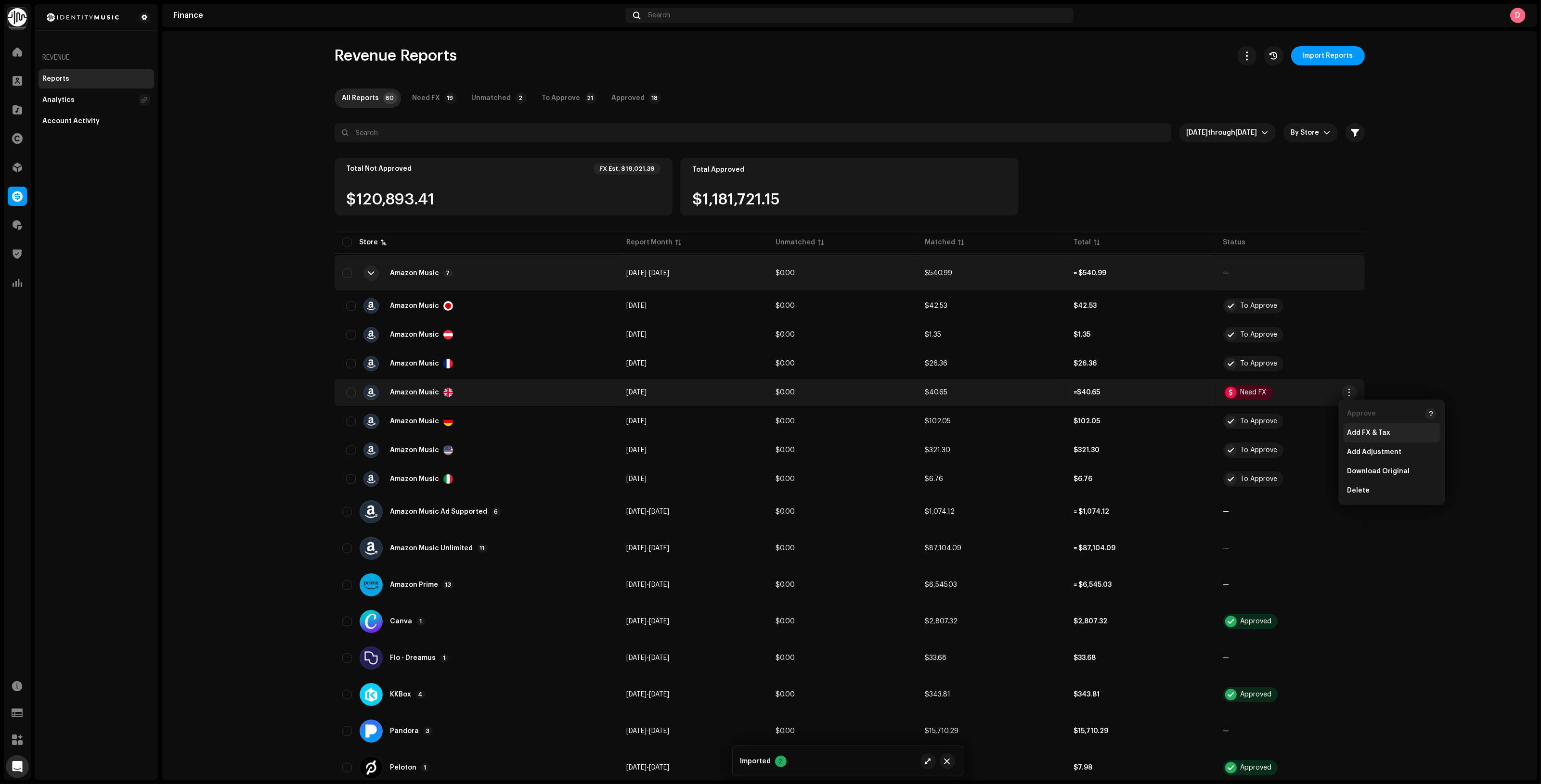
click at [1353, 428] on div "Add FX & Tax" at bounding box center [1391, 433] width 97 height 19
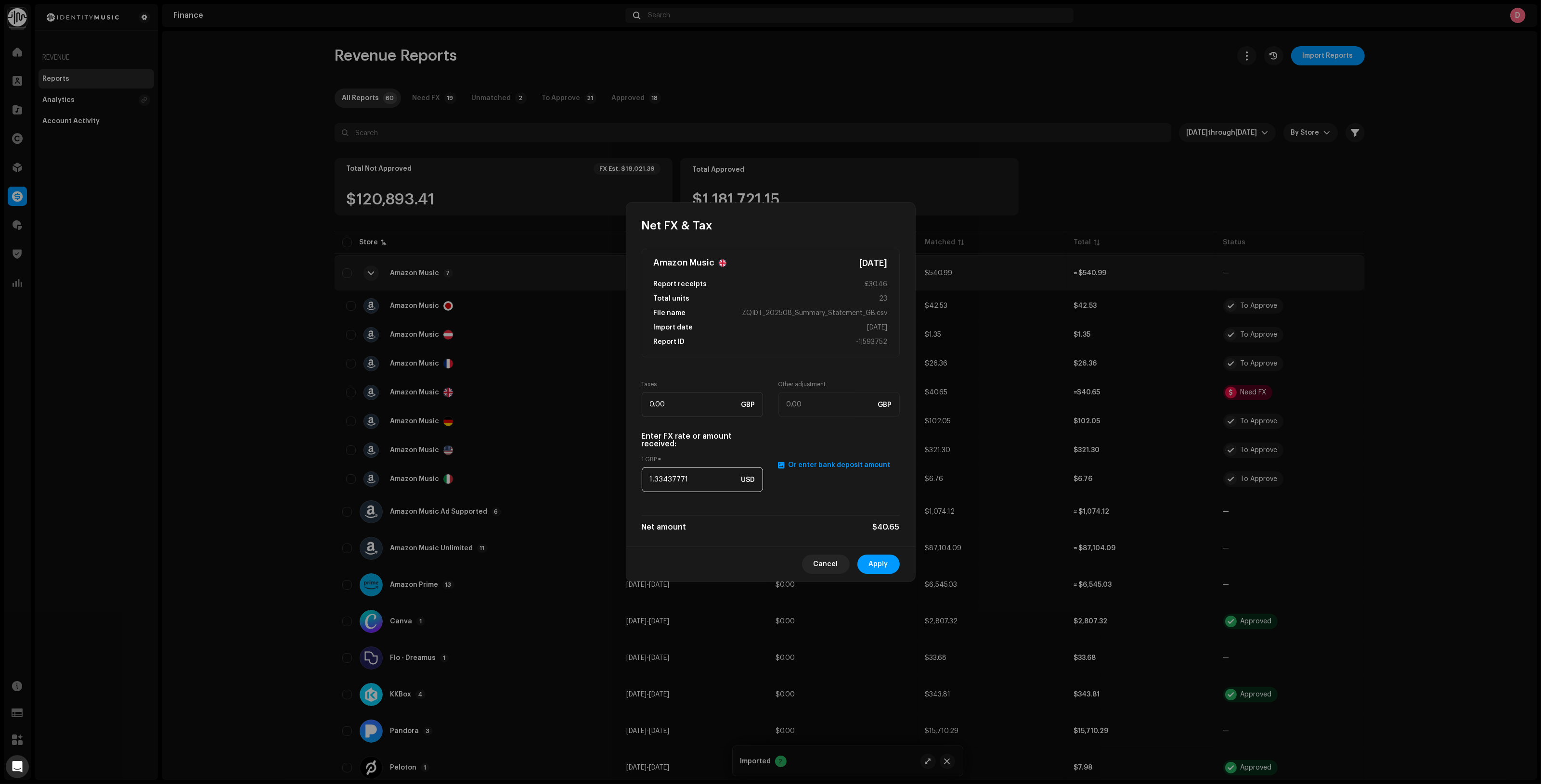
click at [701, 482] on input "1.33437771" at bounding box center [702, 479] width 121 height 25
paste input "2746"
type input "1.2746"
click at [889, 563] on button "Apply" at bounding box center [878, 564] width 42 height 19
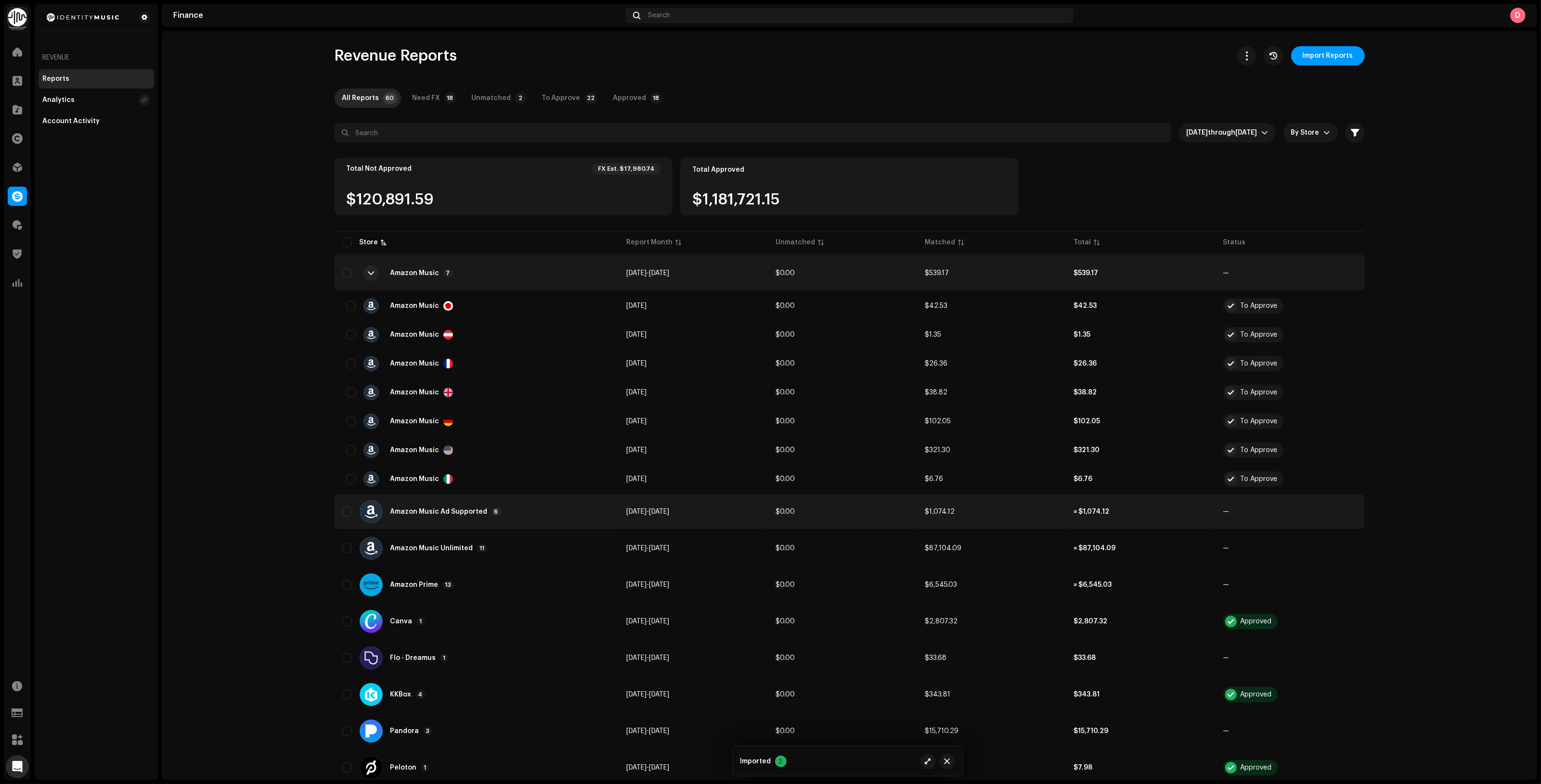
click at [620, 514] on td "Aug 2025 - Aug 2025" at bounding box center [693, 511] width 149 height 34
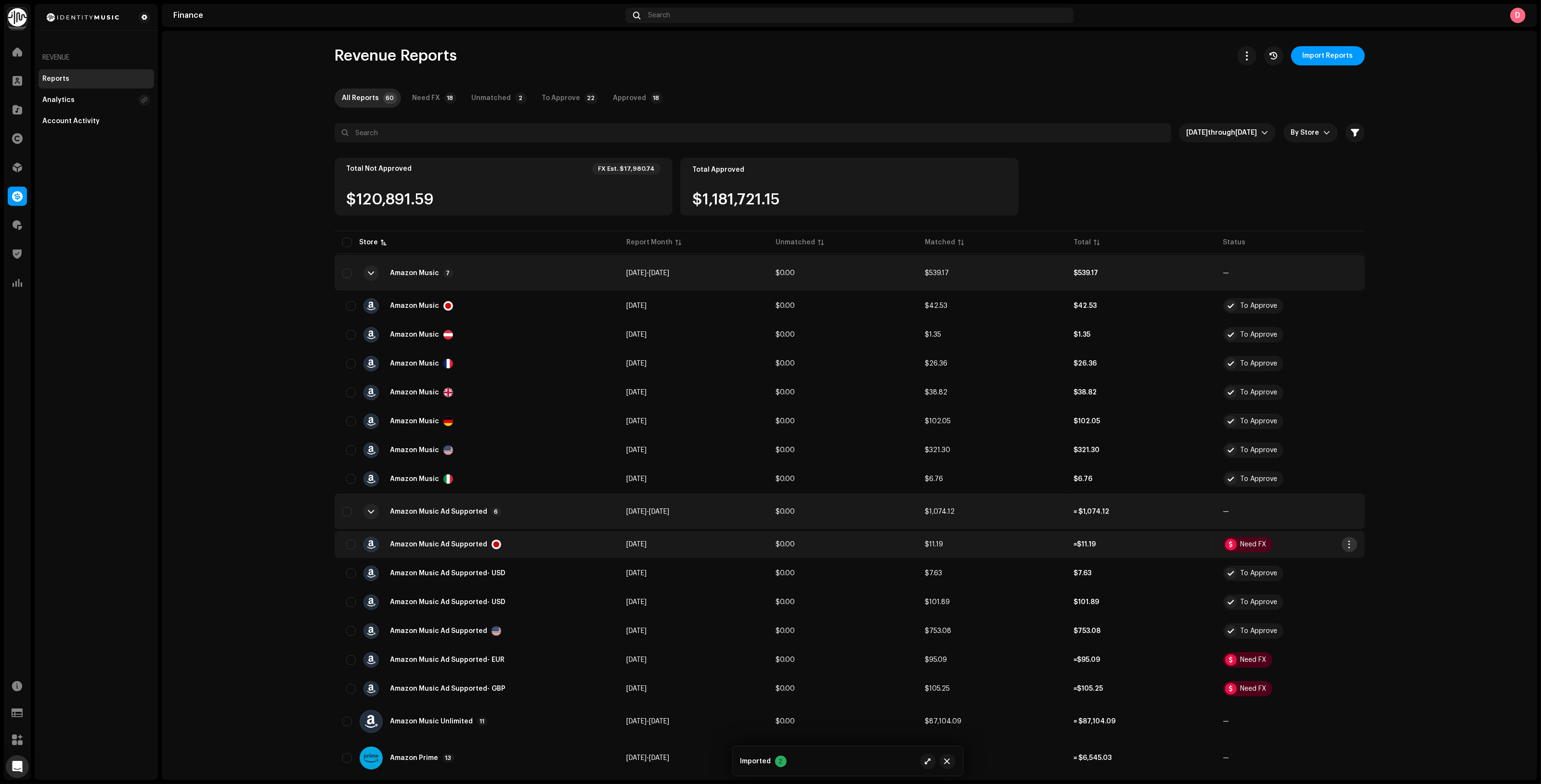
click at [1351, 544] on button "button" at bounding box center [1349, 544] width 15 height 15
click at [1370, 577] on div "Add FX & Tax" at bounding box center [1391, 584] width 97 height 19
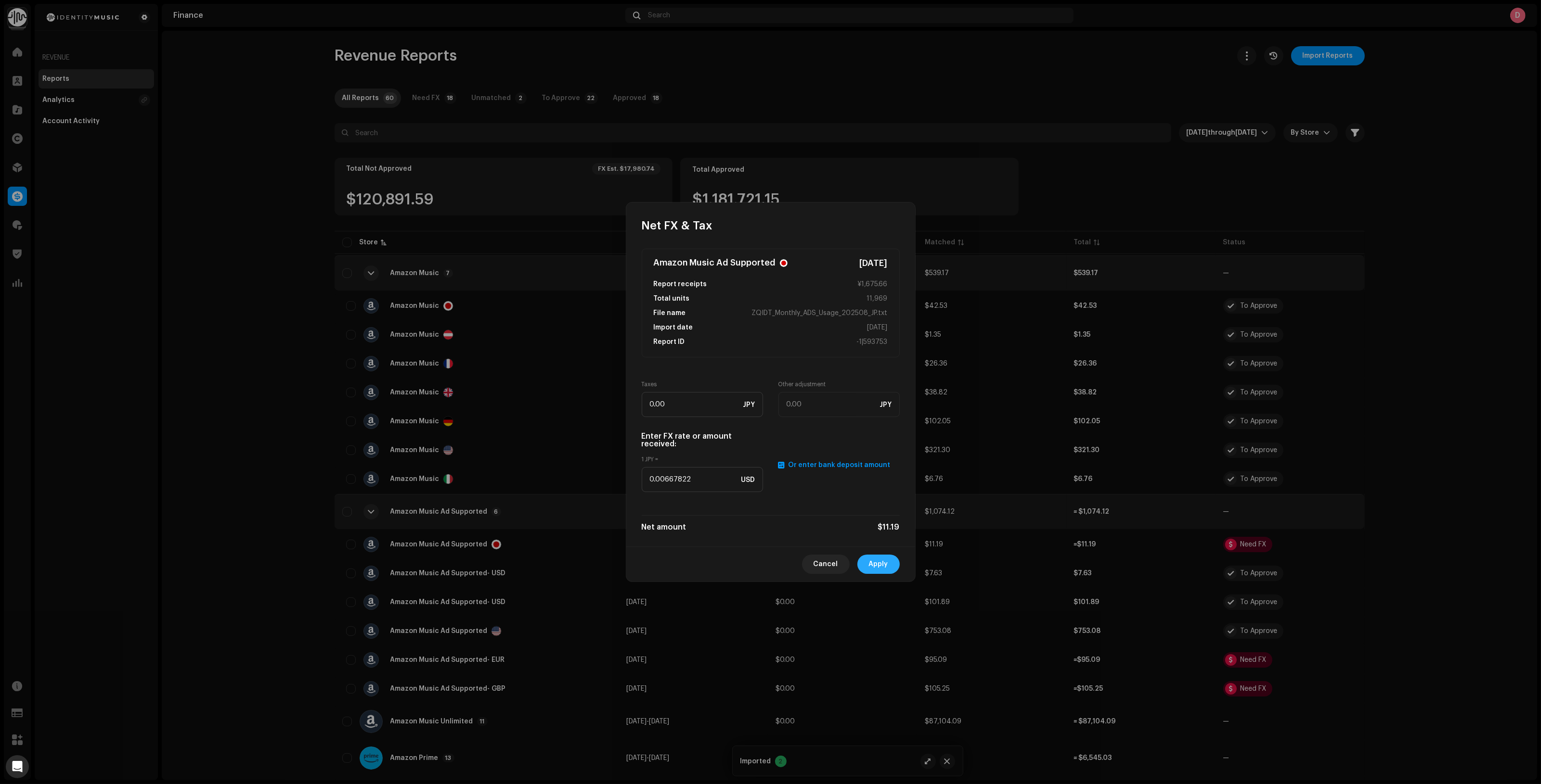
click at [884, 559] on span "Apply" at bounding box center [879, 564] width 19 height 19
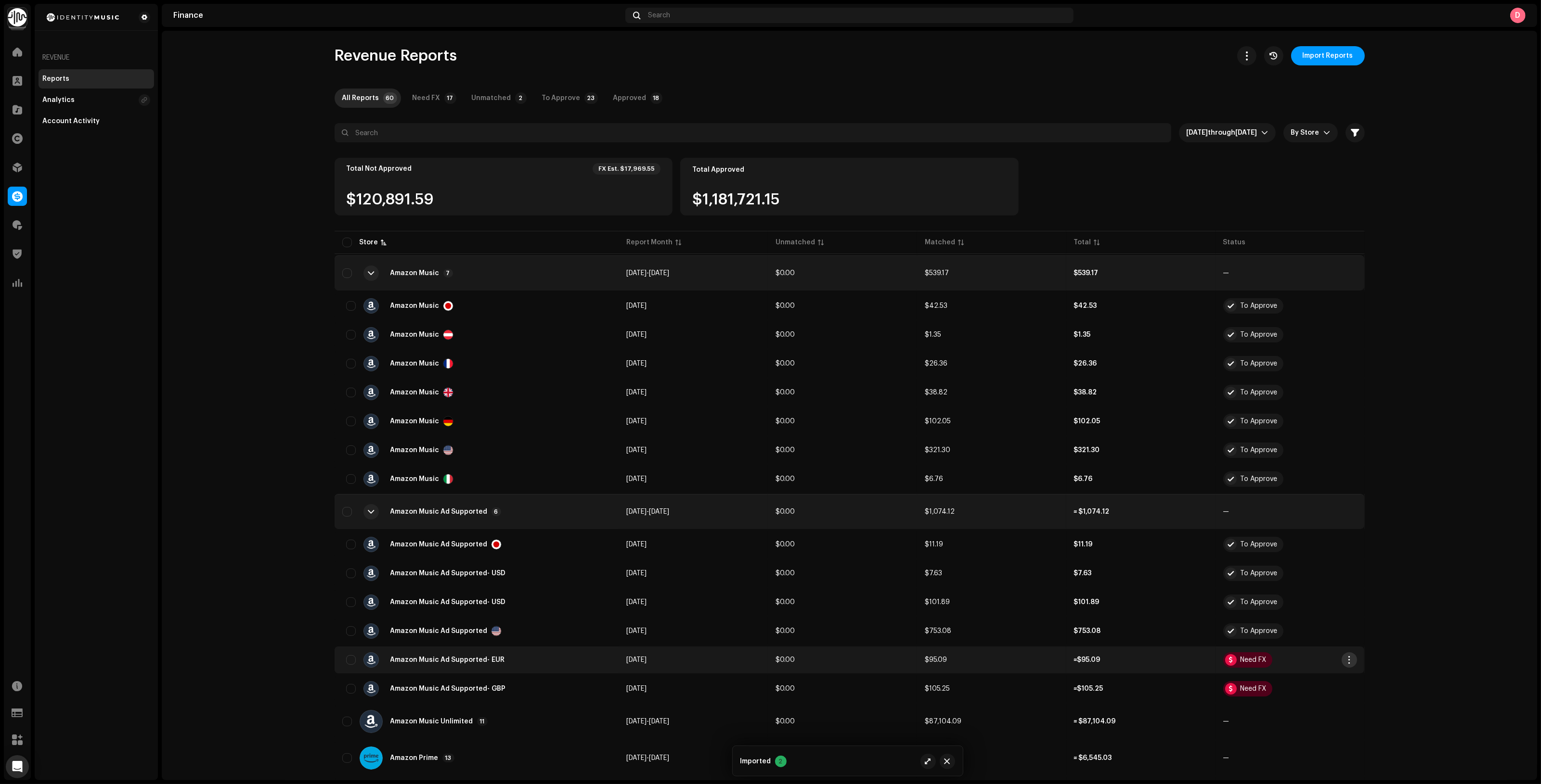
click at [1352, 658] on button "button" at bounding box center [1349, 659] width 15 height 15
click at [1367, 696] on span "Add FX & Tax" at bounding box center [1369, 699] width 43 height 8
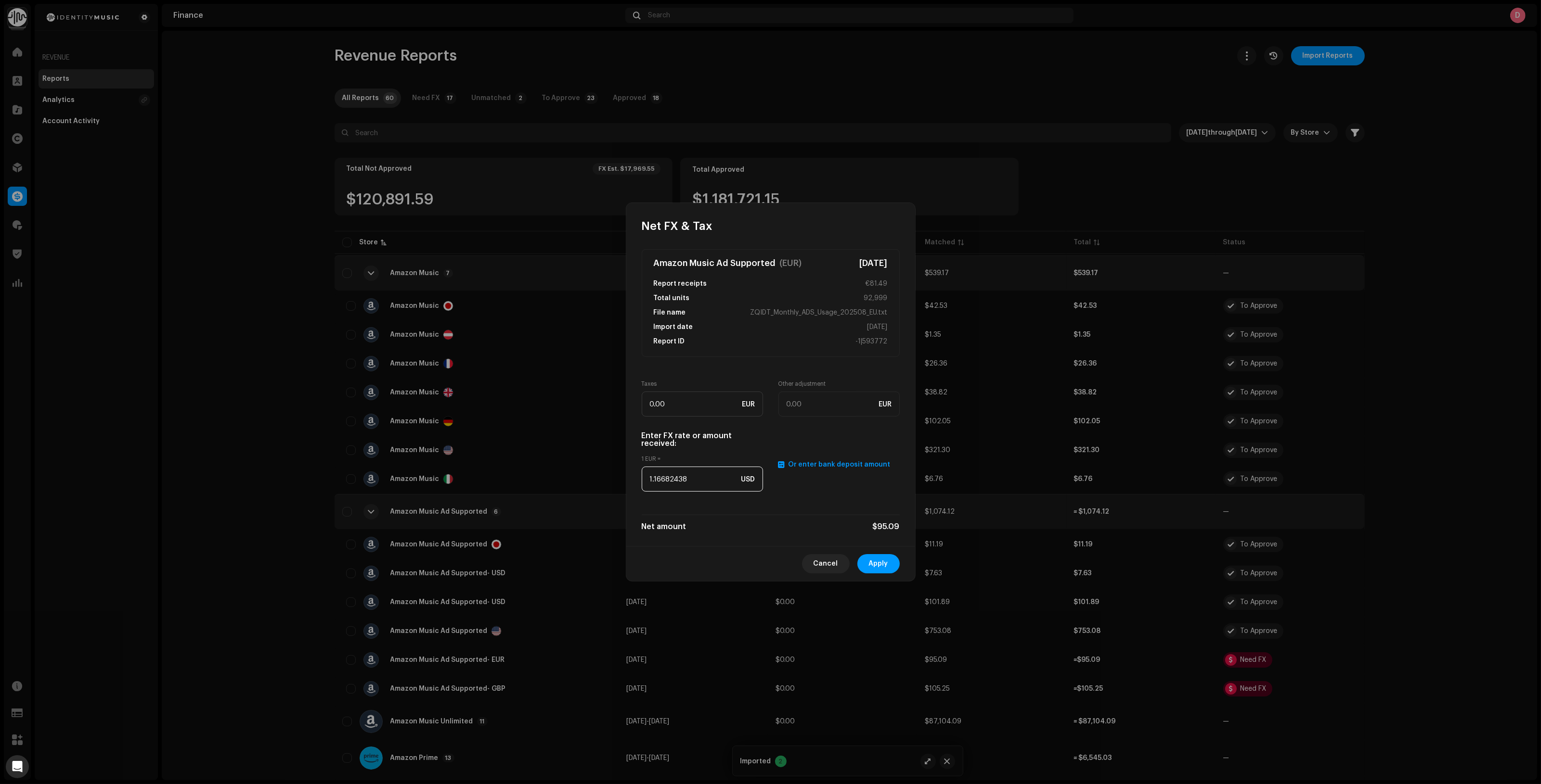
click at [675, 480] on input "1.16682438" at bounding box center [702, 479] width 121 height 25
click at [675, 481] on input "1.16682438" at bounding box center [702, 479] width 121 height 25
paste input "079"
type input "1.1079"
click at [889, 565] on button "Apply" at bounding box center [878, 564] width 42 height 19
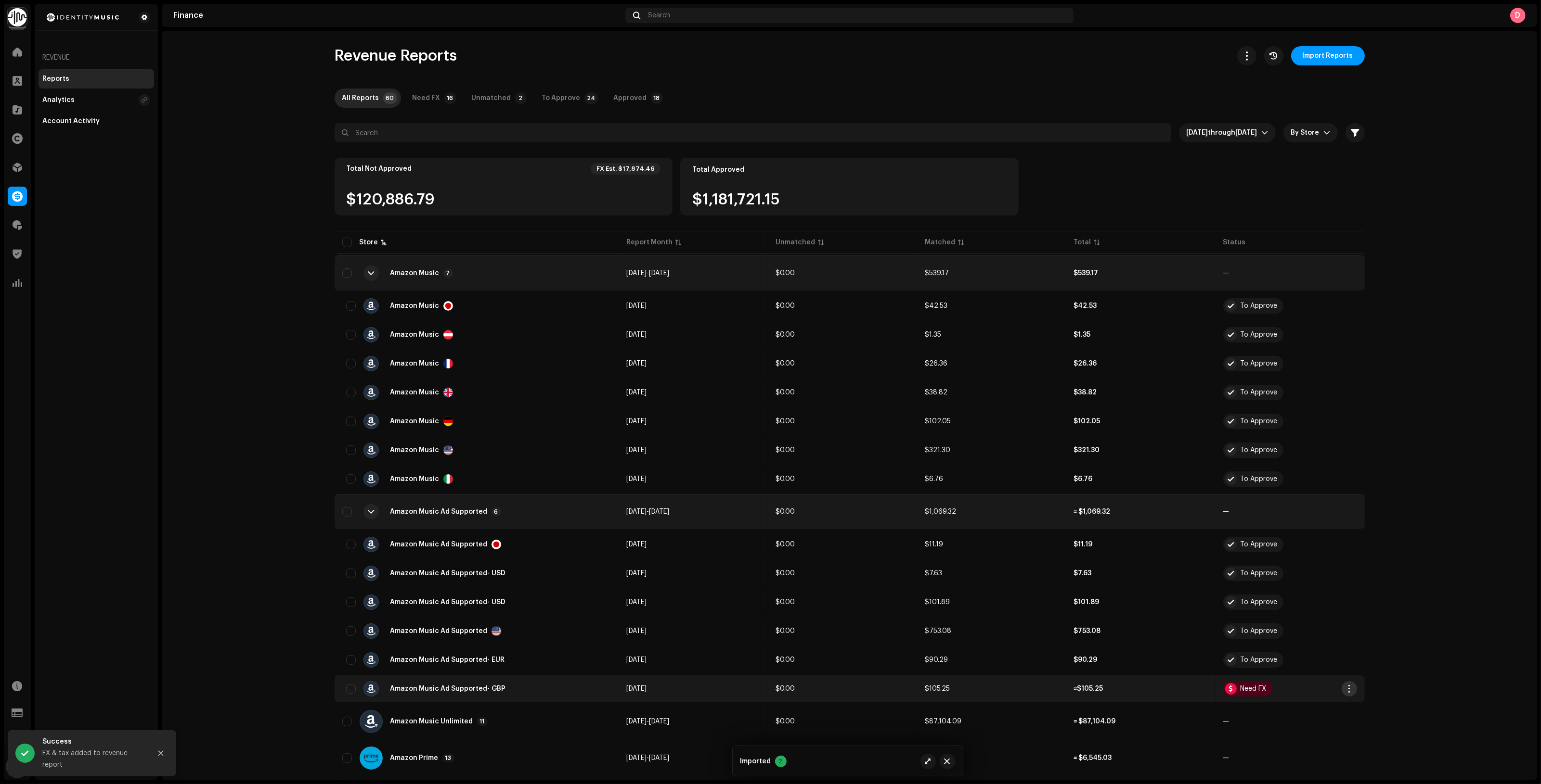
click at [1353, 688] on button "button" at bounding box center [1349, 689] width 15 height 15
click at [1373, 602] on div "Add FX & Tax" at bounding box center [1391, 607] width 97 height 19
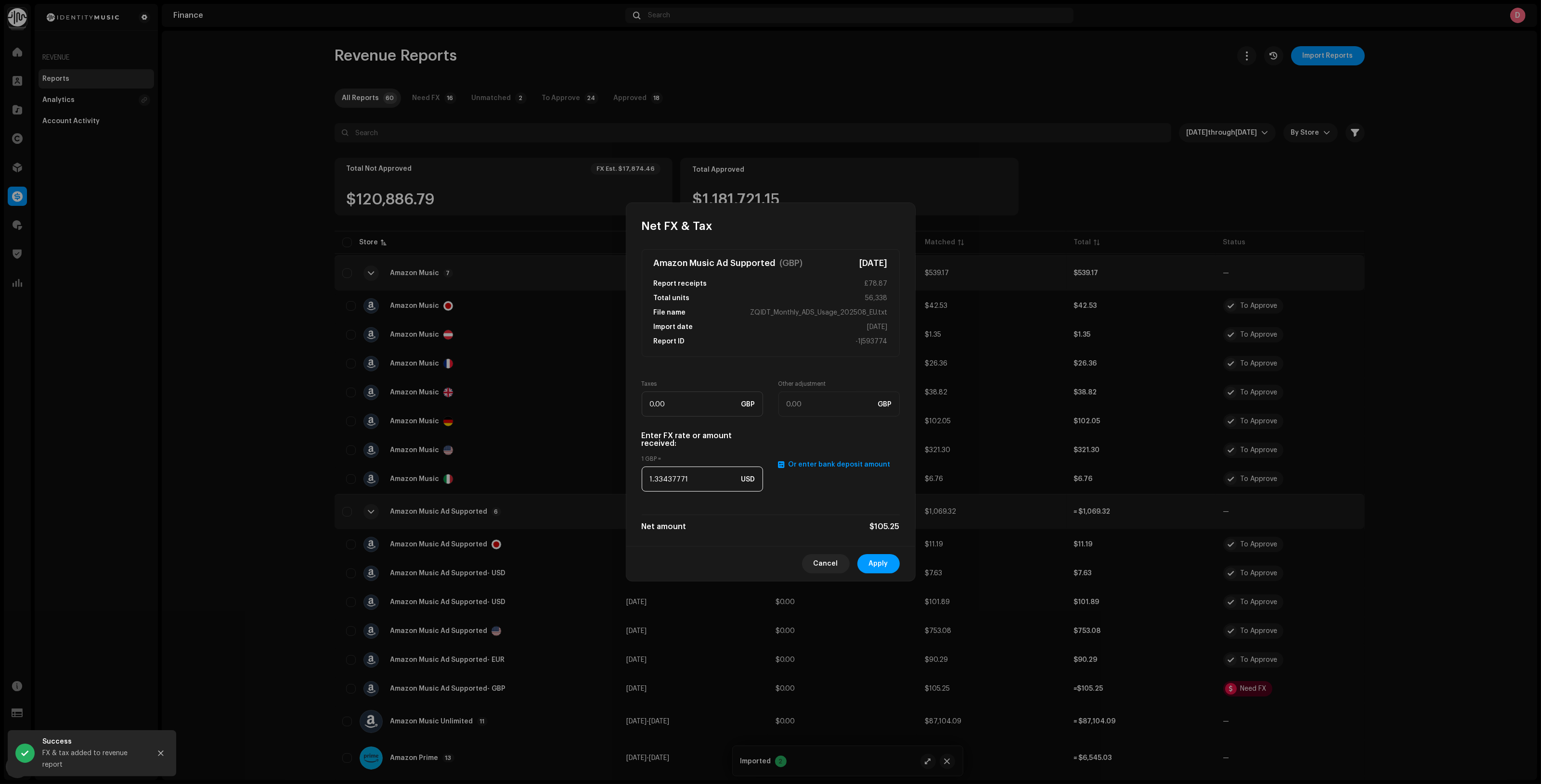
click at [655, 474] on input "1.33437771" at bounding box center [702, 479] width 121 height 25
click at [655, 474] on input "1.33437771" at bounding box center [702, 479] width 121 height 25
paste input "2746"
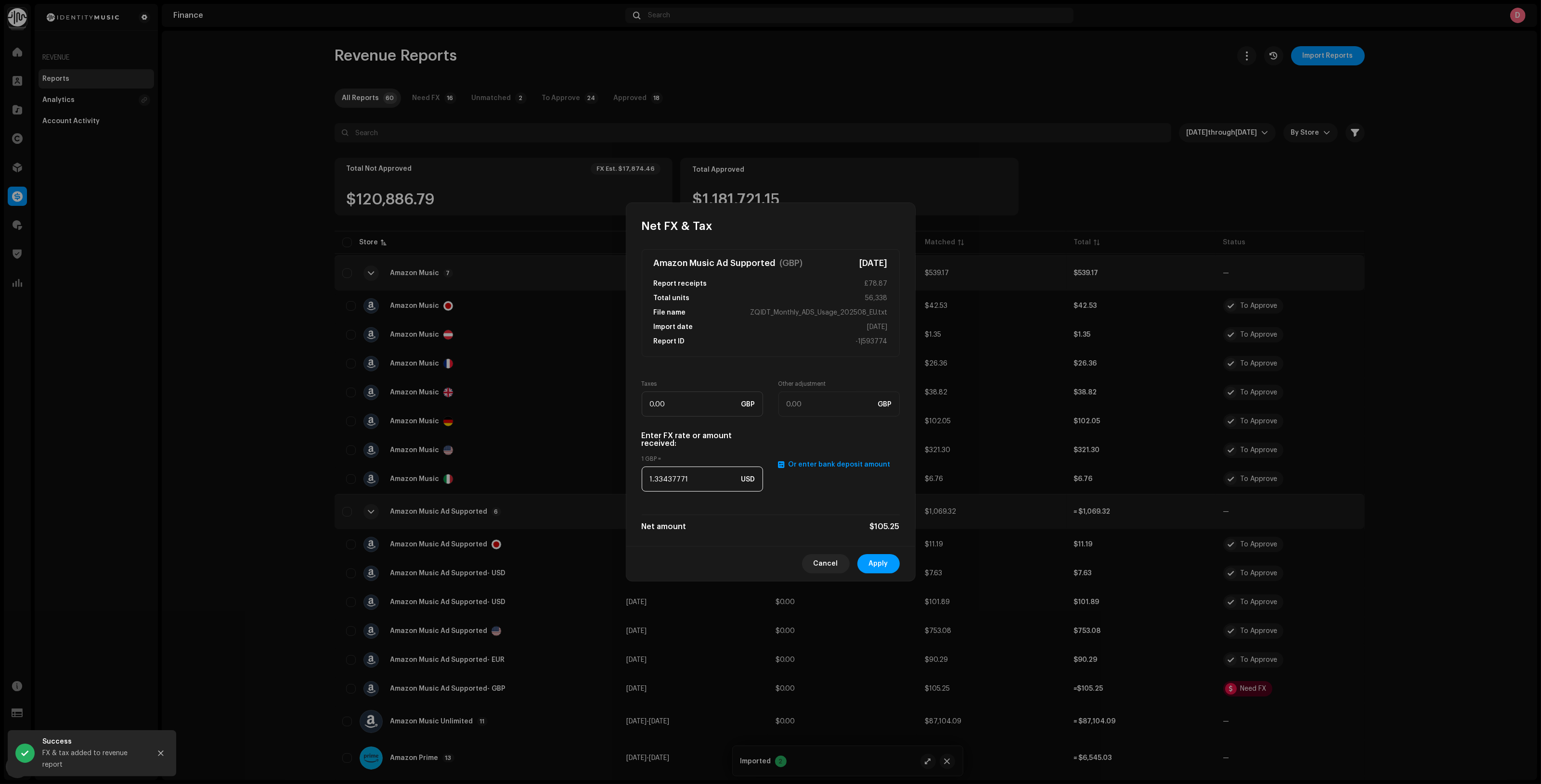
type input "1.2746"
click at [881, 567] on span "Apply" at bounding box center [879, 564] width 19 height 19
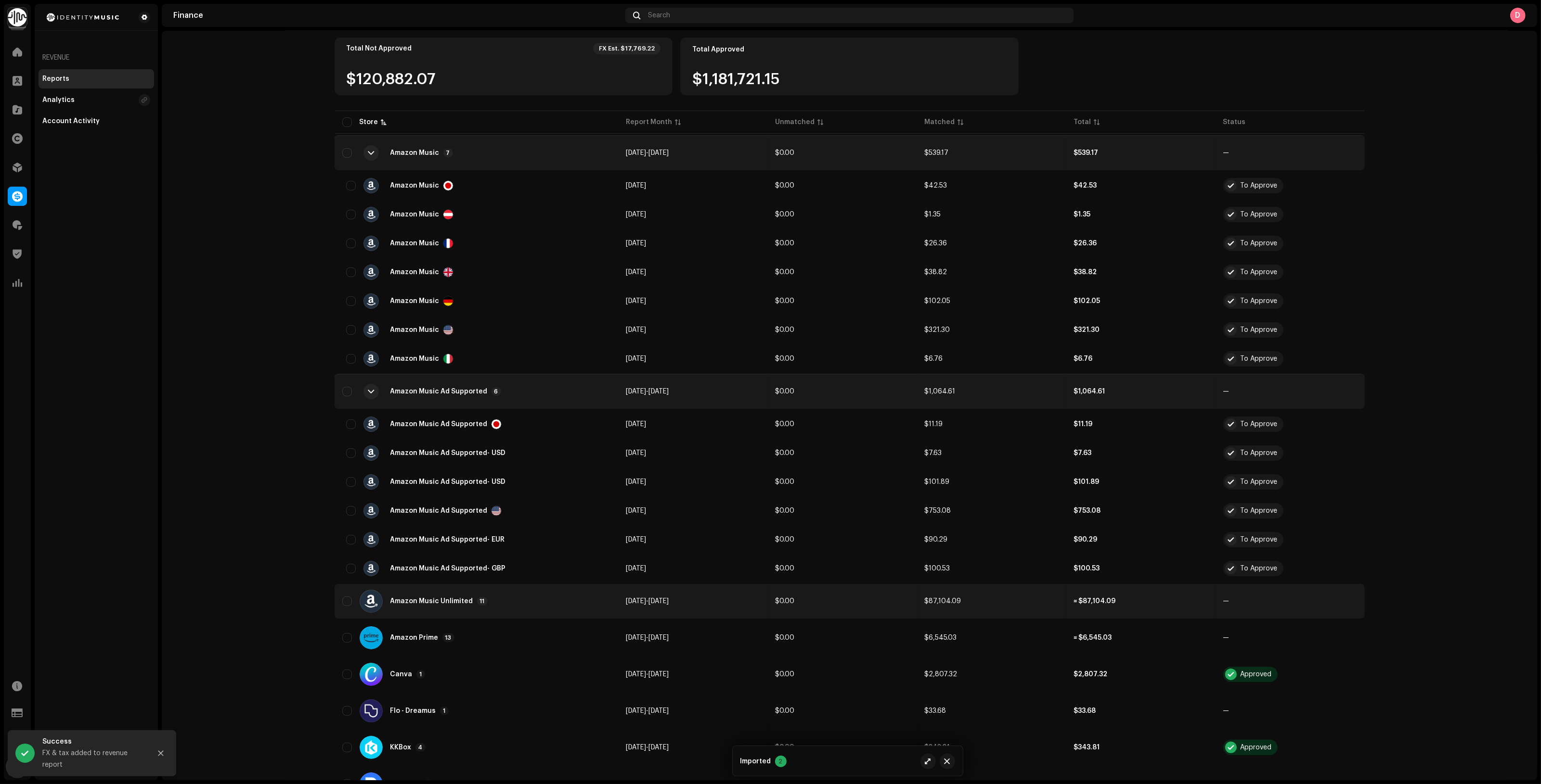
click at [523, 599] on div "Amazon Music Unlimited 11" at bounding box center [477, 601] width 268 height 23
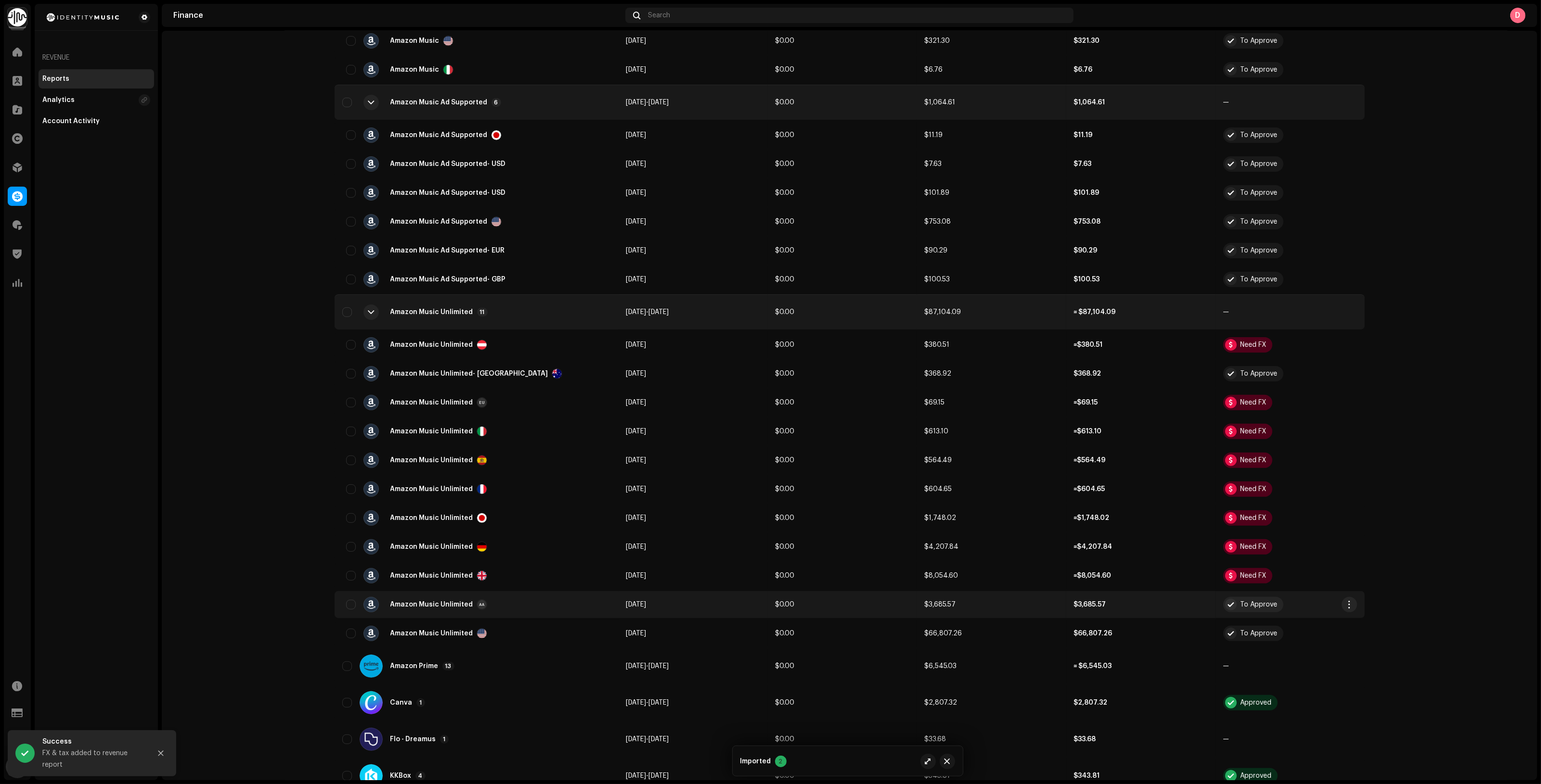
scroll to position [421, 0]
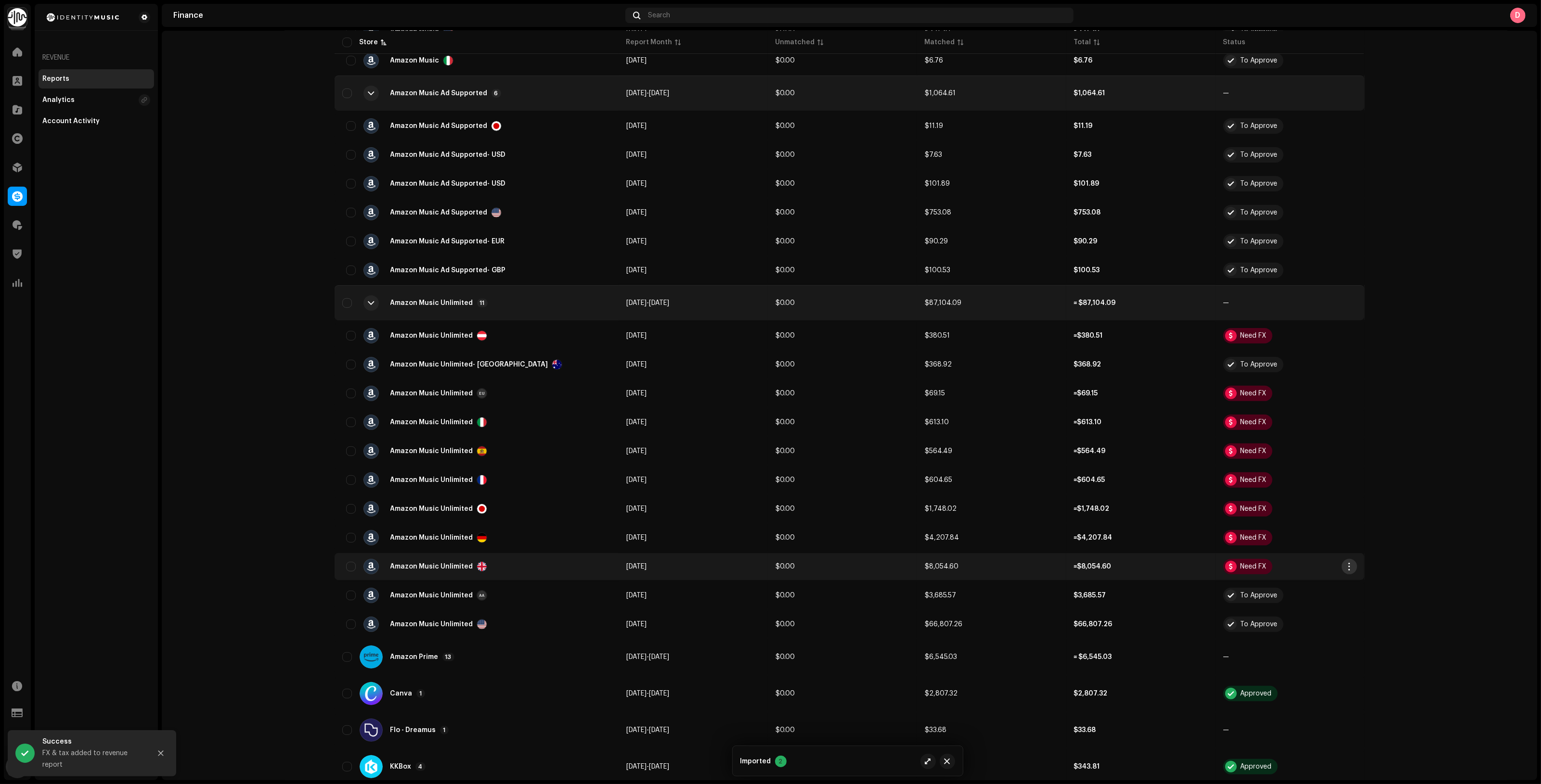
click at [1345, 566] on span "button" at bounding box center [1349, 567] width 7 height 8
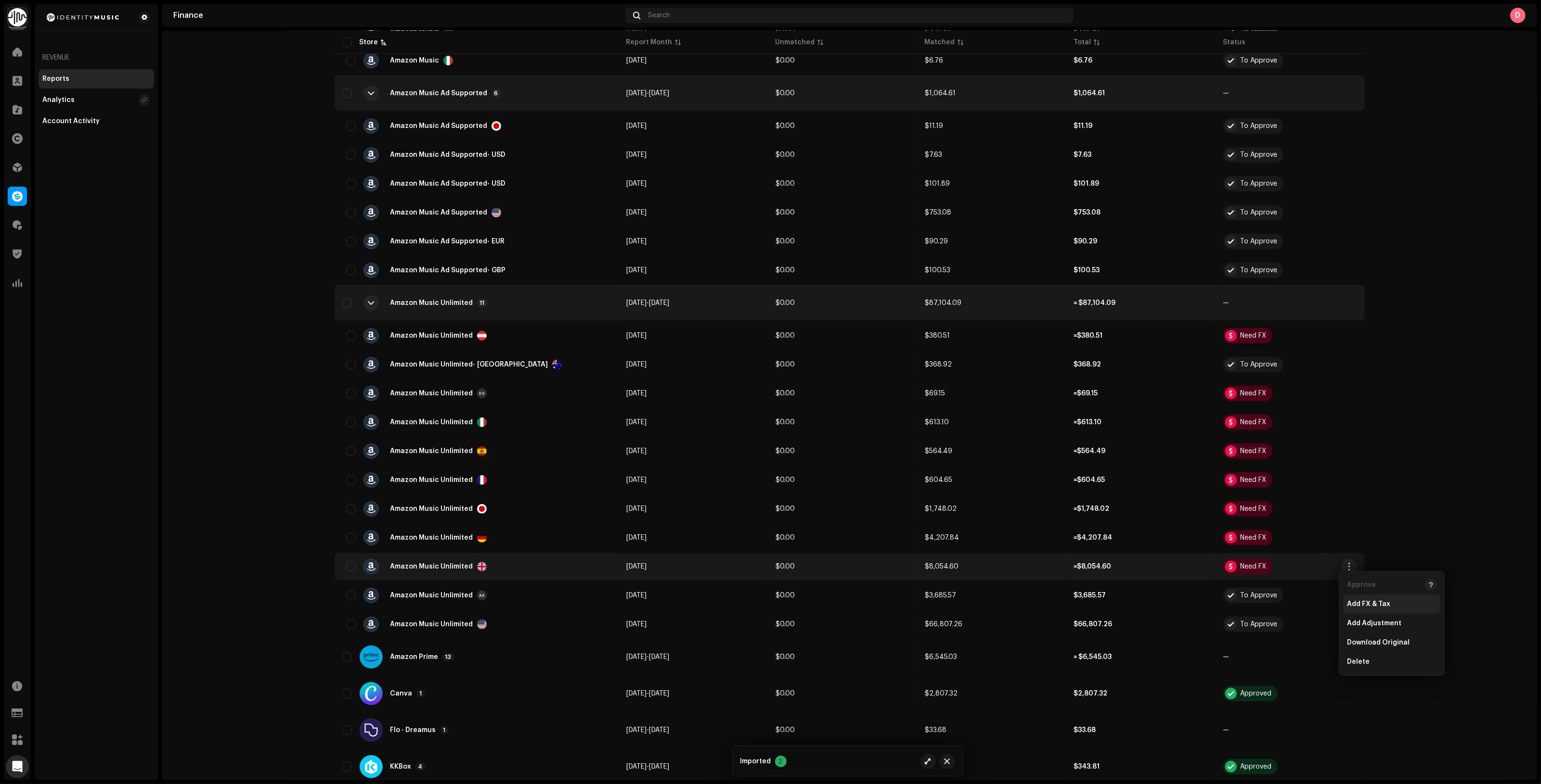
click at [1358, 599] on div "Add FX & Tax" at bounding box center [1391, 604] width 97 height 19
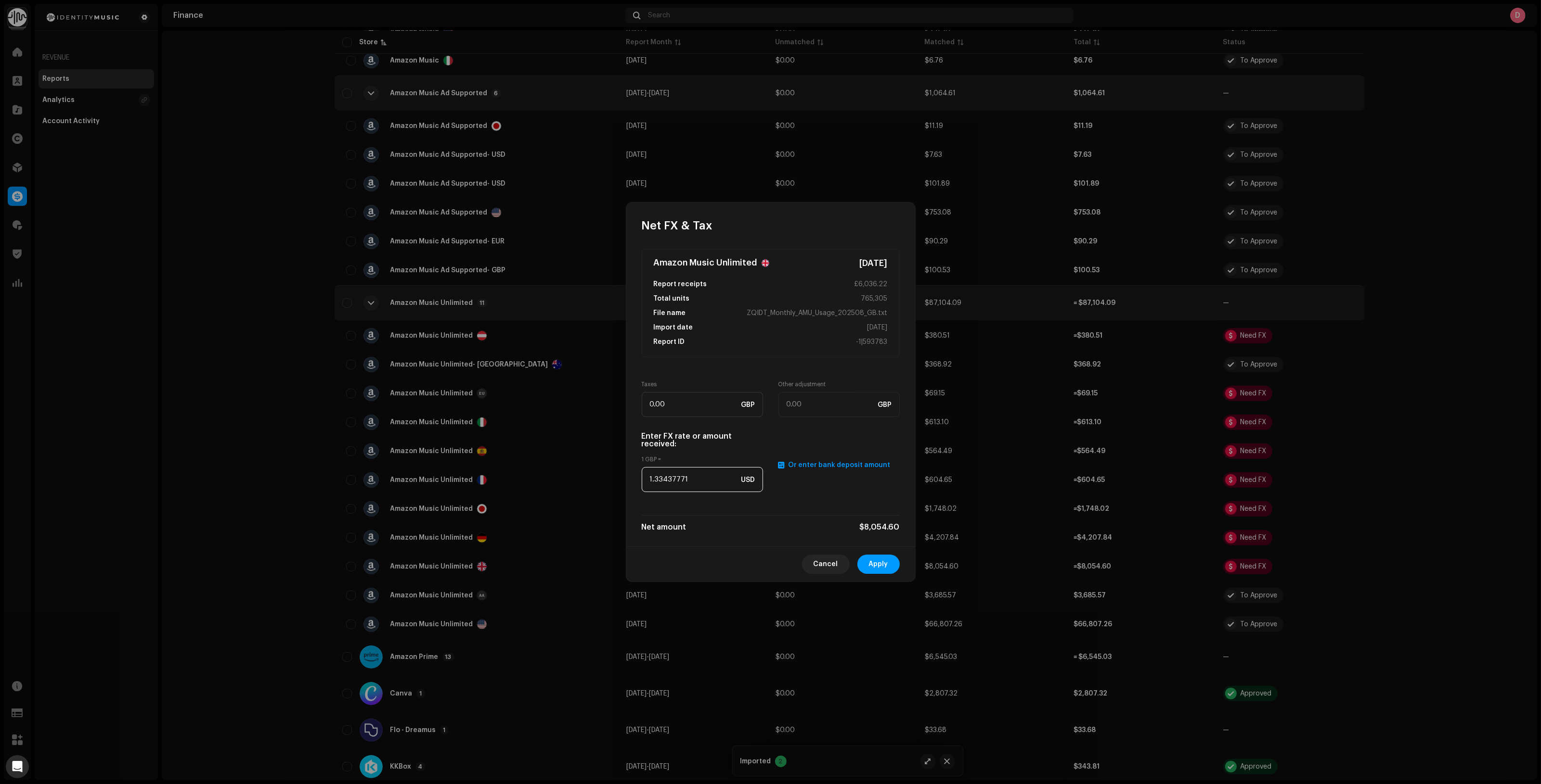
click at [672, 480] on input "1.33437771" at bounding box center [702, 479] width 121 height 25
paste input "2746"
type input "1.2746"
click at [880, 562] on span "Apply" at bounding box center [879, 564] width 19 height 19
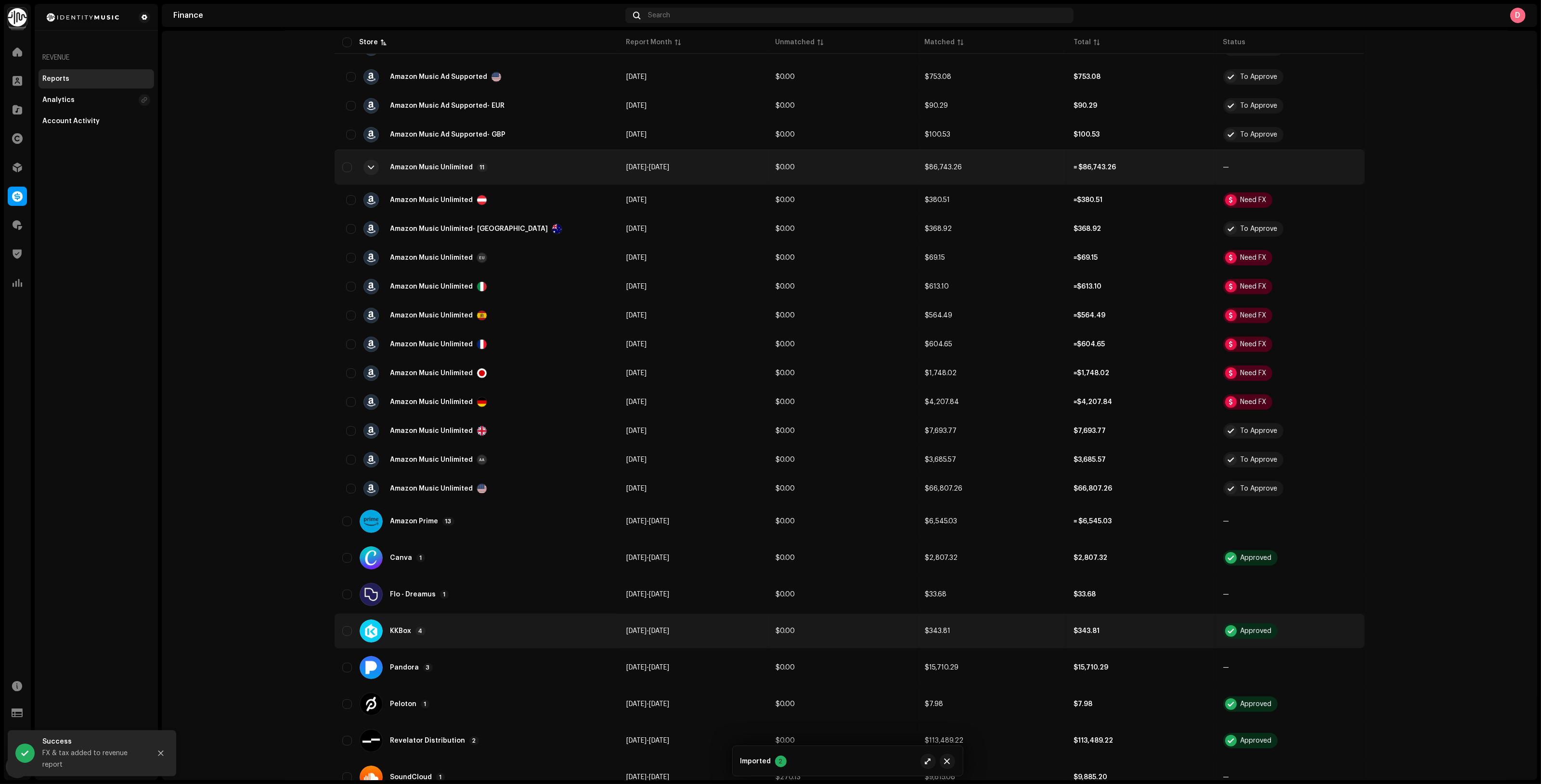
scroll to position [661, 0]
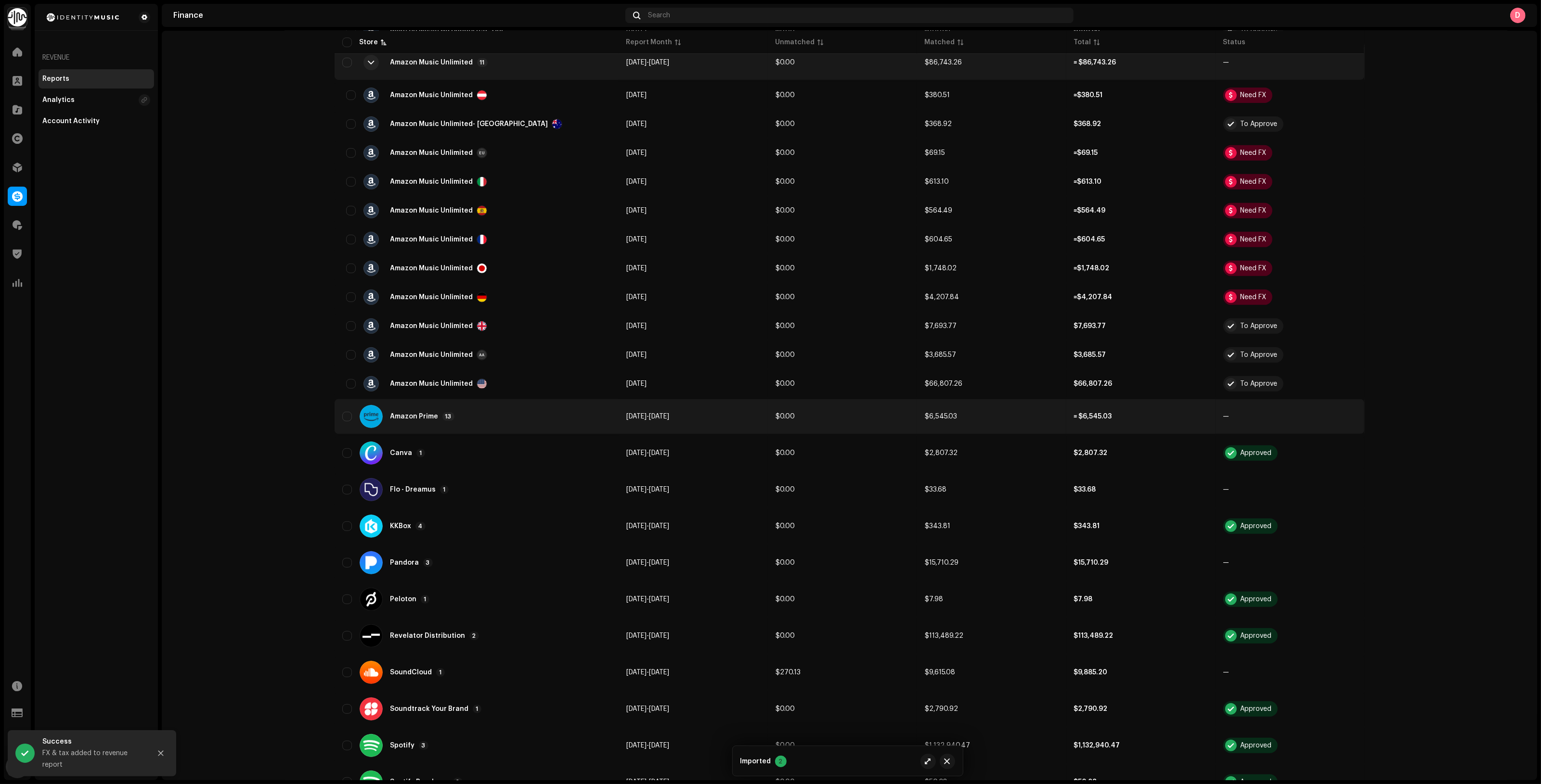
click at [521, 417] on div "Amazon Prime 13" at bounding box center [477, 417] width 268 height 23
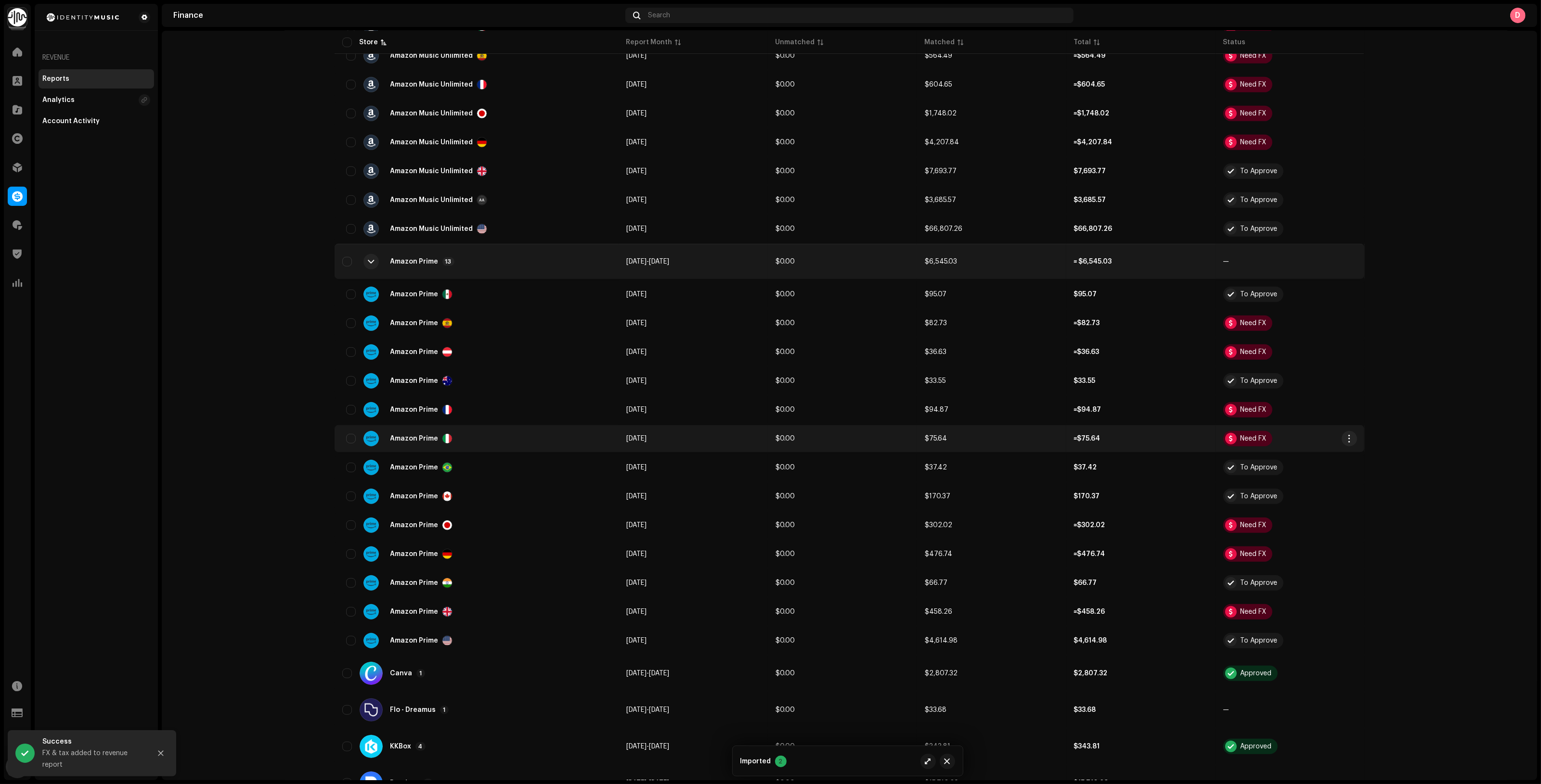
scroll to position [842, 0]
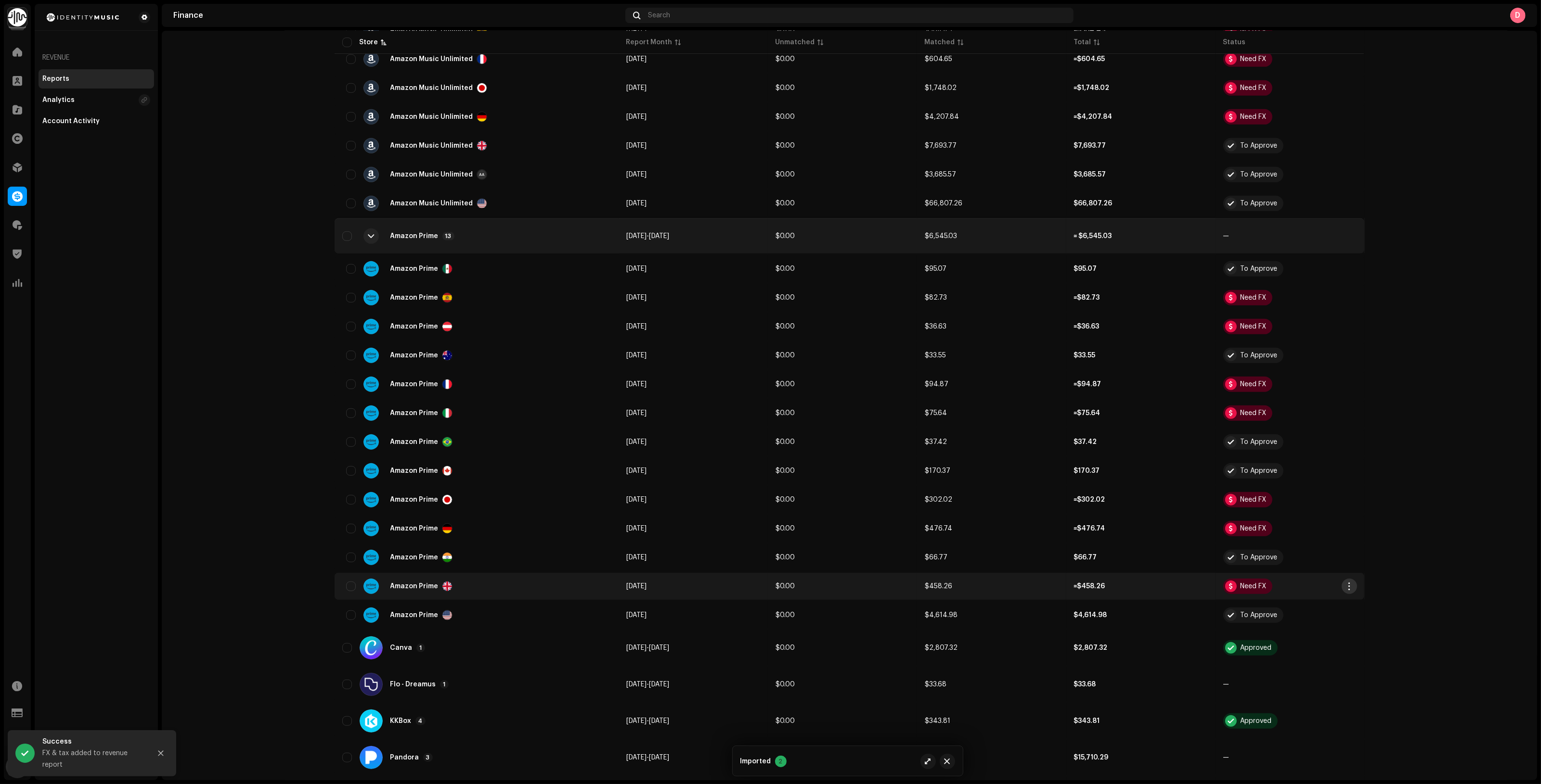
click at [1349, 582] on span "button" at bounding box center [1349, 586] width 7 height 8
click at [1364, 623] on span "Add FX & Tax" at bounding box center [1369, 621] width 43 height 8
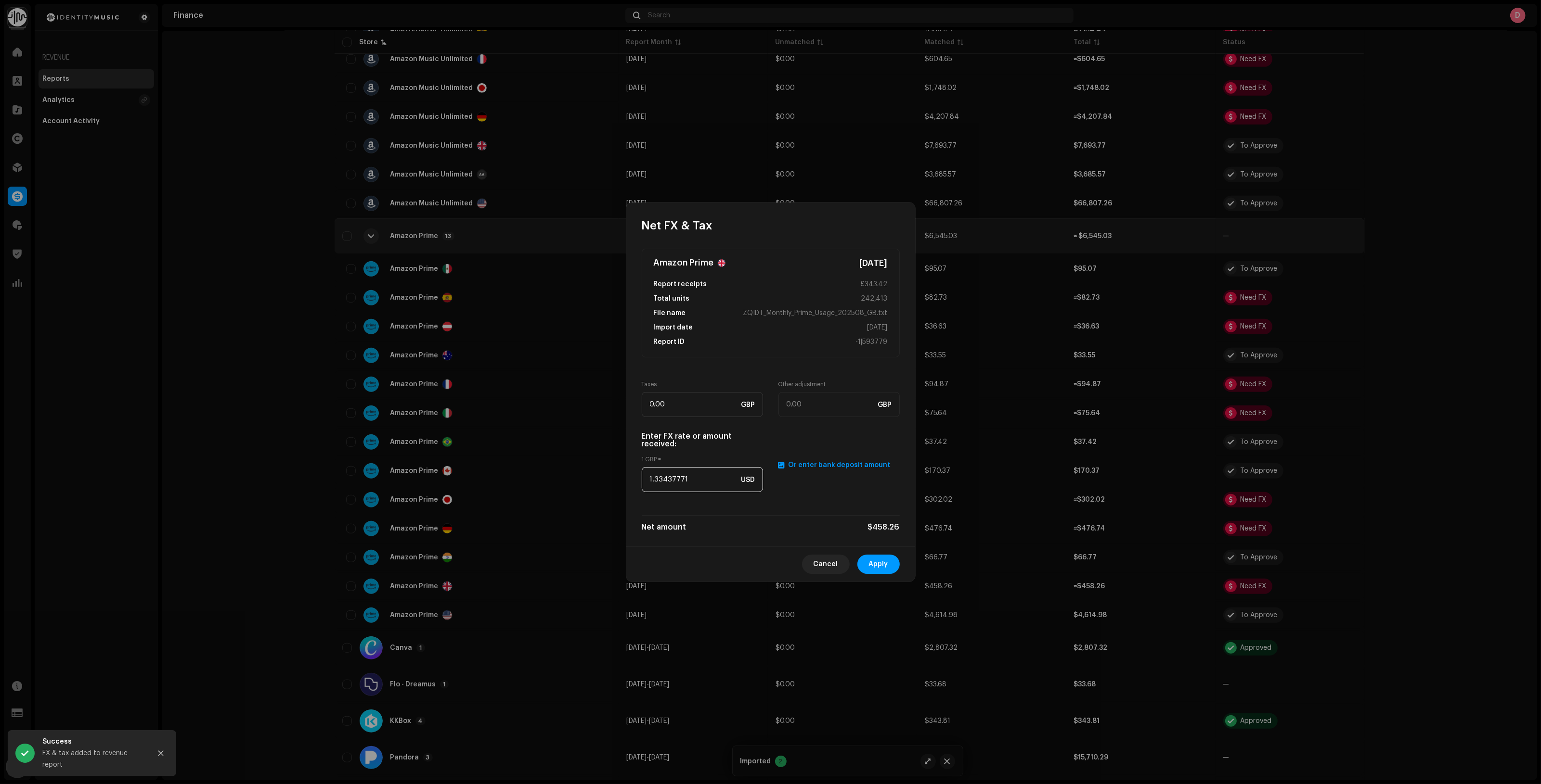
click at [697, 478] on input "1.33437771" at bounding box center [702, 479] width 121 height 25
paste input "2746"
type input "1.2746"
click at [889, 560] on button "Apply" at bounding box center [878, 564] width 42 height 19
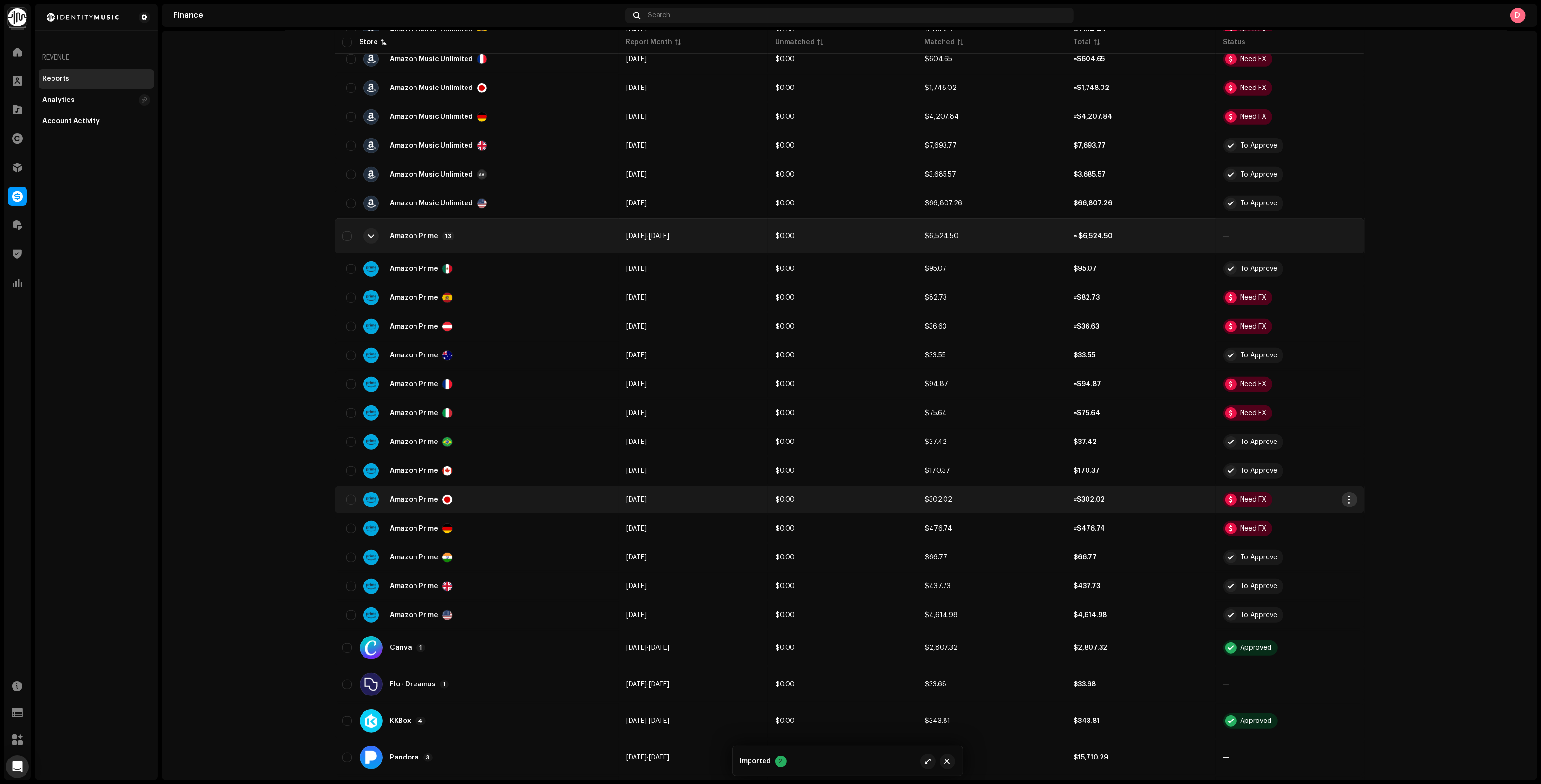
click at [1346, 496] on span "button" at bounding box center [1349, 499] width 7 height 8
click at [1373, 530] on div "Add FX & Tax" at bounding box center [1391, 535] width 97 height 19
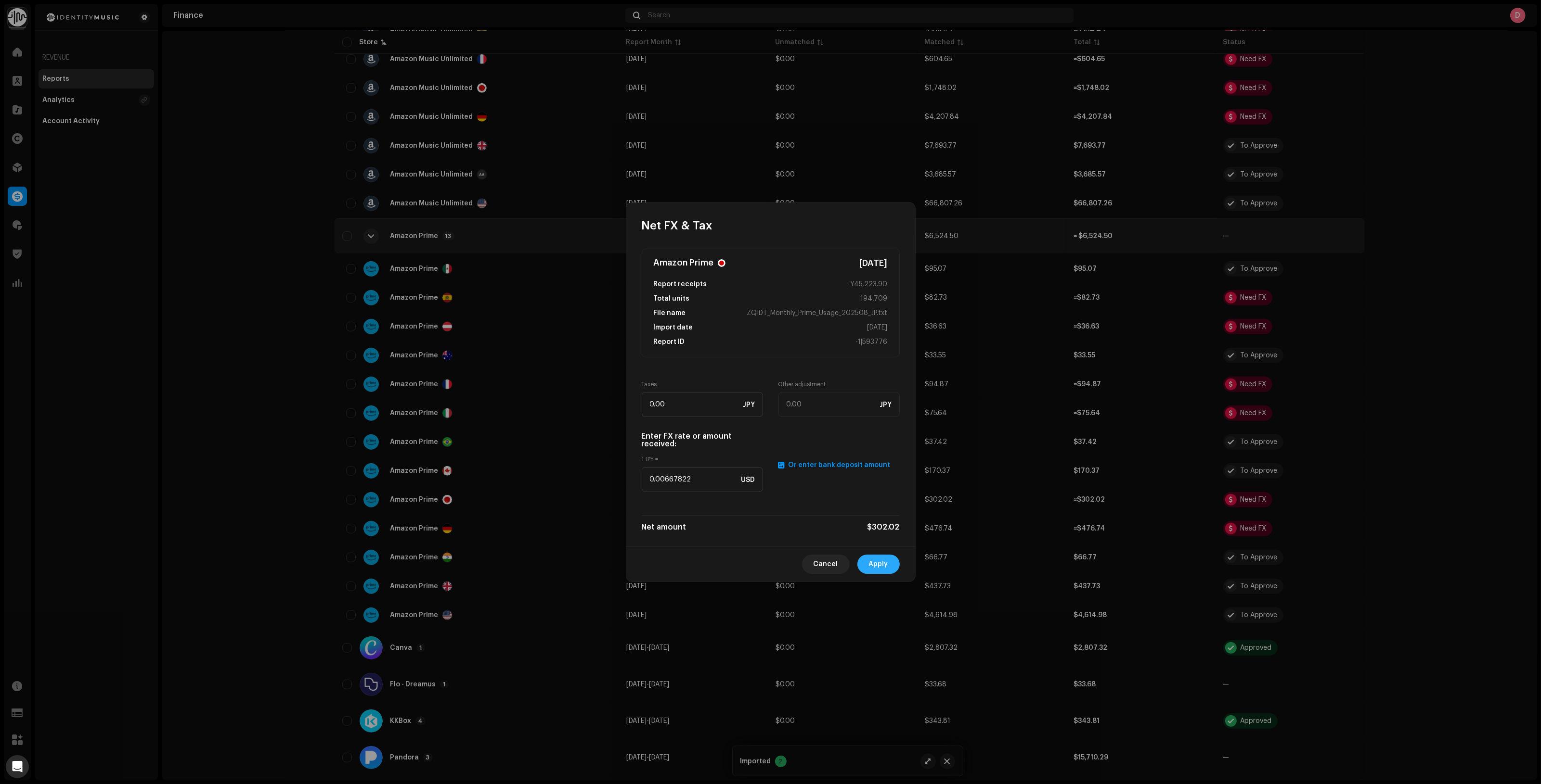
click at [880, 559] on span "Apply" at bounding box center [879, 564] width 19 height 19
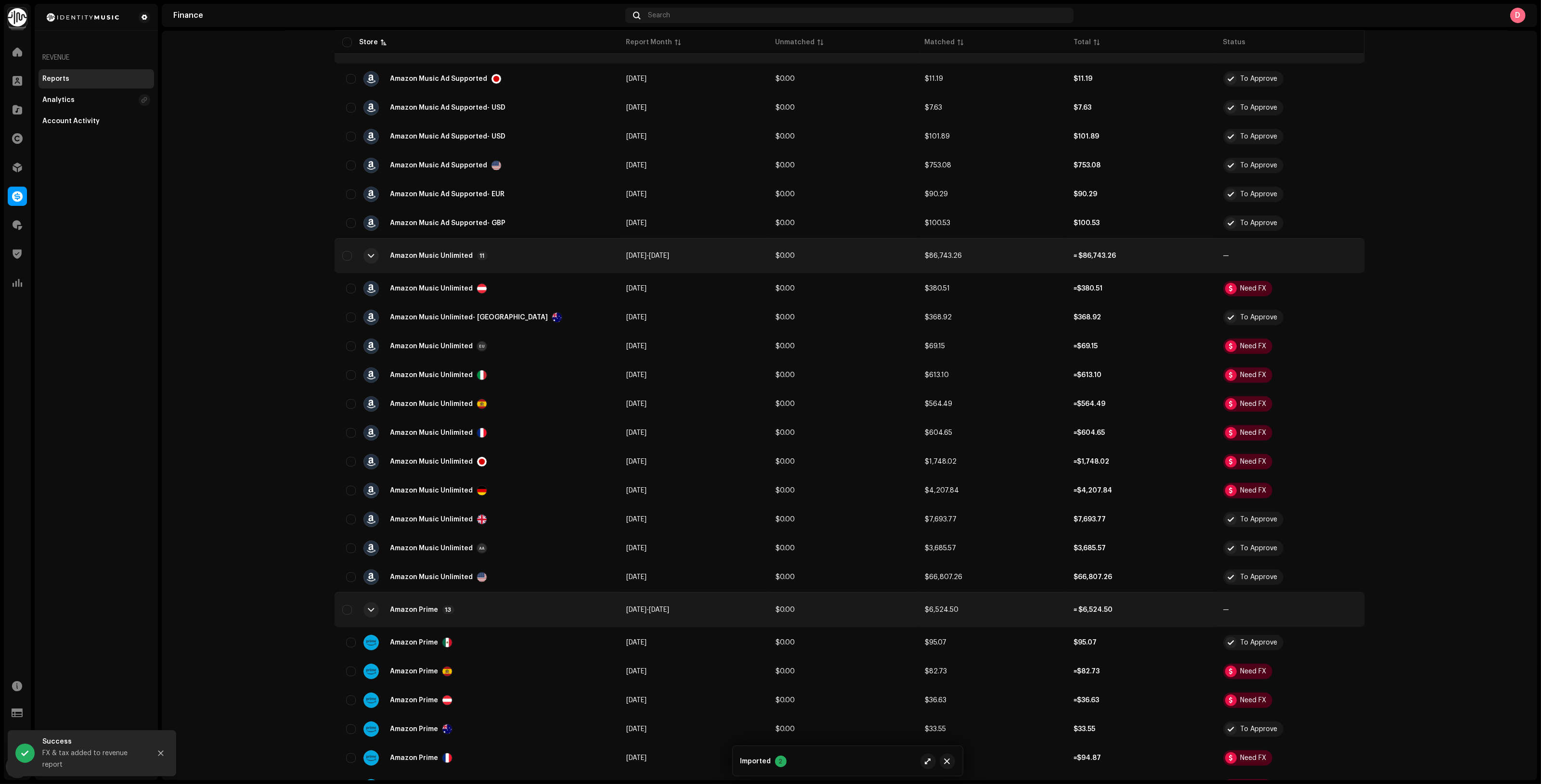
scroll to position [481, 0]
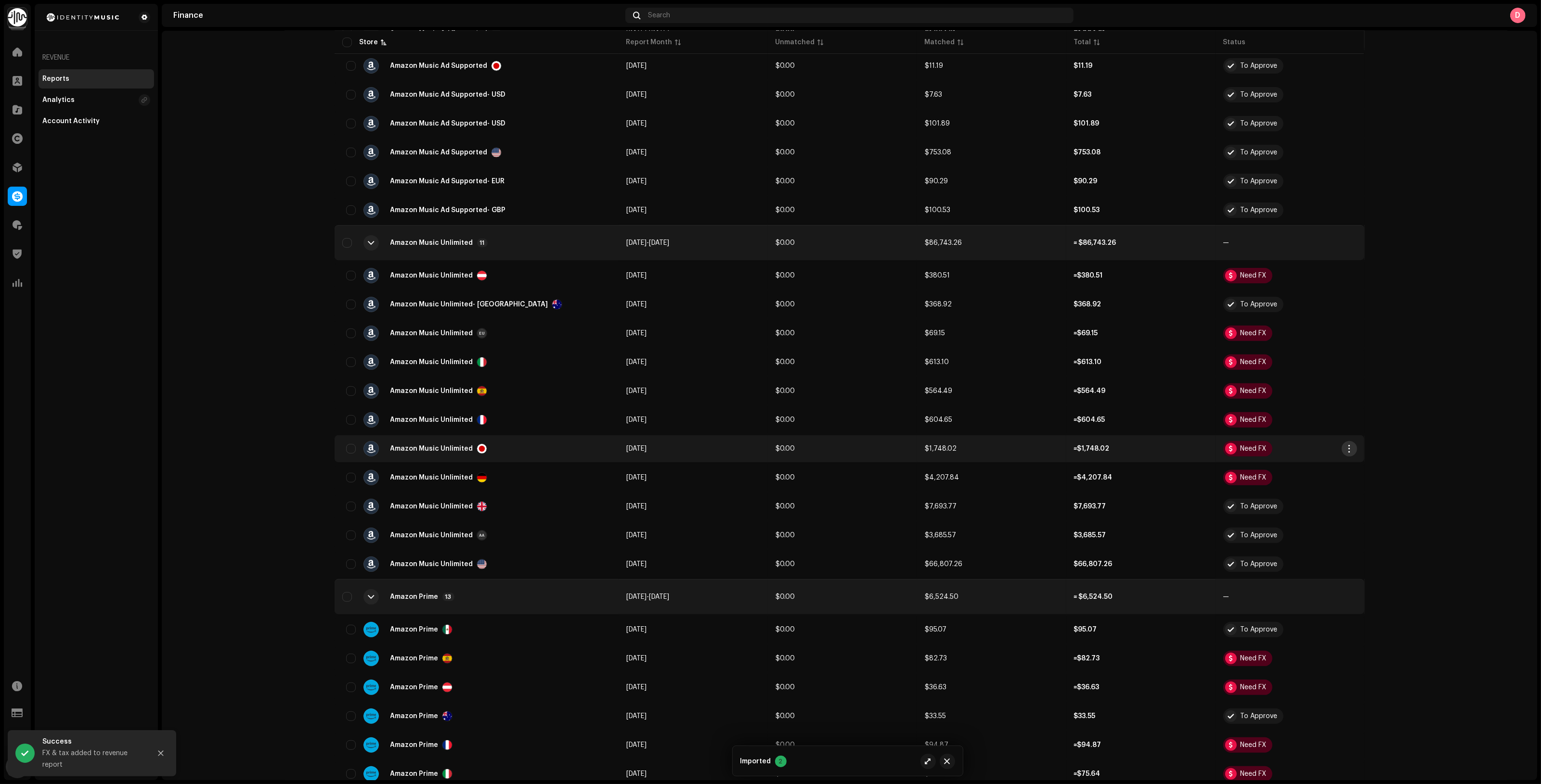
click at [1347, 445] on span "button" at bounding box center [1349, 448] width 7 height 8
click at [1372, 481] on div "Add FX & Tax" at bounding box center [1391, 486] width 97 height 19
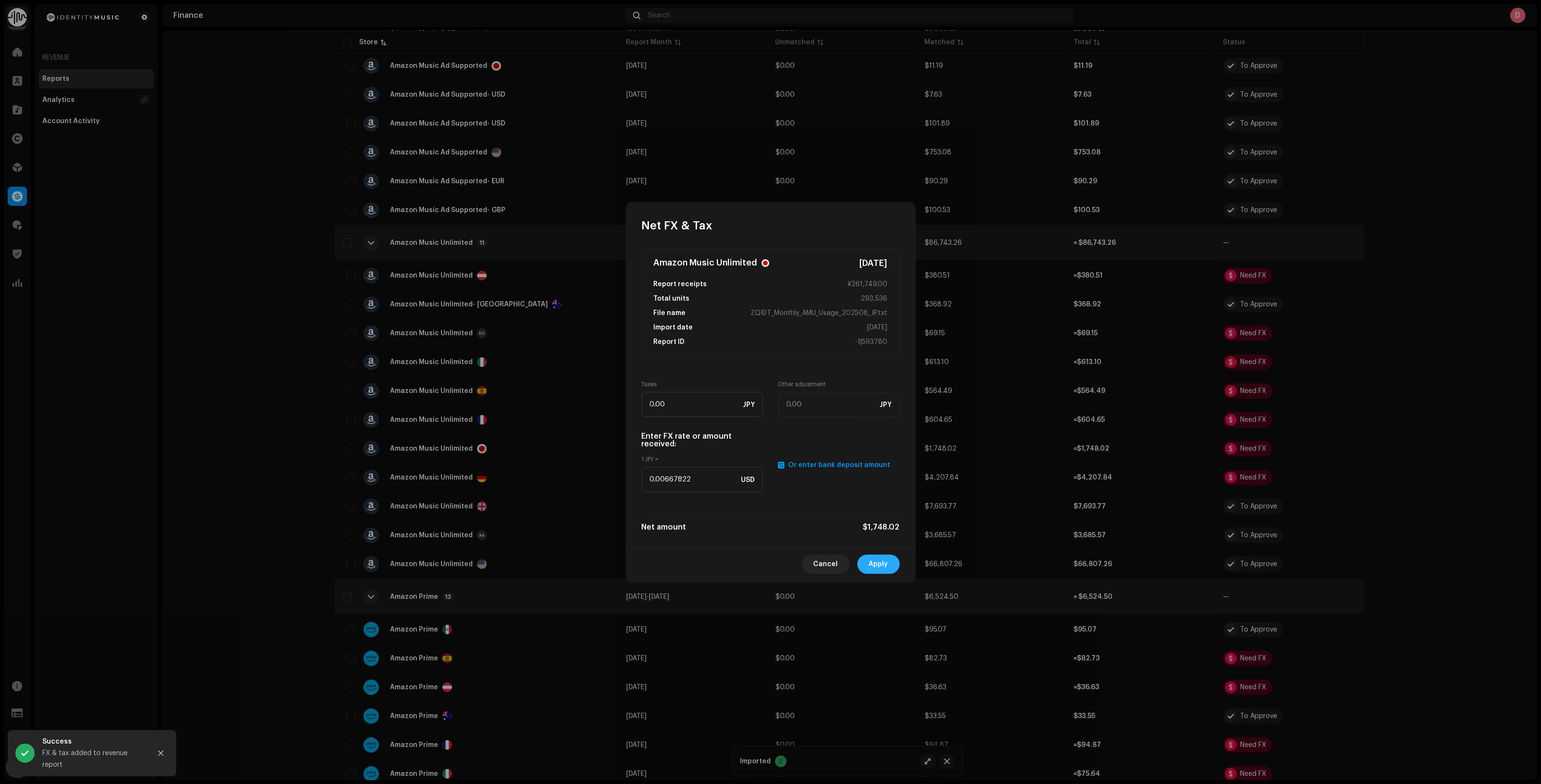
click at [872, 568] on span "Apply" at bounding box center [879, 564] width 19 height 19
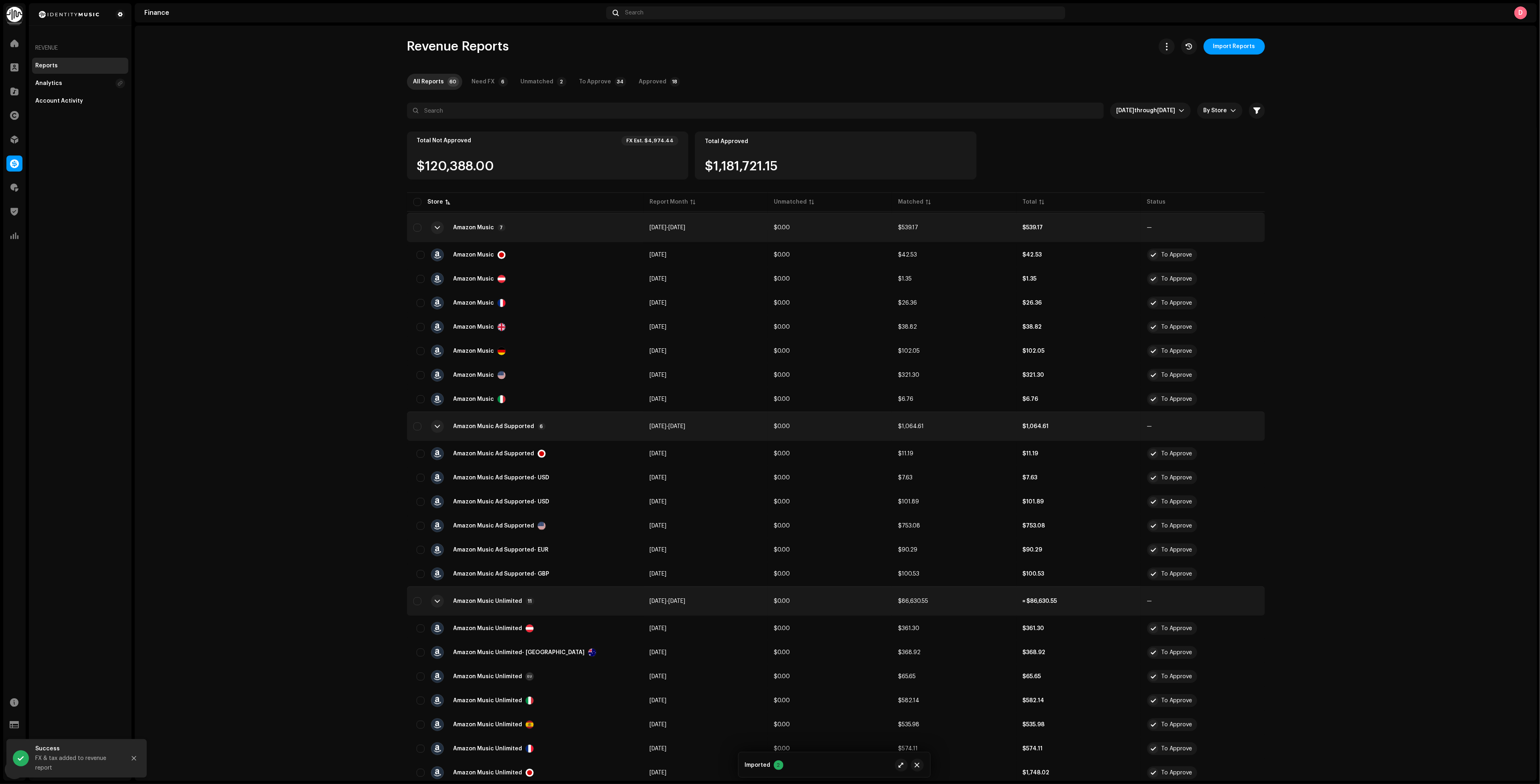
click at [1211, 10] on div "D" at bounding box center [1297, 13] width 459 height 13
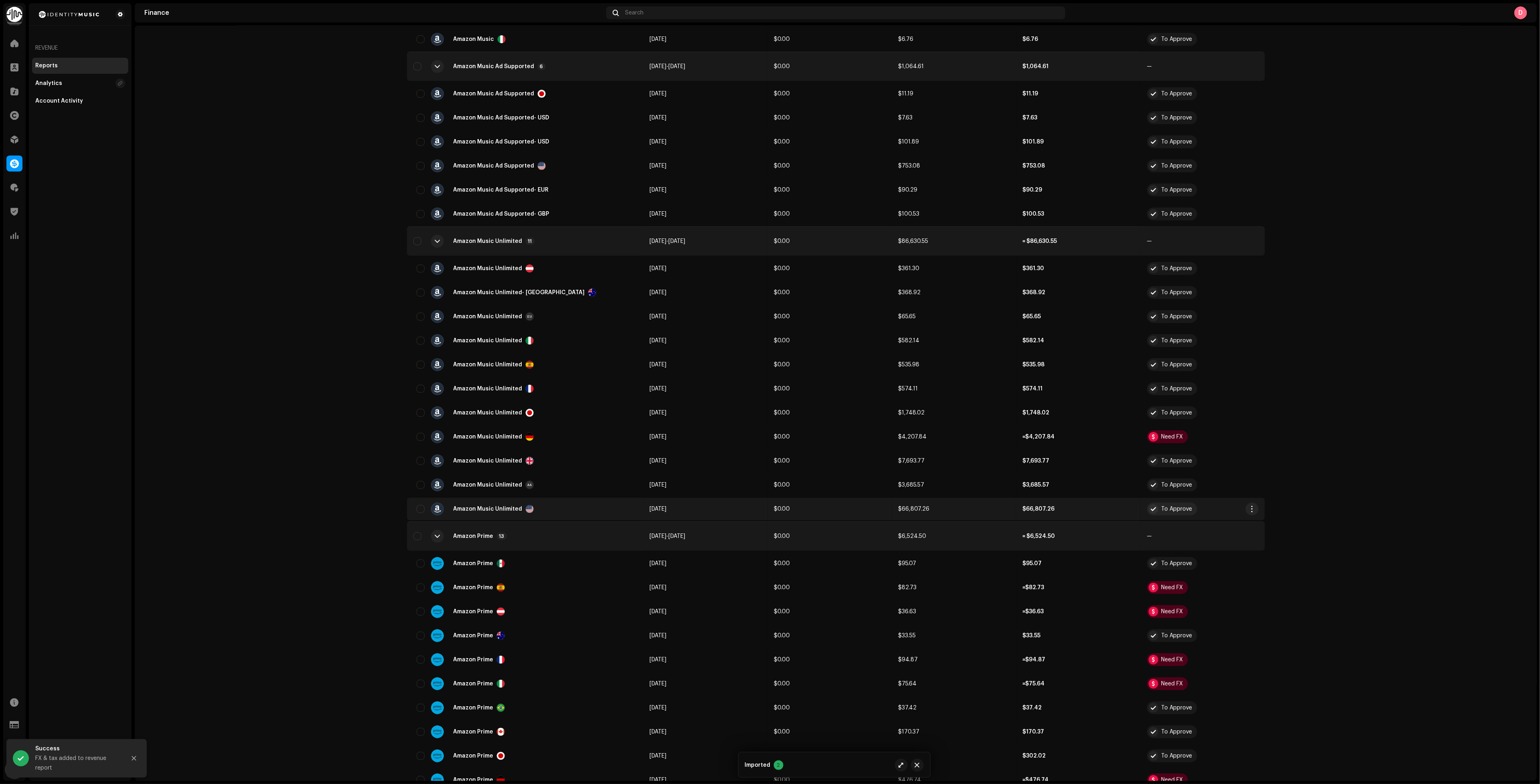
scroll to position [361, 0]
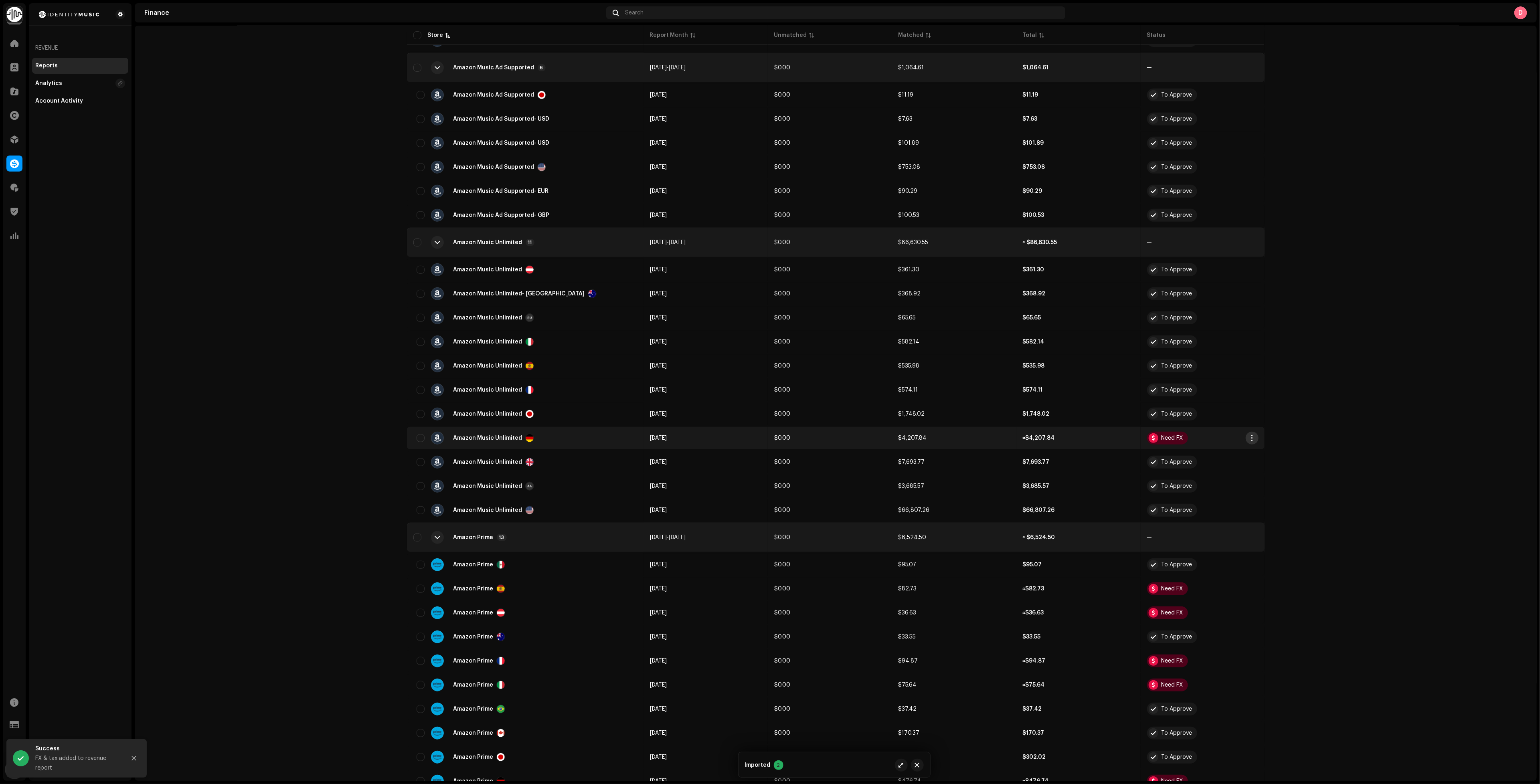
click at [1249, 435] on span "button" at bounding box center [1252, 438] width 6 height 7
click at [1284, 460] on span "Add FX & Tax" at bounding box center [1268, 461] width 36 height 7
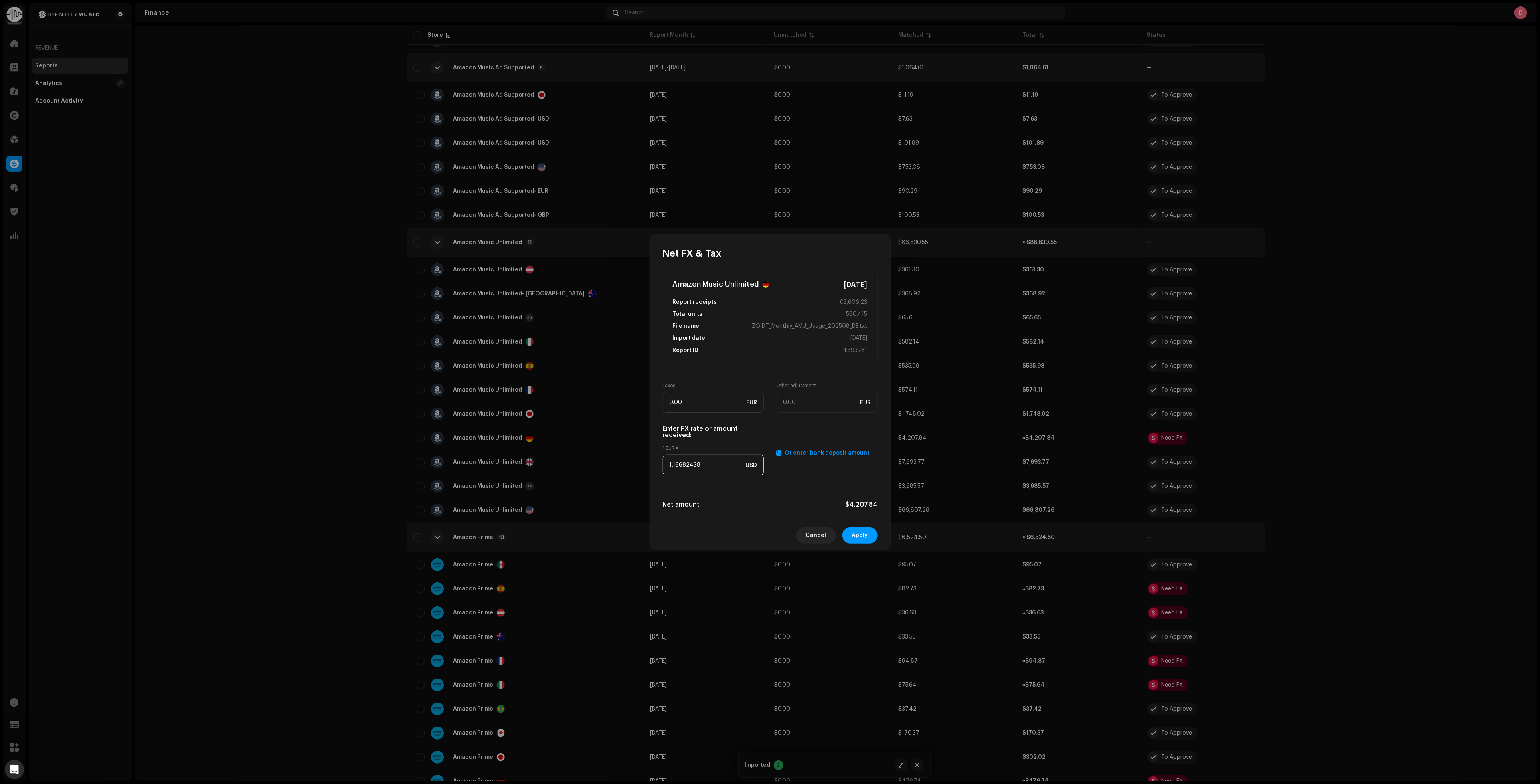
click at [694, 464] on input "1.16682438" at bounding box center [713, 465] width 101 height 21
paste input "079"
type input "1.1079"
click at [867, 532] on span "Apply" at bounding box center [860, 535] width 16 height 16
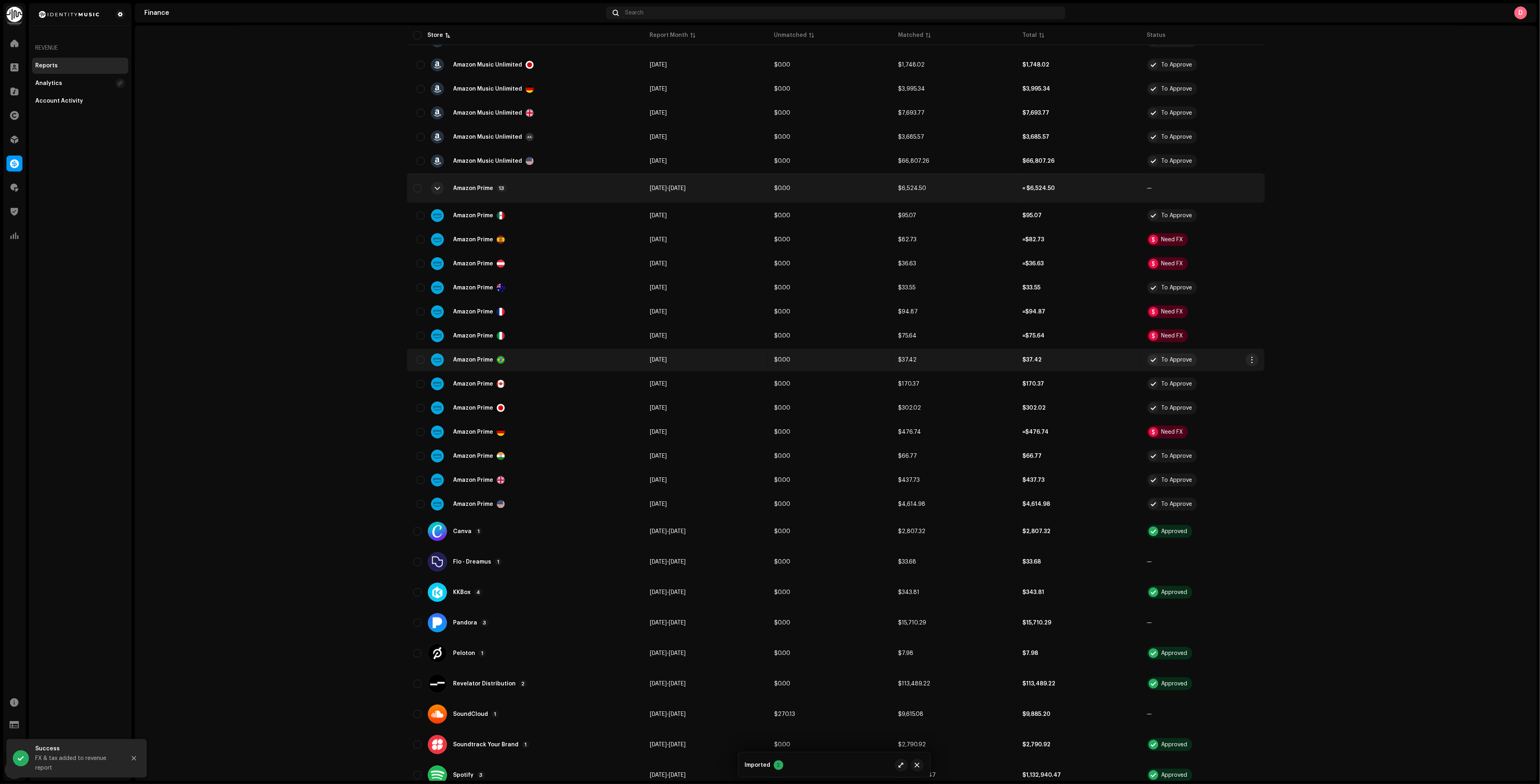
scroll to position [721, 0]
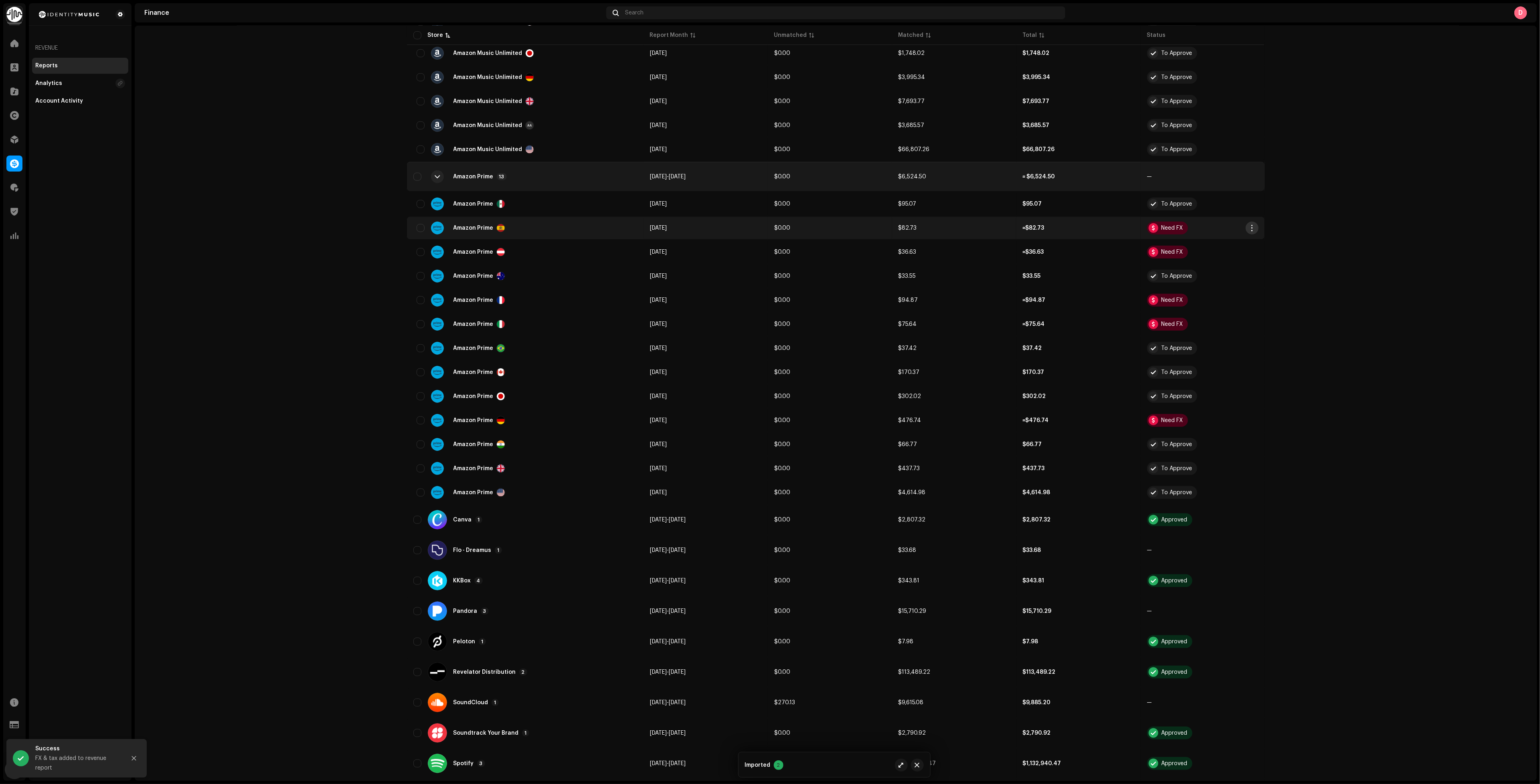
click at [1249, 225] on span "button" at bounding box center [1252, 228] width 6 height 7
click at [1261, 244] on div "Add FX & Tax" at bounding box center [1287, 249] width 81 height 16
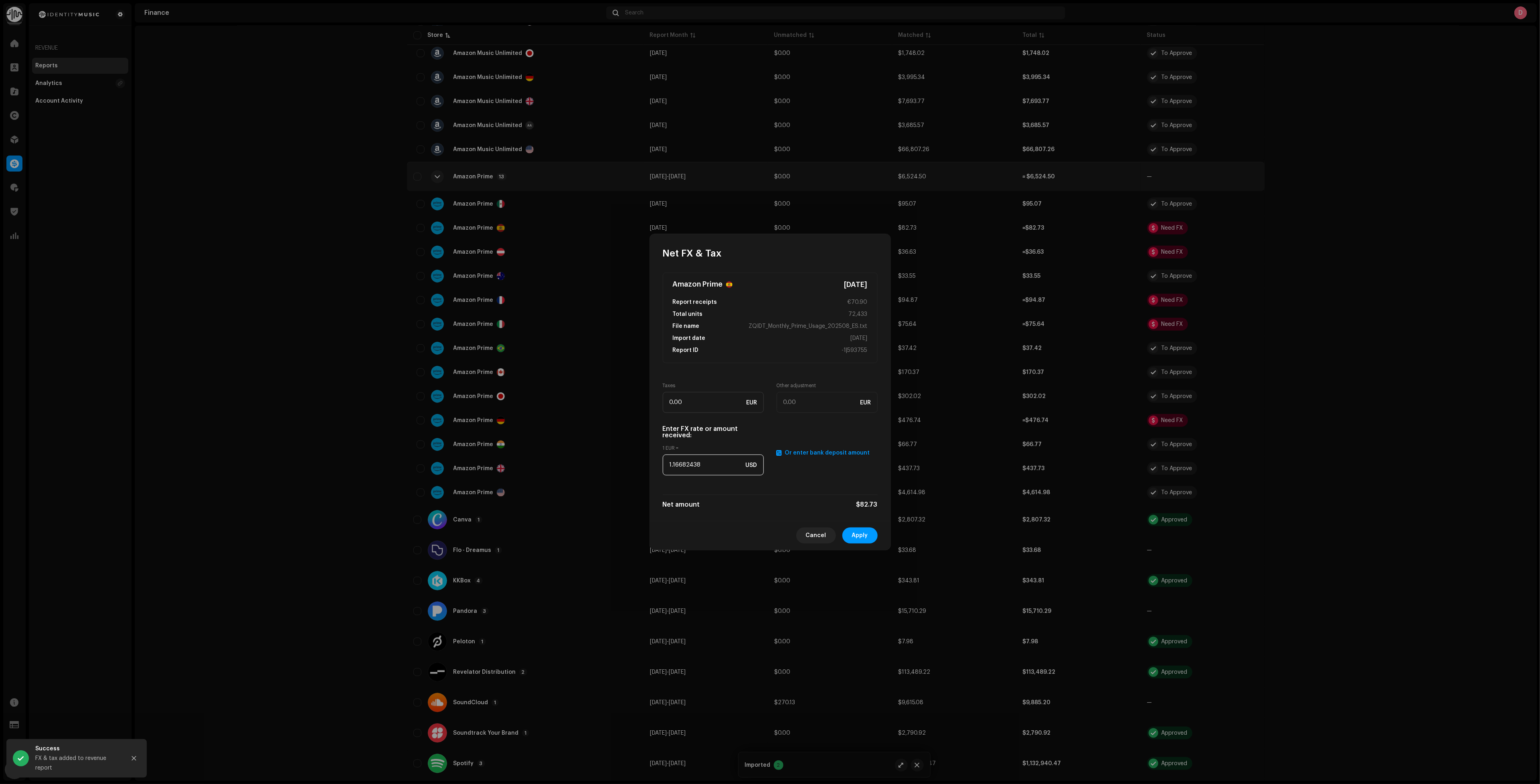
click at [698, 460] on input "1.16682438" at bounding box center [713, 465] width 101 height 21
paste input "079"
type input "1.1079"
drag, startPoint x: 865, startPoint y: 535, endPoint x: 952, endPoint y: 487, distance: 99.4
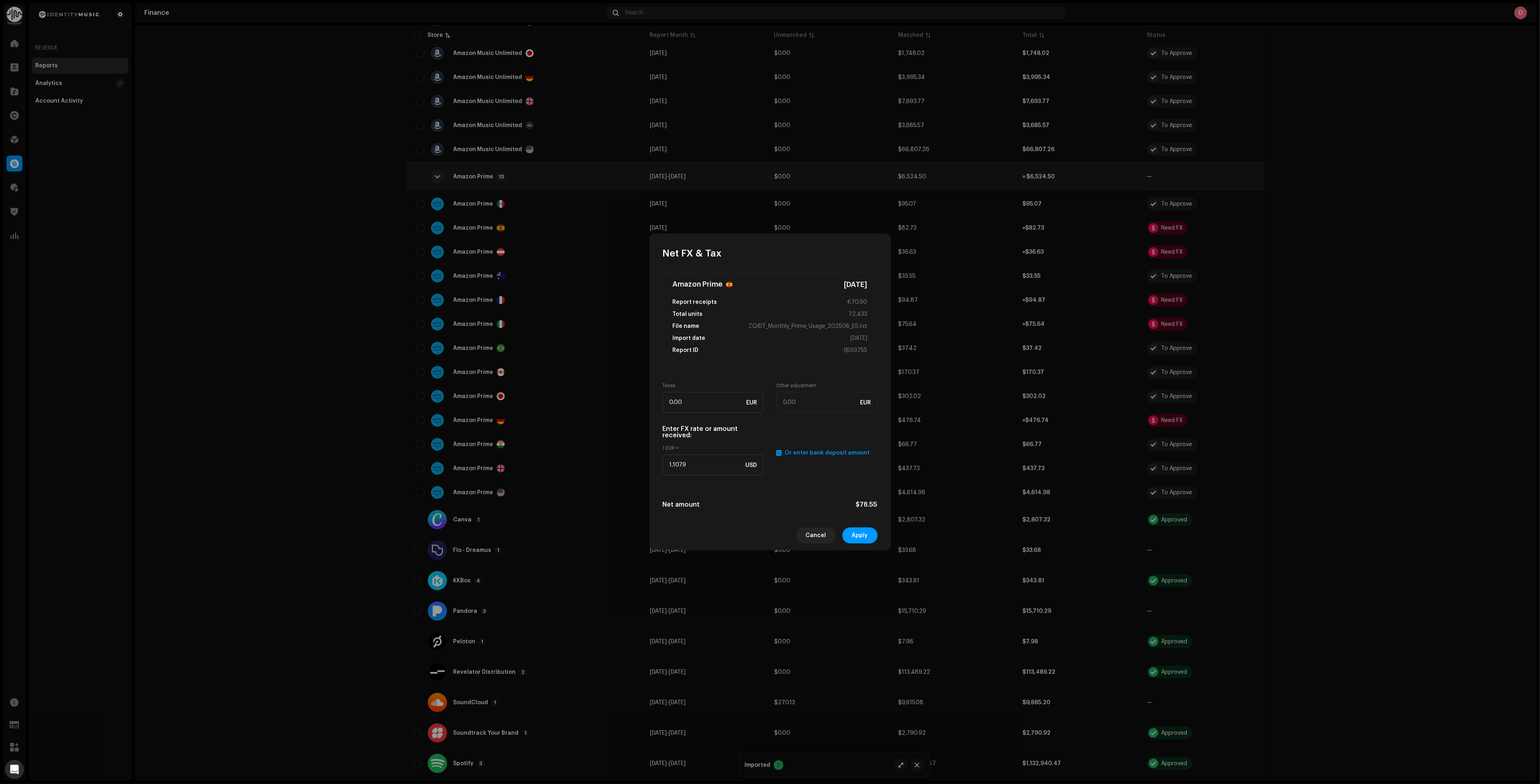
click at [865, 535] on span "Apply" at bounding box center [860, 535] width 16 height 16
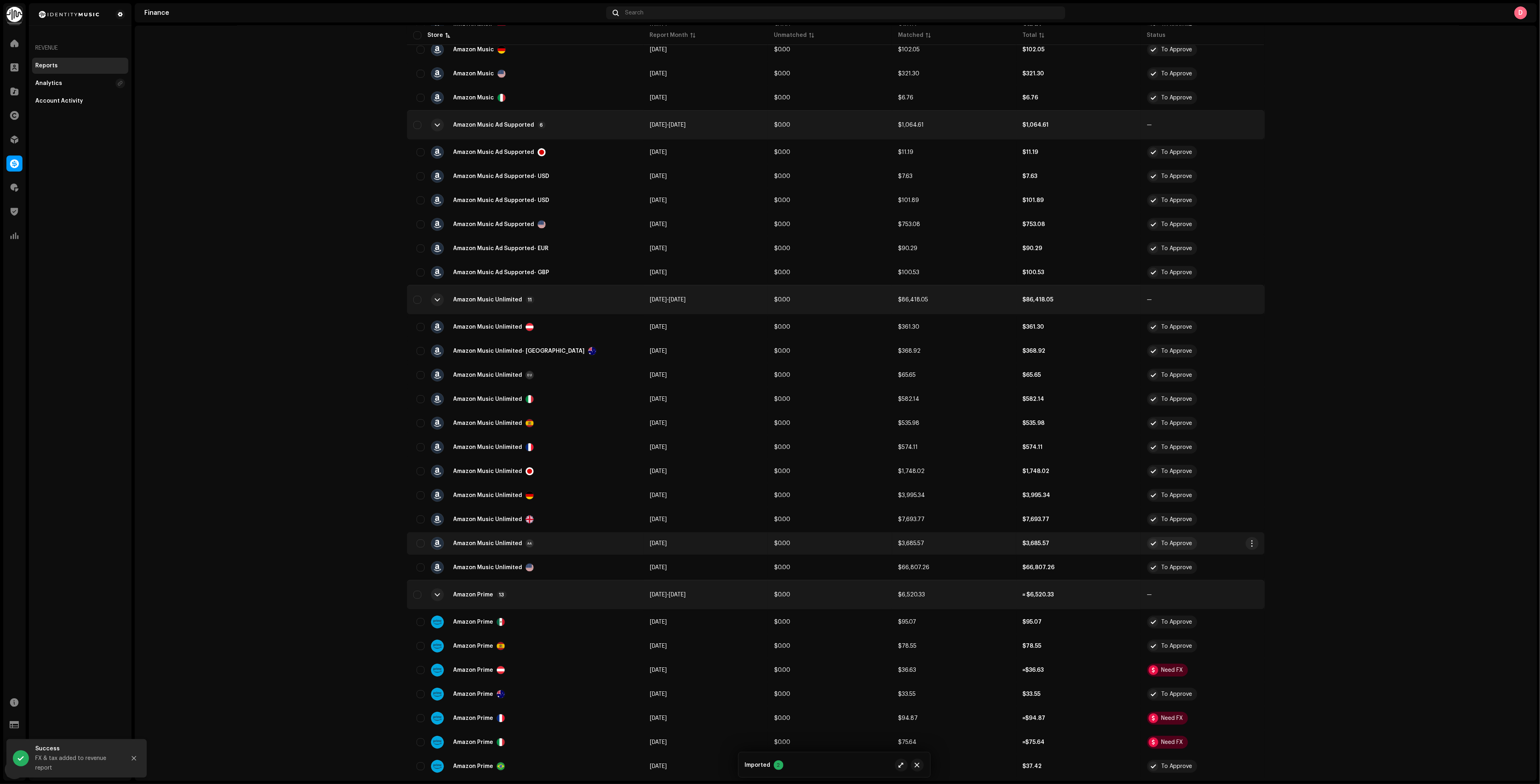
scroll to position [361, 0]
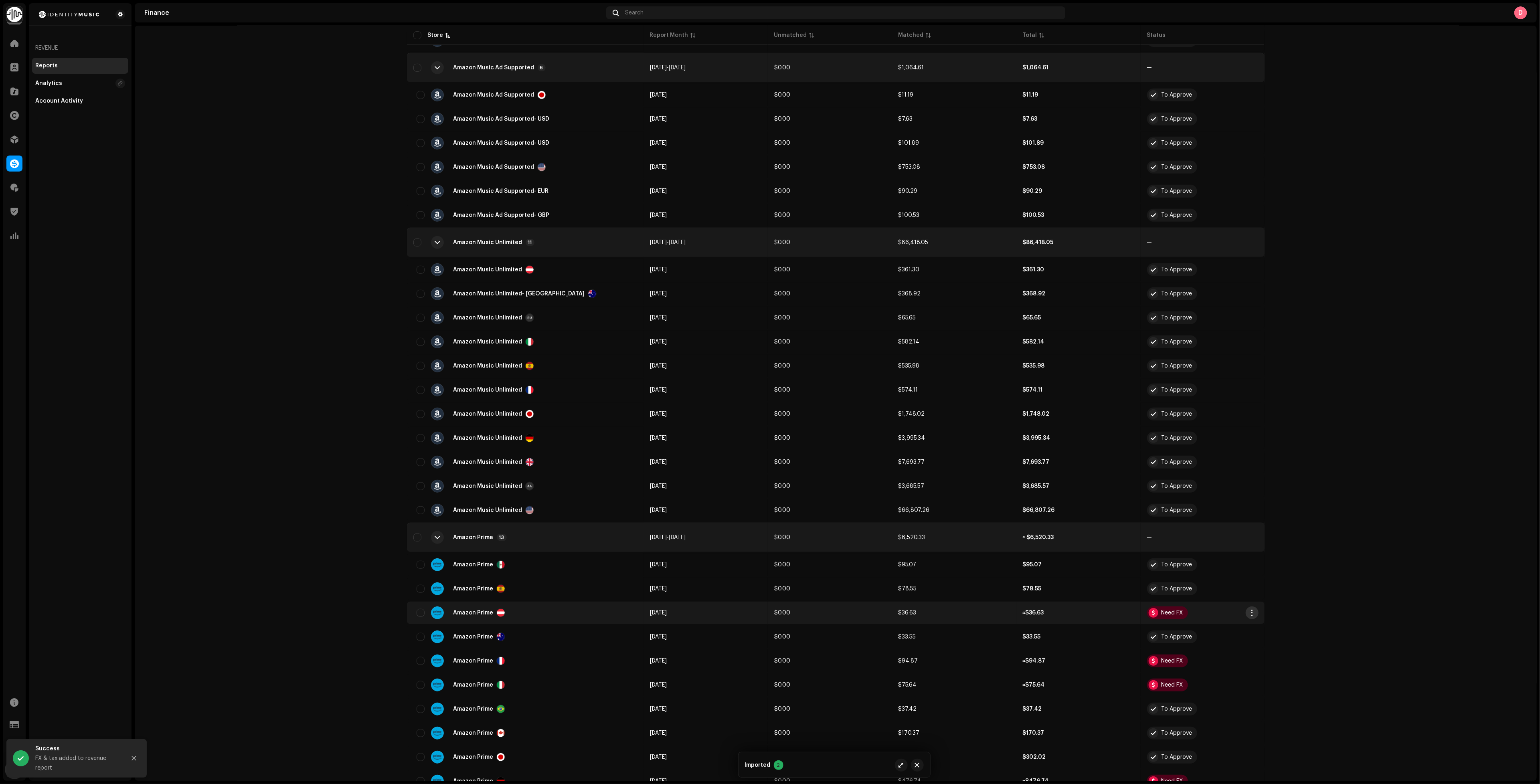
click at [1253, 607] on button "button" at bounding box center [1252, 612] width 13 height 13
click at [1262, 633] on span "Add FX & Tax" at bounding box center [1268, 633] width 36 height 7
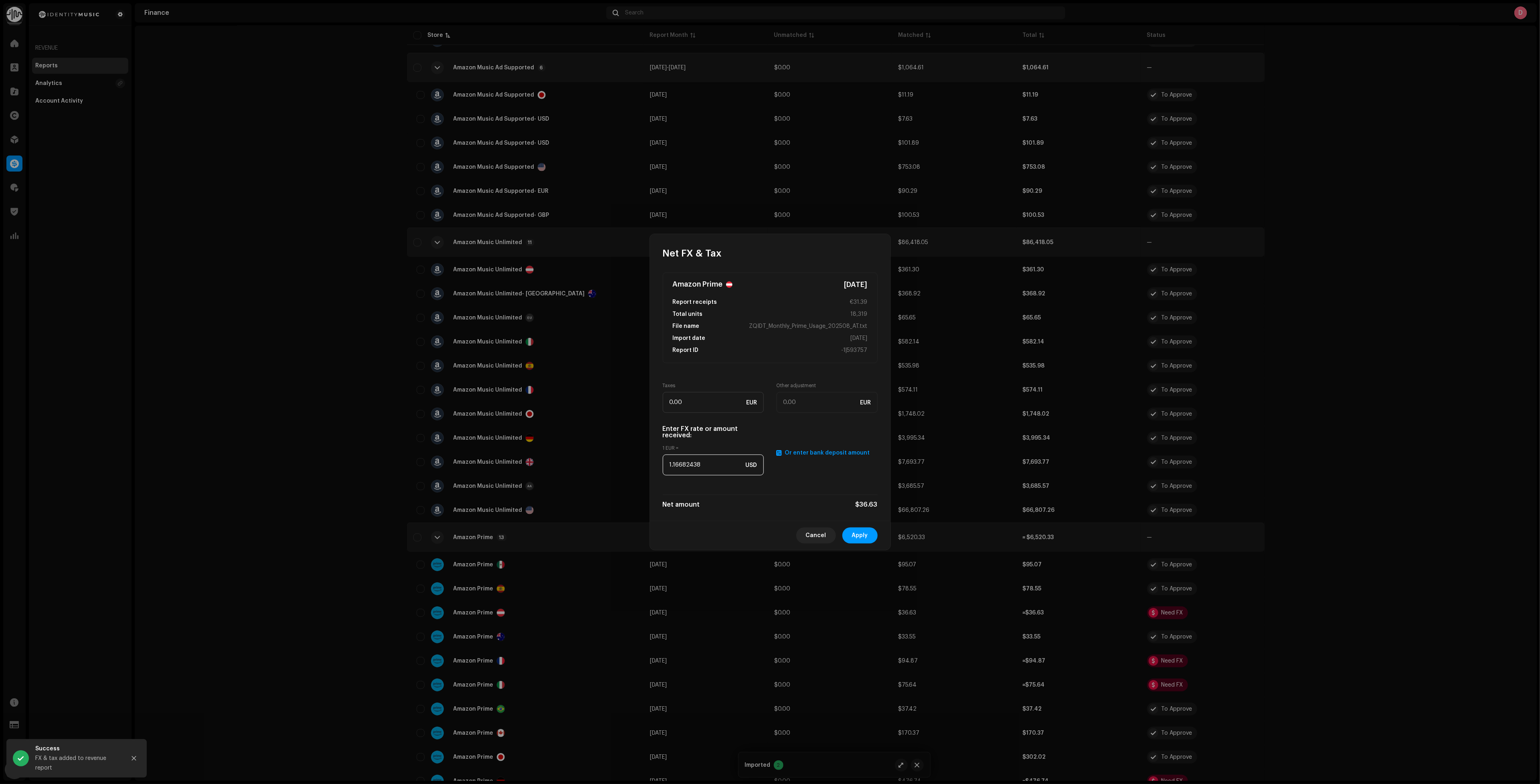
click at [686, 473] on input "1.16682438" at bounding box center [713, 465] width 101 height 21
paste input "079"
type input "1.1079"
click at [863, 538] on span "Apply" at bounding box center [860, 535] width 16 height 16
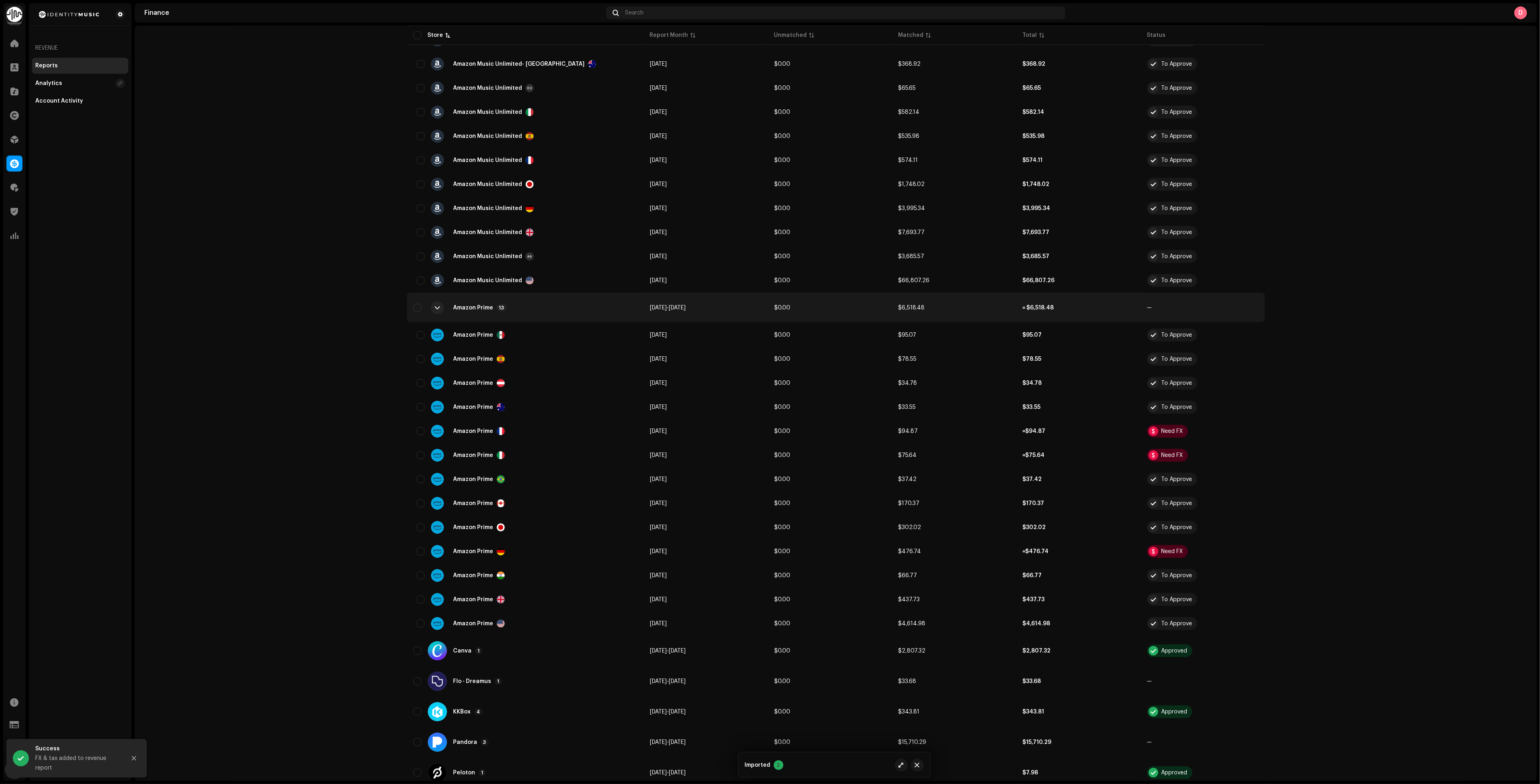
scroll to position [601, 0]
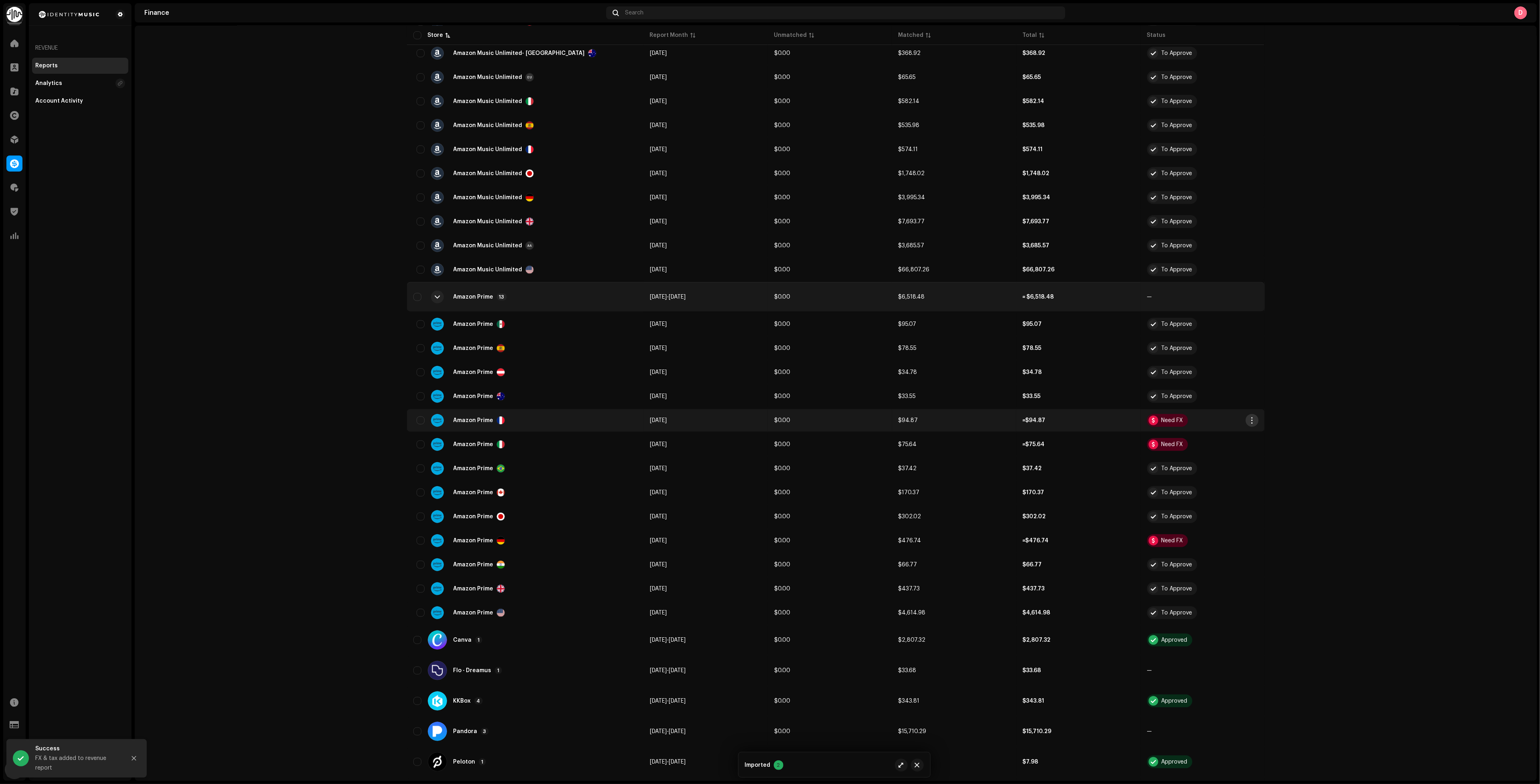
click at [1249, 417] on span "button" at bounding box center [1252, 420] width 6 height 7
click at [1267, 439] on span "Add FX & Tax" at bounding box center [1268, 440] width 36 height 7
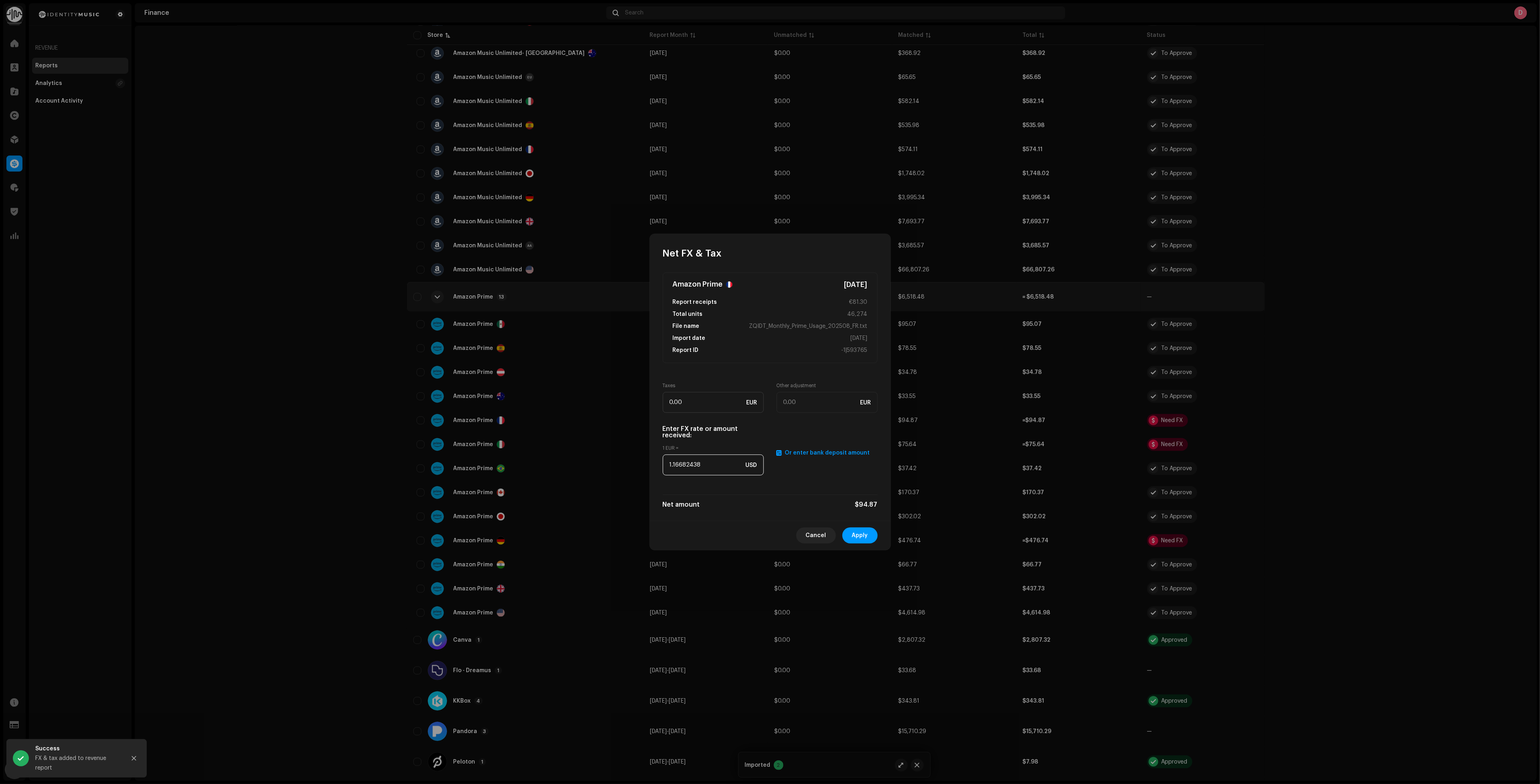
click at [705, 468] on input "1.16682438" at bounding box center [713, 465] width 101 height 21
paste input "079"
type input "1.1079"
click at [870, 537] on button "Apply" at bounding box center [860, 535] width 35 height 16
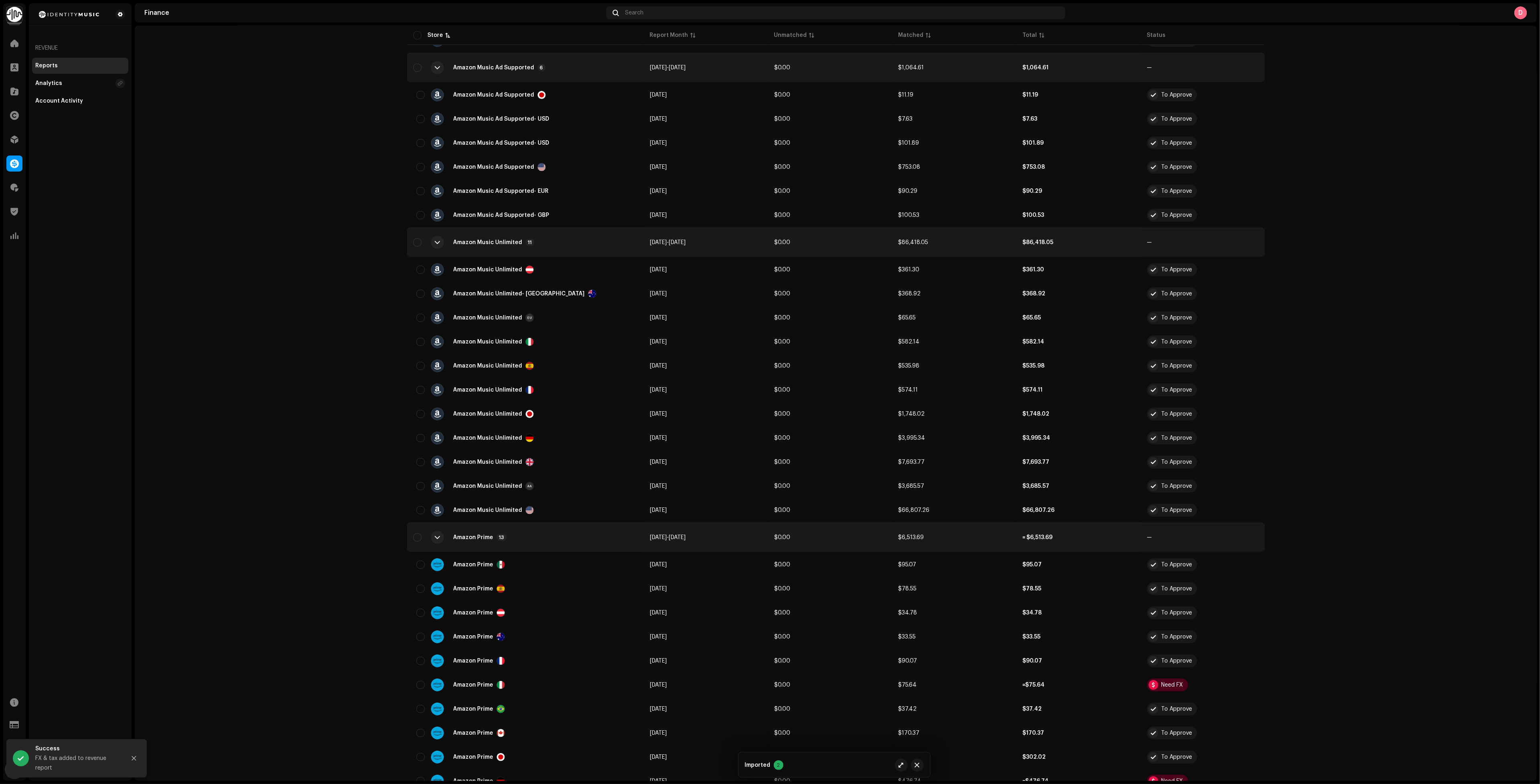
scroll to position [662, 0]
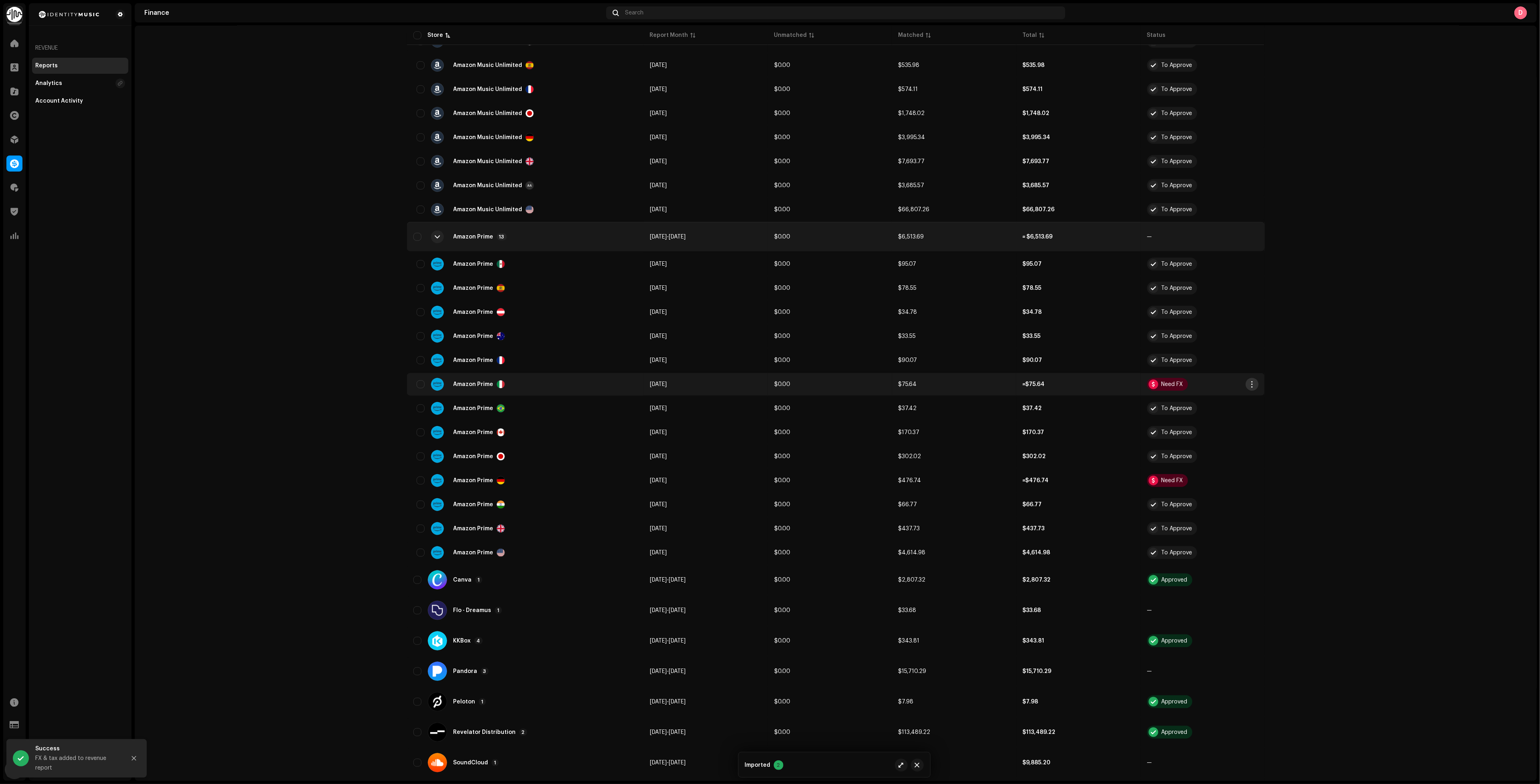
click at [1249, 381] on span "button" at bounding box center [1252, 384] width 6 height 7
click at [1263, 406] on span "Add FX & Tax" at bounding box center [1268, 404] width 36 height 7
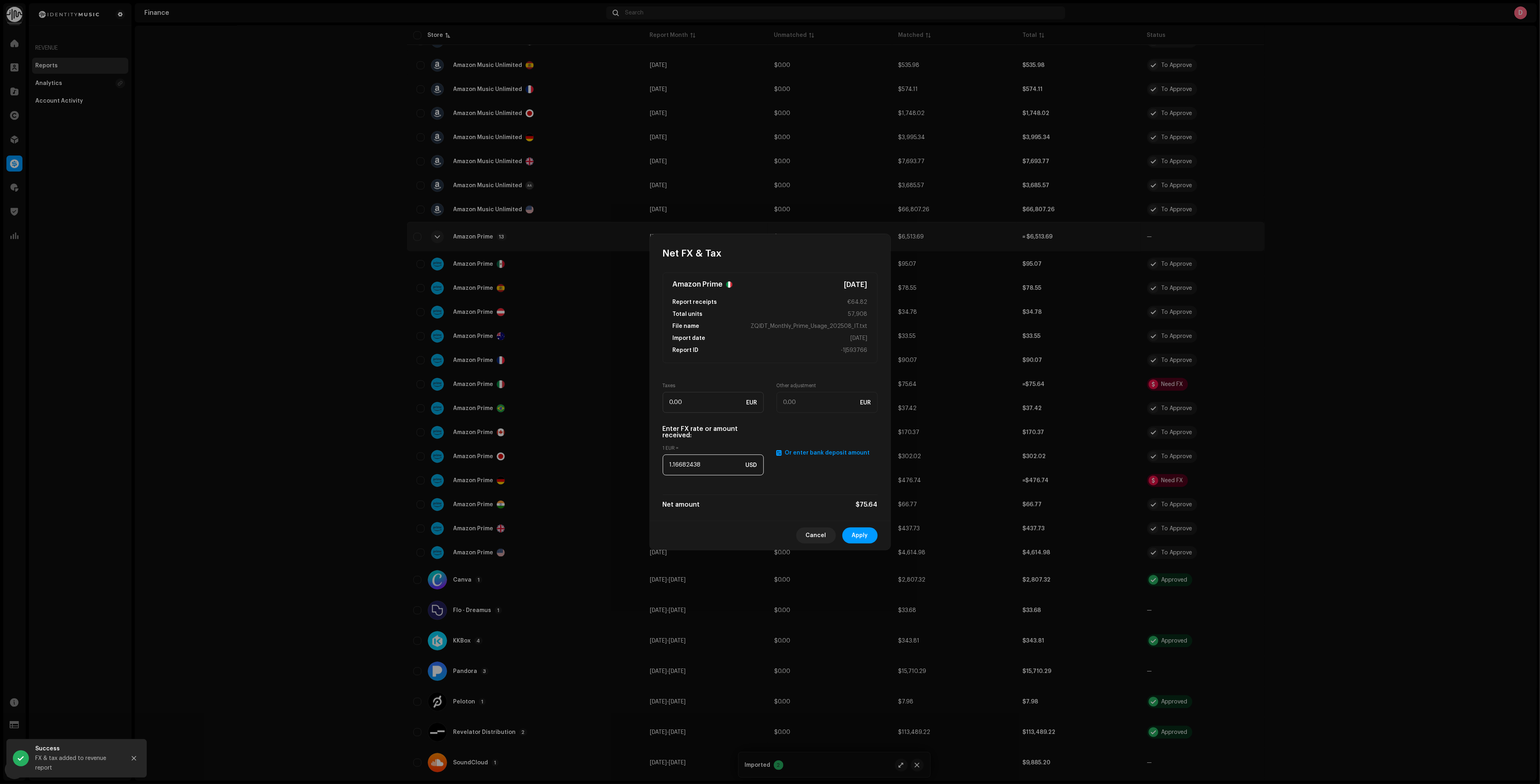
click at [688, 460] on input "1.16682438" at bounding box center [713, 465] width 101 height 21
click at [689, 461] on input "1.16682438" at bounding box center [713, 465] width 101 height 21
click at [696, 468] on input "1.16682438" at bounding box center [713, 465] width 101 height 21
paste input "079"
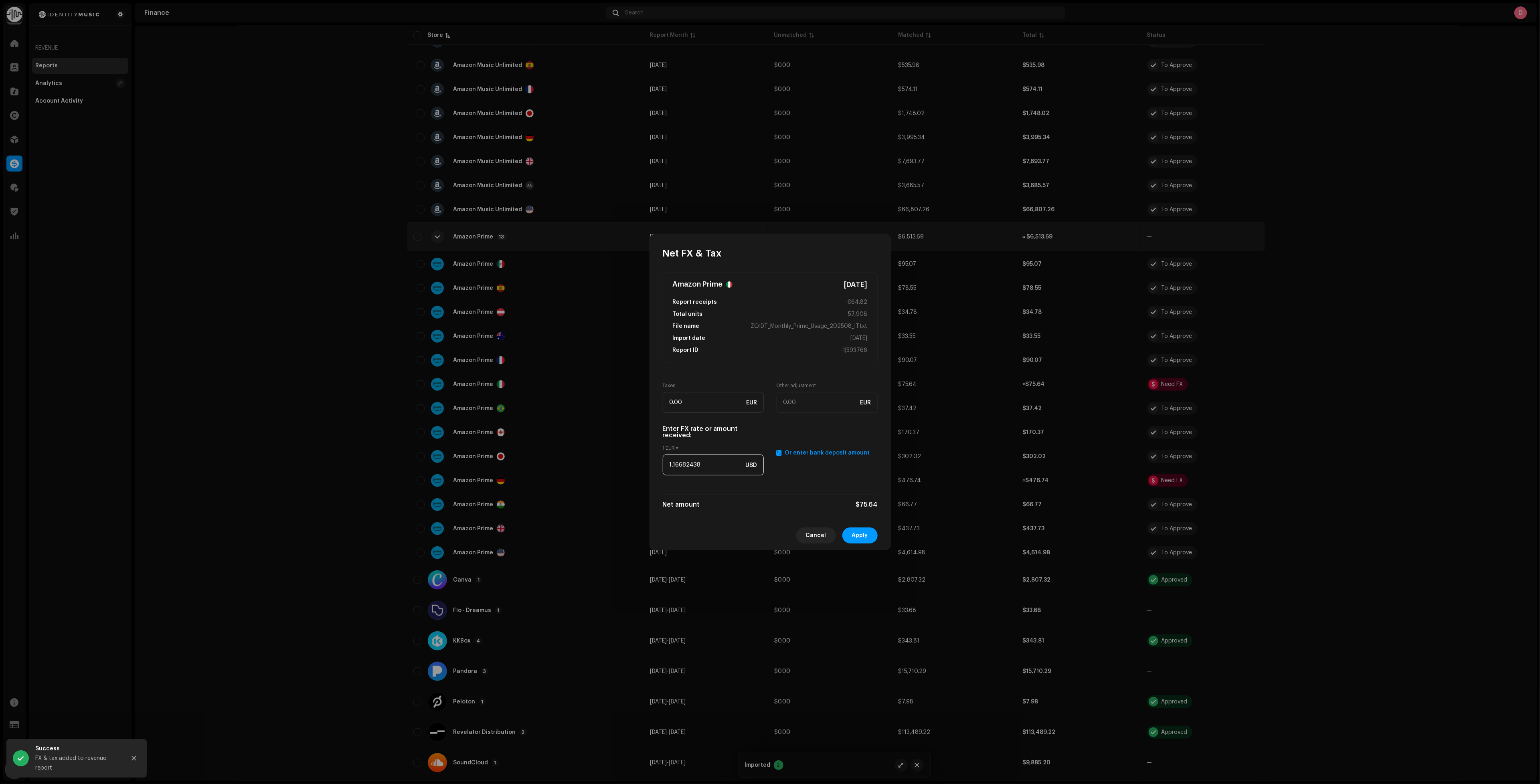
type input "1.1079"
click at [870, 532] on button "Apply" at bounding box center [860, 535] width 35 height 16
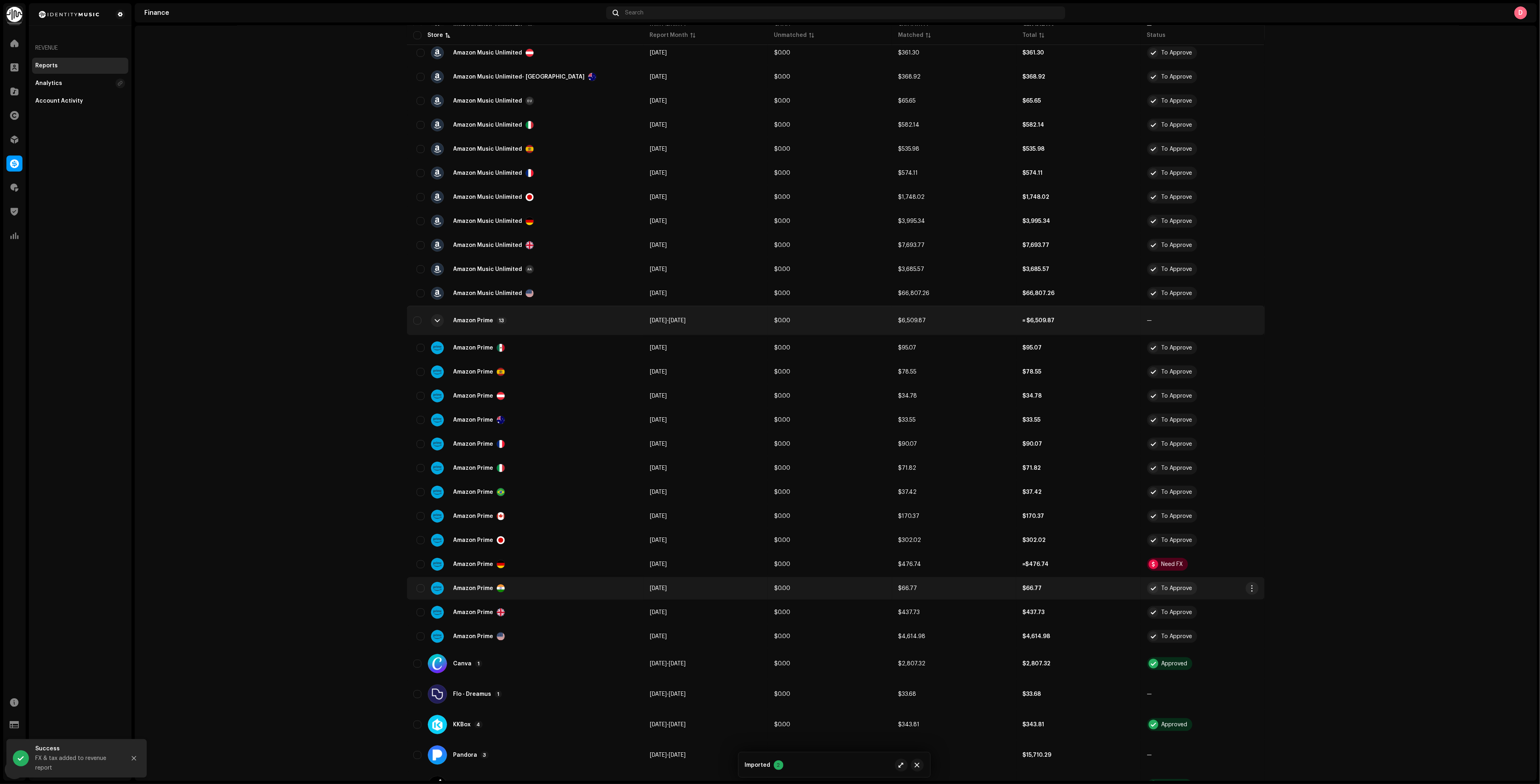
scroll to position [601, 0]
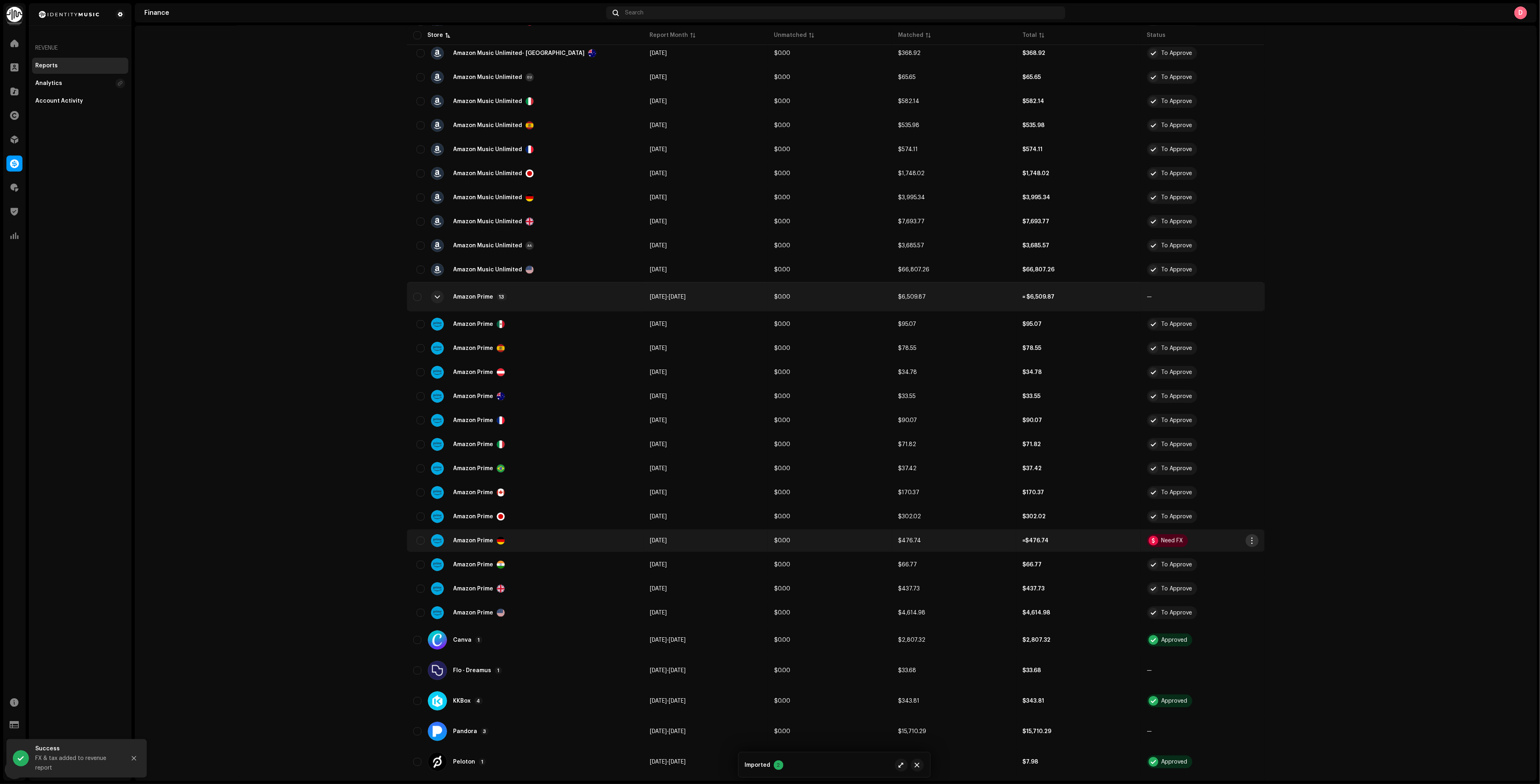
click at [1249, 537] on span "button" at bounding box center [1252, 540] width 6 height 7
click at [1256, 557] on span "Add FX & Tax" at bounding box center [1268, 559] width 36 height 7
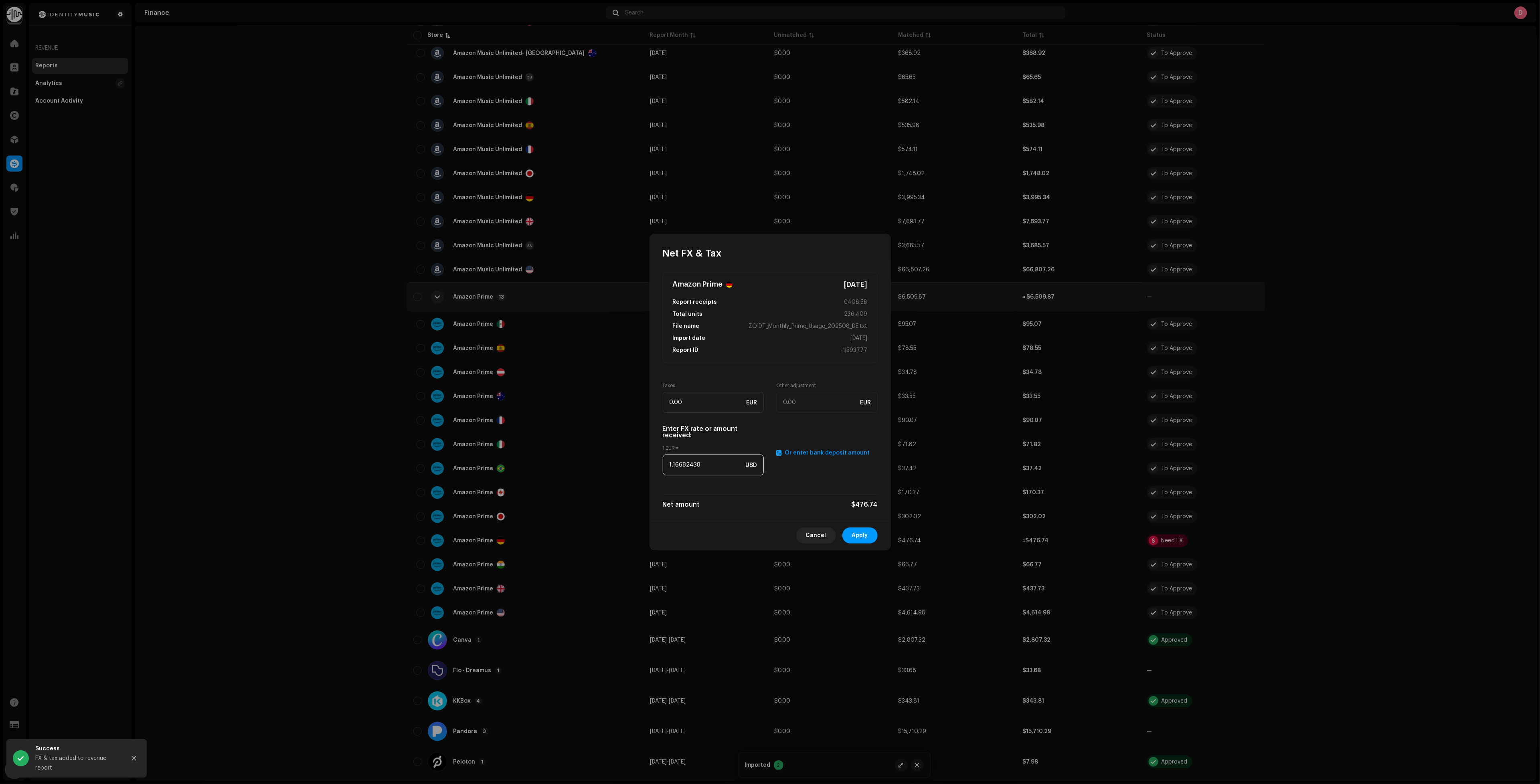
click at [710, 466] on input "1.16682438" at bounding box center [713, 465] width 101 height 21
paste input "079"
type input "1.1079"
click at [857, 537] on span "Apply" at bounding box center [860, 535] width 16 height 16
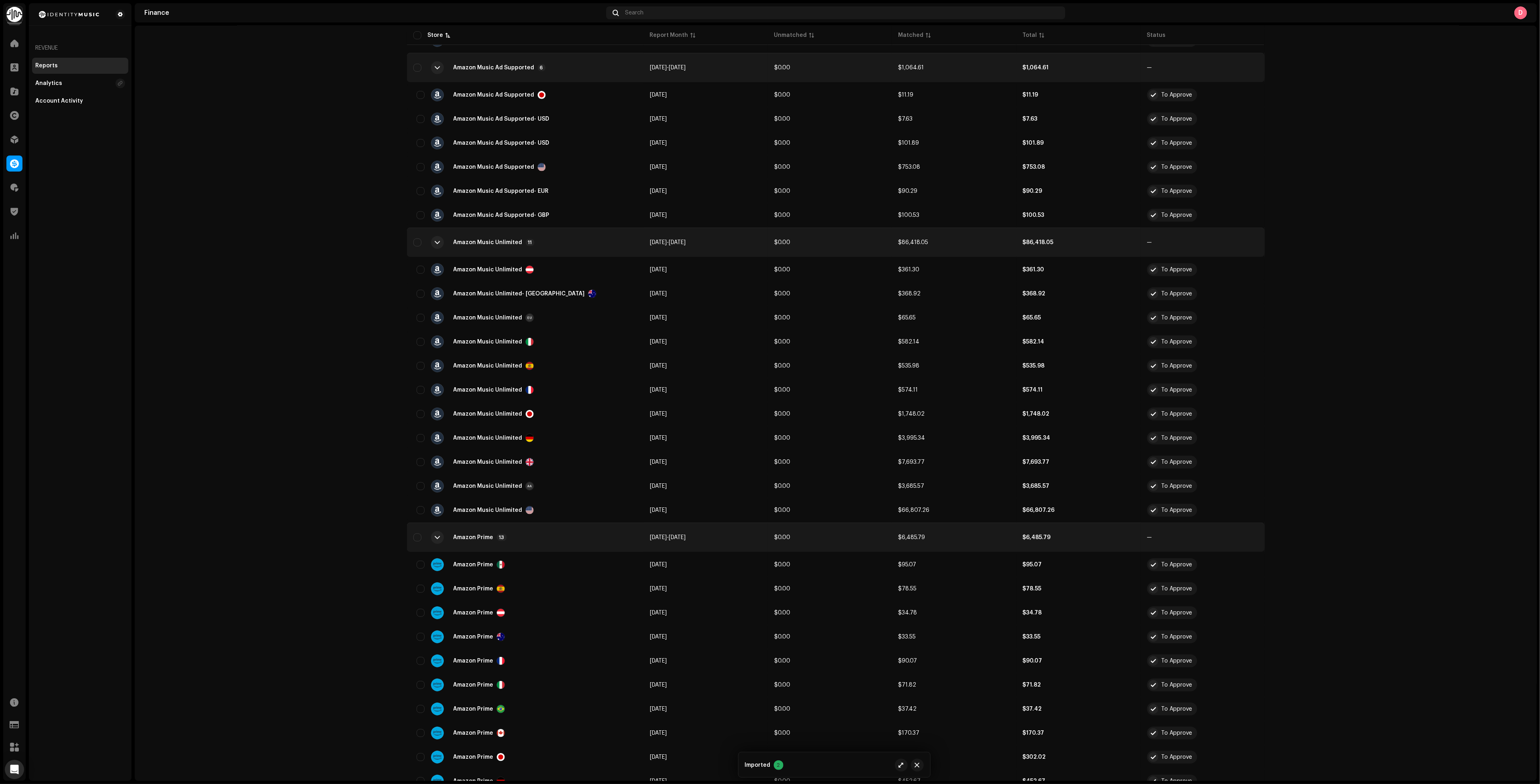
scroll to position [662, 0]
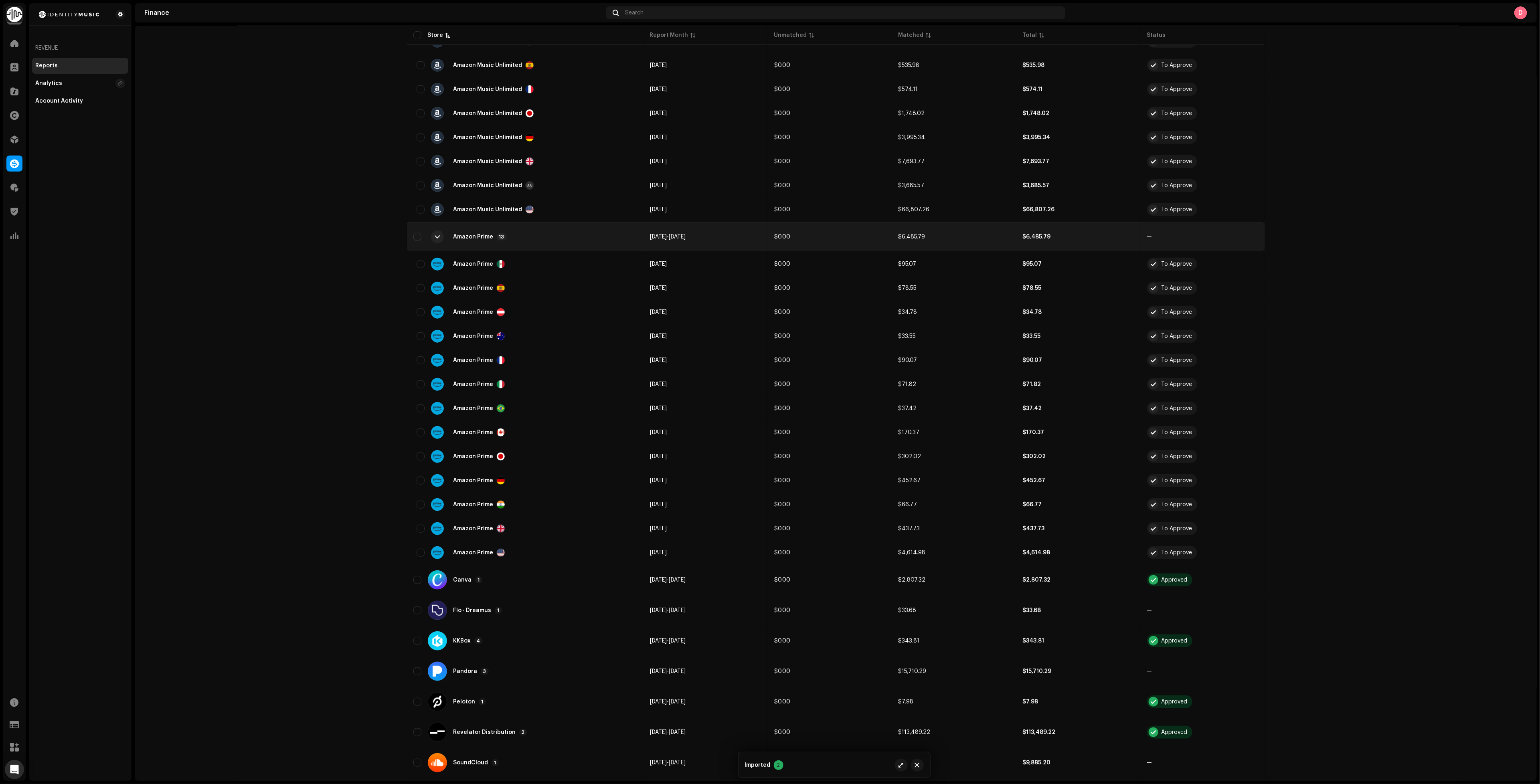
click at [566, 227] on div "Amazon Prime 13" at bounding box center [525, 237] width 224 height 19
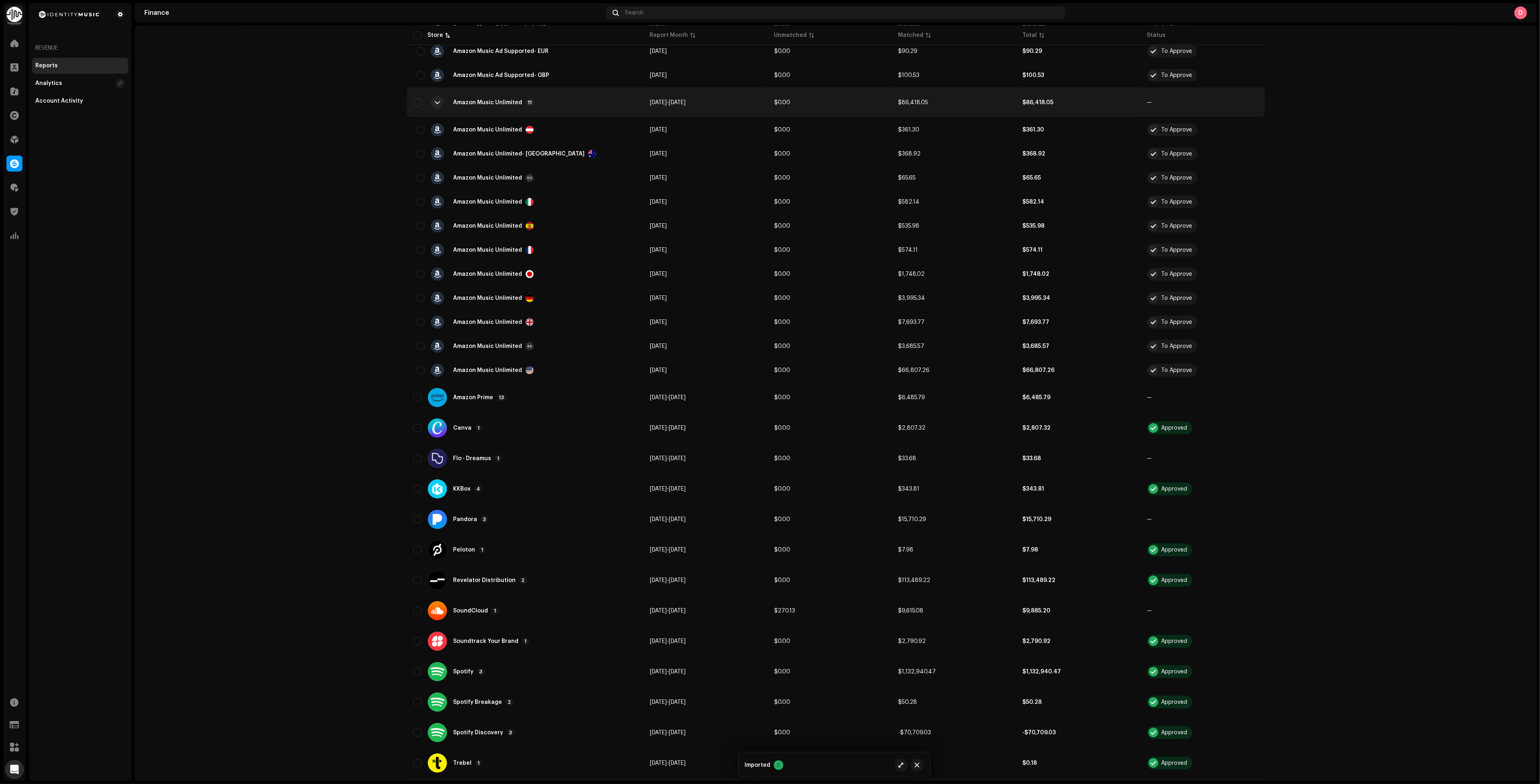
click at [572, 103] on div "Amazon Music Unlimited 11" at bounding box center [525, 103] width 224 height 19
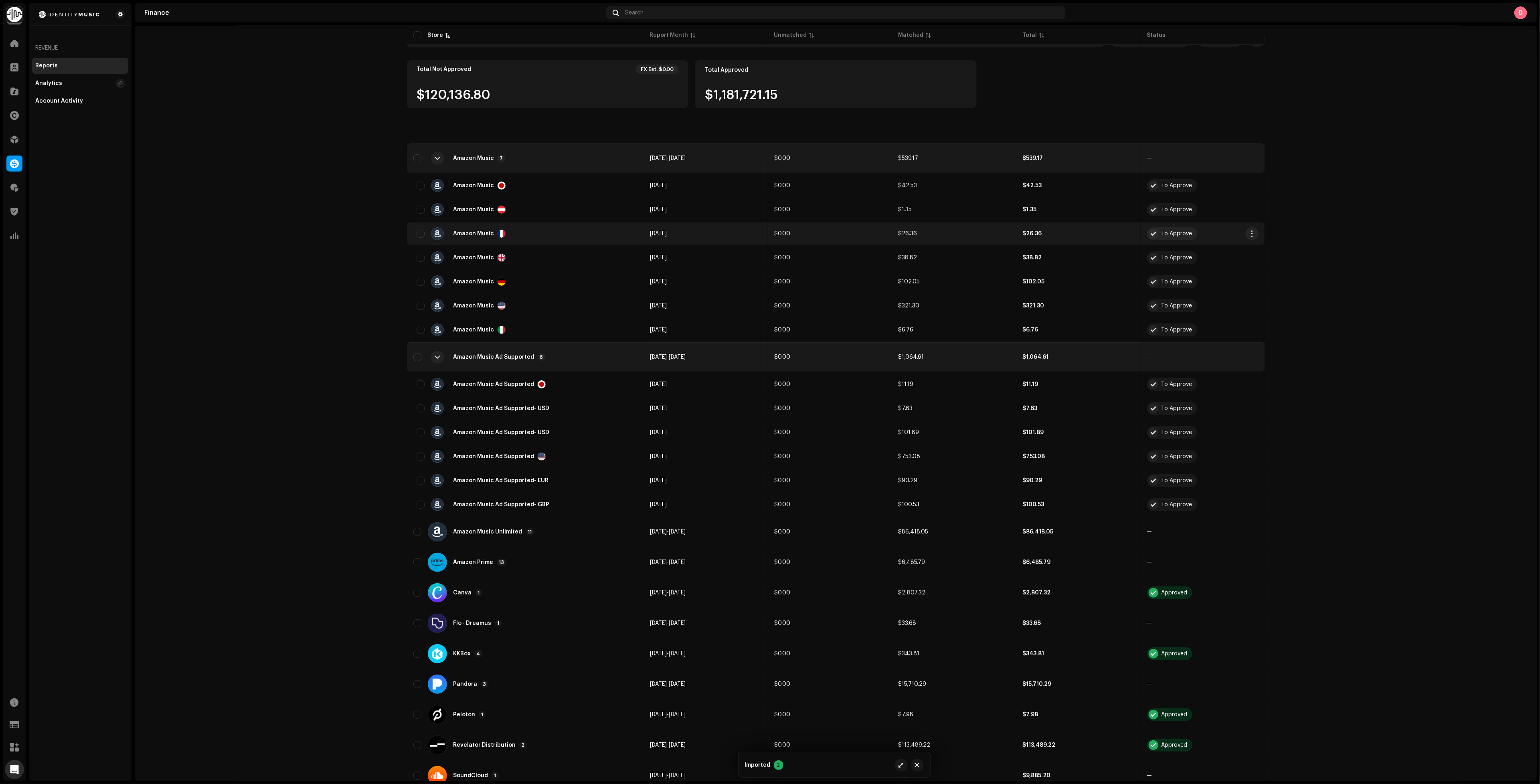
scroll to position [0, 0]
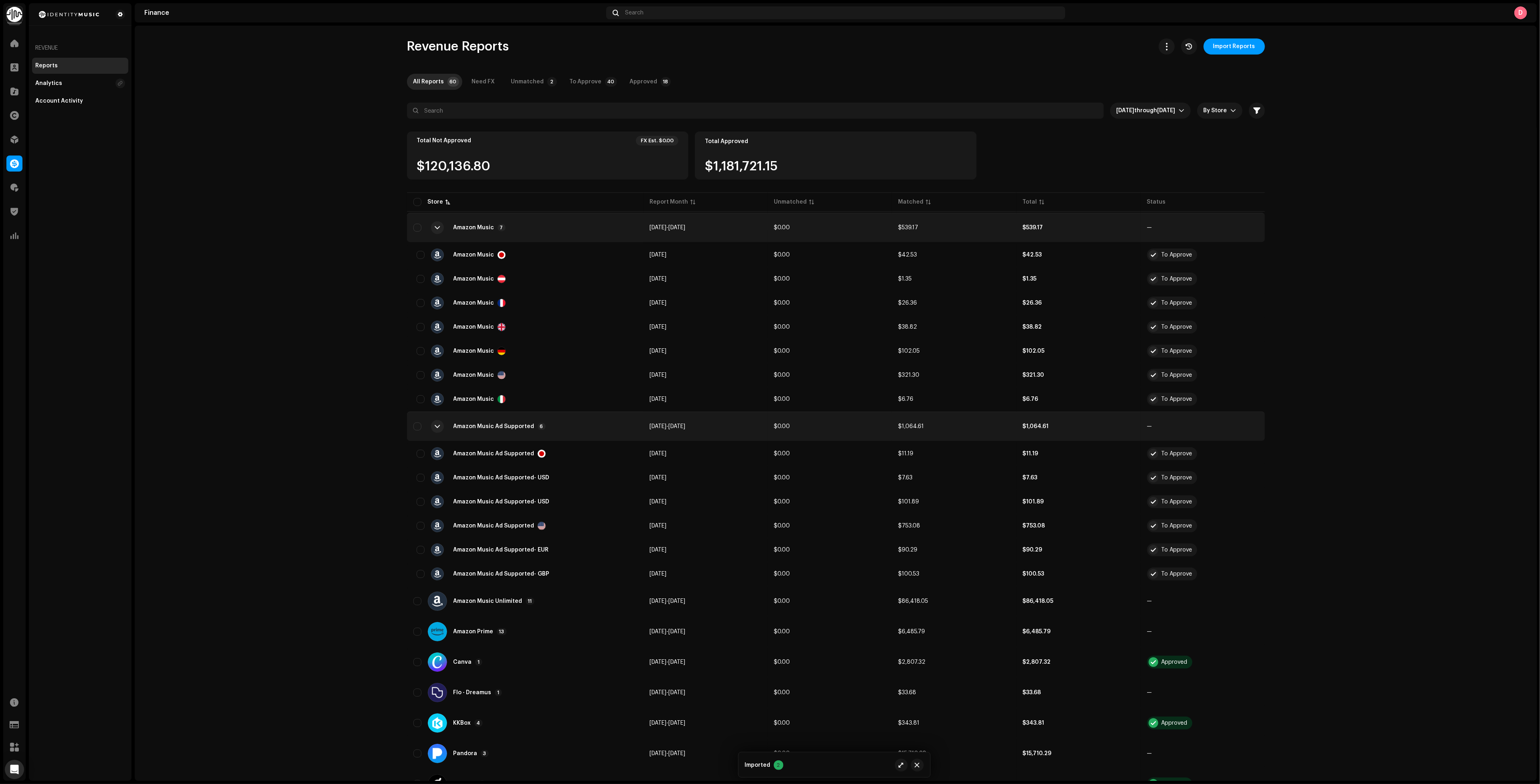
click at [574, 416] on div "Amazon Music Ad Supported 6" at bounding box center [525, 426] width 224 height 19
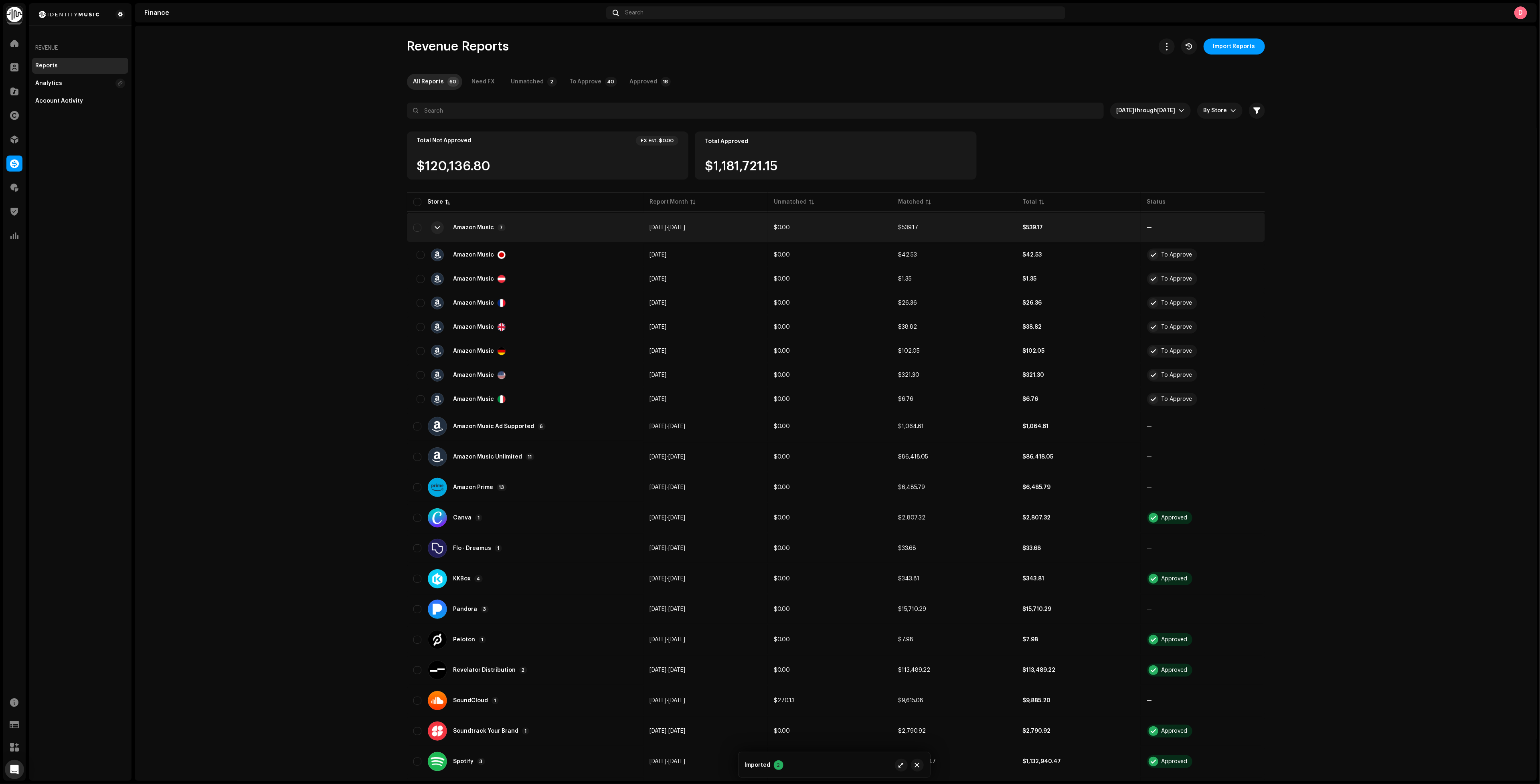
click at [569, 231] on div "Amazon Music 7" at bounding box center [525, 228] width 224 height 19
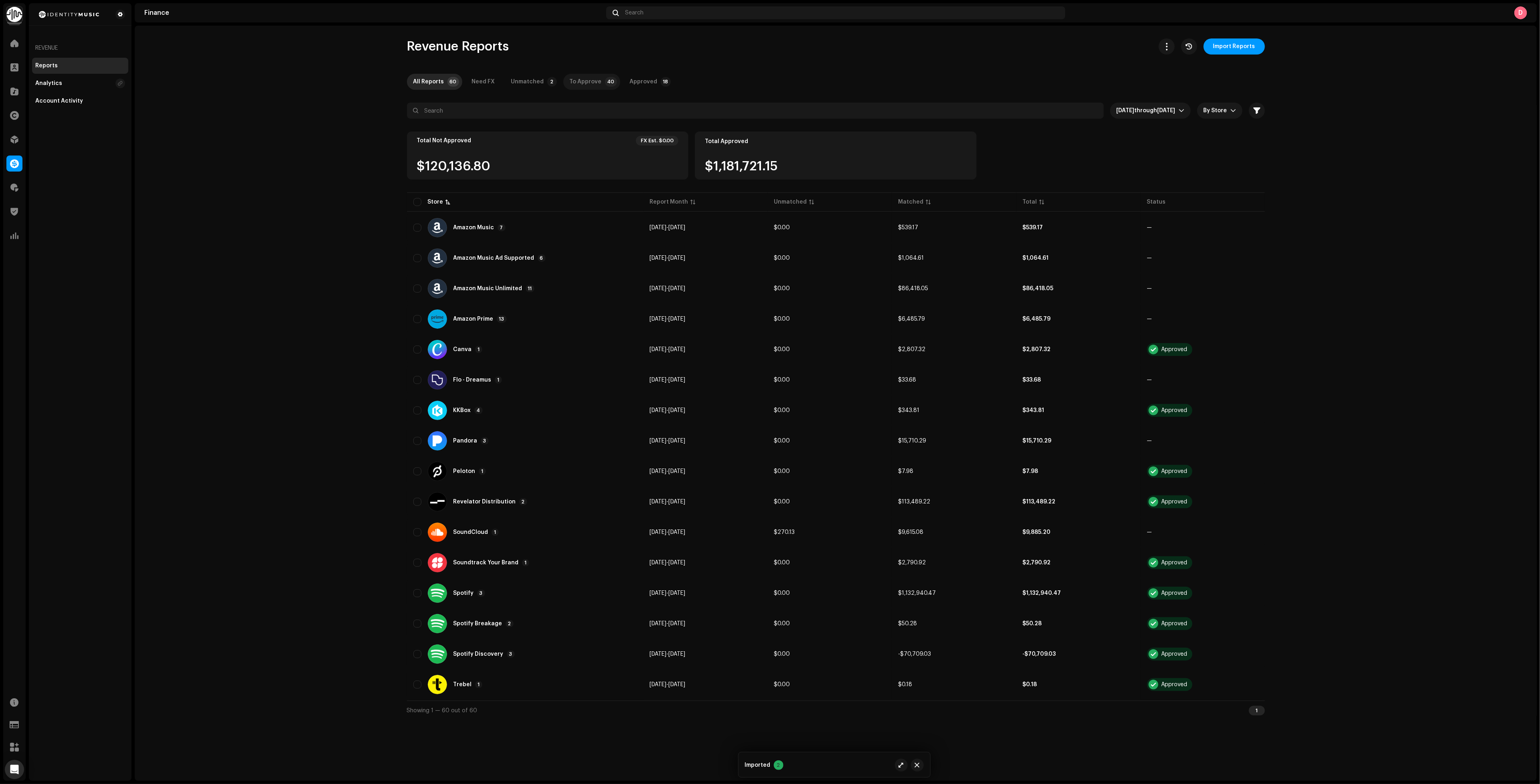
click at [588, 81] on div "To Approve" at bounding box center [586, 81] width 32 height 16
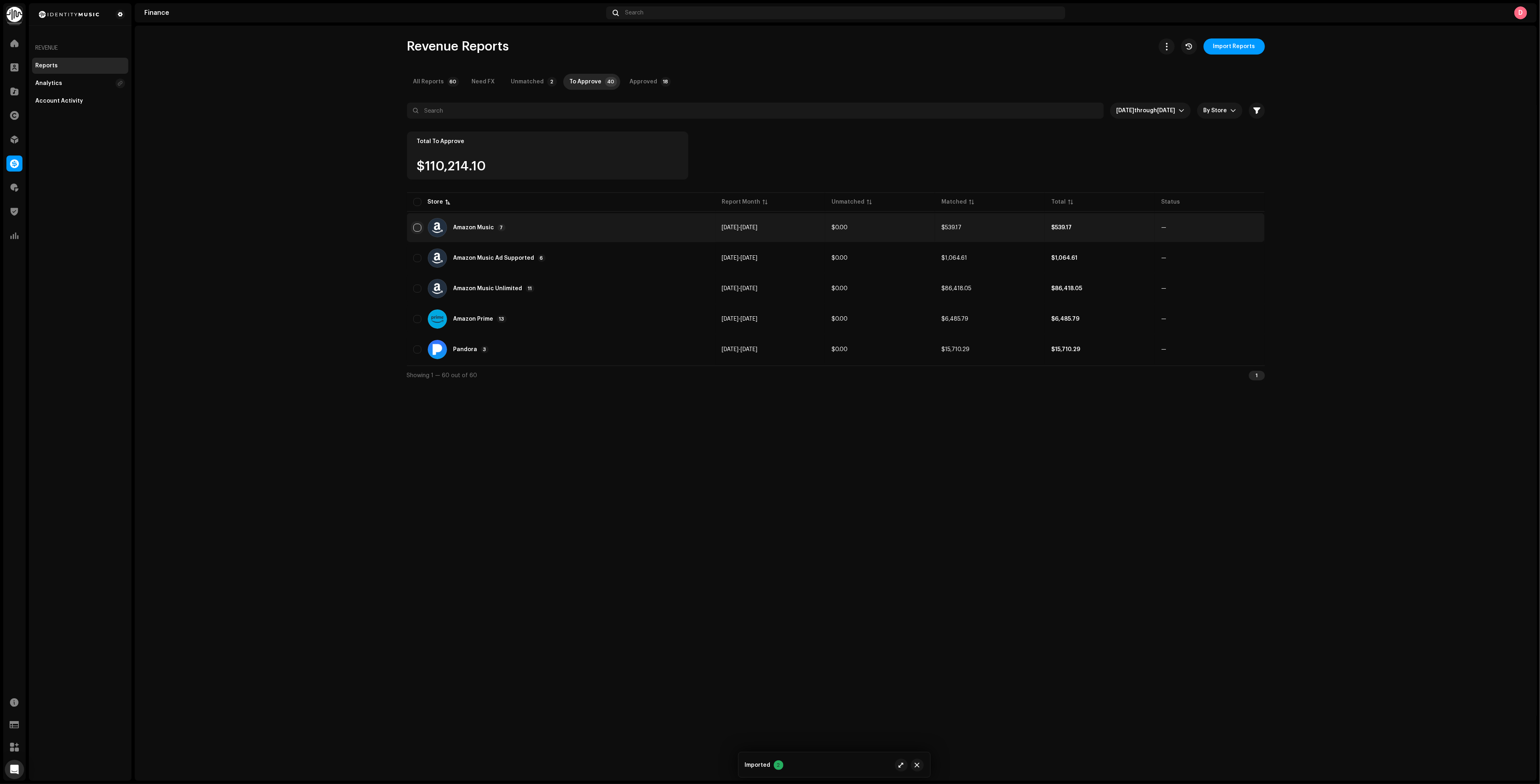
click at [417, 226] on input "checkbox" at bounding box center [417, 227] width 8 height 8
checkbox input "true"
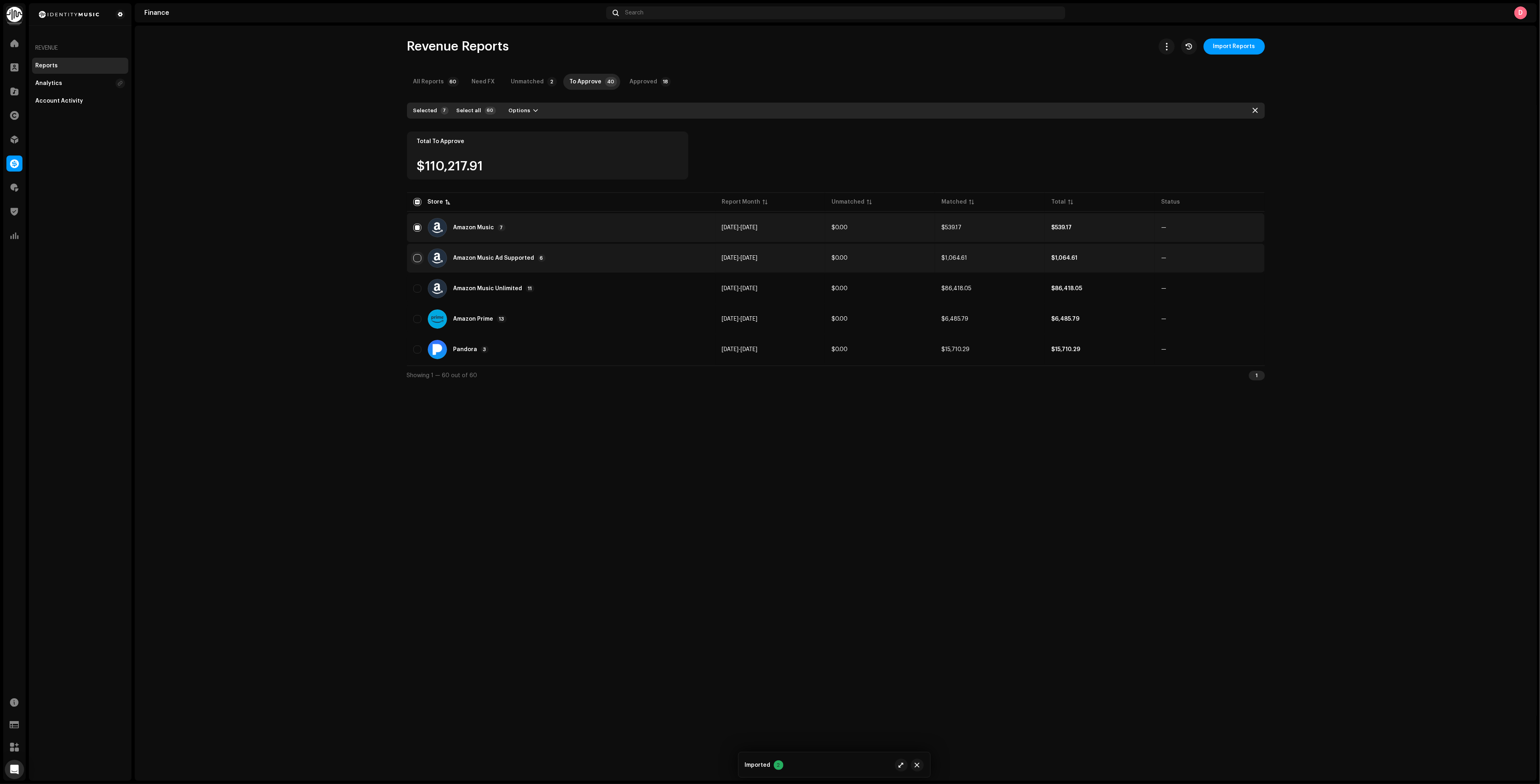
click at [417, 255] on input "Row Unselected" at bounding box center [417, 258] width 8 height 8
checkbox input "true"
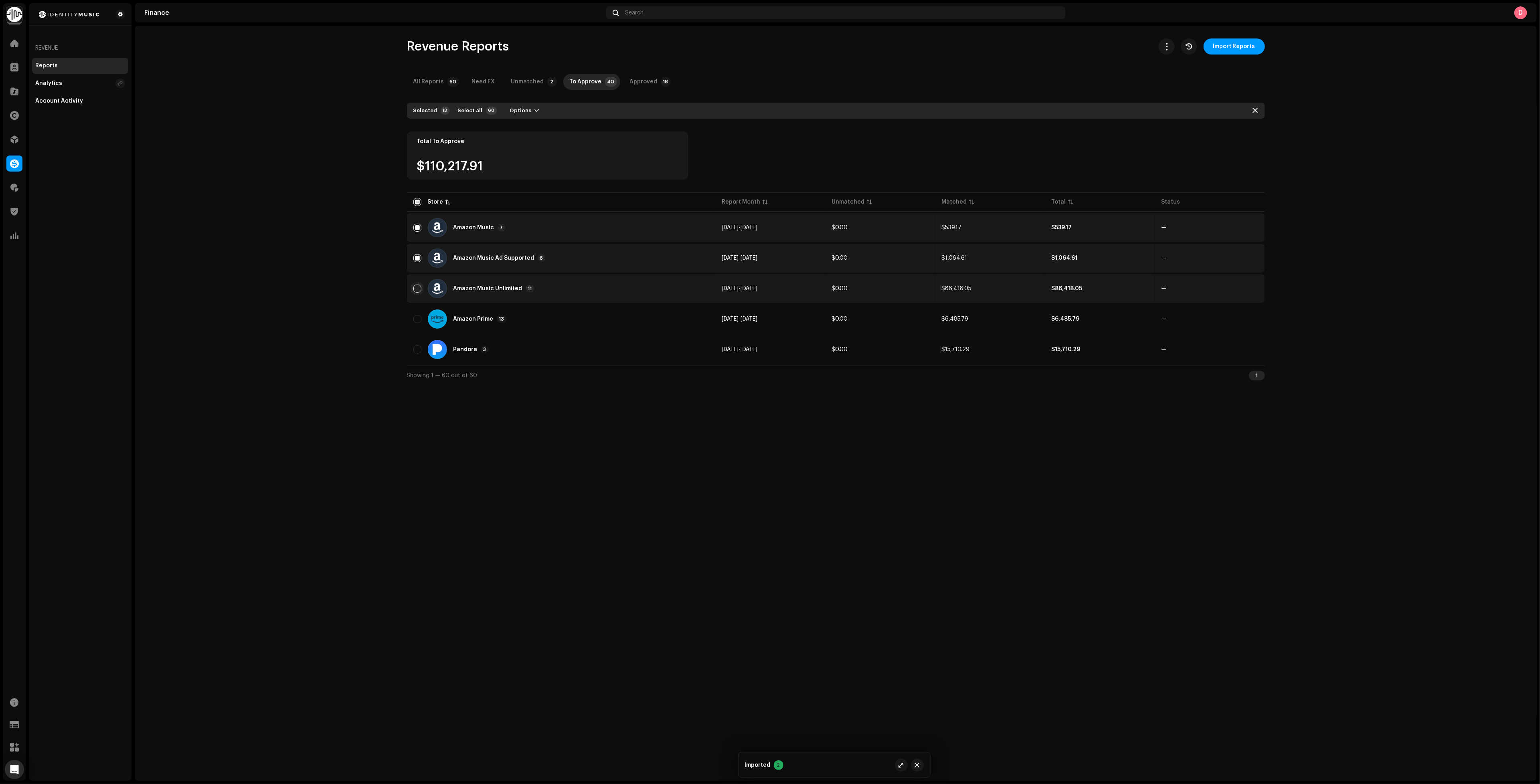
click at [417, 287] on input "Row Unselected" at bounding box center [417, 288] width 8 height 8
checkbox input "true"
drag, startPoint x: 414, startPoint y: 317, endPoint x: 475, endPoint y: 219, distance: 115.4
click at [415, 316] on input "Row Unselected" at bounding box center [417, 318] width 8 height 8
checkbox input "true"
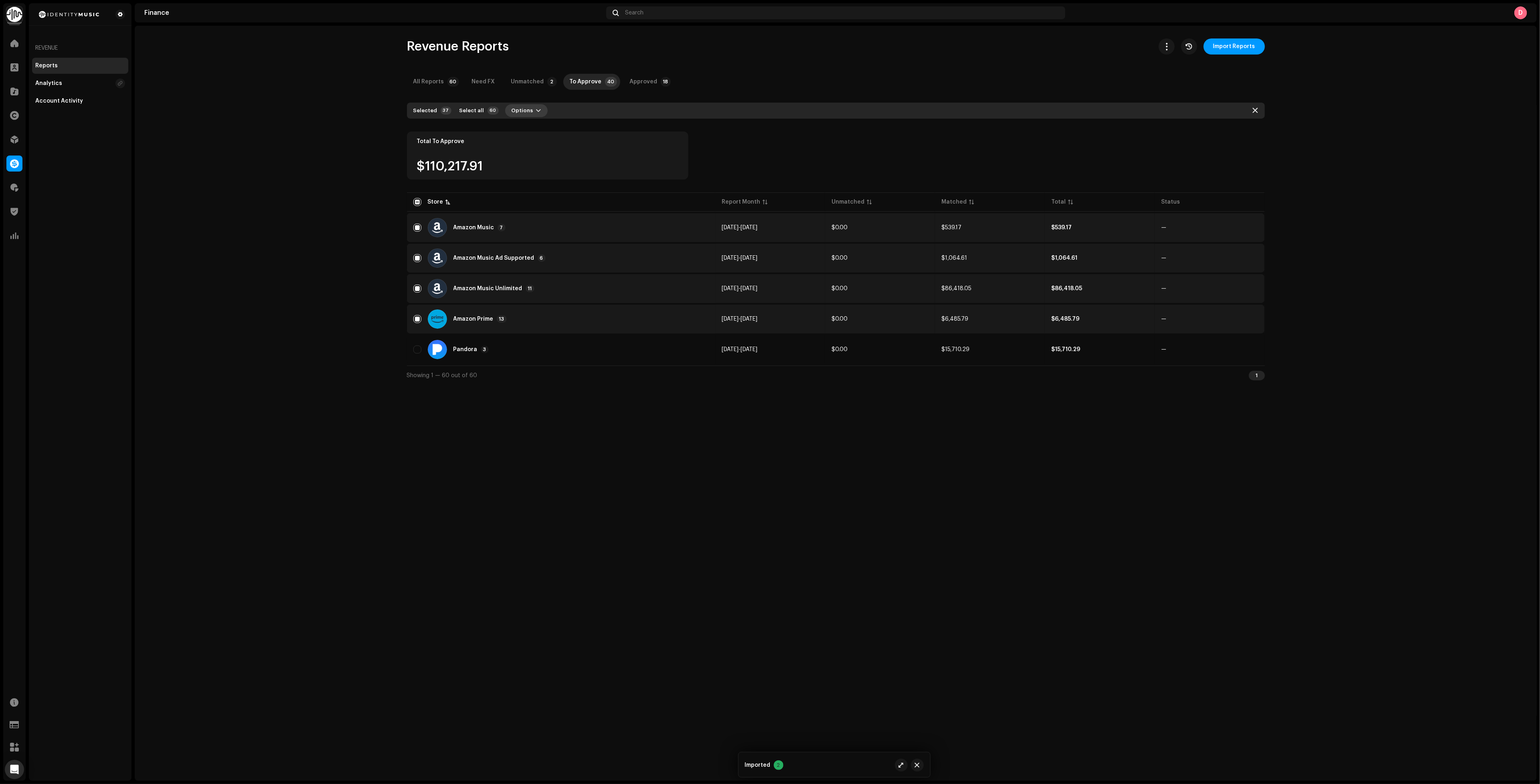
click at [512, 114] on span "Options" at bounding box center [522, 111] width 22 height 16
click at [555, 129] on div "Add Adjustment" at bounding box center [543, 128] width 75 height 7
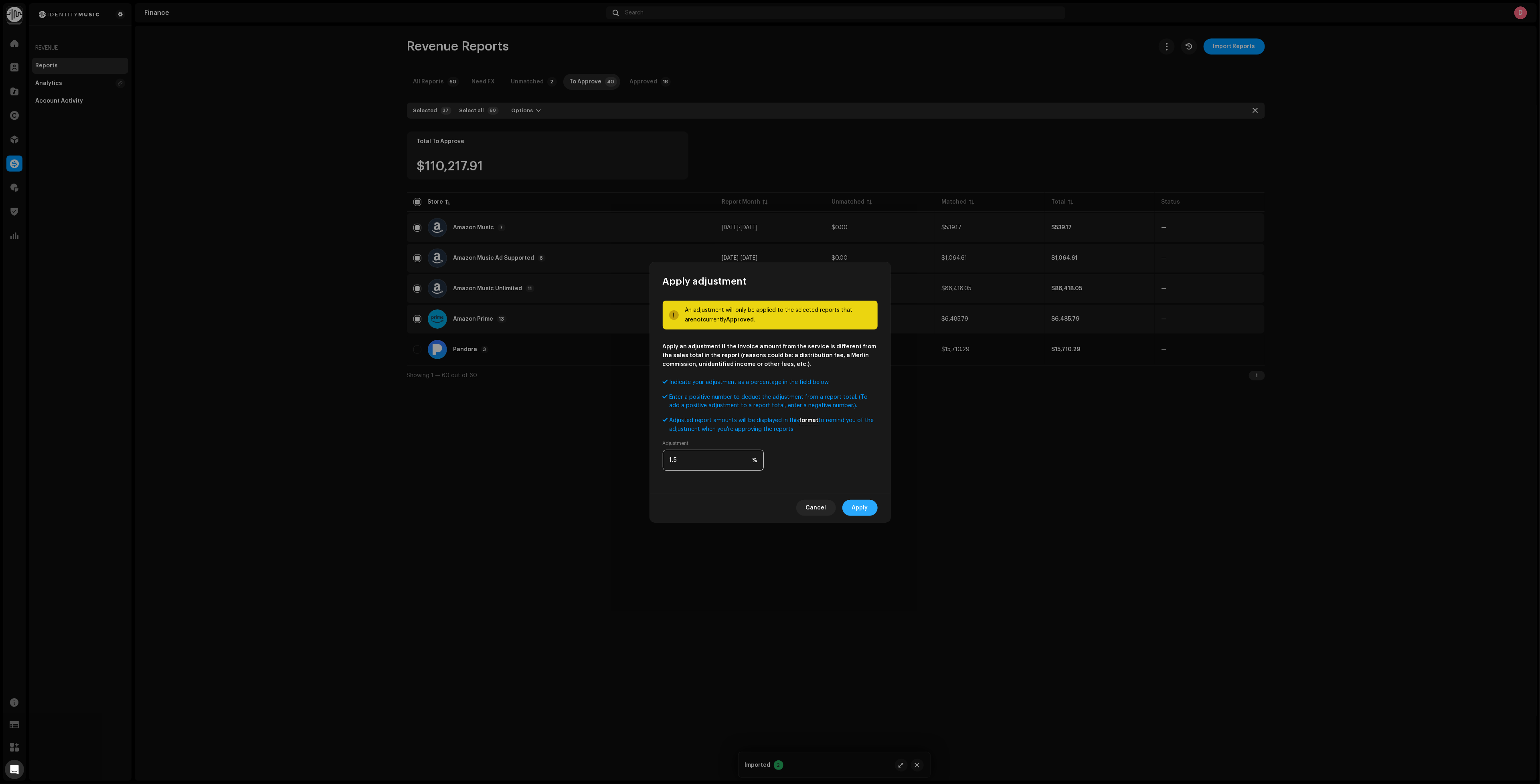
type input "1.5"
click at [864, 507] on span "Apply" at bounding box center [860, 507] width 16 height 16
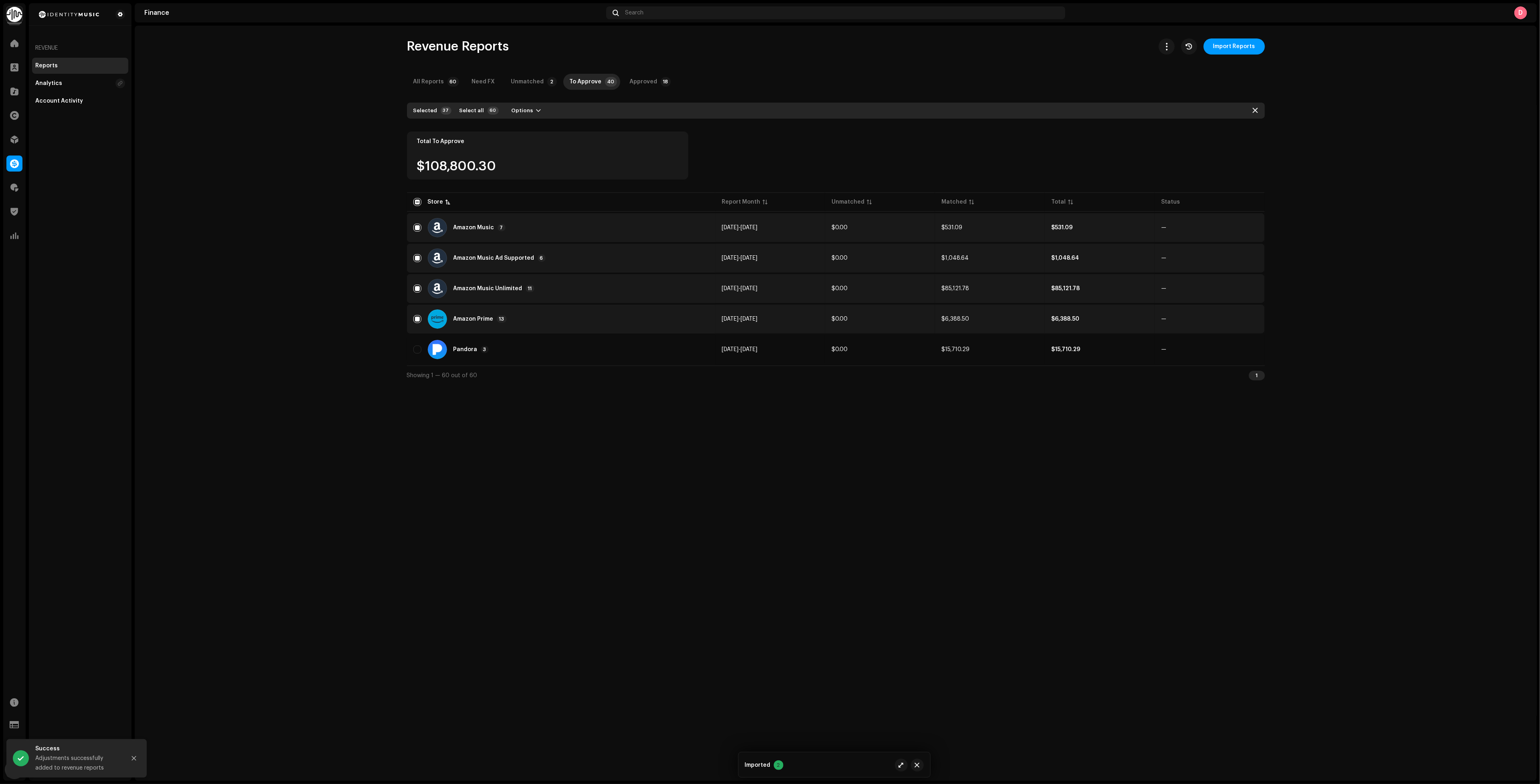
click at [517, 226] on div "Amazon Music 7" at bounding box center [561, 228] width 296 height 19
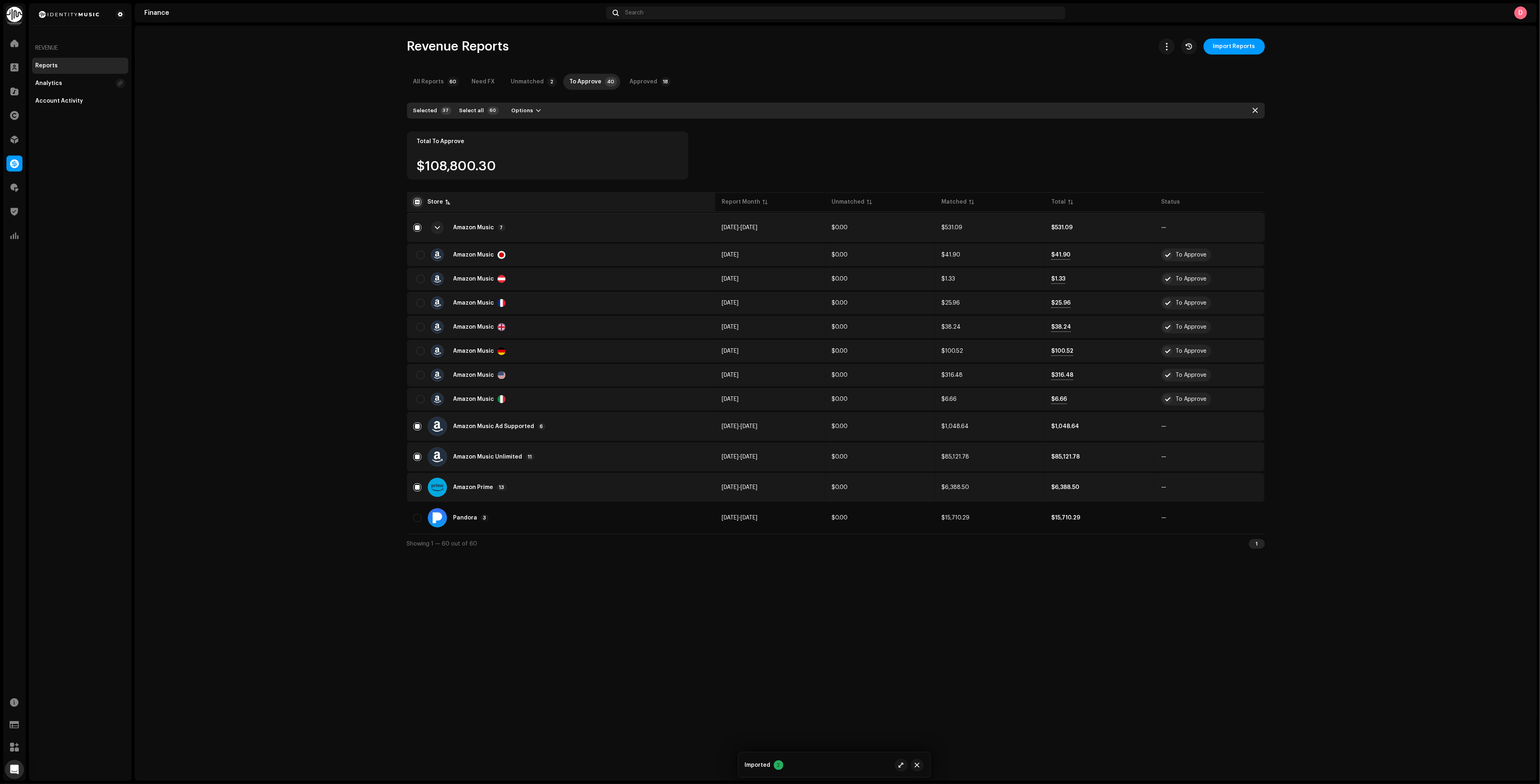
click at [415, 203] on input "checkbox" at bounding box center [417, 201] width 8 height 8
checkbox input "true"
click at [415, 203] on input "checkbox" at bounding box center [417, 201] width 8 height 8
checkbox input "false"
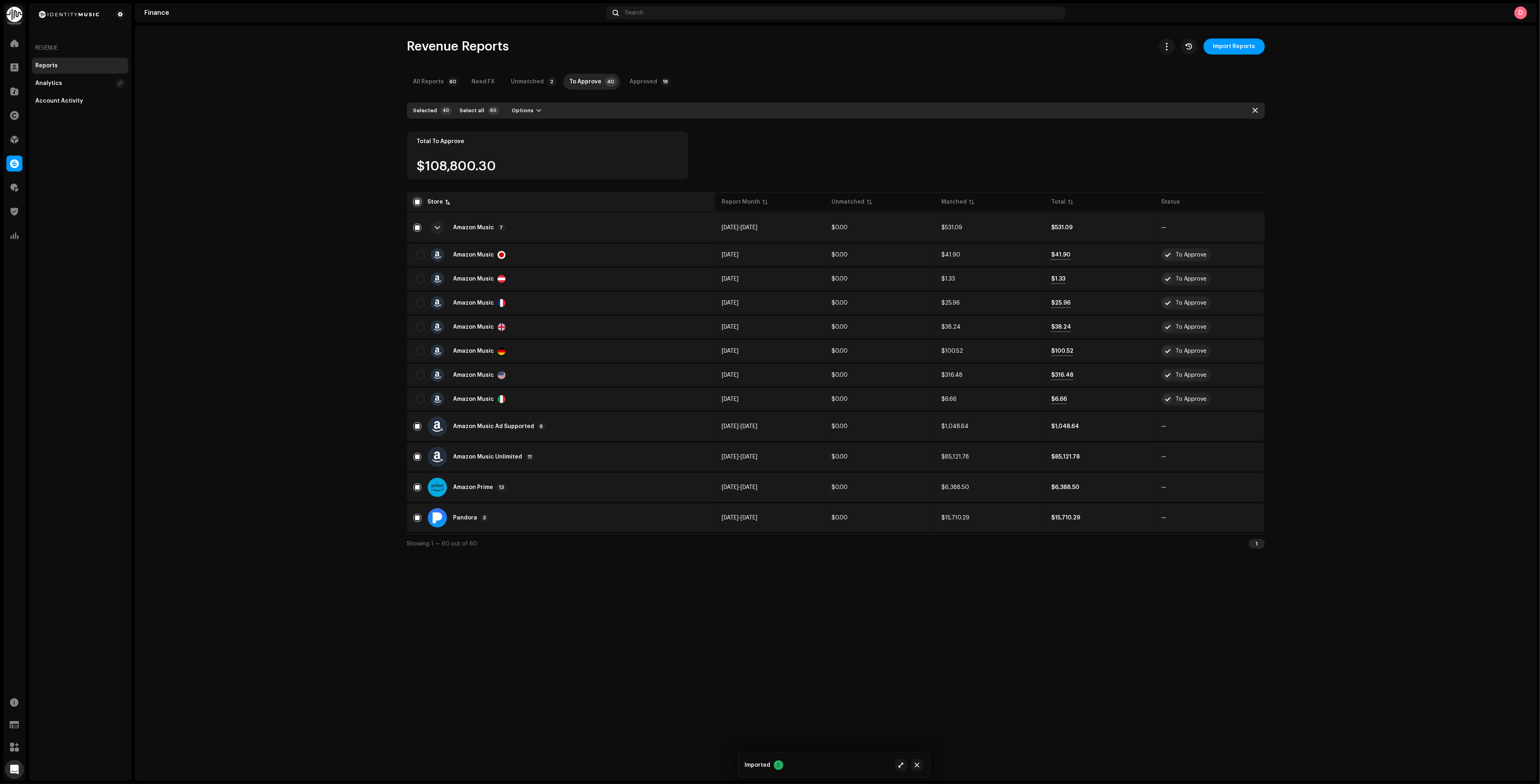
checkbox input "false"
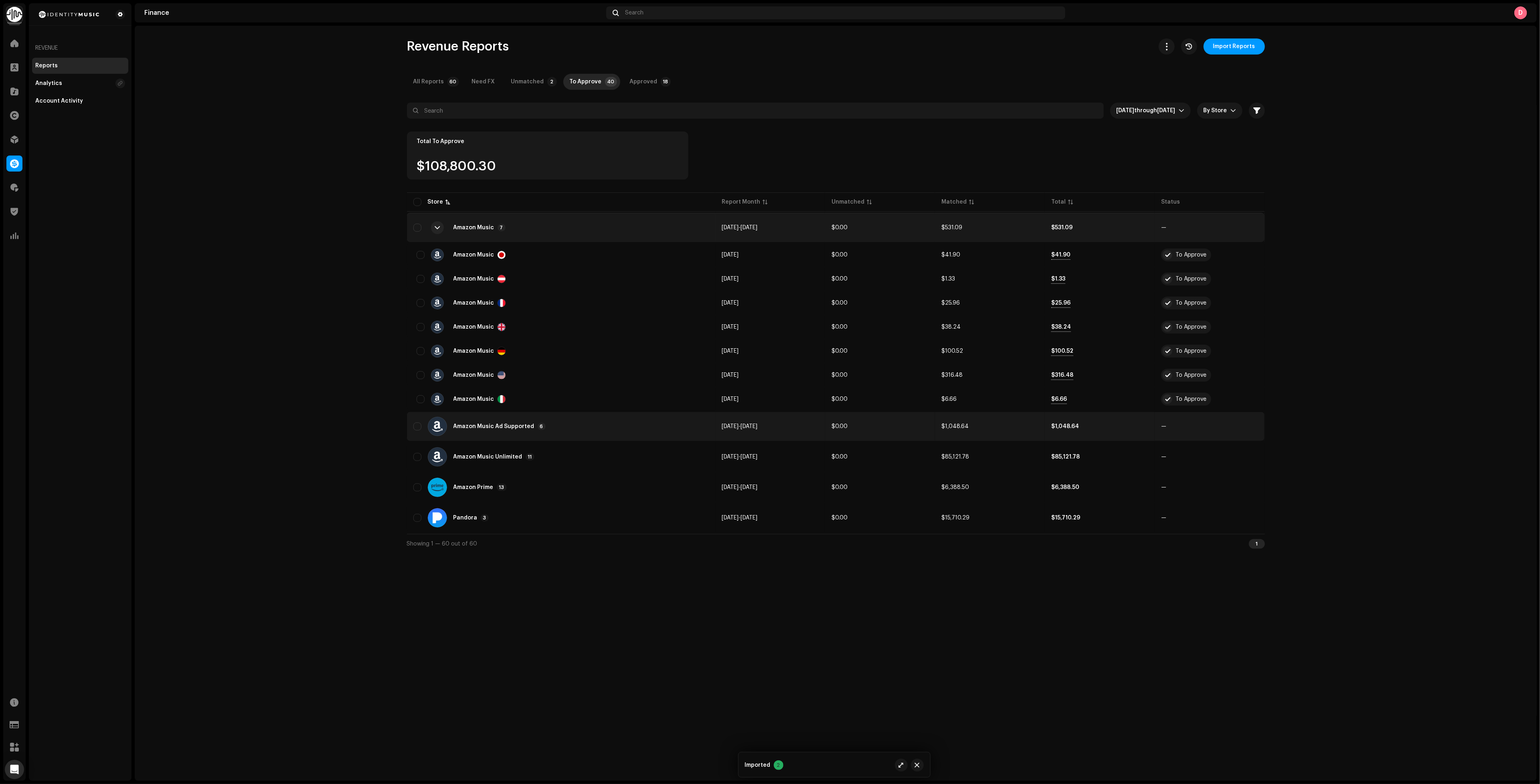
click at [1000, 424] on td "$1,048.64" at bounding box center [990, 426] width 110 height 29
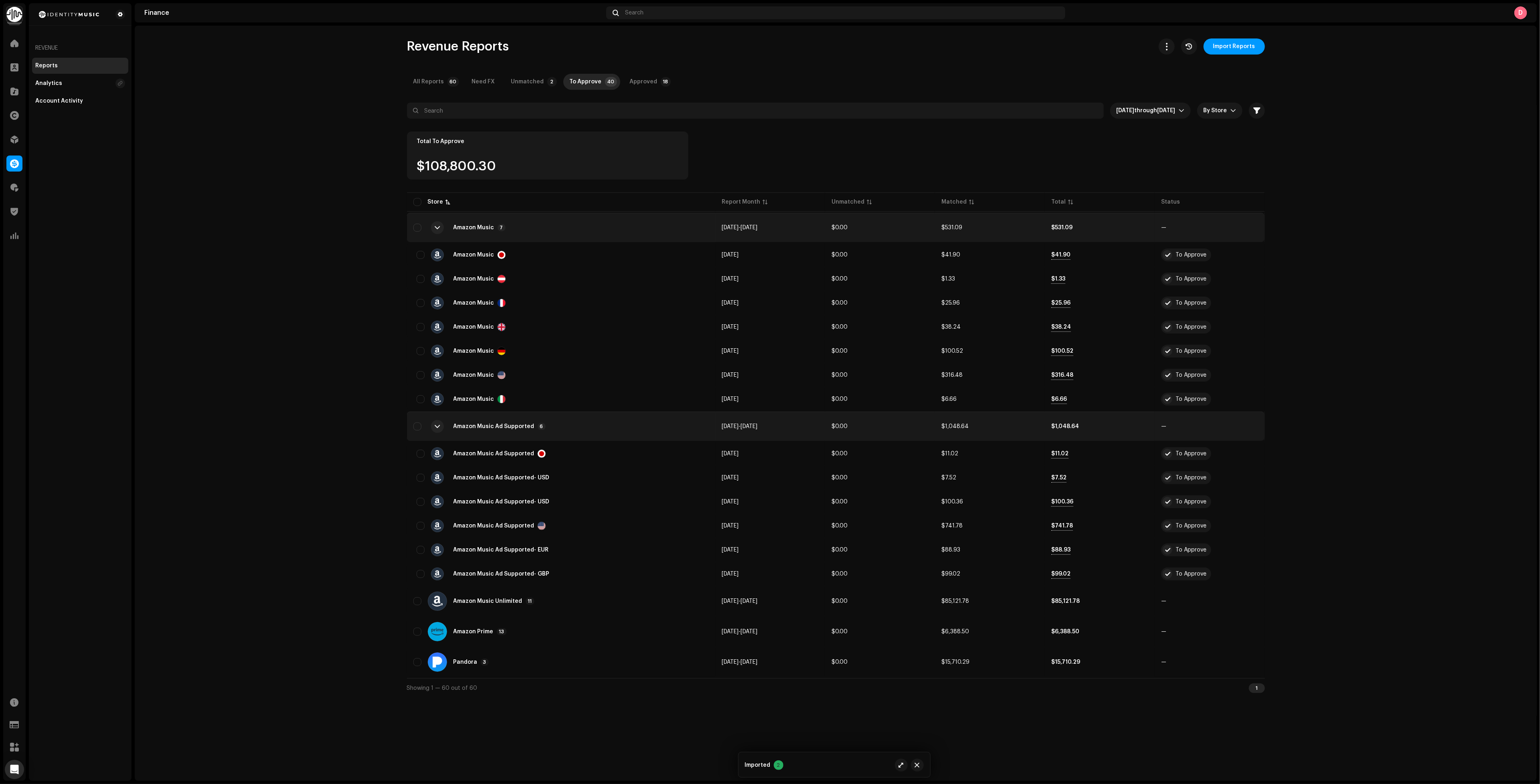
click at [1000, 431] on td "$1,048.64" at bounding box center [990, 426] width 110 height 29
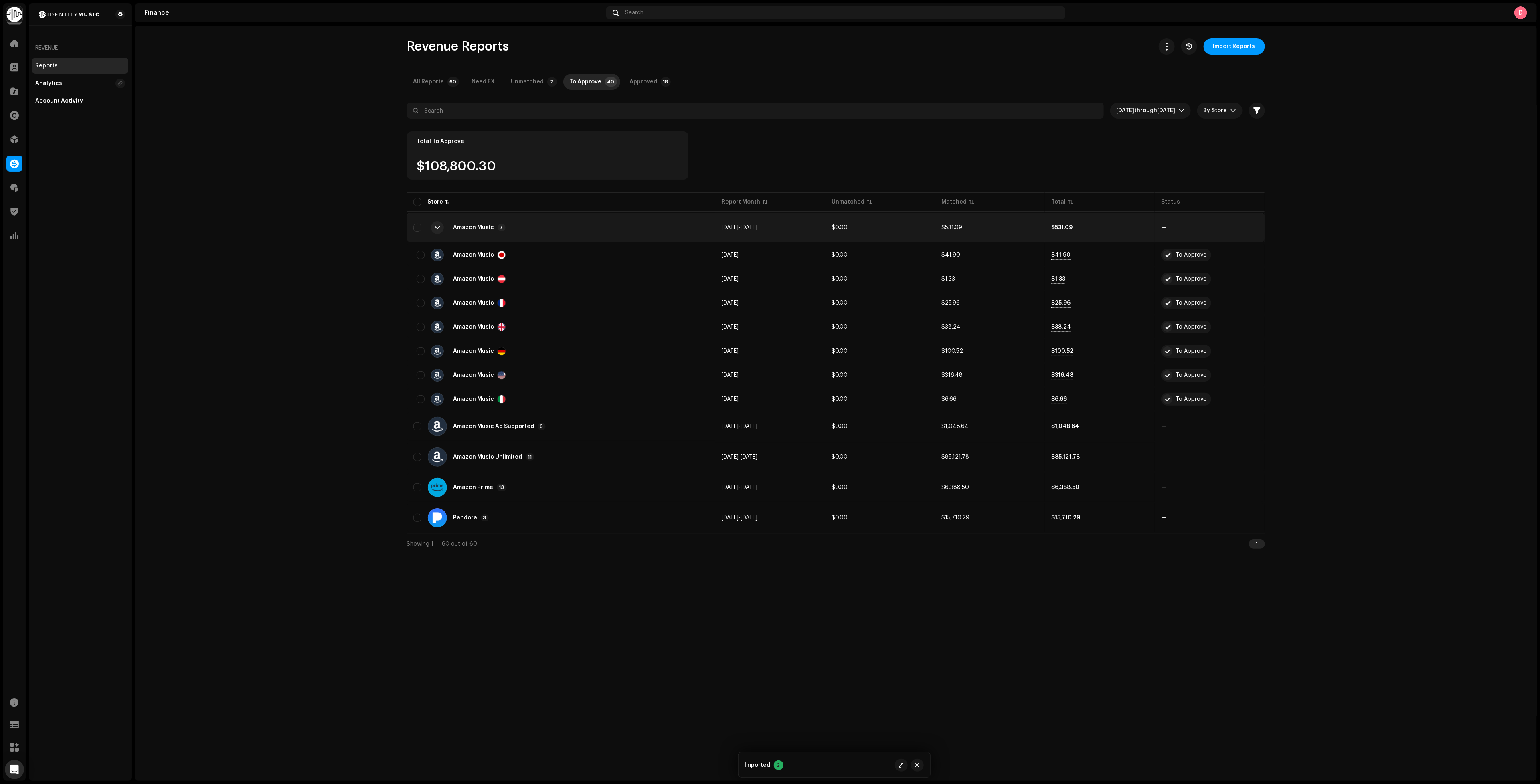
click at [995, 228] on td "$531.09" at bounding box center [990, 228] width 110 height 29
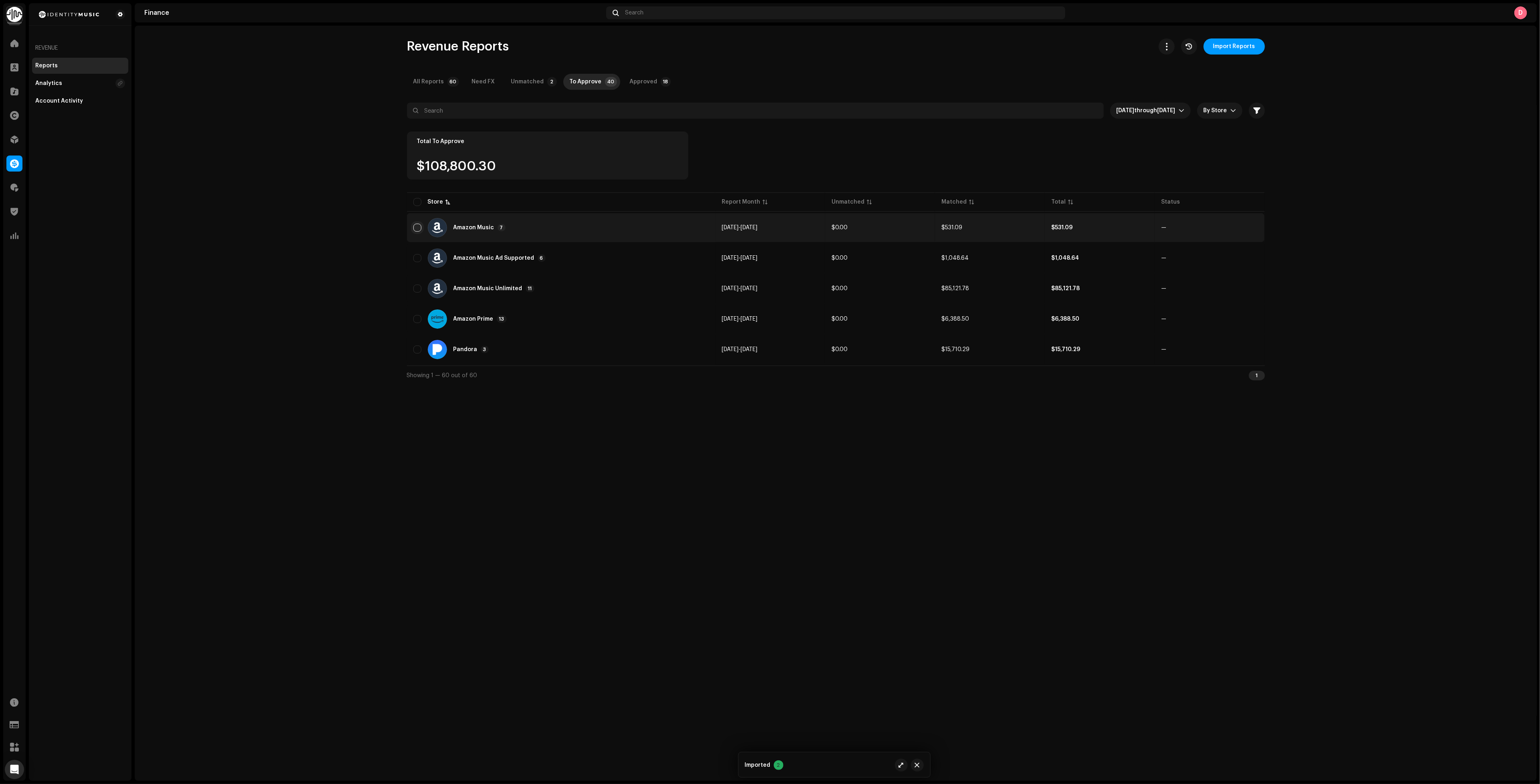
click at [417, 225] on input "Row Unselected" at bounding box center [417, 227] width 8 height 8
checkbox input "true"
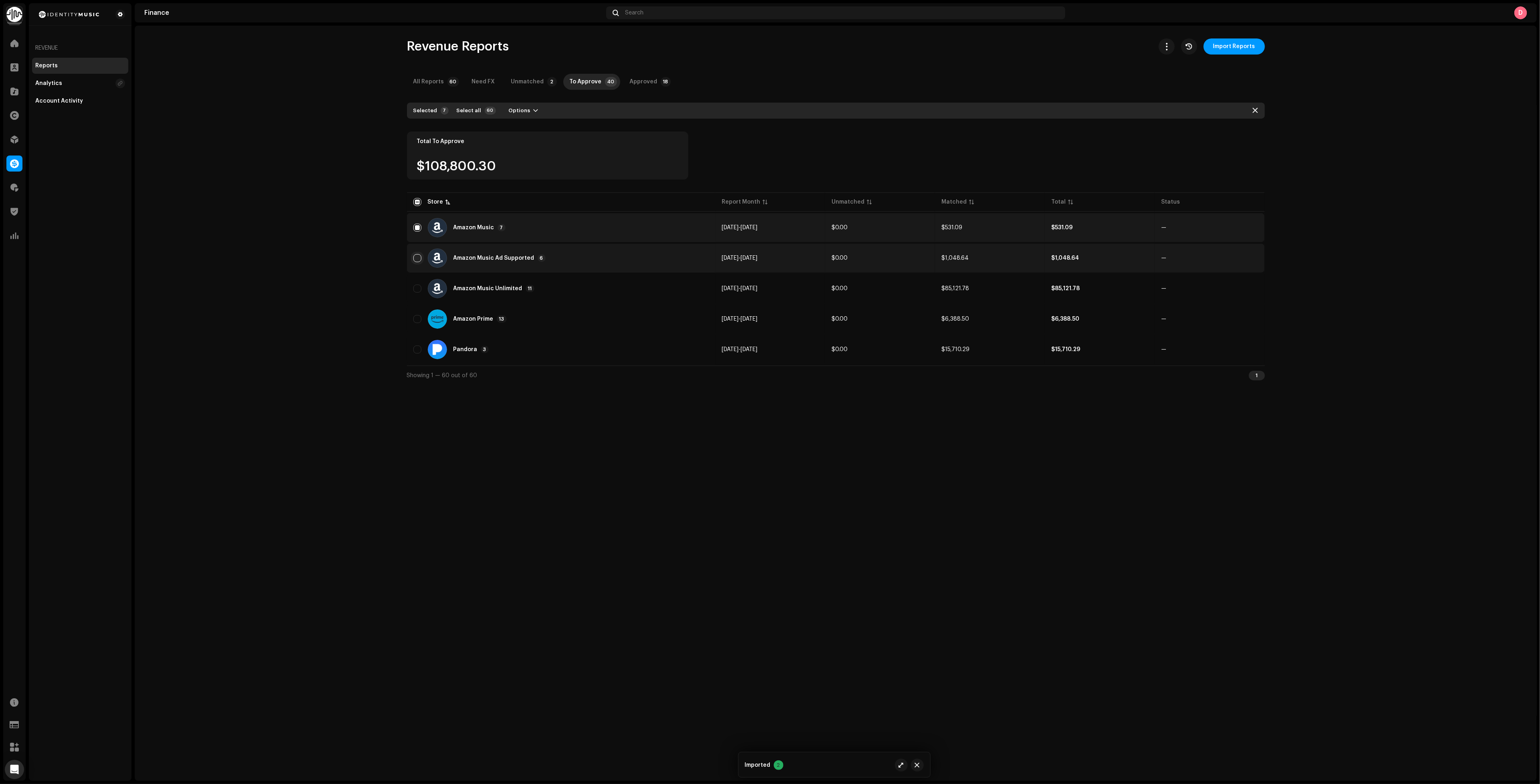
click at [417, 255] on input "Row Unselected" at bounding box center [417, 258] width 8 height 8
checkbox input "true"
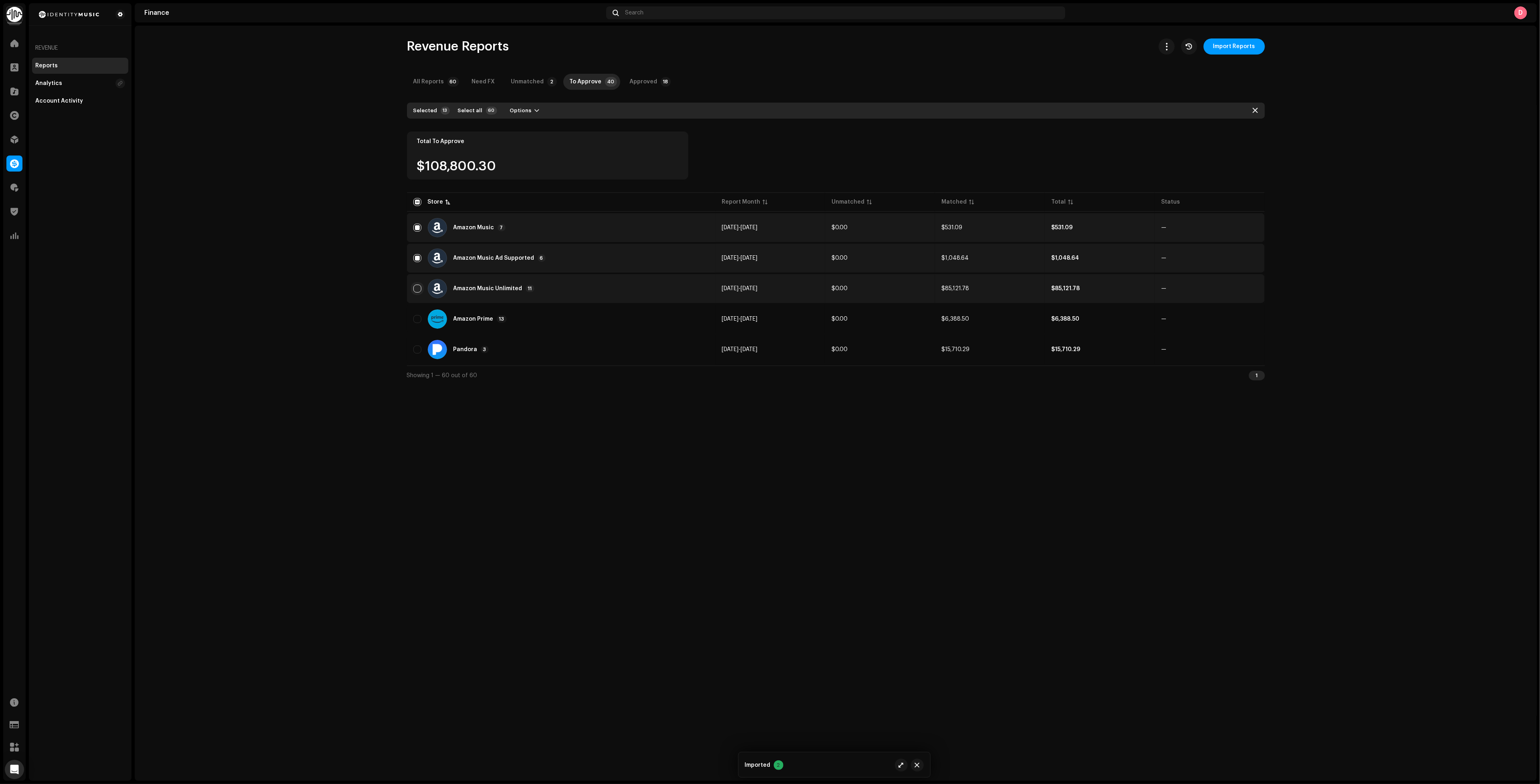
click at [417, 287] on input "Row Unselected" at bounding box center [417, 288] width 8 height 8
checkbox input "true"
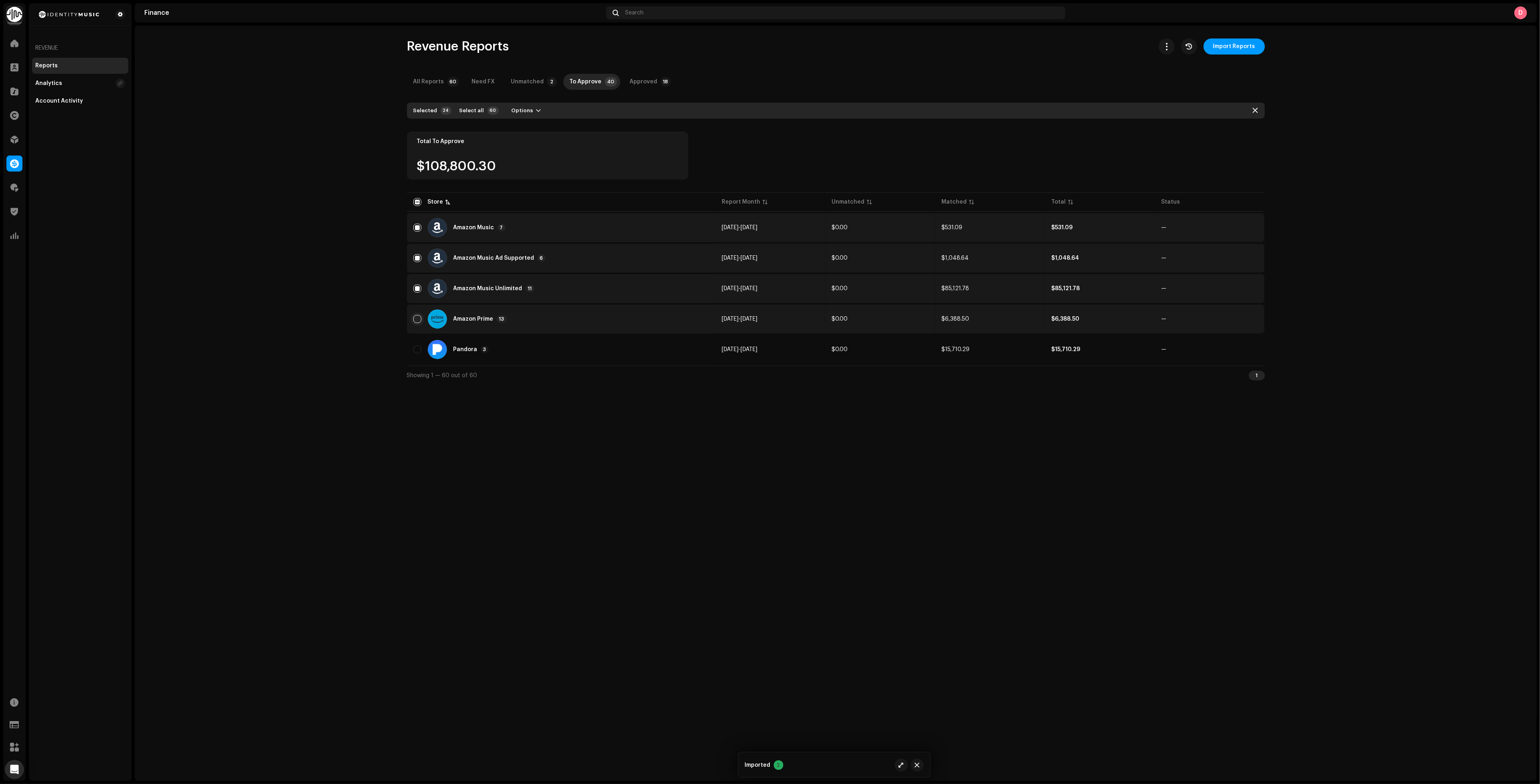
click at [418, 315] on input "Row Unselected" at bounding box center [417, 318] width 8 height 8
checkbox input "true"
click at [517, 110] on span "Options" at bounding box center [522, 111] width 22 height 16
click at [540, 143] on div "Approve" at bounding box center [543, 145] width 75 height 7
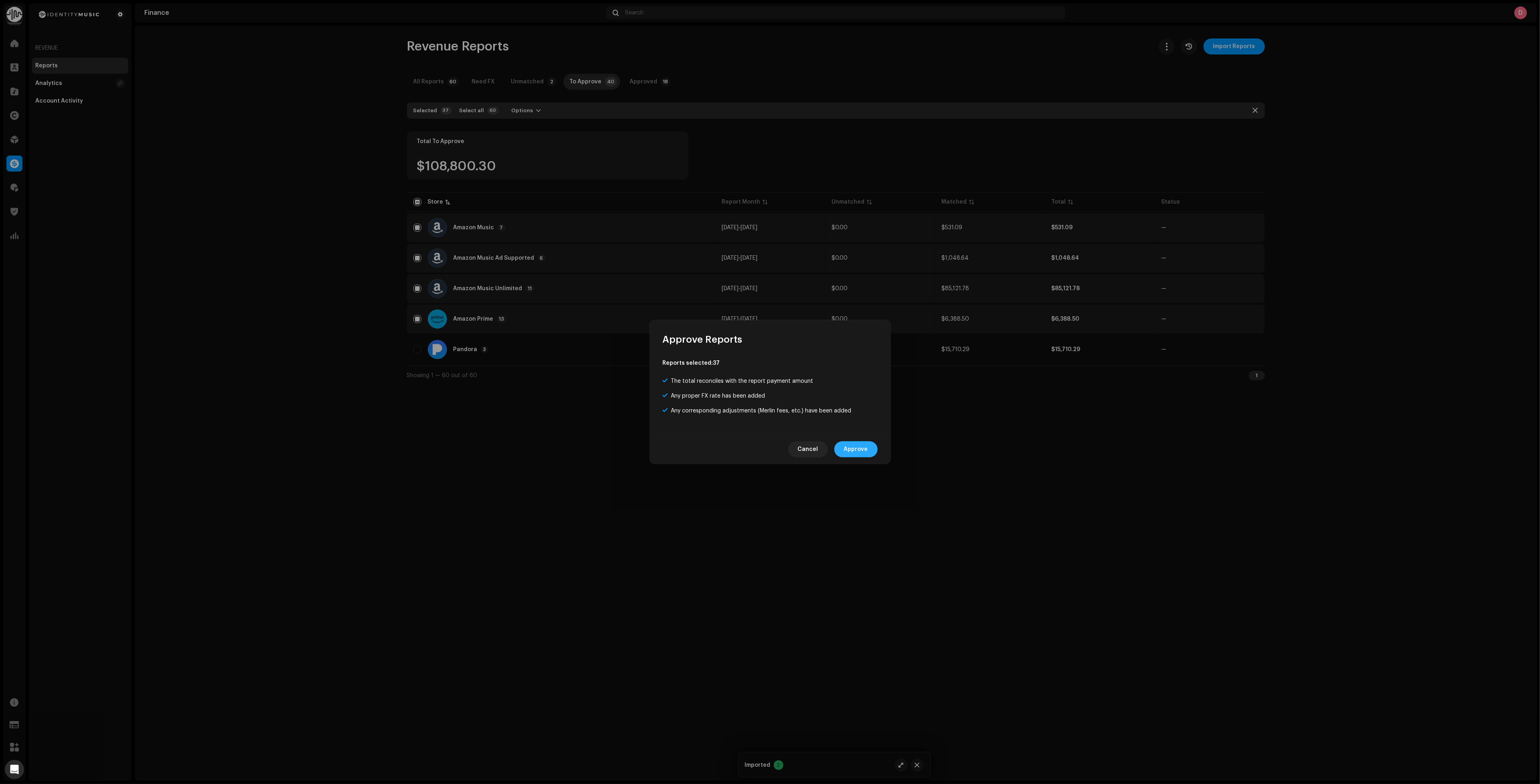
click at [861, 451] on span "Approve" at bounding box center [856, 449] width 24 height 16
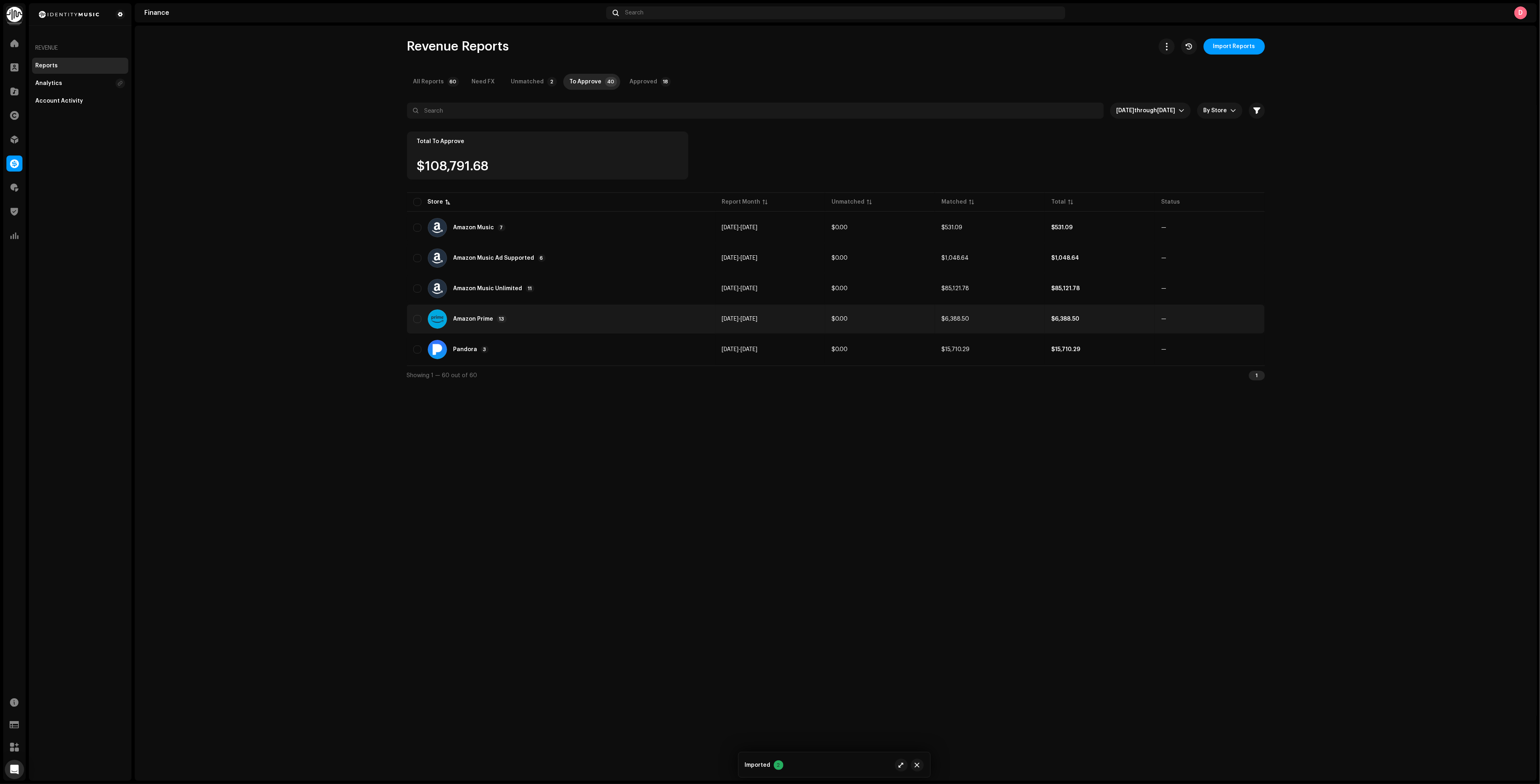
click at [538, 320] on div "Amazon Prime 13" at bounding box center [561, 319] width 296 height 19
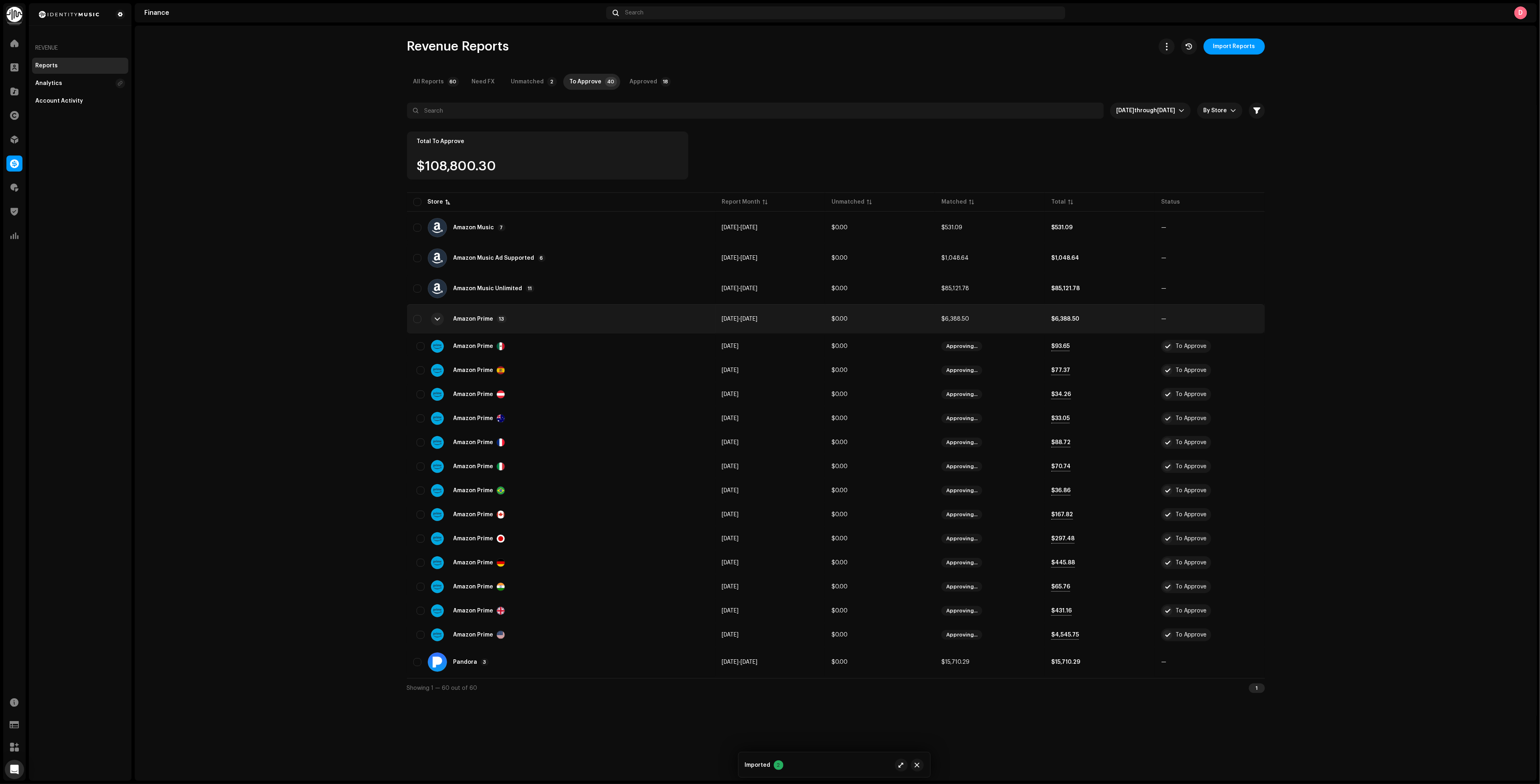
click at [539, 315] on div "Amazon Prime 13" at bounding box center [561, 319] width 296 height 19
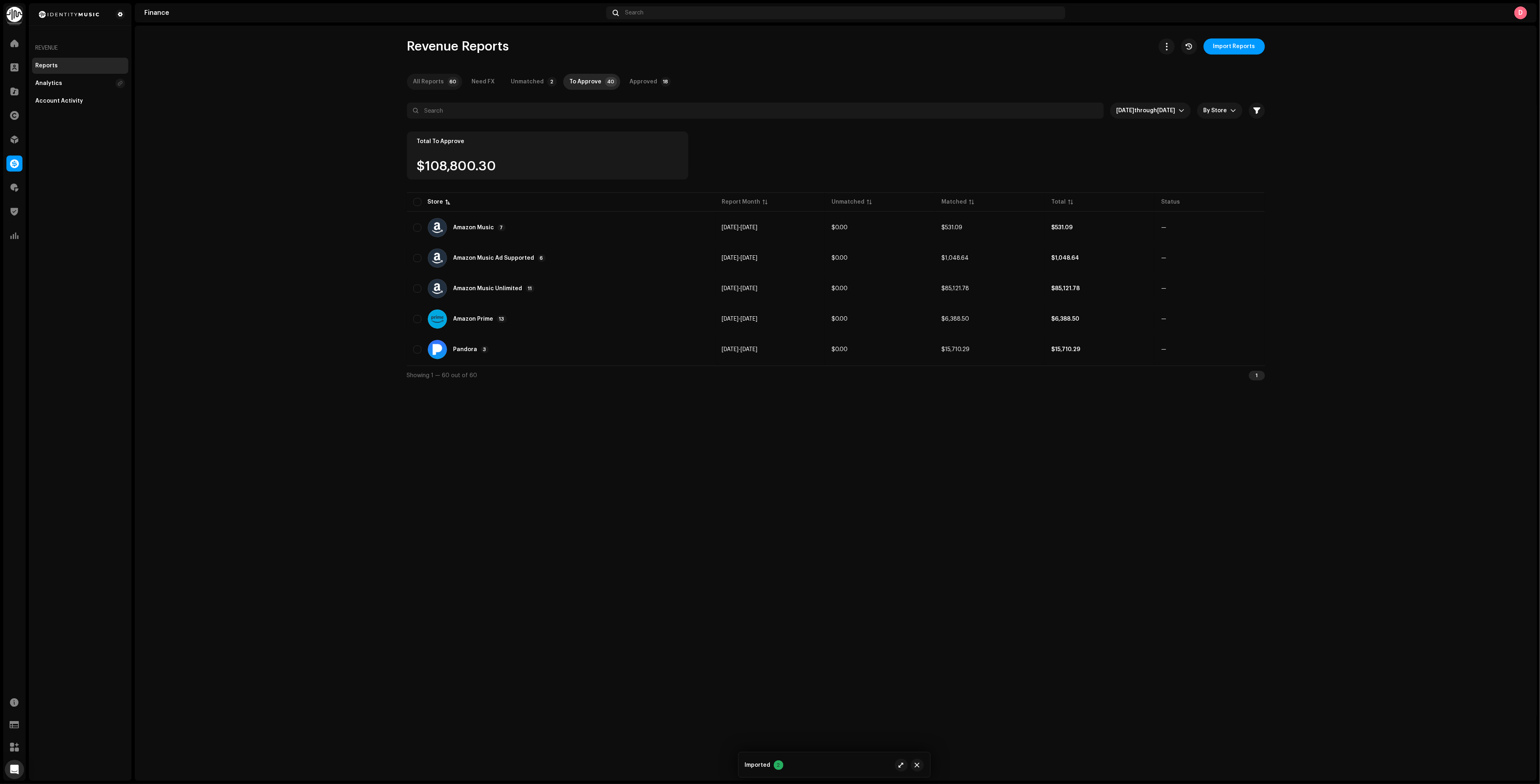
click at [429, 88] on div "All Reports" at bounding box center [429, 81] width 31 height 16
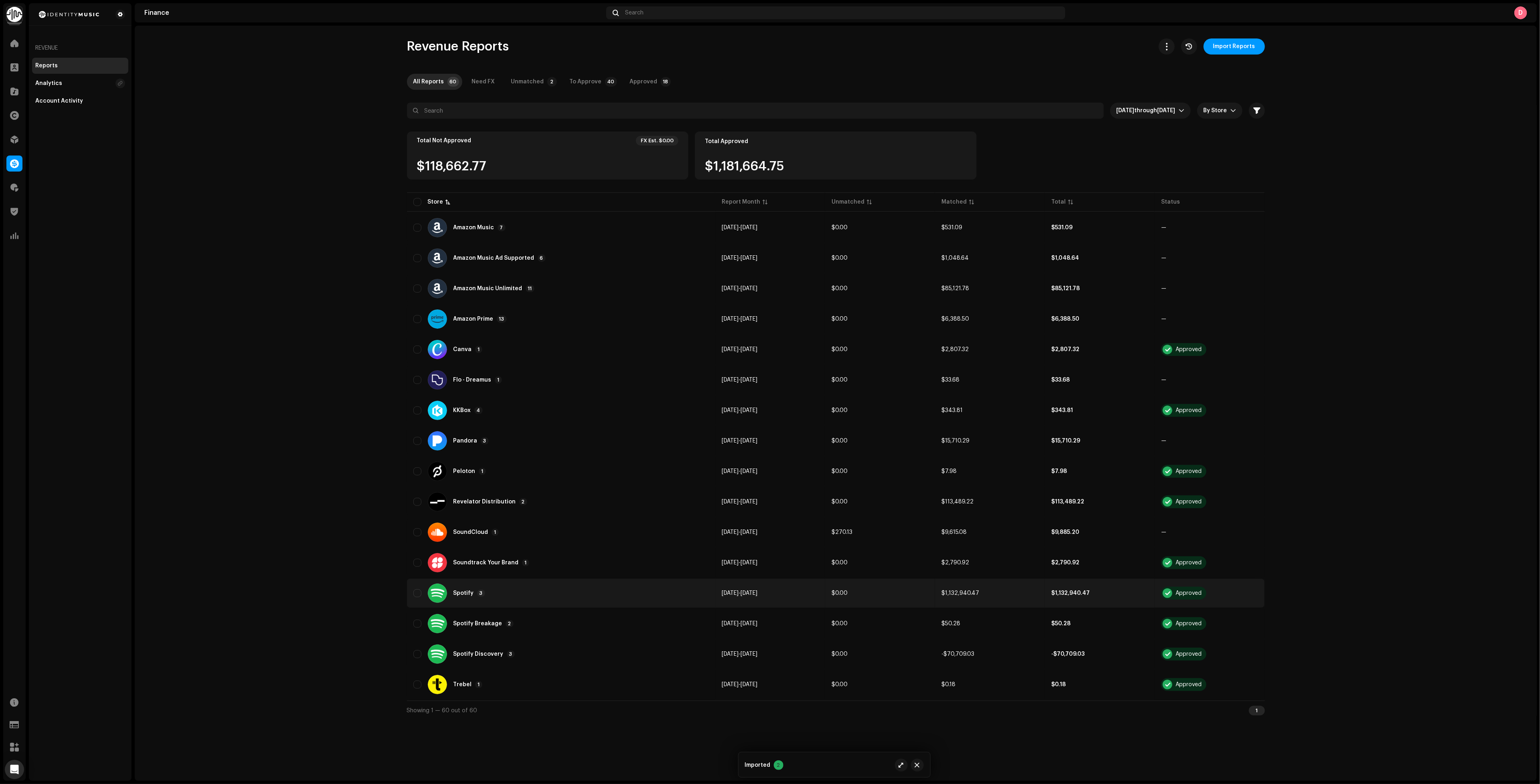
click at [589, 583] on div "Spotify 3" at bounding box center [561, 593] width 296 height 19
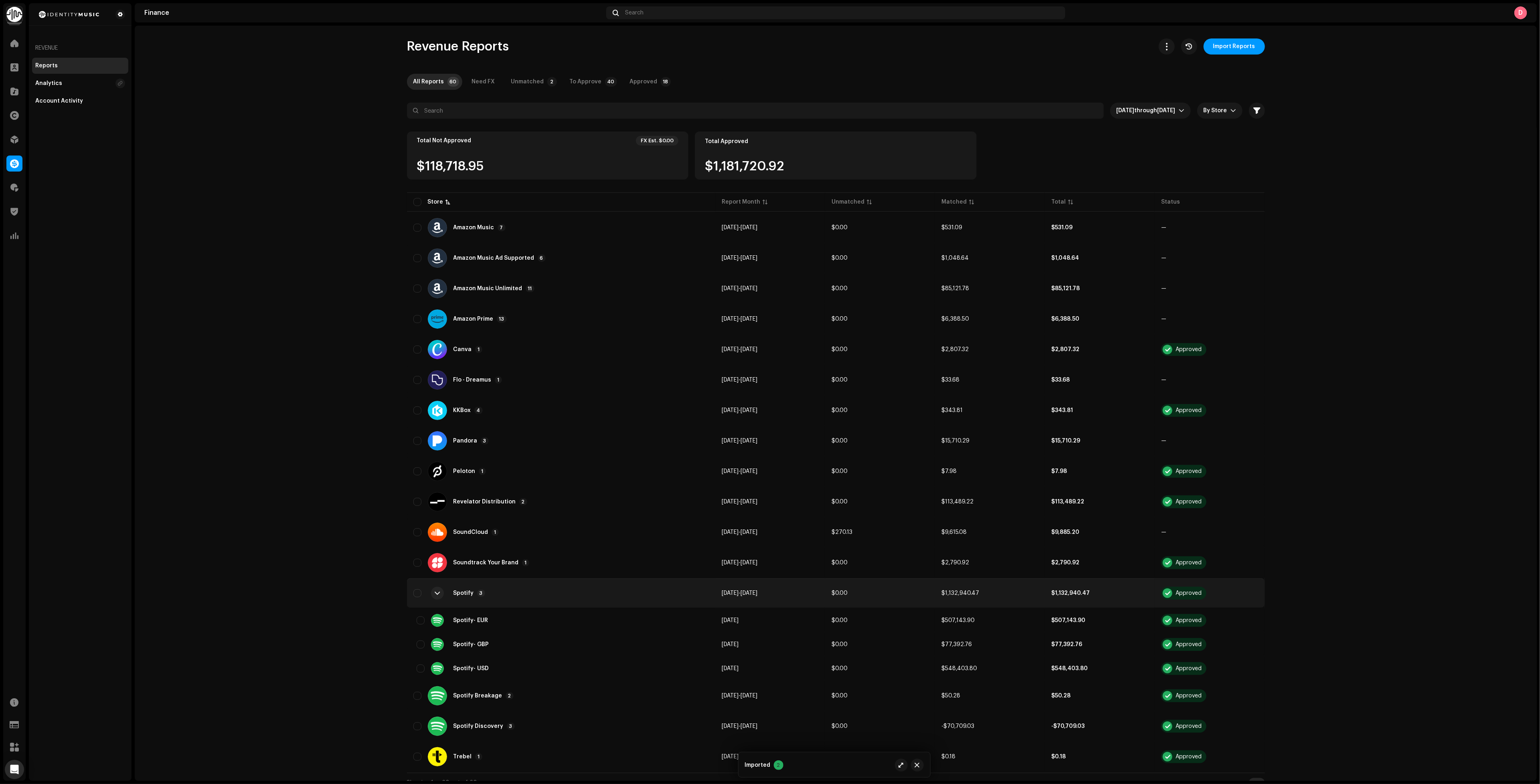
click at [589, 583] on div "Spotify 3" at bounding box center [561, 593] width 296 height 19
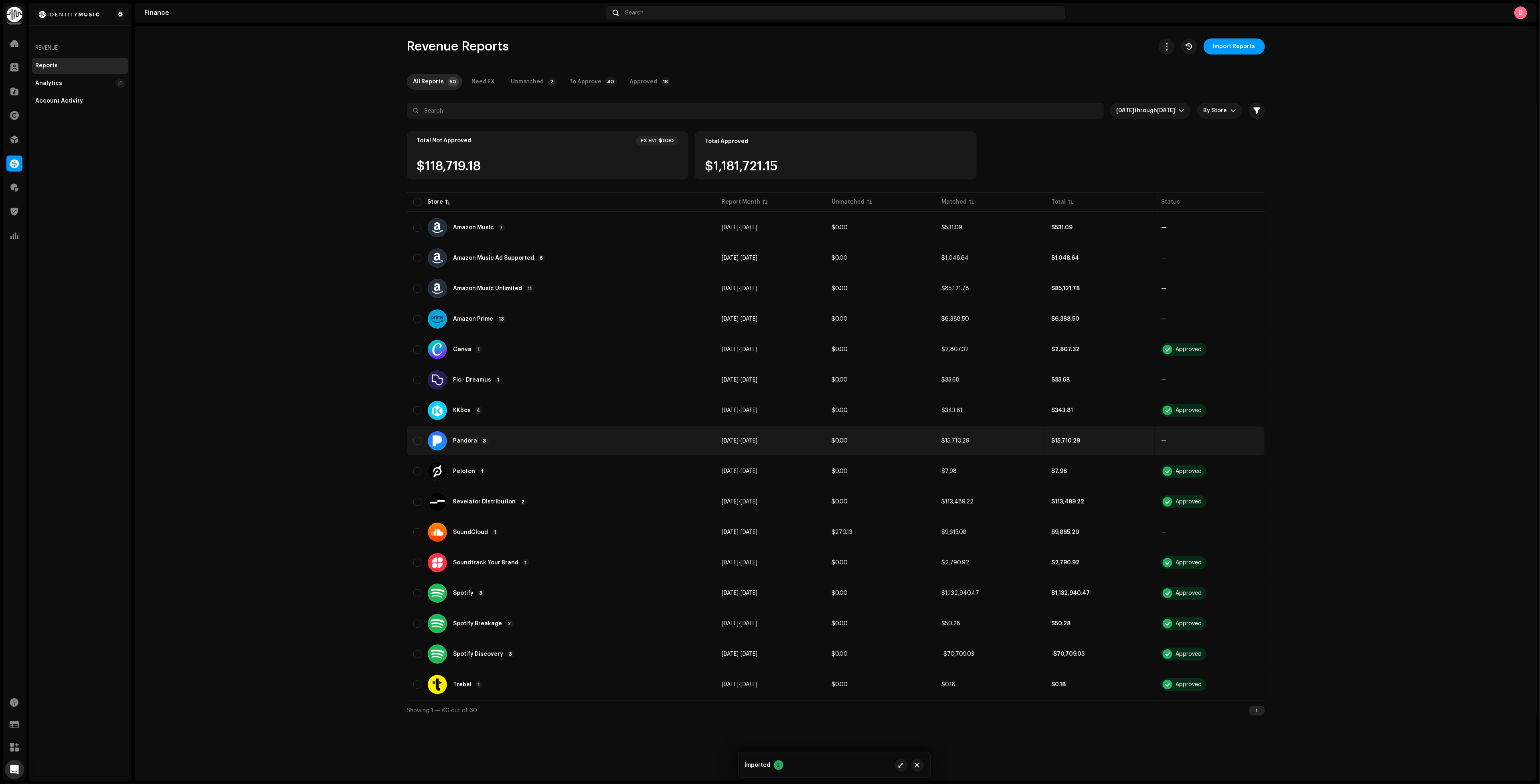
click at [536, 441] on div "Pandora 3" at bounding box center [561, 441] width 296 height 19
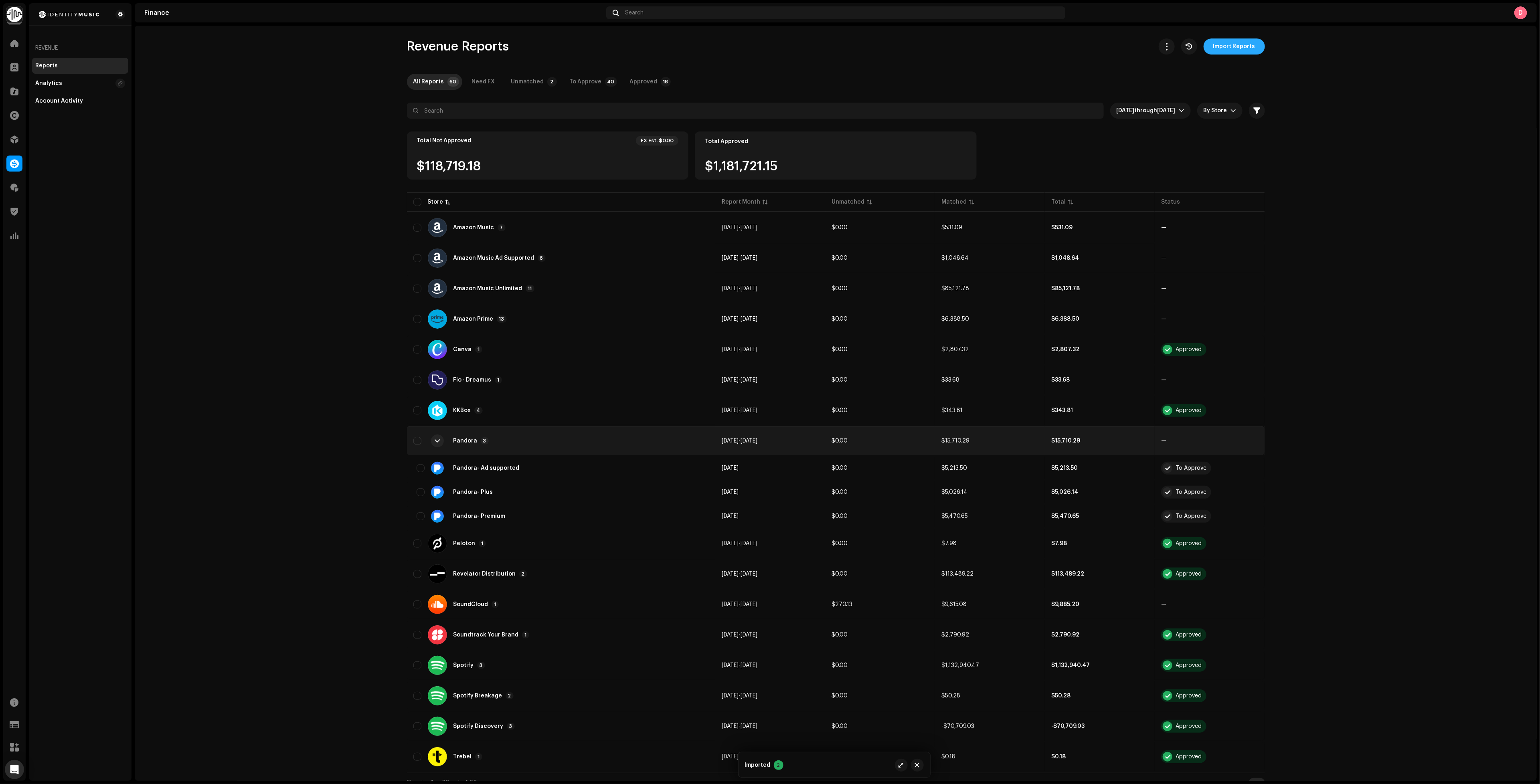
click at [1221, 48] on span "Import Reports" at bounding box center [1234, 46] width 42 height 16
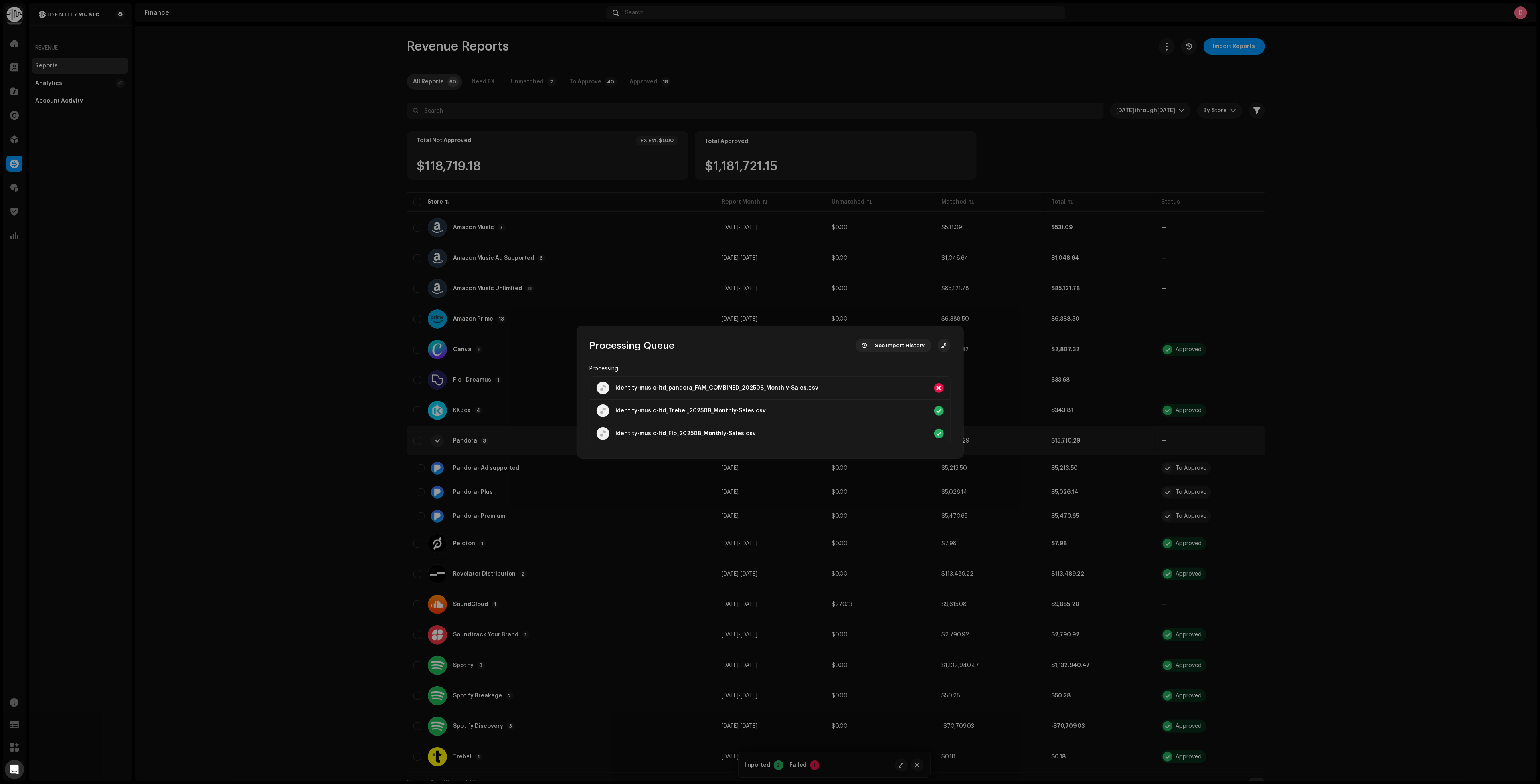
click at [768, 385] on div "identity-music-ltd_pandora_FAM_COMBINED_202508_Monthly-Sales.csv" at bounding box center [717, 388] width 203 height 7
click at [891, 342] on span "See Import History" at bounding box center [900, 345] width 50 height 16
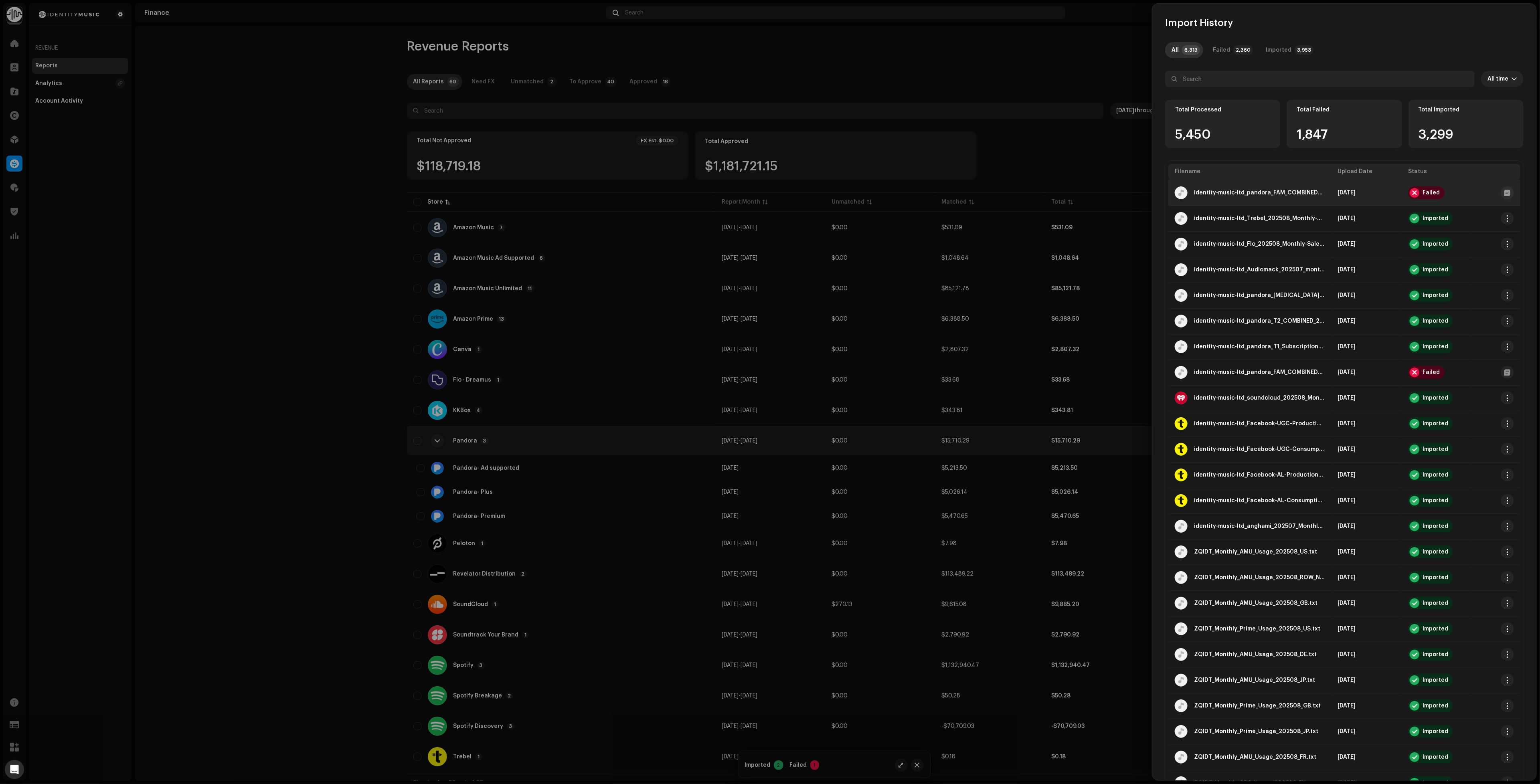
click at [1290, 189] on div "identity-music-ltd_pandora_FAM_COMBINED_202508_Monthly-Sales.csv" at bounding box center [1249, 192] width 150 height 13
click at [1402, 186] on td "Failed" at bounding box center [1437, 192] width 71 height 26
click at [1505, 190] on icon at bounding box center [1508, 192] width 6 height 7
click at [1501, 191] on div at bounding box center [1507, 192] width 13 height 13
click at [1206, 203] on td "identity-music-ltd_pandora_FAM_COMBINED_202508_Monthly-Sales.csv" at bounding box center [1249, 192] width 163 height 26
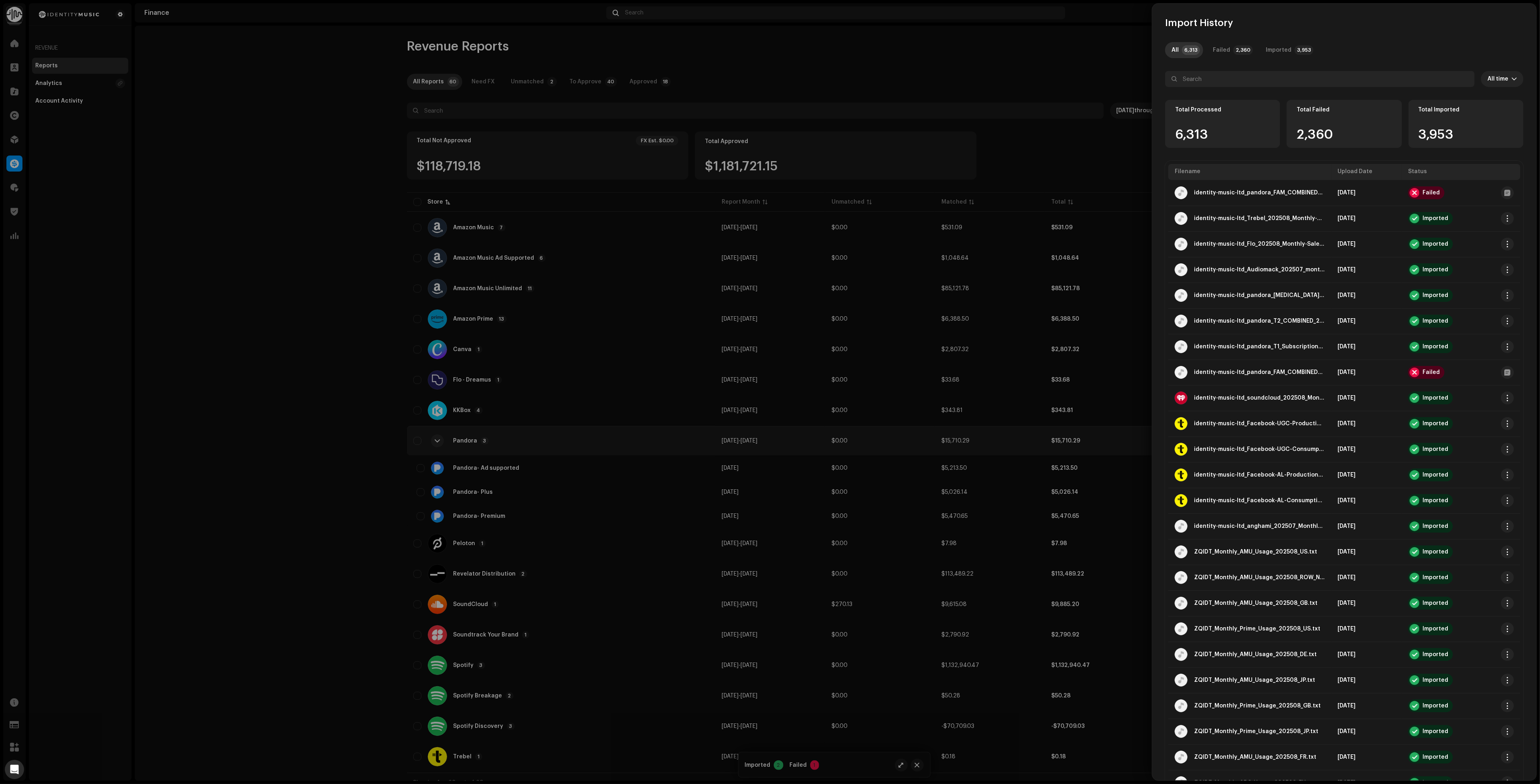
click at [323, 332] on div at bounding box center [770, 392] width 1540 height 784
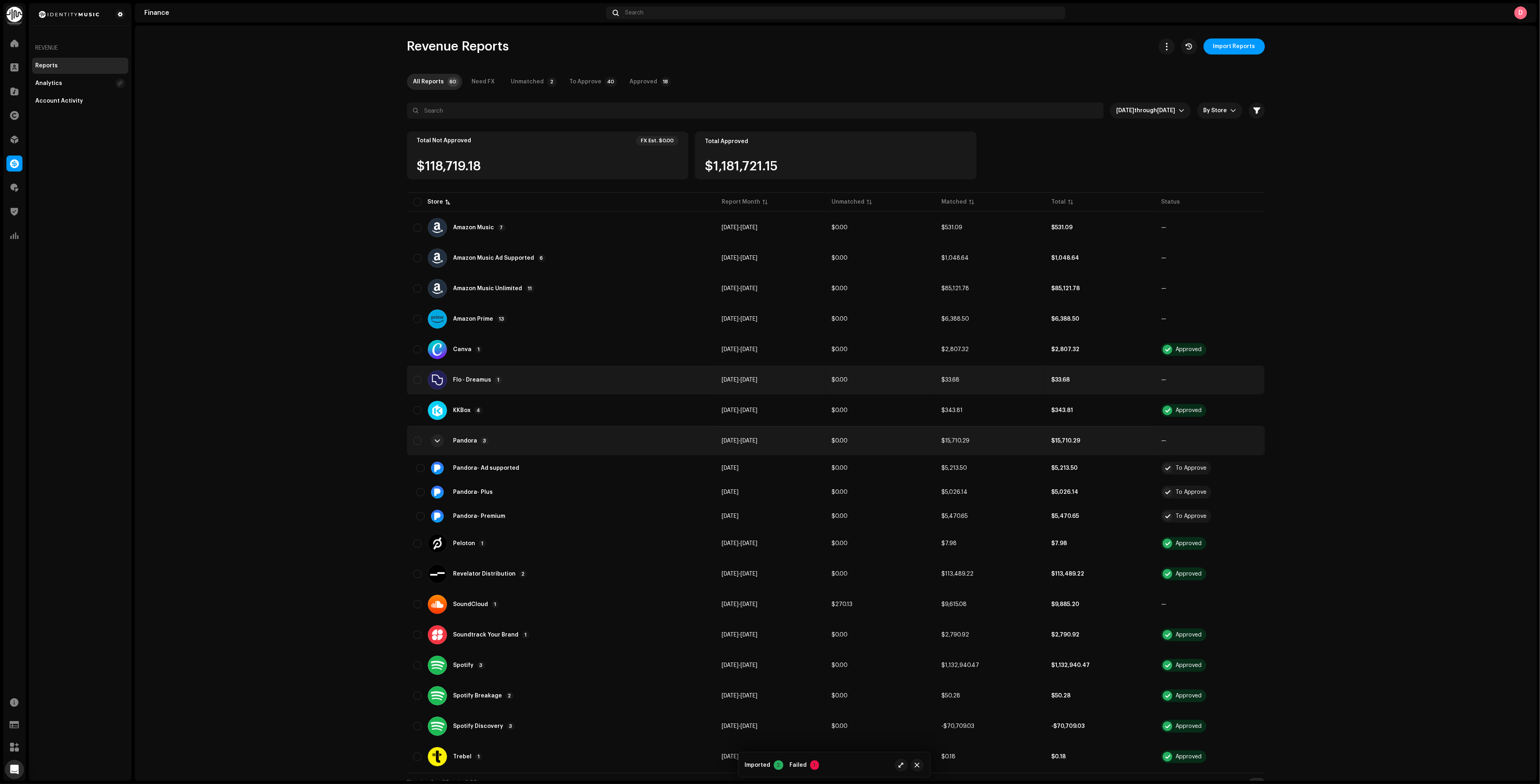
click at [526, 385] on div "Flo - Dreamus 1" at bounding box center [561, 380] width 296 height 19
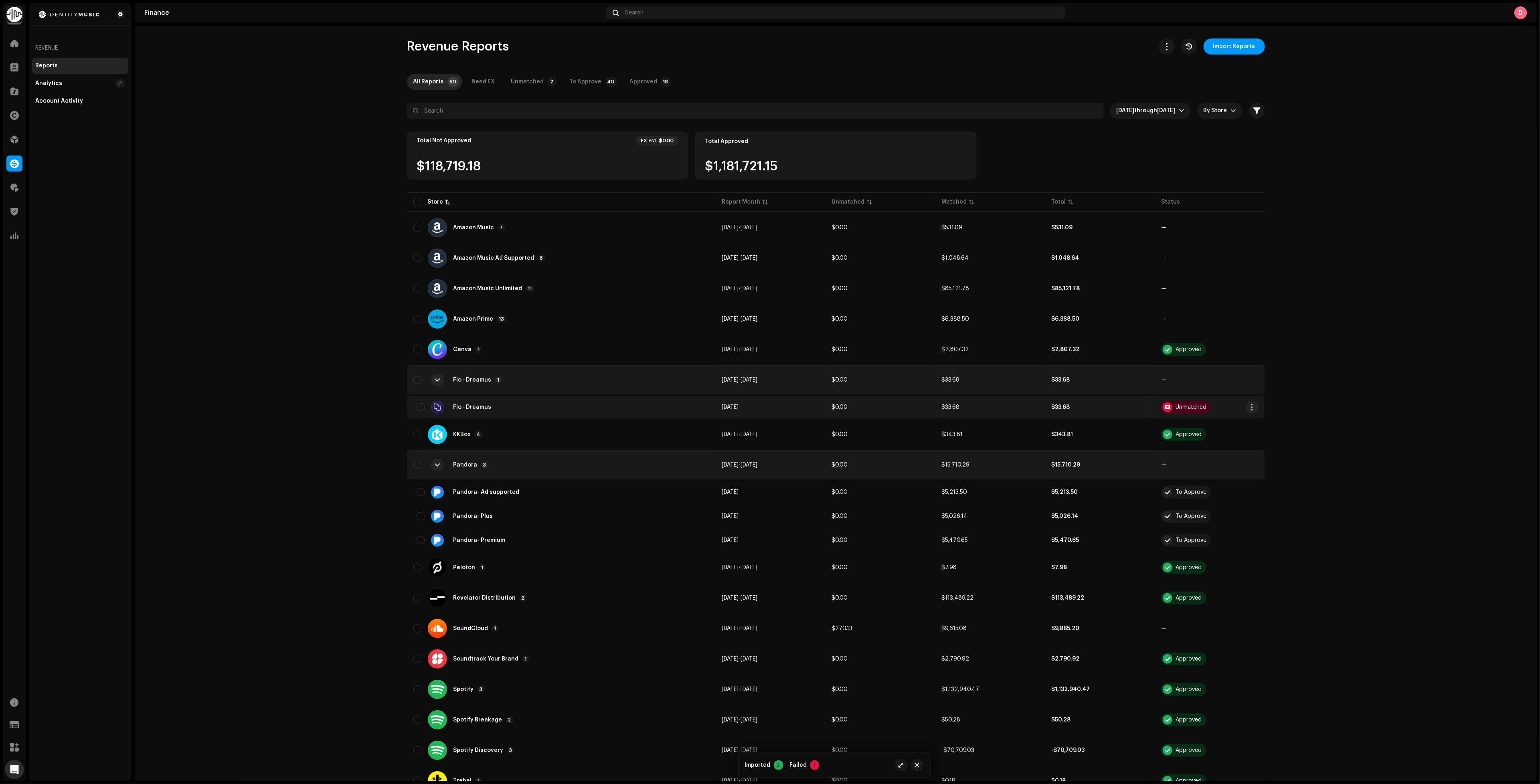
click at [592, 402] on div "Flo - Dreamus" at bounding box center [561, 407] width 296 height 13
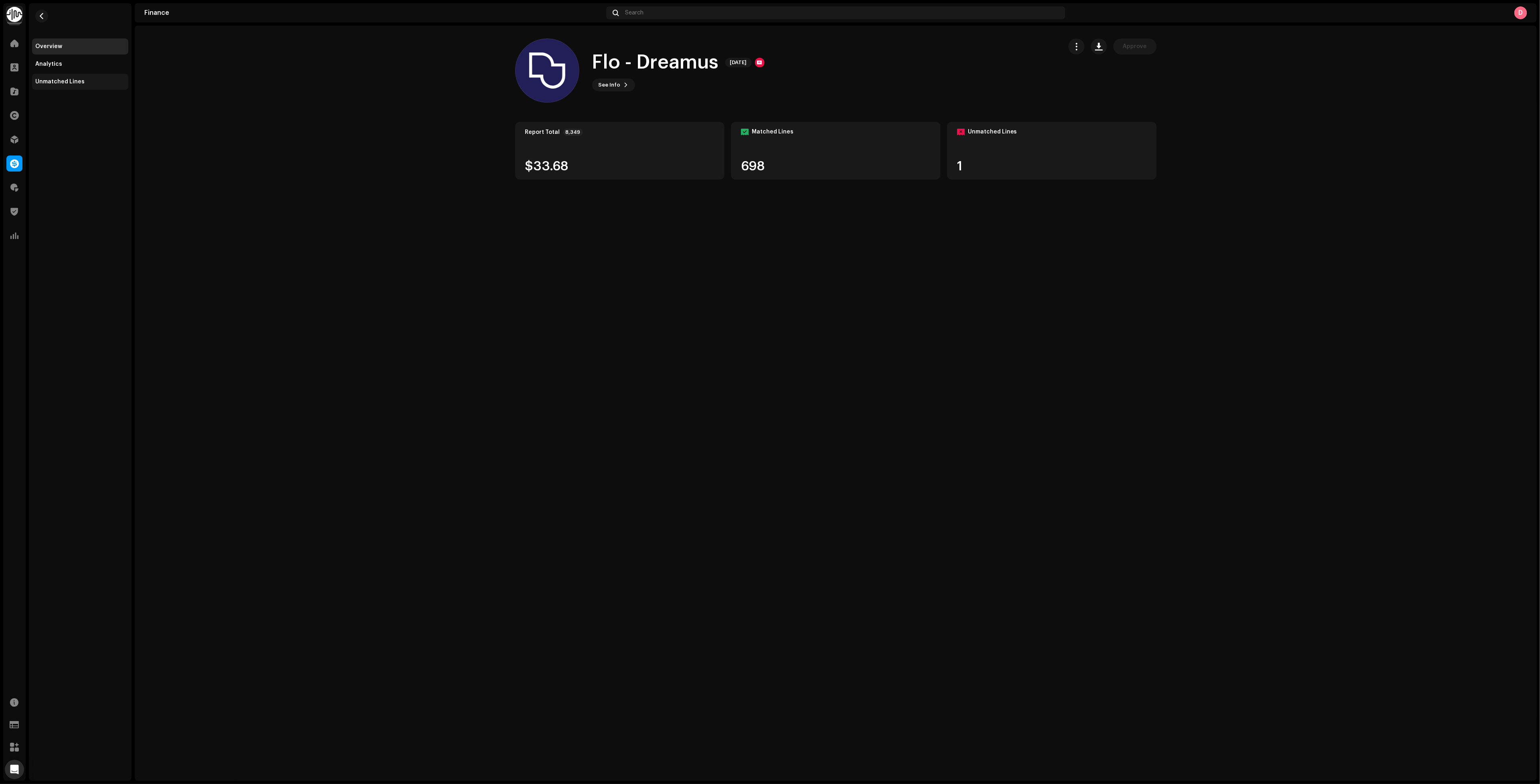
click at [83, 85] on div "Unmatched Lines" at bounding box center [80, 81] width 96 height 16
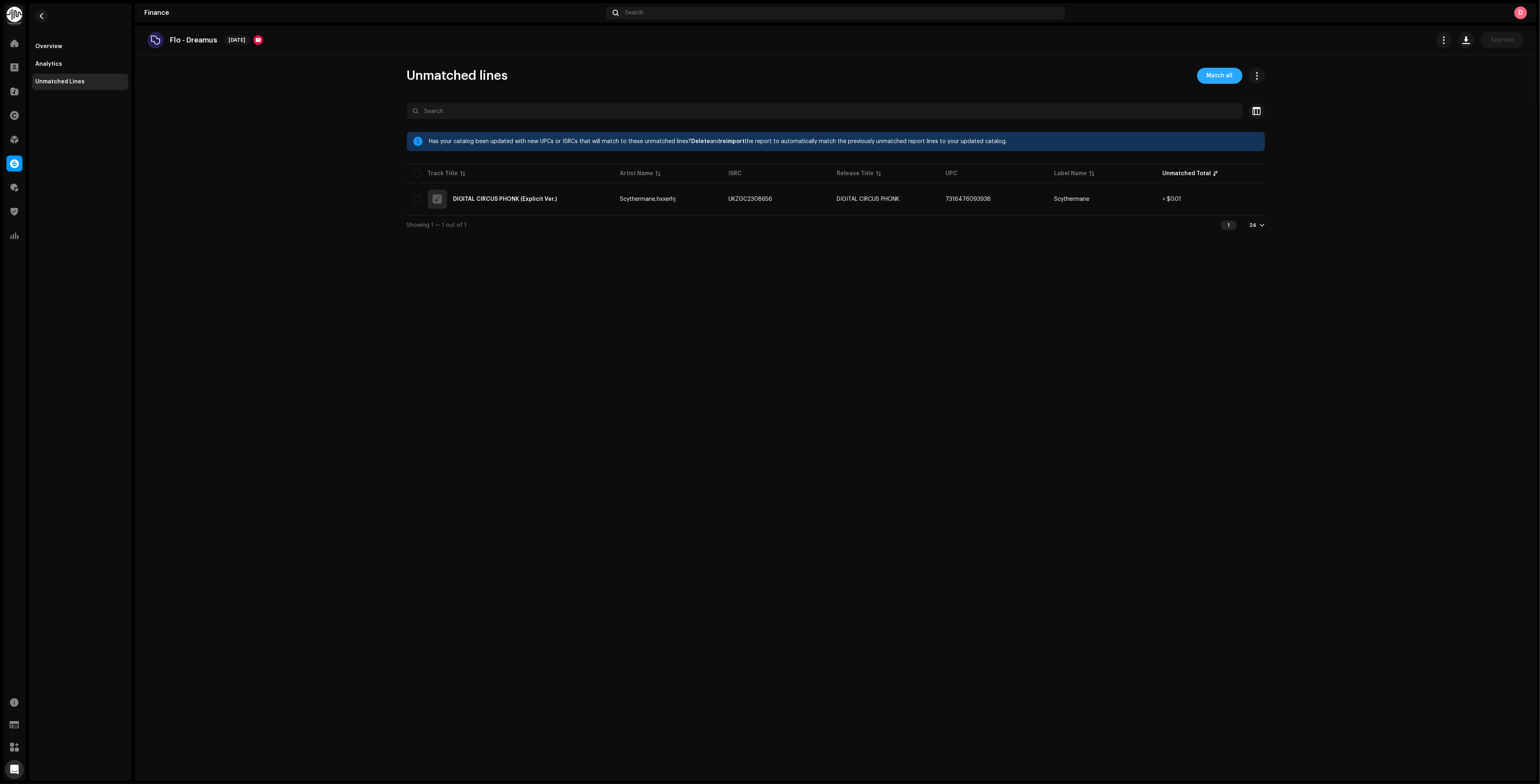
click at [1220, 78] on span "Match all" at bounding box center [1220, 75] width 26 height 16
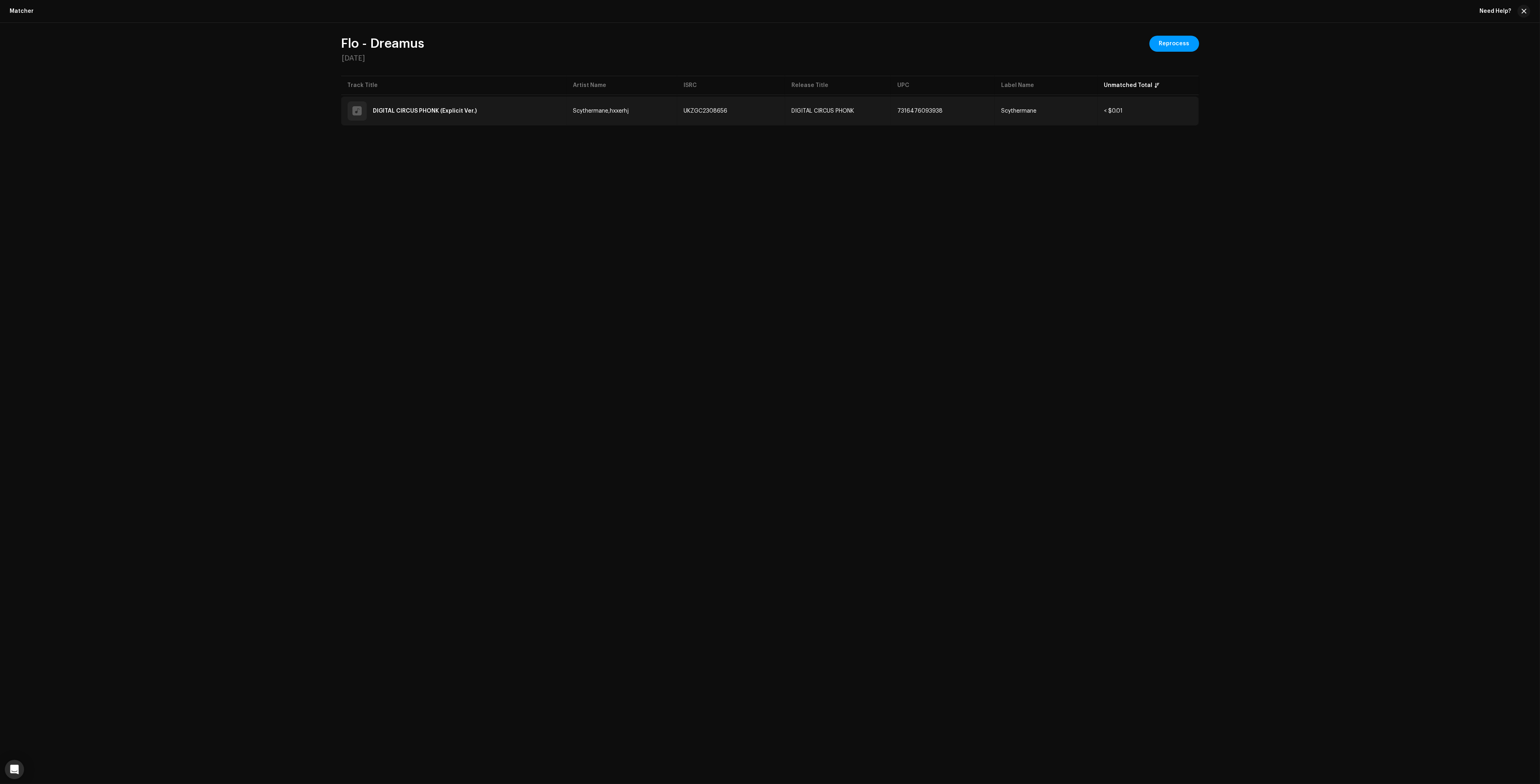
click at [760, 115] on td "UKZGC2308656" at bounding box center [731, 111] width 108 height 29
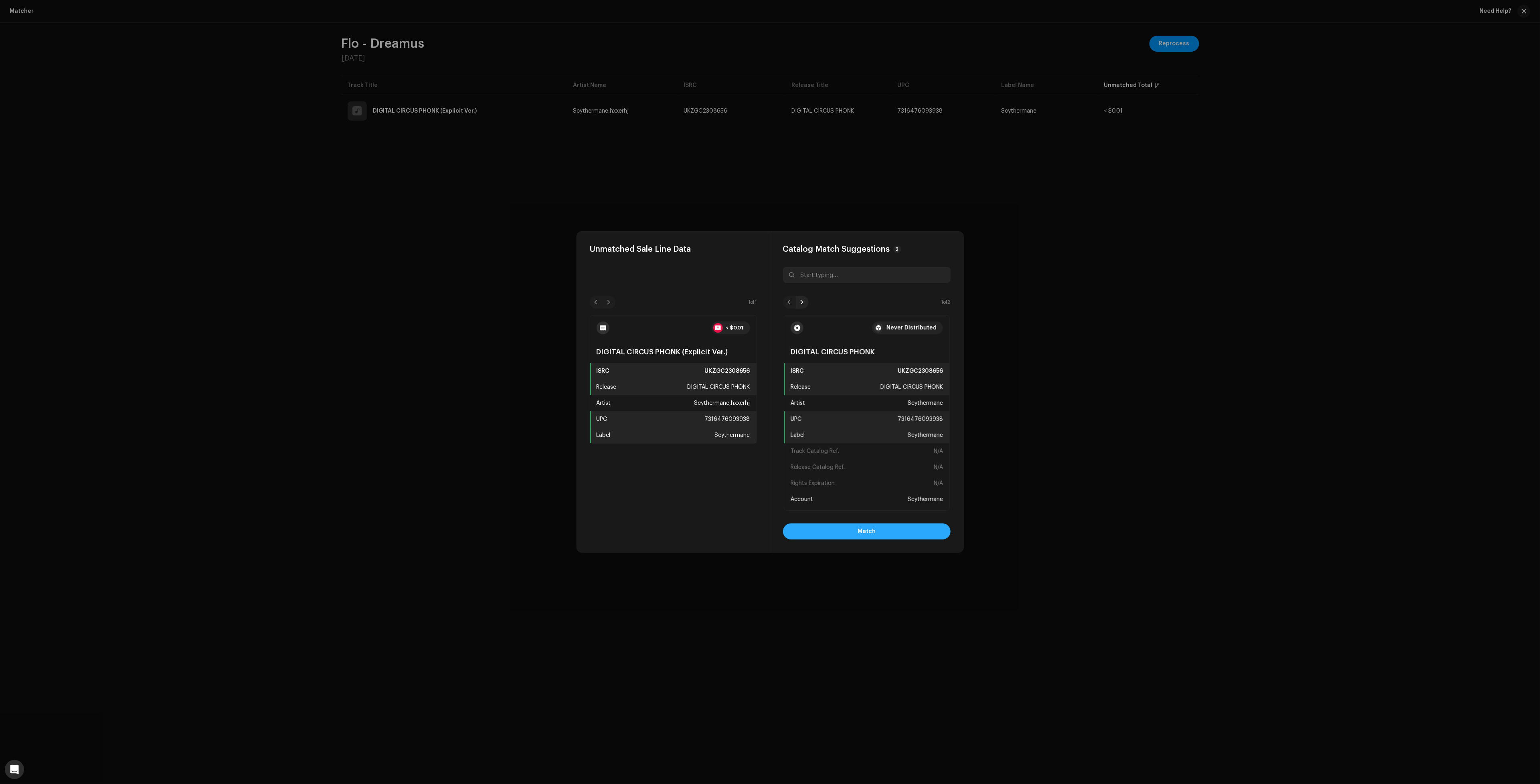
click at [895, 531] on button "Match" at bounding box center [867, 531] width 167 height 16
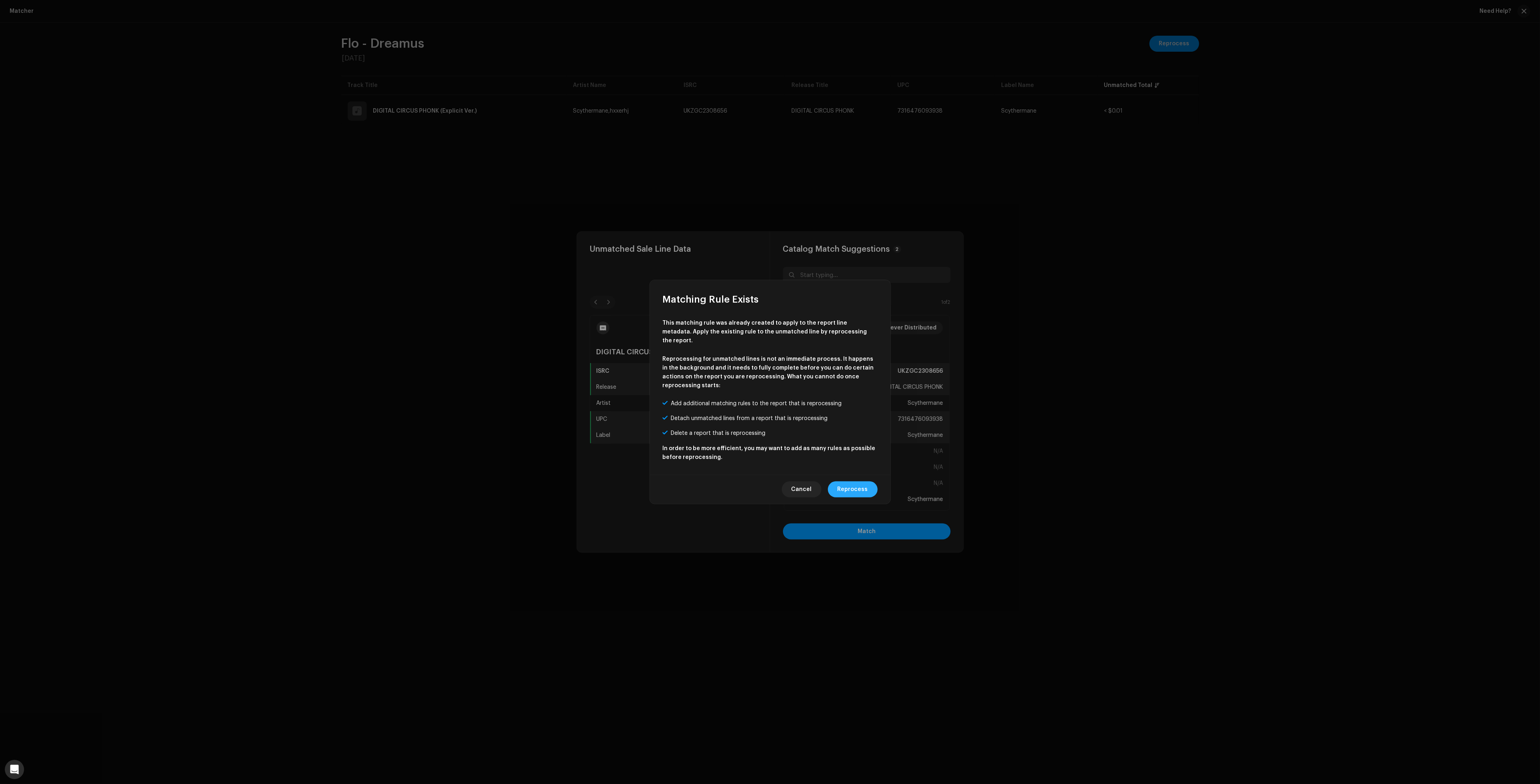
click at [863, 481] on span "Reprocess" at bounding box center [852, 489] width 30 height 16
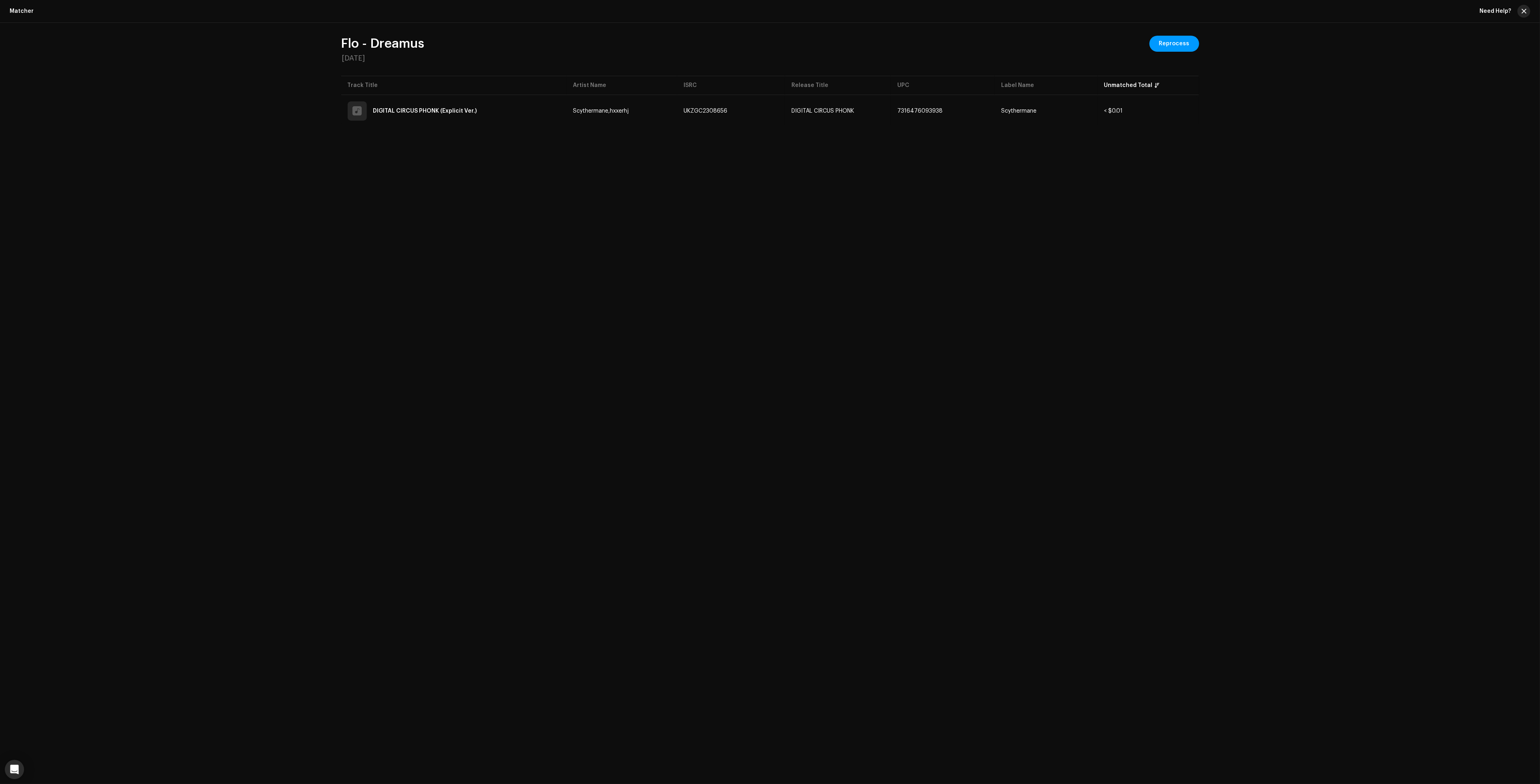
click at [1527, 8] on button "button" at bounding box center [1523, 11] width 13 height 13
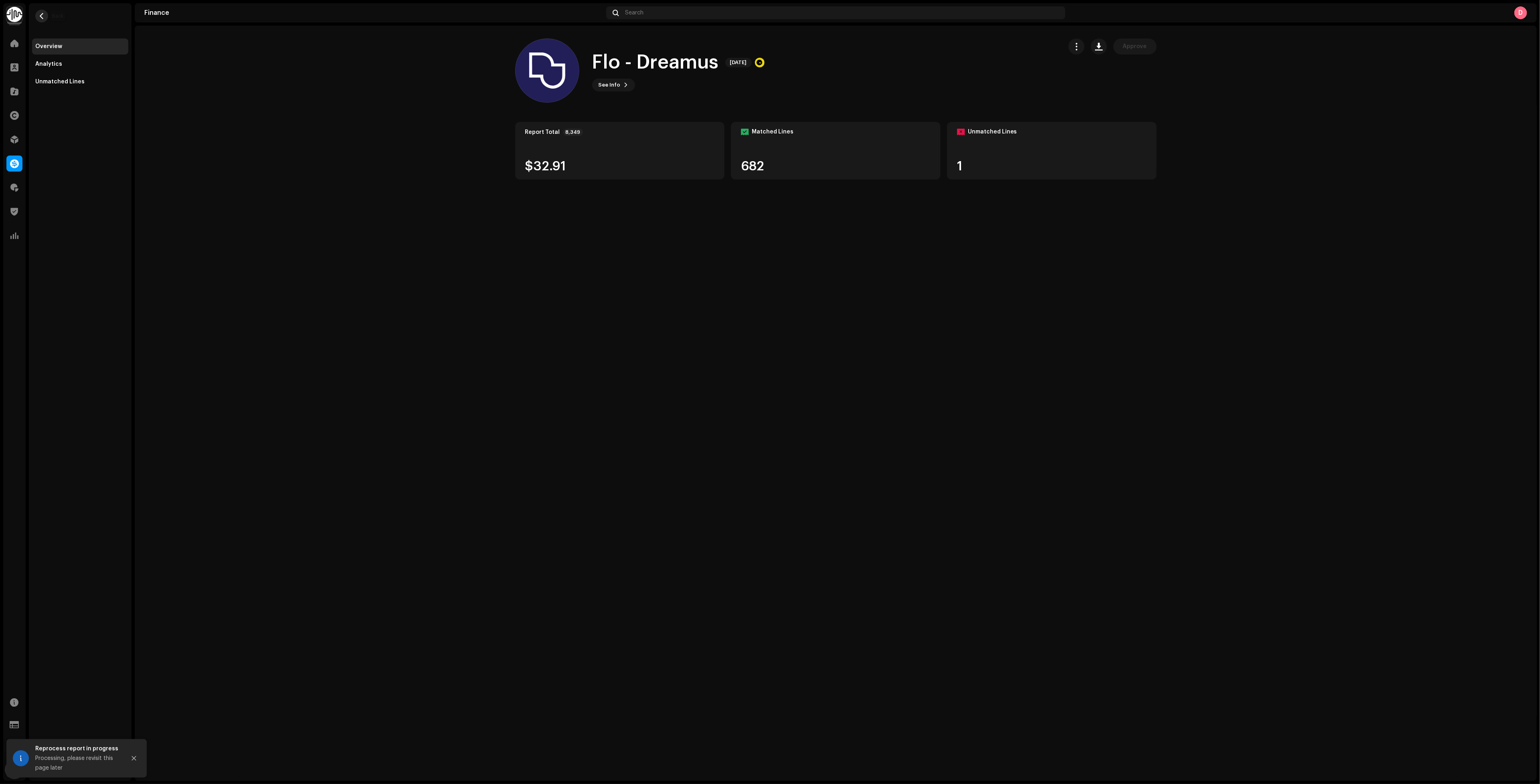
click at [41, 17] on span "button" at bounding box center [42, 16] width 6 height 7
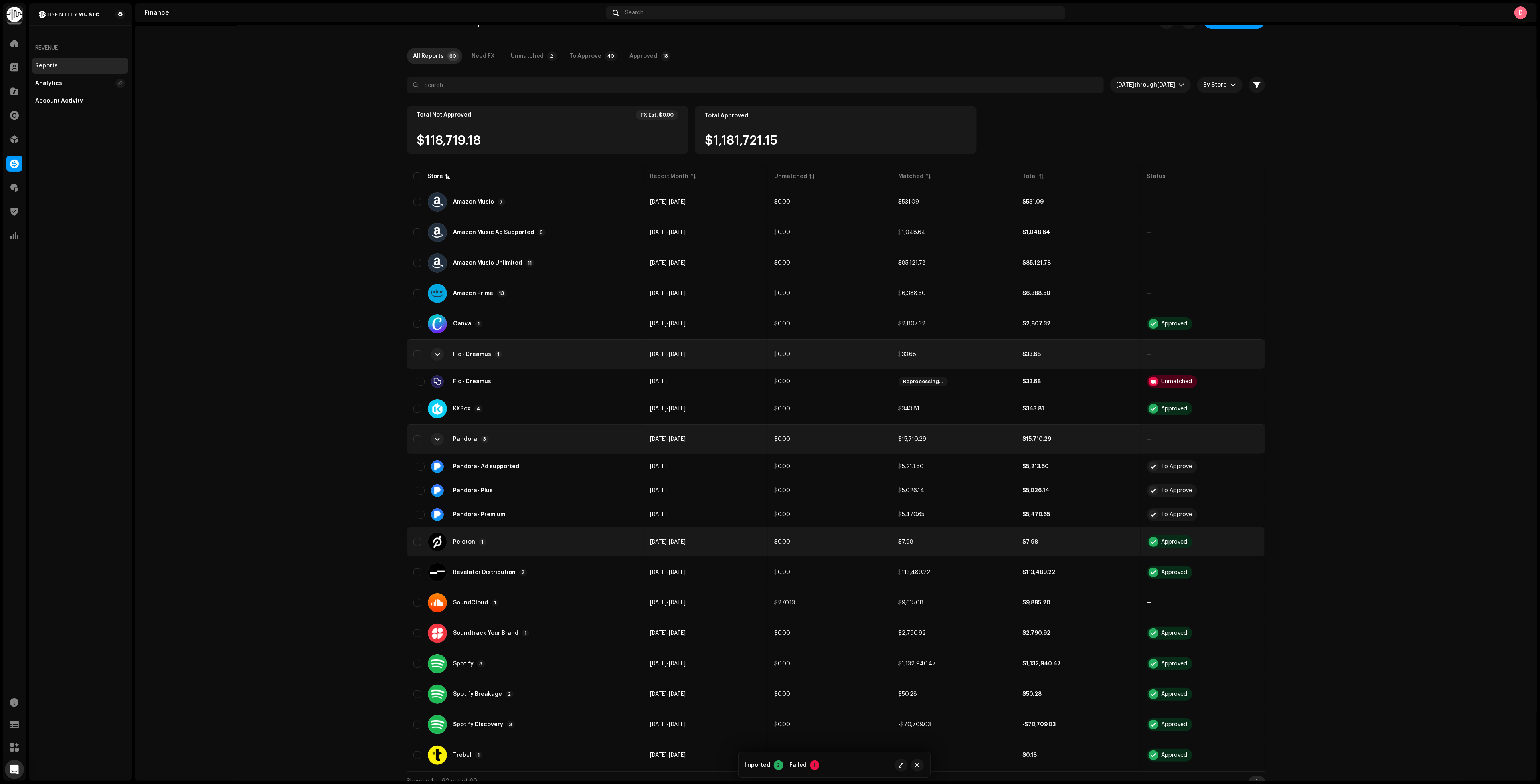
scroll to position [26, 0]
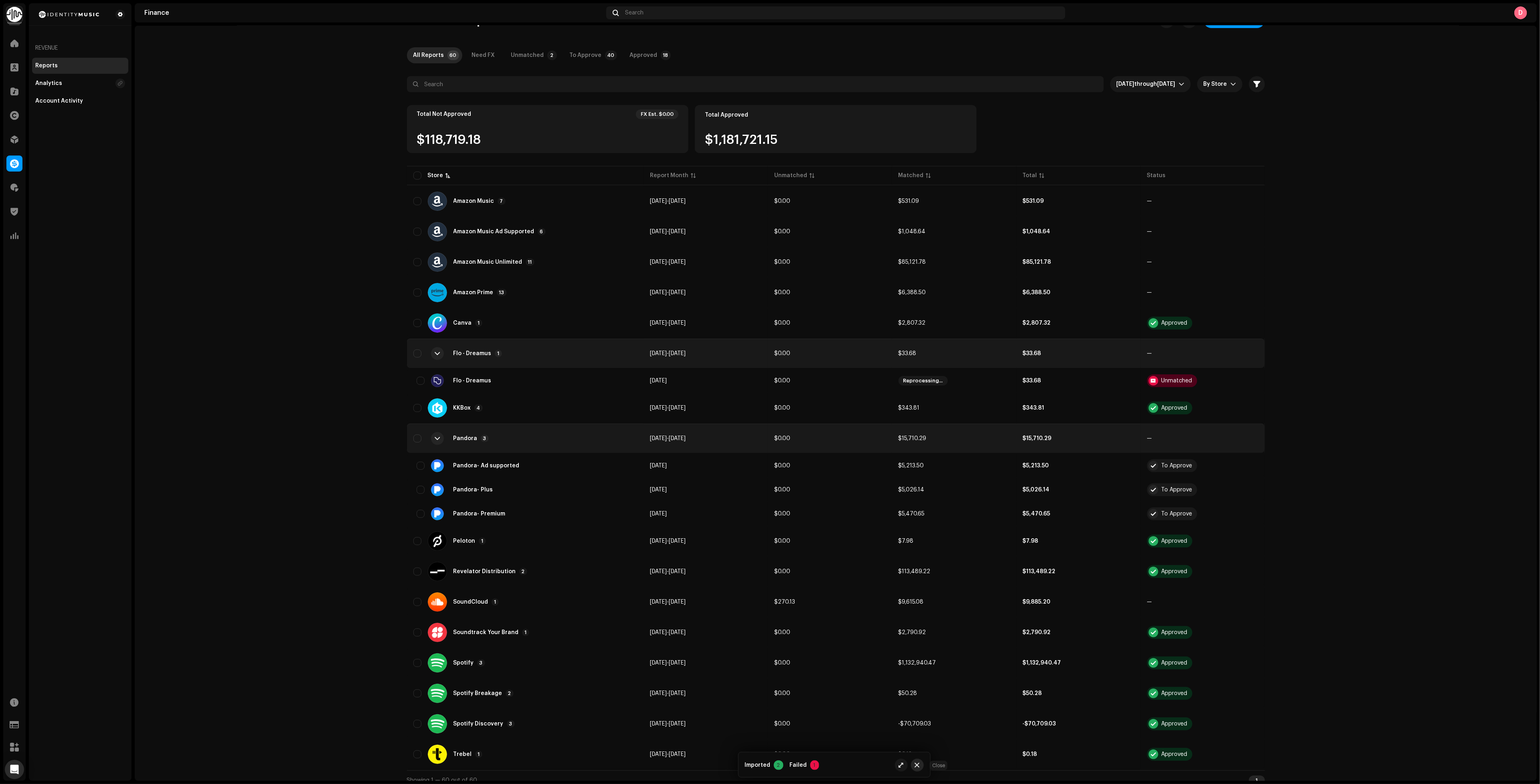
click at [920, 767] on button "button" at bounding box center [917, 765] width 13 height 13
click at [658, 587] on td "[DATE] - [DATE]" at bounding box center [705, 602] width 124 height 29
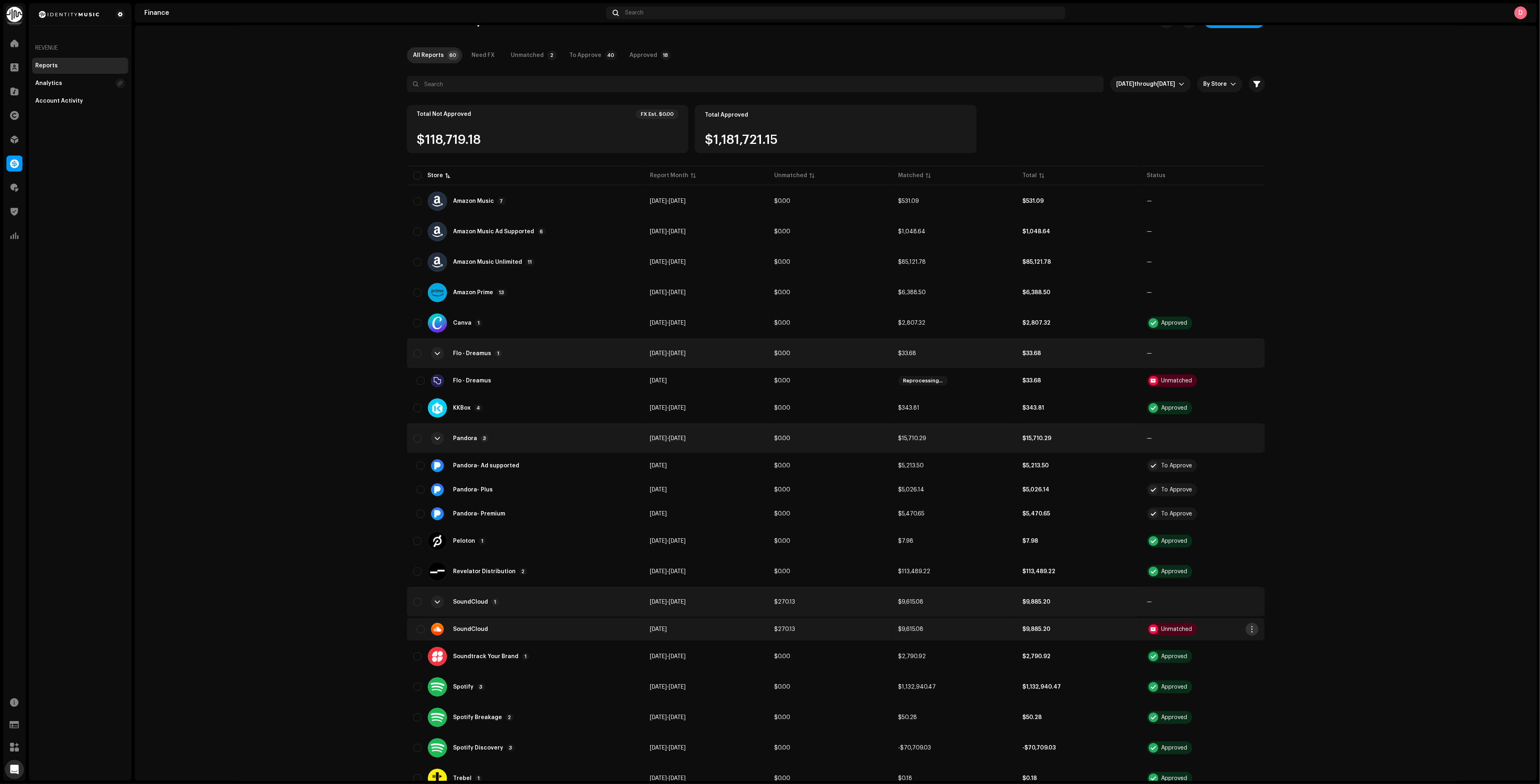
click at [1249, 626] on span "button" at bounding box center [1252, 629] width 6 height 7
click at [1298, 735] on span "Detach Unmatched" at bounding box center [1278, 737] width 55 height 7
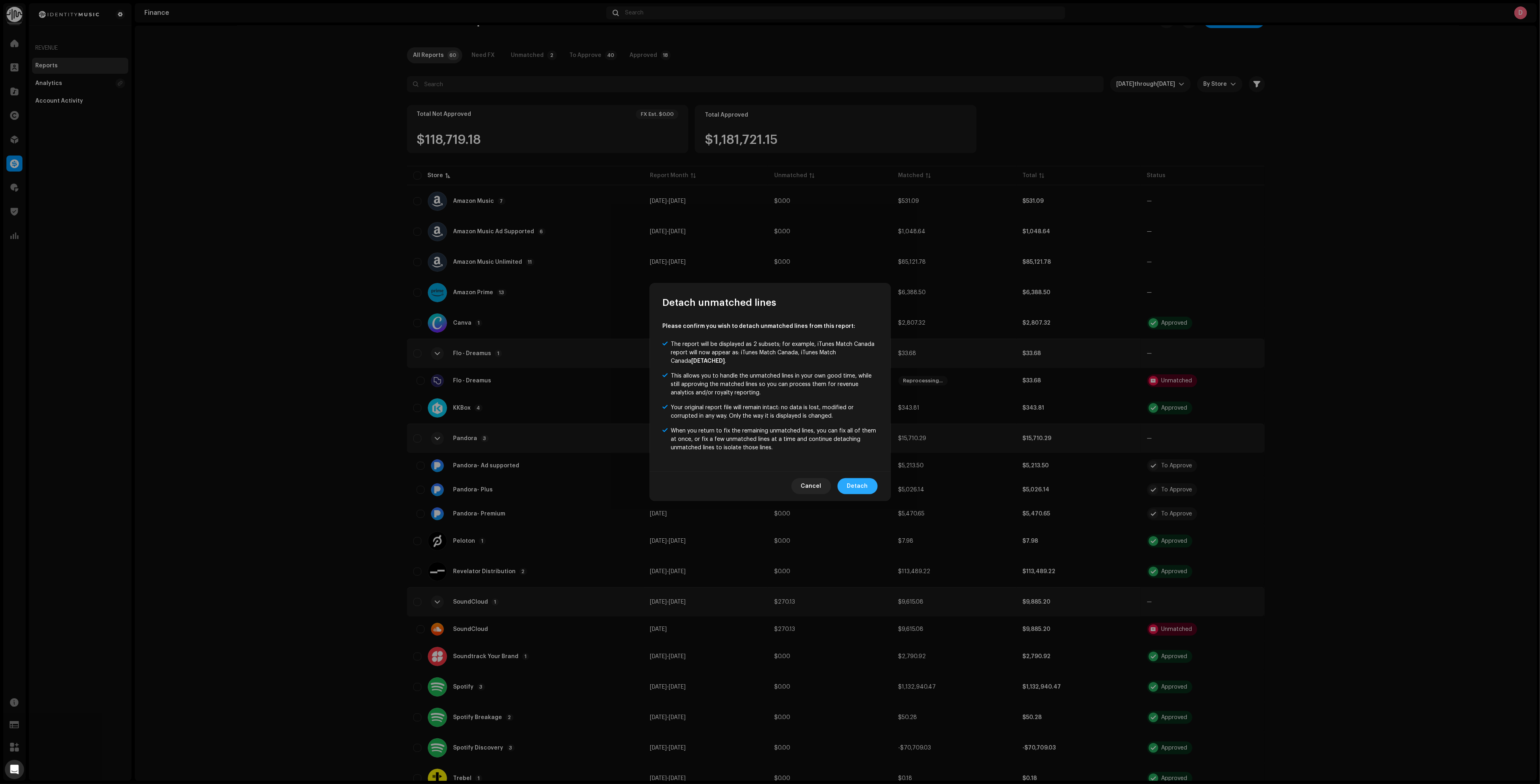
click at [864, 486] on span "Detach" at bounding box center [857, 486] width 21 height 16
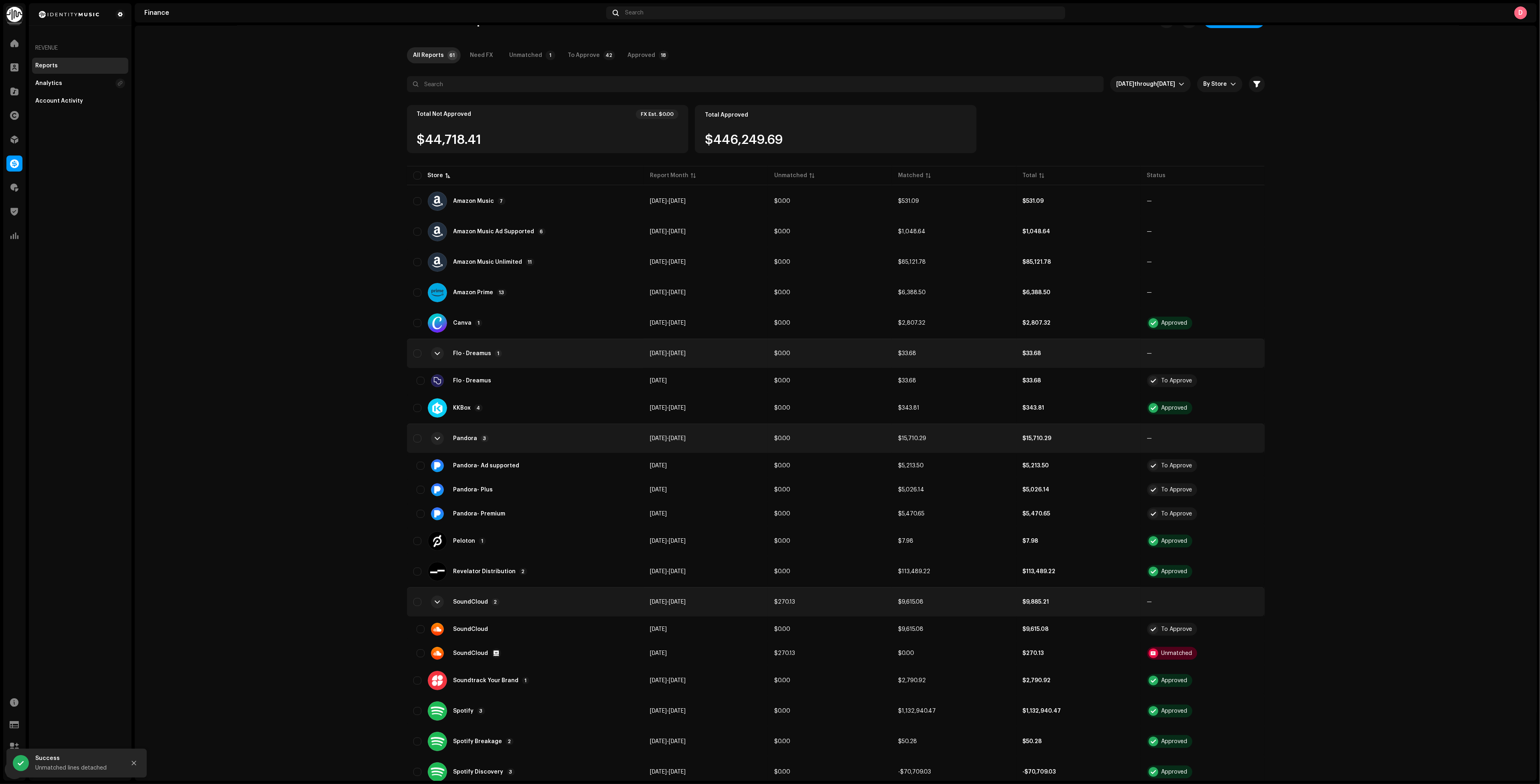
scroll to position [0, 0]
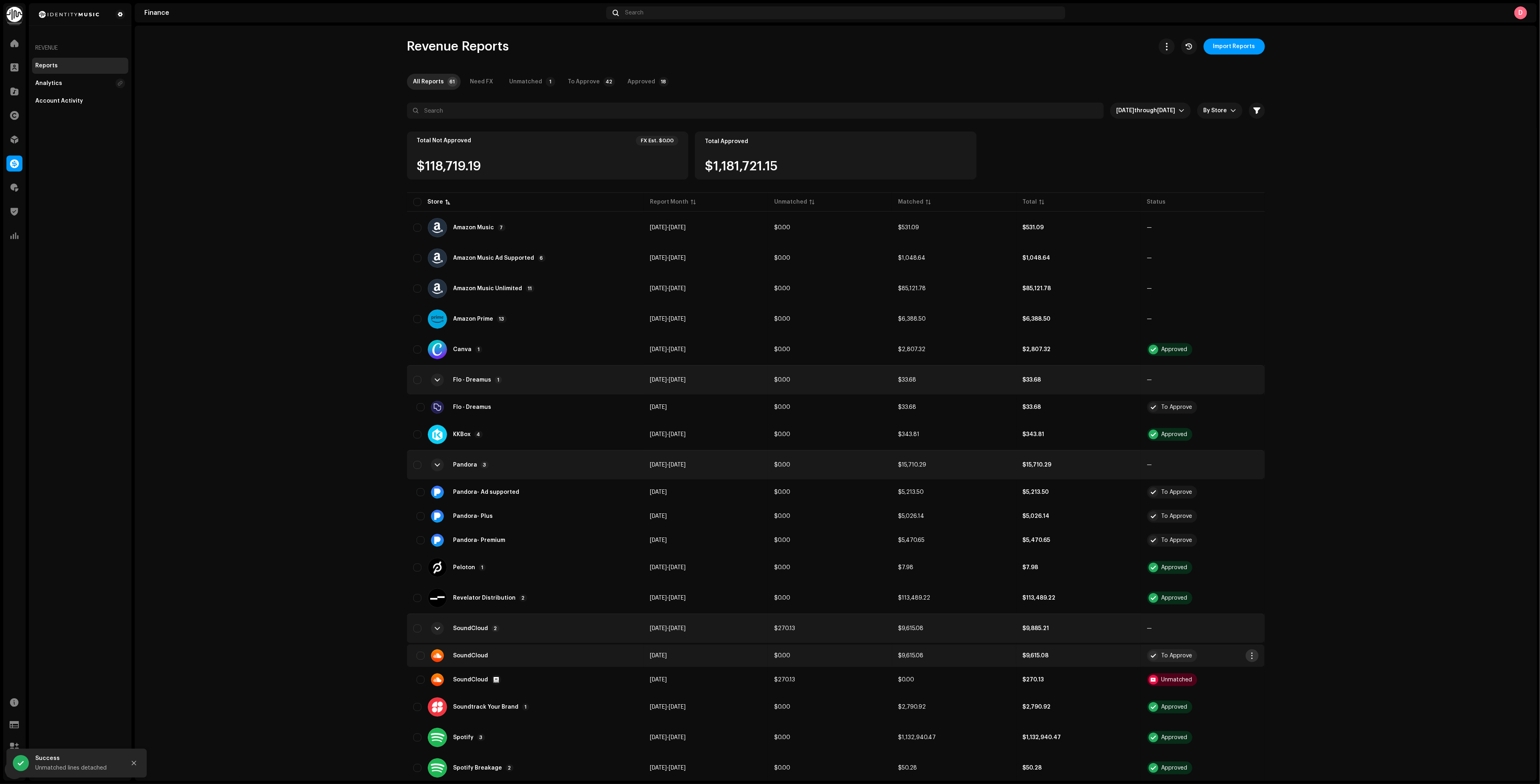
click at [1249, 653] on span "button" at bounding box center [1252, 656] width 6 height 7
click at [1282, 693] on div "Add Adjustment" at bounding box center [1287, 699] width 81 height 16
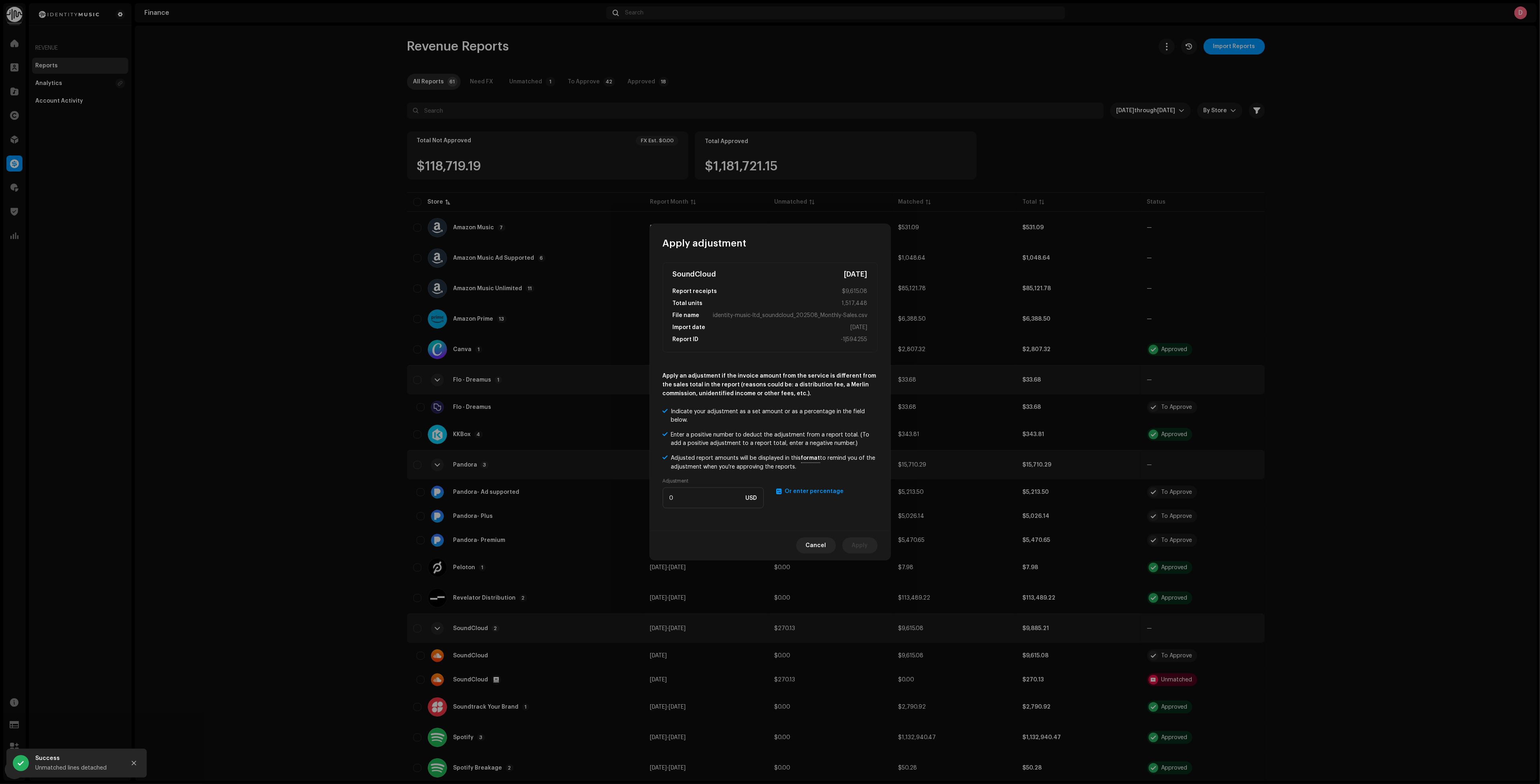
click at [810, 494] on span "Or enter percentage" at bounding box center [814, 491] width 59 height 5
click at [730, 500] on input "number" at bounding box center [713, 498] width 101 height 21
type input "1.5"
click at [865, 541] on span "Apply" at bounding box center [860, 545] width 16 height 16
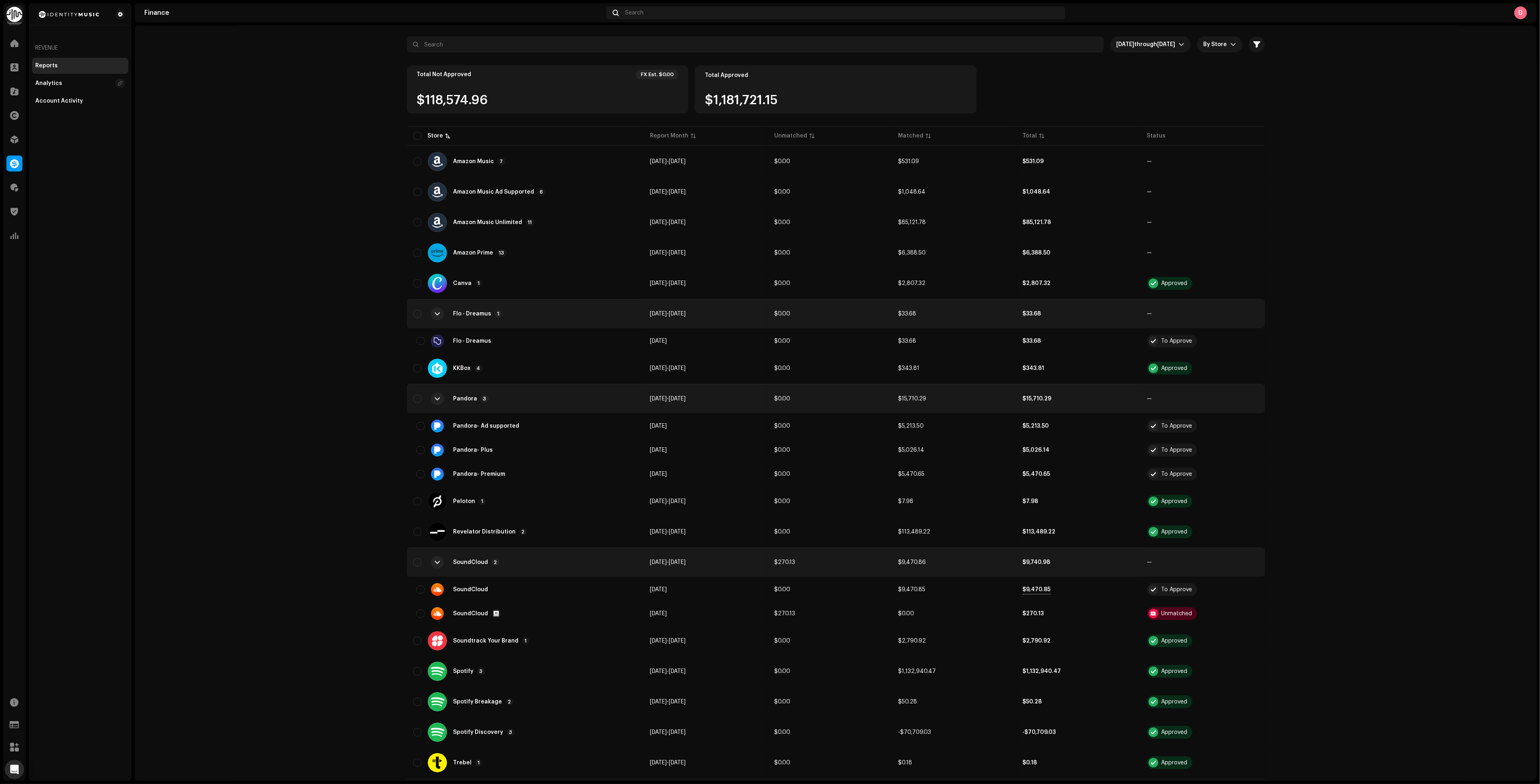
scroll to position [74, 0]
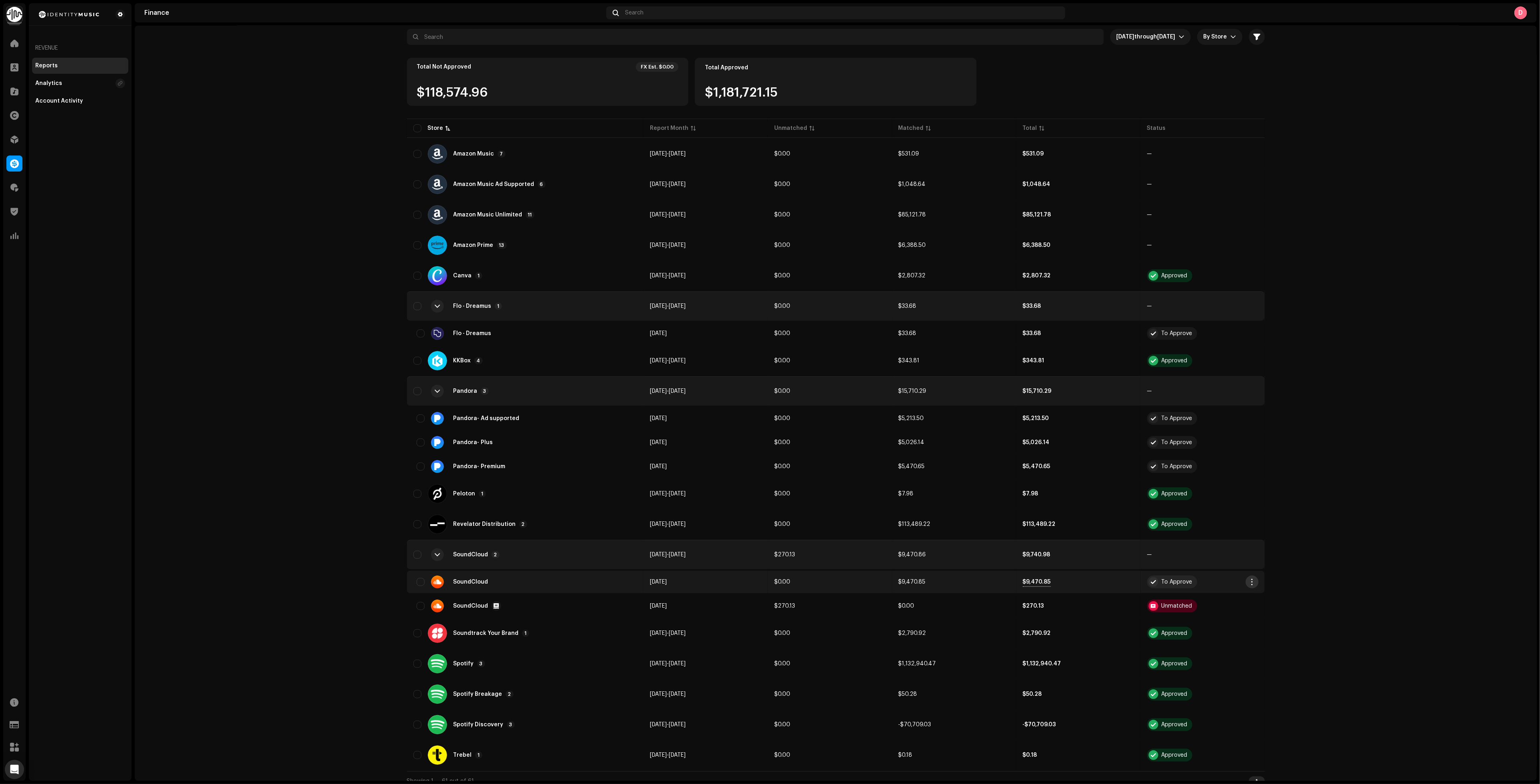
click at [1246, 575] on button "button" at bounding box center [1252, 581] width 13 height 13
click at [1253, 596] on span "Approve" at bounding box center [1262, 593] width 24 height 7
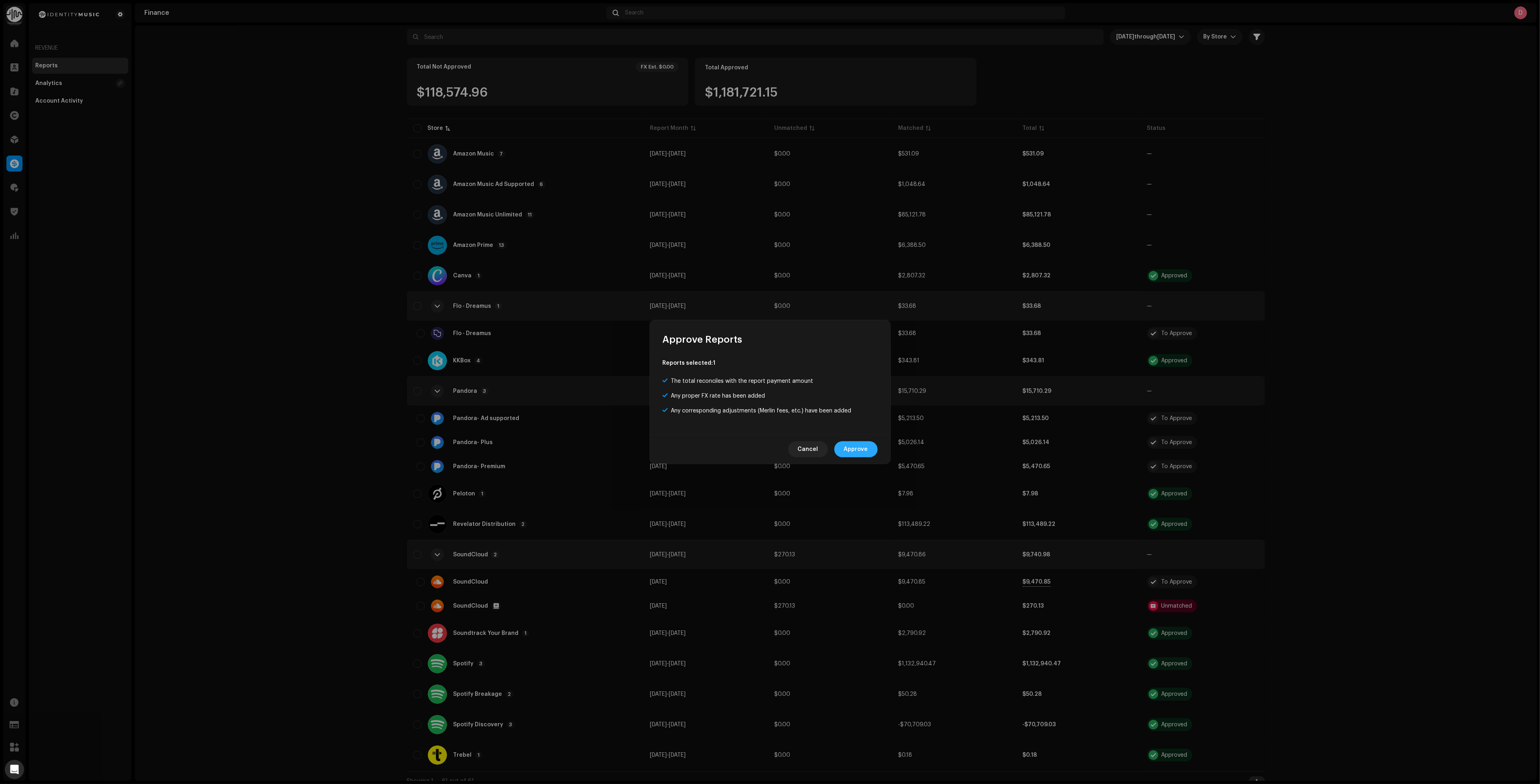
click at [861, 454] on span "Approve" at bounding box center [856, 449] width 24 height 16
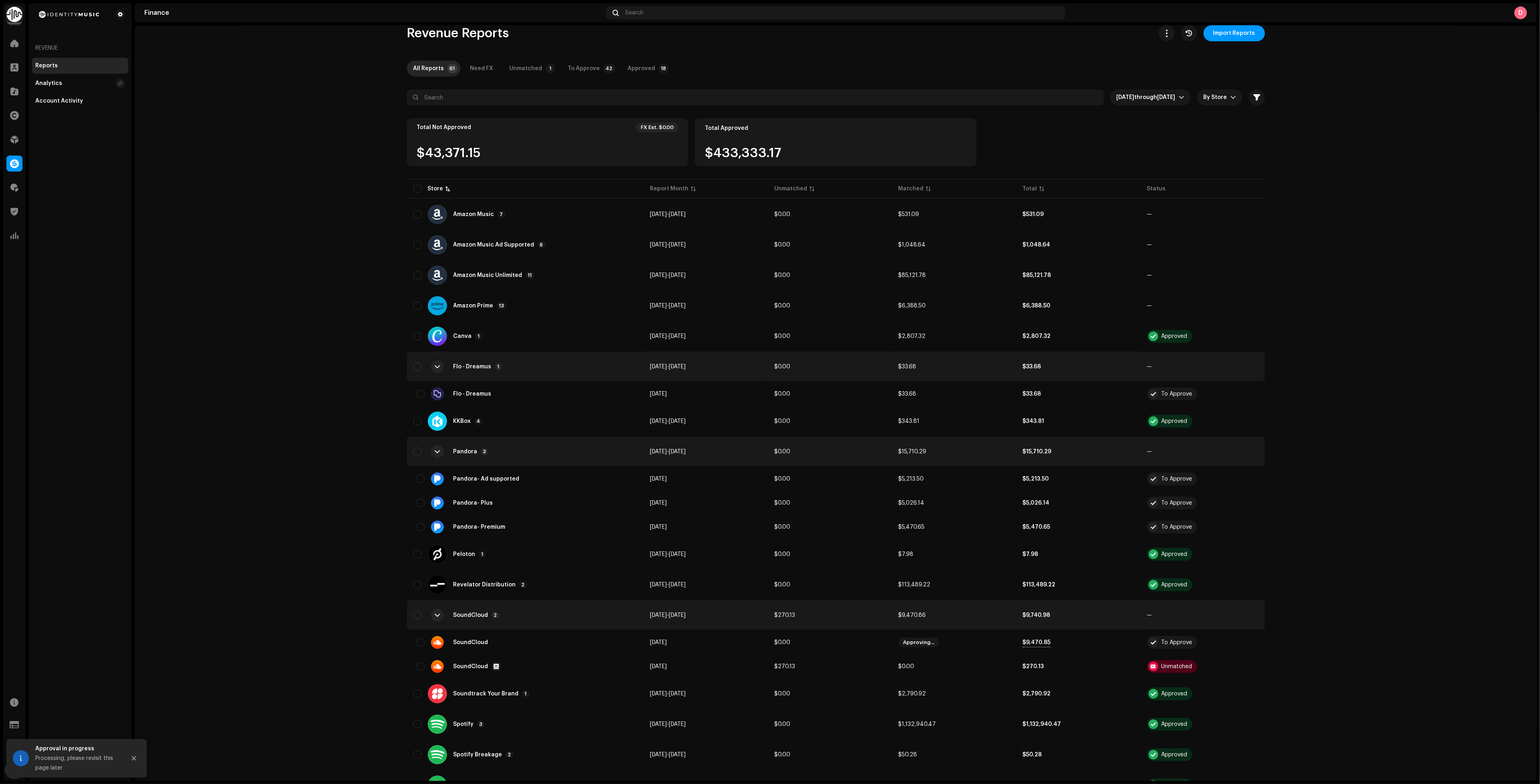
scroll to position [0, 0]
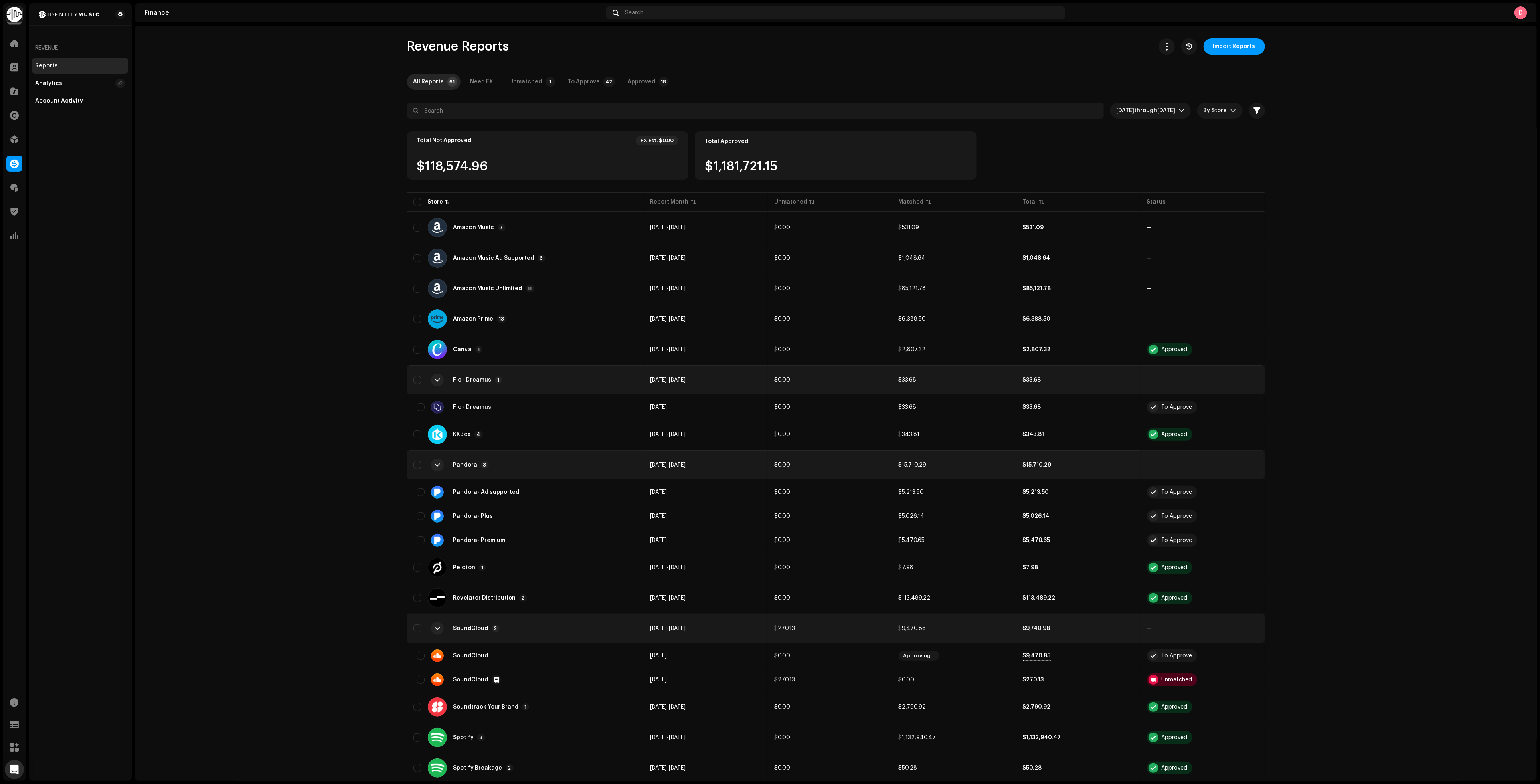
click at [536, 621] on div "SoundCloud 2" at bounding box center [525, 628] width 224 height 19
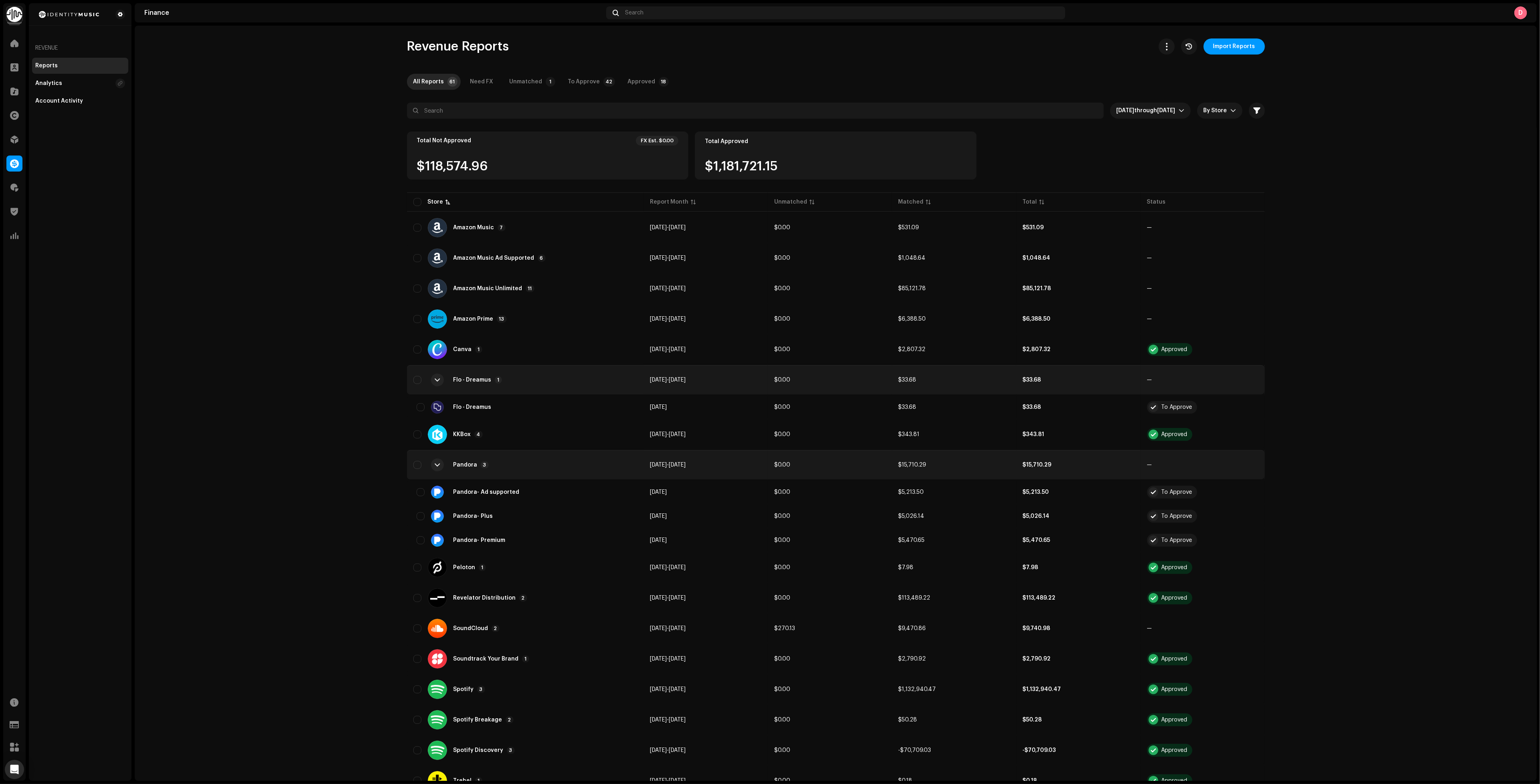
click at [1230, 20] on div "Finance Search D" at bounding box center [835, 13] width 1402 height 19
click at [1249, 45] on span "Import Reports" at bounding box center [1234, 46] width 42 height 16
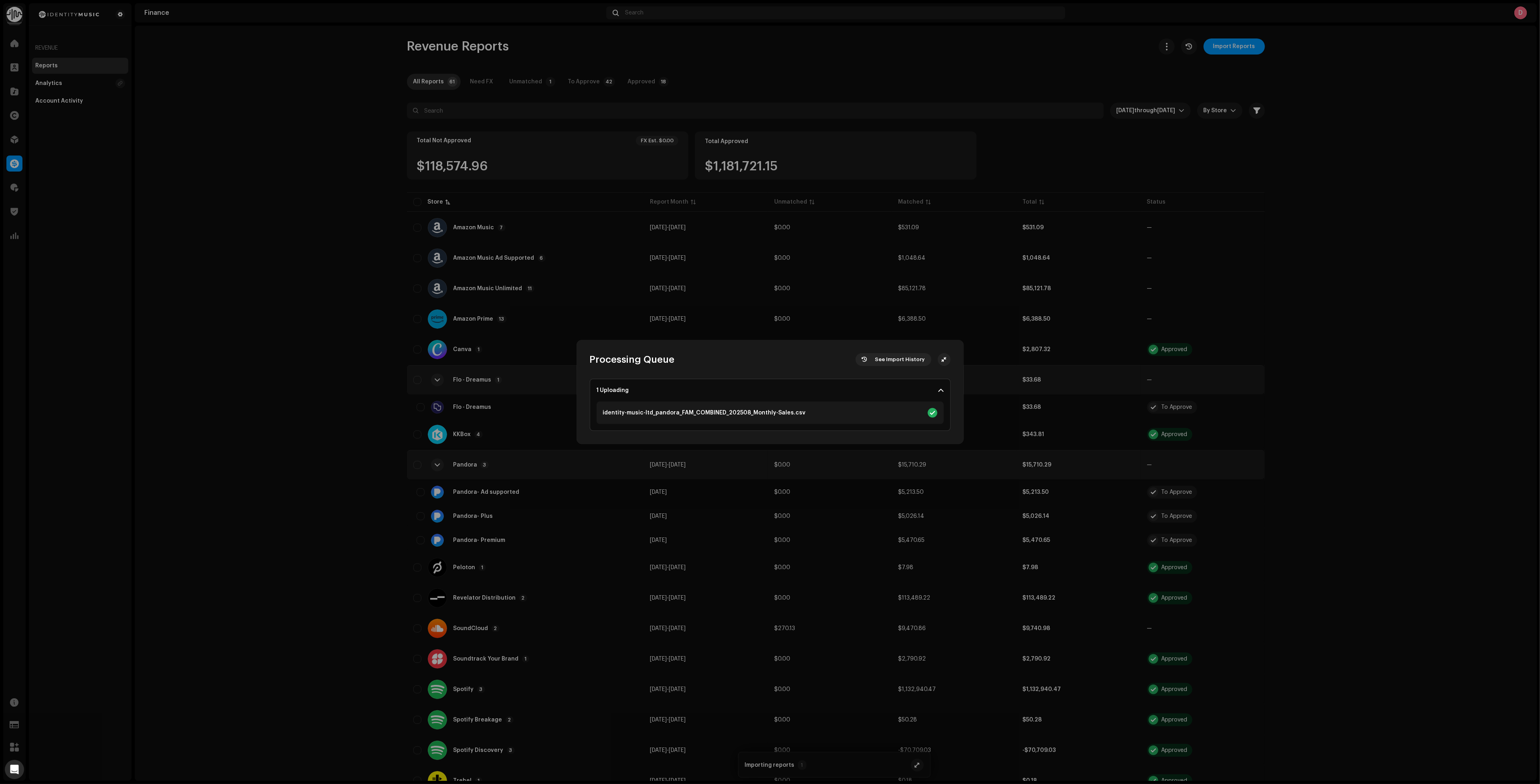
click at [1458, 117] on div "Processing Queue See Import History 1 Uploading identity-music-ltd_pandora_FAM_…" at bounding box center [770, 392] width 1540 height 784
click at [1383, 299] on div "Processing Queue See Import History Processing identity-music-ltd_pandora_FAM_C…" at bounding box center [770, 392] width 1540 height 784
click at [1430, 109] on div "Processing Queue See Import History Processing identity-music-ltd_pandora_FAM_C…" at bounding box center [770, 392] width 1540 height 784
click at [947, 359] on button "button" at bounding box center [944, 356] width 13 height 13
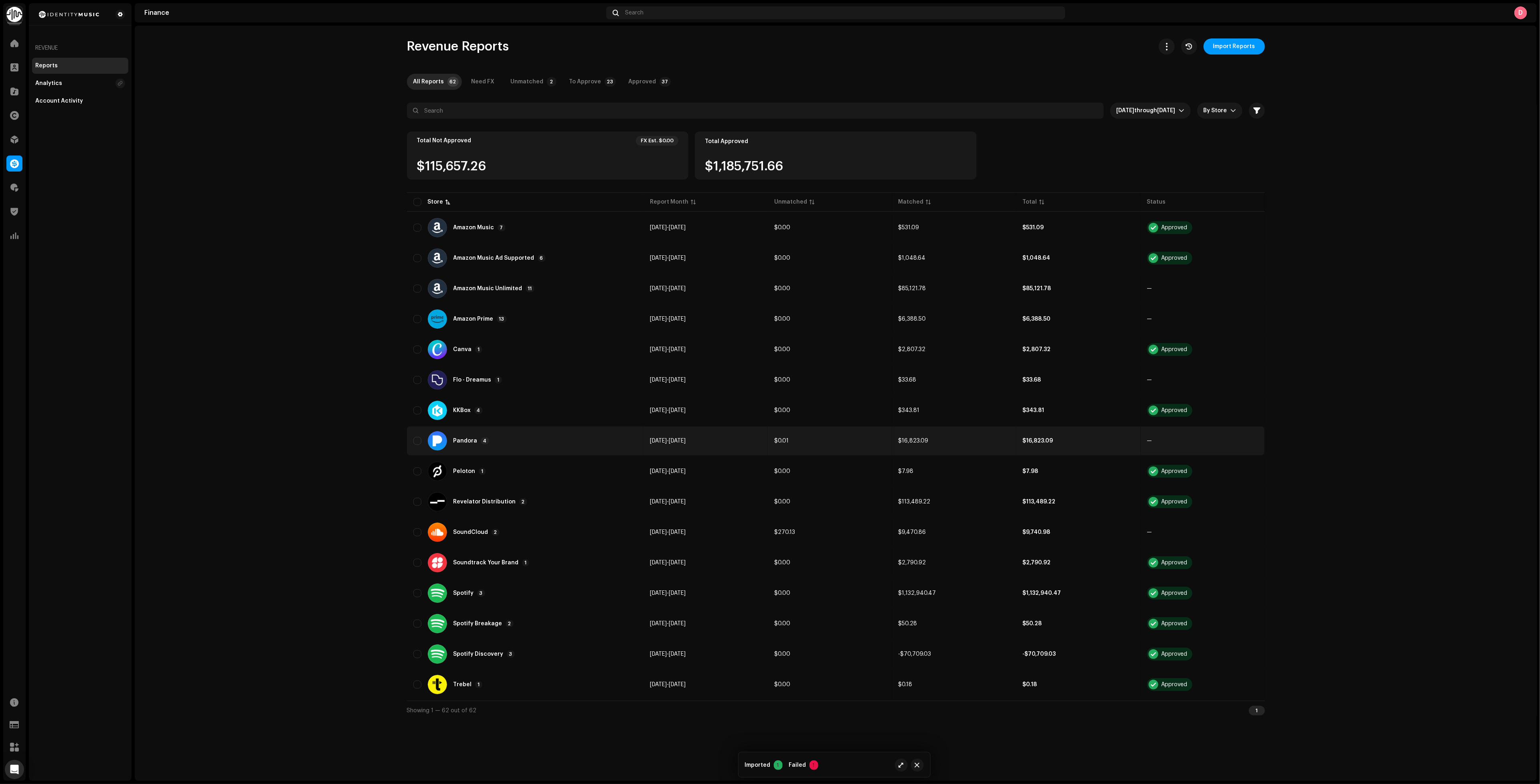
click at [518, 431] on div "Pandora 4" at bounding box center [525, 441] width 224 height 19
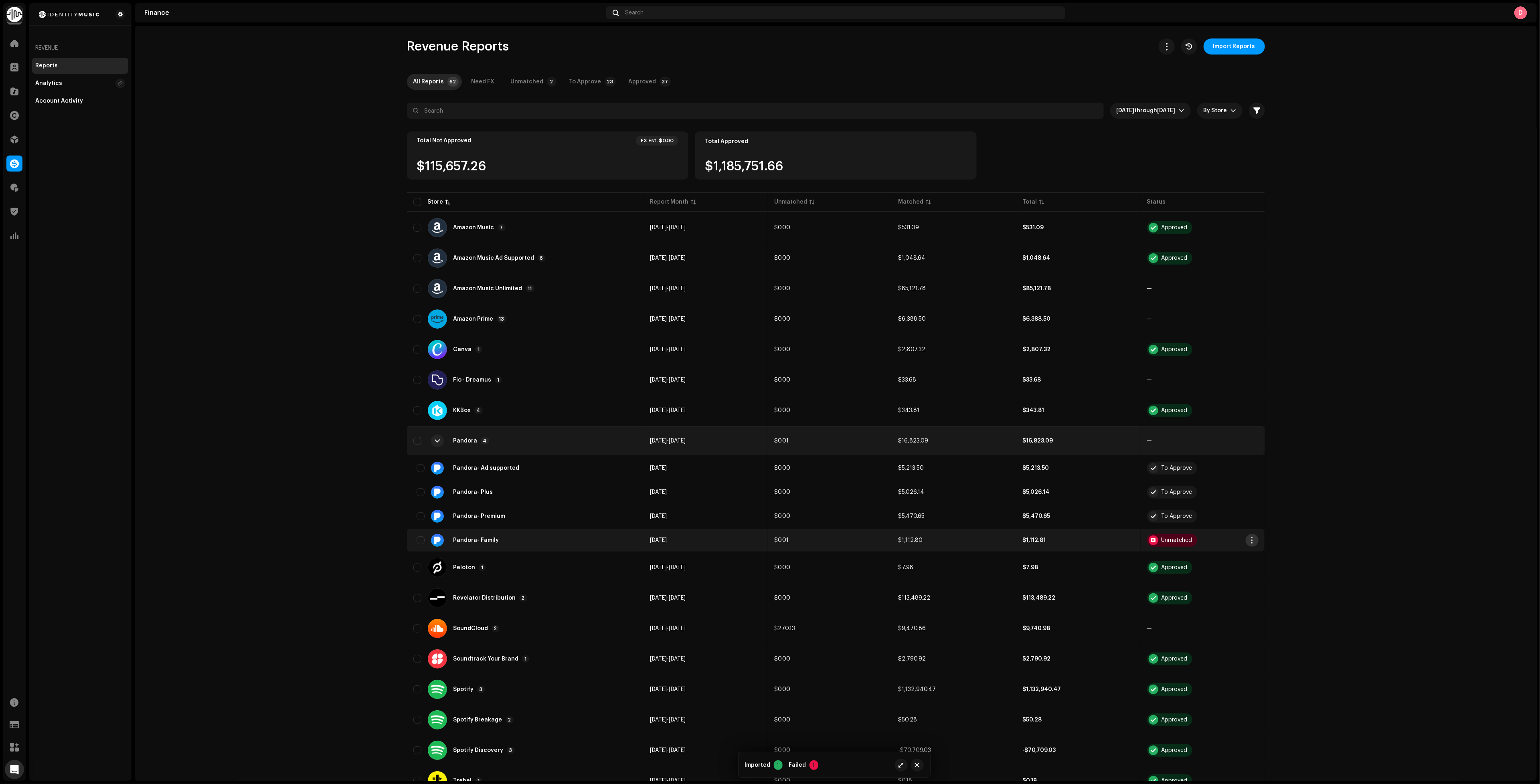
click at [1254, 534] on button "button" at bounding box center [1252, 540] width 13 height 13
click at [1306, 633] on span "Reprocess Unmatched" at bounding box center [1282, 633] width 65 height 7
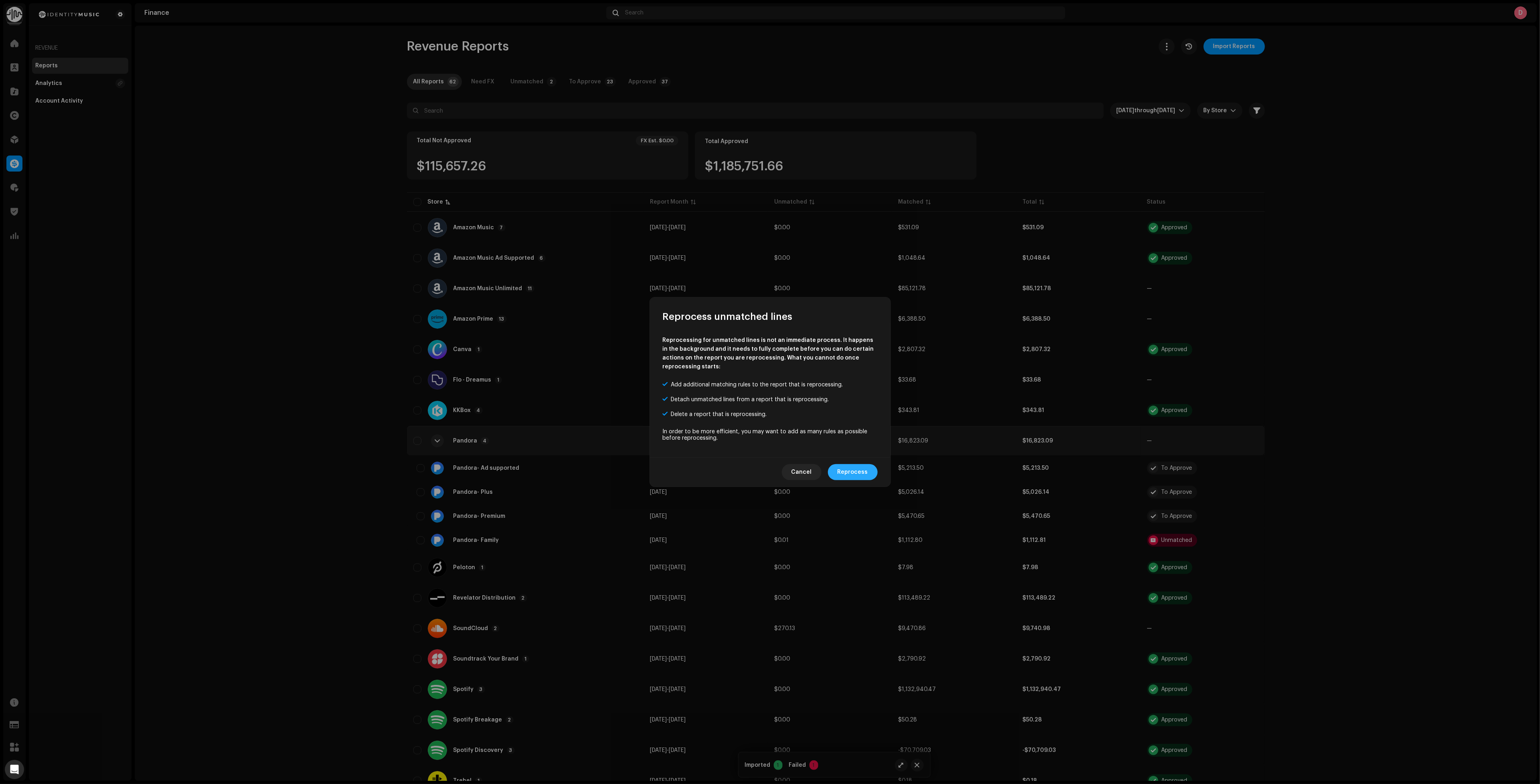
click at [865, 464] on span "Reprocess" at bounding box center [852, 472] width 30 height 16
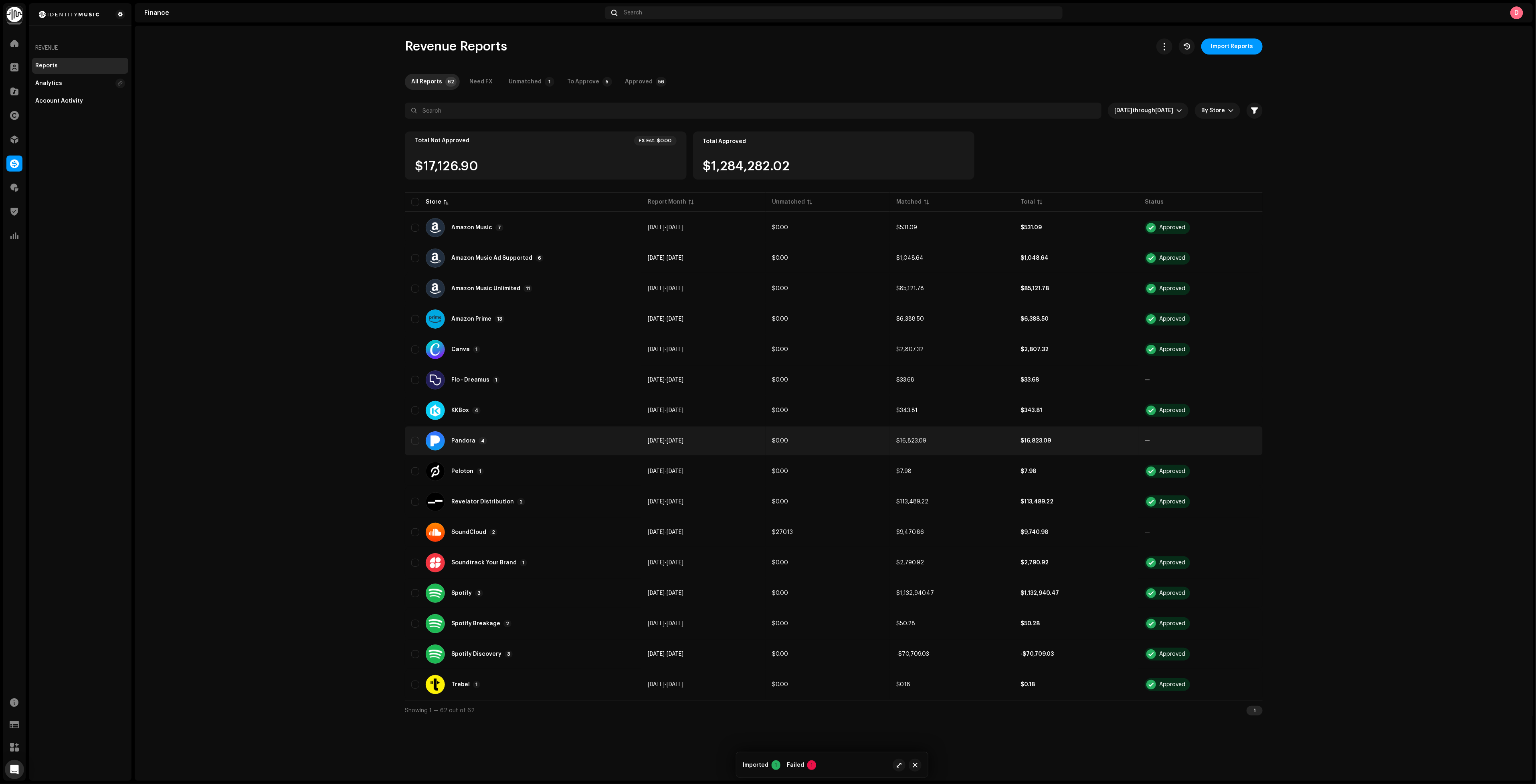
click at [506, 437] on div "Pandora 4" at bounding box center [523, 441] width 224 height 19
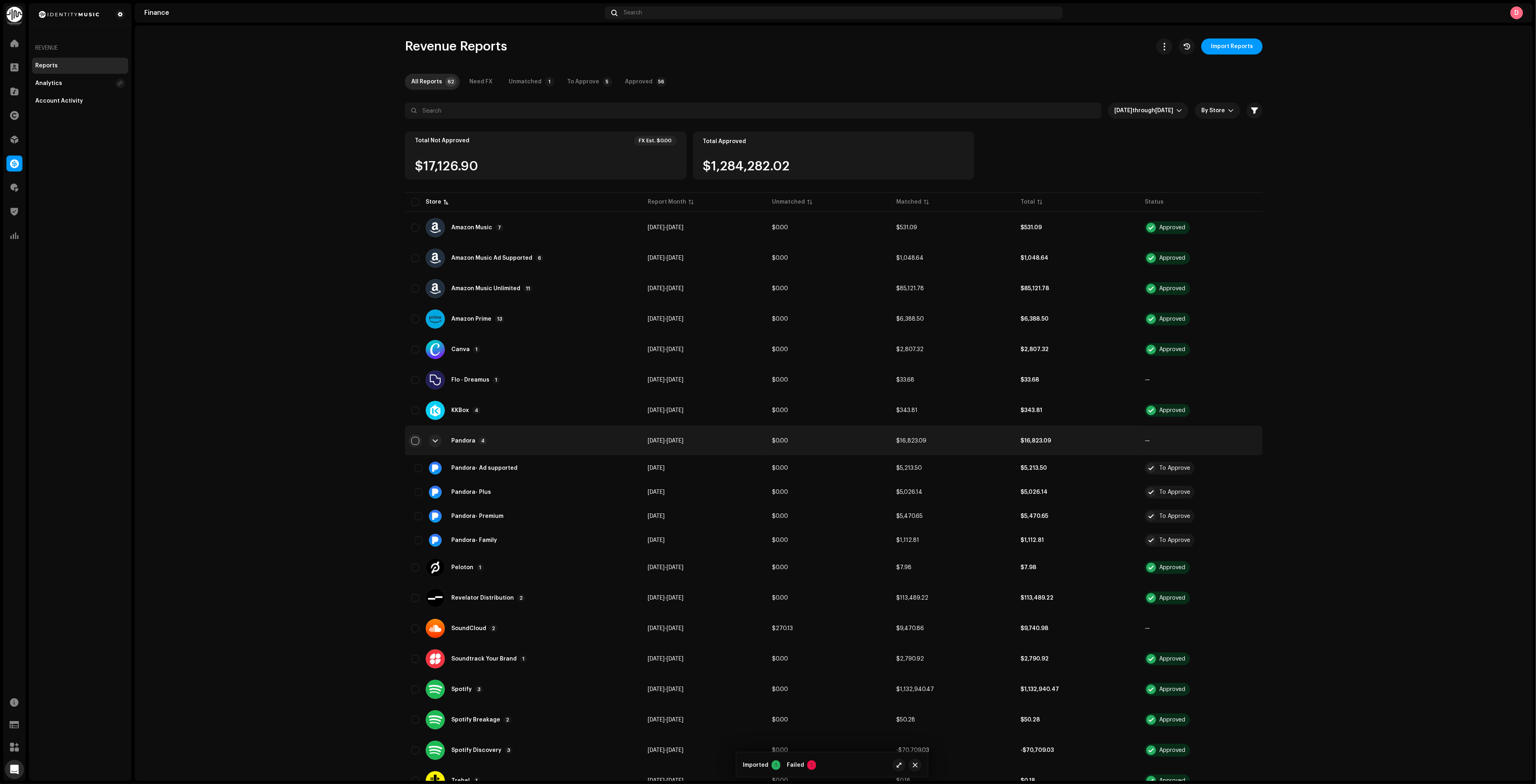
click at [412, 438] on input "checkbox" at bounding box center [415, 440] width 8 height 8
checkbox input "true"
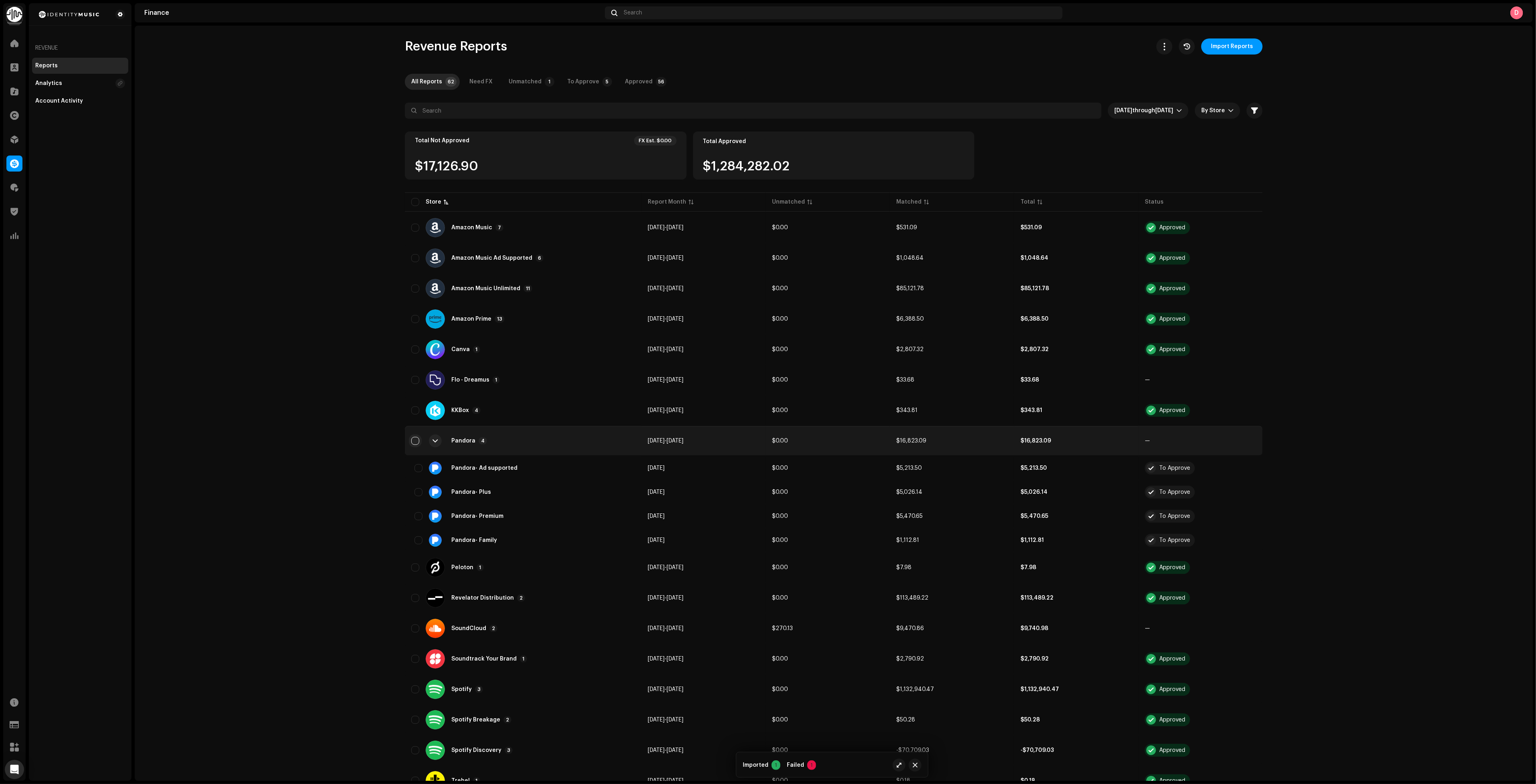
checkbox input "true"
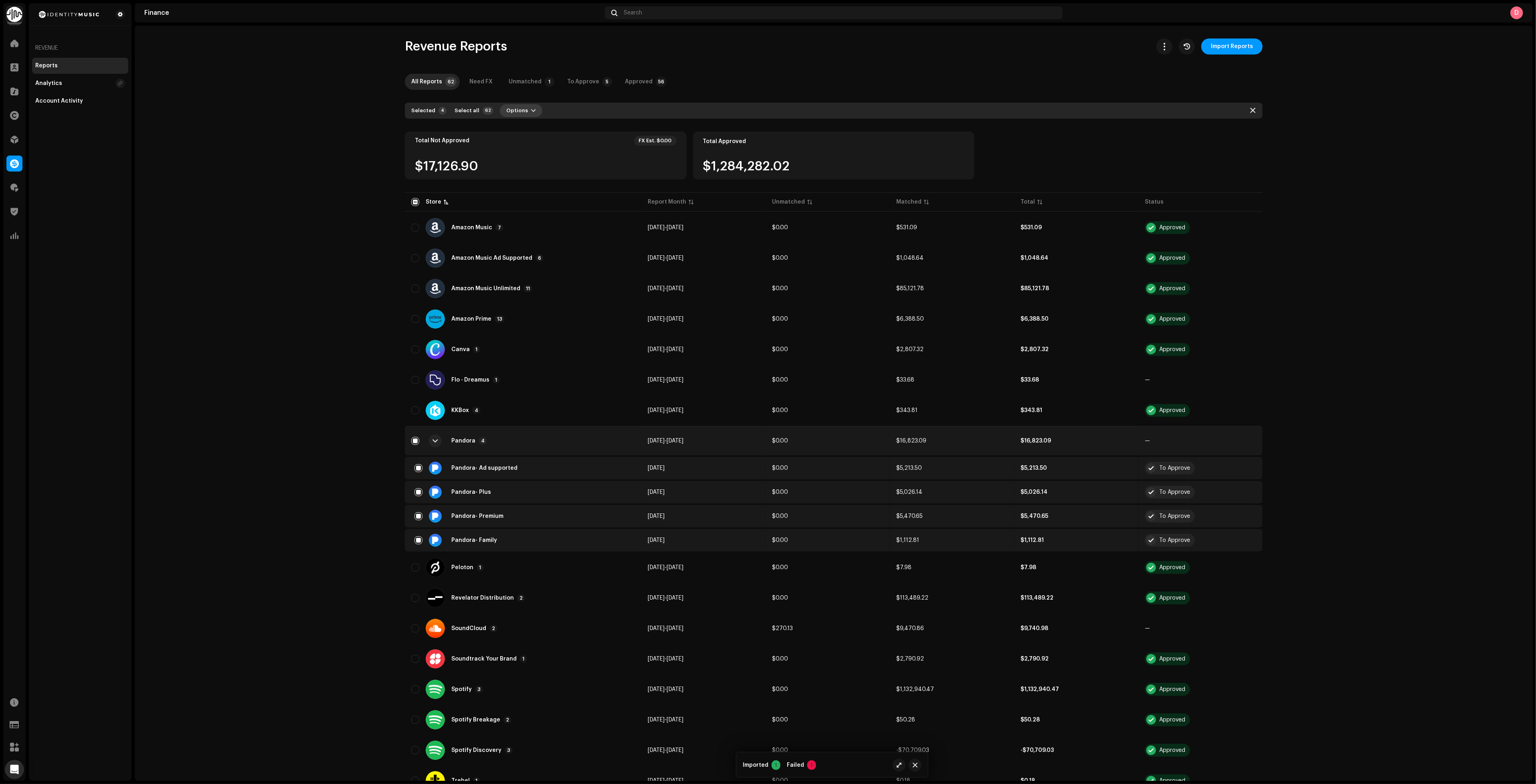
click at [507, 112] on span "Options" at bounding box center [517, 111] width 22 height 16
click at [517, 133] on div "Add Adjustment" at bounding box center [536, 128] width 81 height 16
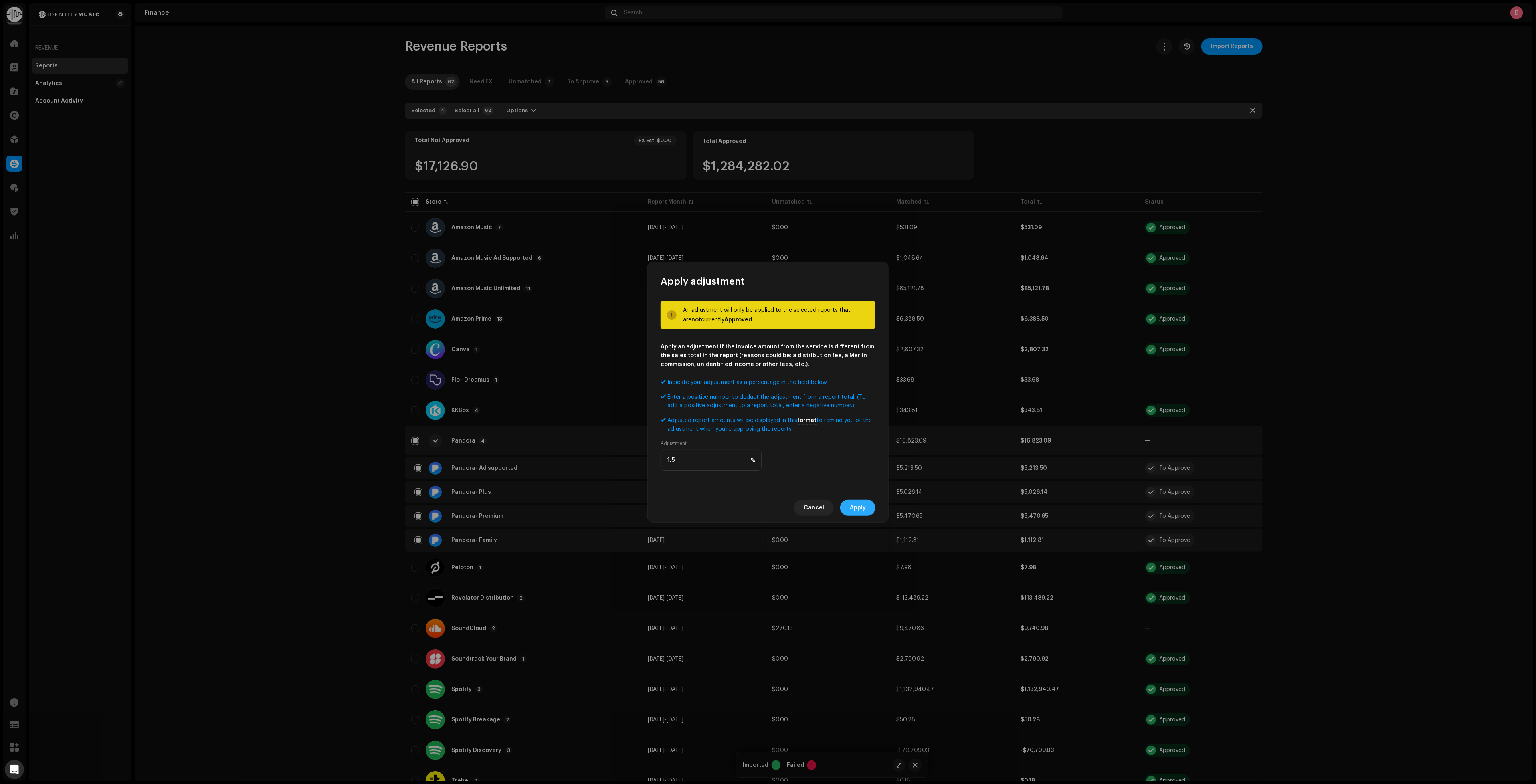
type input "1.5"
click at [861, 509] on span "Apply" at bounding box center [858, 507] width 16 height 16
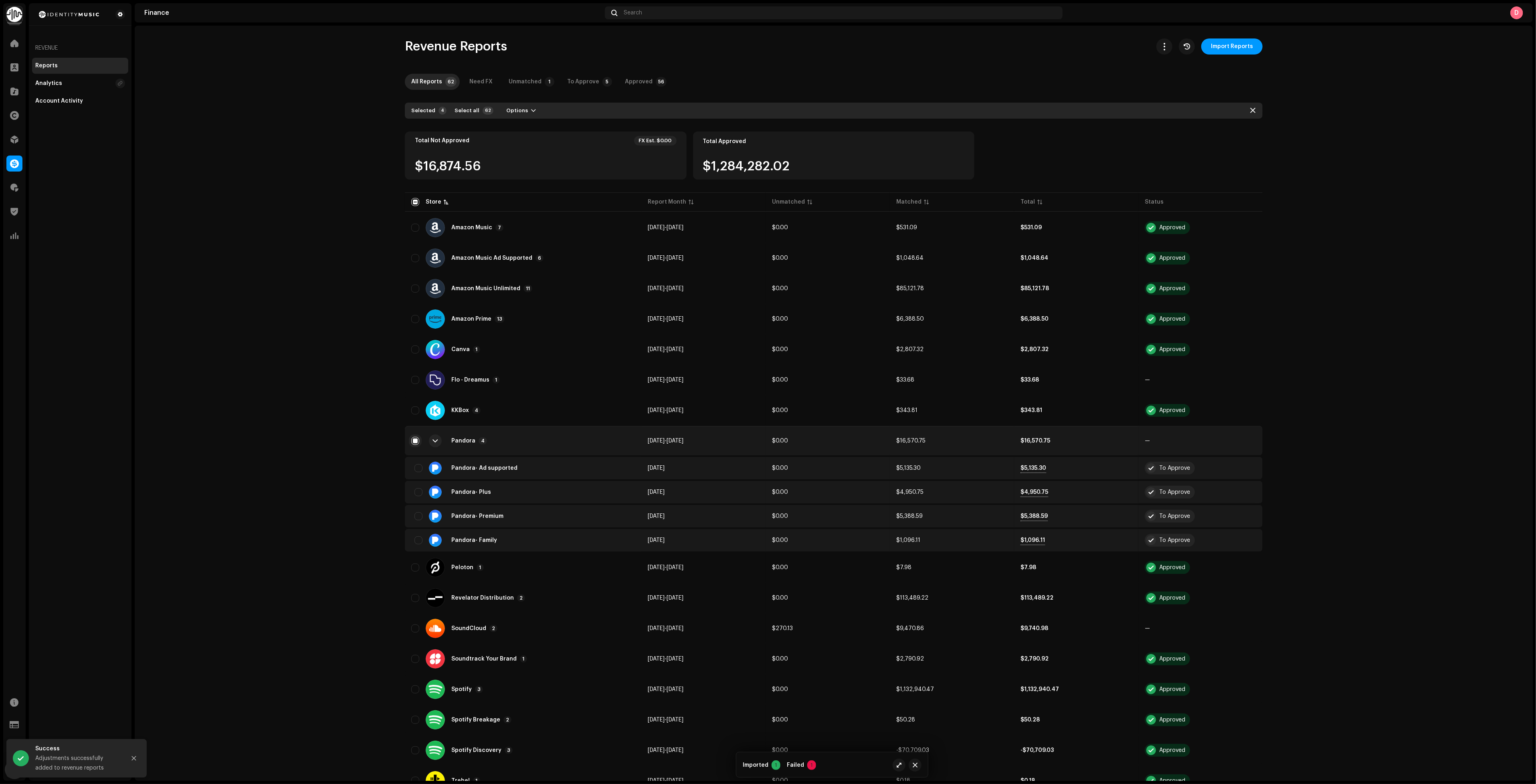
click at [412, 437] on input "checkbox" at bounding box center [415, 440] width 8 height 8
checkbox input "false"
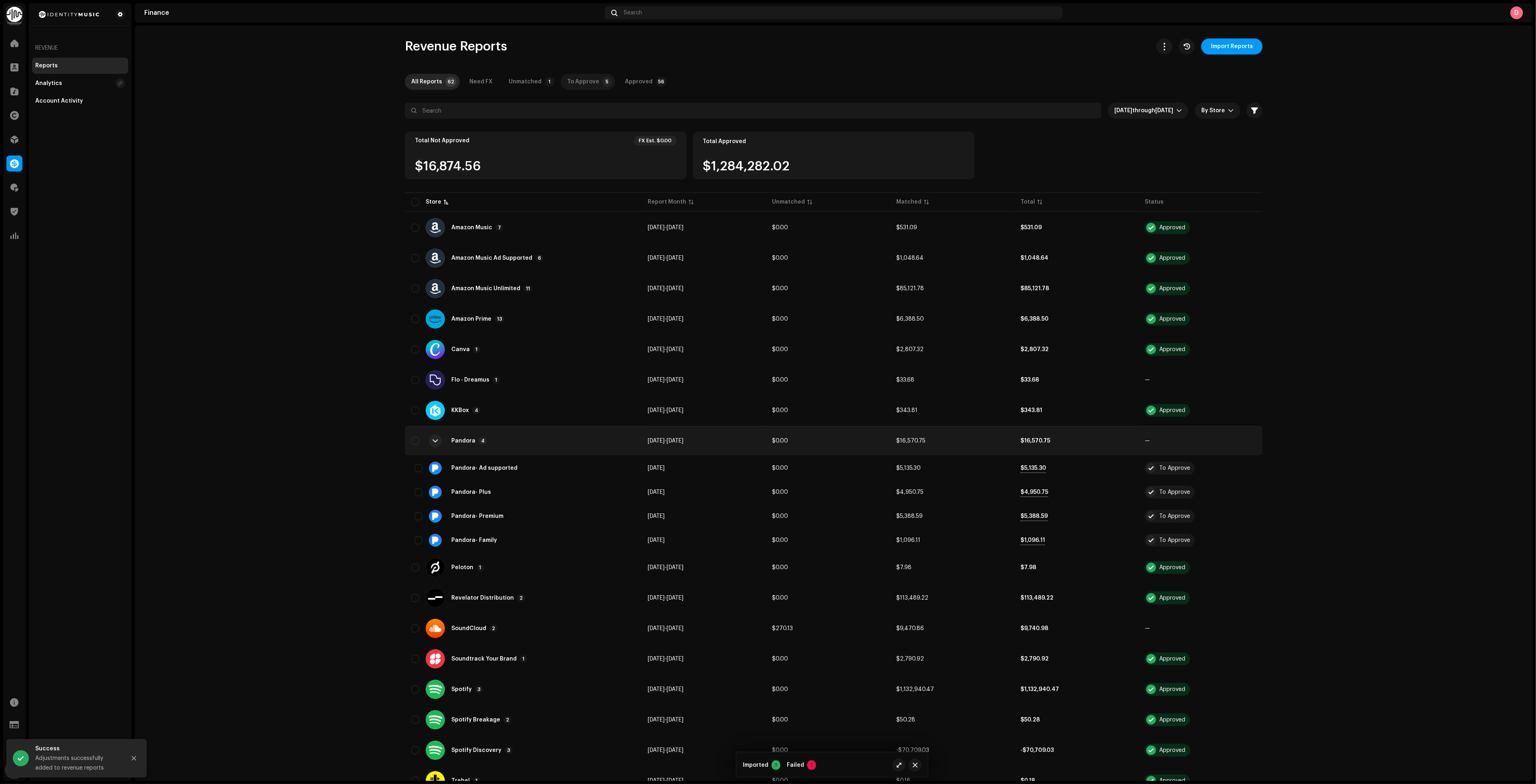
click at [583, 85] on div "To Approve" at bounding box center [583, 81] width 32 height 16
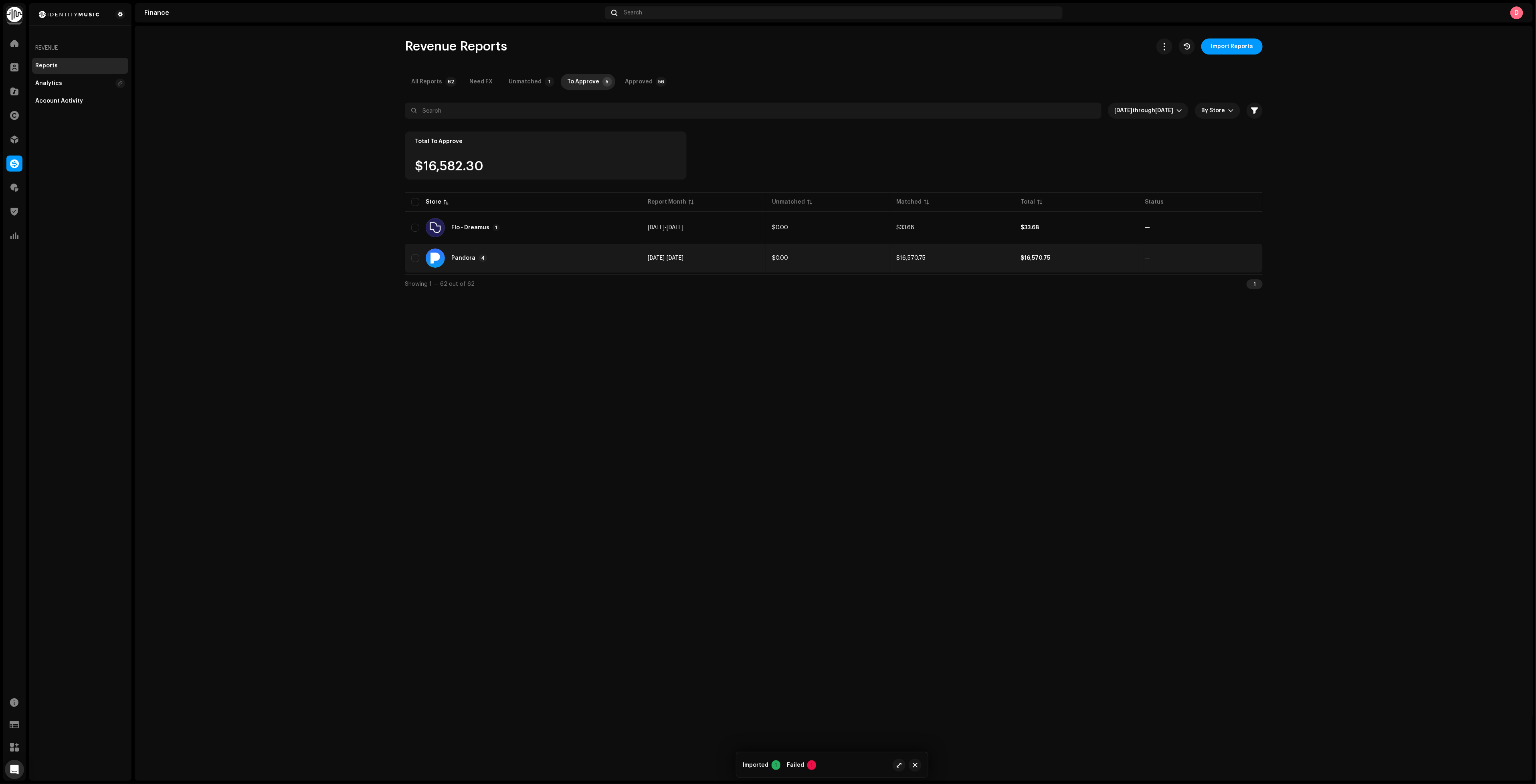
click at [541, 264] on div "Pandora 4" at bounding box center [523, 258] width 224 height 19
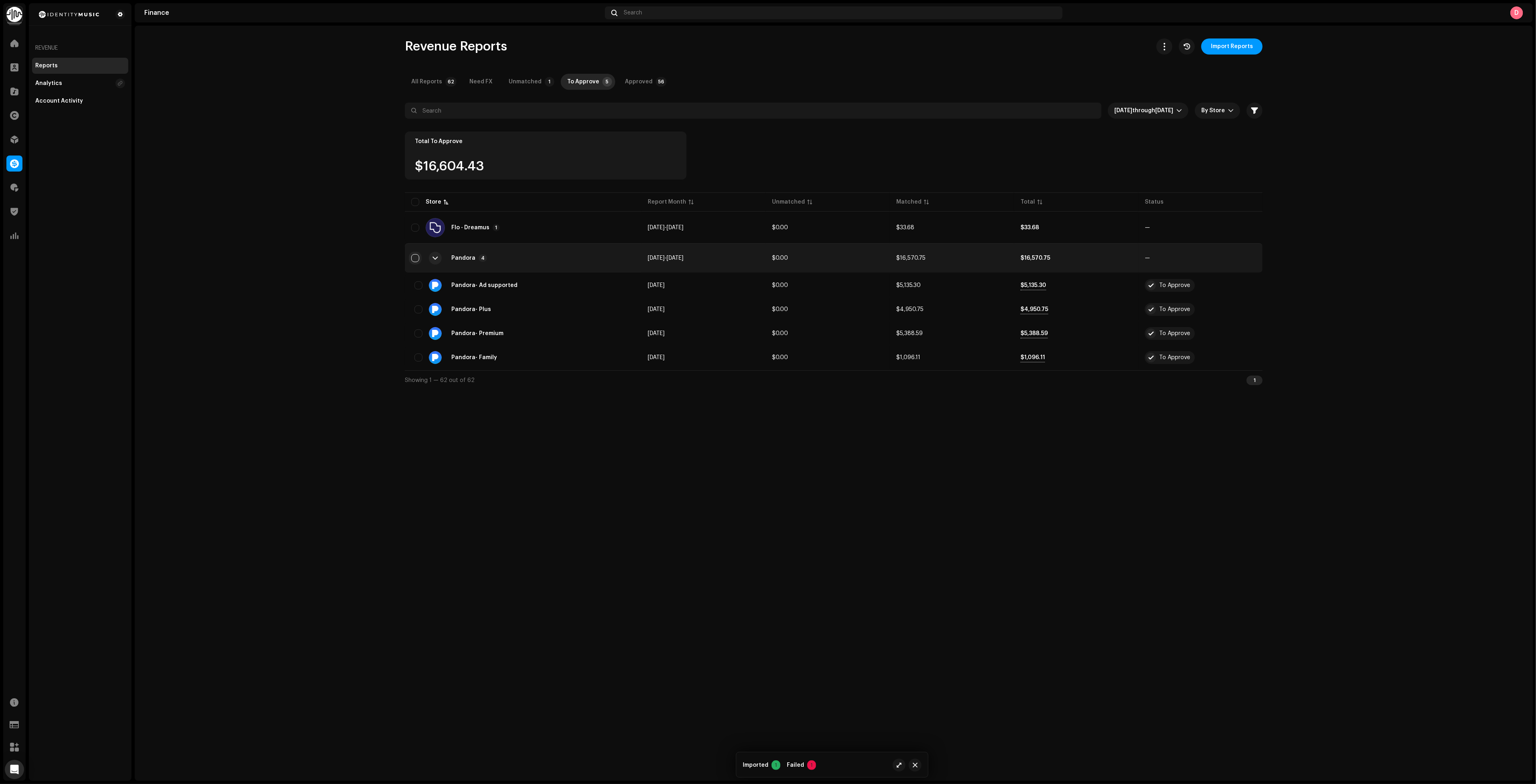
click at [414, 259] on input "checkbox" at bounding box center [415, 258] width 8 height 8
checkbox input "true"
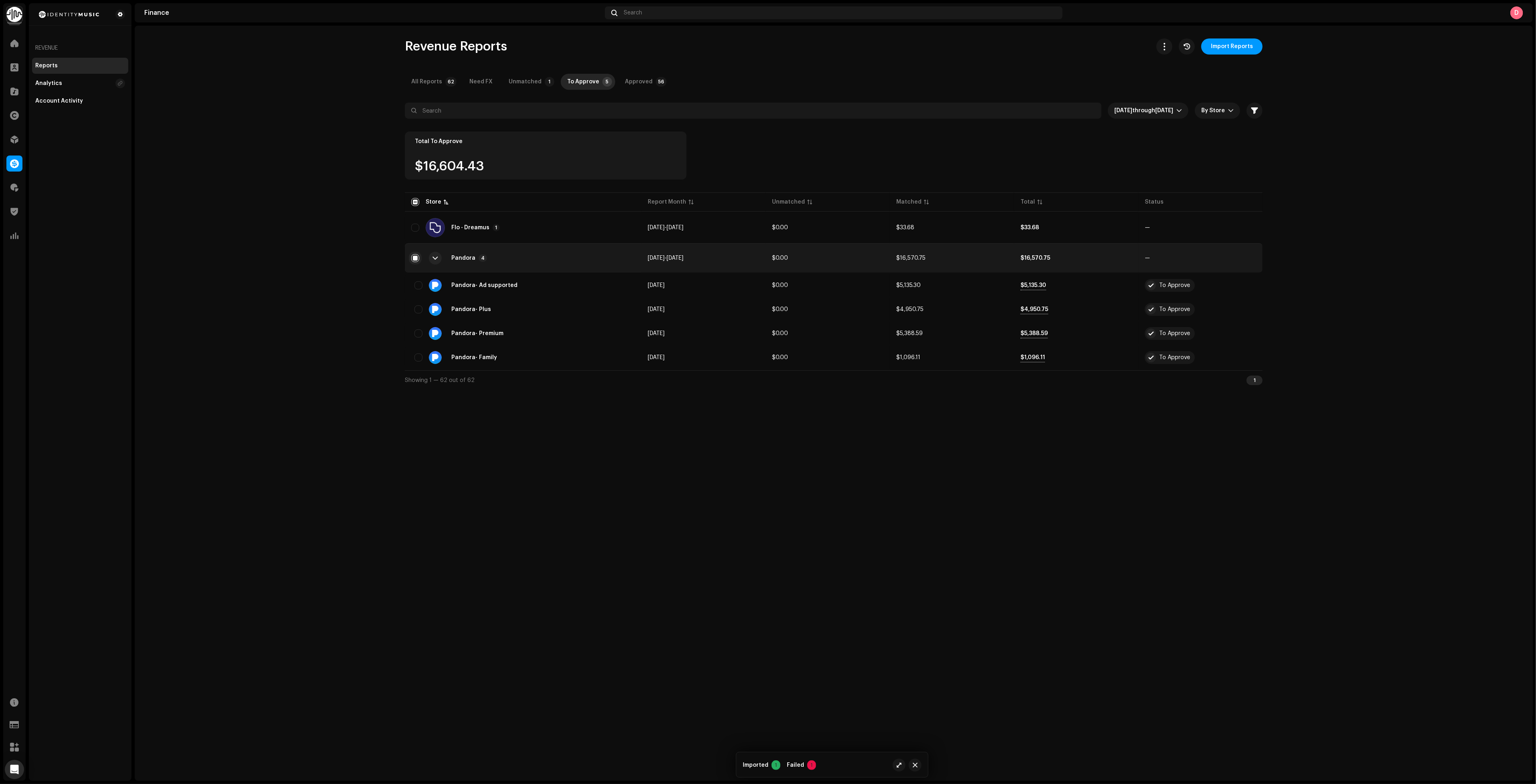
checkbox input "true"
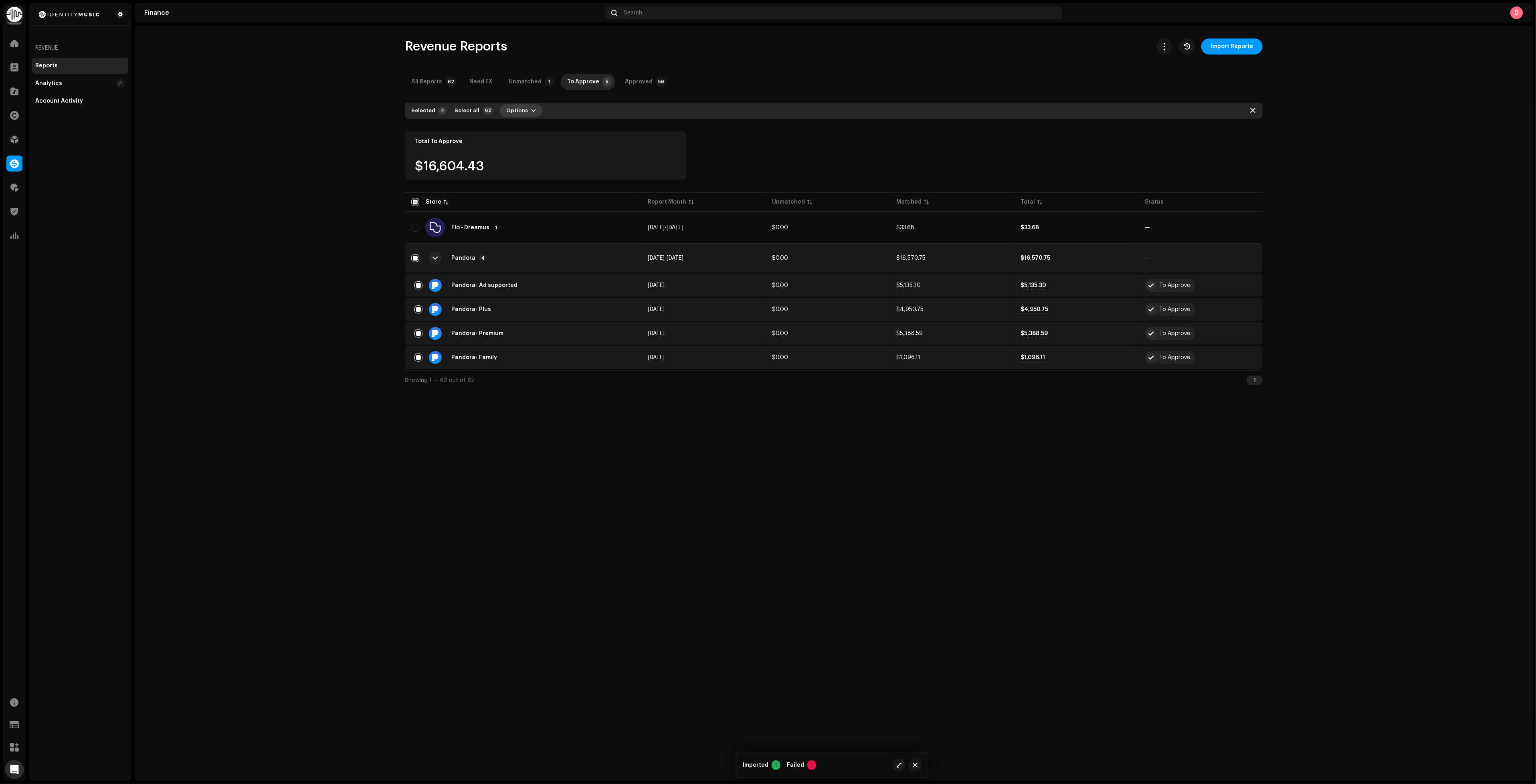
click at [523, 105] on button "Options" at bounding box center [521, 110] width 42 height 13
click at [536, 146] on div "Approve" at bounding box center [539, 145] width 75 height 7
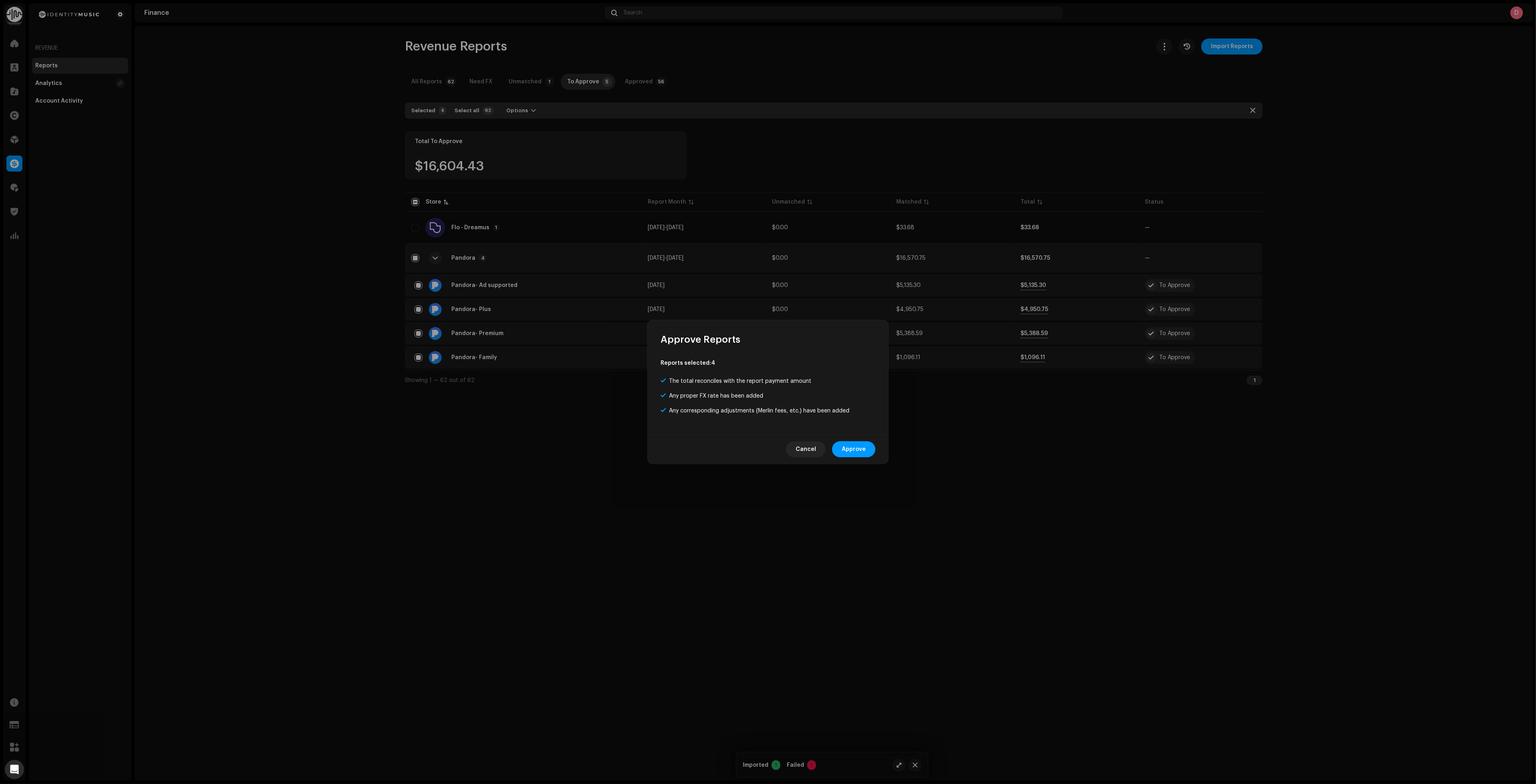
click at [856, 457] on div "Cancel Approve" at bounding box center [768, 449] width 240 height 29
click at [856, 452] on span "Approve" at bounding box center [853, 449] width 24 height 16
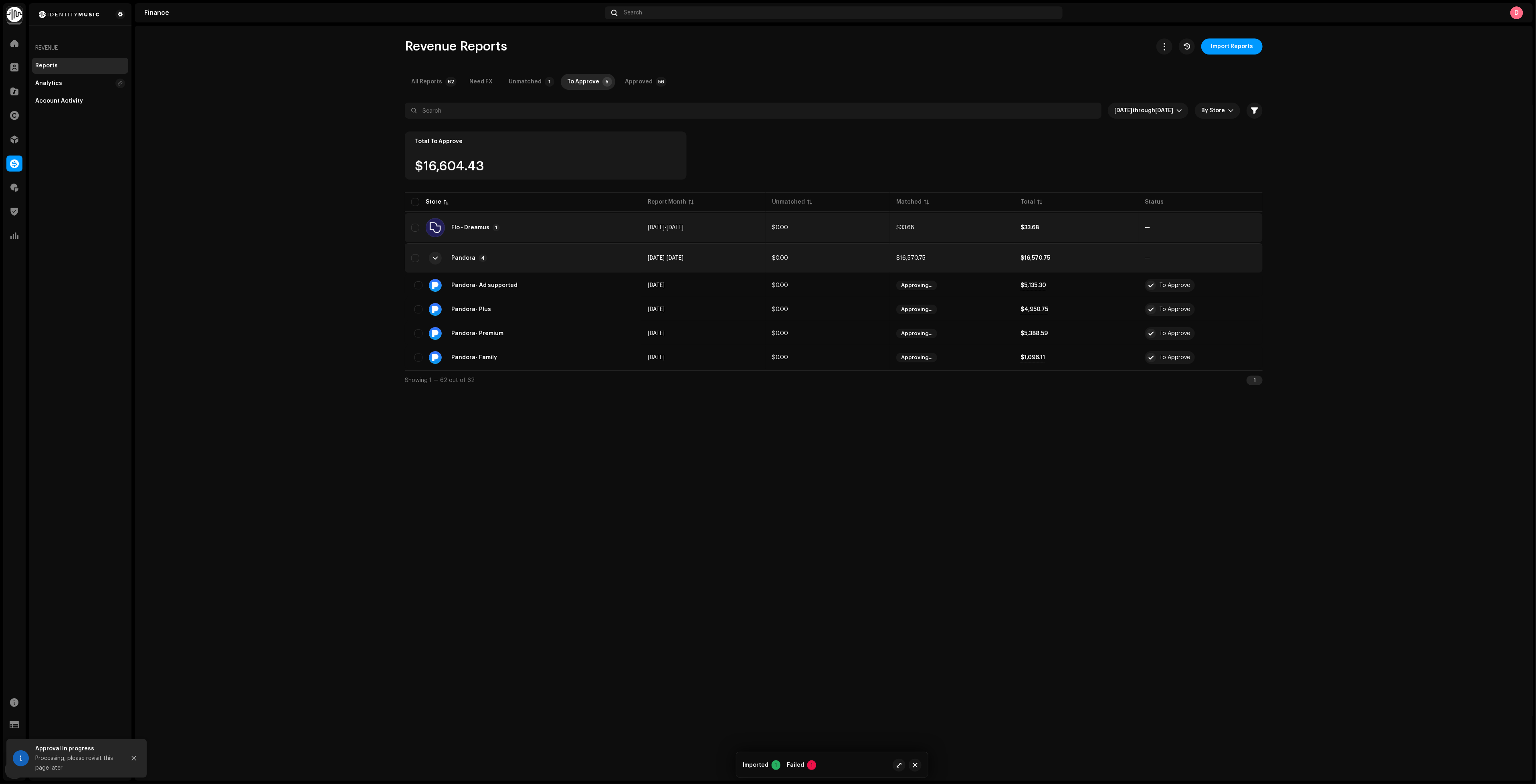
click at [577, 220] on div "Flo - Dreamus 1" at bounding box center [523, 228] width 224 height 19
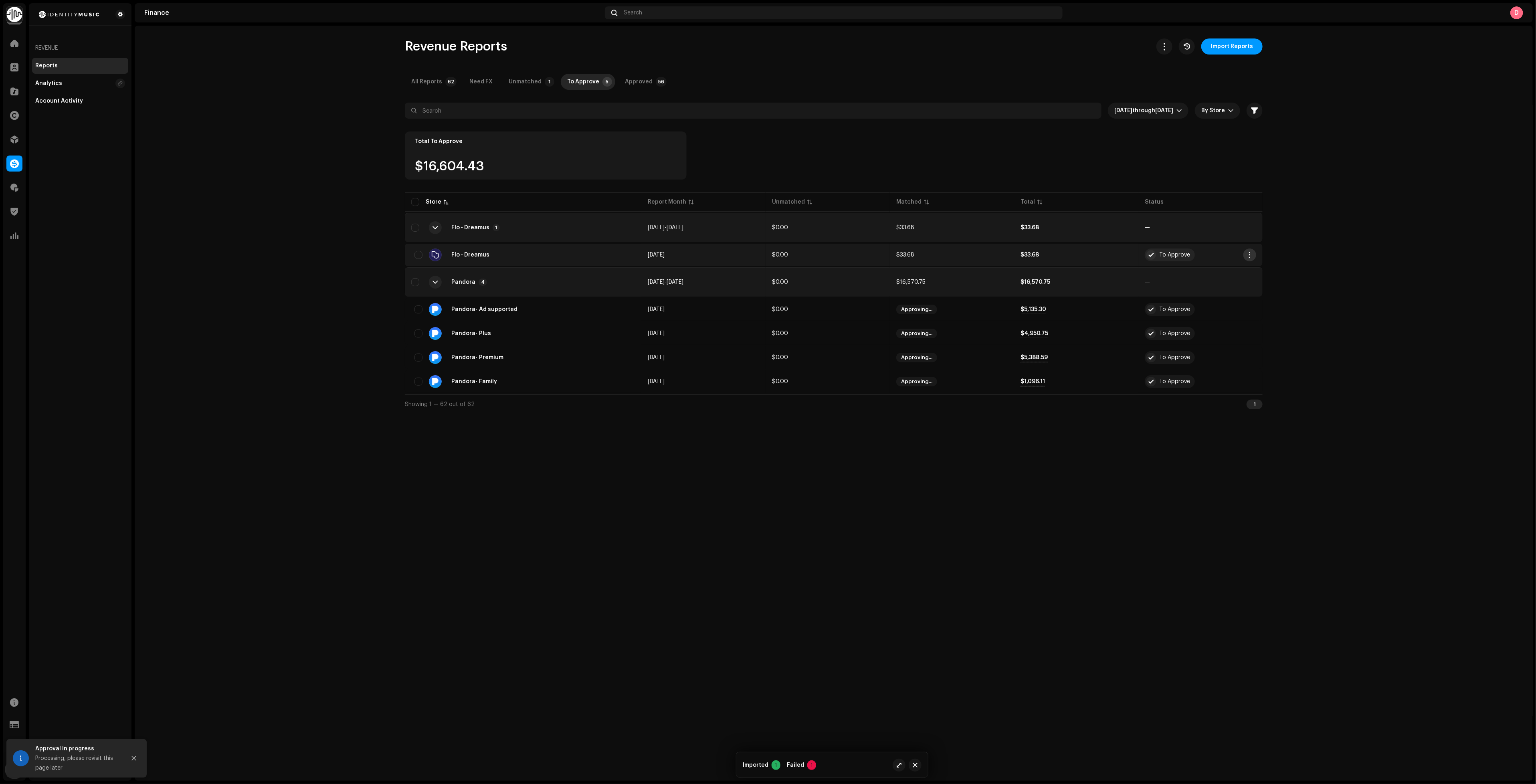
click at [1249, 252] on span "button" at bounding box center [1250, 255] width 6 height 7
click at [1304, 307] on div "Add Adjustment" at bounding box center [1287, 304] width 75 height 7
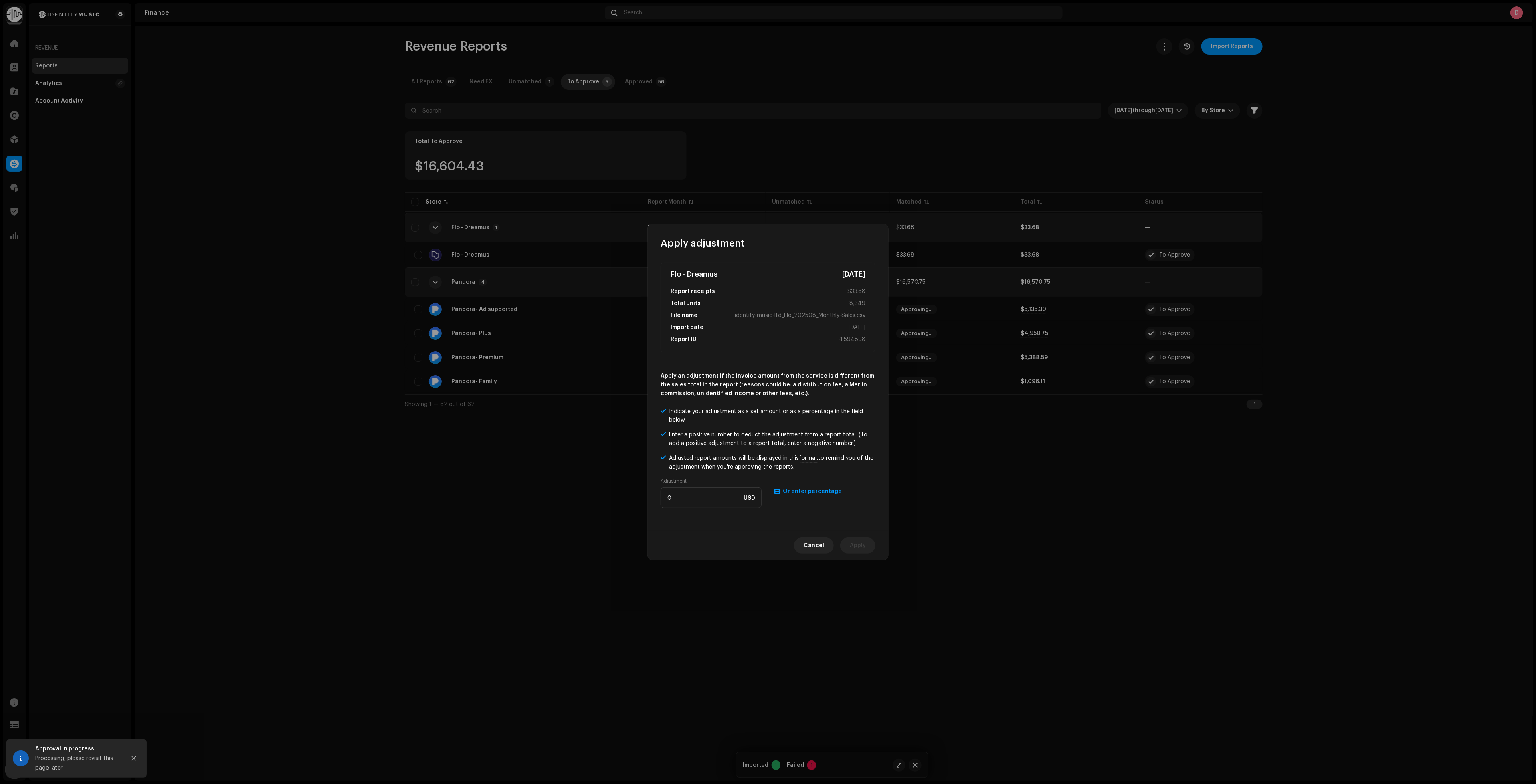
click at [815, 491] on span "Or enter percentage" at bounding box center [812, 491] width 59 height 5
click at [743, 498] on input "number" at bounding box center [711, 498] width 101 height 21
type input "1.5"
click at [854, 548] on span "Apply" at bounding box center [858, 545] width 16 height 16
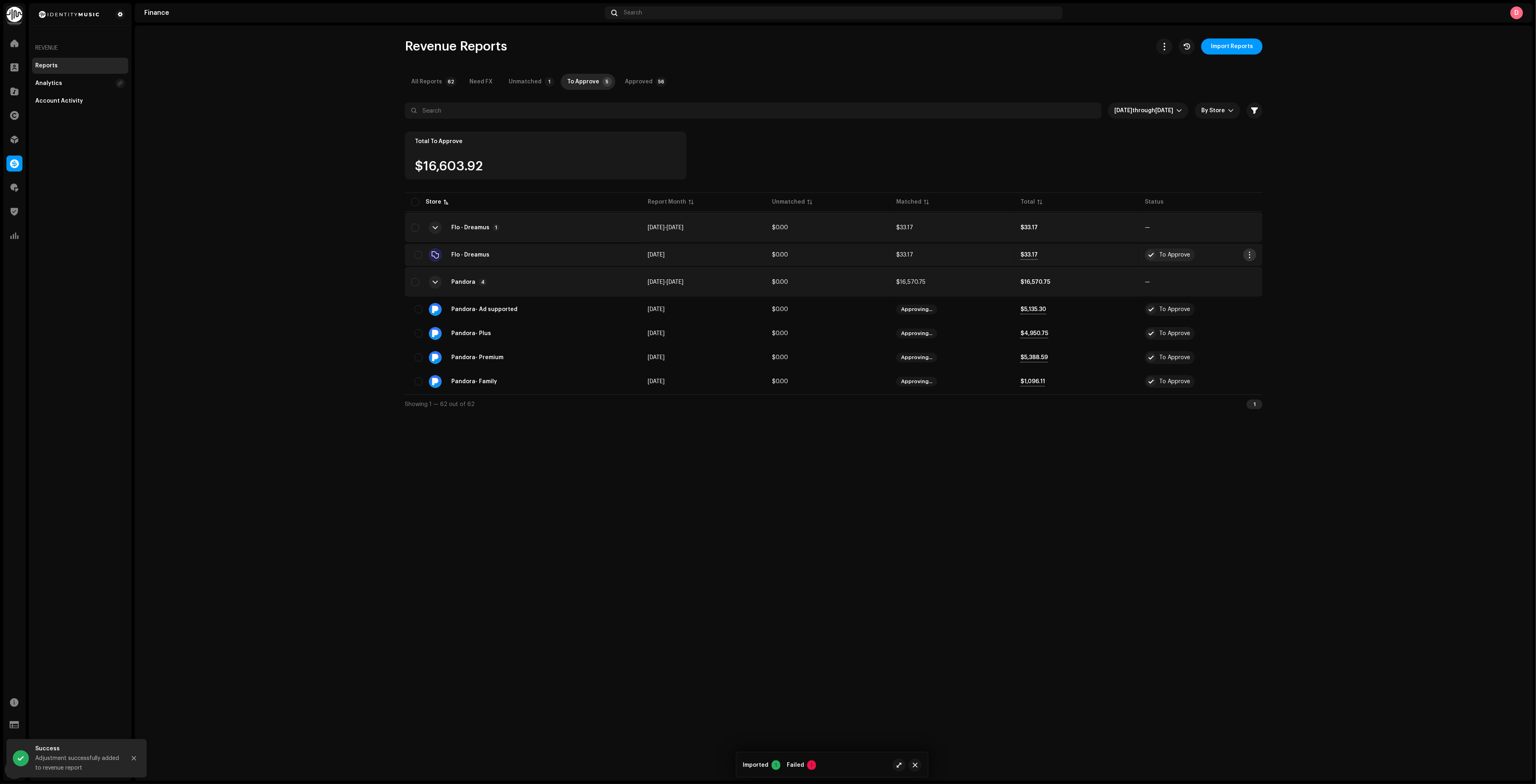
click at [1248, 260] on button "button" at bounding box center [1249, 255] width 13 height 13
click at [1263, 275] on div "Approve" at bounding box center [1287, 272] width 81 height 16
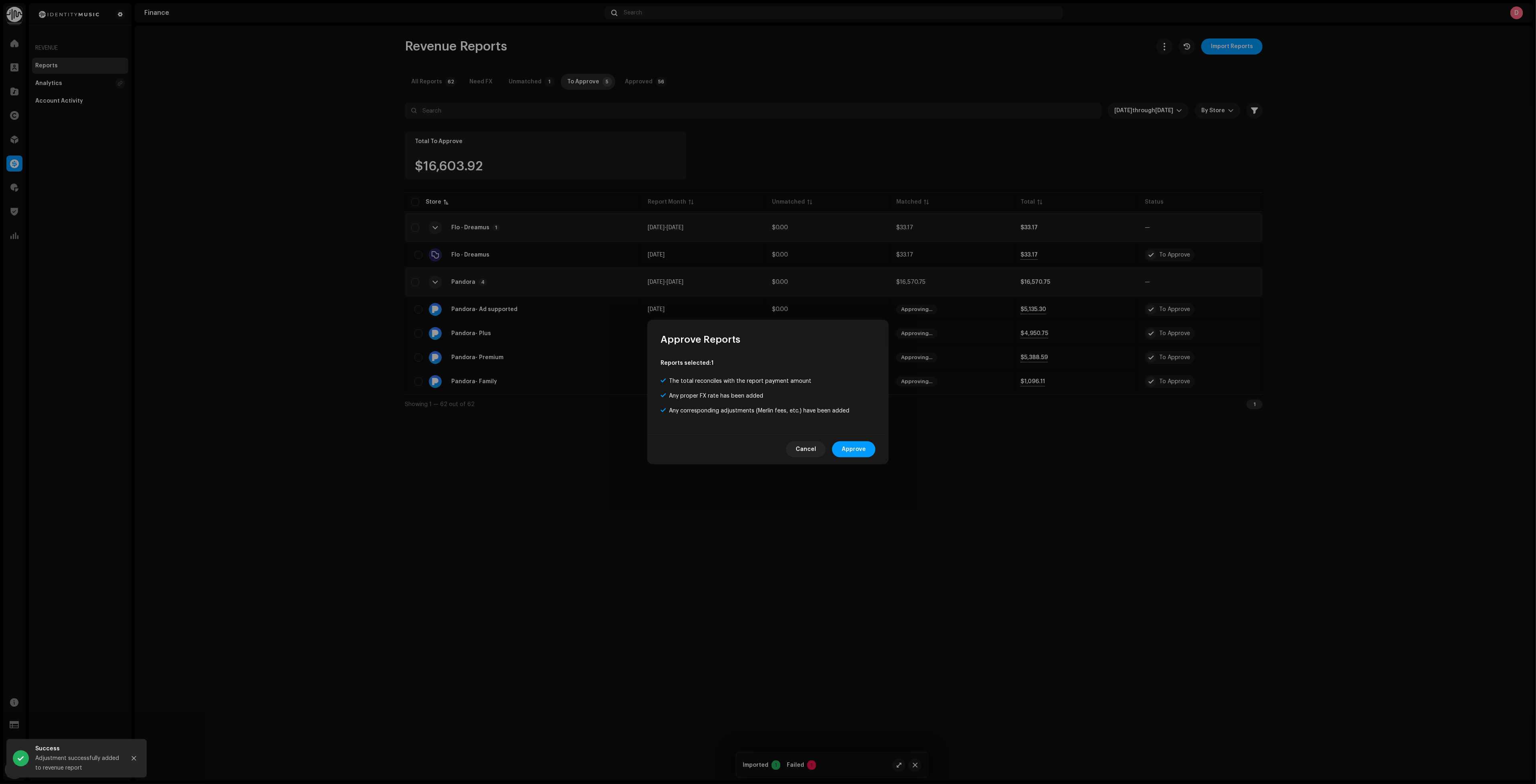
click at [862, 449] on span "Approve" at bounding box center [853, 449] width 24 height 16
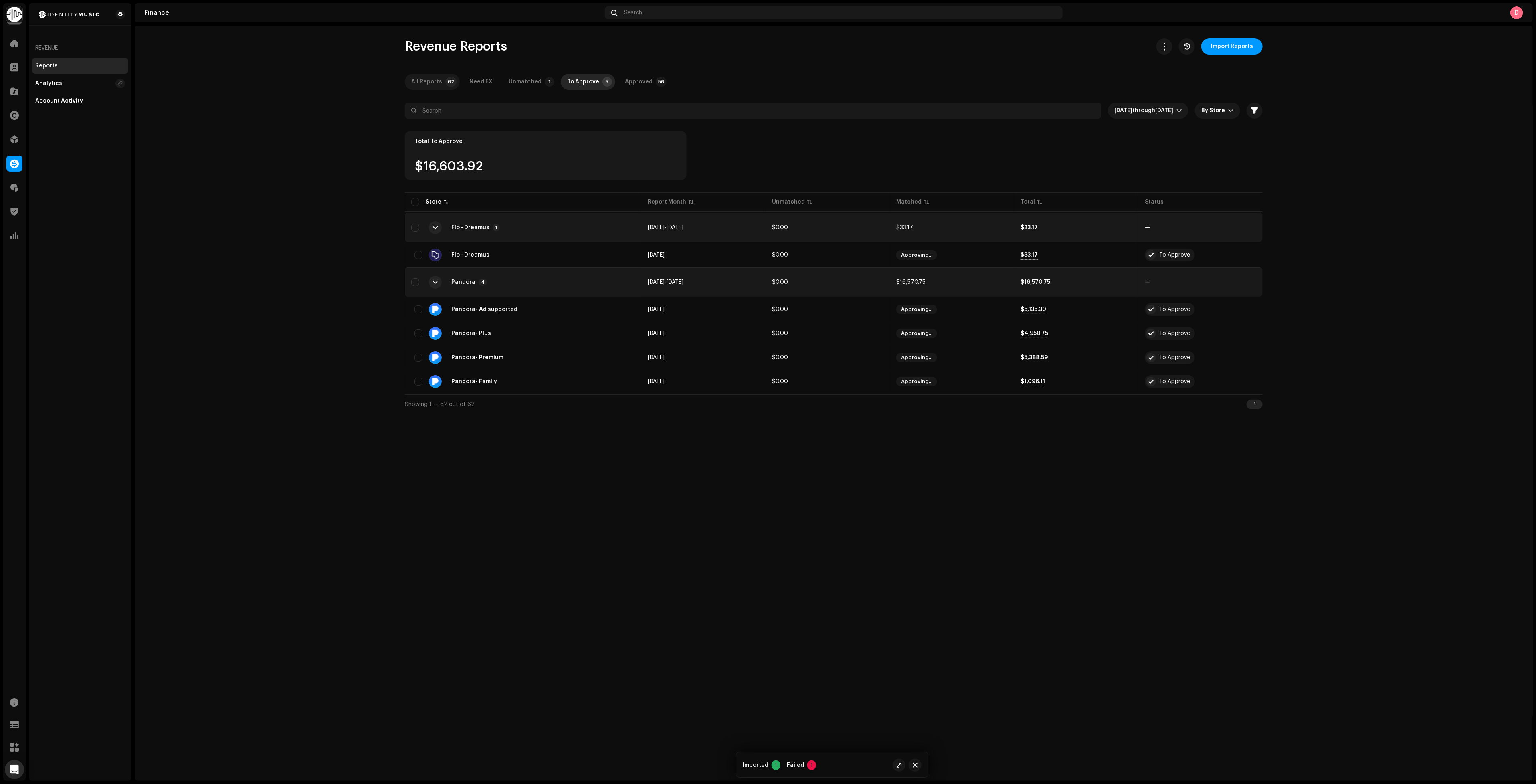
click at [420, 76] on div "All Reports" at bounding box center [427, 81] width 31 height 16
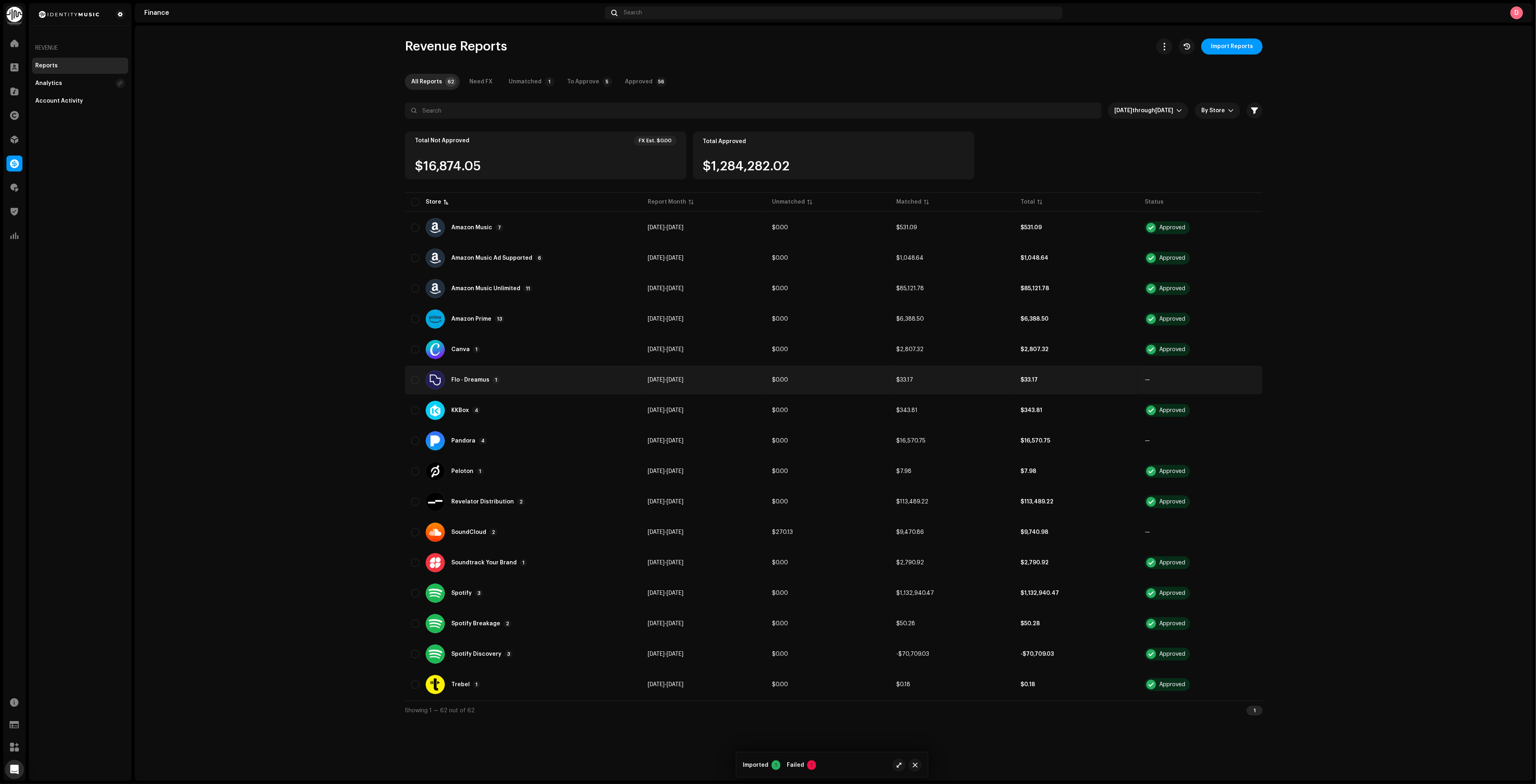
click at [524, 380] on div "Flo - Dreamus 1" at bounding box center [523, 380] width 224 height 19
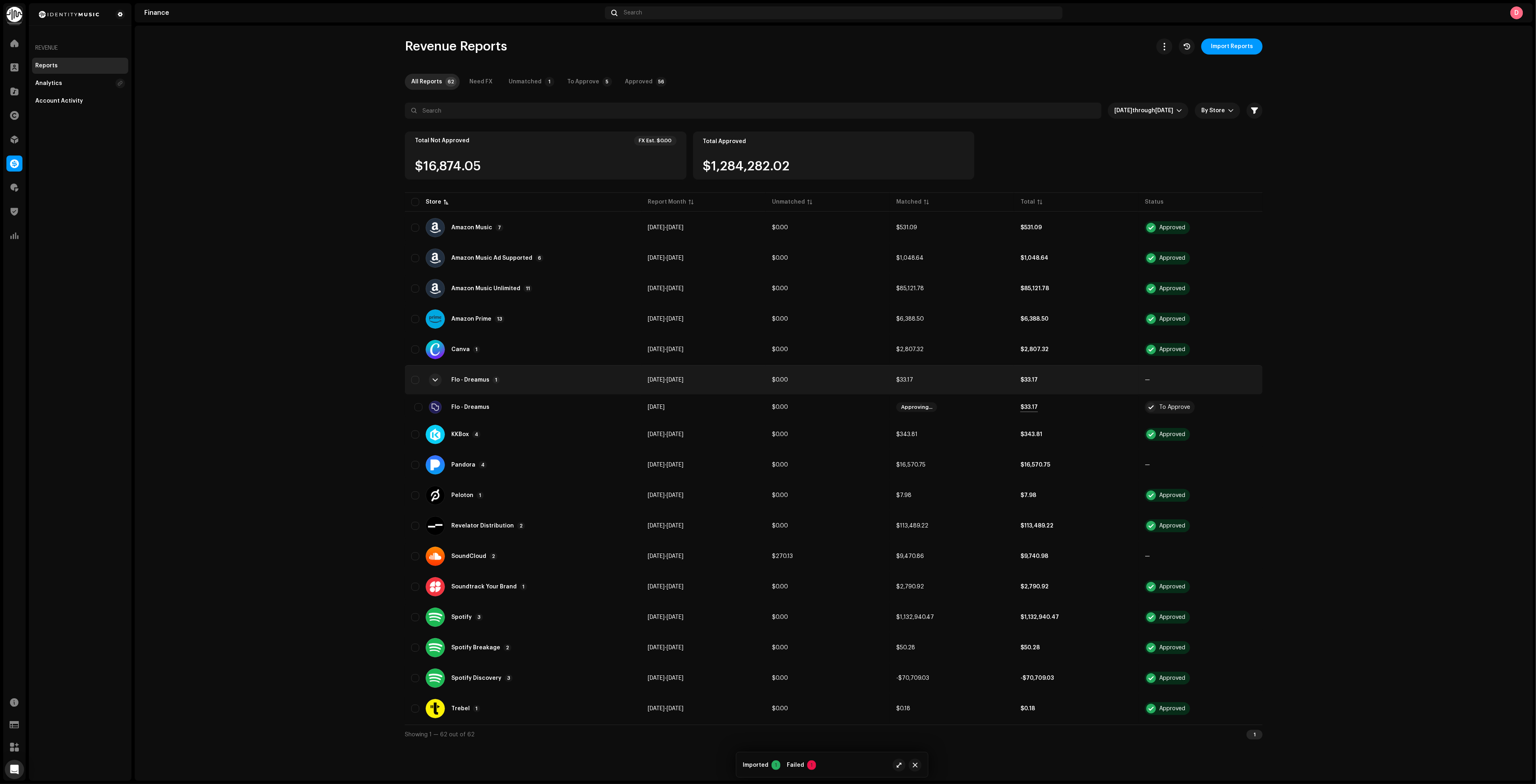
click at [523, 380] on div "Flo - Dreamus 1" at bounding box center [523, 380] width 224 height 19
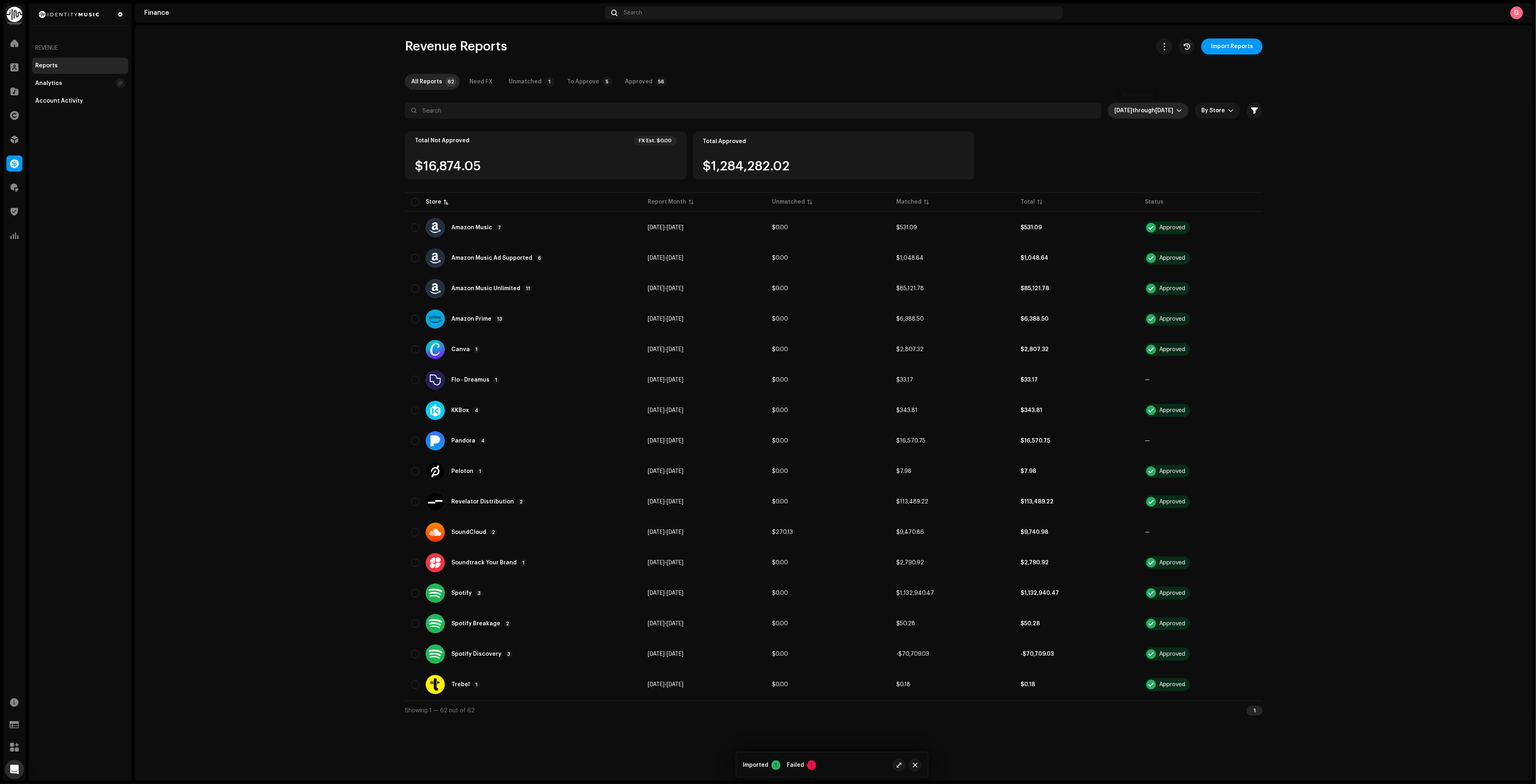
click at [1143, 108] on span "through" at bounding box center [1144, 110] width 23 height 5
click at [1141, 127] on li "All time" at bounding box center [1141, 130] width 90 height 16
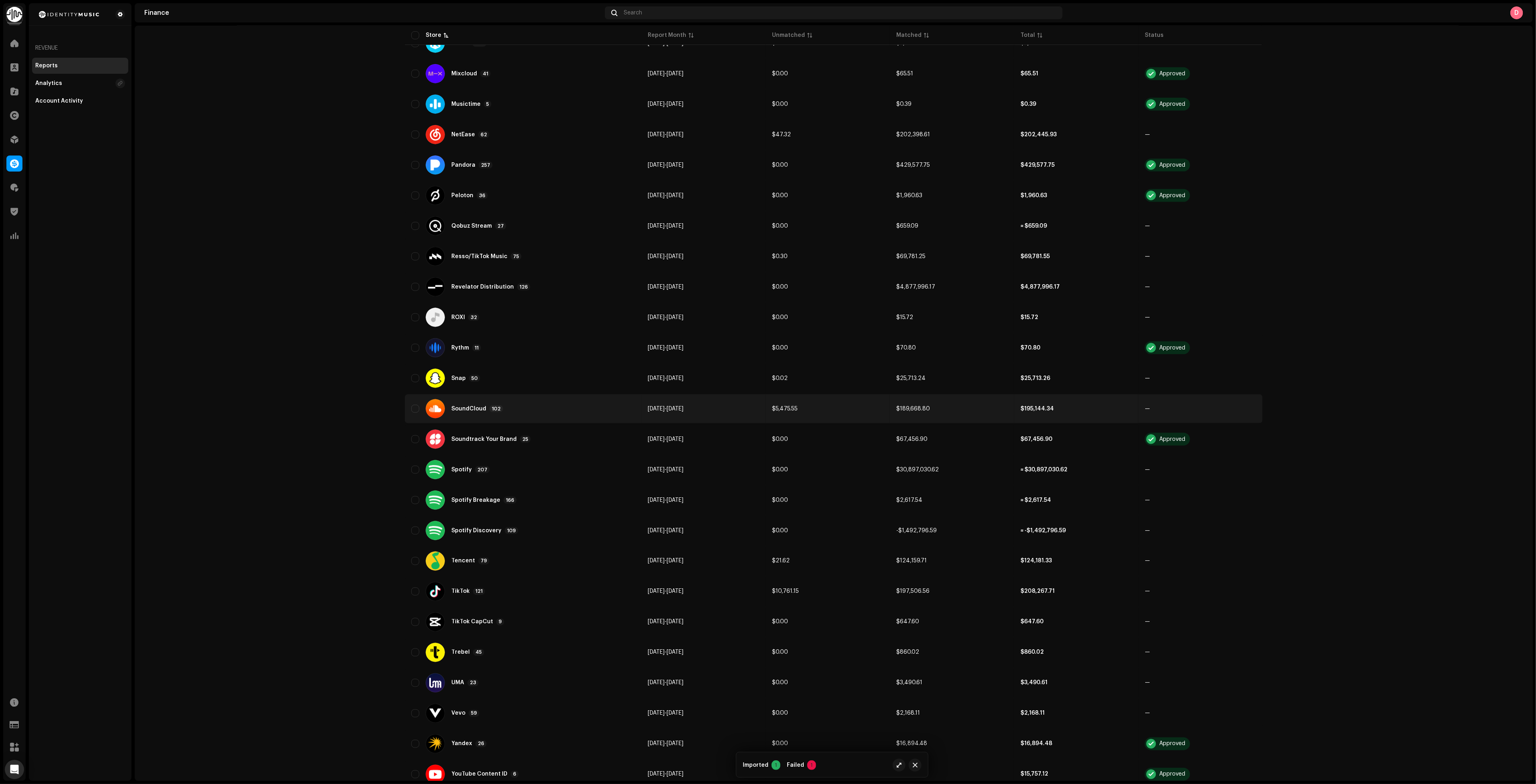
scroll to position [1022, 0]
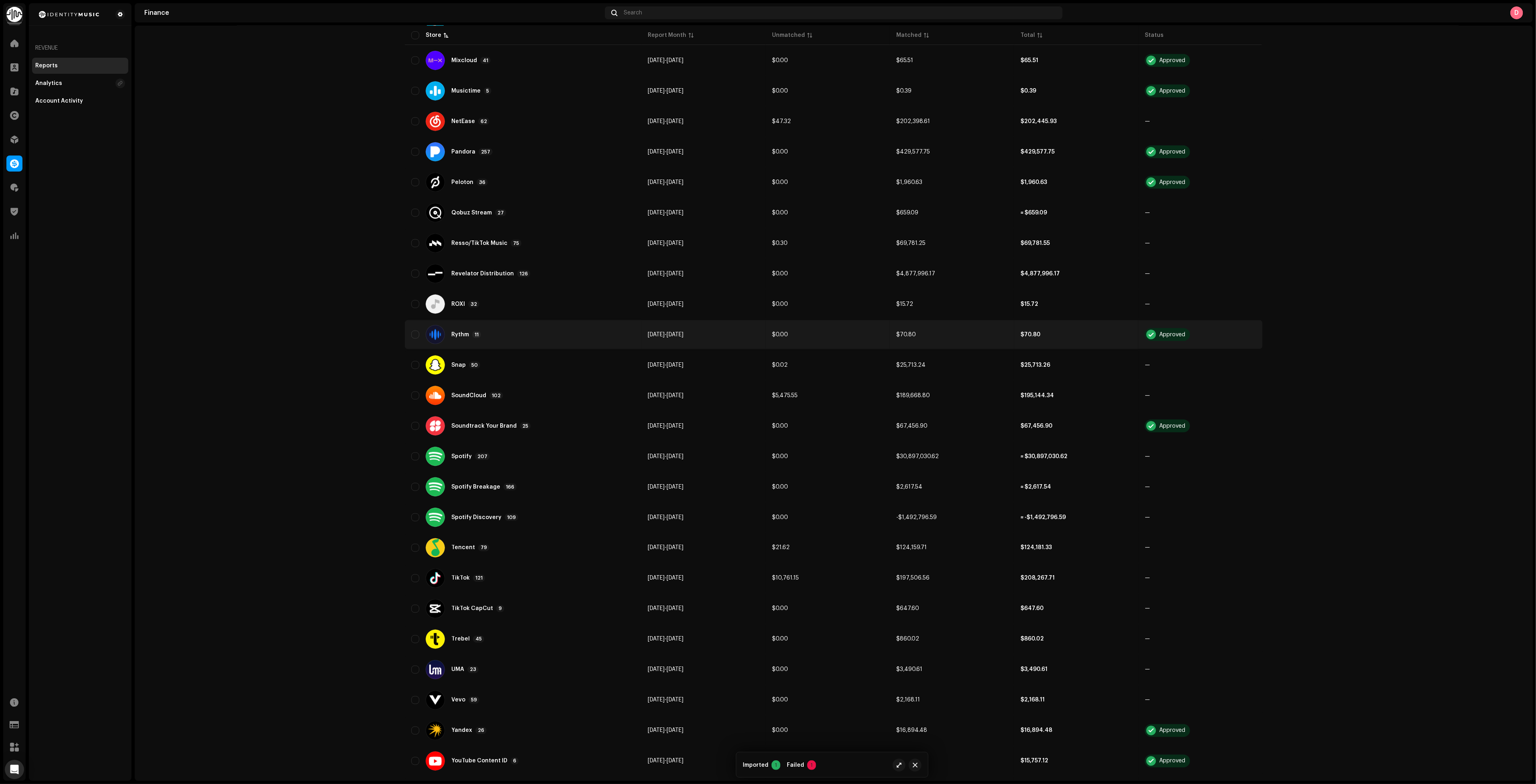
click at [525, 325] on div "Rythm 11" at bounding box center [523, 335] width 224 height 19
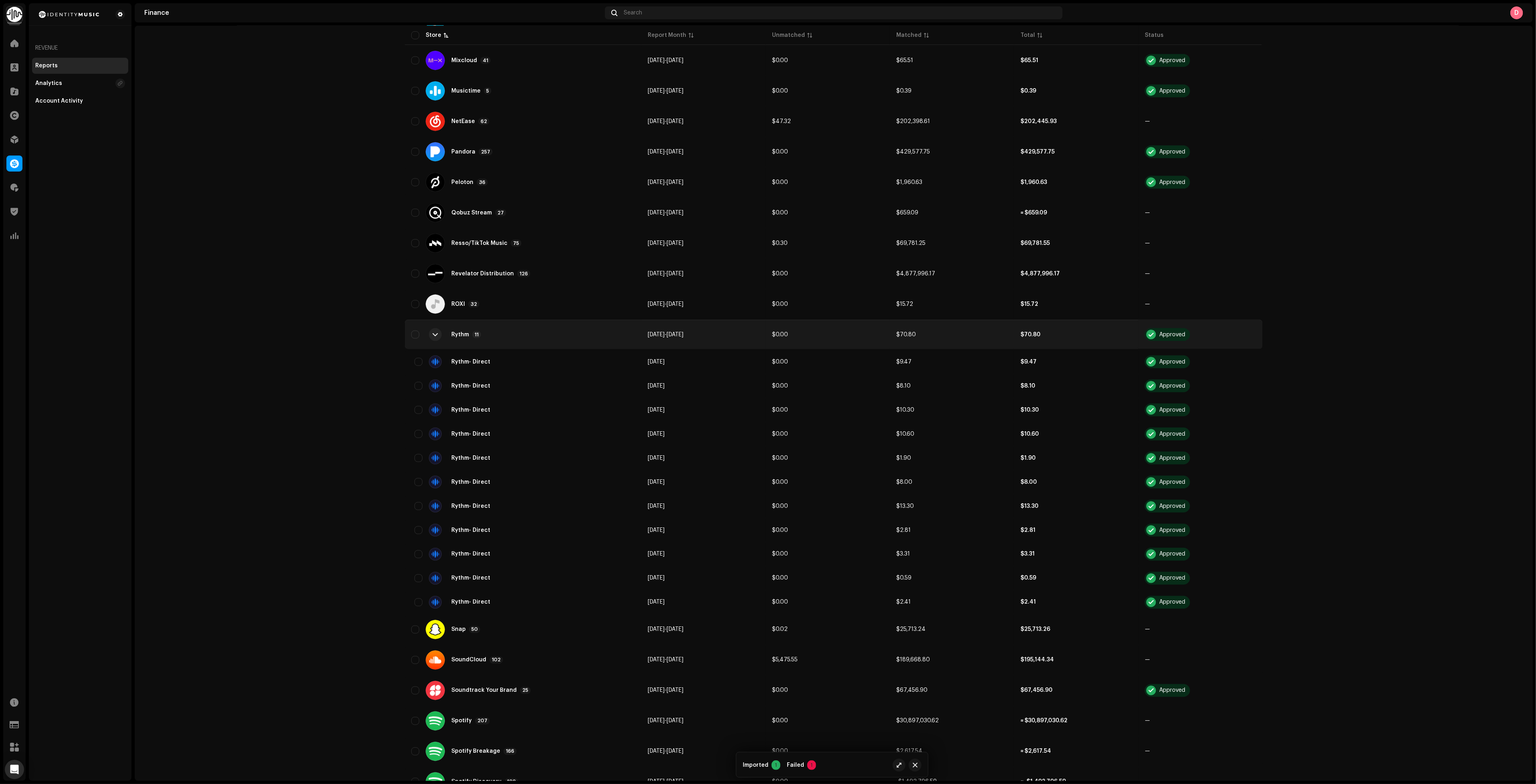
click at [525, 325] on div "Rythm 11" at bounding box center [523, 335] width 224 height 19
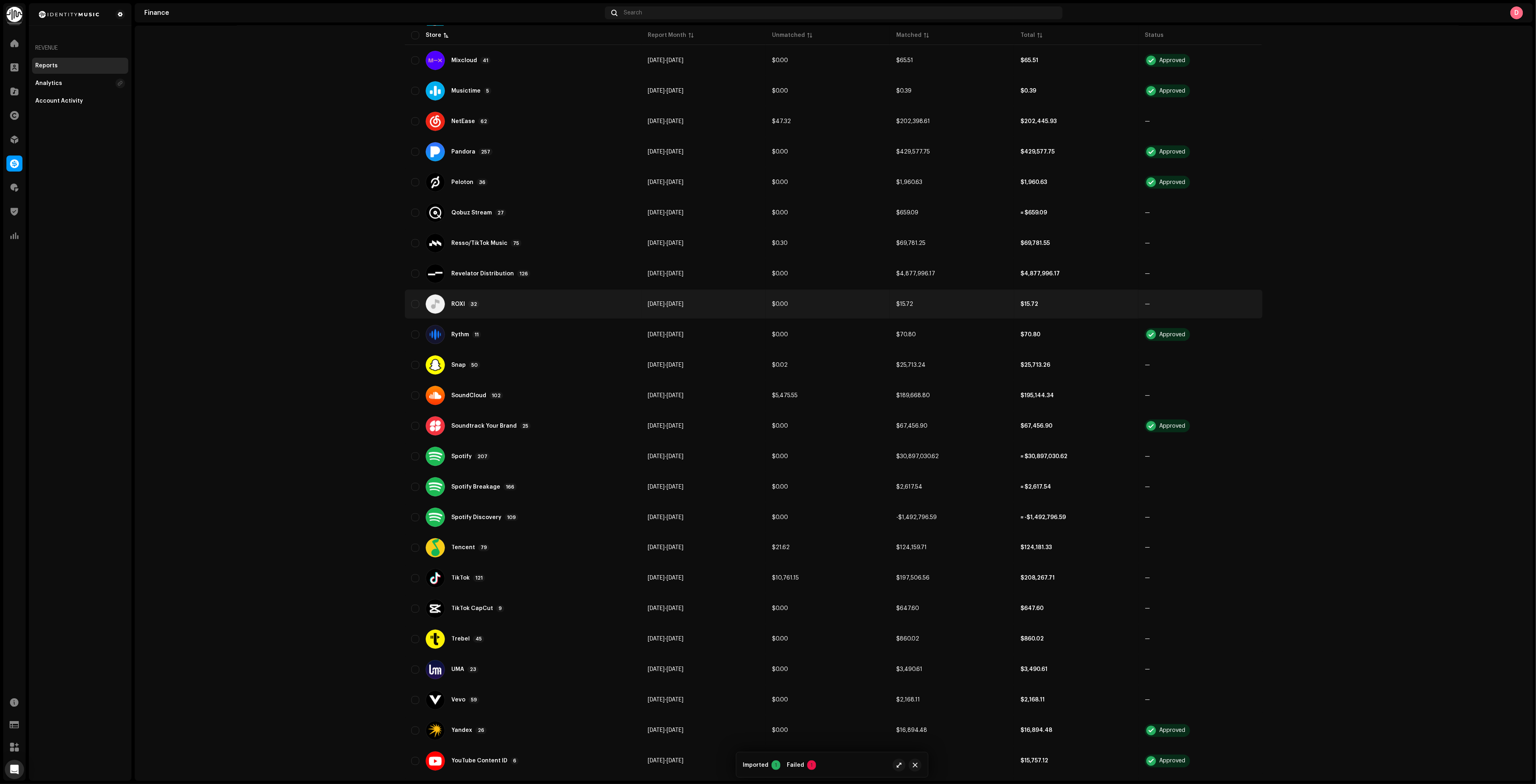
click at [518, 295] on div "ROXI 32" at bounding box center [523, 304] width 224 height 19
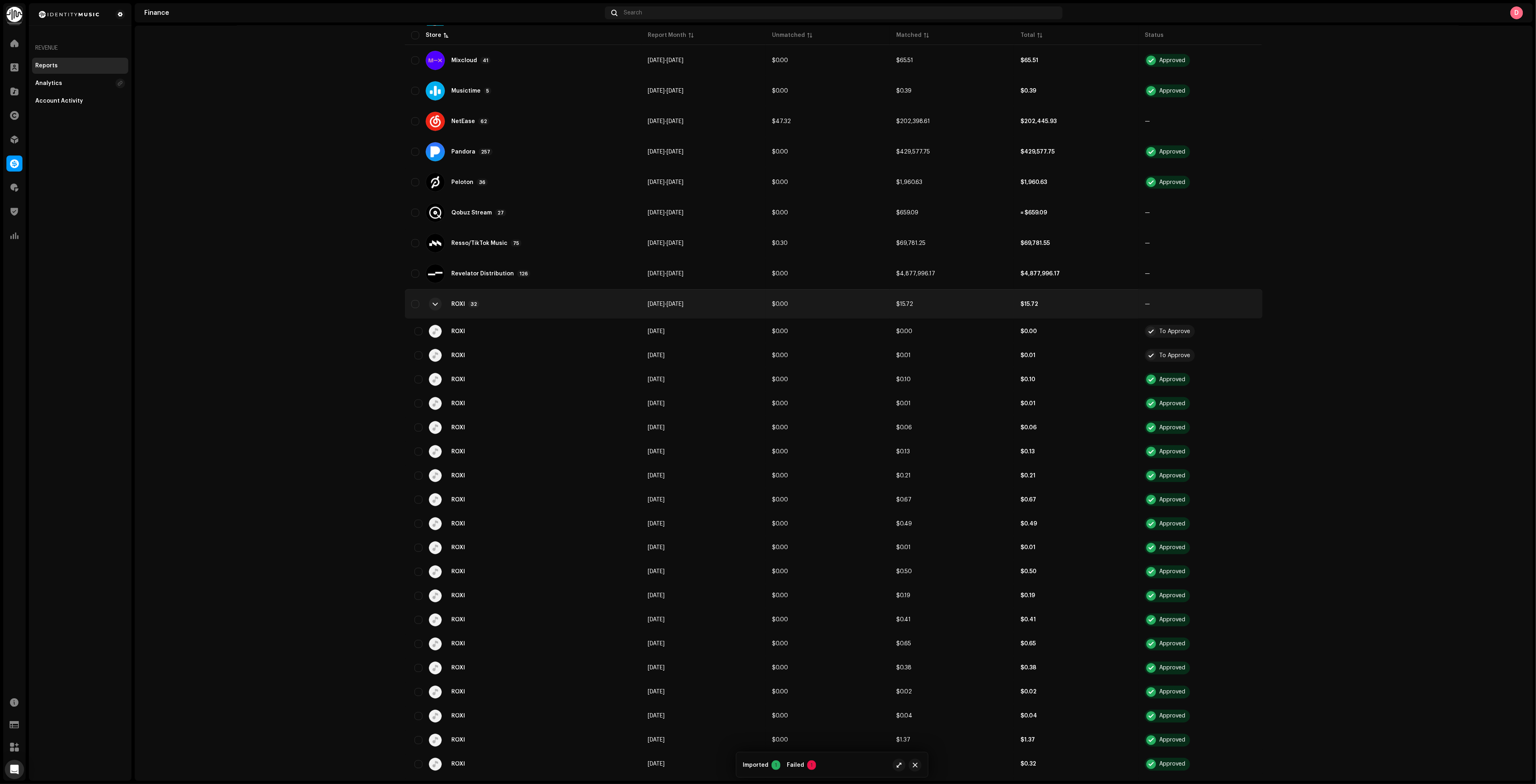
click at [575, 295] on div "ROXI 32" at bounding box center [523, 304] width 224 height 19
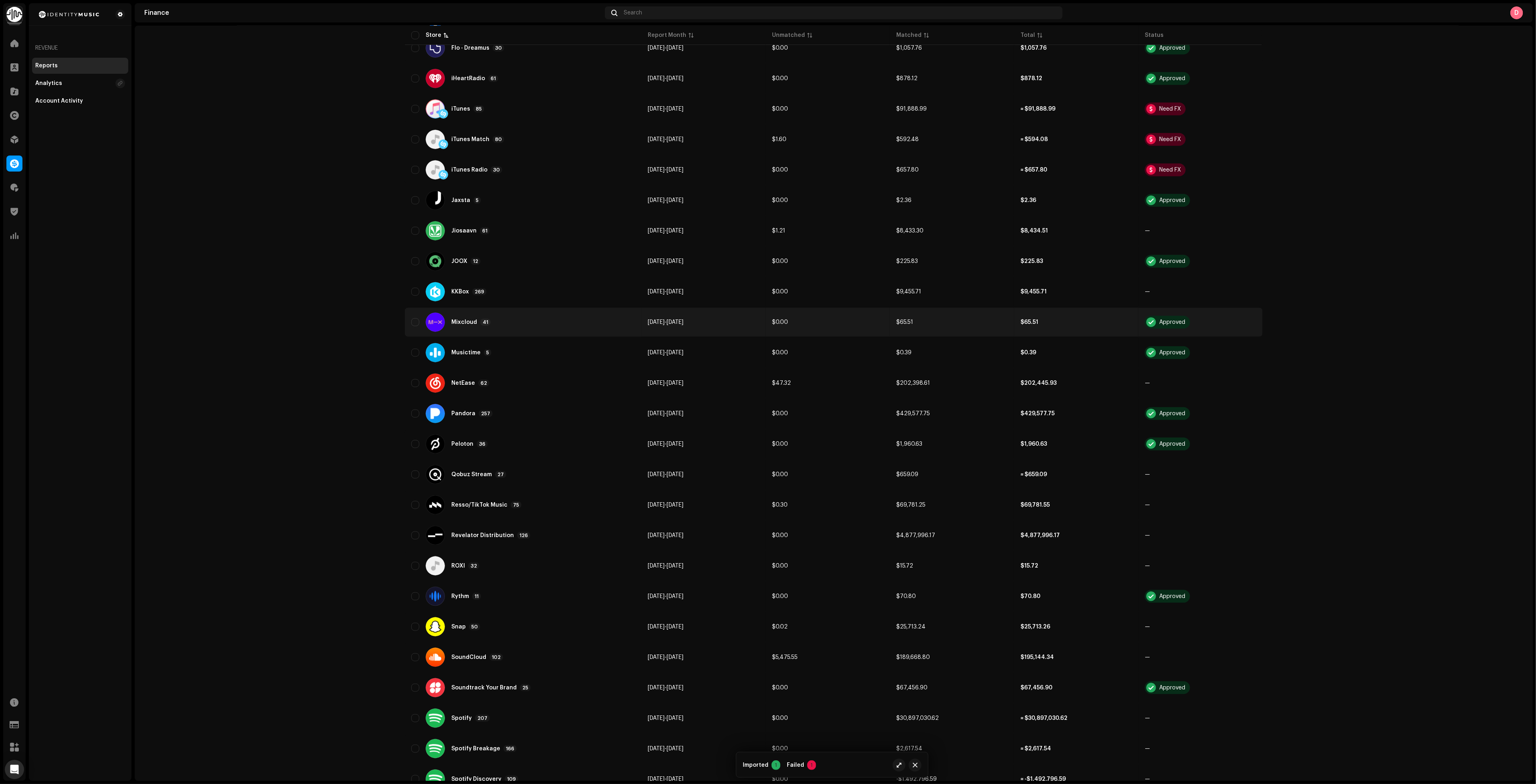
scroll to position [721, 0]
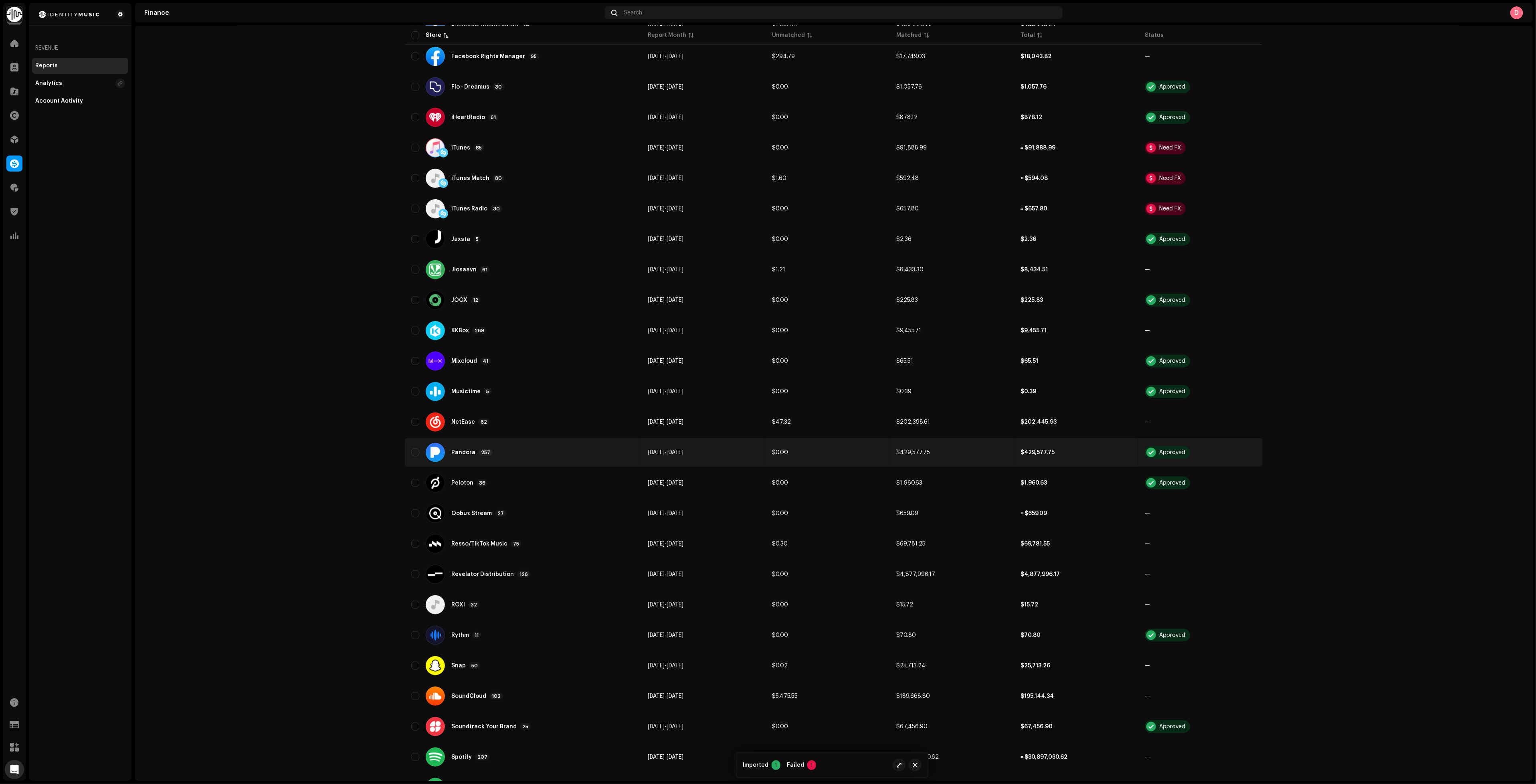
click at [509, 443] on div "Pandora 257" at bounding box center [523, 452] width 224 height 19
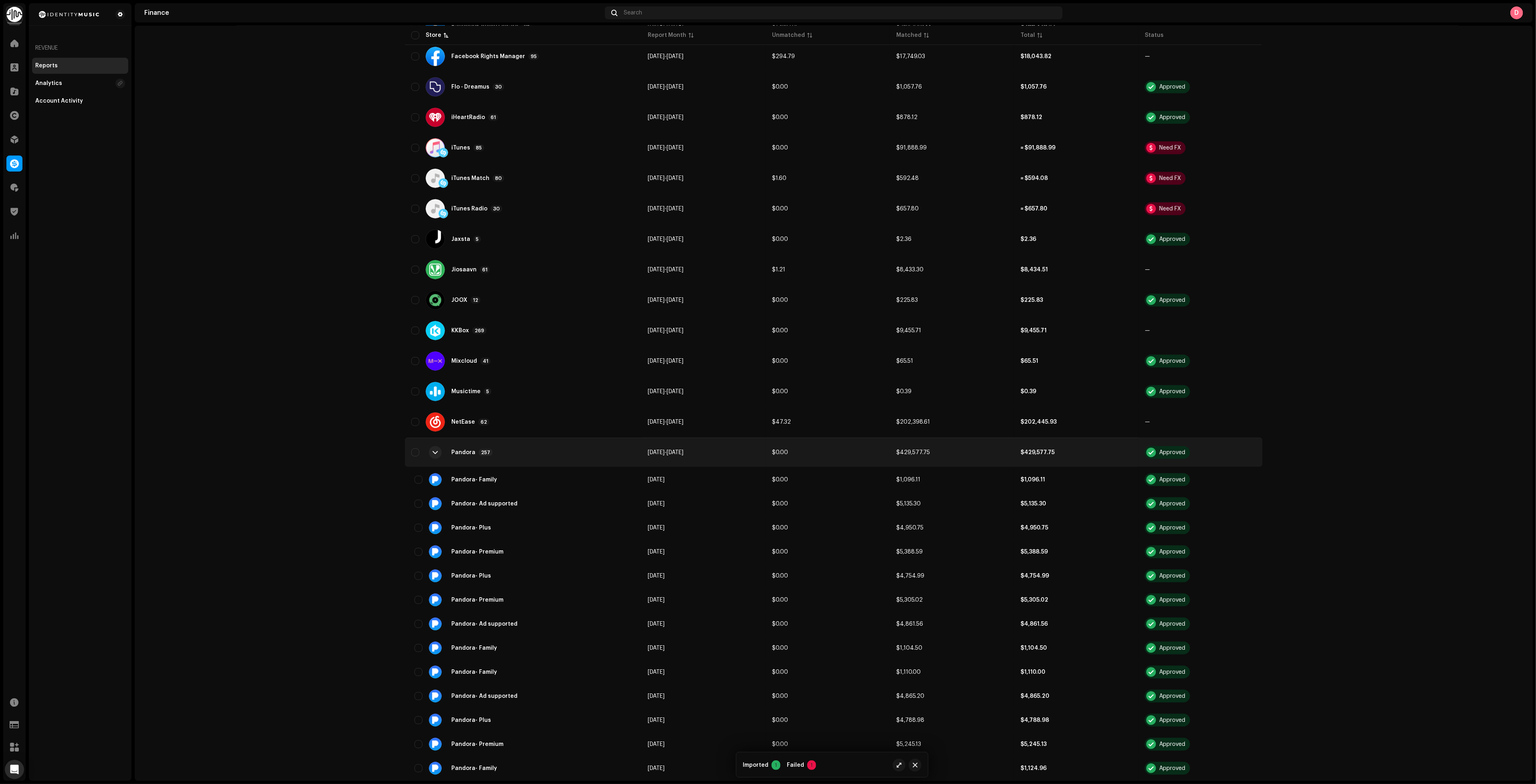
click at [516, 443] on div "Pandora 257" at bounding box center [523, 452] width 224 height 19
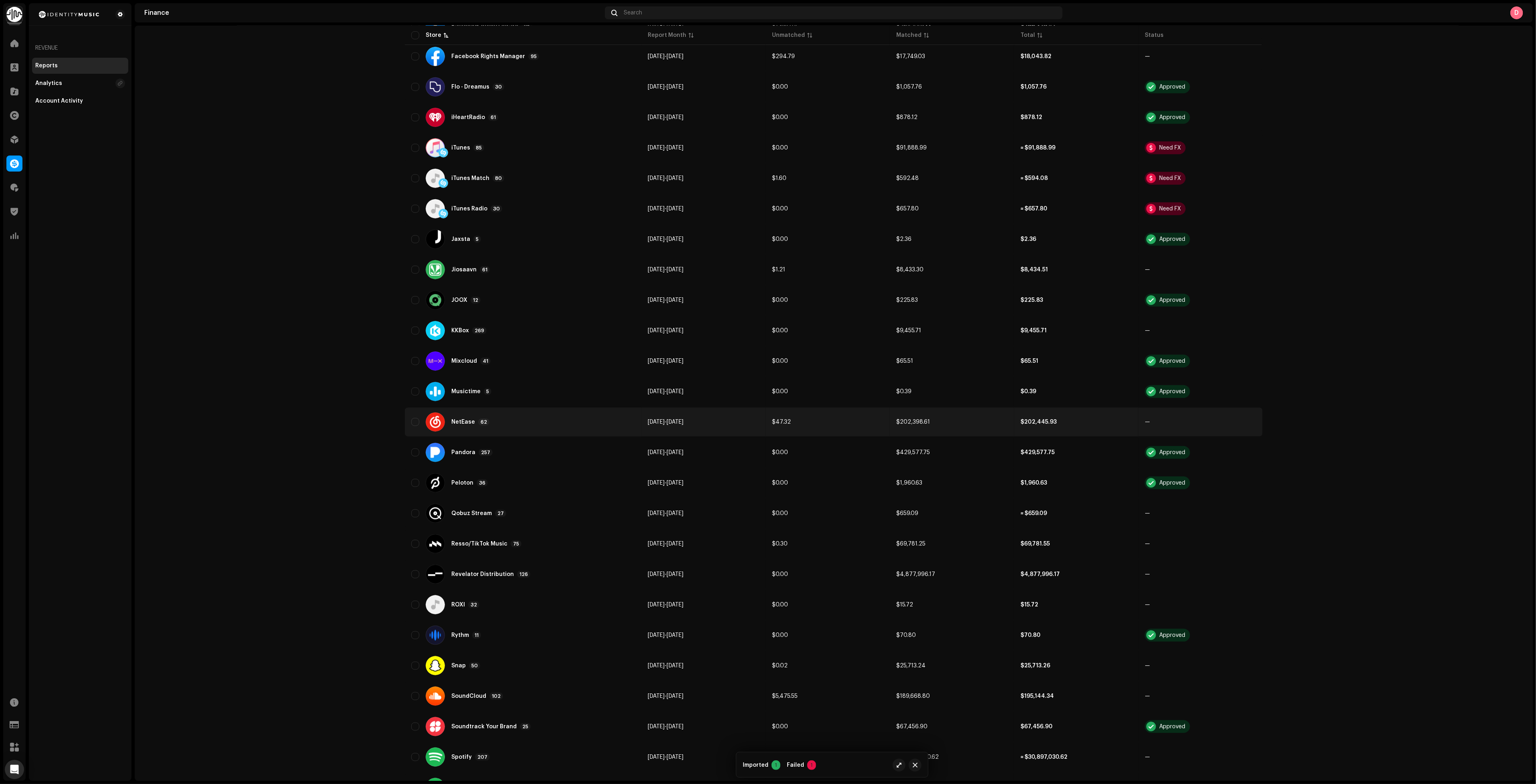
click at [516, 412] on div "NetEase 62" at bounding box center [523, 422] width 224 height 19
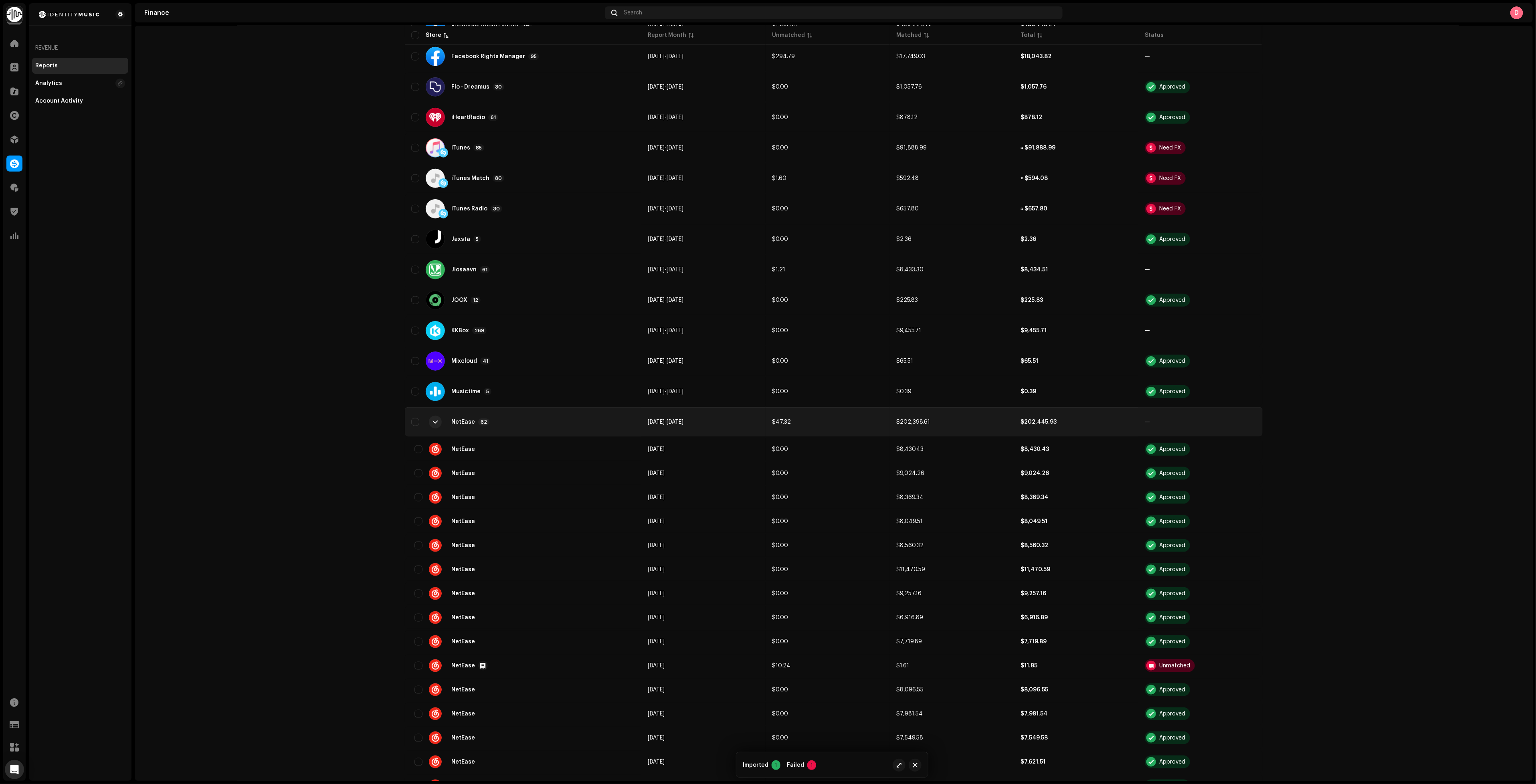
click at [516, 412] on div "NetEase 62" at bounding box center [523, 422] width 224 height 19
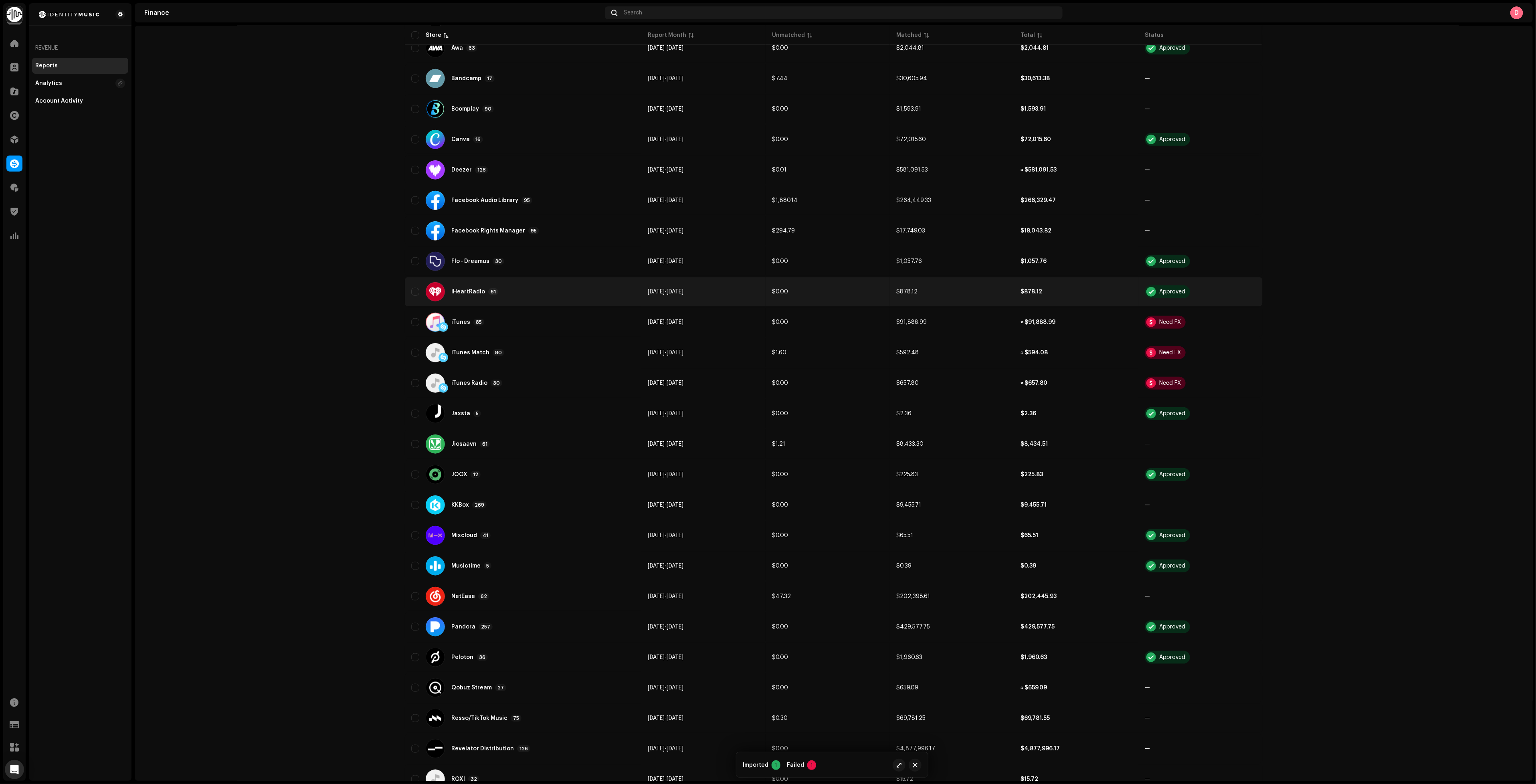
scroll to position [481, 0]
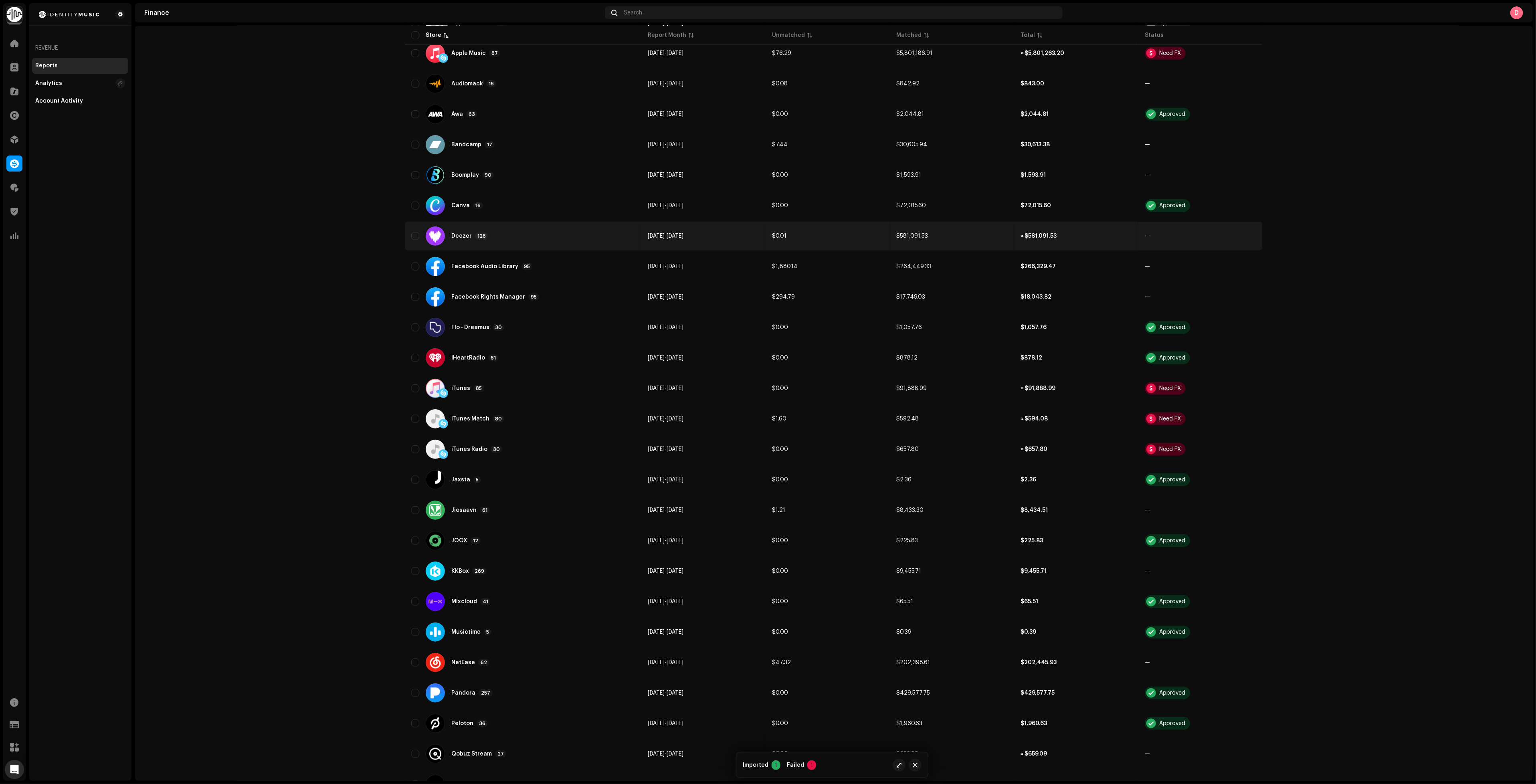
click at [515, 231] on div "Deezer 128" at bounding box center [523, 236] width 224 height 19
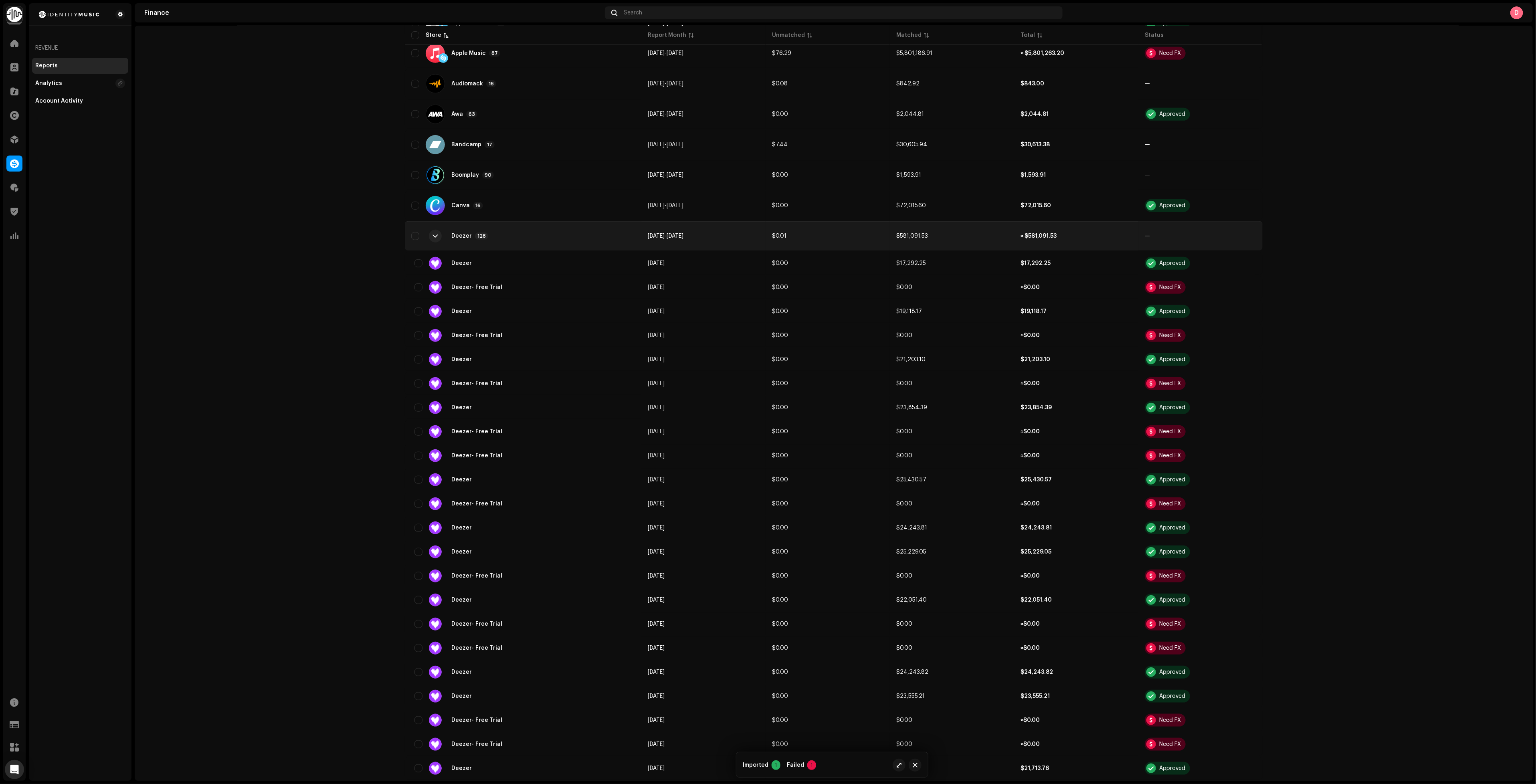
click at [515, 230] on div "Deezer 128" at bounding box center [523, 236] width 224 height 19
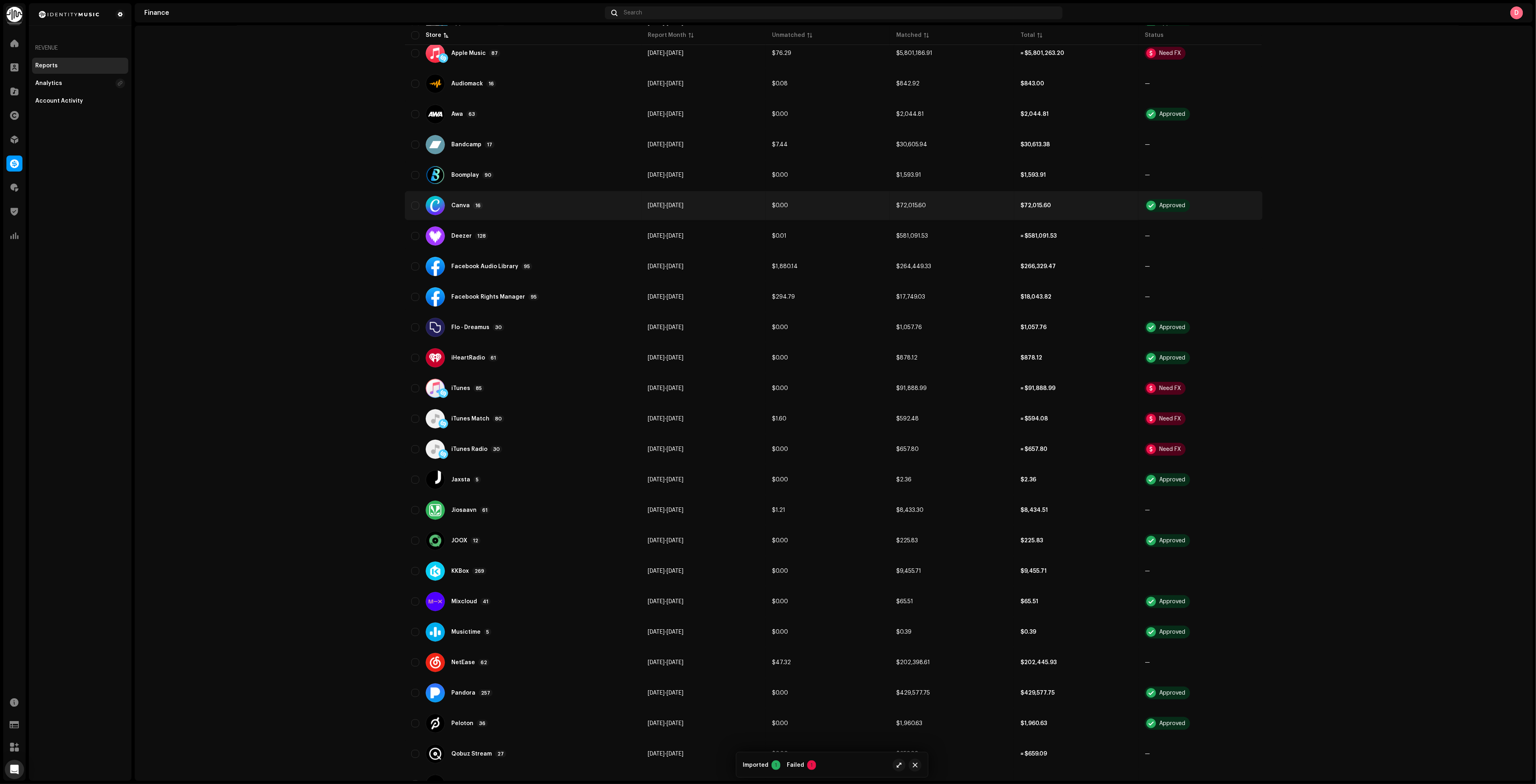
click at [509, 196] on div "Canva 16" at bounding box center [523, 206] width 224 height 19
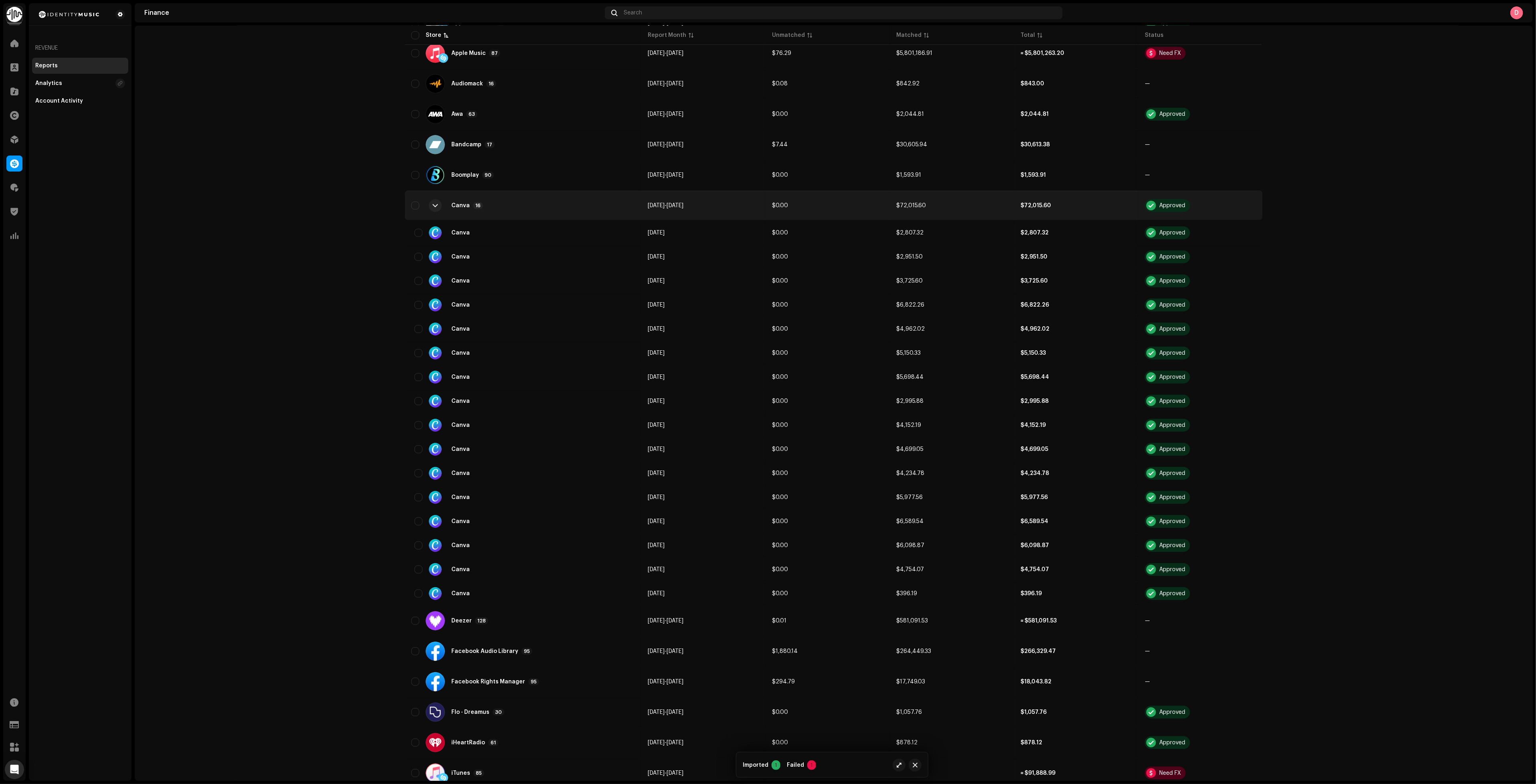
click at [509, 196] on div "Canva 16" at bounding box center [523, 206] width 224 height 19
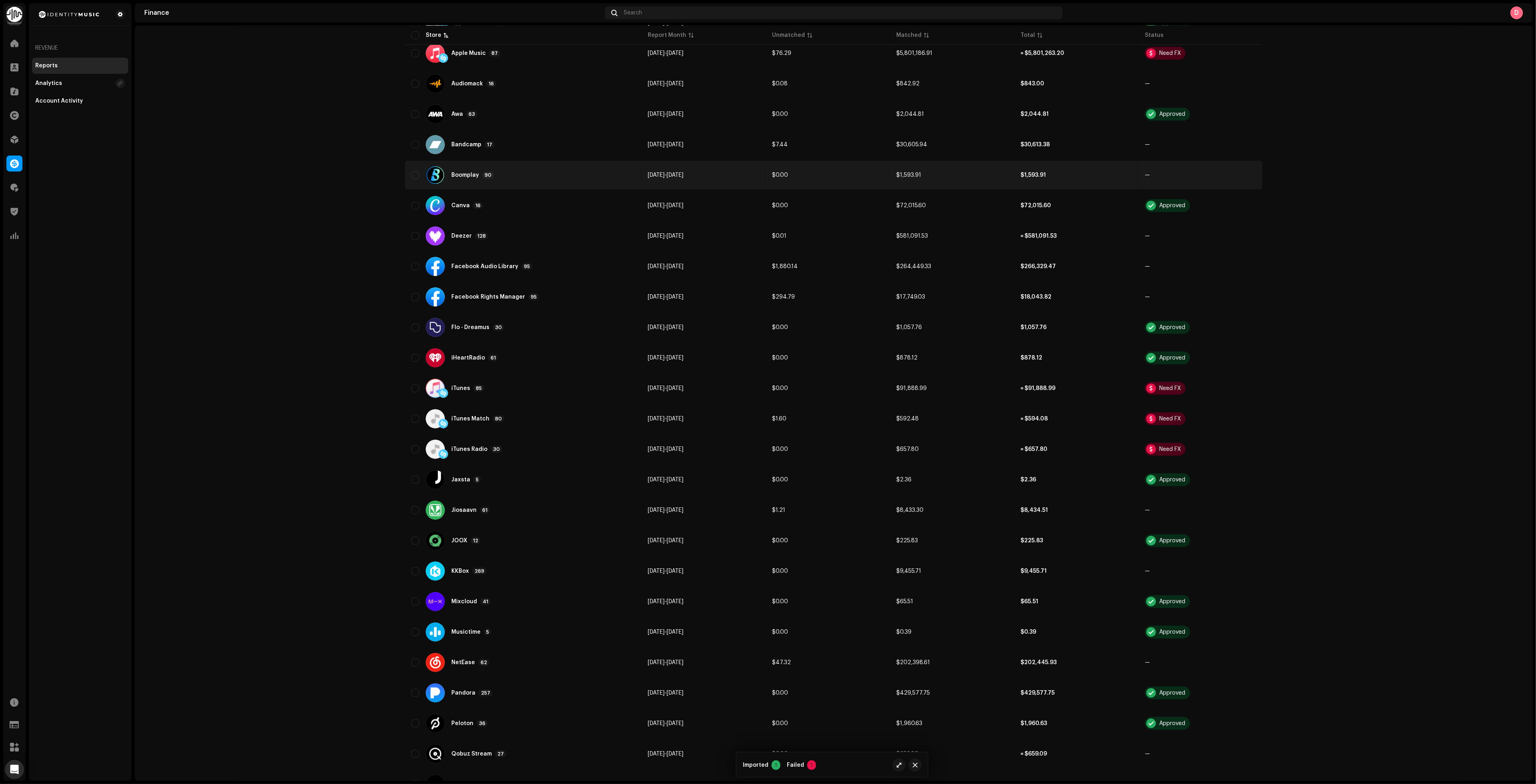
click at [512, 166] on div "Boomplay 90" at bounding box center [523, 175] width 224 height 19
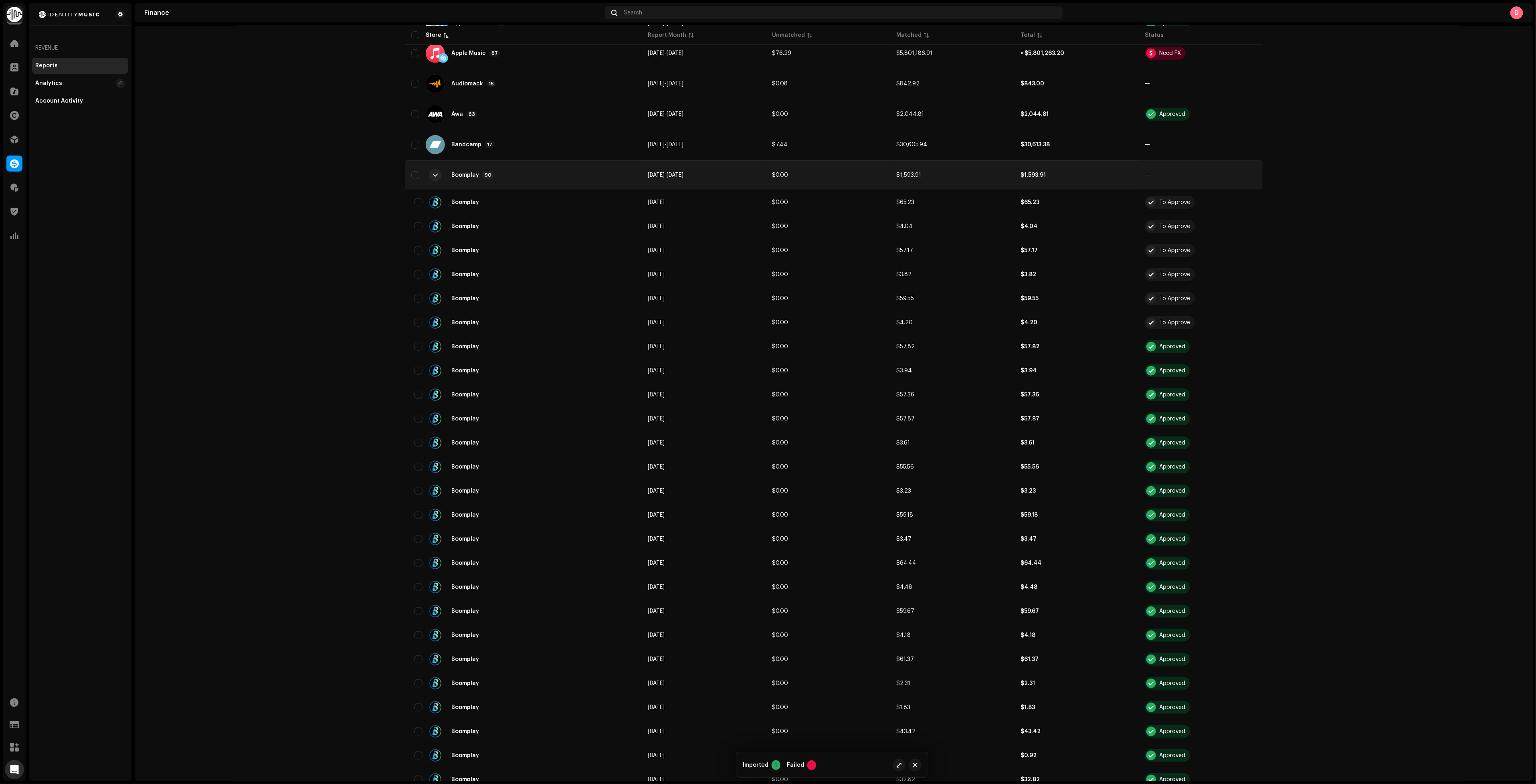
click at [513, 166] on div "Boomplay 90" at bounding box center [523, 175] width 224 height 19
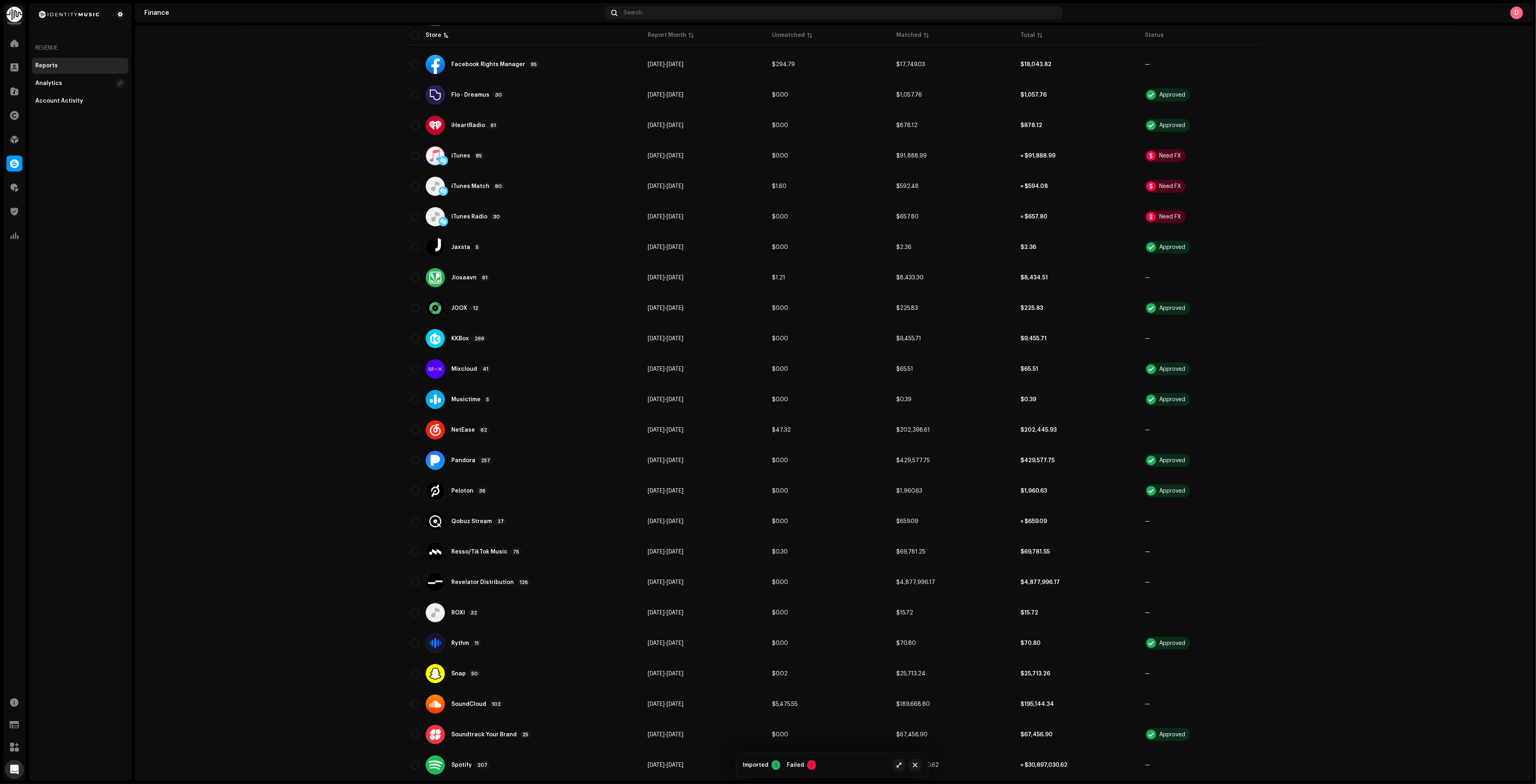
scroll to position [1045, 0]
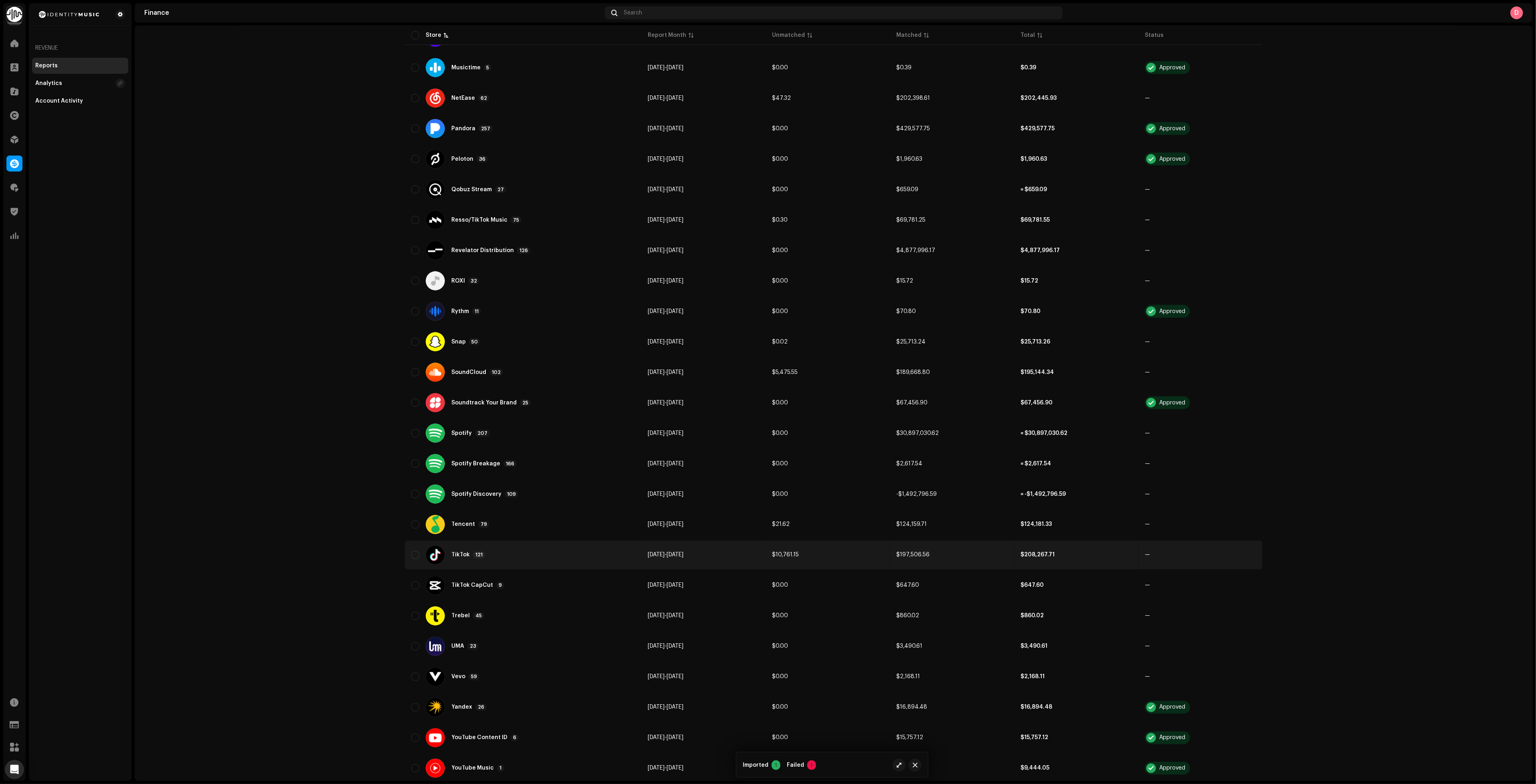
click at [533, 546] on div "TikTok 121" at bounding box center [523, 555] width 224 height 19
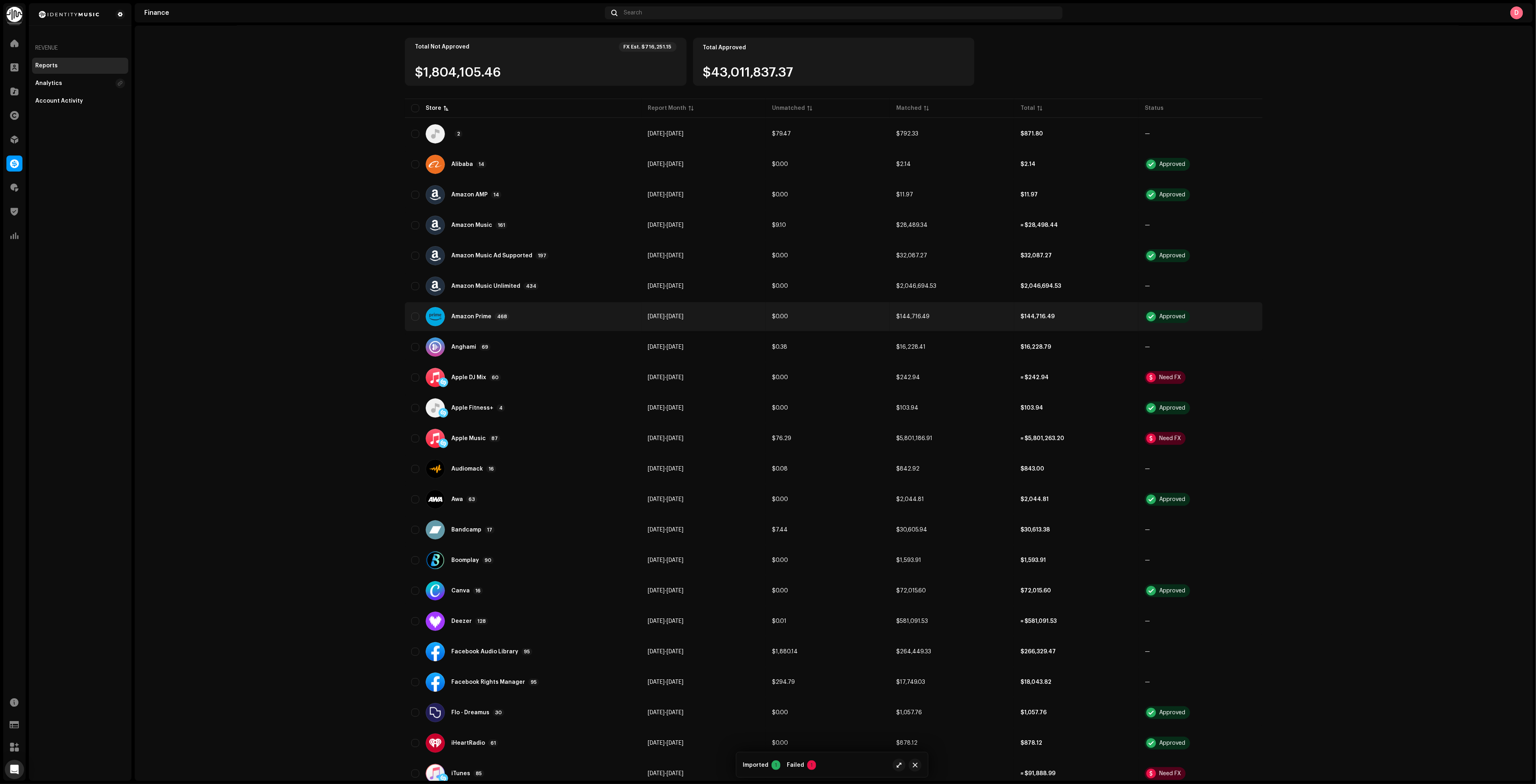
scroll to position [0, 0]
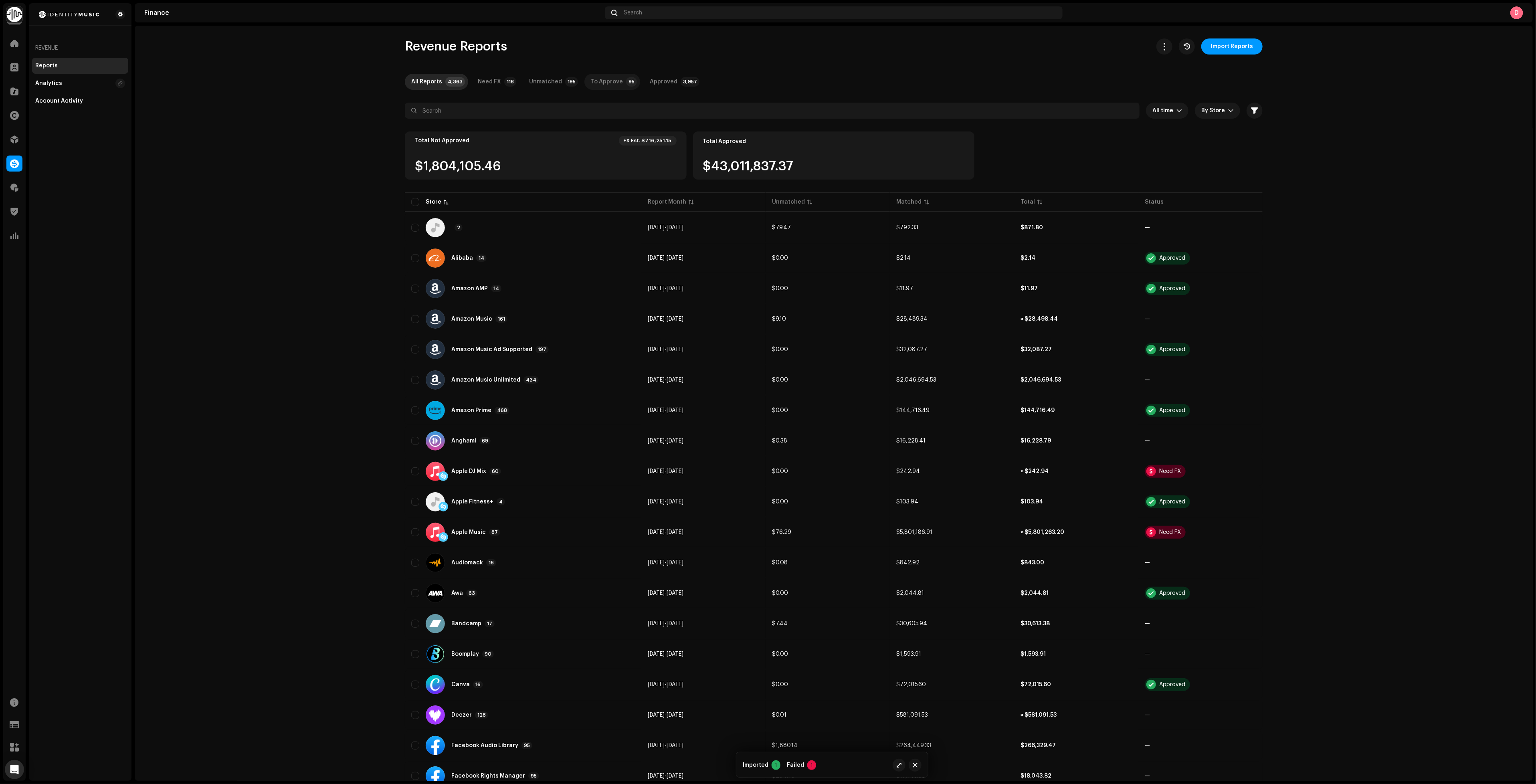
click at [598, 77] on div "To Approve" at bounding box center [607, 81] width 32 height 16
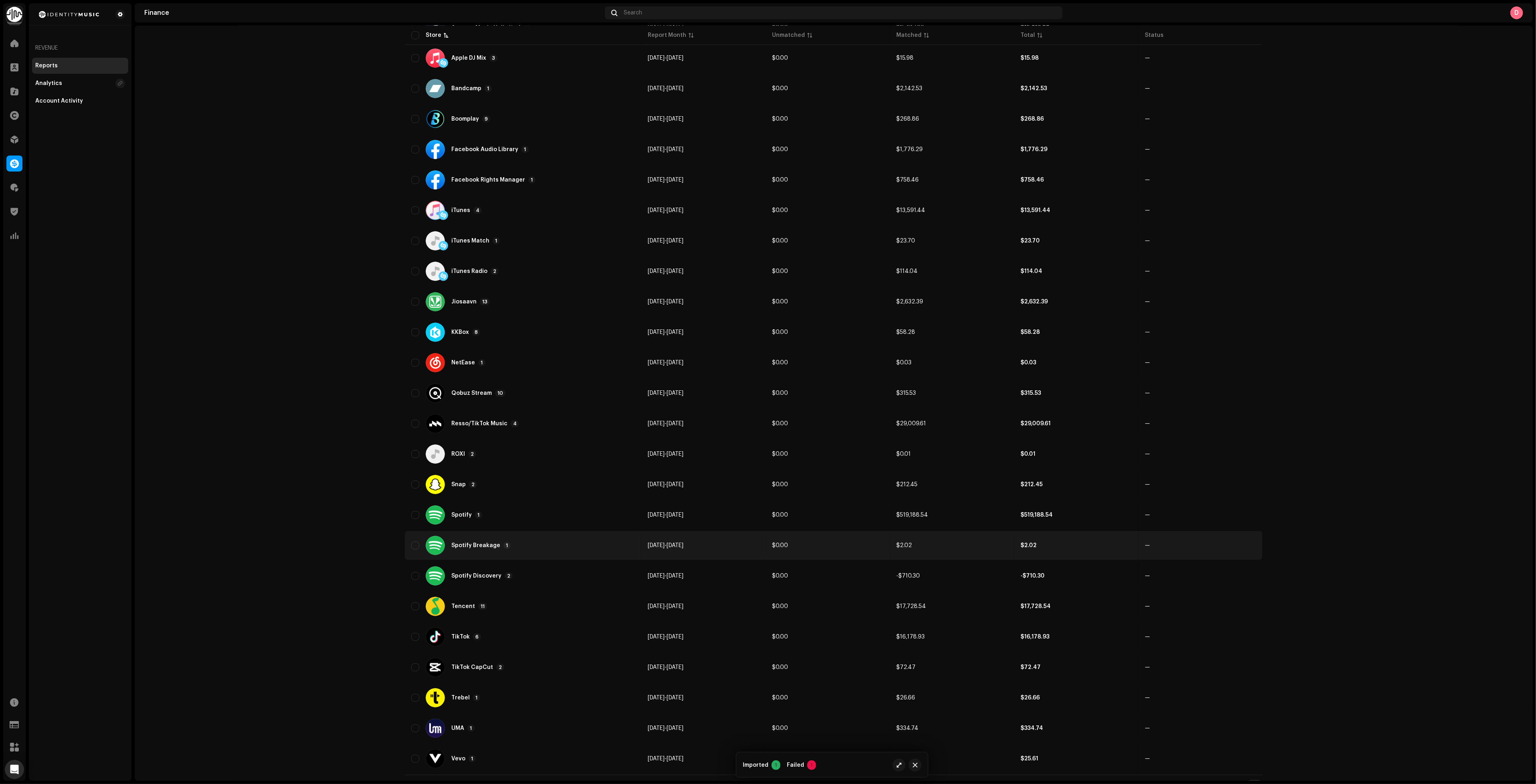
scroll to position [234, 0]
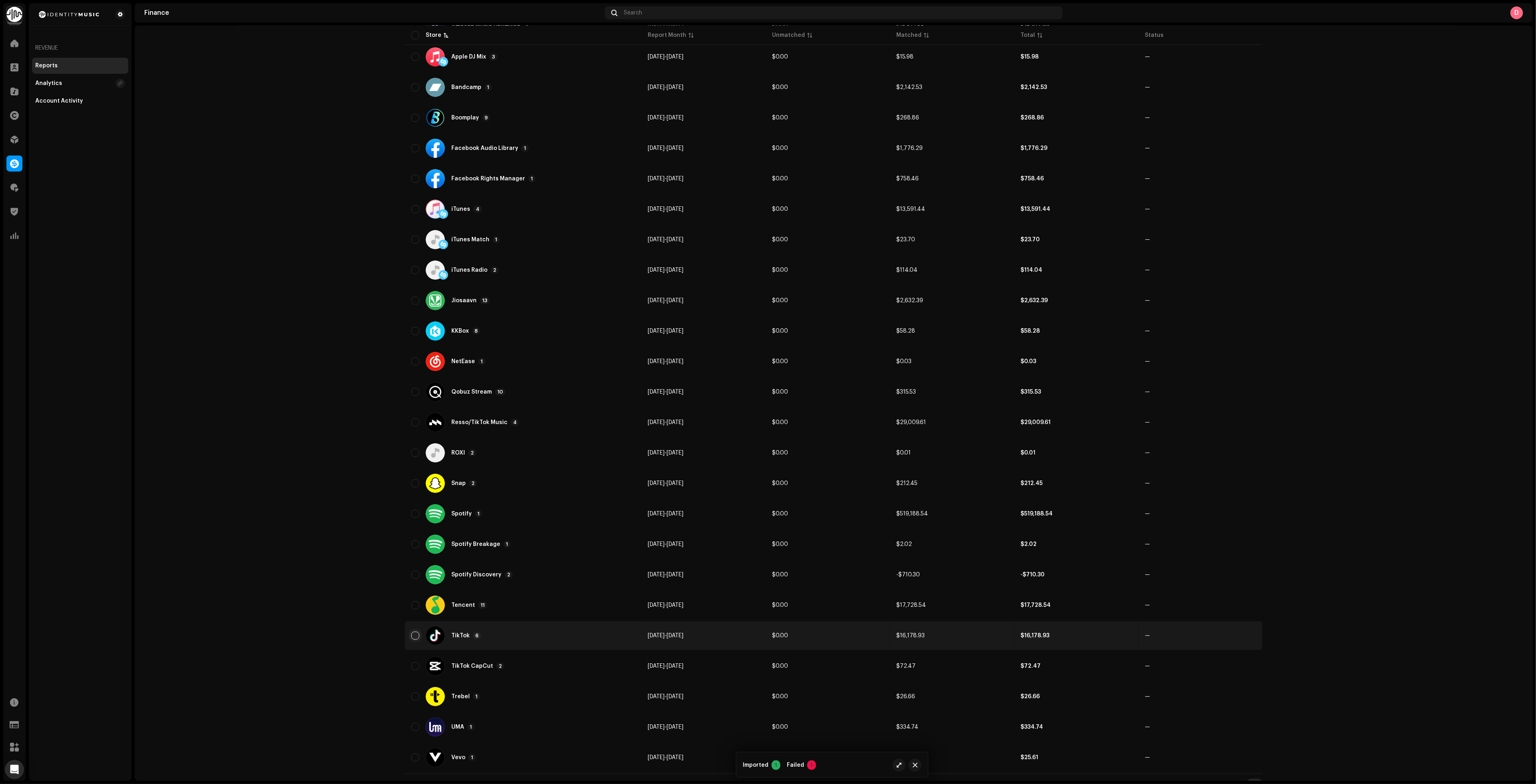
click at [414, 632] on input "checkbox" at bounding box center [415, 635] width 8 height 8
checkbox input "true"
click at [414, 662] on input "Row Unselected" at bounding box center [415, 666] width 8 height 8
checkbox input "true"
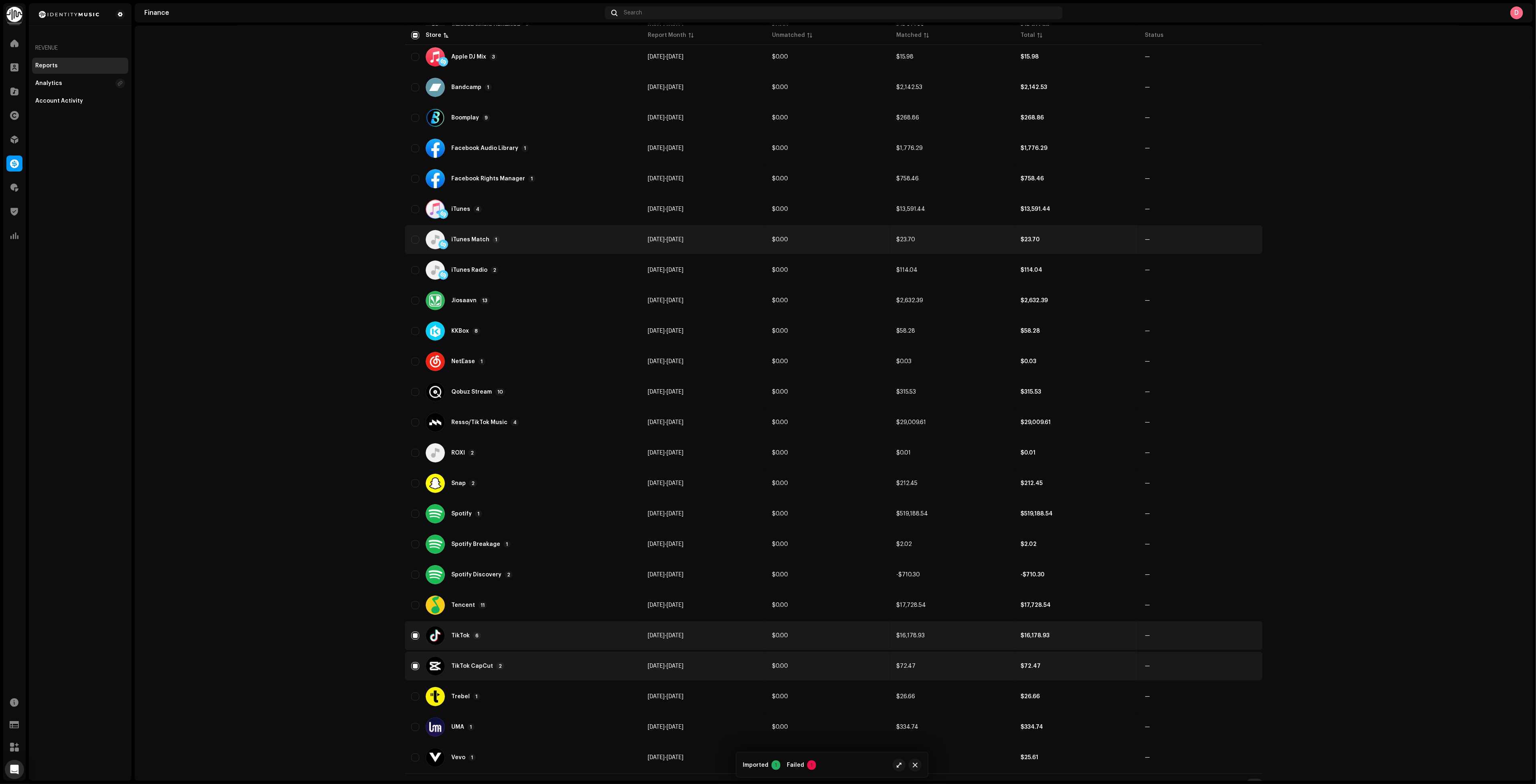
scroll to position [0, 0]
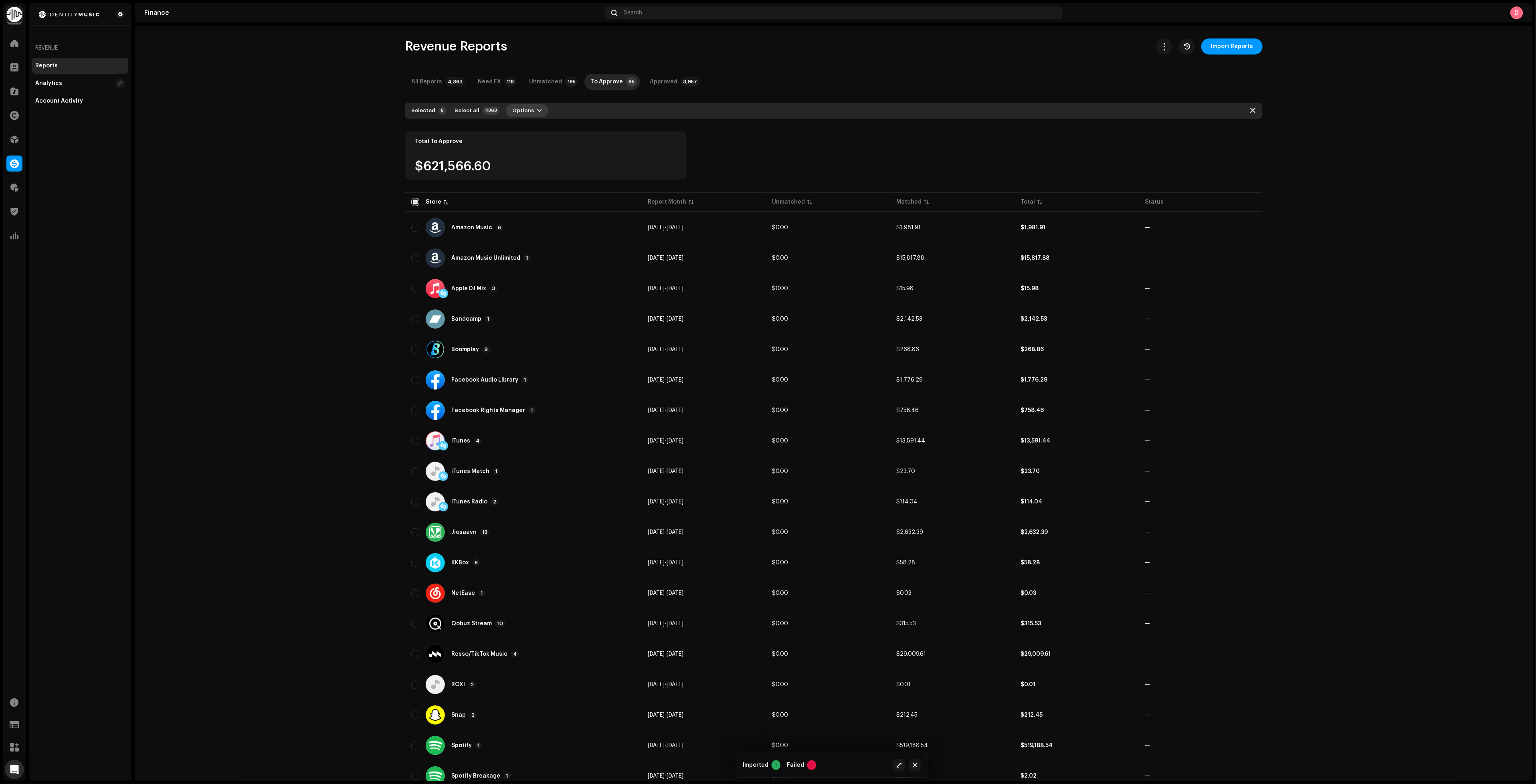
click at [524, 105] on span "Options" at bounding box center [523, 111] width 22 height 16
click at [782, 131] on div "Total To Approve $621,566.60" at bounding box center [833, 161] width 858 height 59
click at [436, 82] on div "All Reports" at bounding box center [427, 81] width 31 height 16
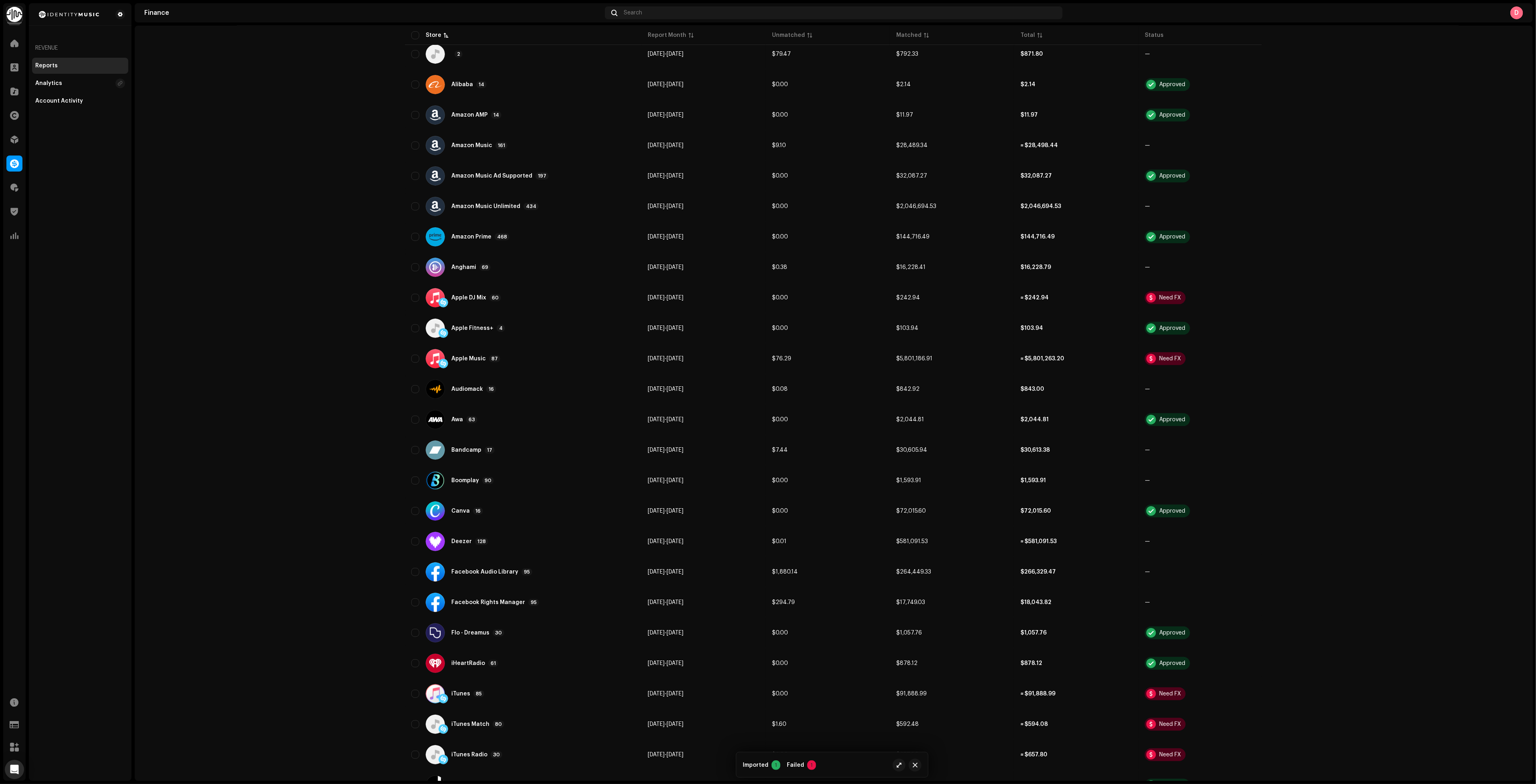
scroll to position [1045, 0]
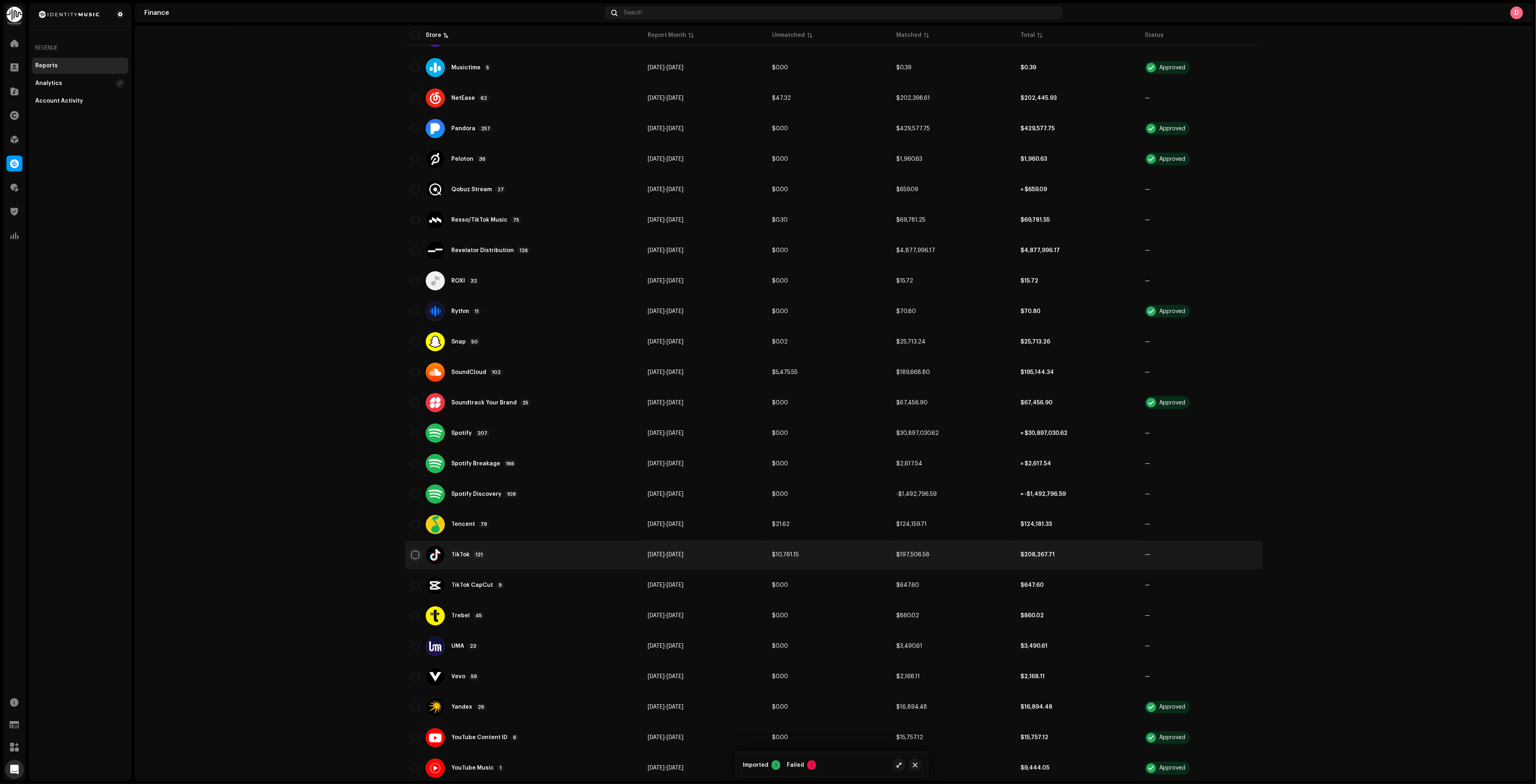
click at [414, 551] on input "checkbox" at bounding box center [415, 555] width 8 height 8
checkbox input "true"
click at [411, 581] on input "Row Unselected" at bounding box center [415, 585] width 8 height 8
checkbox input "true"
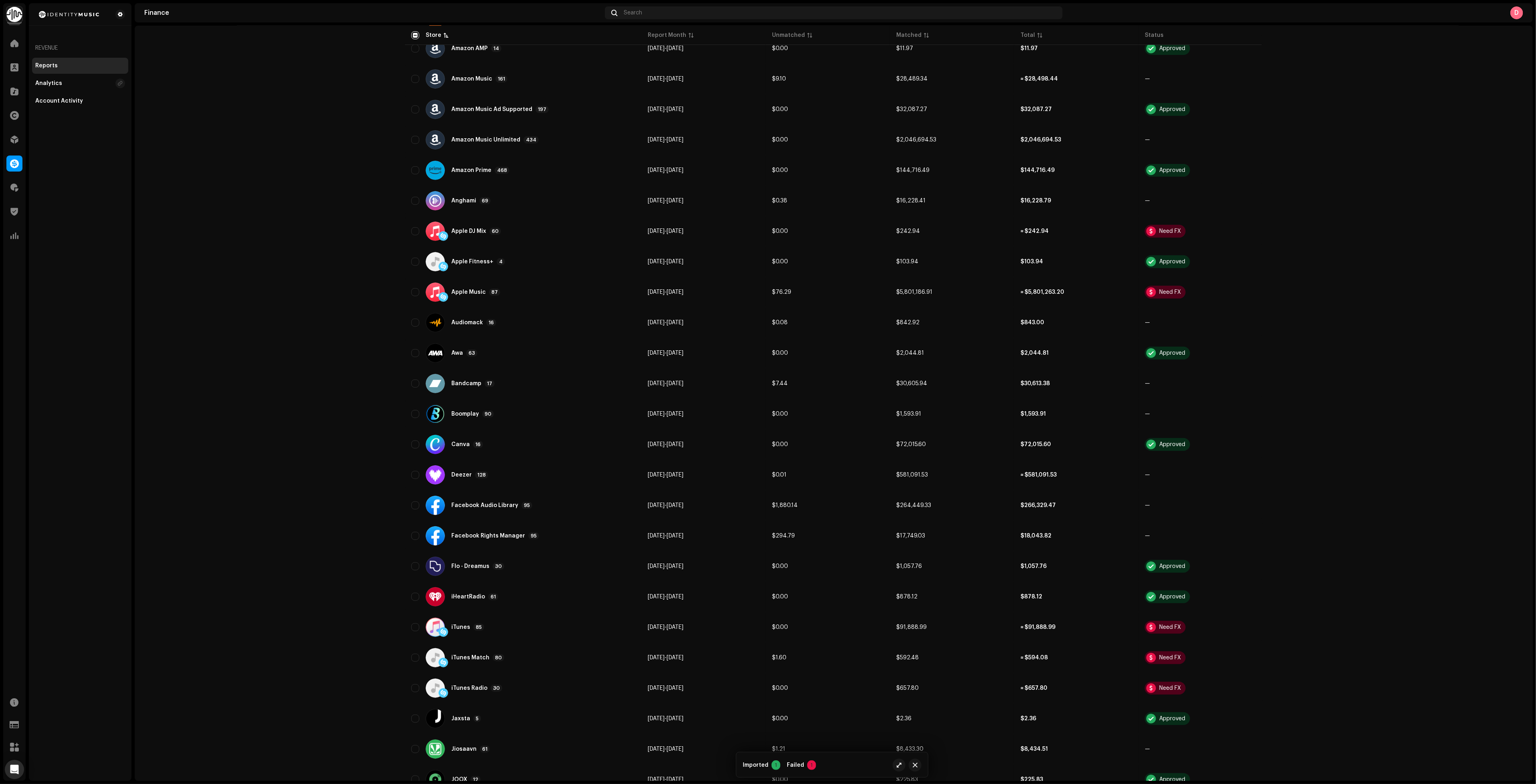
scroll to position [0, 0]
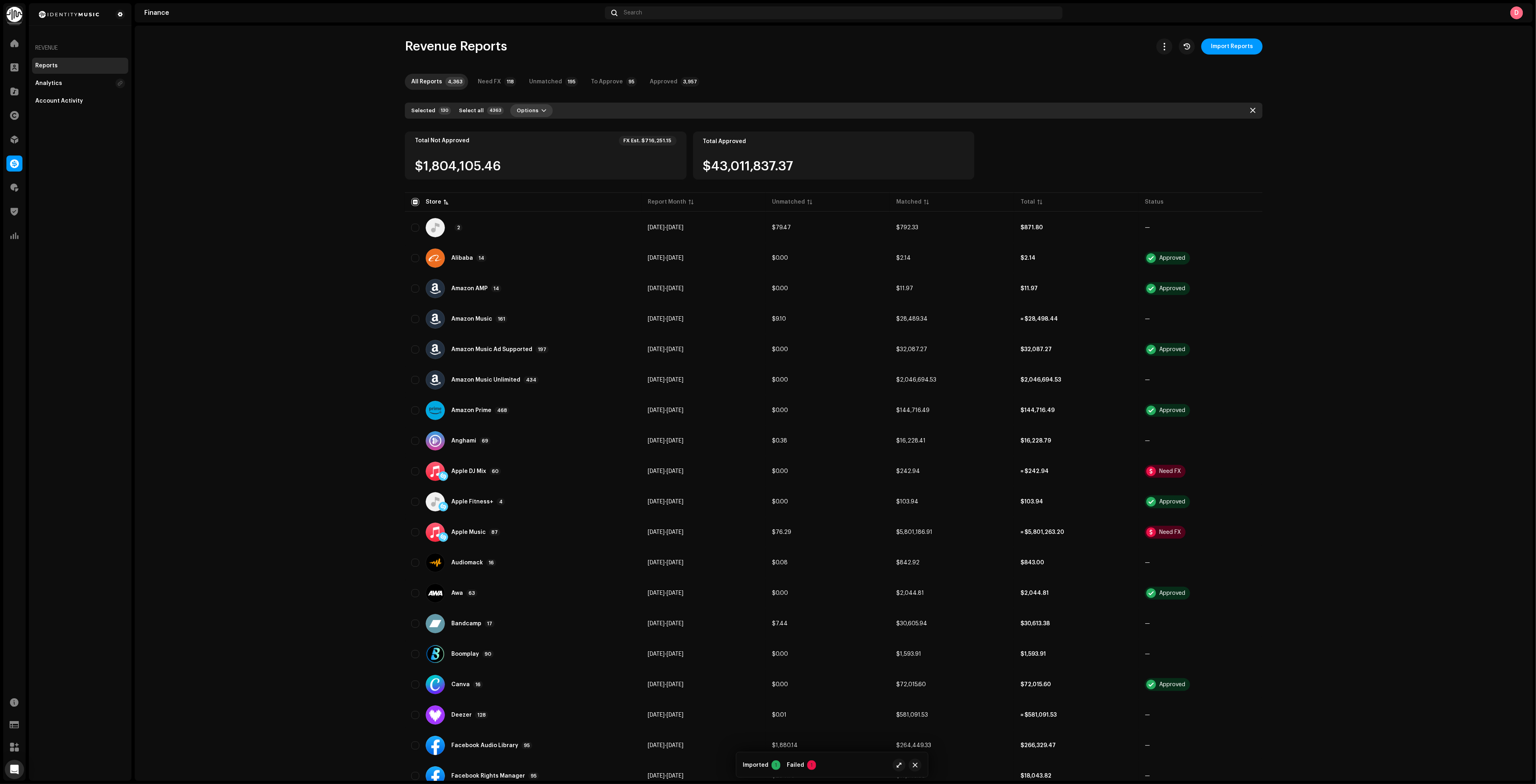
click at [526, 109] on span "Options" at bounding box center [527, 111] width 22 height 16
drag, startPoint x: 903, startPoint y: 33, endPoint x: 893, endPoint y: 35, distance: 10.2
click at [904, 33] on div "Revenue Reports Import Reports All Reports 4,363 Need FX 118 Unmatched 195 To A…" at bounding box center [833, 403] width 1398 height 755
click at [541, 86] on div "Unmatched" at bounding box center [545, 81] width 33 height 16
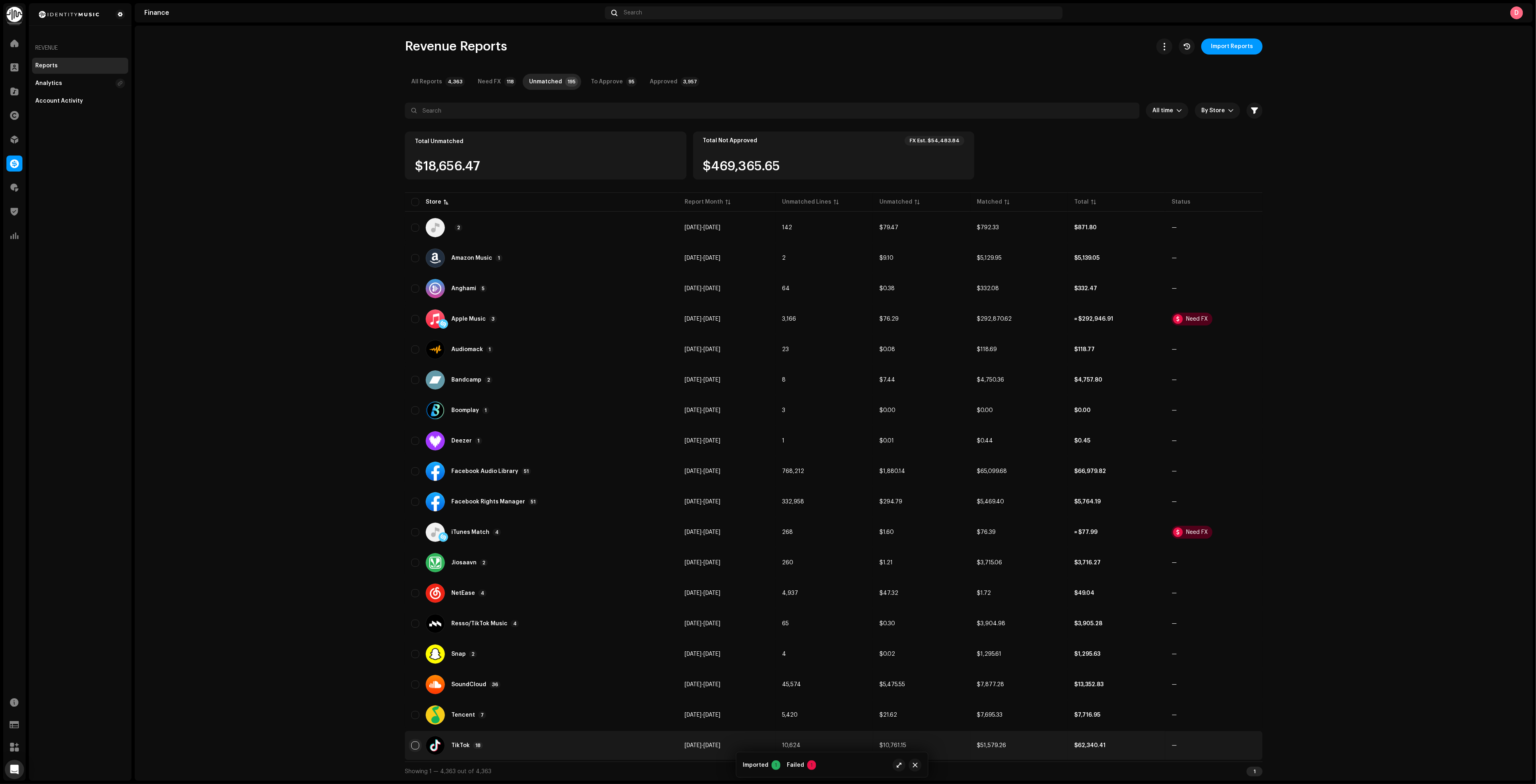
click at [414, 742] on input "checkbox" at bounding box center [415, 745] width 8 height 8
checkbox input "true"
click at [522, 105] on span "Options" at bounding box center [524, 111] width 22 height 16
click at [534, 128] on span "Reprocess Unmatched" at bounding box center [541, 128] width 65 height 7
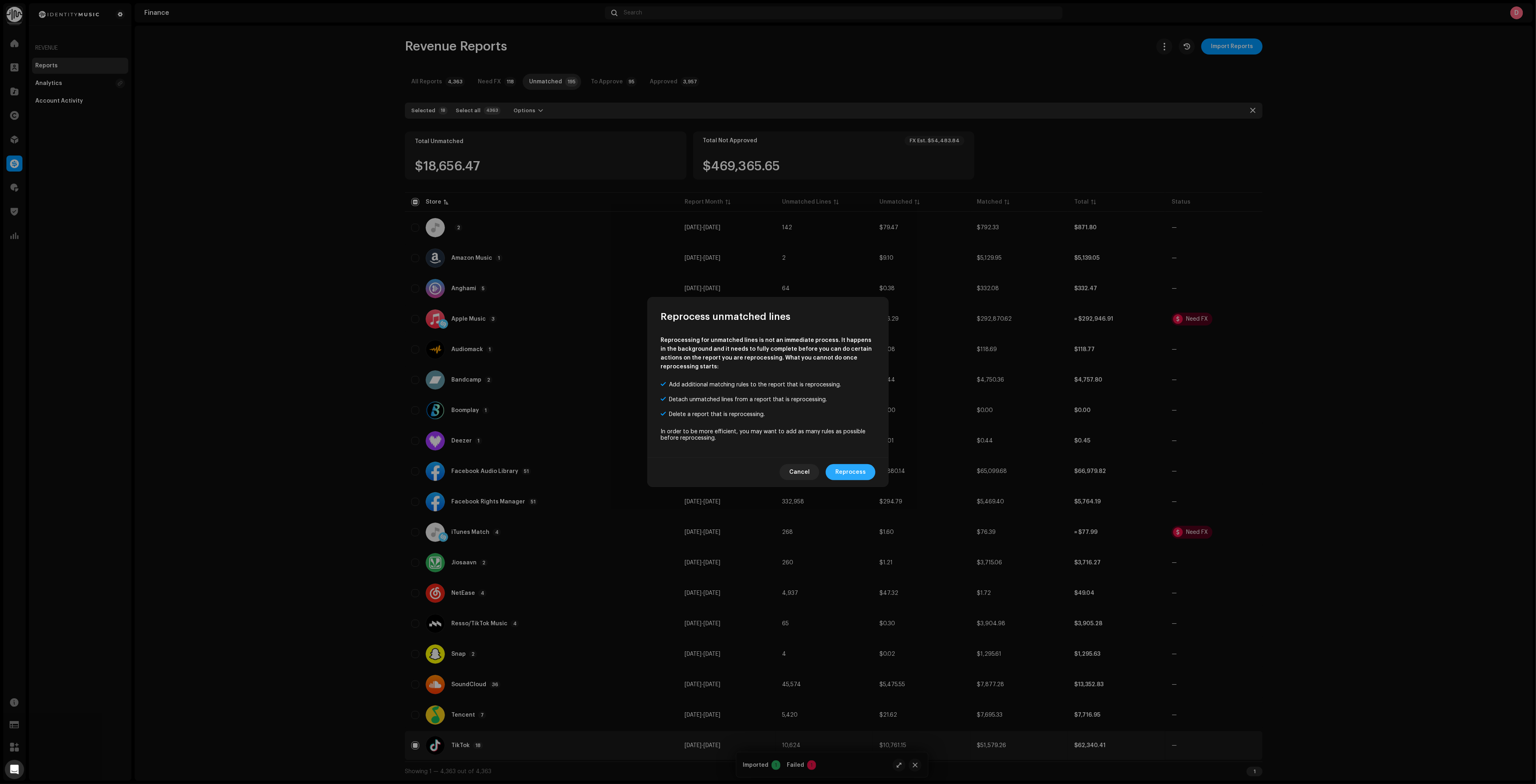
click at [861, 468] on span "Reprocess" at bounding box center [850, 472] width 30 height 16
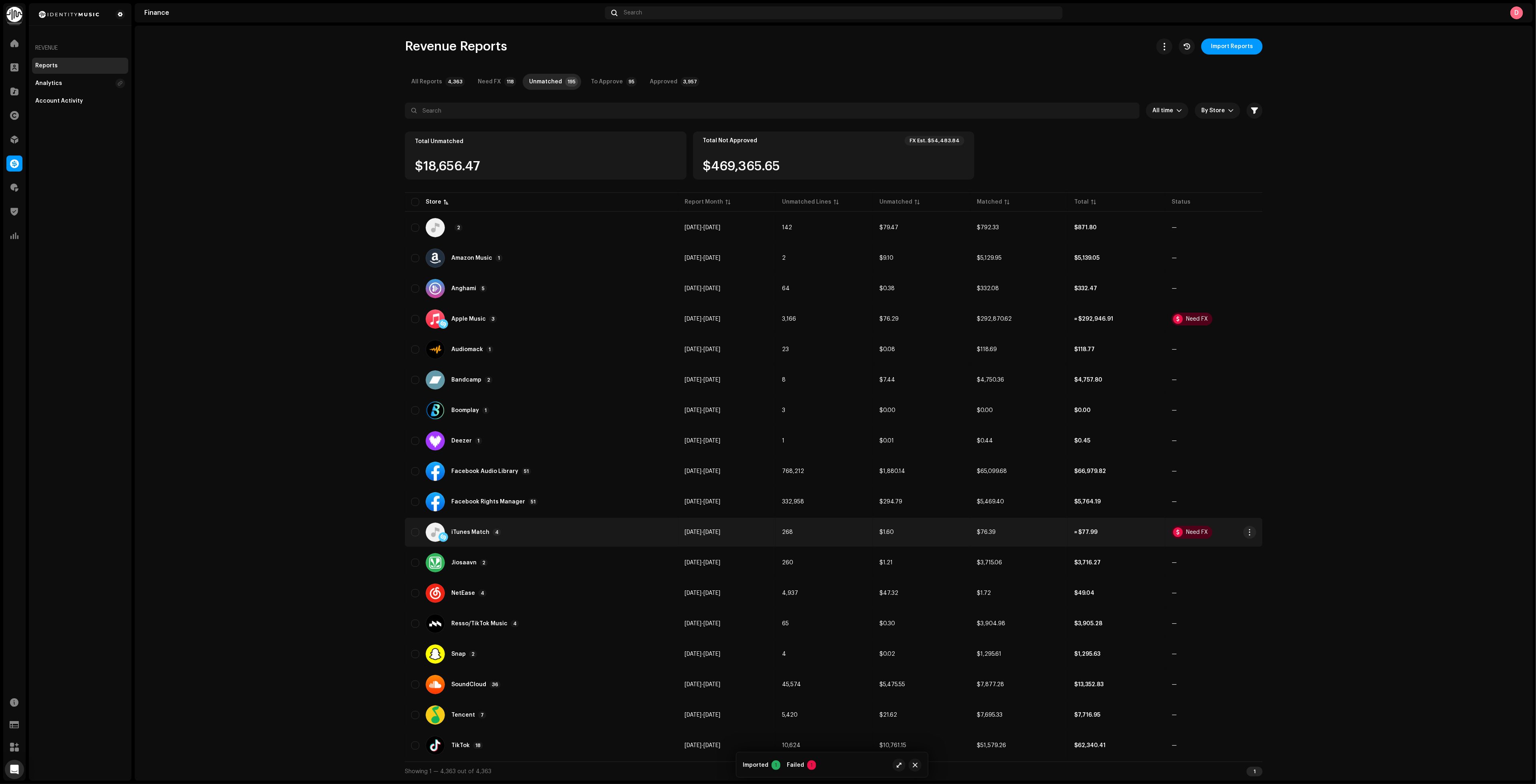
click at [521, 529] on div "iTunes Match 4" at bounding box center [541, 532] width 261 height 19
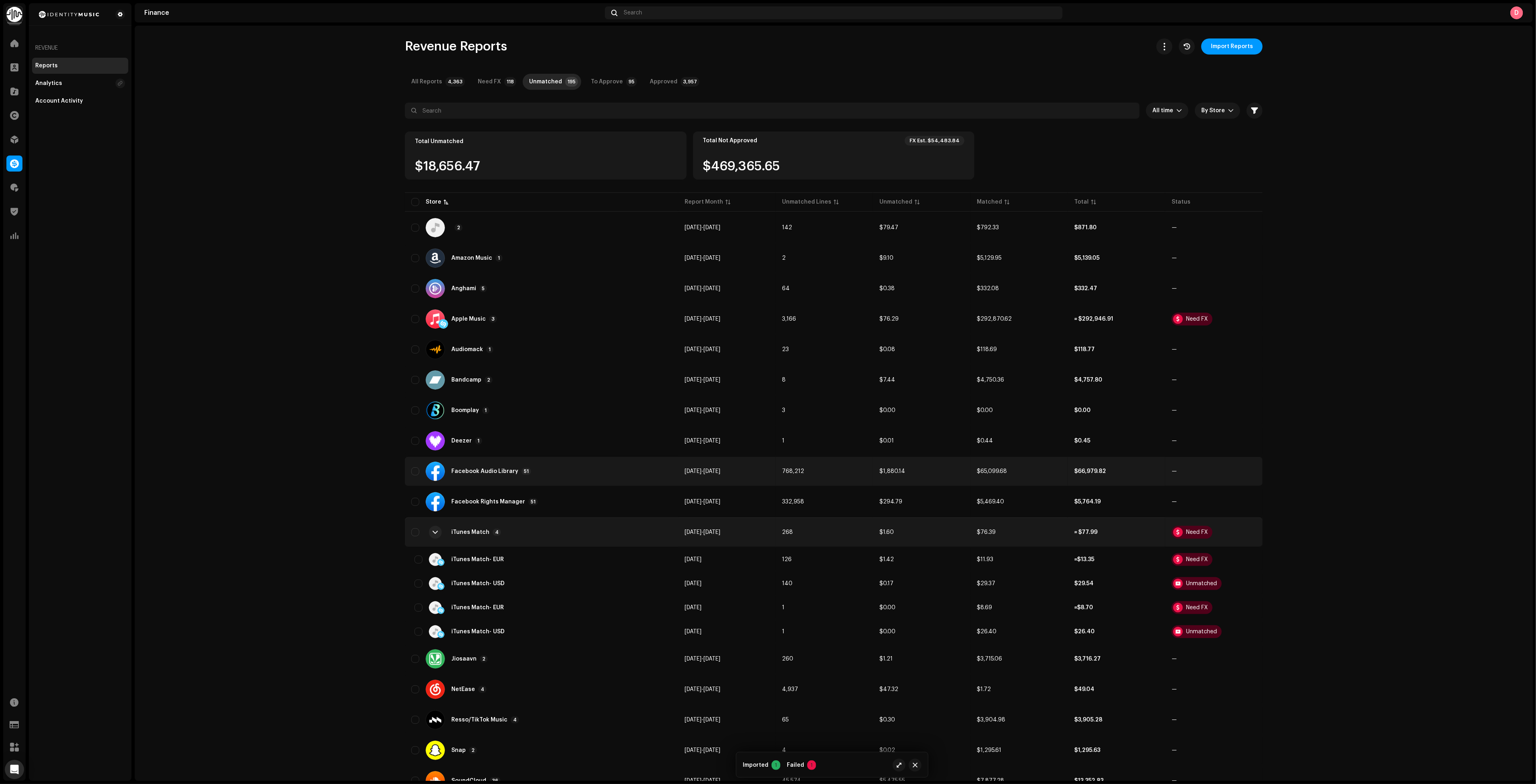
drag, startPoint x: 522, startPoint y: 530, endPoint x: 523, endPoint y: 455, distance: 75.0
click at [523, 531] on div "iTunes Match 4" at bounding box center [541, 532] width 261 height 19
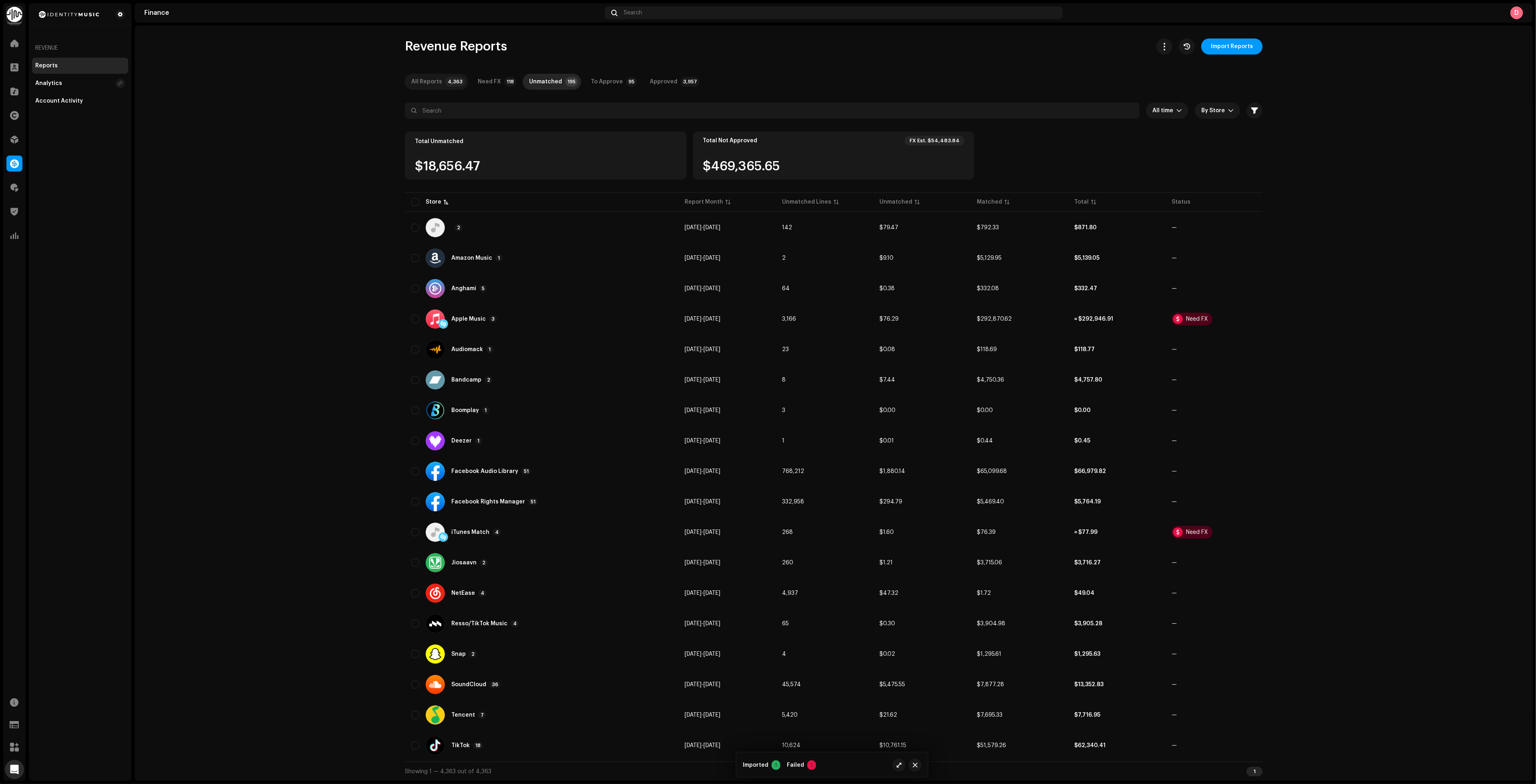
click at [436, 85] on div "All Reports" at bounding box center [427, 81] width 31 height 16
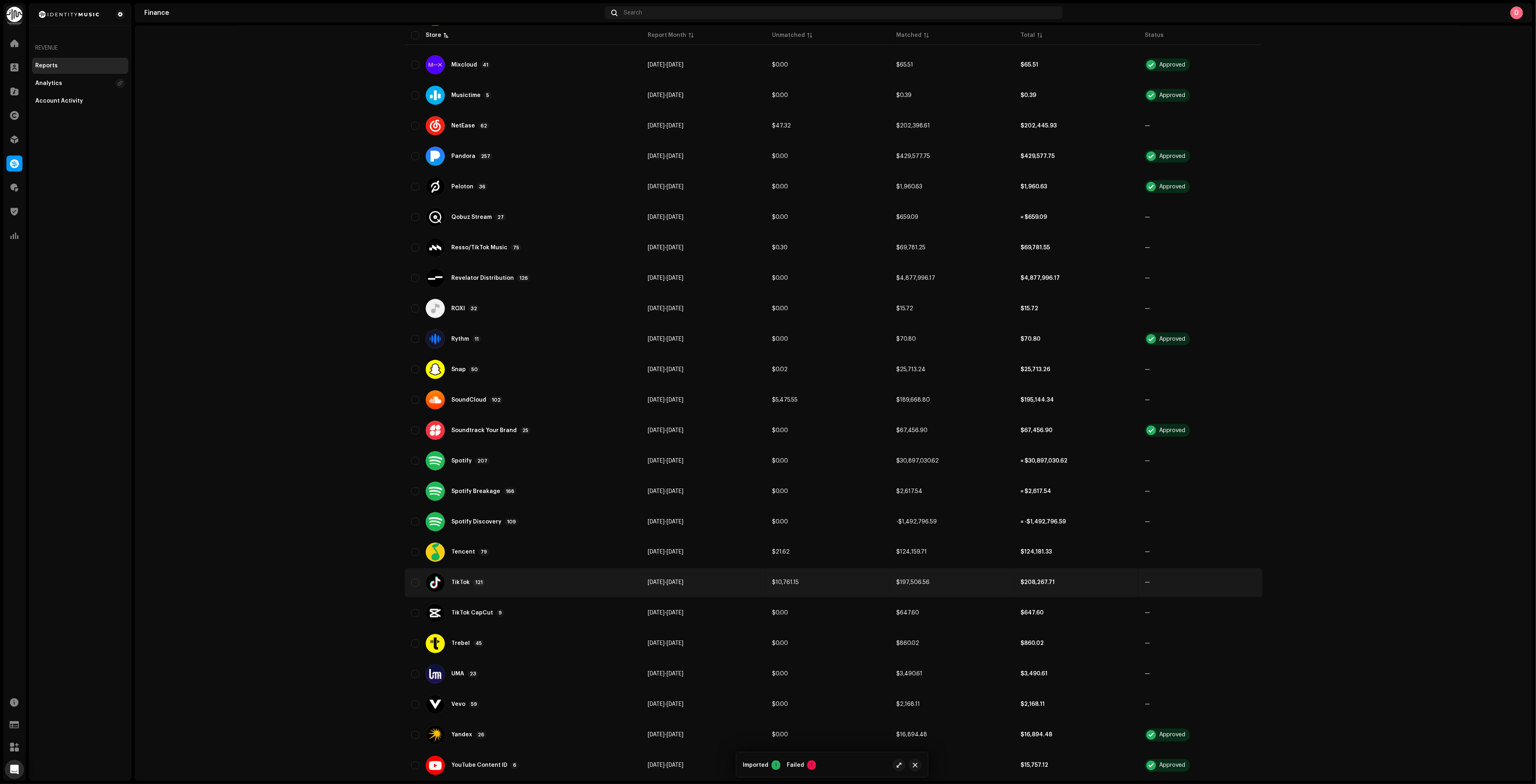
scroll to position [1045, 0]
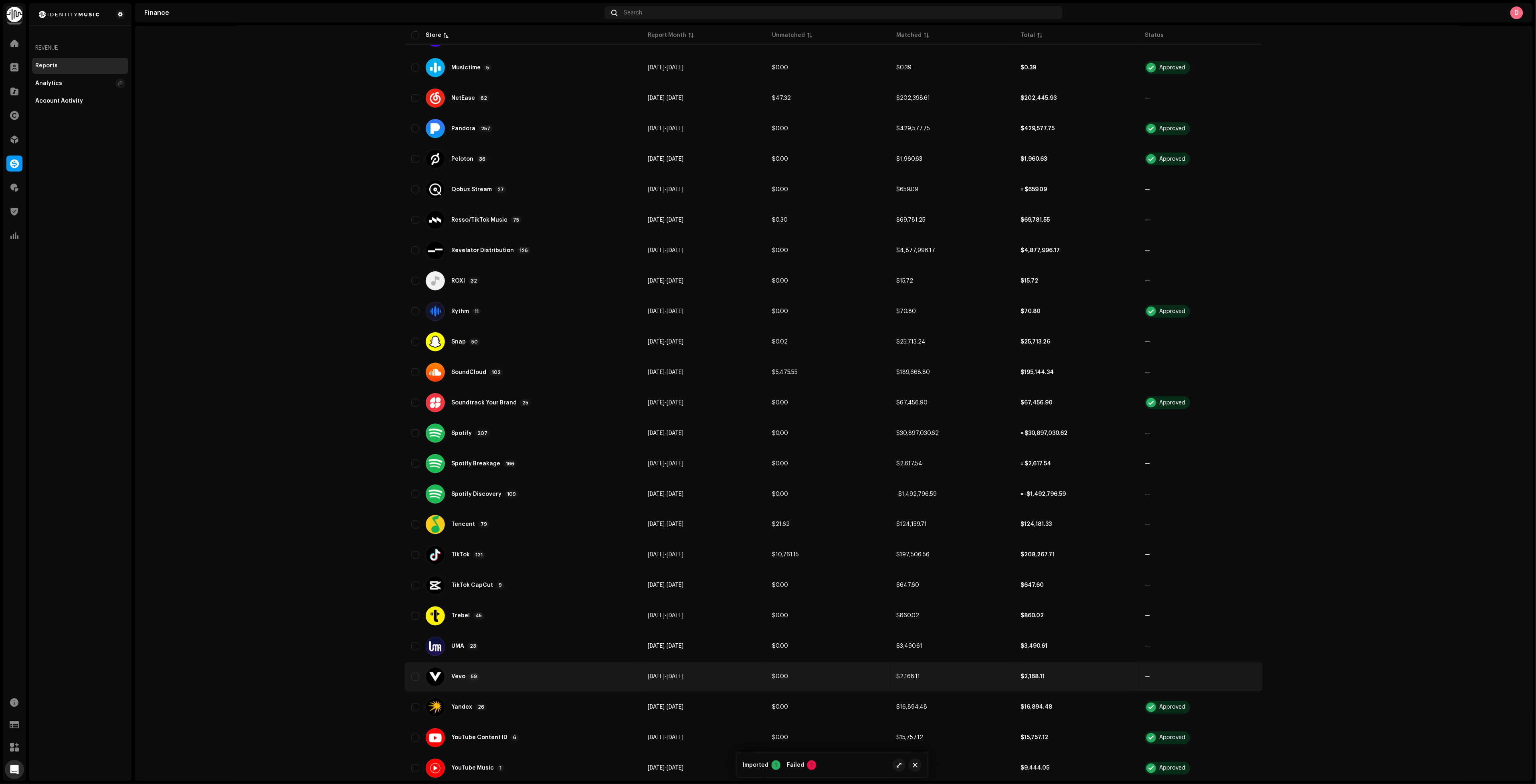
click at [534, 667] on div "Vevo 59" at bounding box center [523, 677] width 224 height 19
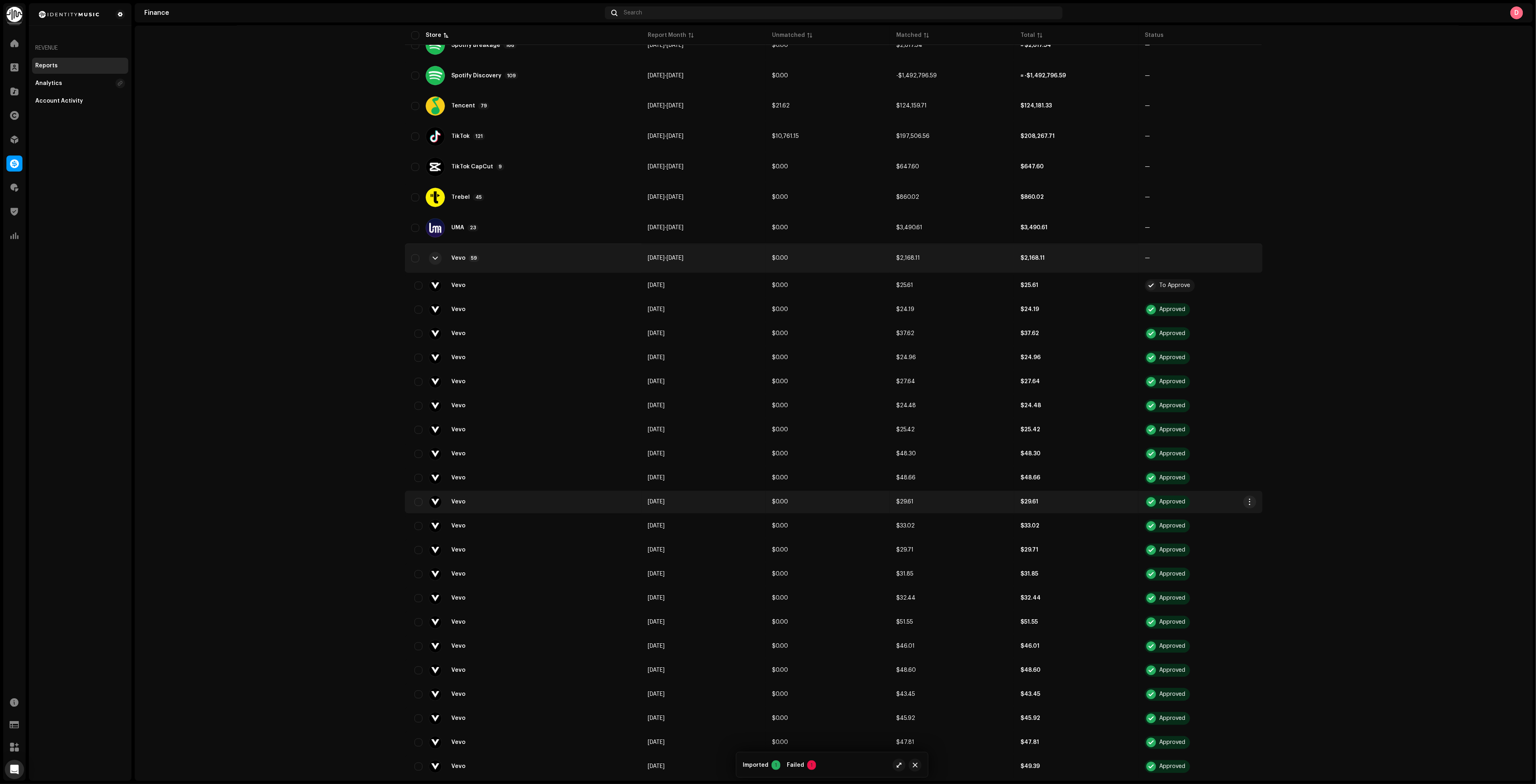
scroll to position [1466, 0]
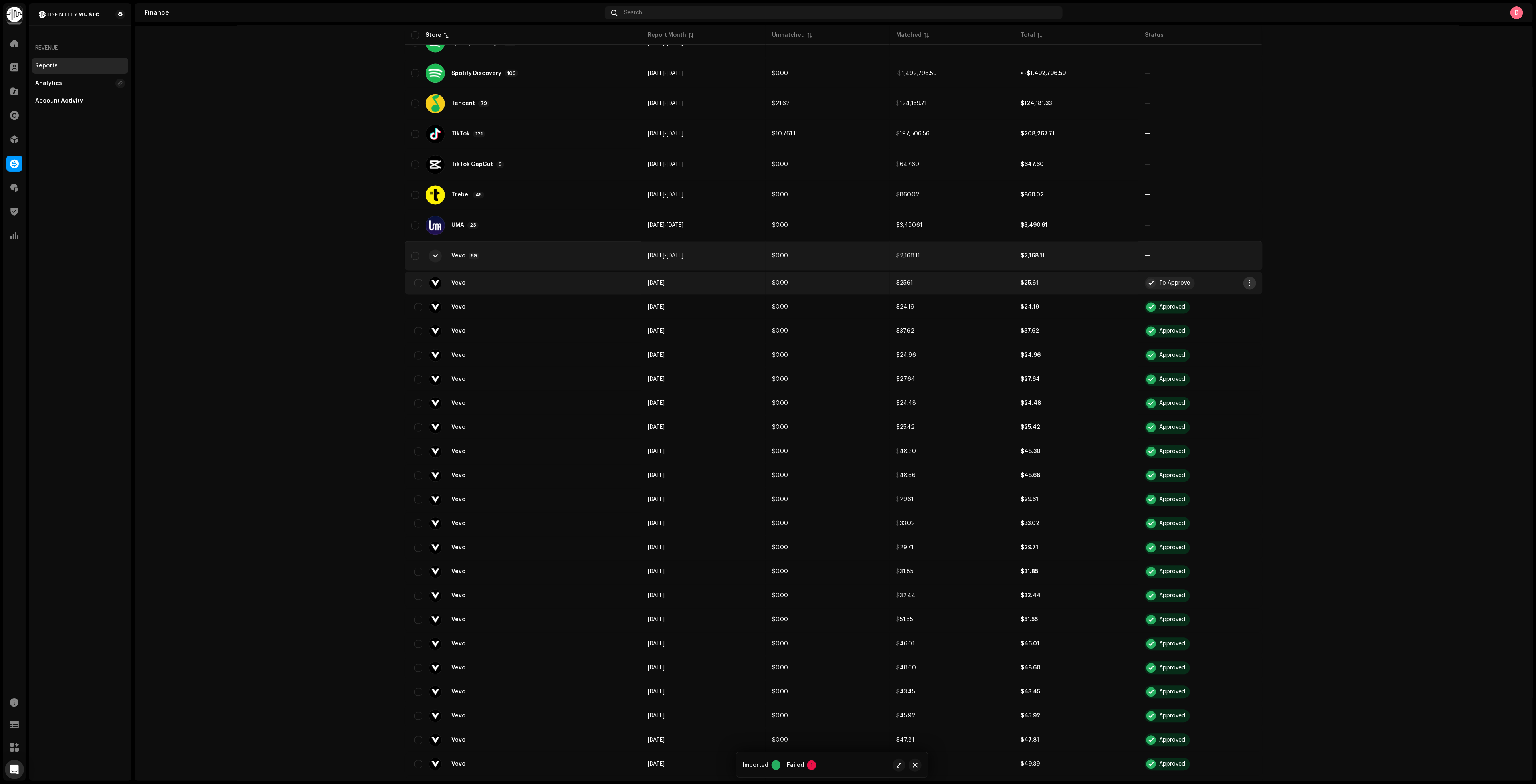
click at [1243, 277] on button "button" at bounding box center [1249, 283] width 13 height 13
click at [1292, 309] on span "Add Adjustment" at bounding box center [1271, 311] width 45 height 7
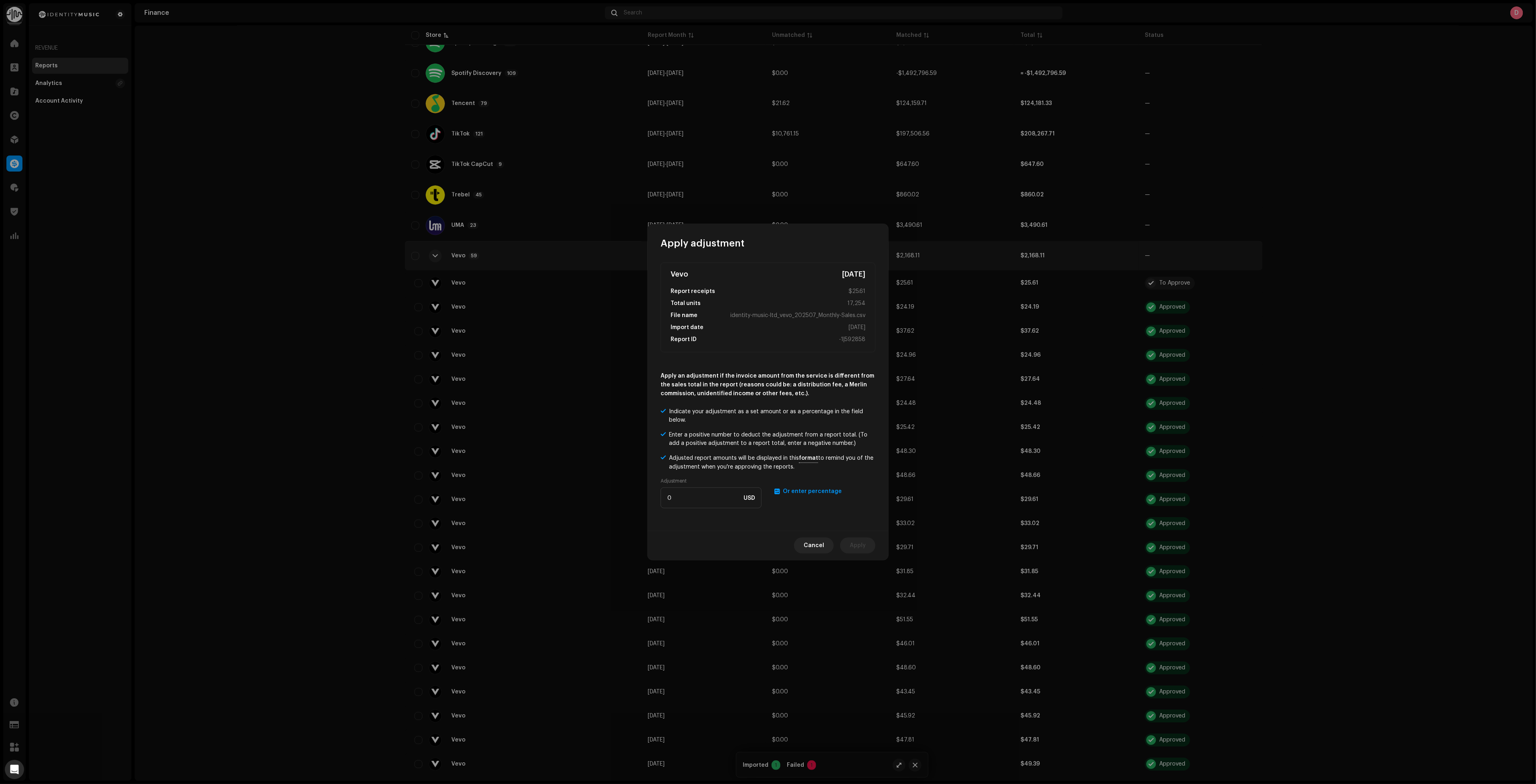
click at [811, 492] on span "Or enter percentage" at bounding box center [812, 491] width 59 height 5
click at [706, 501] on input "number" at bounding box center [711, 498] width 101 height 21
type input "1.5"
click at [860, 542] on span "Apply" at bounding box center [858, 545] width 16 height 16
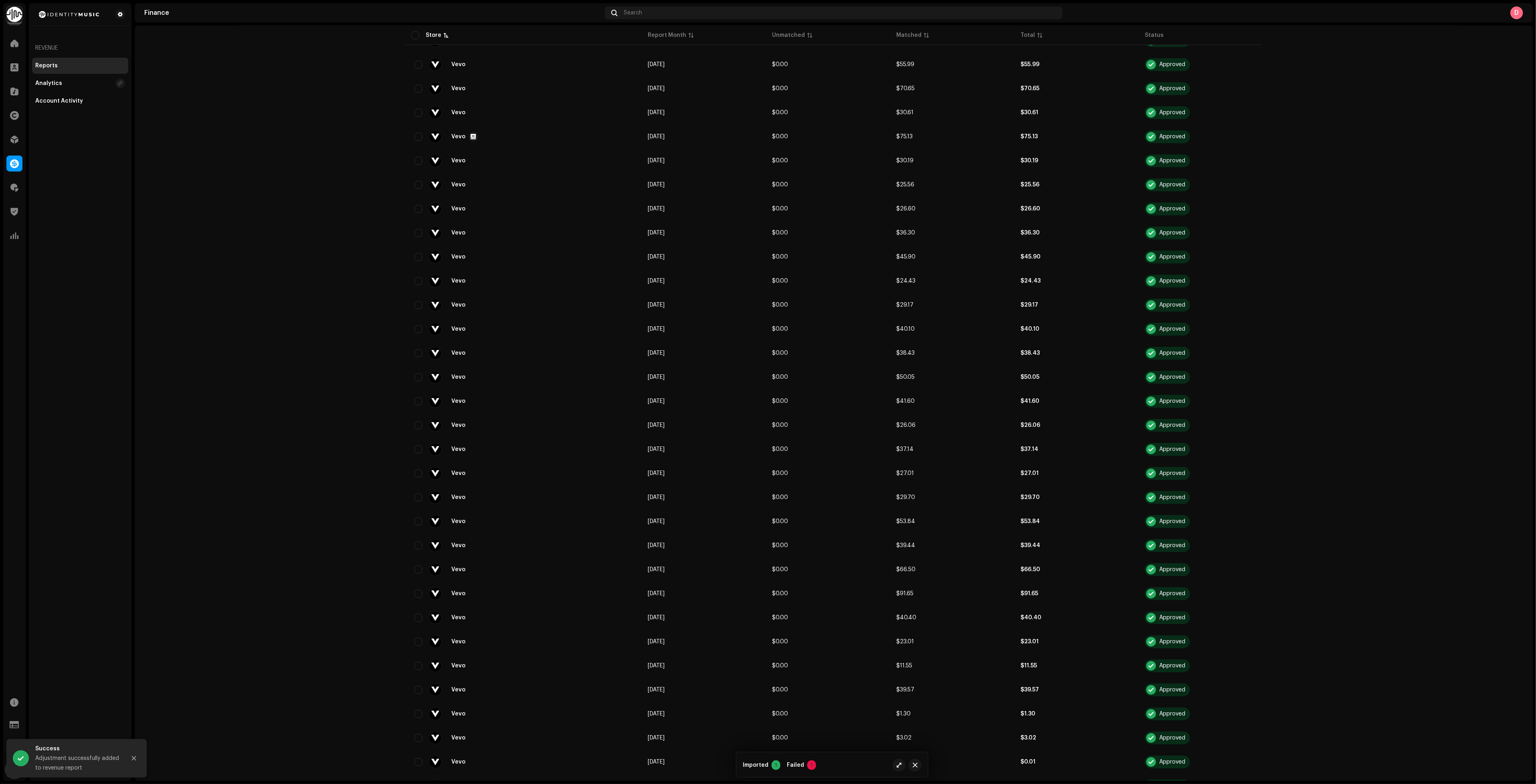
scroll to position [1598, 0]
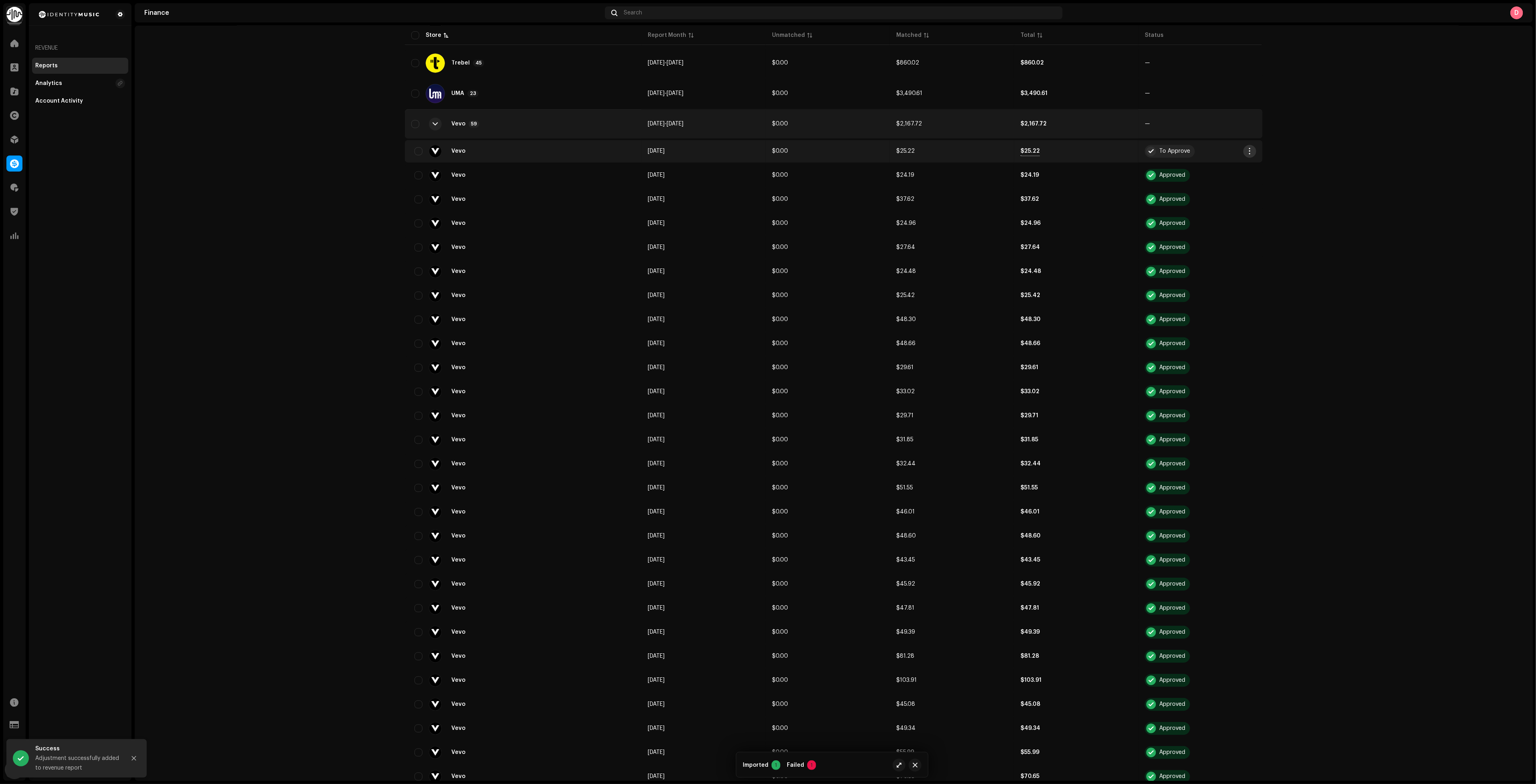
click at [1249, 148] on span "button" at bounding box center [1250, 151] width 6 height 7
click at [1271, 148] on div "Approve" at bounding box center [1285, 147] width 75 height 7
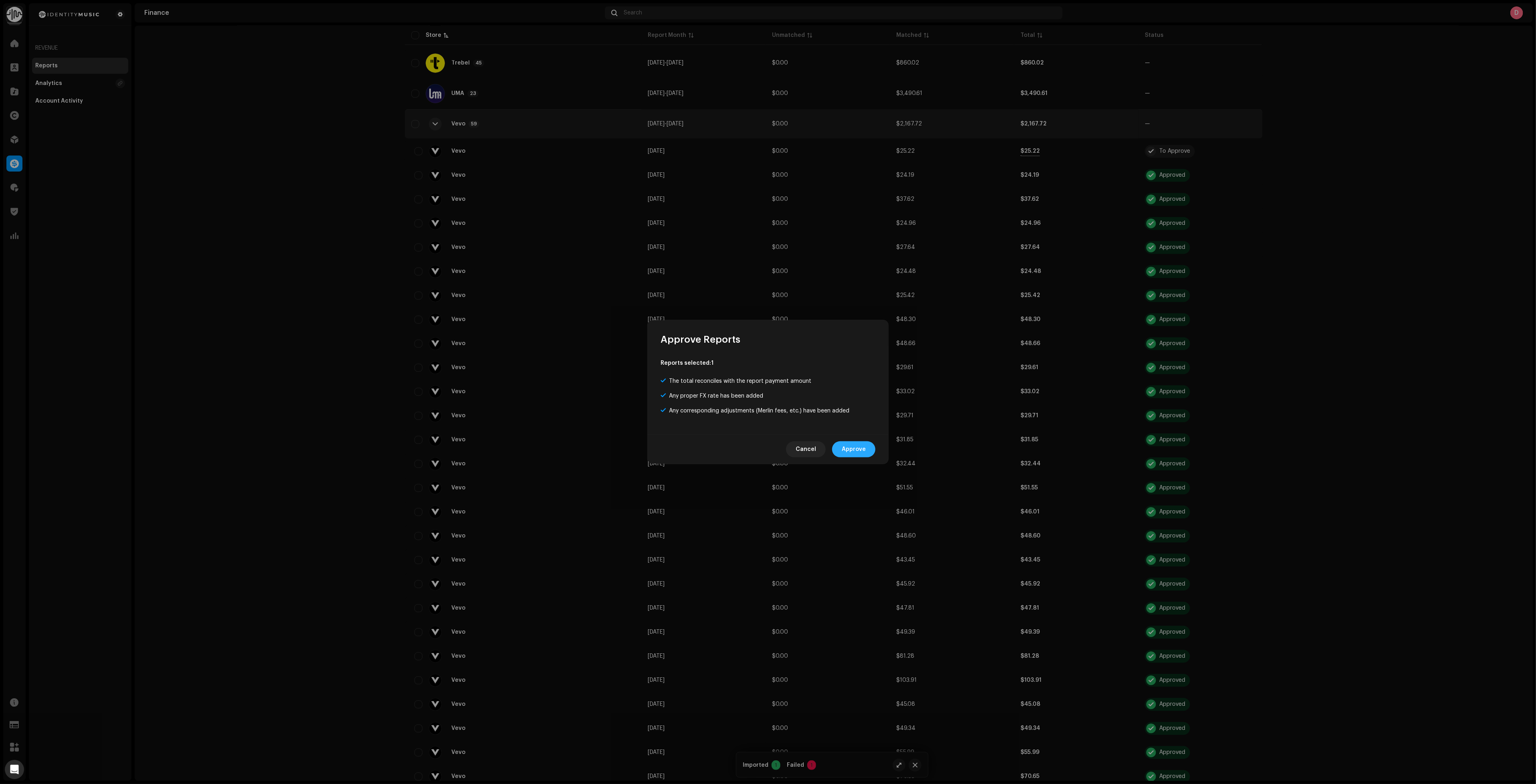
click at [854, 445] on span "Approve" at bounding box center [853, 449] width 24 height 16
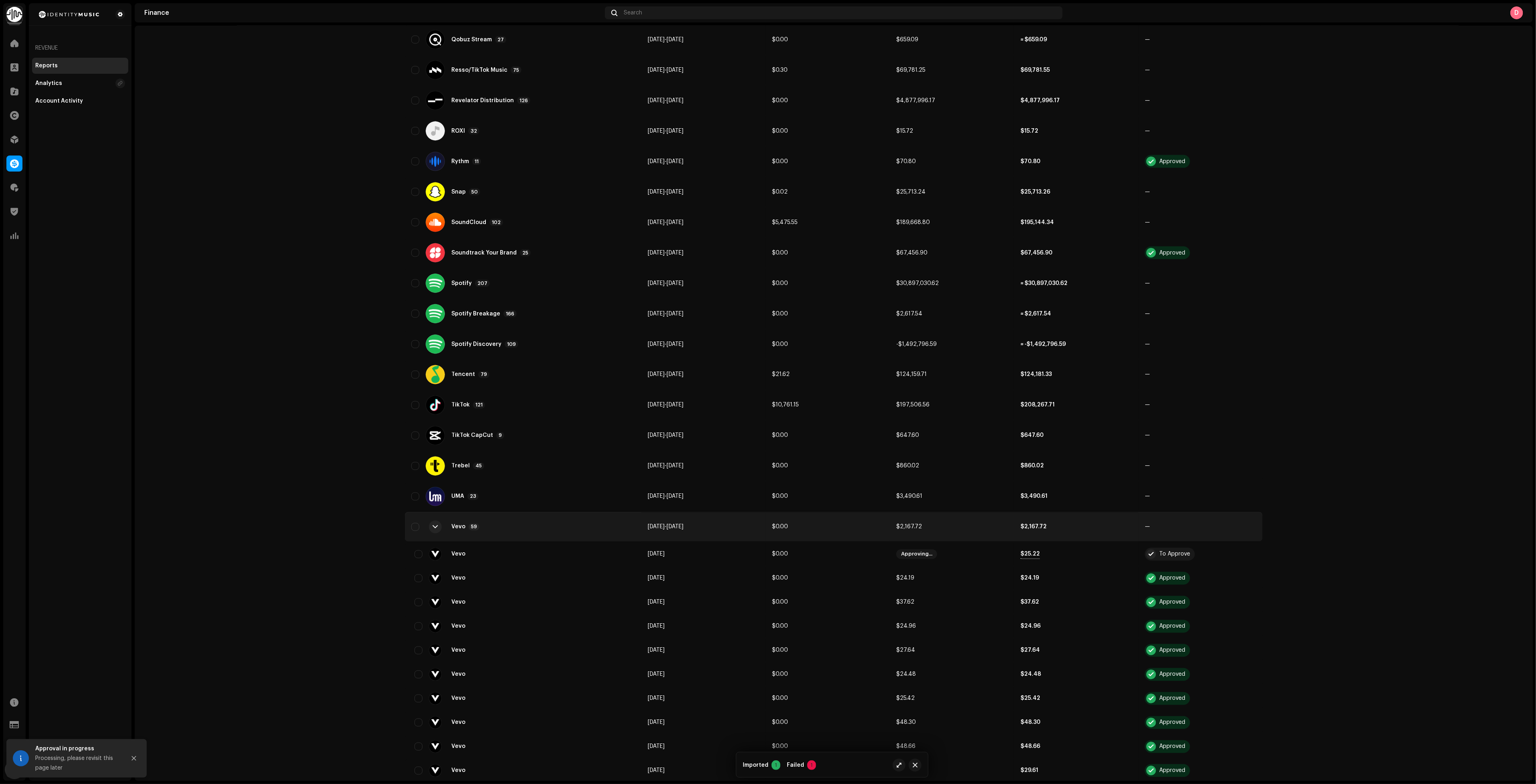
scroll to position [0, 0]
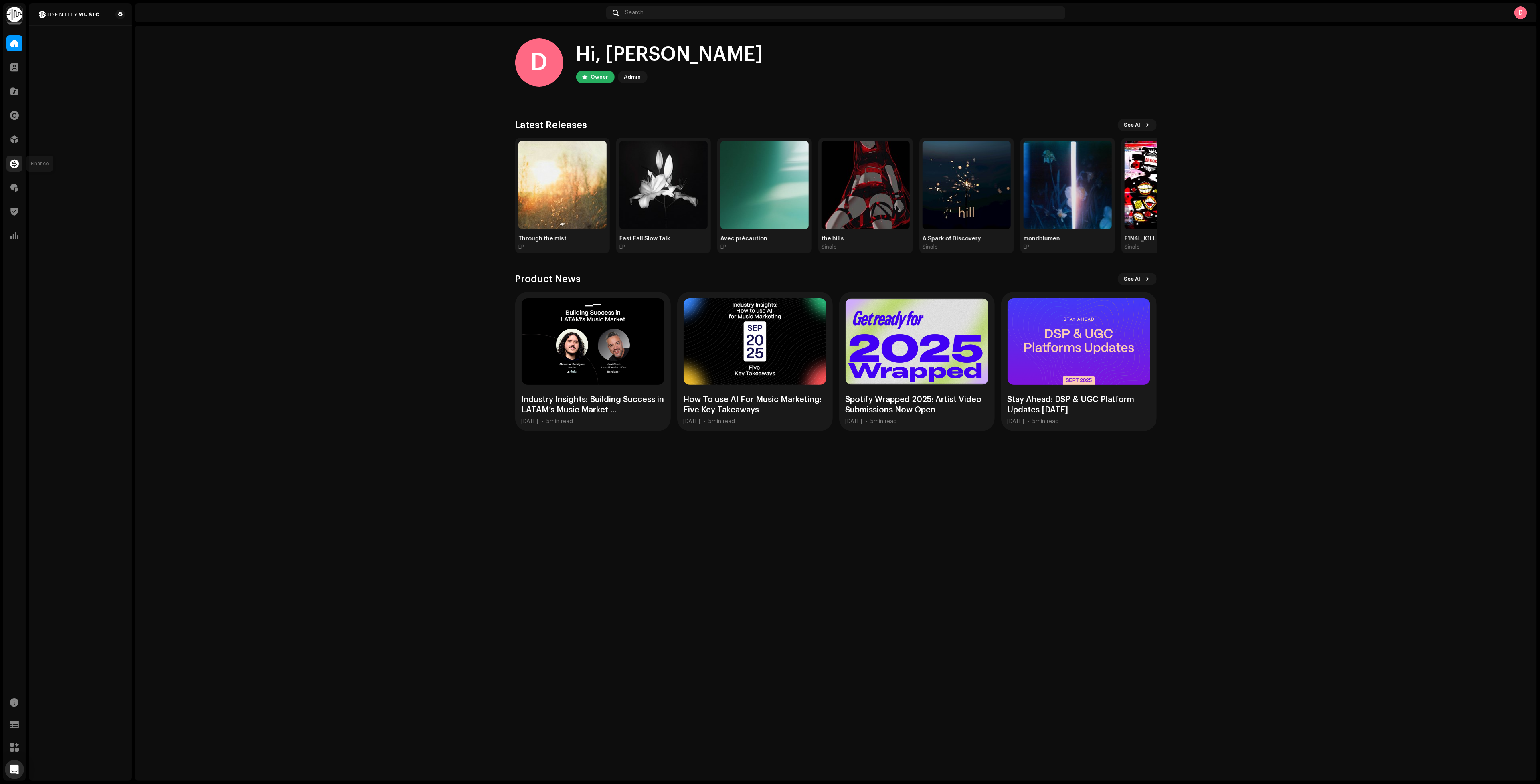
click at [20, 164] on div at bounding box center [14, 163] width 16 height 16
click at [15, 160] on span at bounding box center [14, 163] width 9 height 7
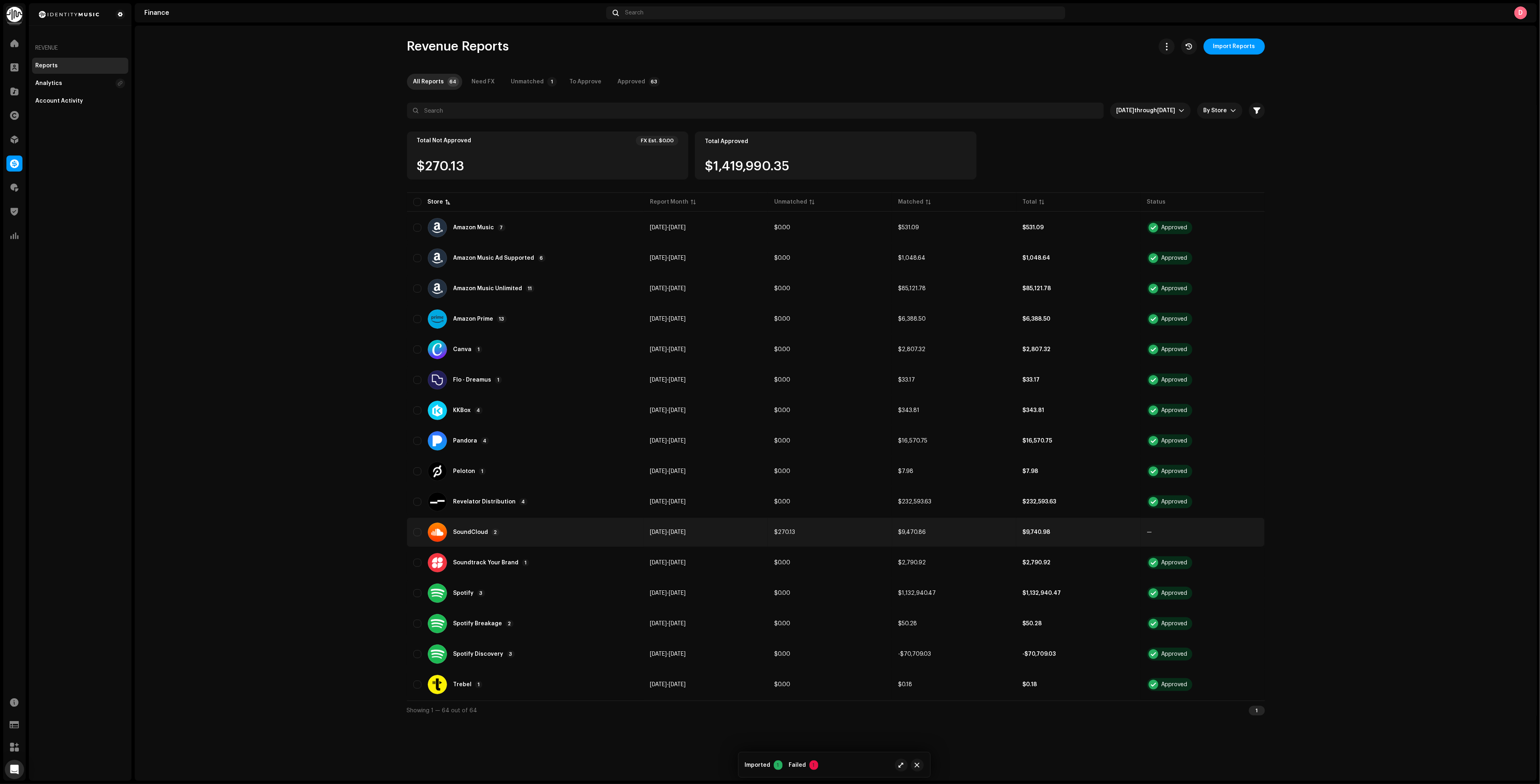
click at [682, 532] on td "[DATE] - [DATE]" at bounding box center [705, 532] width 124 height 29
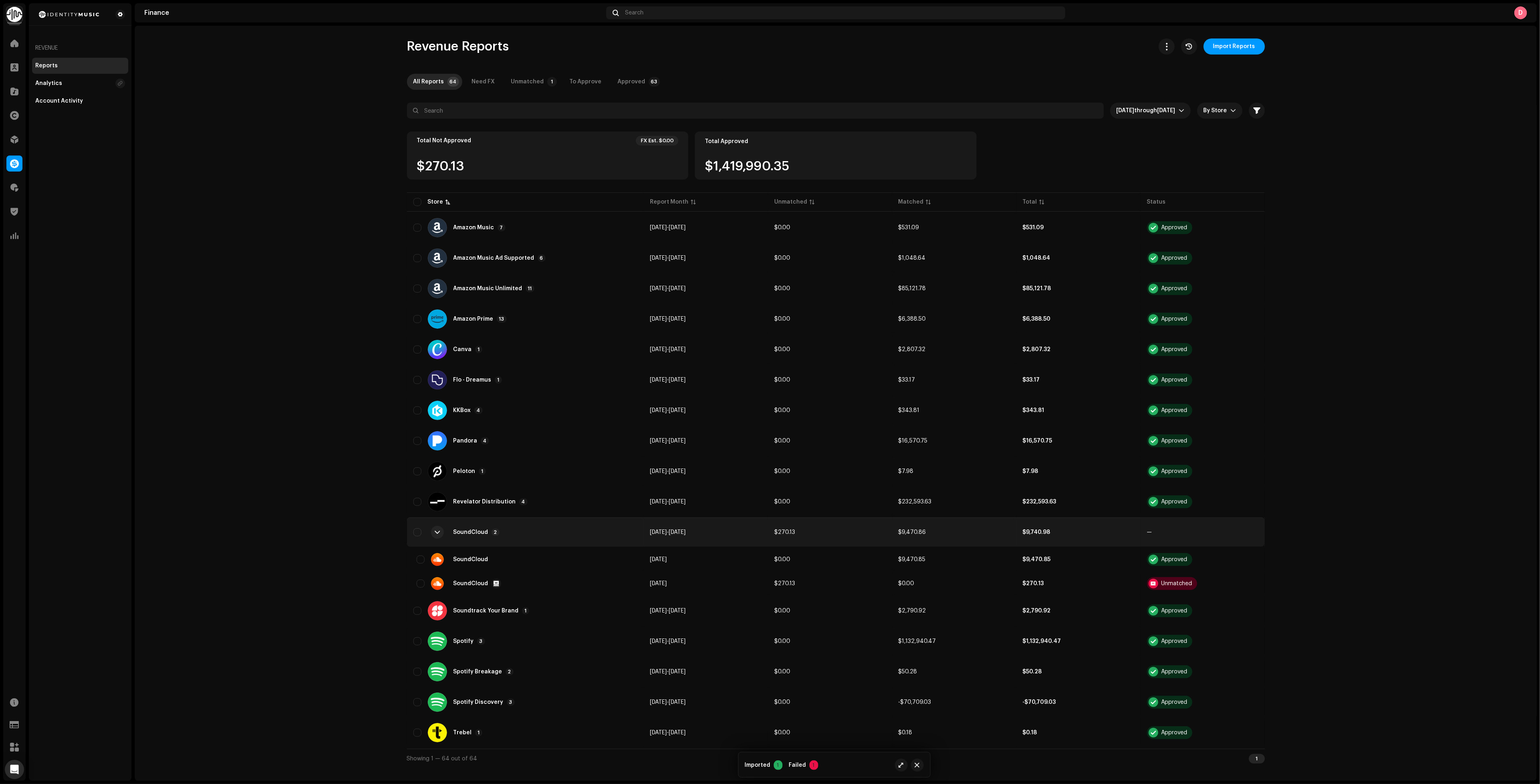
click at [683, 533] on td "[DATE] - [DATE]" at bounding box center [705, 532] width 124 height 29
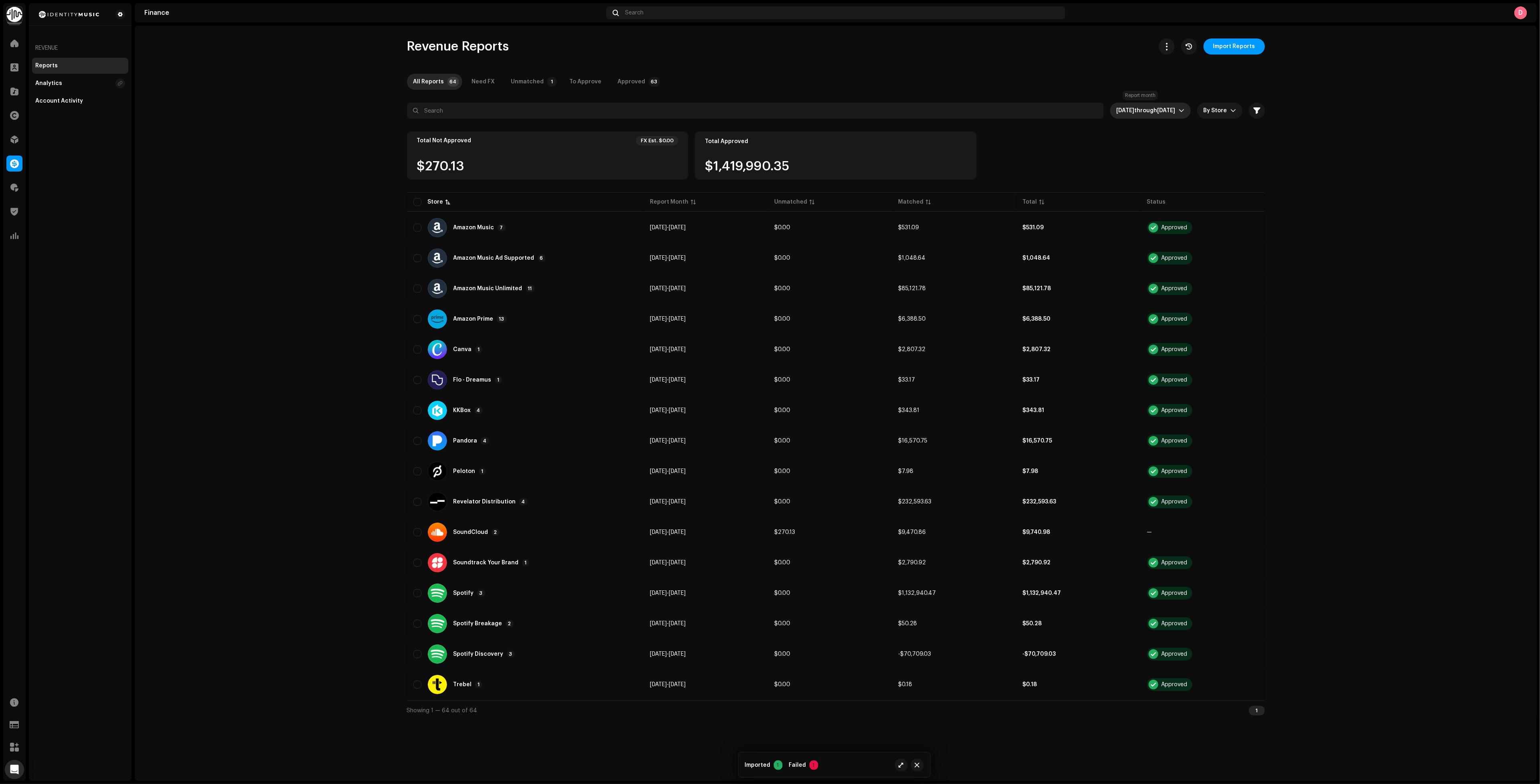
click at [1163, 103] on span "[DATE] through [DATE]" at bounding box center [1148, 111] width 62 height 16
click at [1157, 125] on li "All time" at bounding box center [1144, 130] width 90 height 16
